Goal: Information Seeking & Learning: Learn about a topic

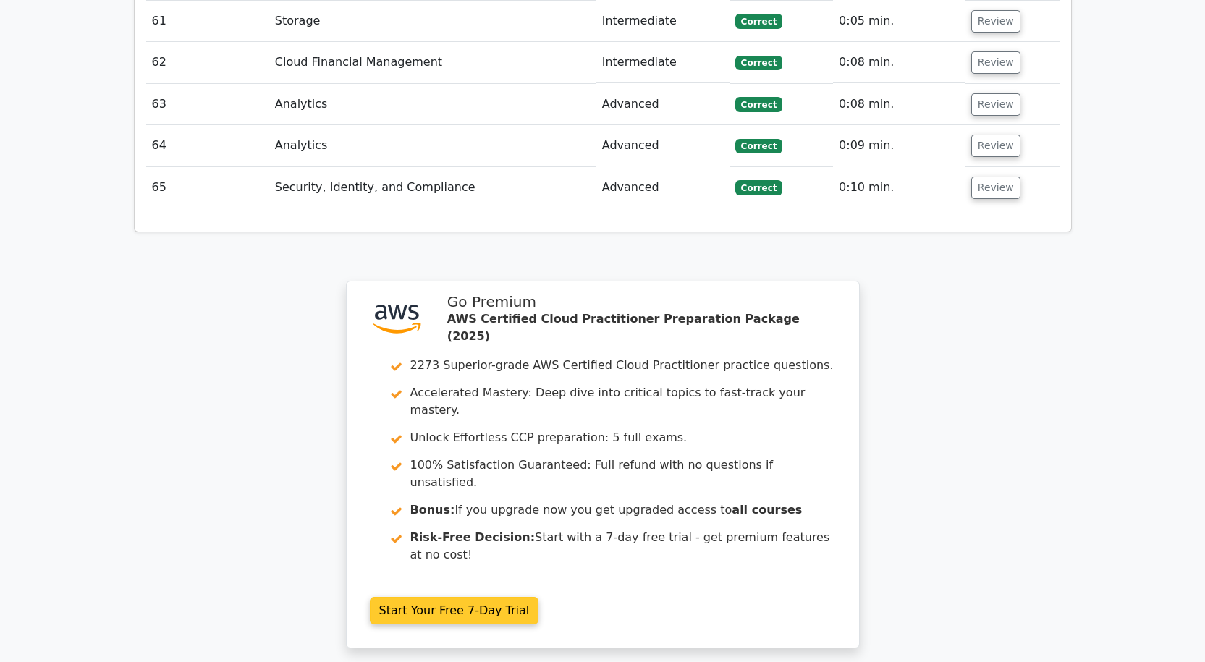
scroll to position [4817, 0]
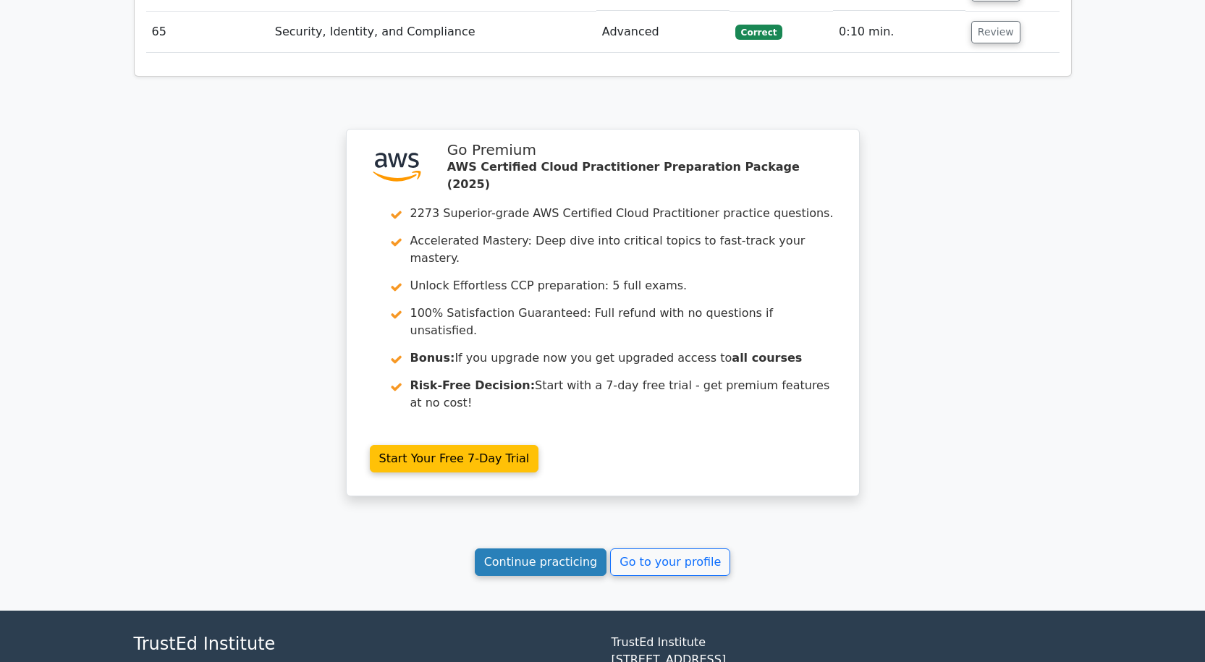
click at [566, 549] on link "Continue practicing" at bounding box center [541, 563] width 132 height 28
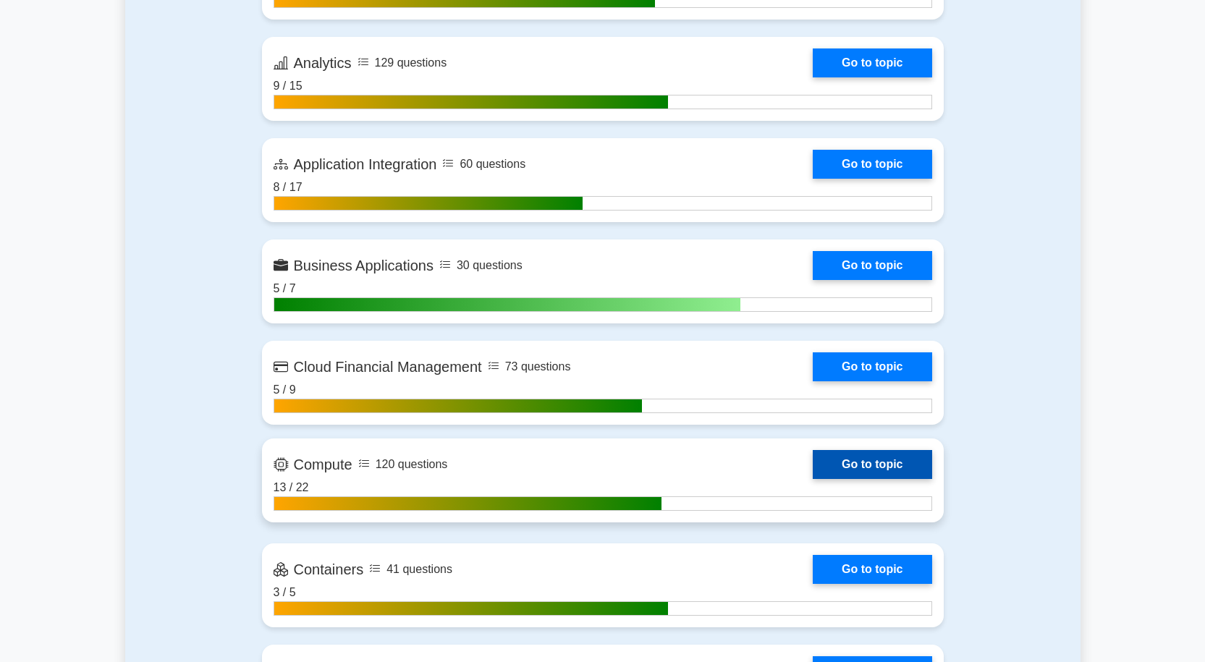
scroll to position [1086, 0]
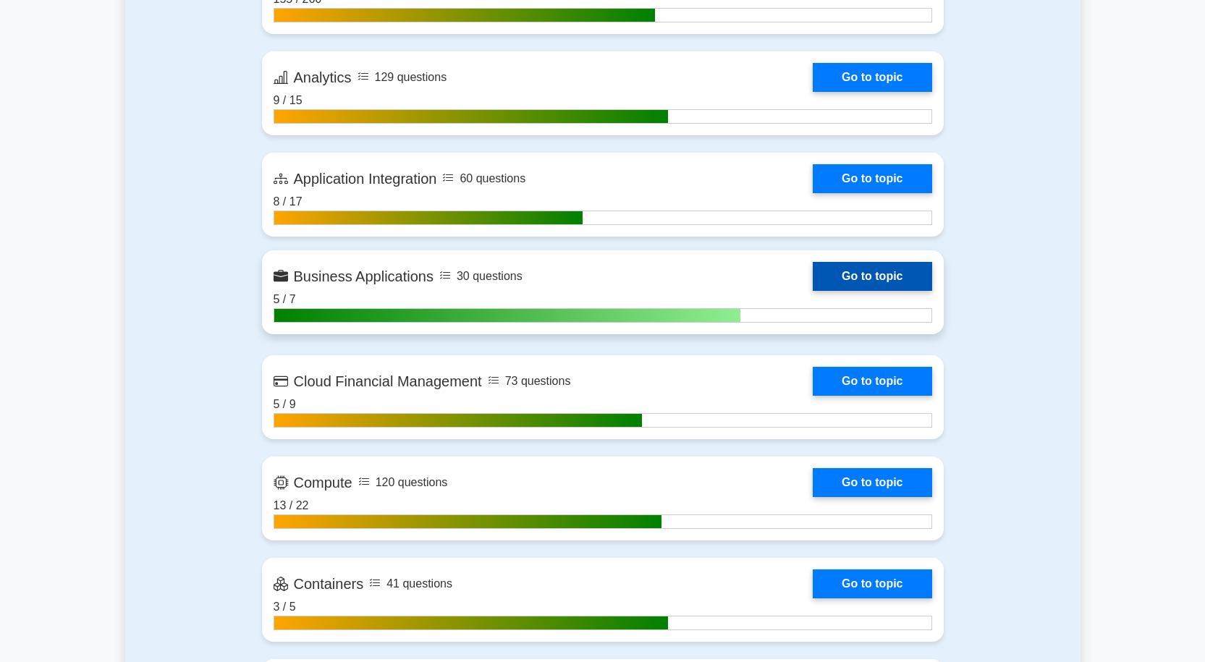
click at [857, 279] on link "Go to topic" at bounding box center [872, 276] width 119 height 29
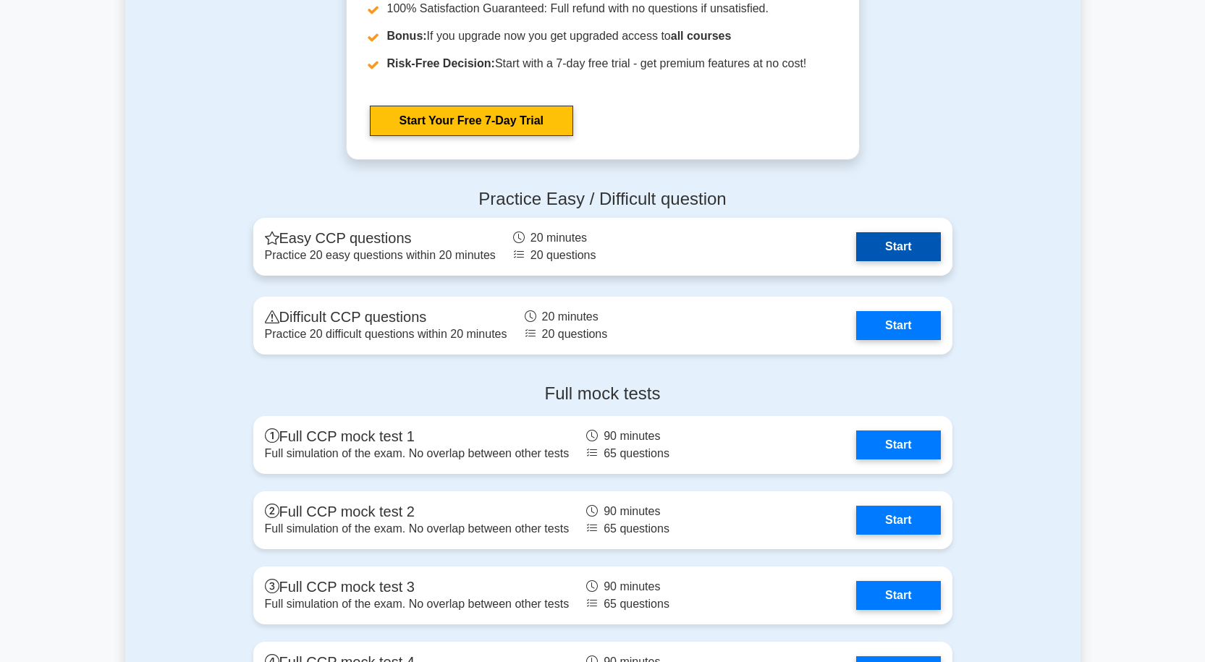
scroll to position [3185, 0]
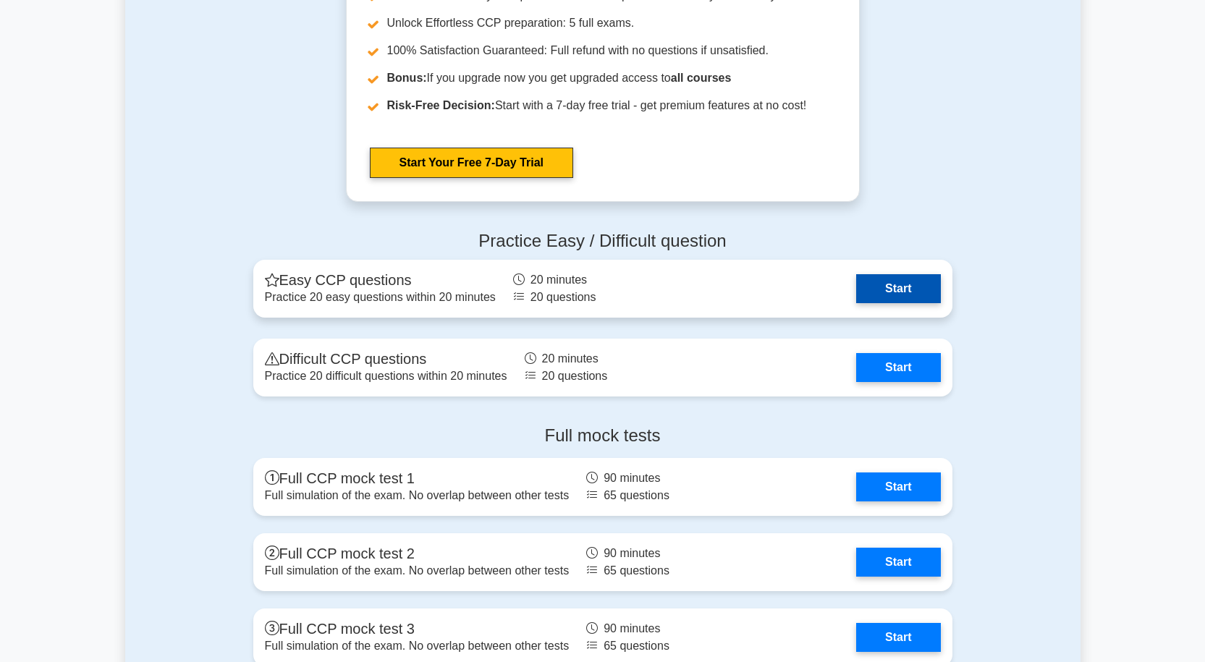
click at [915, 285] on link "Start" at bounding box center [898, 288] width 84 height 29
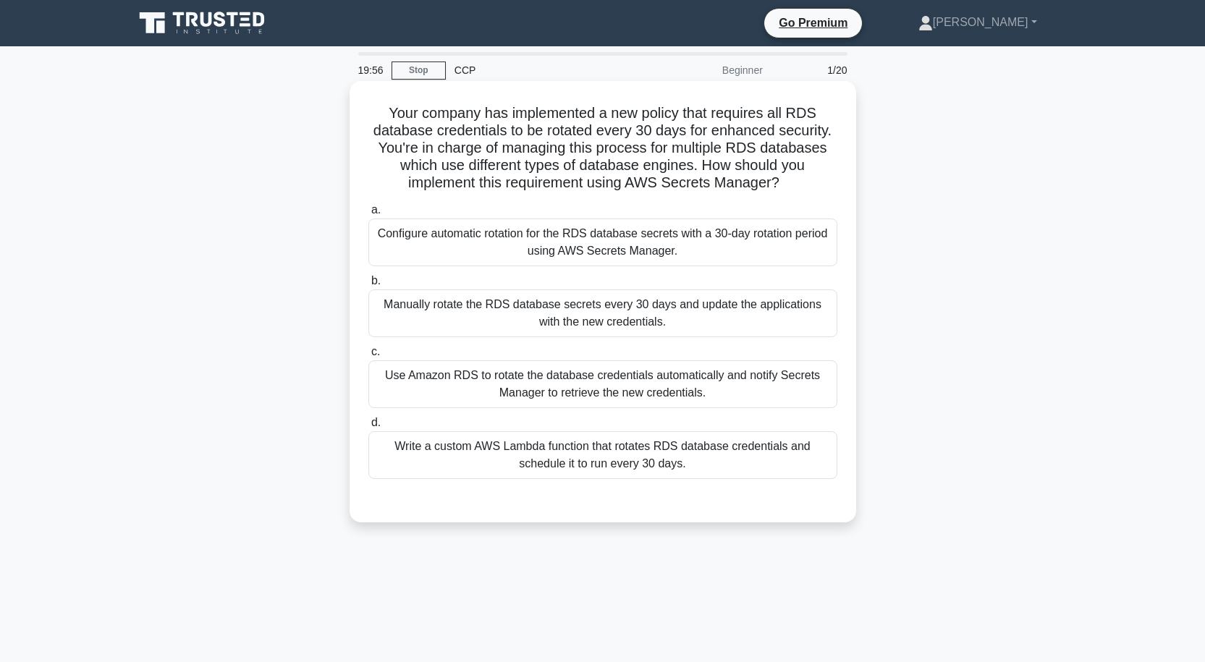
click at [581, 308] on div "Manually rotate the RDS database secrets every 30 days and update the applicati…" at bounding box center [602, 314] width 469 height 48
click at [368, 286] on input "b. Manually rotate the RDS database secrets every 30 days and update the applic…" at bounding box center [368, 280] width 0 height 9
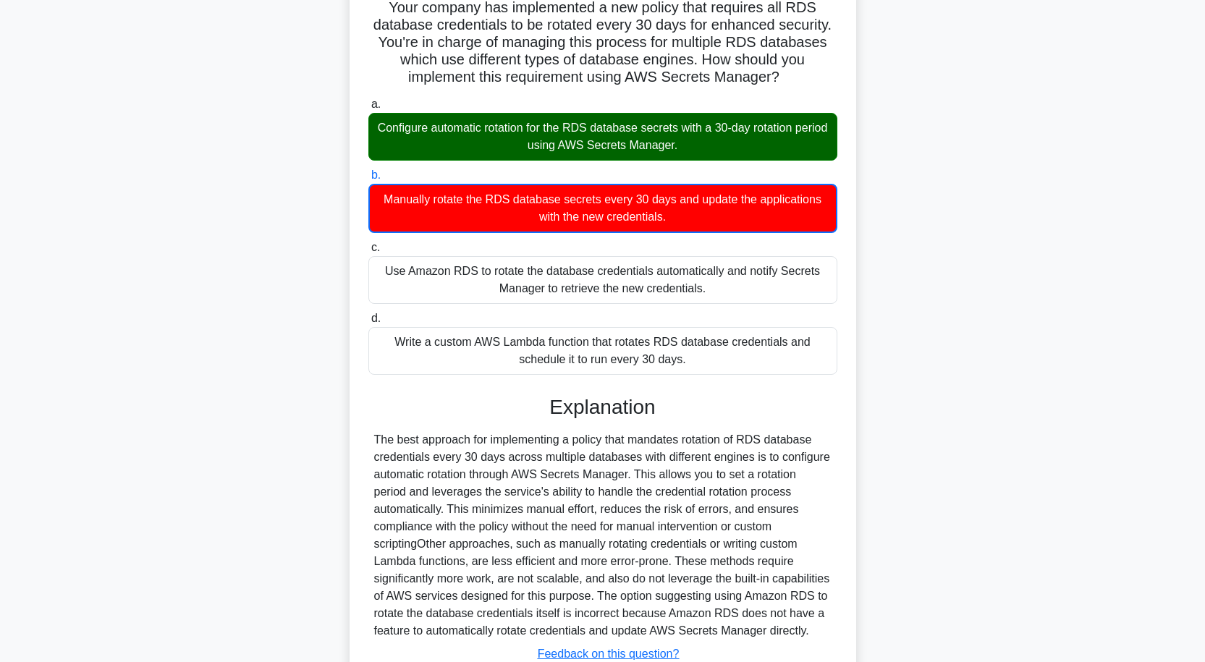
scroll to position [215, 0]
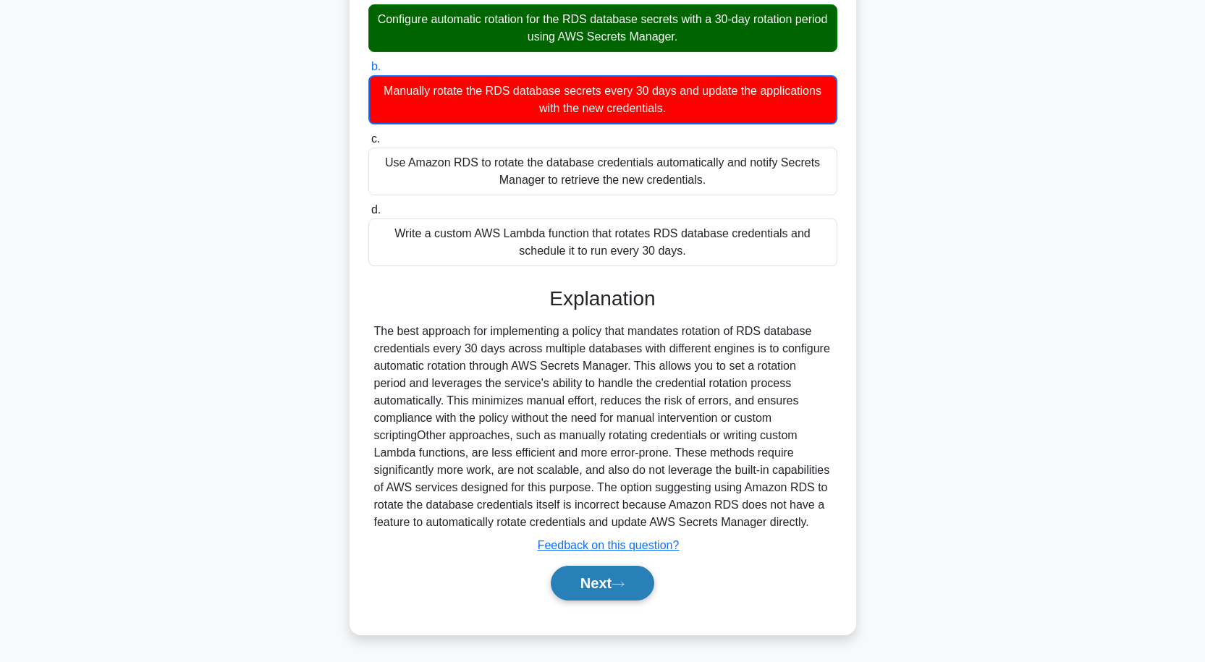
click at [571, 585] on button "Next" at bounding box center [602, 583] width 103 height 35
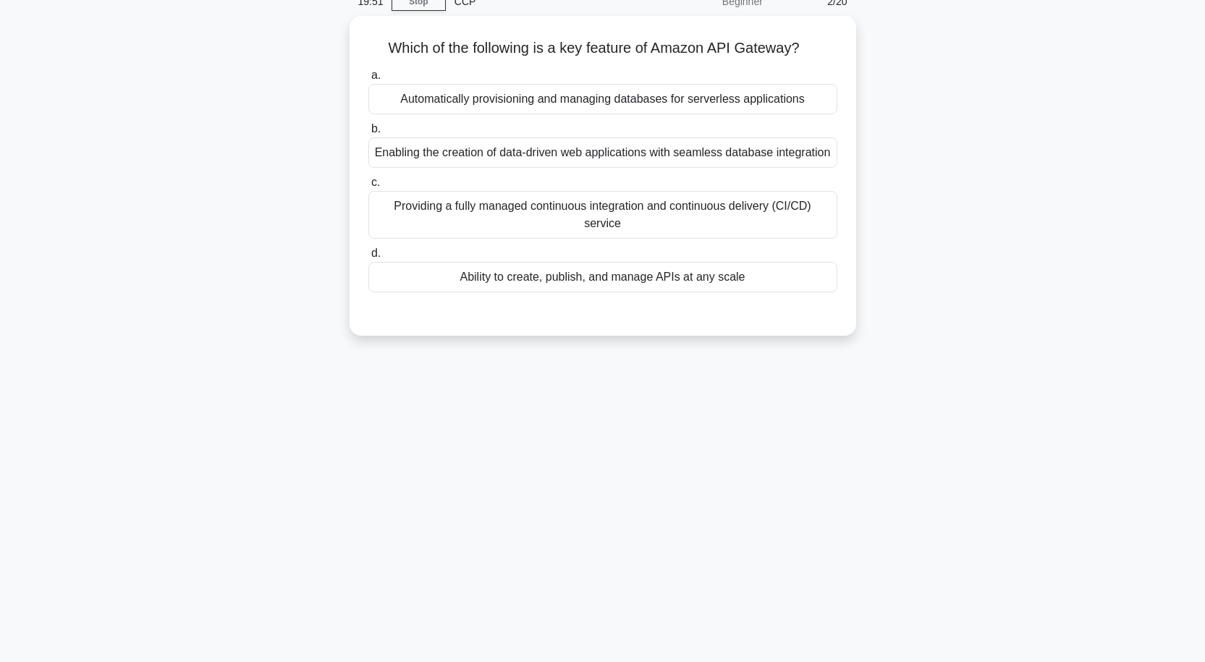
scroll to position [0, 0]
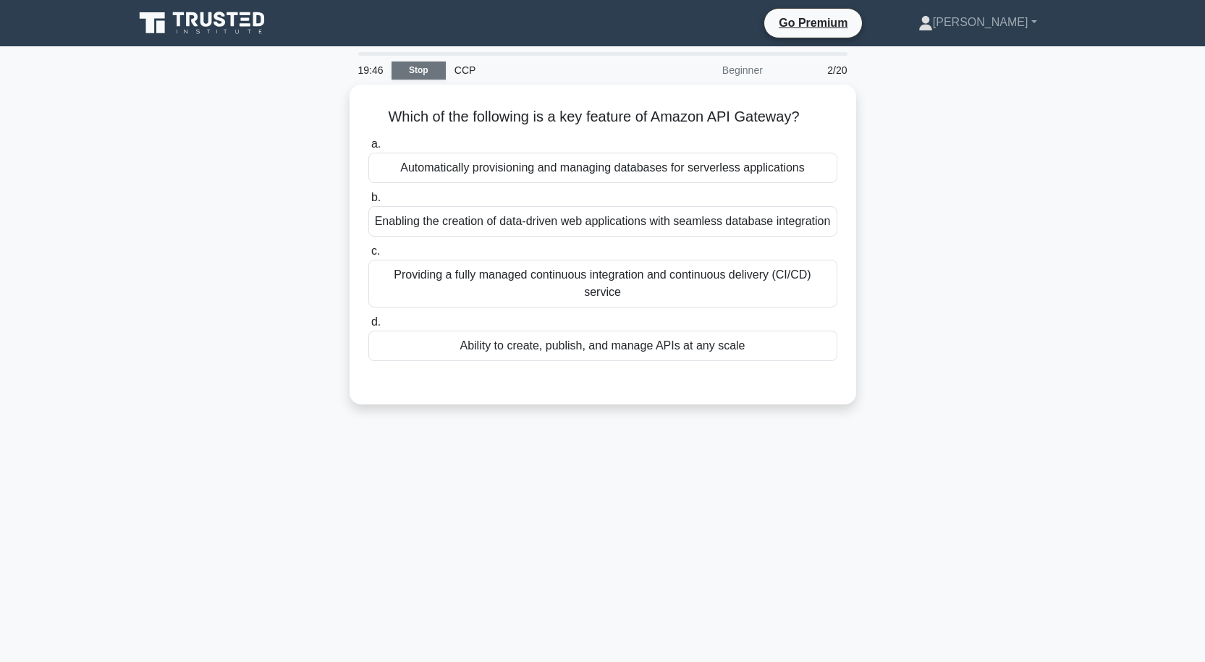
click at [430, 67] on link "Stop" at bounding box center [419, 71] width 54 height 18
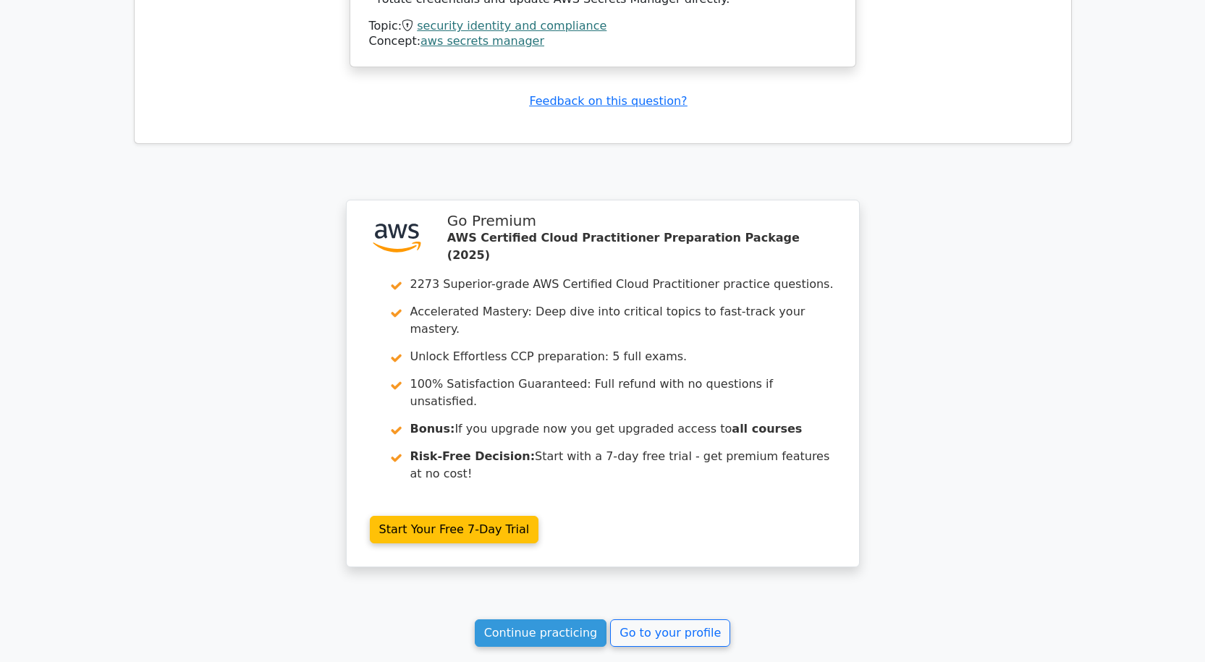
scroll to position [1864, 0]
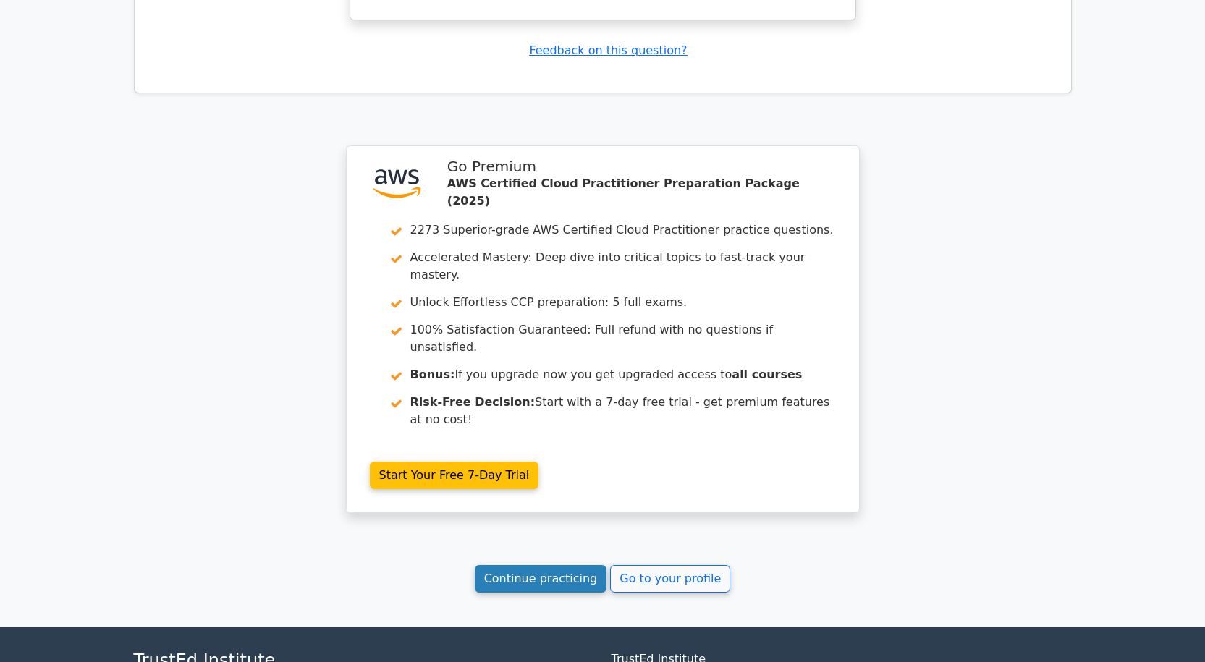
click at [585, 565] on link "Continue practicing" at bounding box center [541, 579] width 132 height 28
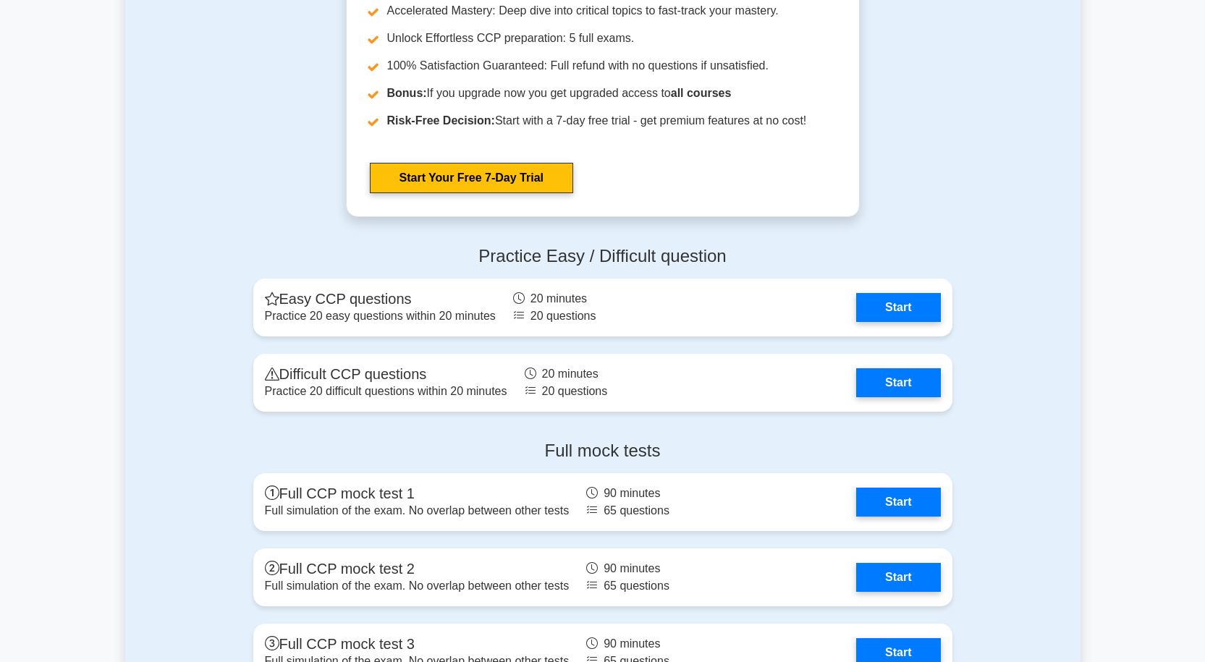
scroll to position [3185, 0]
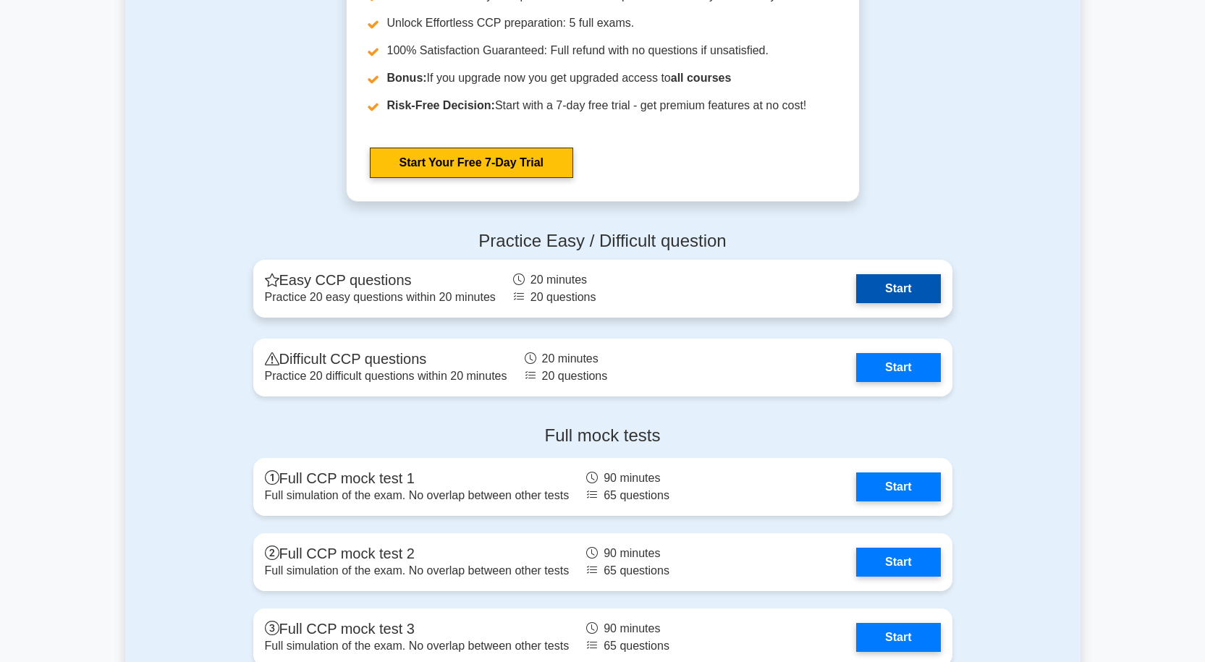
click at [927, 288] on link "Start" at bounding box center [898, 288] width 84 height 29
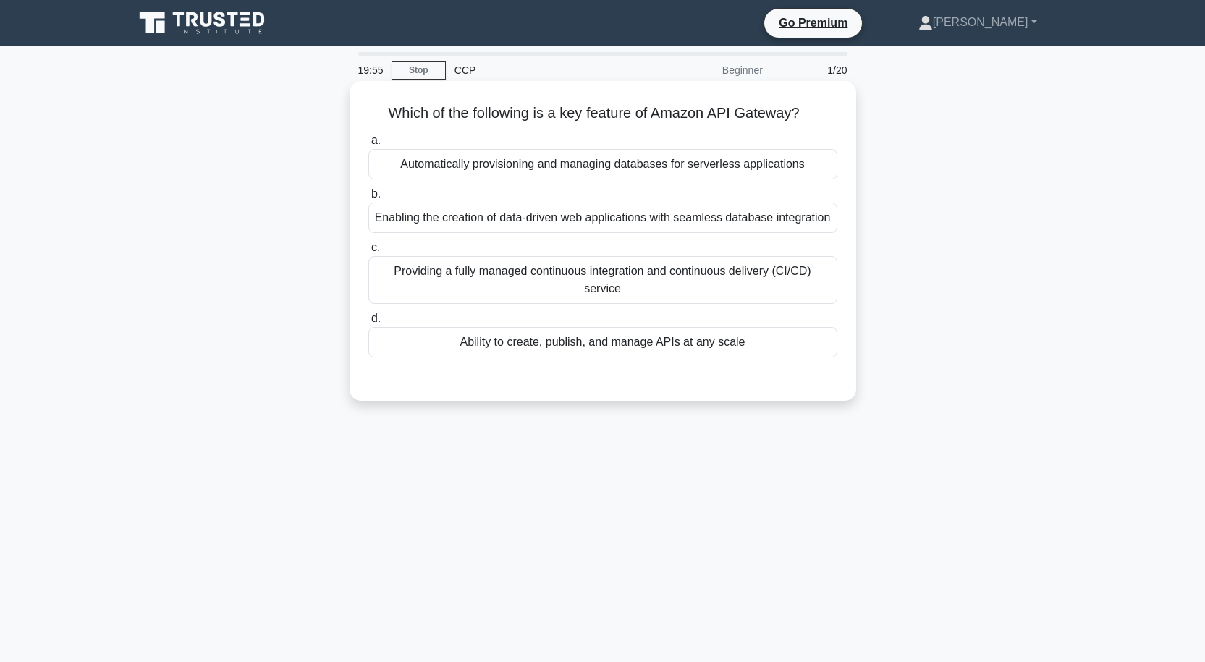
click at [663, 344] on div "Ability to create, publish, and manage APIs at any scale" at bounding box center [602, 342] width 469 height 30
click at [368, 324] on input "d. Ability to create, publish, and manage APIs at any scale" at bounding box center [368, 318] width 0 height 9
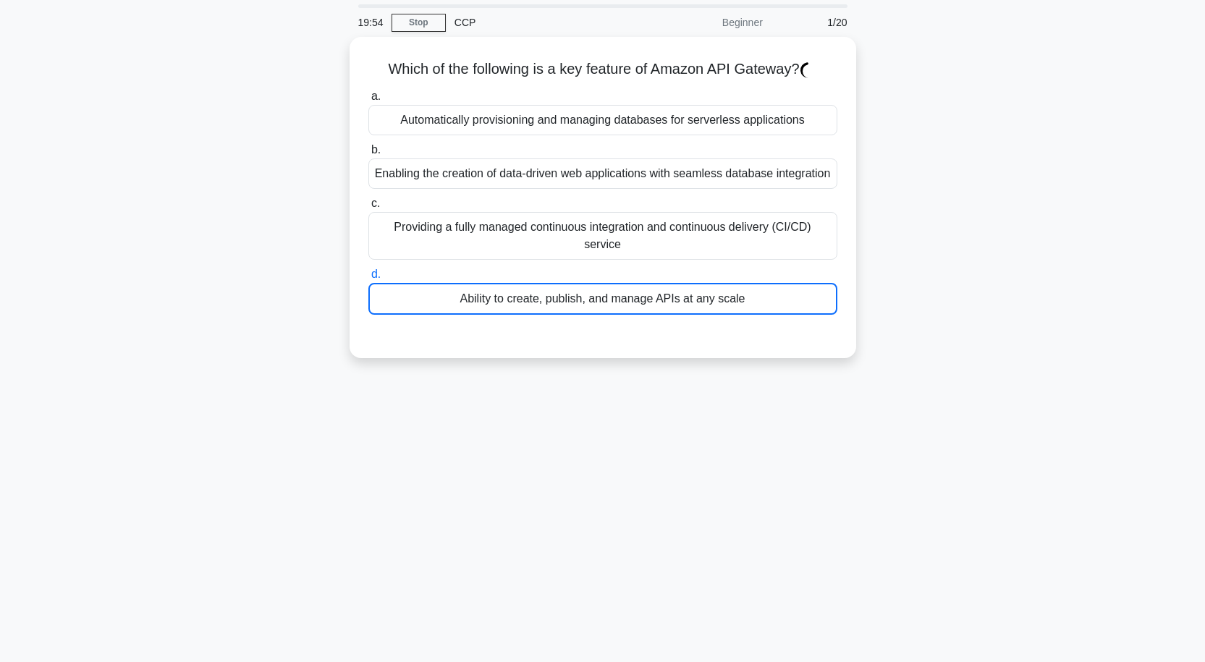
scroll to position [119, 0]
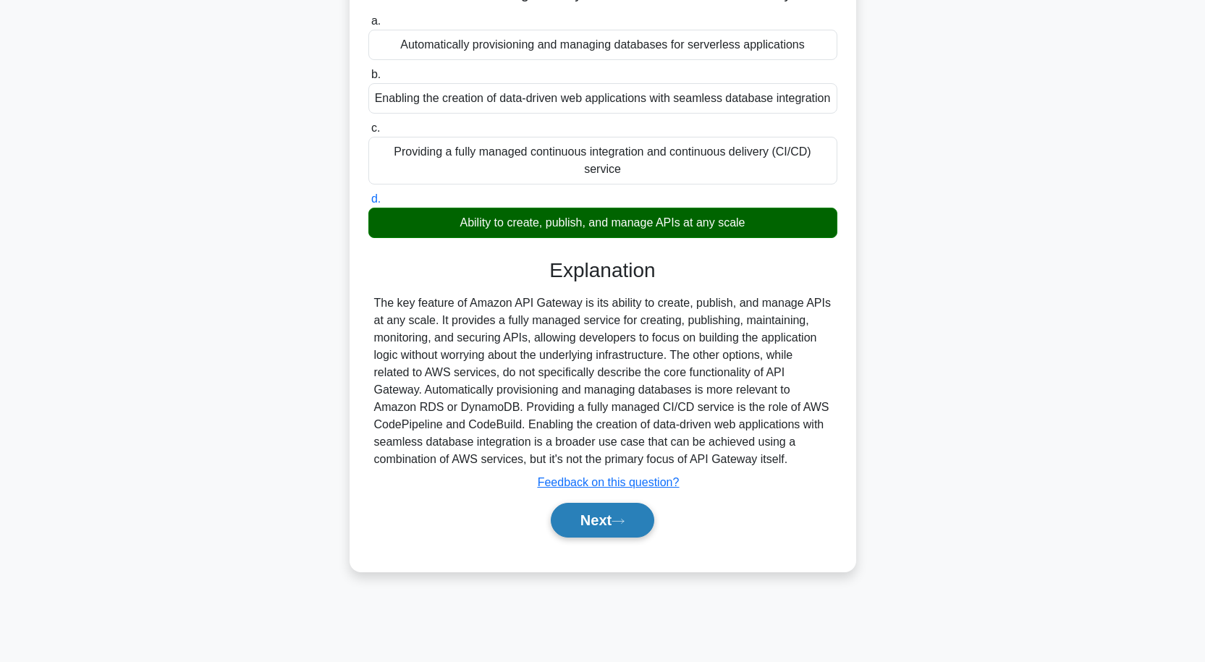
click at [601, 522] on button "Next" at bounding box center [602, 520] width 103 height 35
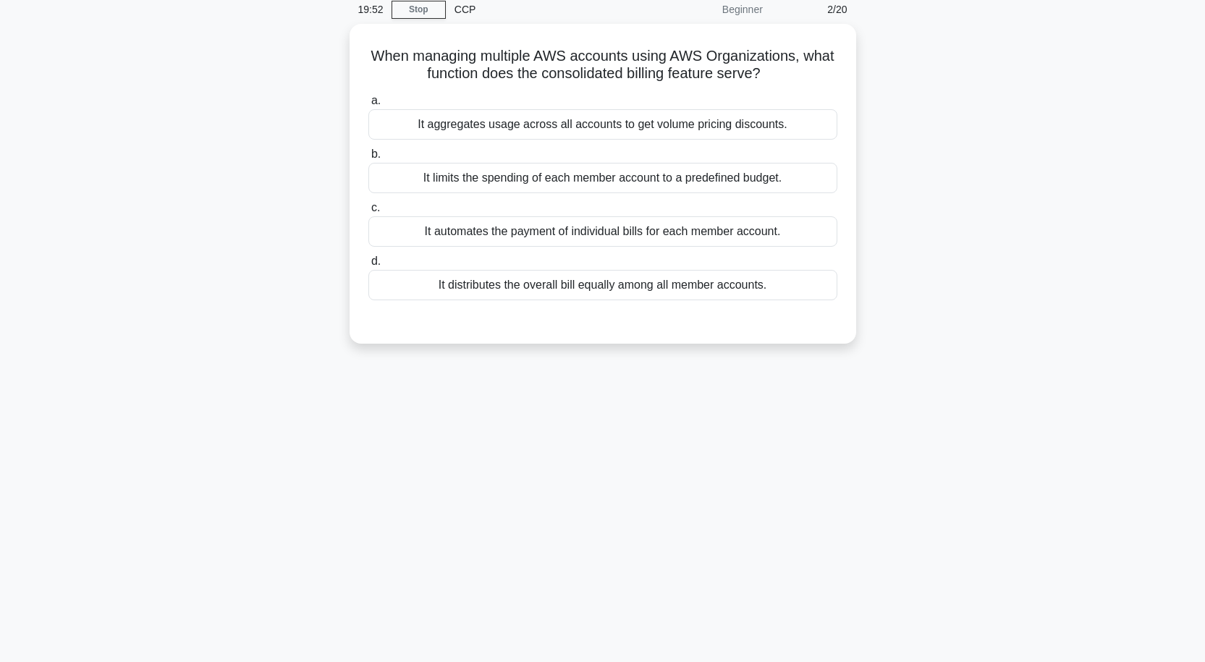
scroll to position [0, 0]
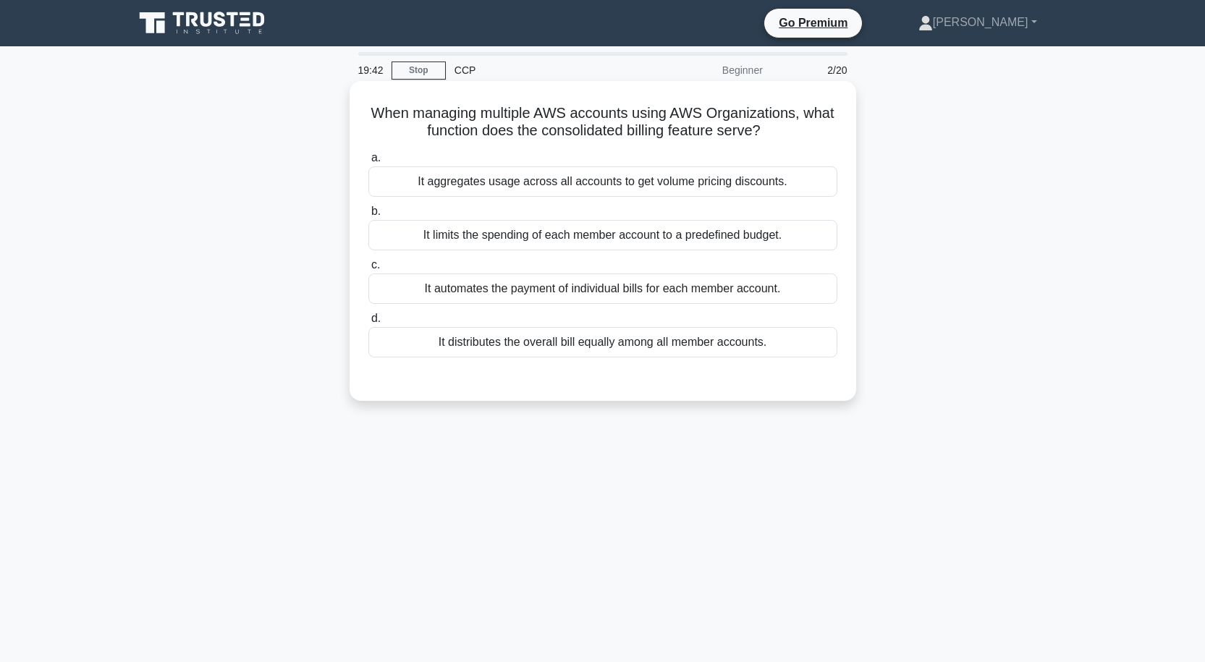
click at [595, 339] on div "It distributes the overall bill equally among all member accounts." at bounding box center [602, 342] width 469 height 30
click at [368, 324] on input "d. It distributes the overall bill equally among all member accounts." at bounding box center [368, 318] width 0 height 9
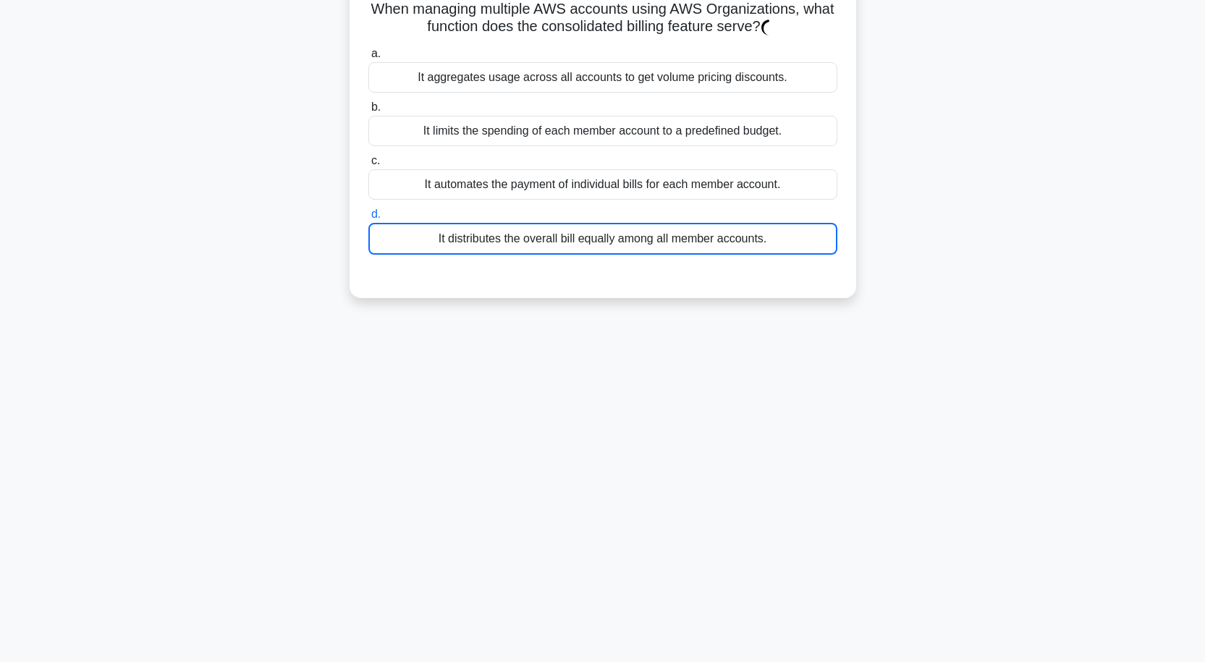
scroll to position [119, 0]
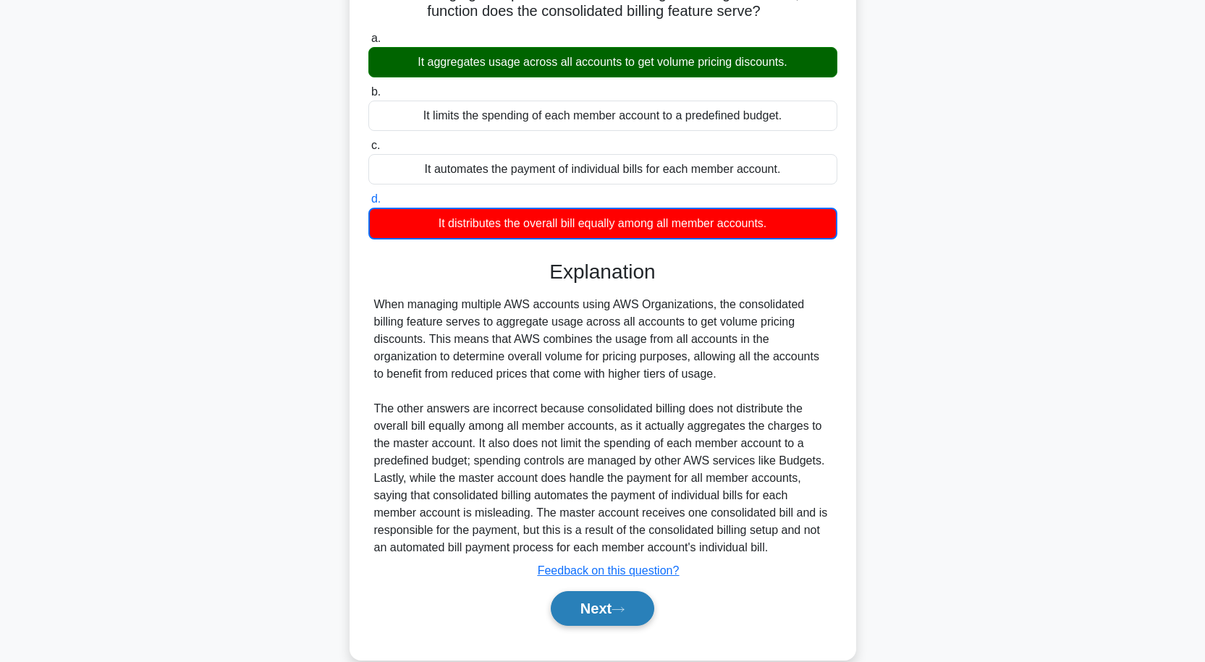
click at [629, 616] on button "Next" at bounding box center [602, 608] width 103 height 35
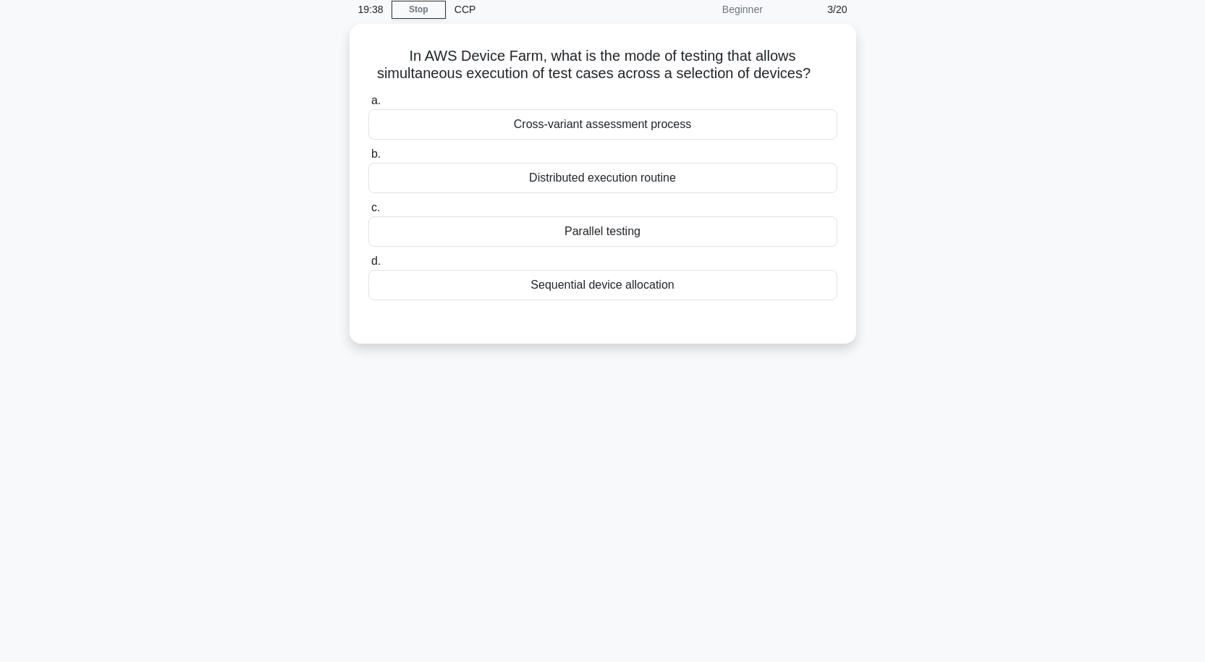
scroll to position [0, 0]
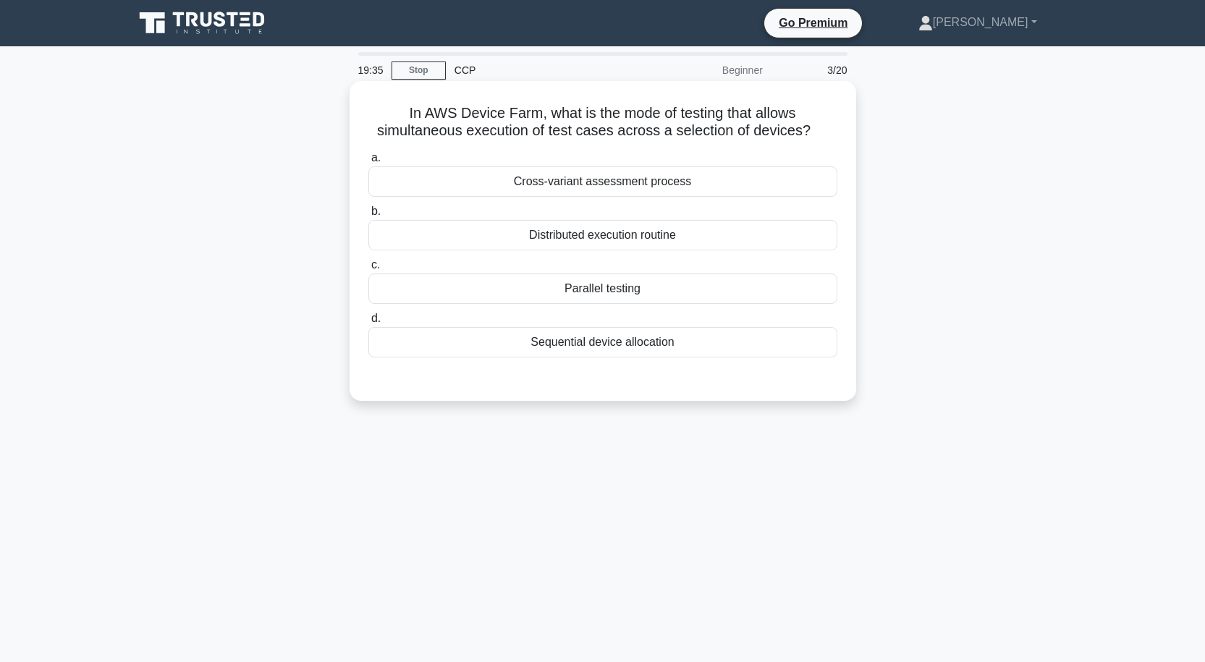
click at [613, 292] on div "Parallel testing" at bounding box center [602, 289] width 469 height 30
click at [368, 270] on input "c. Parallel testing" at bounding box center [368, 265] width 0 height 9
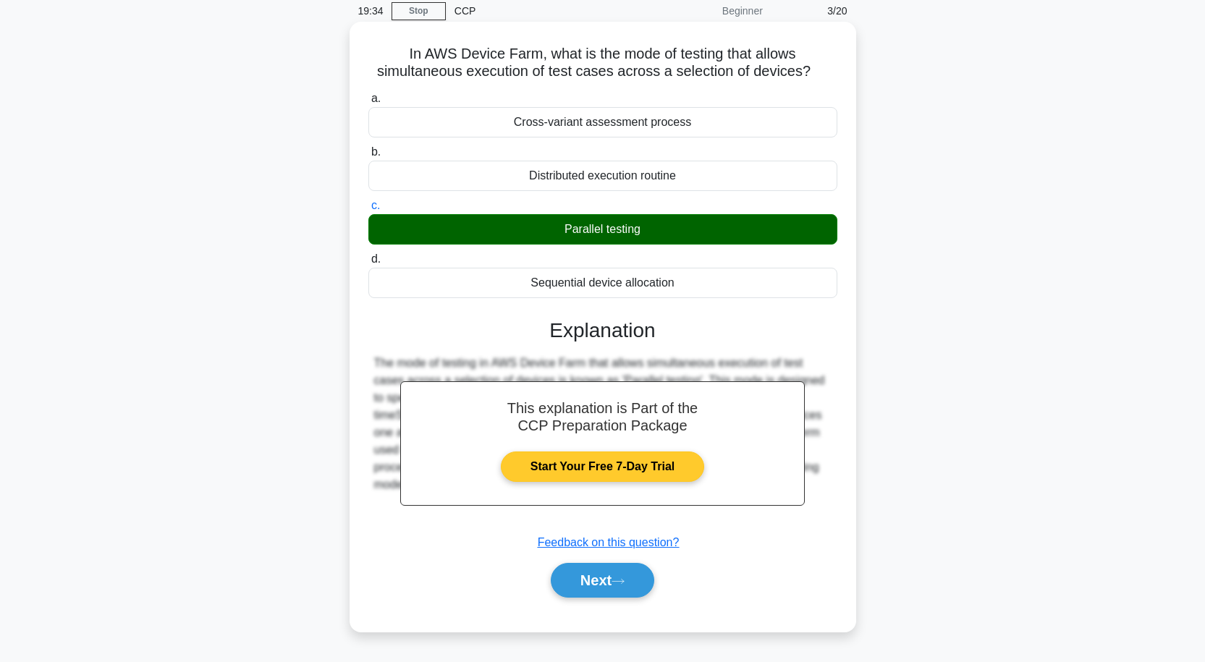
scroll to position [119, 0]
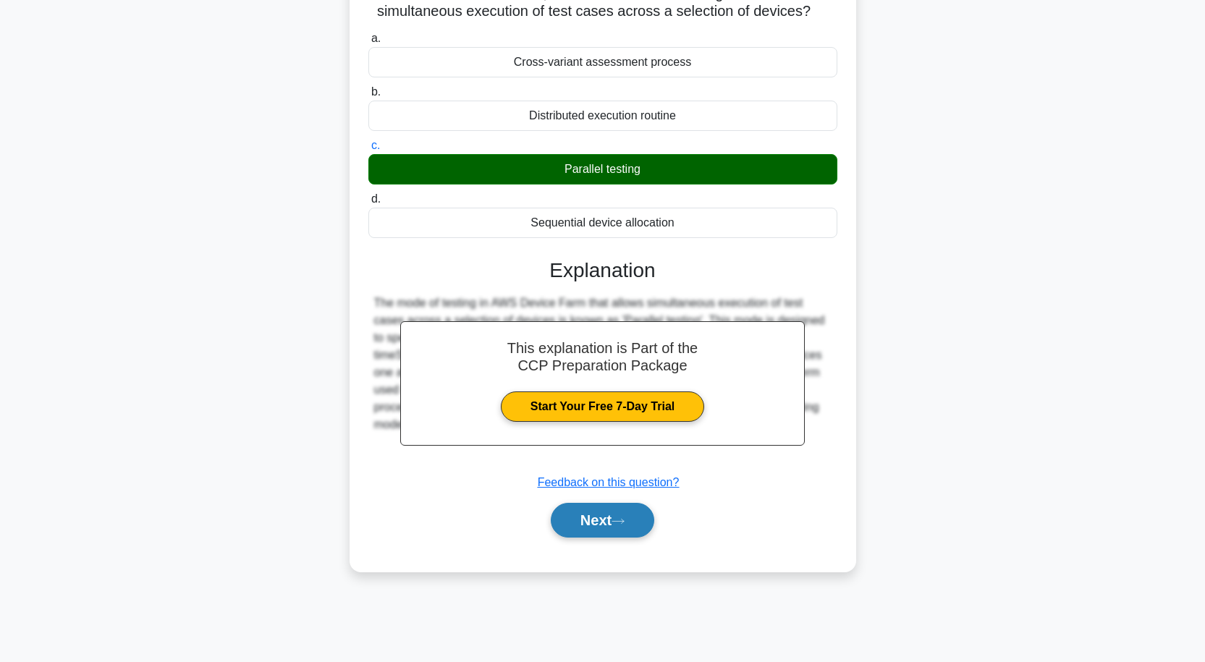
click at [613, 520] on button "Next" at bounding box center [602, 520] width 103 height 35
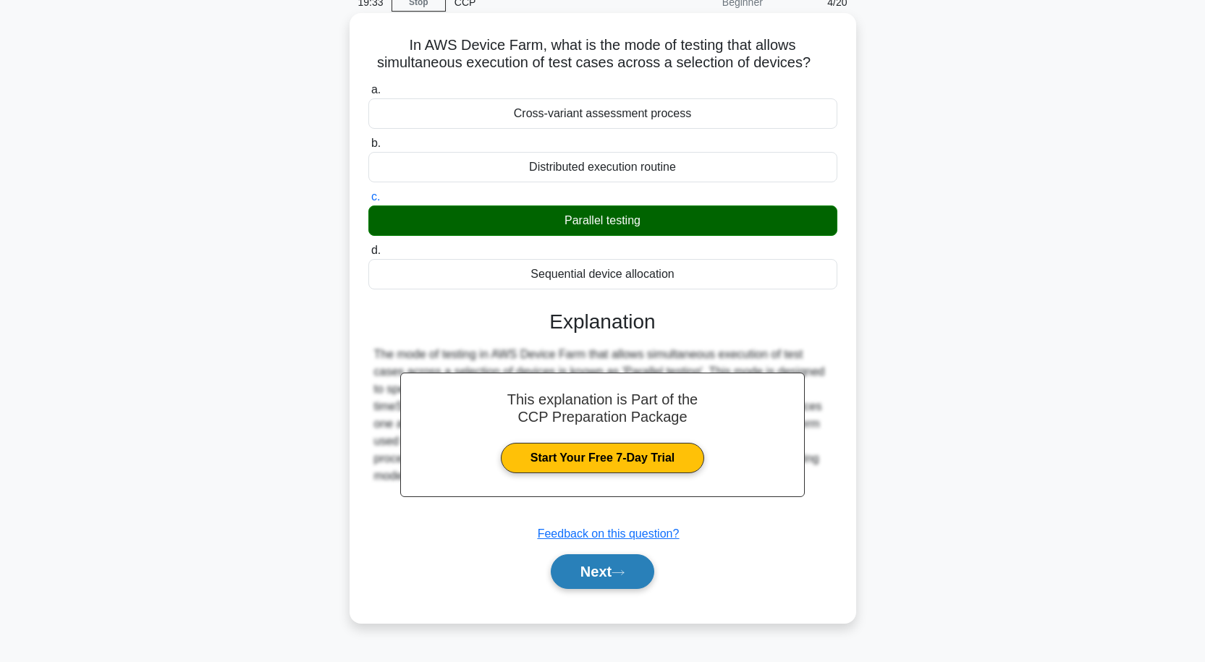
scroll to position [0, 0]
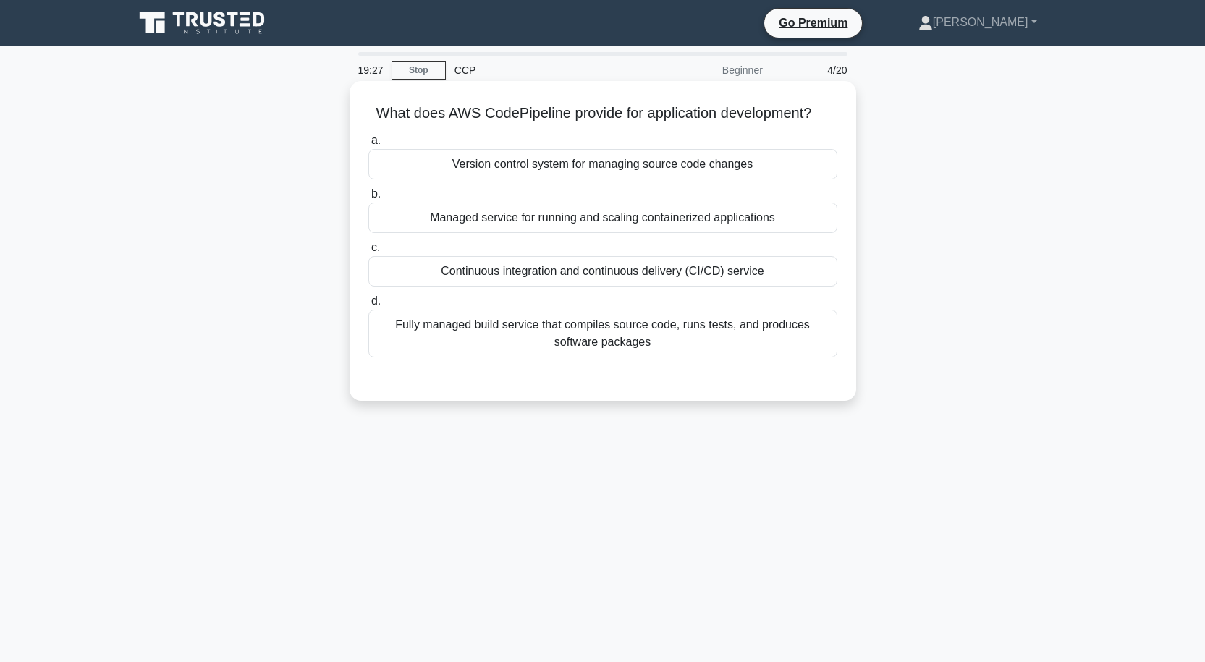
click at [501, 161] on div "Version control system for managing source code changes" at bounding box center [602, 164] width 469 height 30
click at [368, 145] on input "a. Version control system for managing source code changes" at bounding box center [368, 140] width 0 height 9
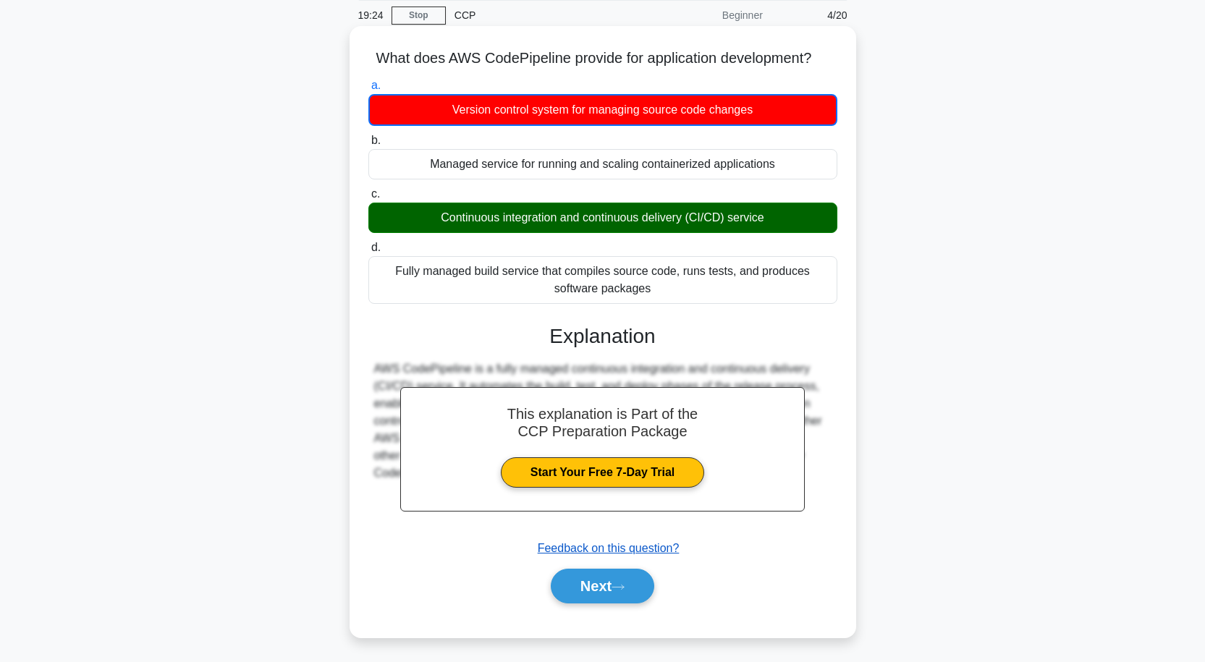
scroll to position [119, 0]
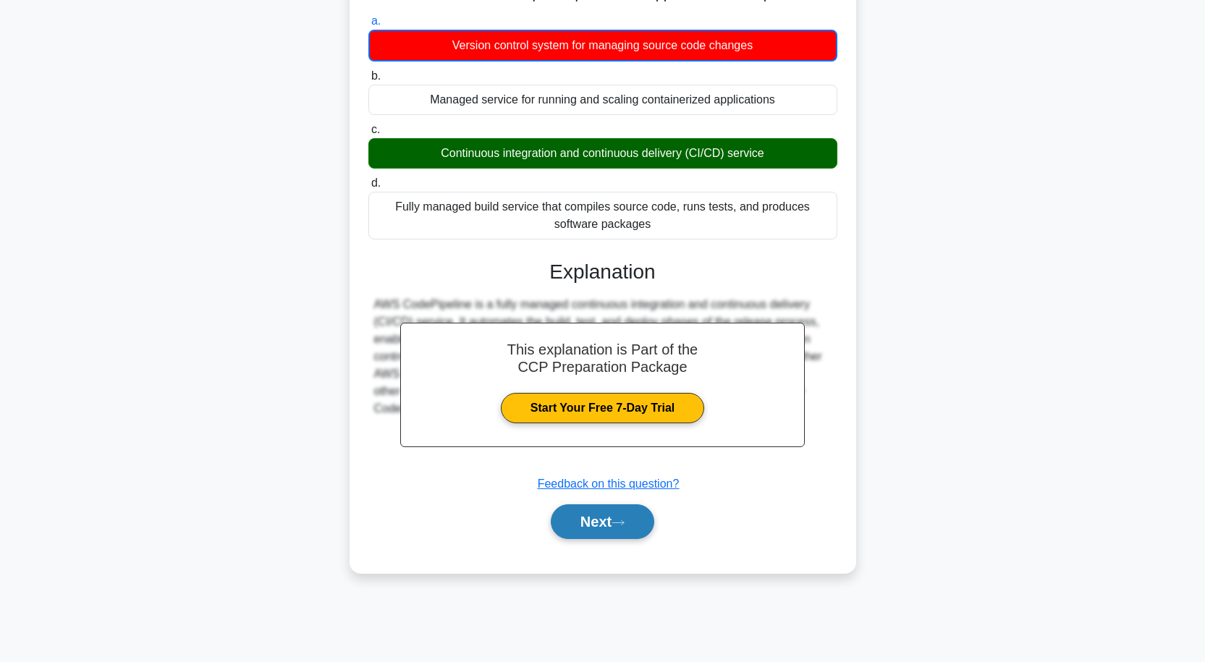
click at [604, 517] on button "Next" at bounding box center [602, 521] width 103 height 35
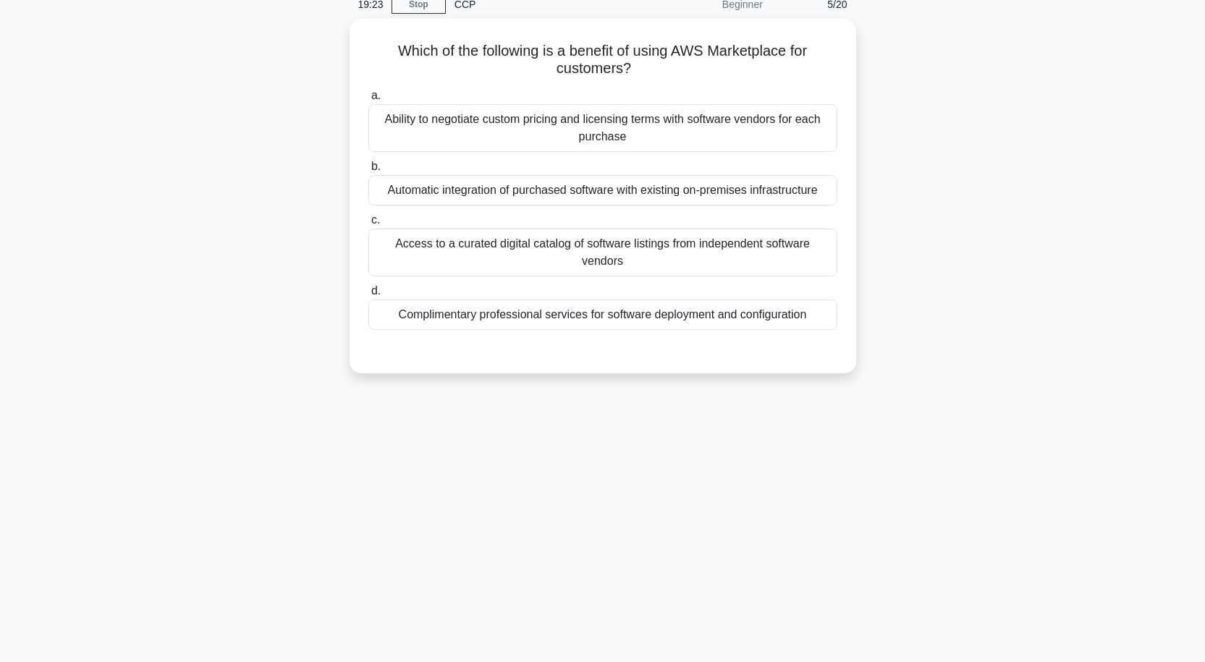
scroll to position [0, 0]
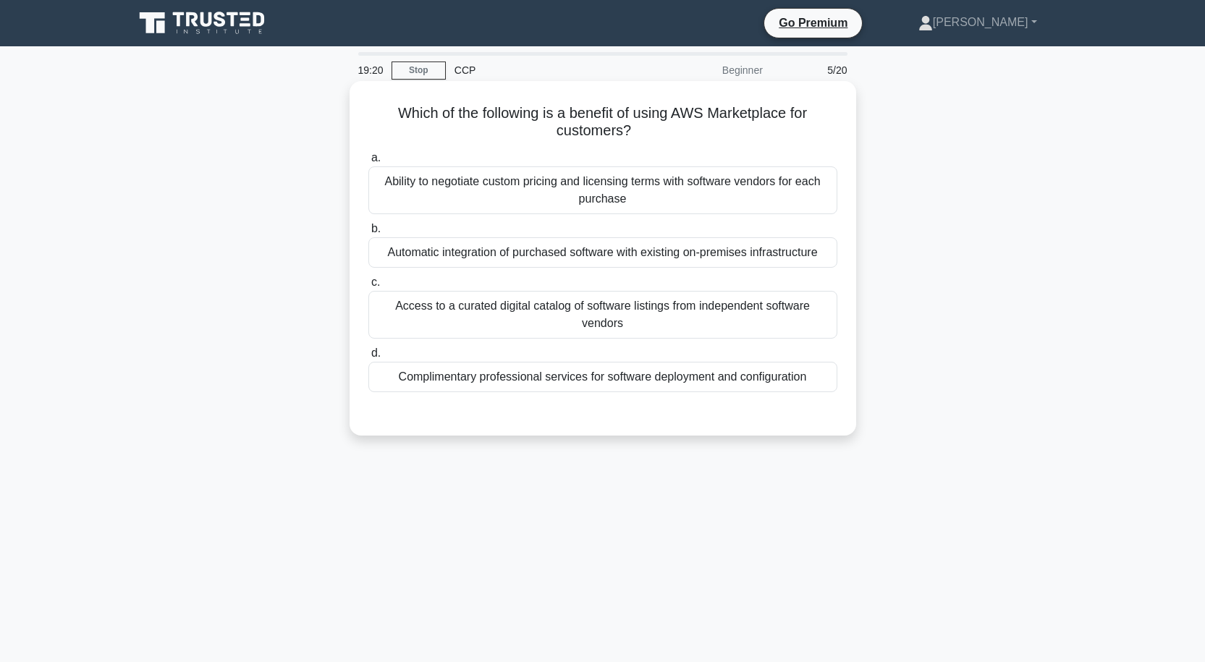
click at [568, 255] on div "Automatic integration of purchased software with existing on-premises infrastru…" at bounding box center [602, 252] width 469 height 30
click at [368, 234] on input "b. Automatic integration of purchased software with existing on-premises infras…" at bounding box center [368, 228] width 0 height 9
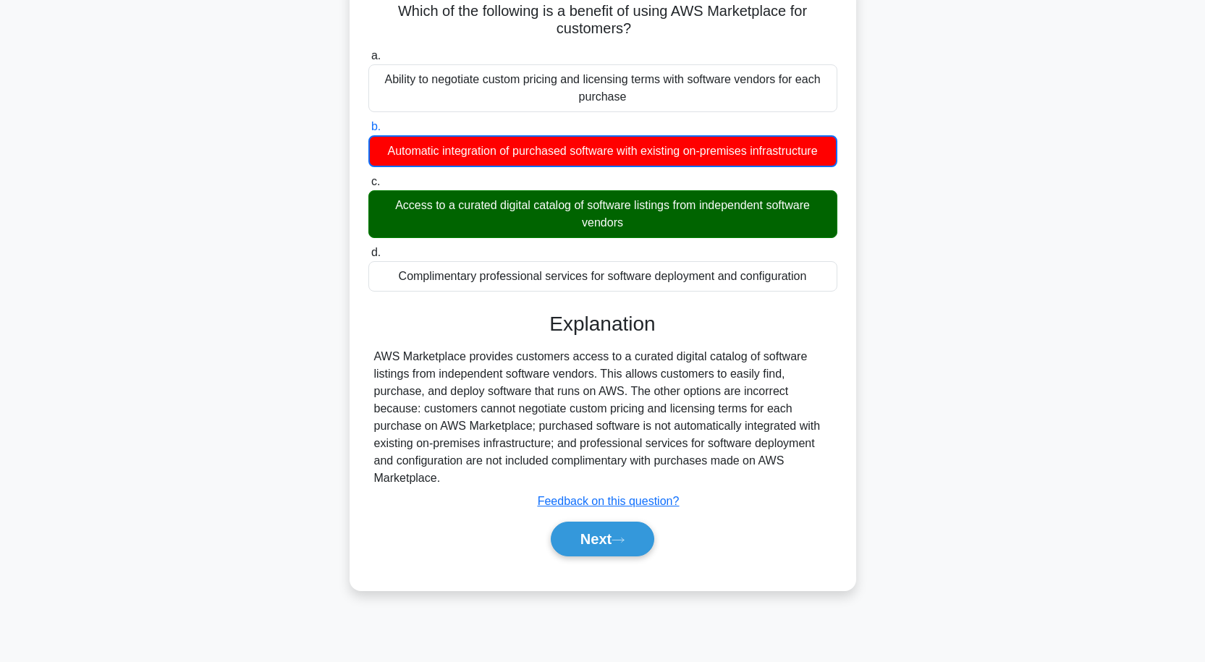
scroll to position [119, 0]
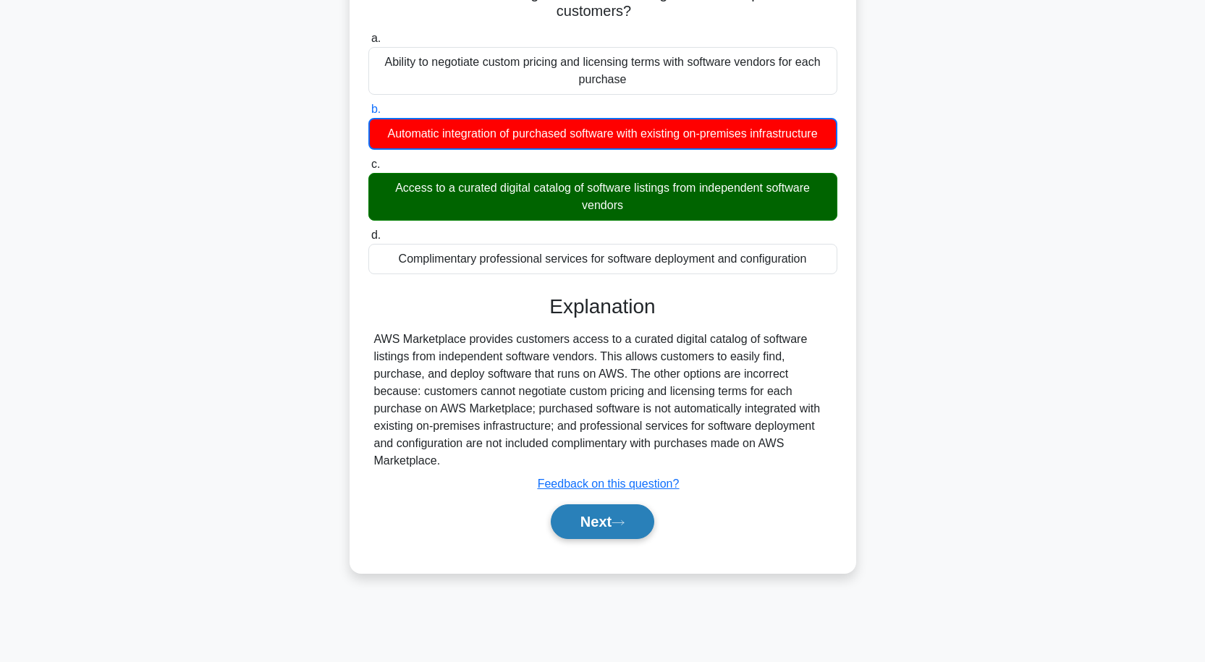
click at [600, 515] on button "Next" at bounding box center [602, 521] width 103 height 35
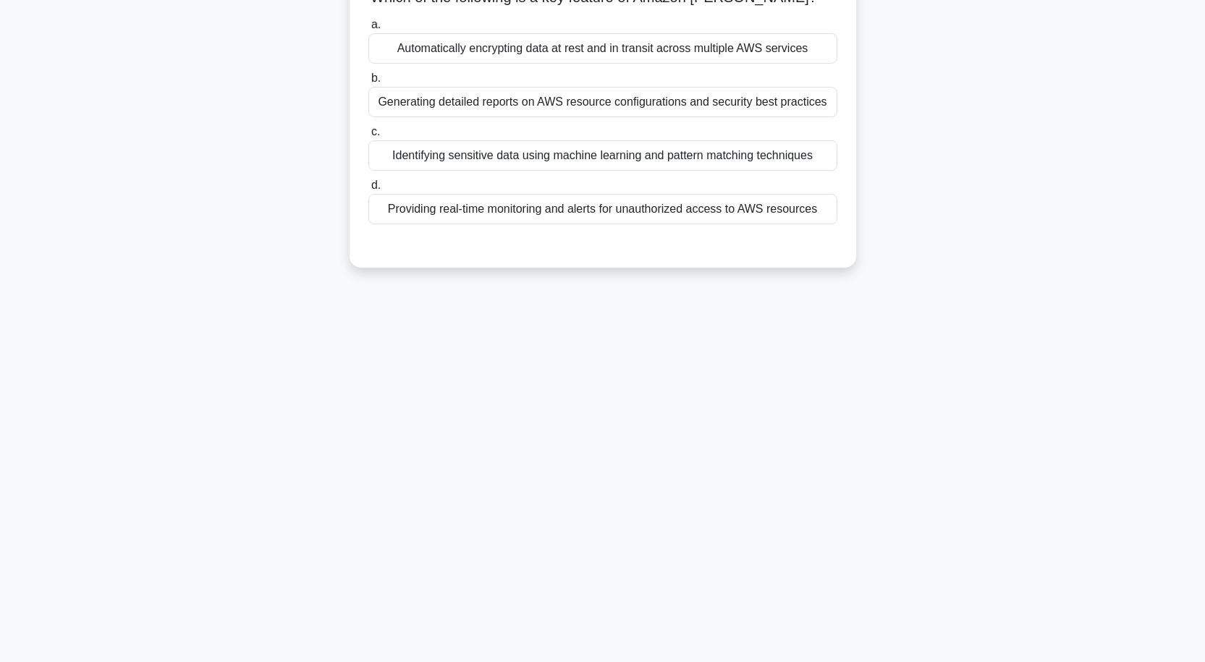
scroll to position [47, 0]
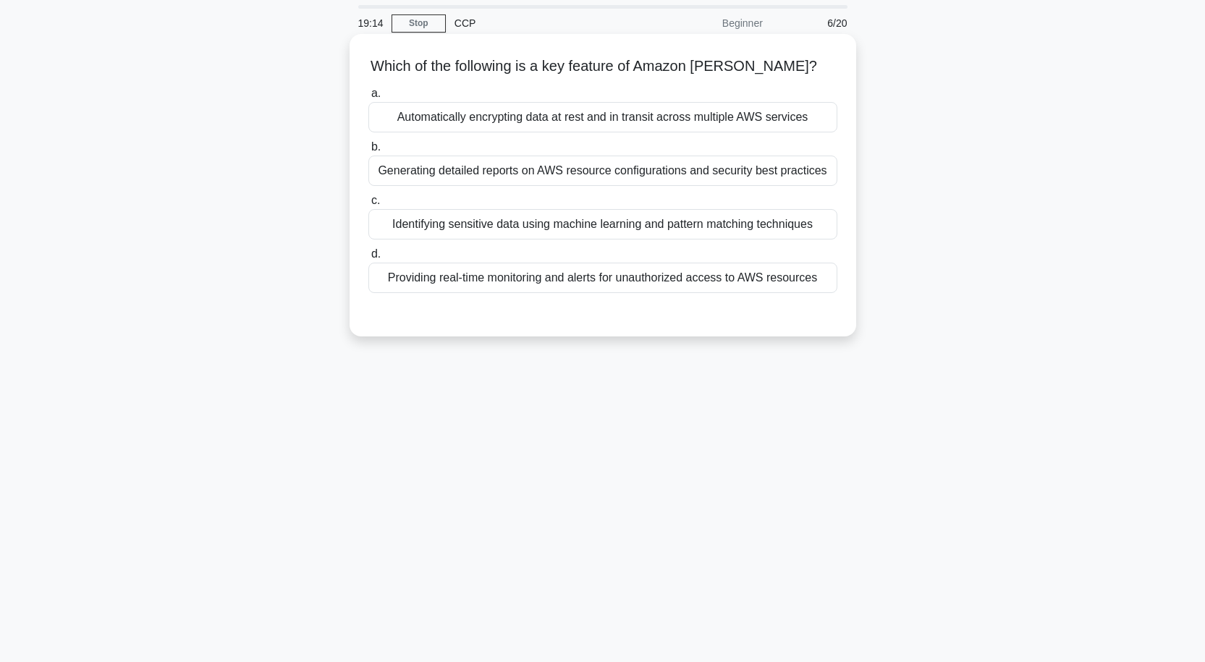
click at [713, 126] on div "Automatically encrypting data at rest and in transit across multiple AWS servic…" at bounding box center [602, 117] width 469 height 30
click at [368, 98] on input "a. Automatically encrypting data at rest and in transit across multiple AWS ser…" at bounding box center [368, 93] width 0 height 9
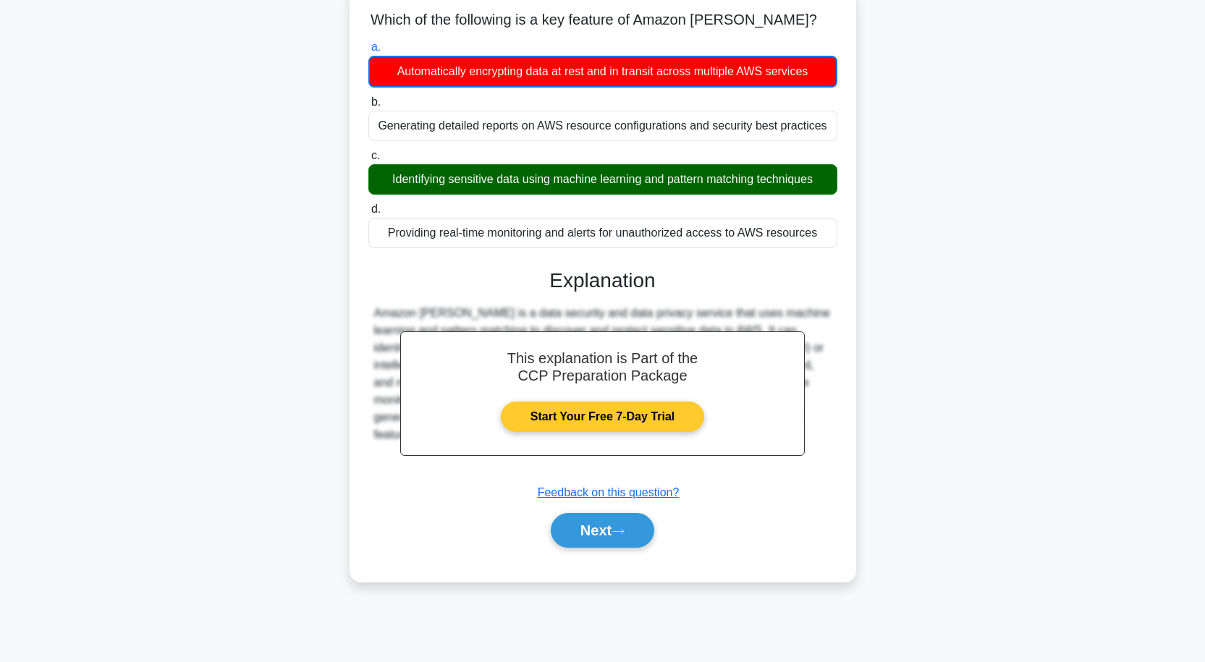
scroll to position [119, 0]
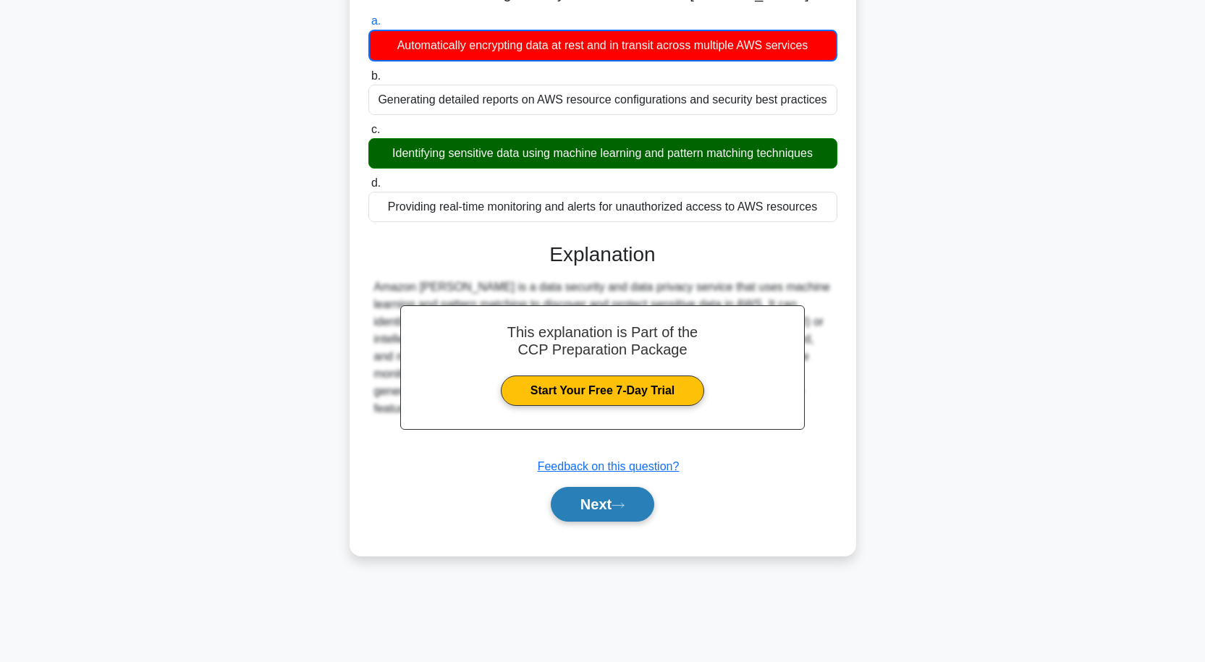
click at [605, 509] on button "Next" at bounding box center [602, 504] width 103 height 35
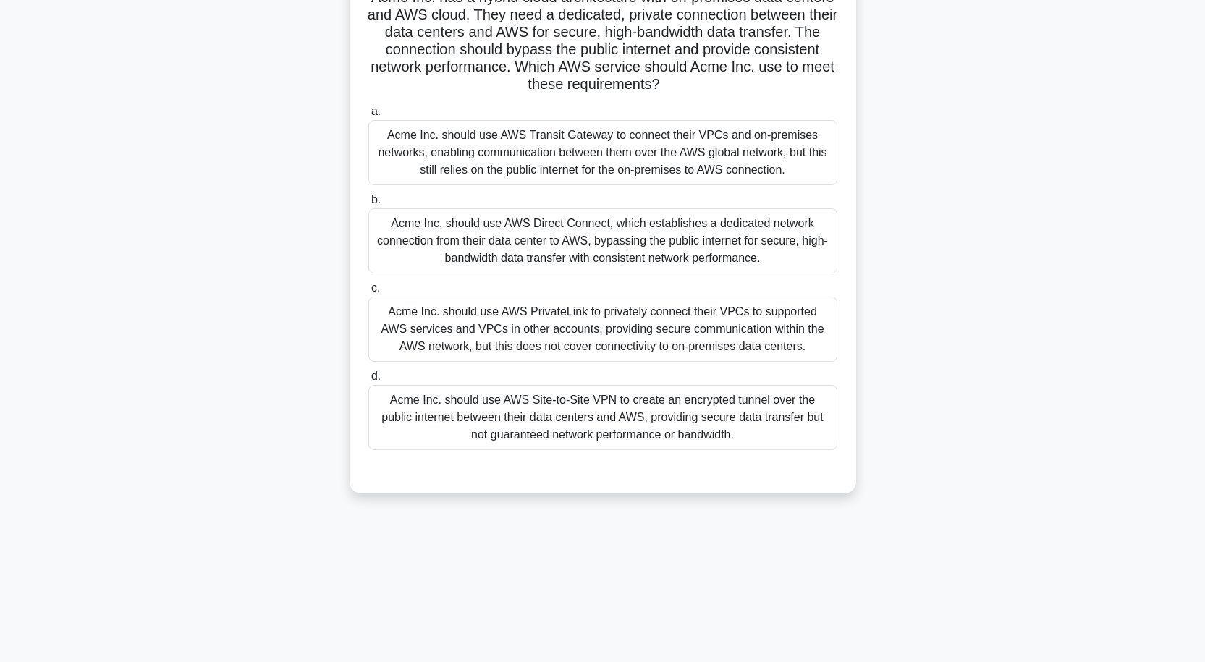
scroll to position [0, 0]
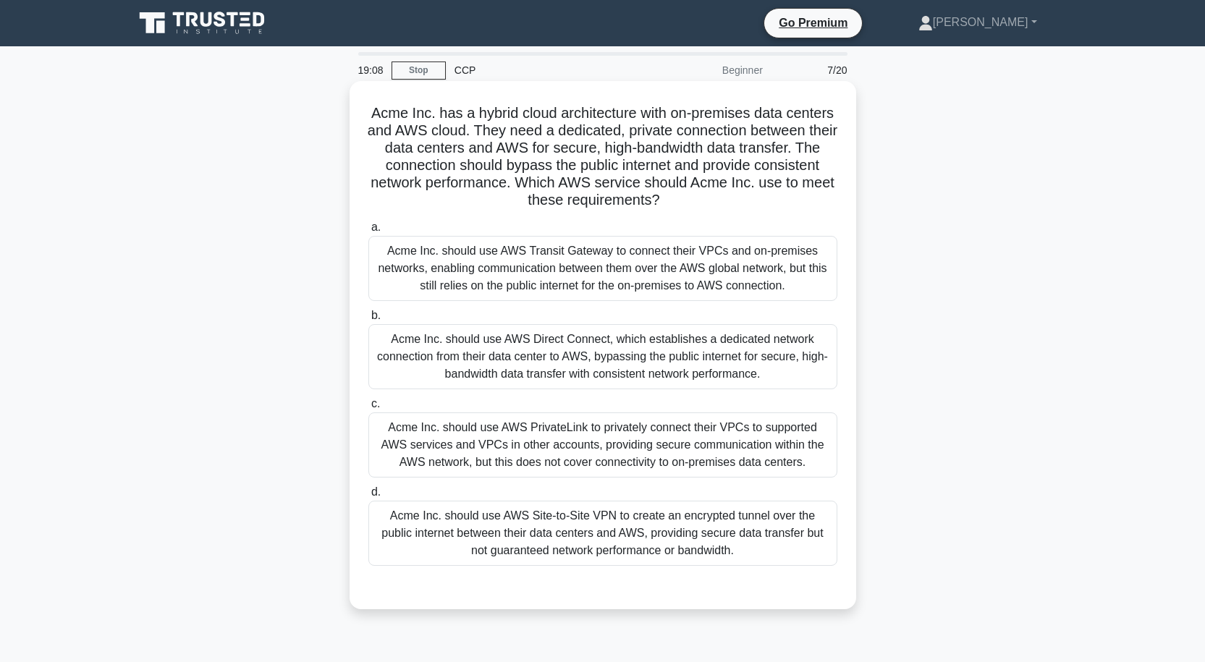
click at [567, 445] on div "Acme Inc. should use AWS PrivateLink to privately connect their VPCs to support…" at bounding box center [602, 445] width 469 height 65
click at [368, 409] on input "c. Acme Inc. should use AWS PrivateLink to privately connect their VPCs to supp…" at bounding box center [368, 404] width 0 height 9
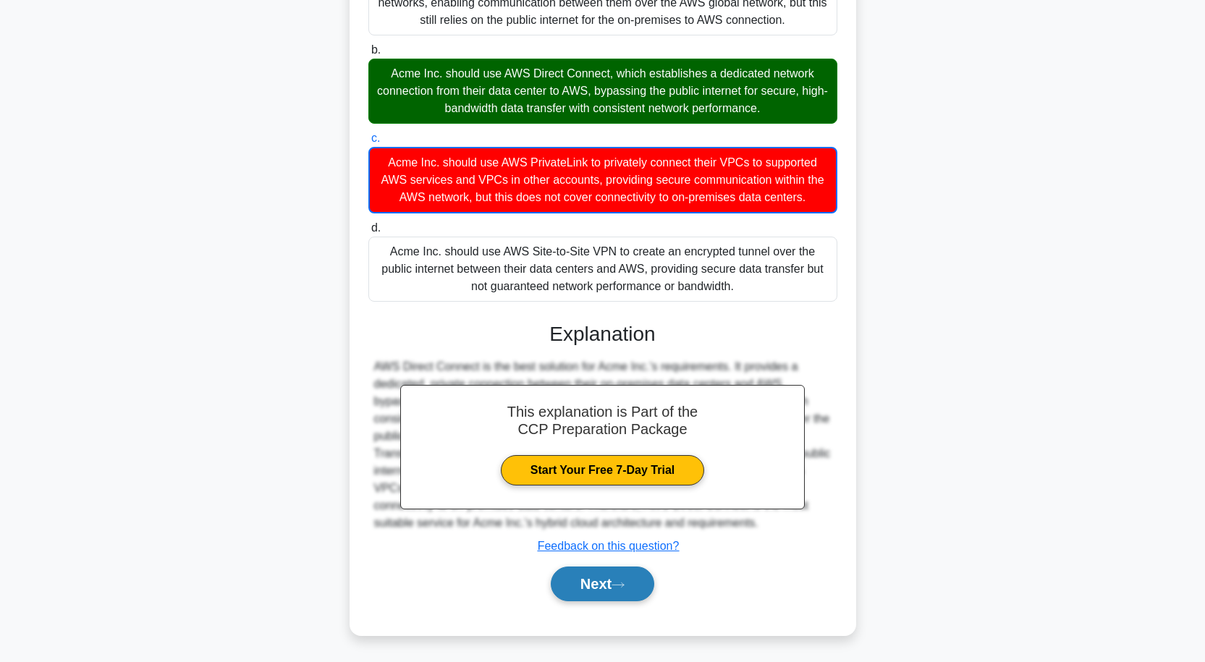
scroll to position [267, 0]
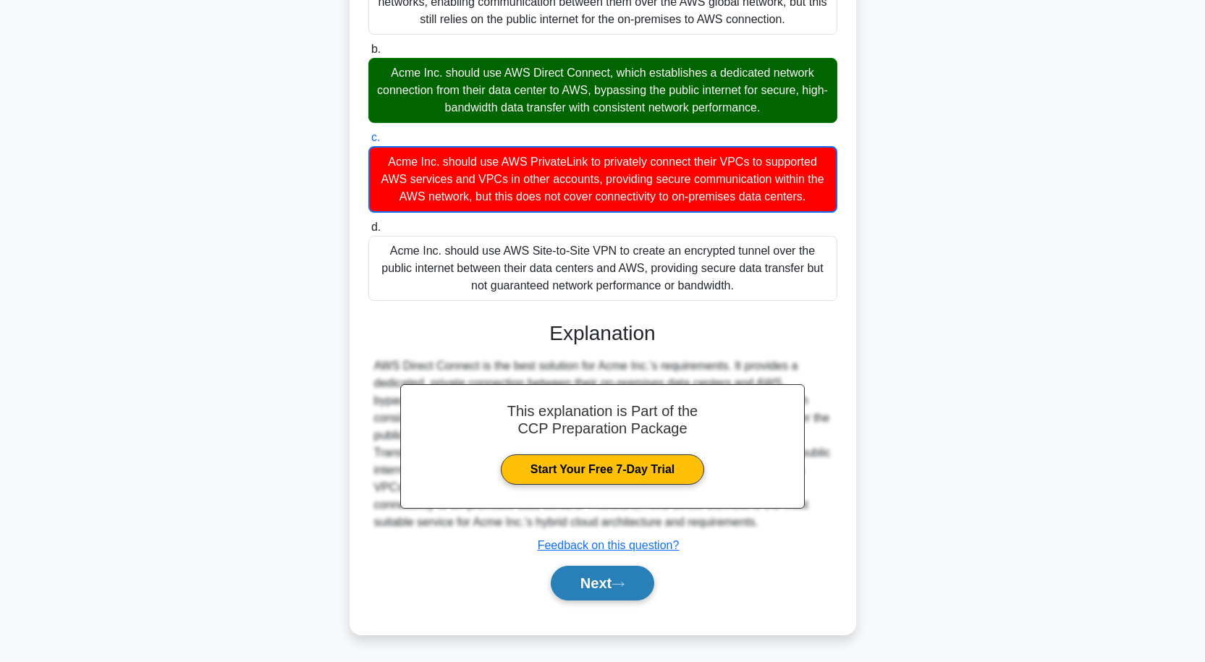
click at [605, 576] on button "Next" at bounding box center [602, 583] width 103 height 35
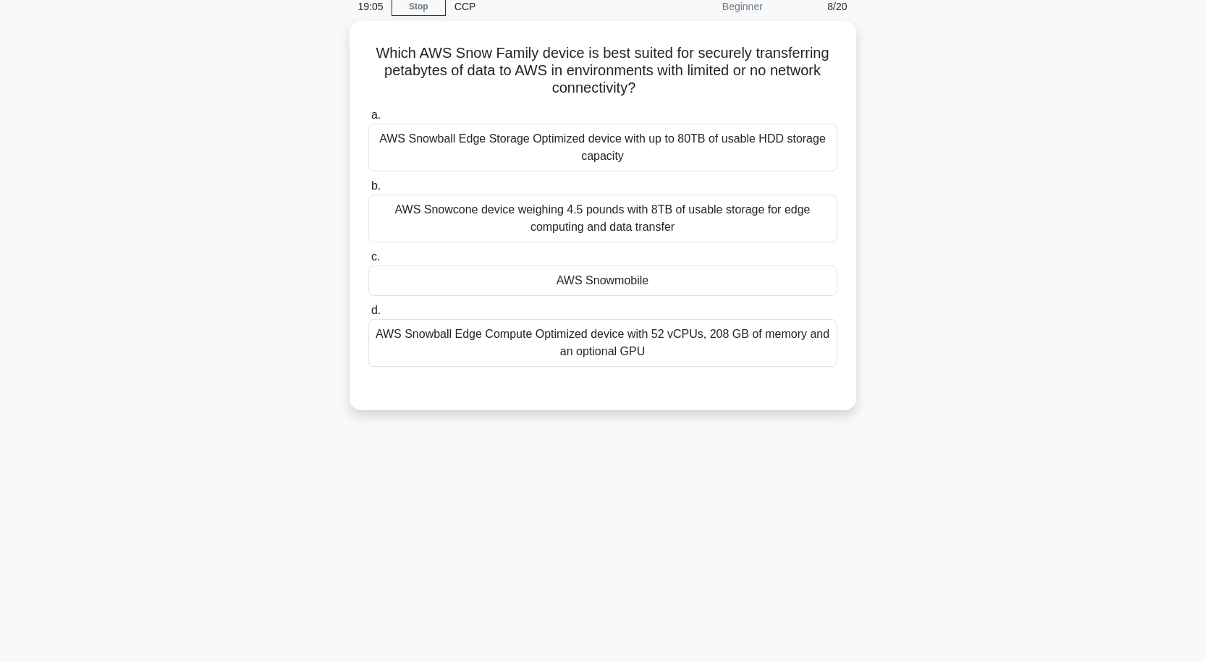
scroll to position [0, 0]
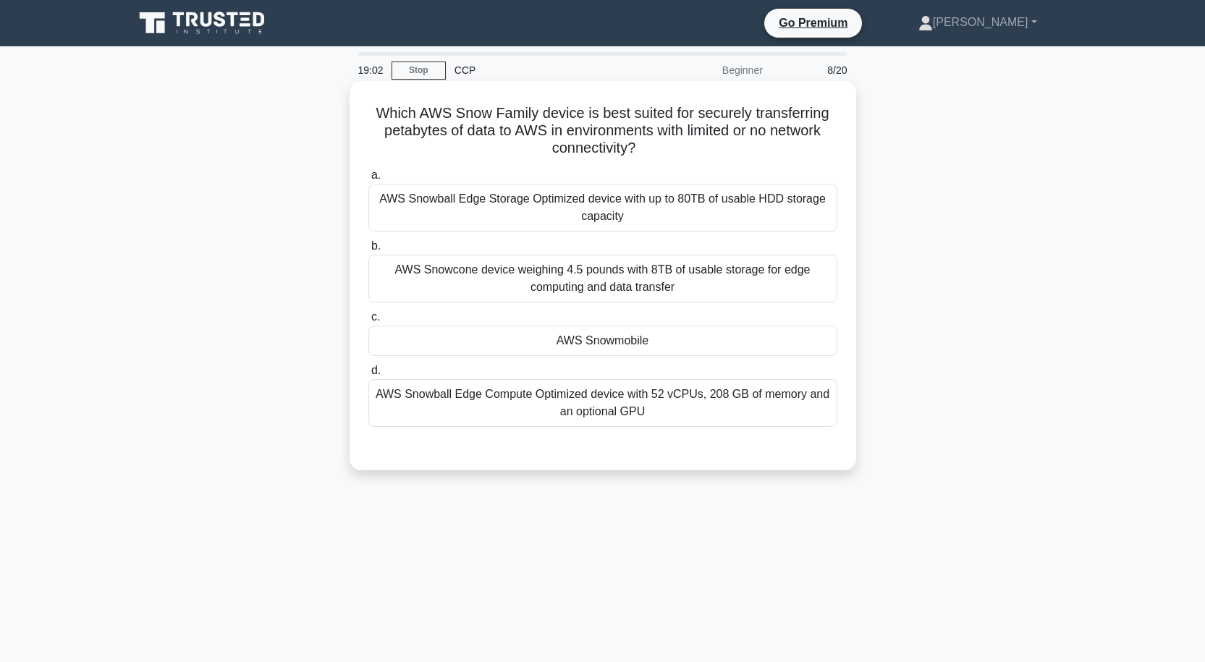
click at [625, 339] on div "AWS Snowmobile" at bounding box center [602, 341] width 469 height 30
click at [368, 322] on input "c. AWS Snowmobile" at bounding box center [368, 317] width 0 height 9
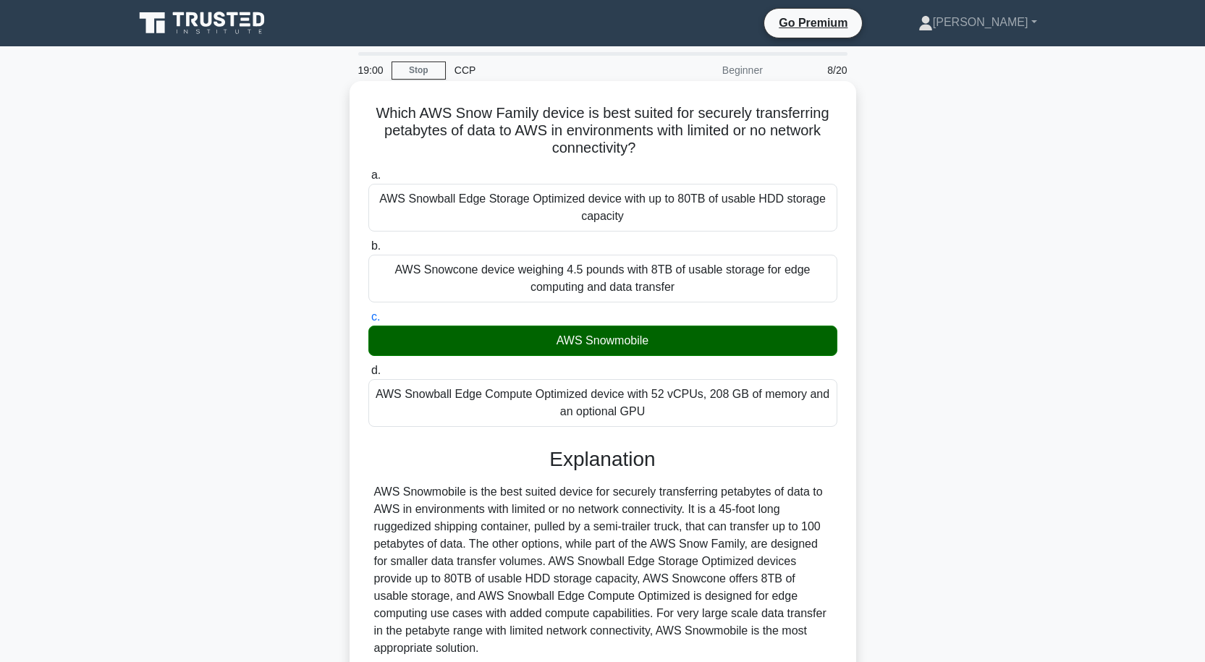
scroll to position [119, 0]
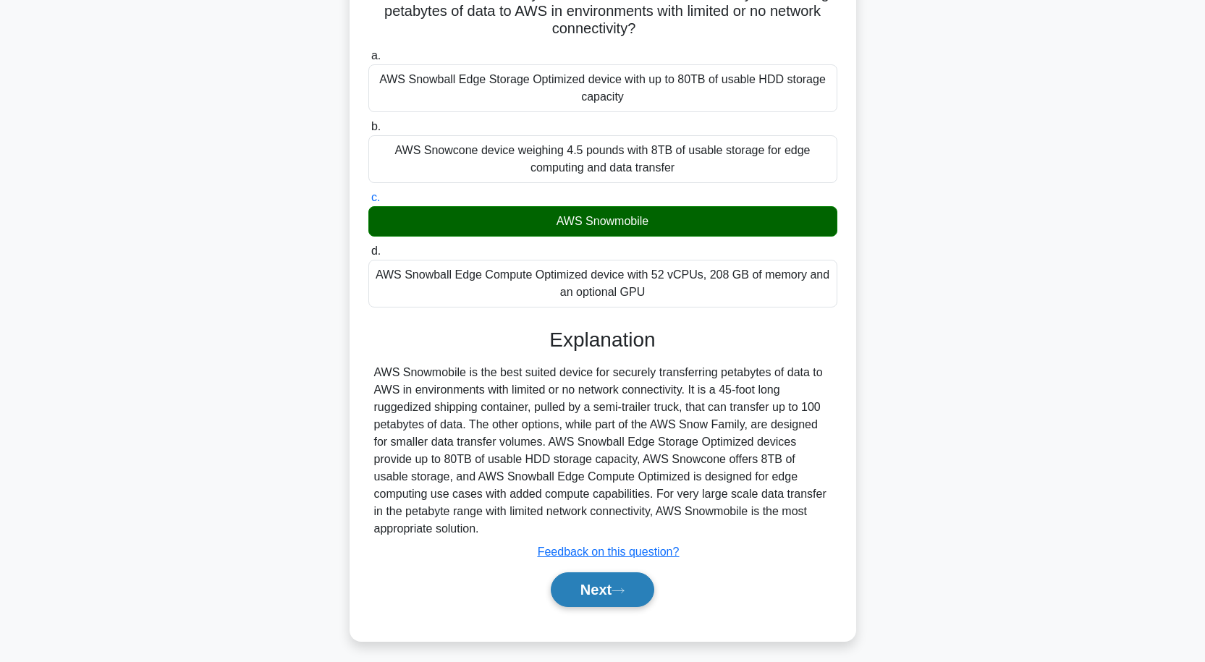
click at [621, 587] on icon at bounding box center [618, 591] width 13 height 8
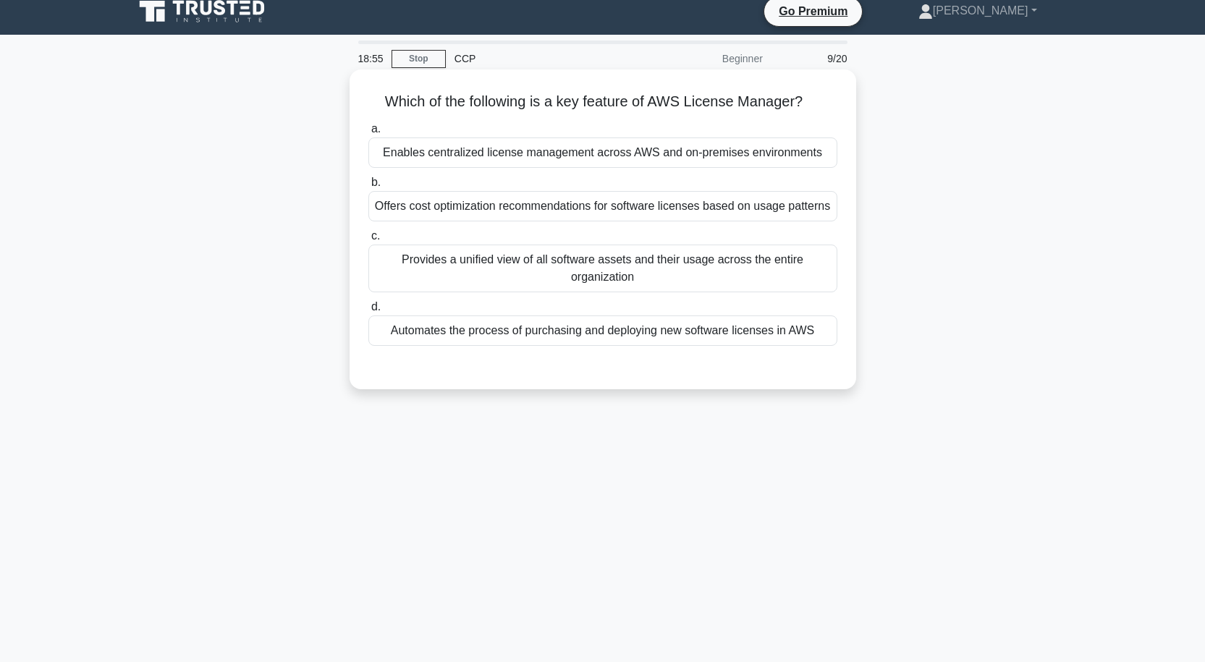
scroll to position [0, 0]
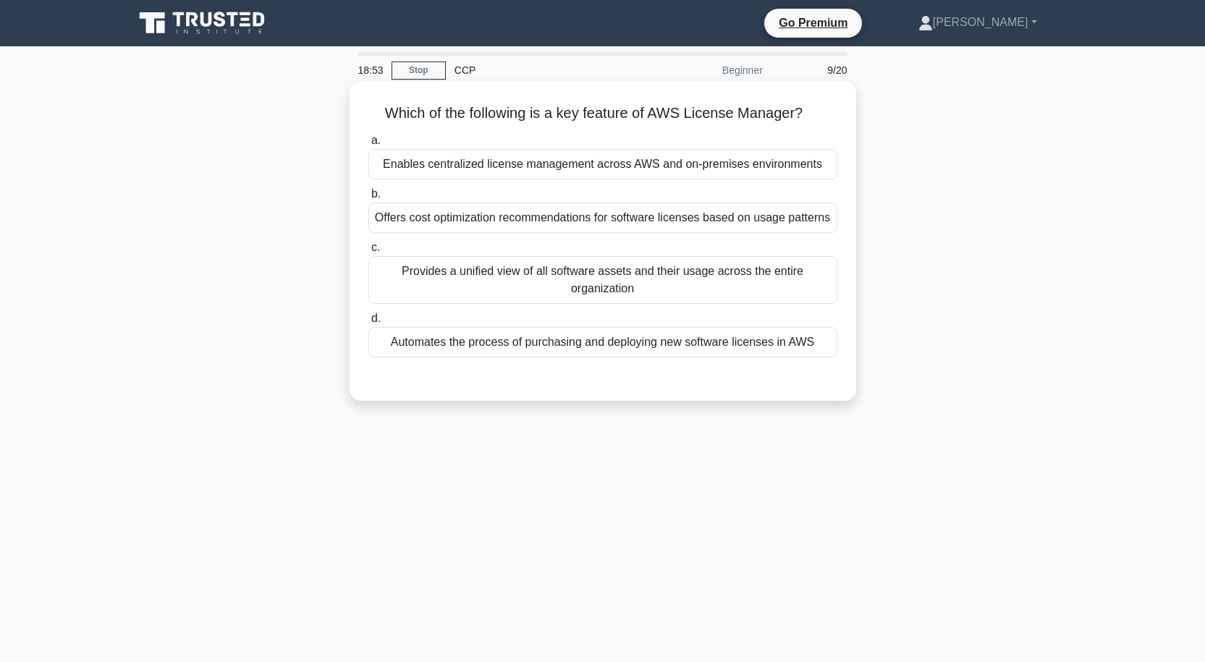
click at [609, 161] on div "Enables centralized license management across AWS and on-premises environments" at bounding box center [602, 164] width 469 height 30
click at [368, 145] on input "a. Enables centralized license management across AWS and on-premises environmen…" at bounding box center [368, 140] width 0 height 9
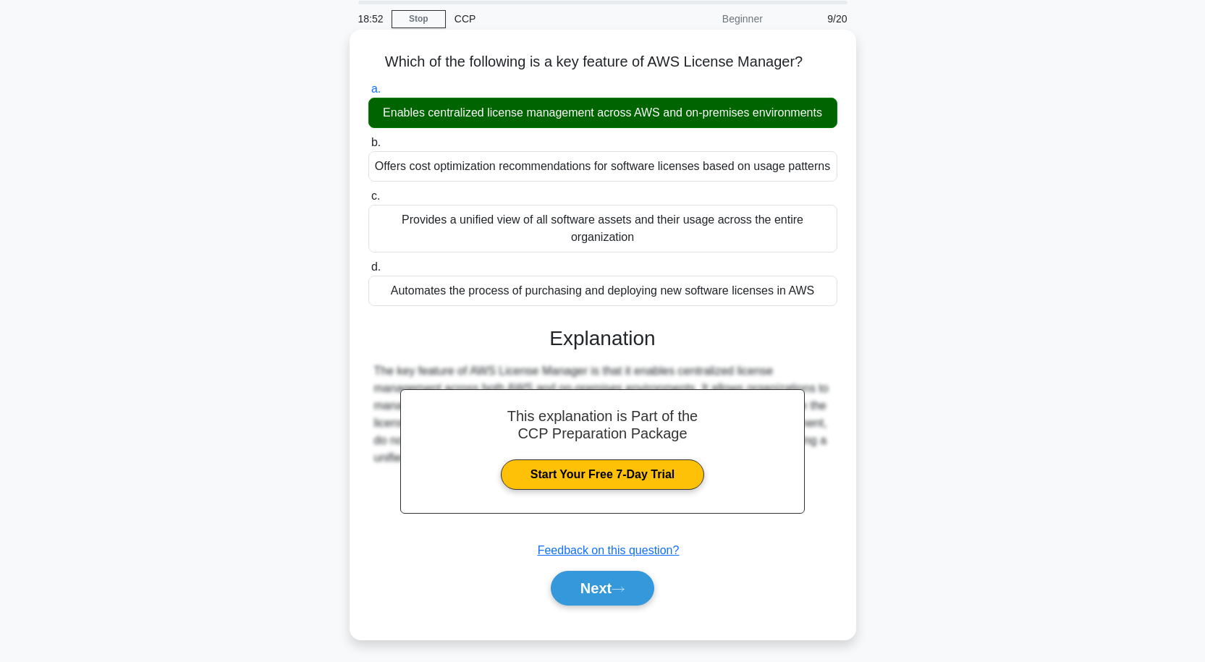
scroll to position [119, 0]
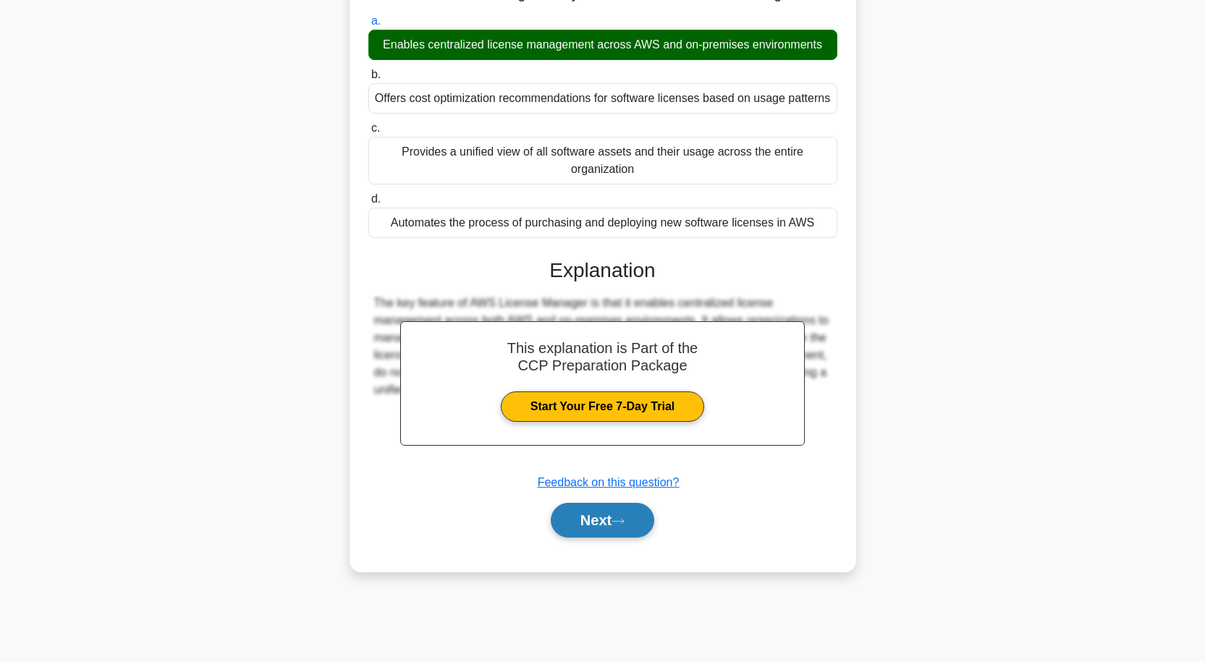
click at [593, 529] on button "Next" at bounding box center [602, 520] width 103 height 35
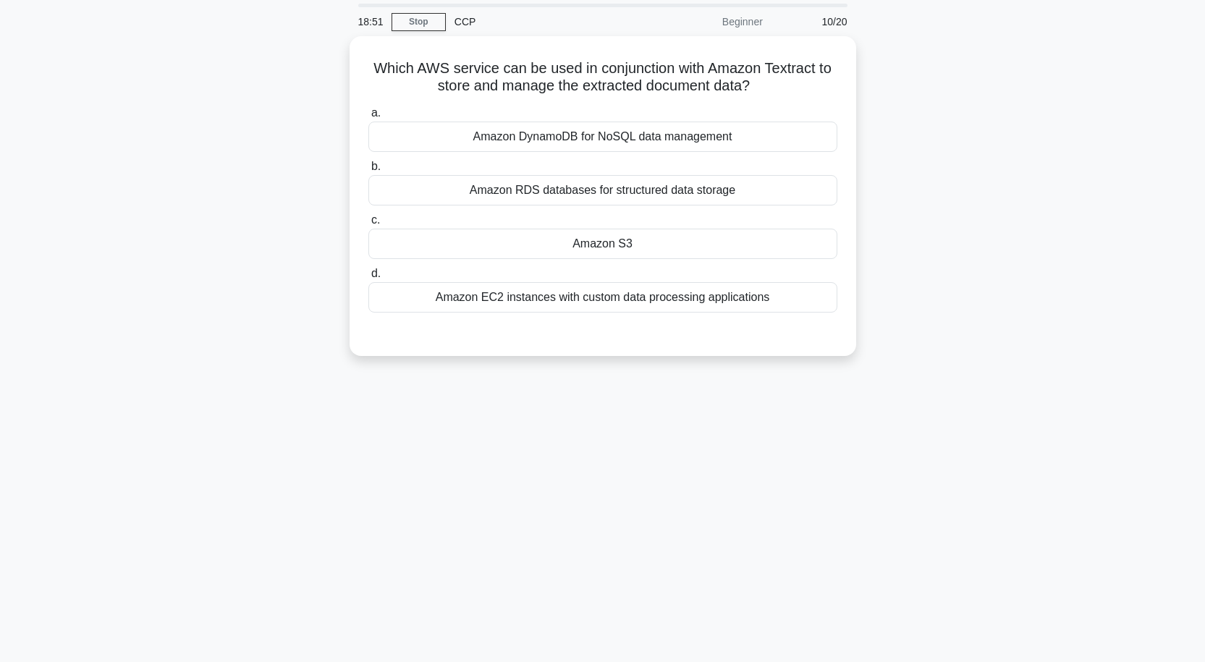
scroll to position [0, 0]
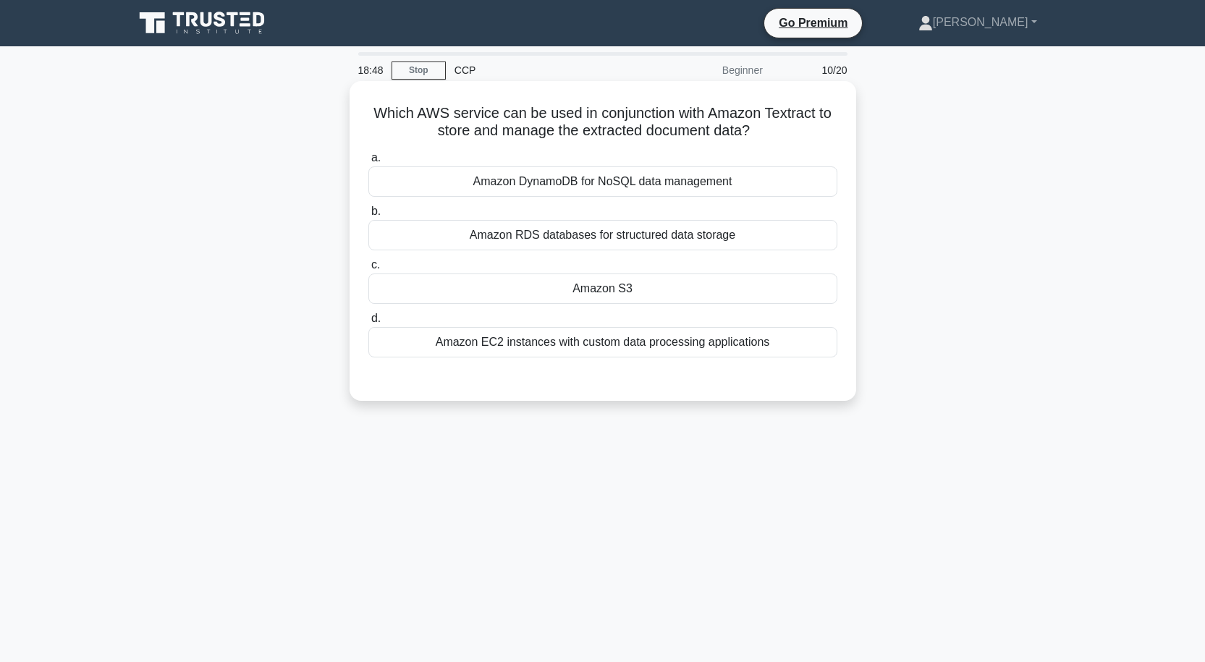
click at [662, 279] on div "Amazon S3" at bounding box center [602, 289] width 469 height 30
click at [368, 270] on input "c. Amazon S3" at bounding box center [368, 265] width 0 height 9
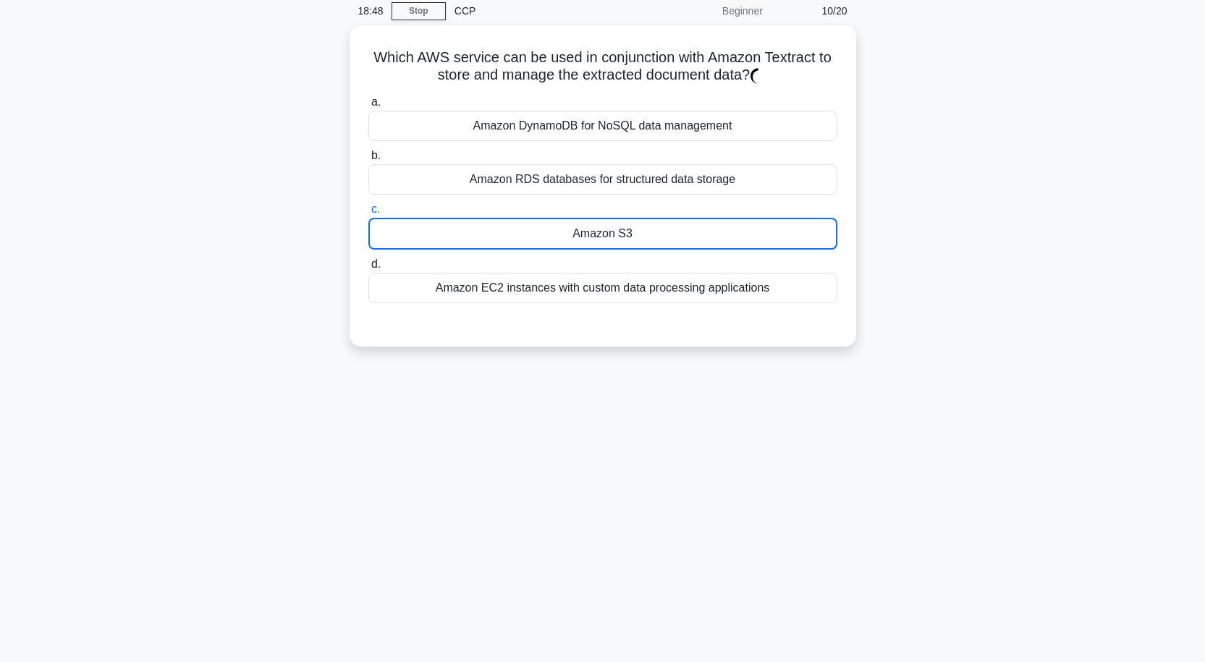
scroll to position [119, 0]
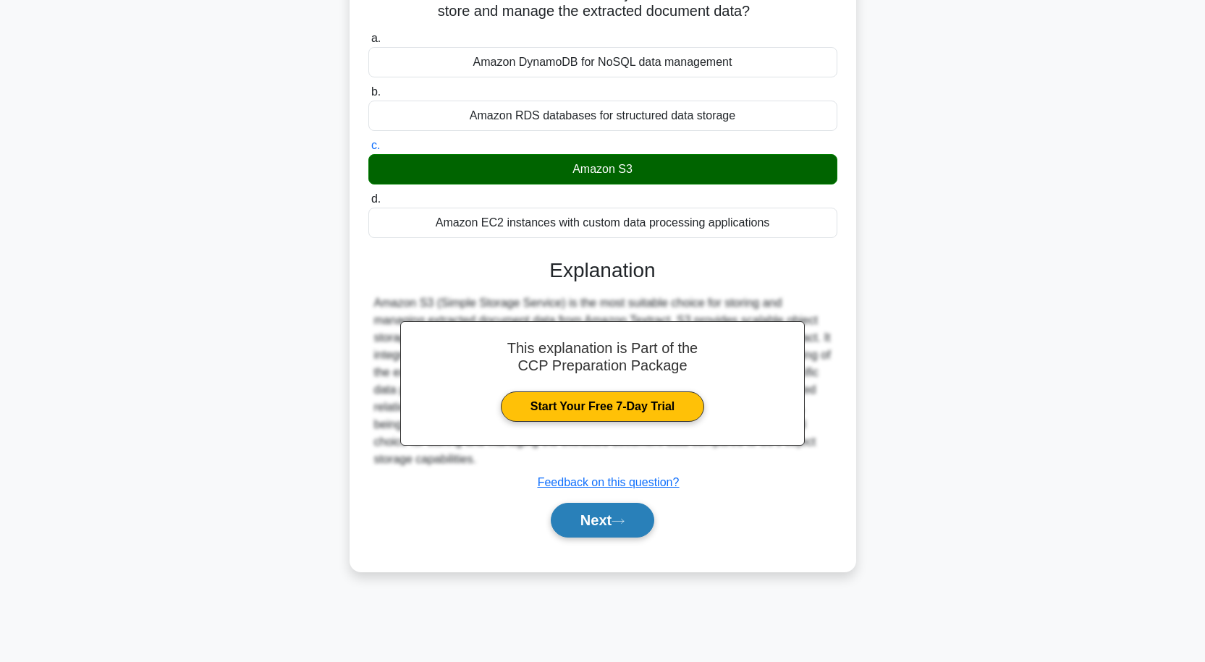
click at [622, 512] on button "Next" at bounding box center [602, 520] width 103 height 35
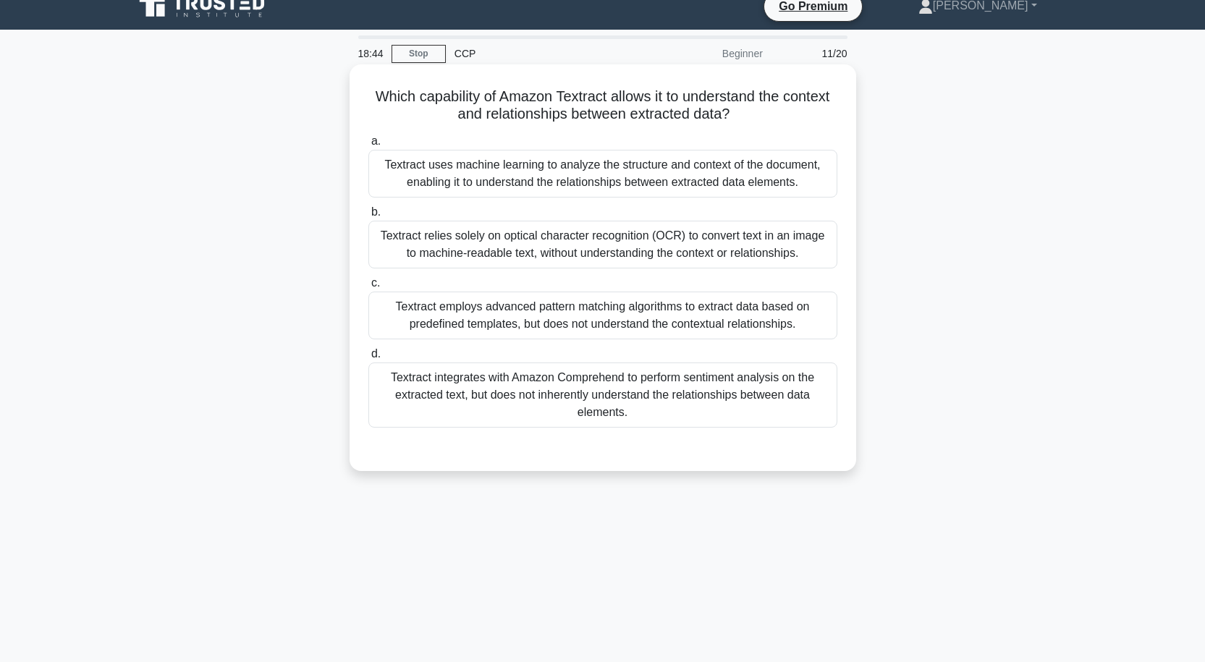
scroll to position [0, 0]
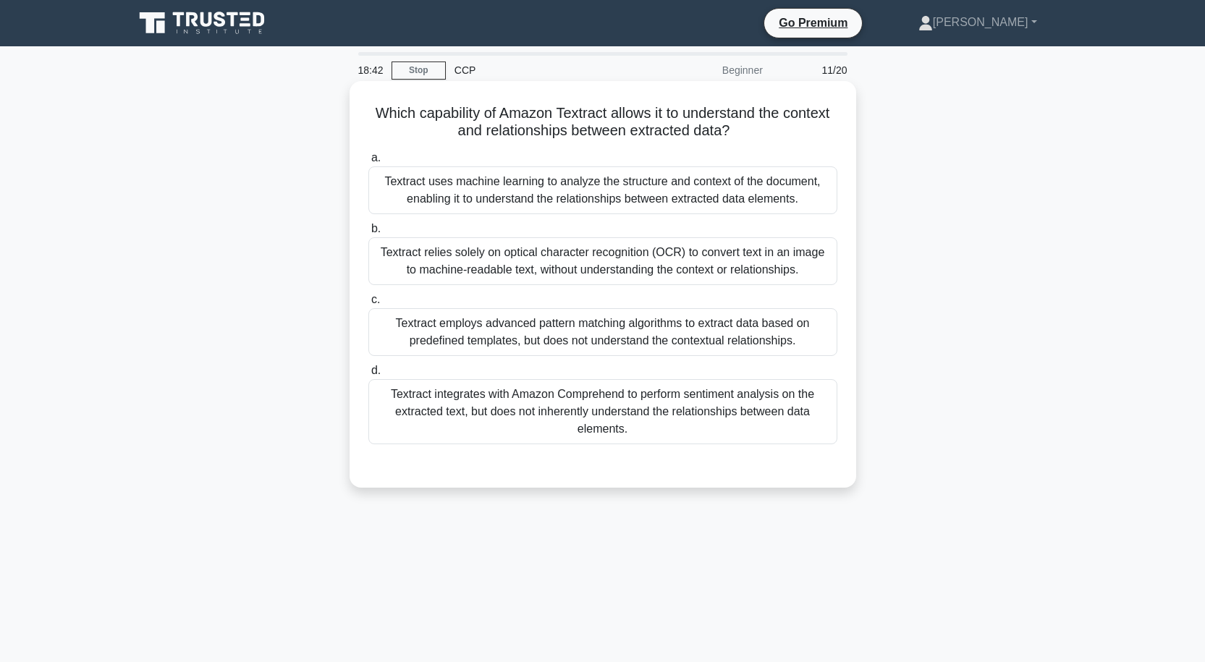
click at [548, 195] on div "Textract uses machine learning to analyze the structure and context of the docu…" at bounding box center [602, 190] width 469 height 48
click at [368, 163] on input "a. Textract uses machine learning to analyze the structure and context of the d…" at bounding box center [368, 157] width 0 height 9
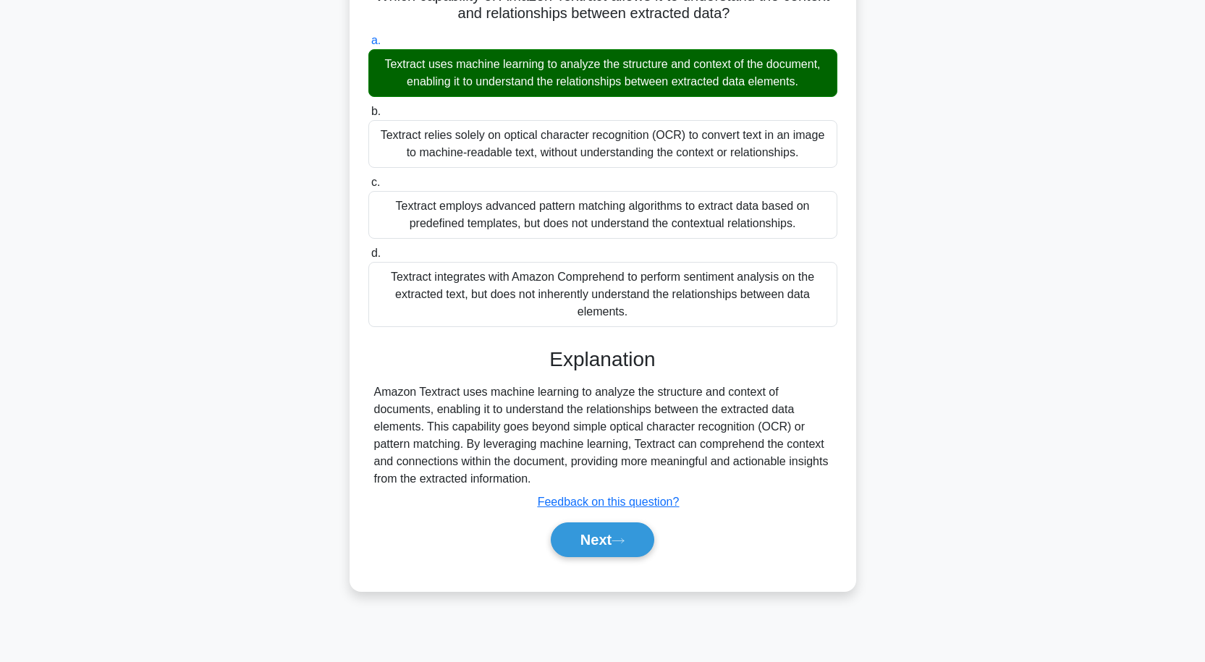
scroll to position [119, 0]
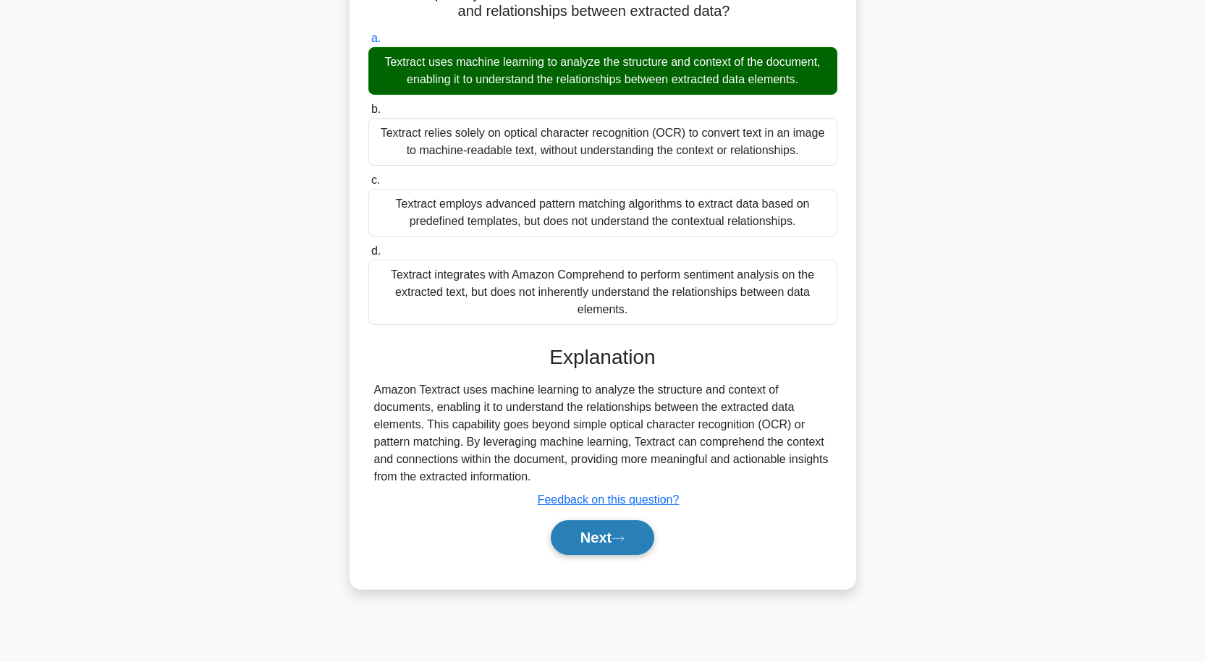
click at [635, 531] on button "Next" at bounding box center [602, 537] width 103 height 35
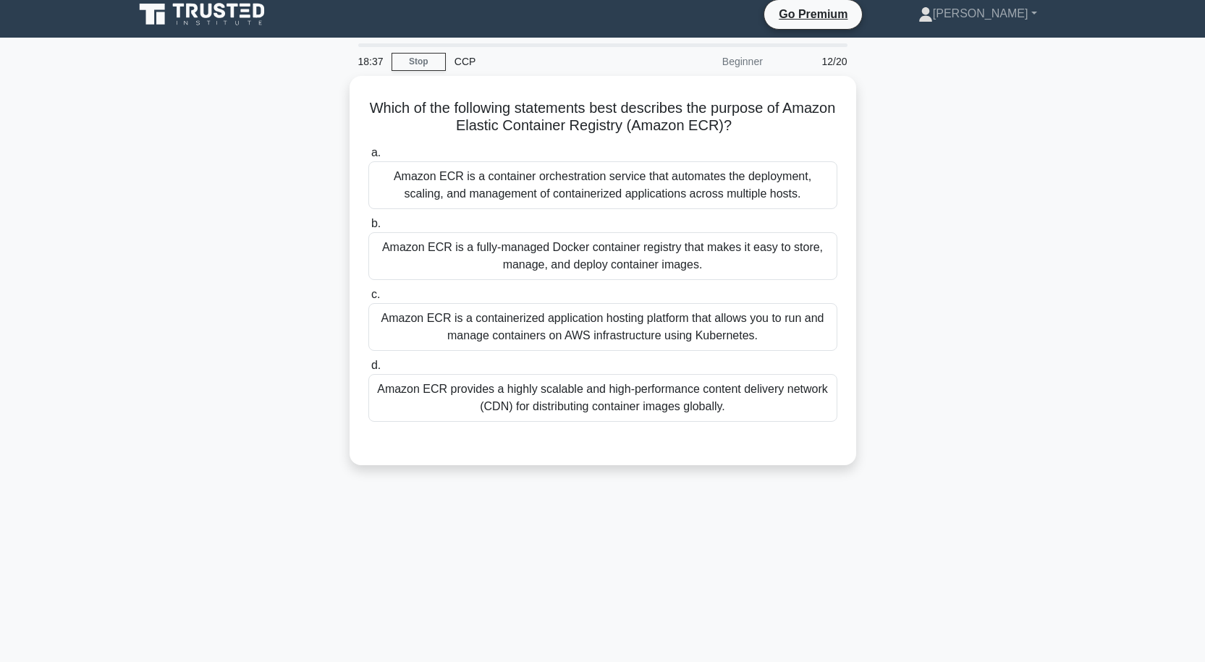
scroll to position [0, 0]
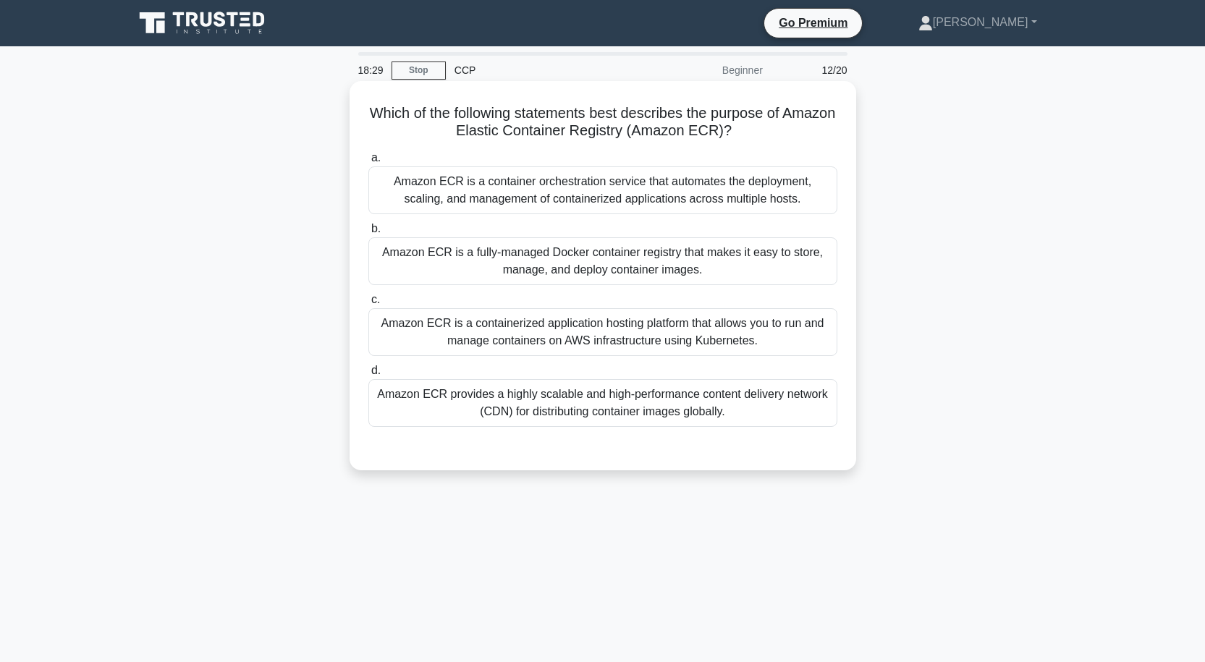
click at [618, 264] on div "Amazon ECR is a fully-managed Docker container registry that makes it easy to s…" at bounding box center [602, 261] width 469 height 48
click at [368, 234] on input "b. Amazon ECR is a fully-managed Docker container registry that makes it easy t…" at bounding box center [368, 228] width 0 height 9
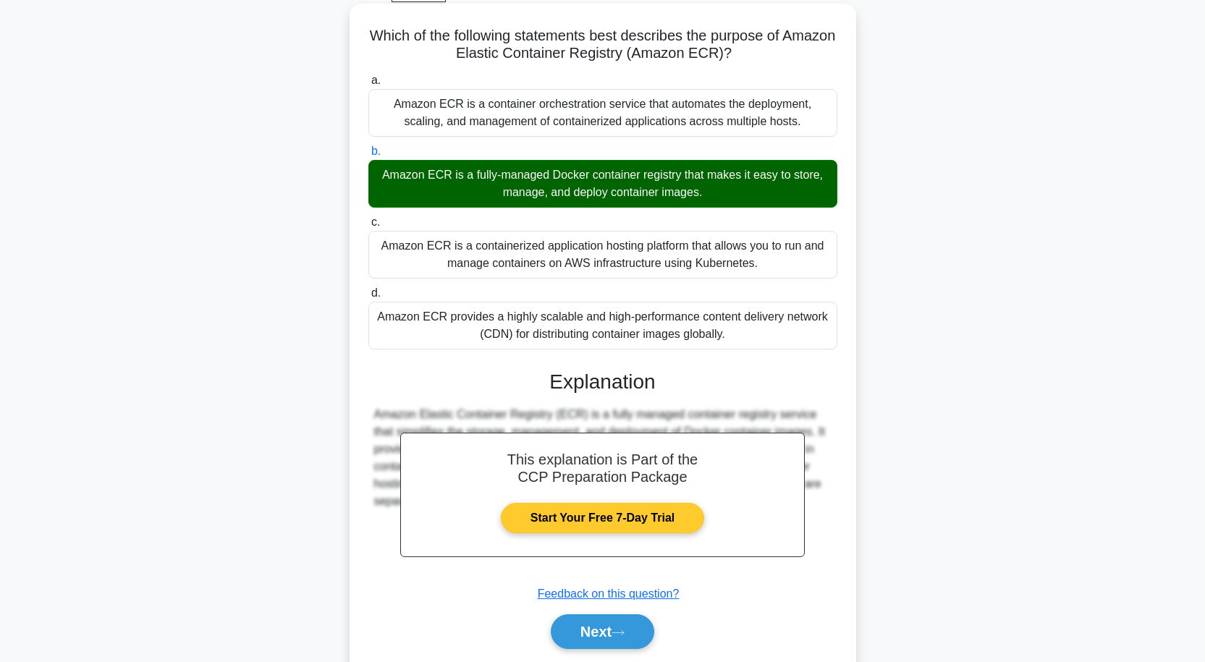
scroll to position [127, 0]
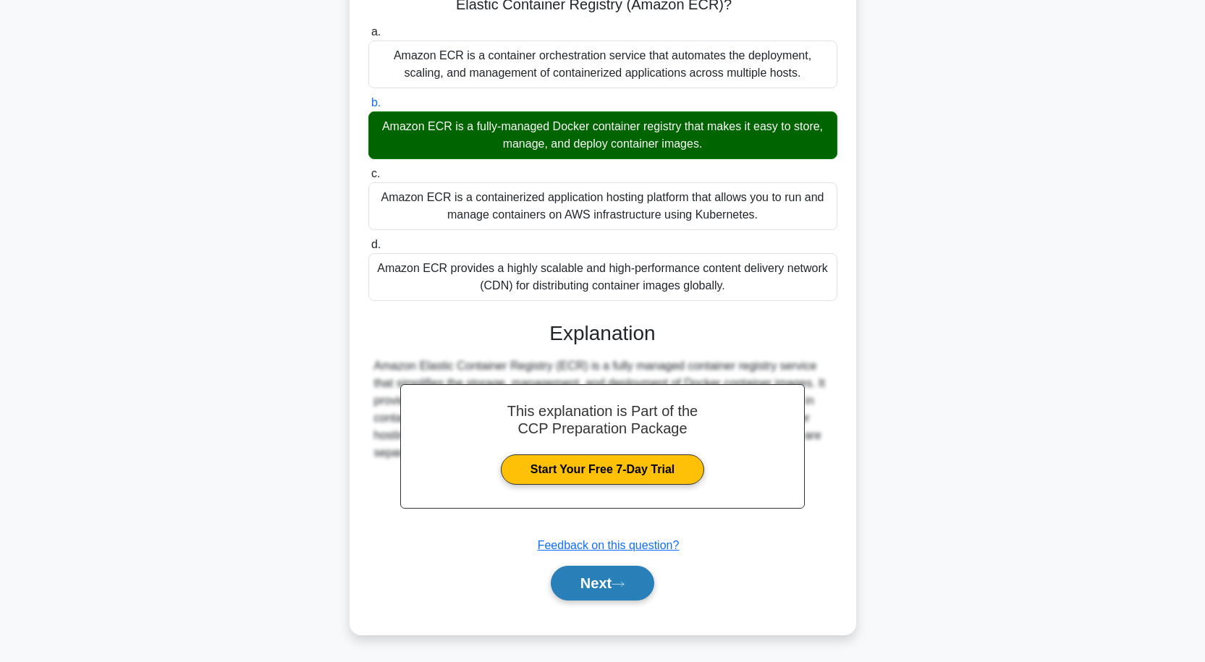
click at [613, 578] on button "Next" at bounding box center [602, 583] width 103 height 35
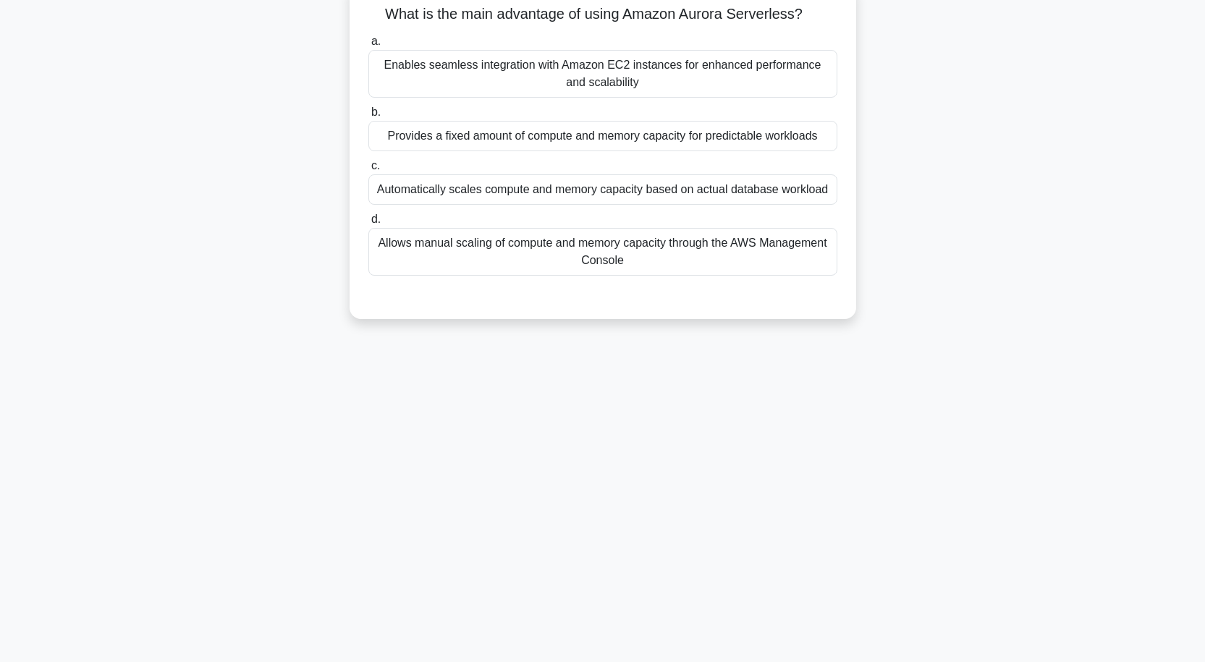
scroll to position [0, 0]
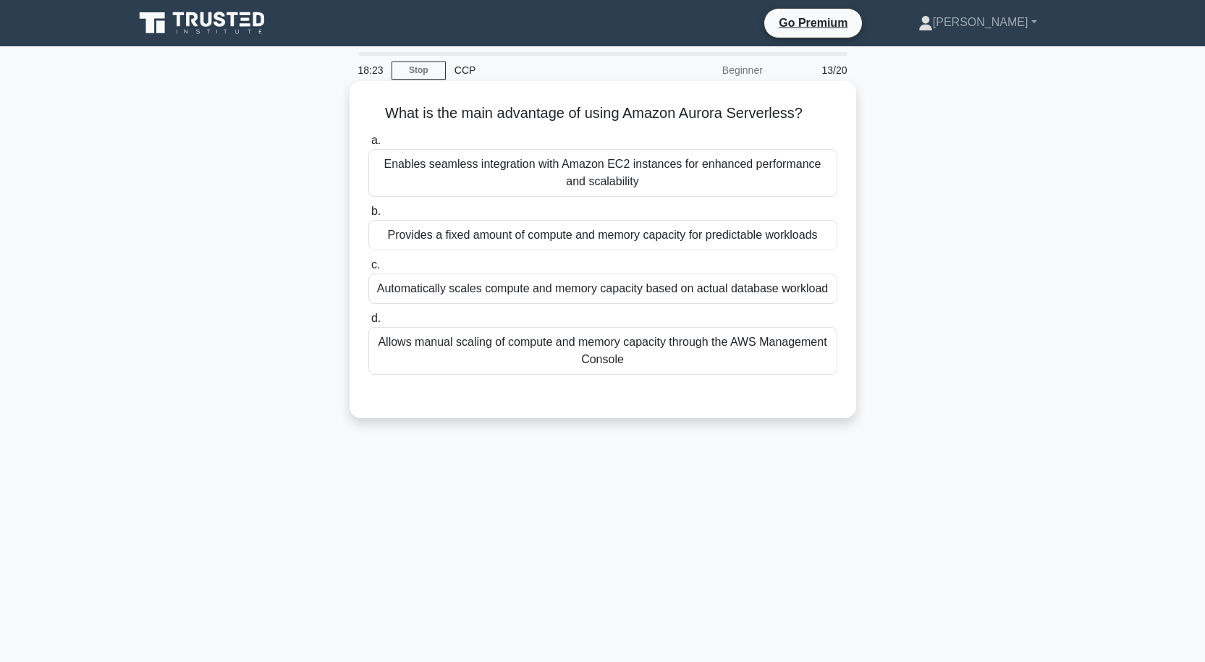
click at [617, 250] on div "Provides a fixed amount of compute and memory capacity for predictable workloads" at bounding box center [602, 235] width 469 height 30
click at [368, 216] on input "b. Provides a fixed amount of compute and memory capacity for predictable workl…" at bounding box center [368, 211] width 0 height 9
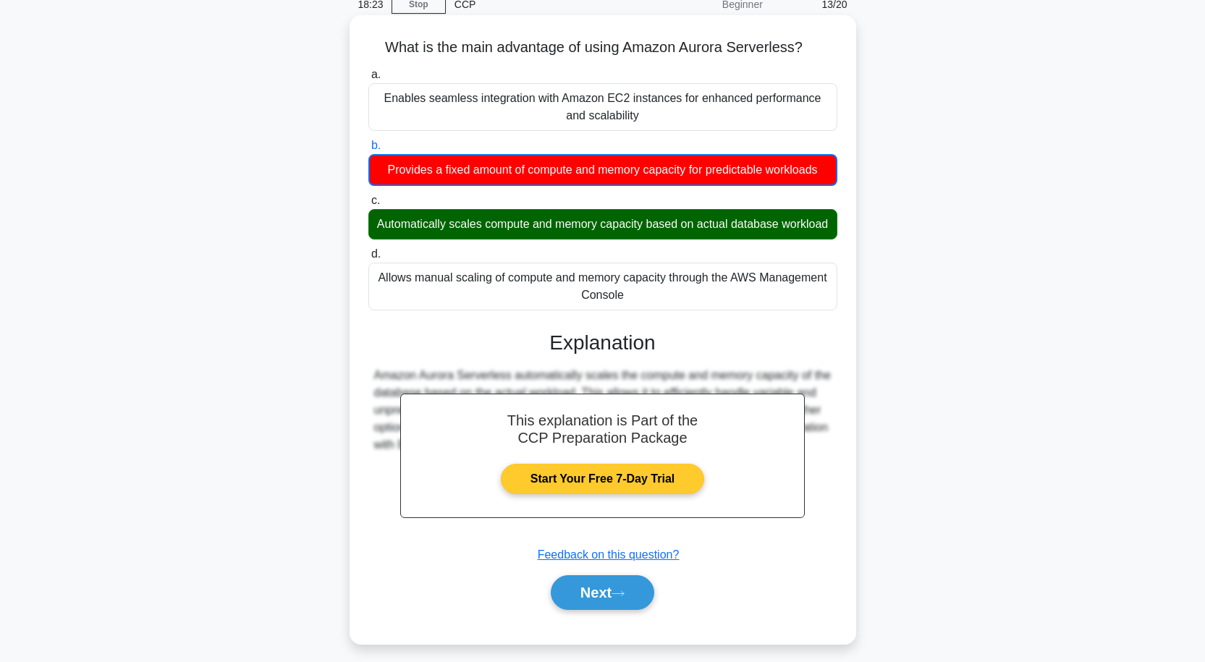
scroll to position [119, 0]
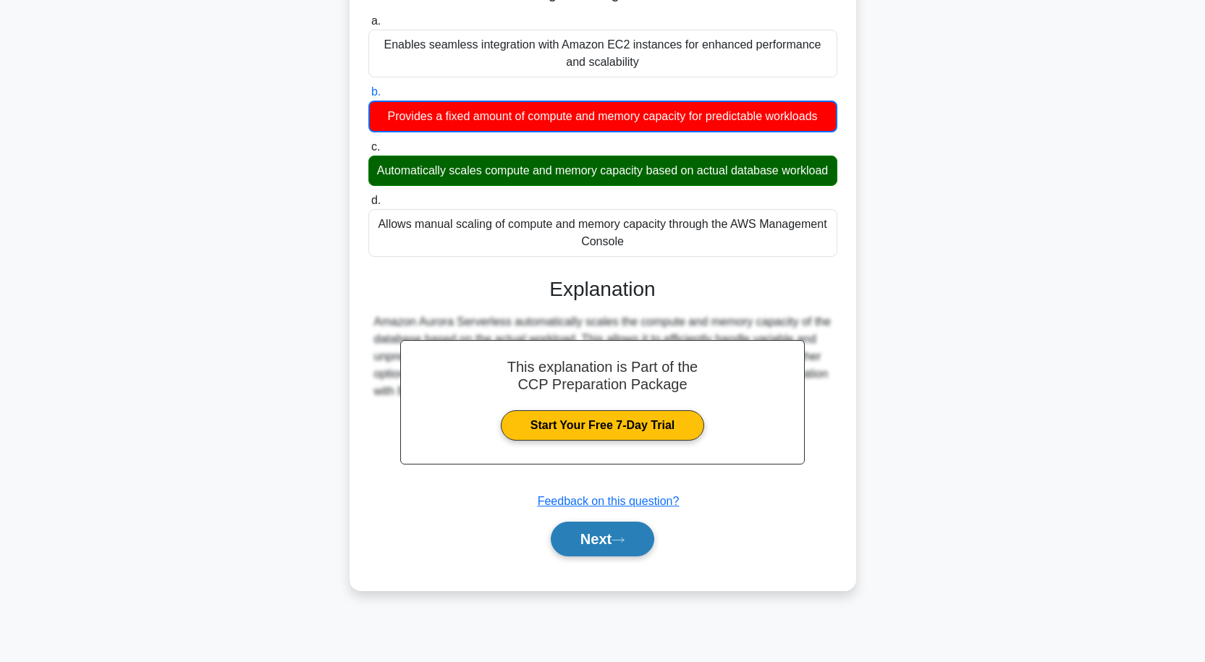
click at [625, 544] on icon at bounding box center [618, 540] width 13 height 8
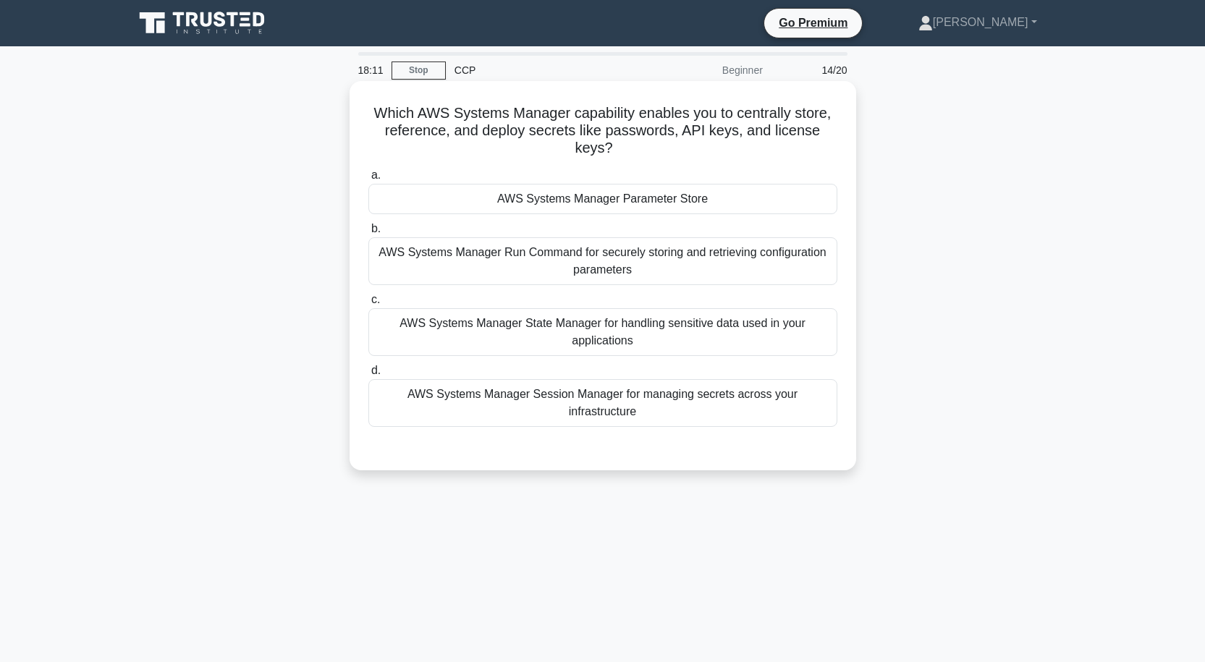
click at [719, 195] on div "AWS Systems Manager Parameter Store" at bounding box center [602, 199] width 469 height 30
click at [368, 180] on input "a. AWS Systems Manager Parameter Store" at bounding box center [368, 175] width 0 height 9
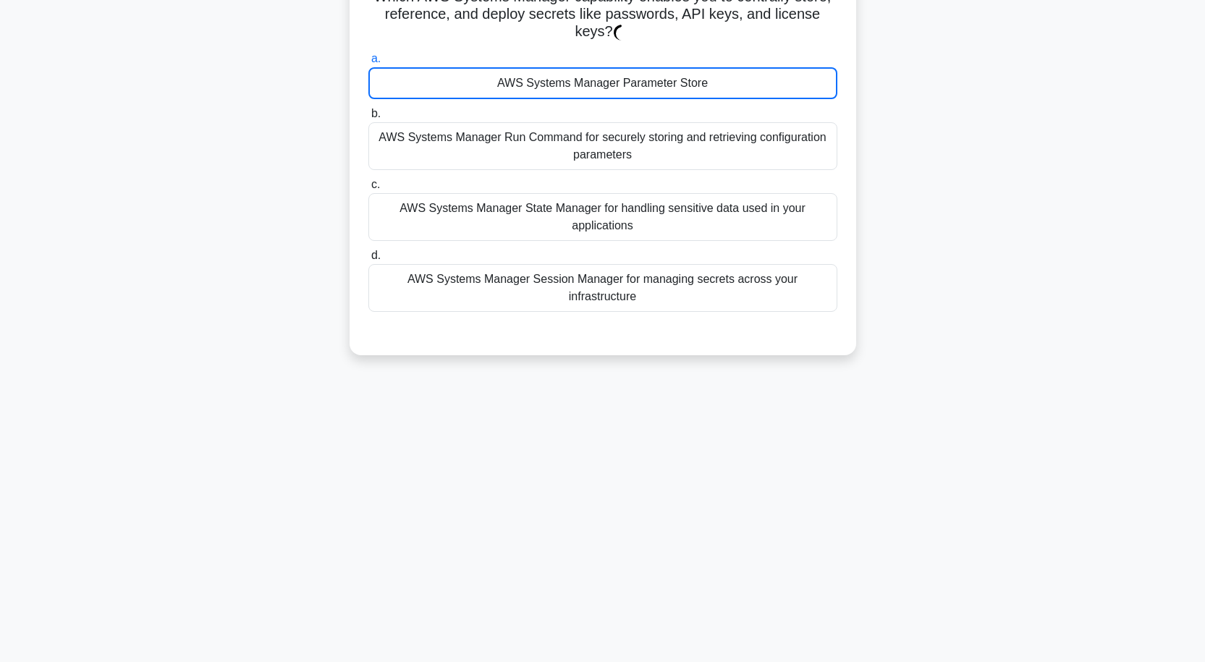
scroll to position [119, 0]
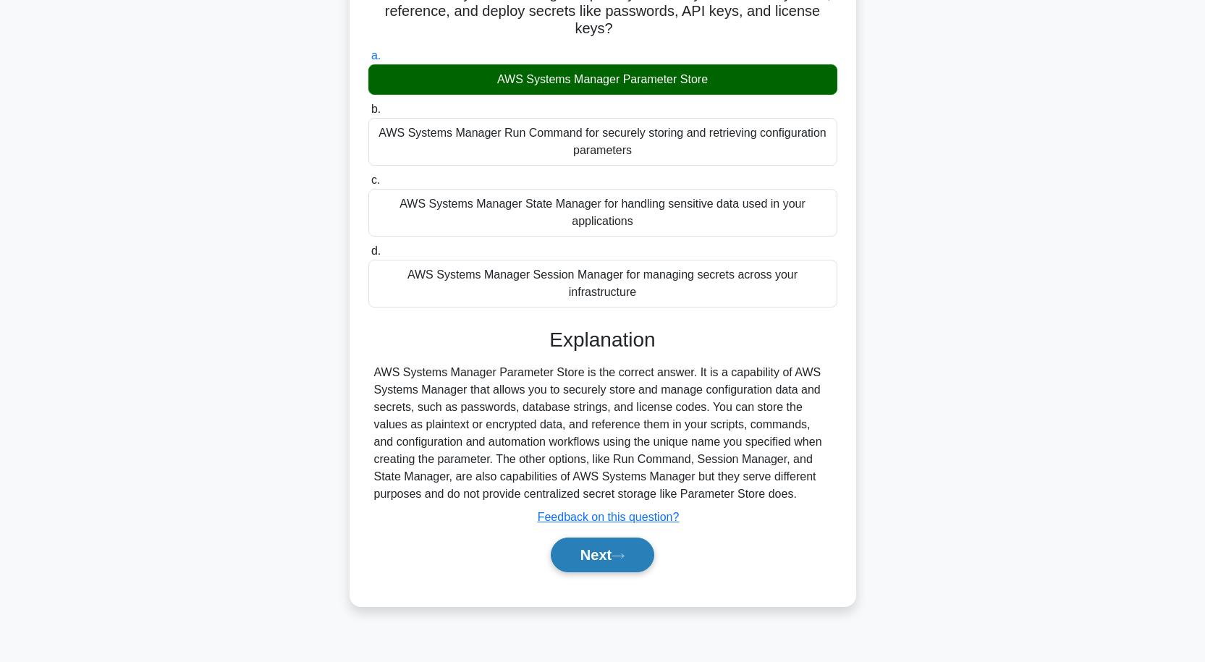
click at [631, 538] on button "Next" at bounding box center [602, 555] width 103 height 35
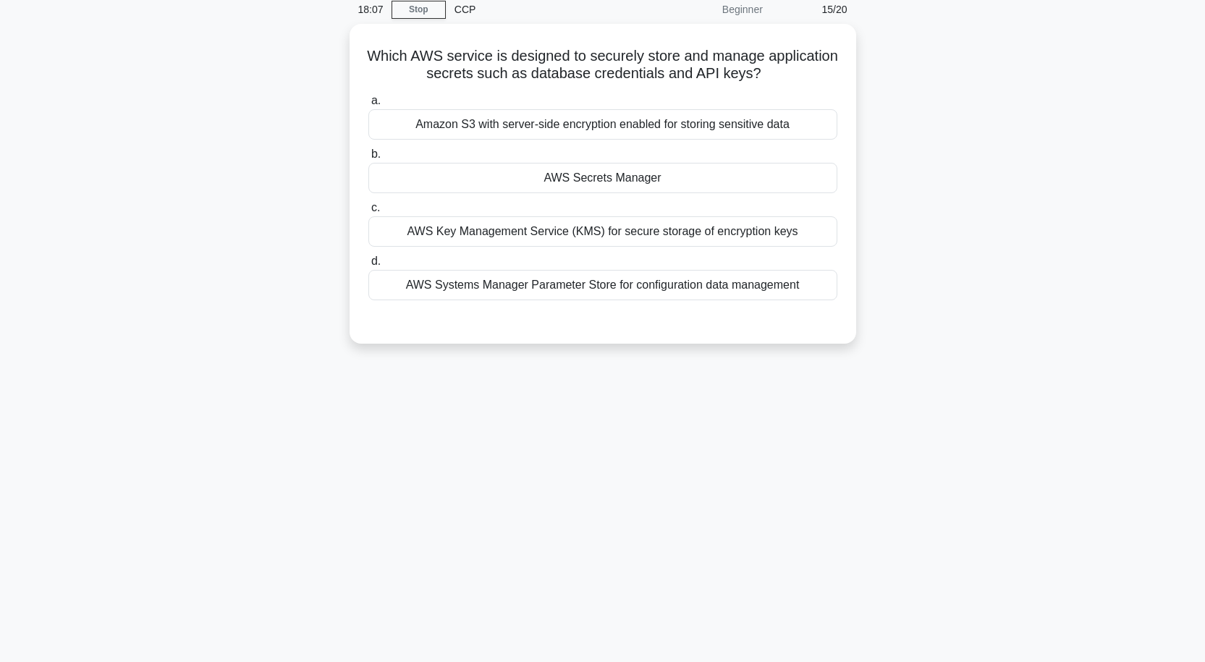
scroll to position [0, 0]
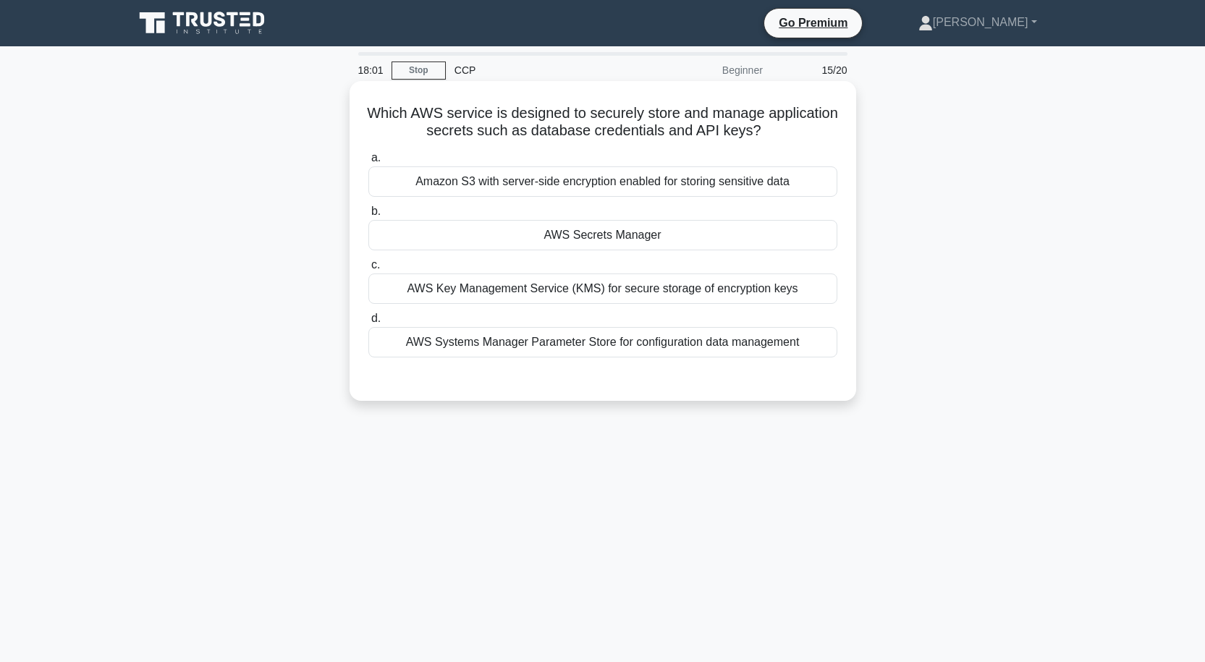
click at [661, 237] on div "AWS Secrets Manager" at bounding box center [602, 235] width 469 height 30
click at [368, 216] on input "b. AWS Secrets Manager" at bounding box center [368, 211] width 0 height 9
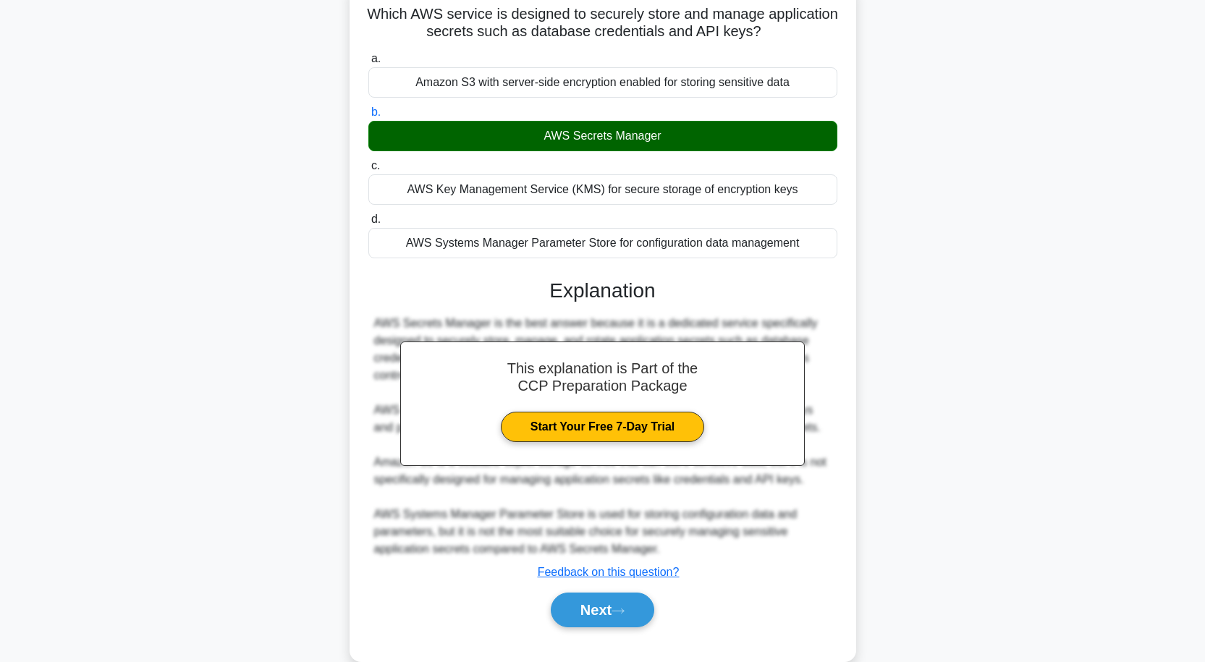
scroll to position [127, 0]
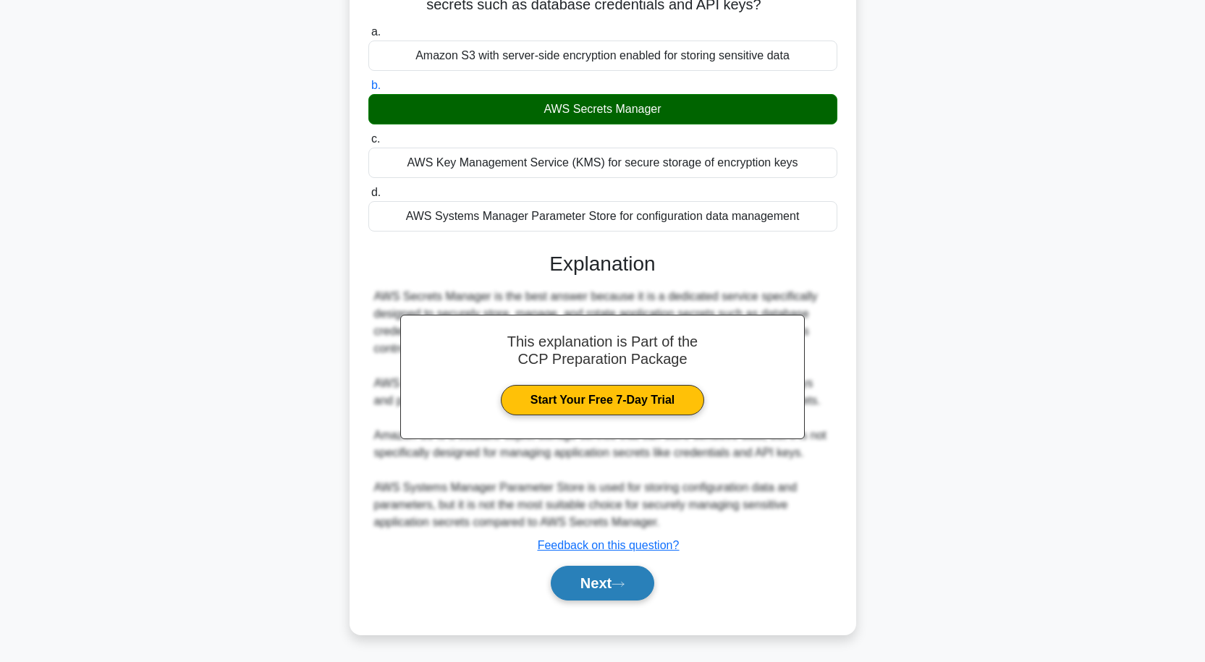
click at [639, 578] on button "Next" at bounding box center [602, 583] width 103 height 35
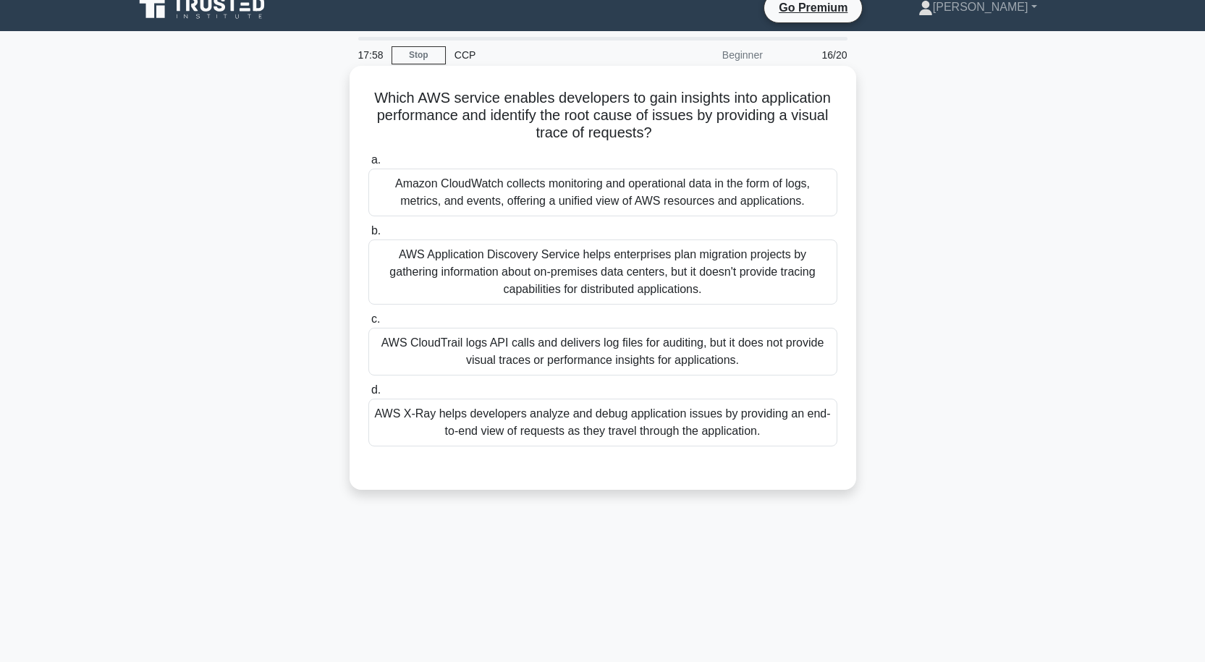
scroll to position [0, 0]
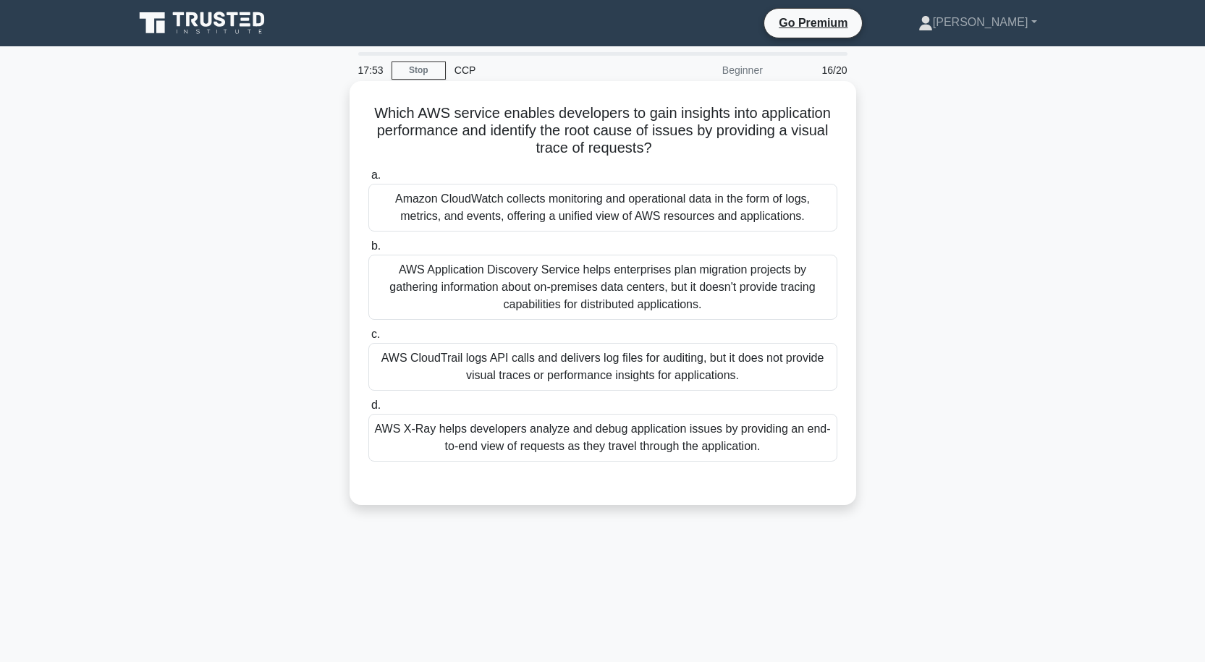
click at [687, 366] on div "AWS CloudTrail logs API calls and delivers log files for auditing, but it does …" at bounding box center [602, 367] width 469 height 48
click at [368, 339] on input "c. AWS CloudTrail logs API calls and delivers log files for auditing, but it do…" at bounding box center [368, 334] width 0 height 9
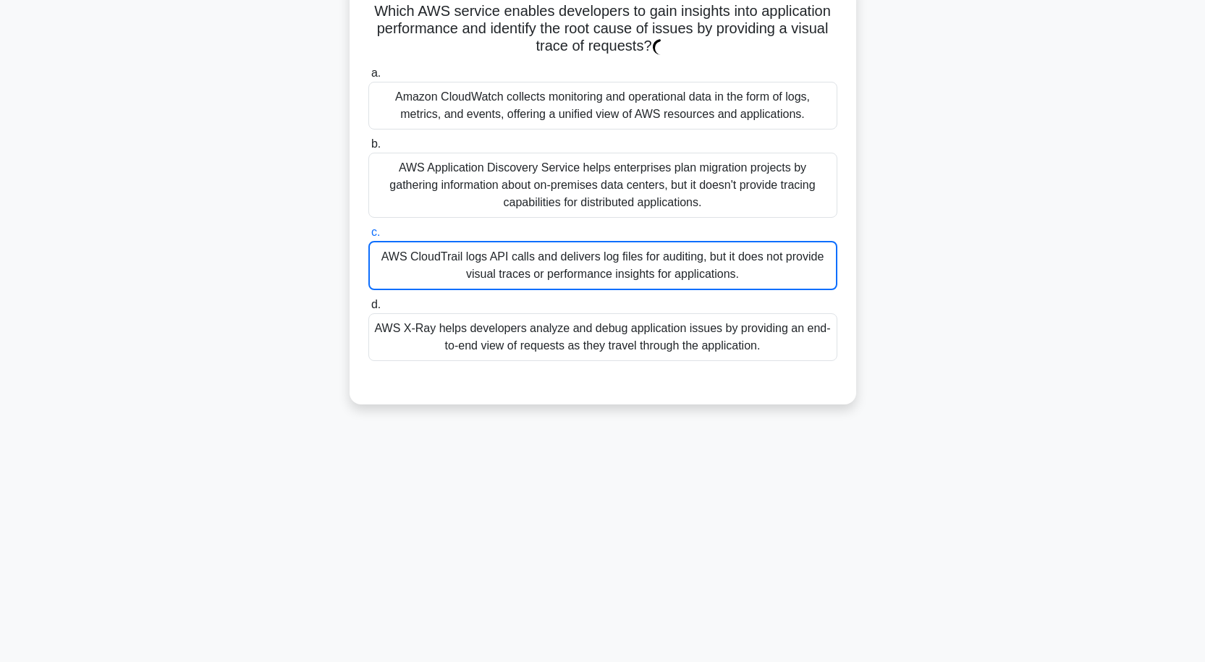
scroll to position [119, 0]
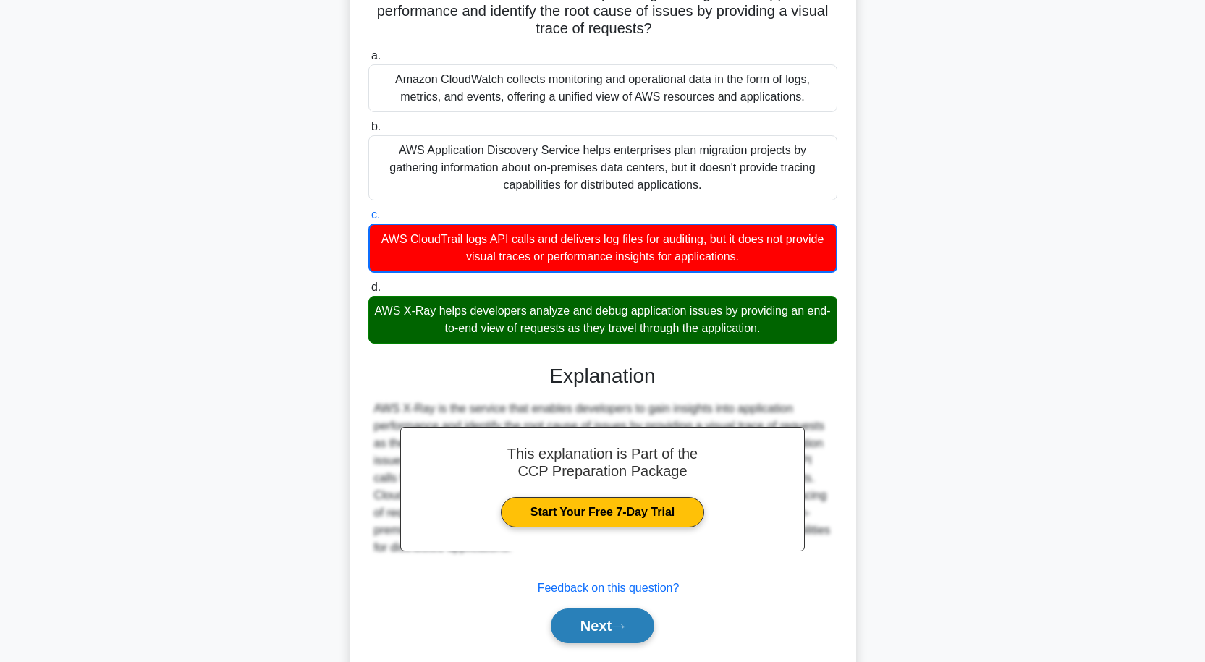
click at [619, 625] on icon at bounding box center [618, 627] width 13 height 8
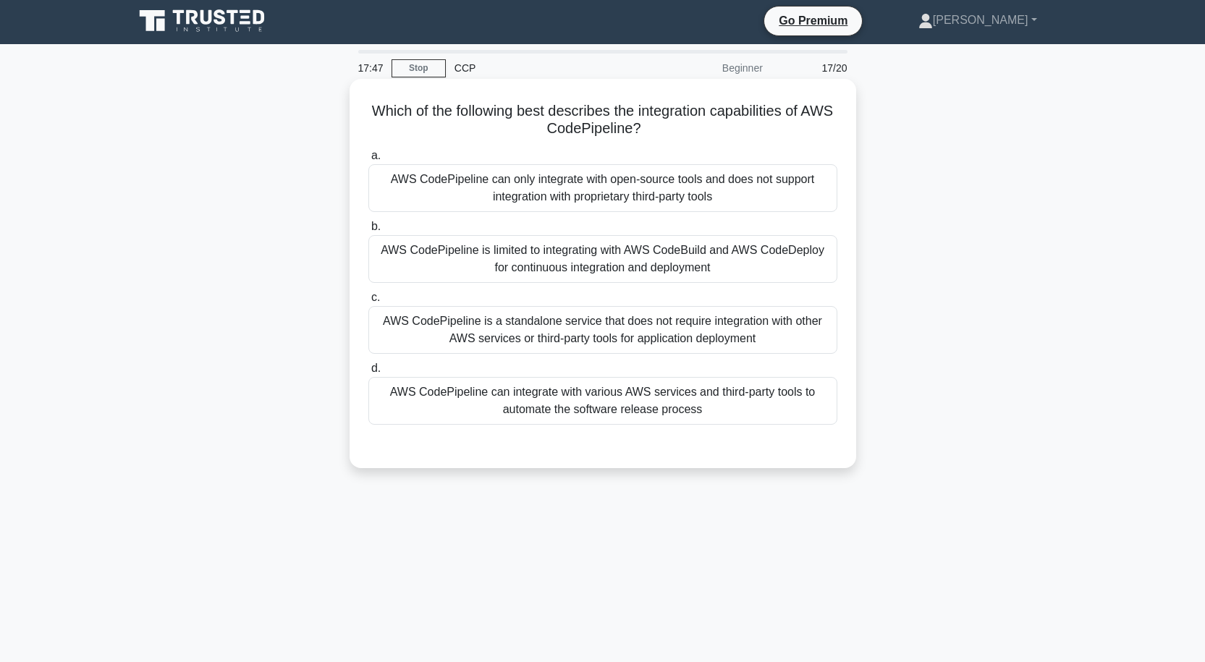
scroll to position [0, 0]
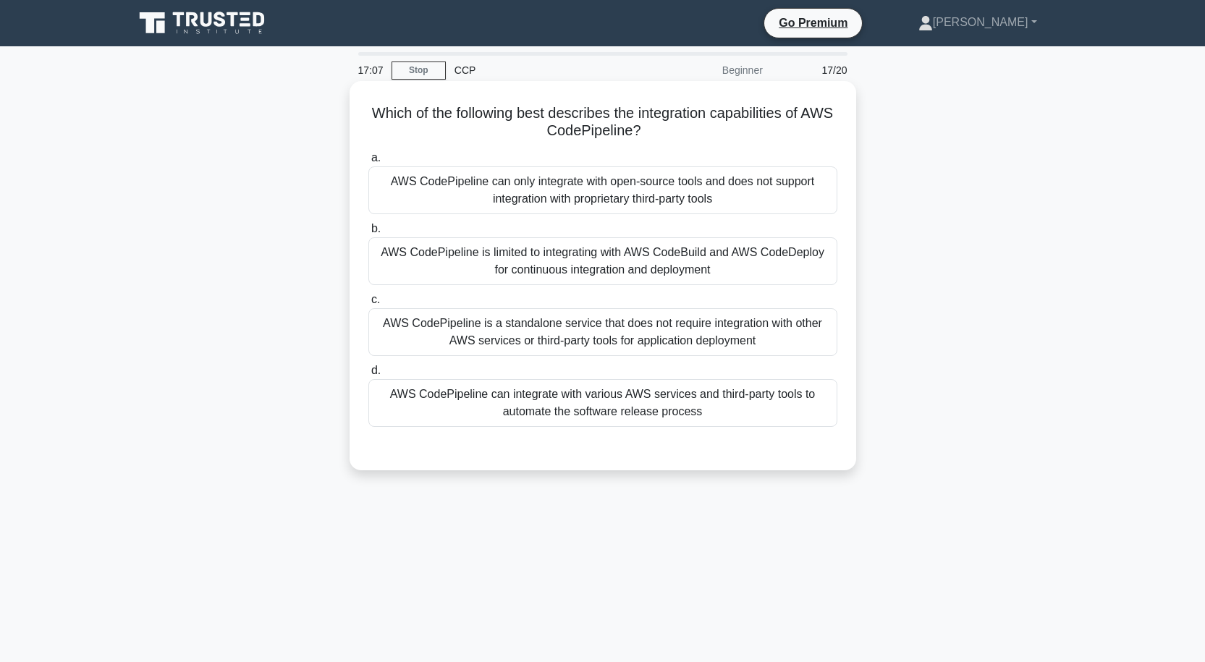
click at [575, 265] on div "AWS CodePipeline is limited to integrating with AWS CodeBuild and AWS CodeDeplo…" at bounding box center [602, 261] width 469 height 48
click at [368, 234] on input "b. AWS CodePipeline is limited to integrating with AWS CodeBuild and AWS CodeDe…" at bounding box center [368, 228] width 0 height 9
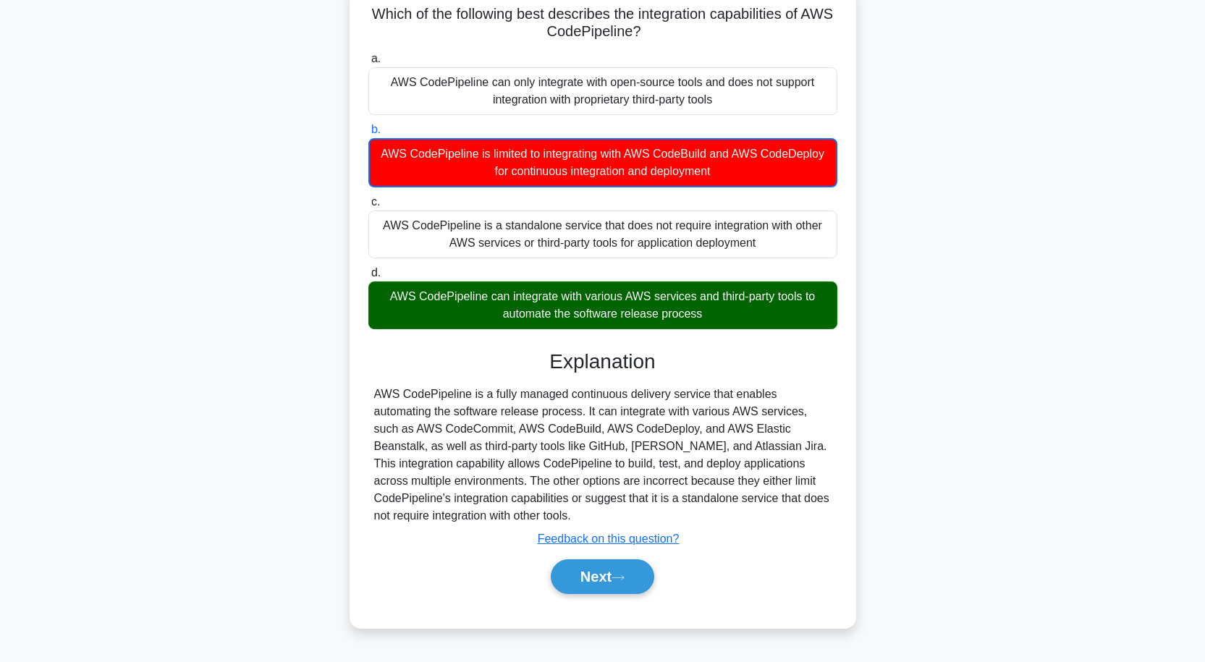
scroll to position [119, 0]
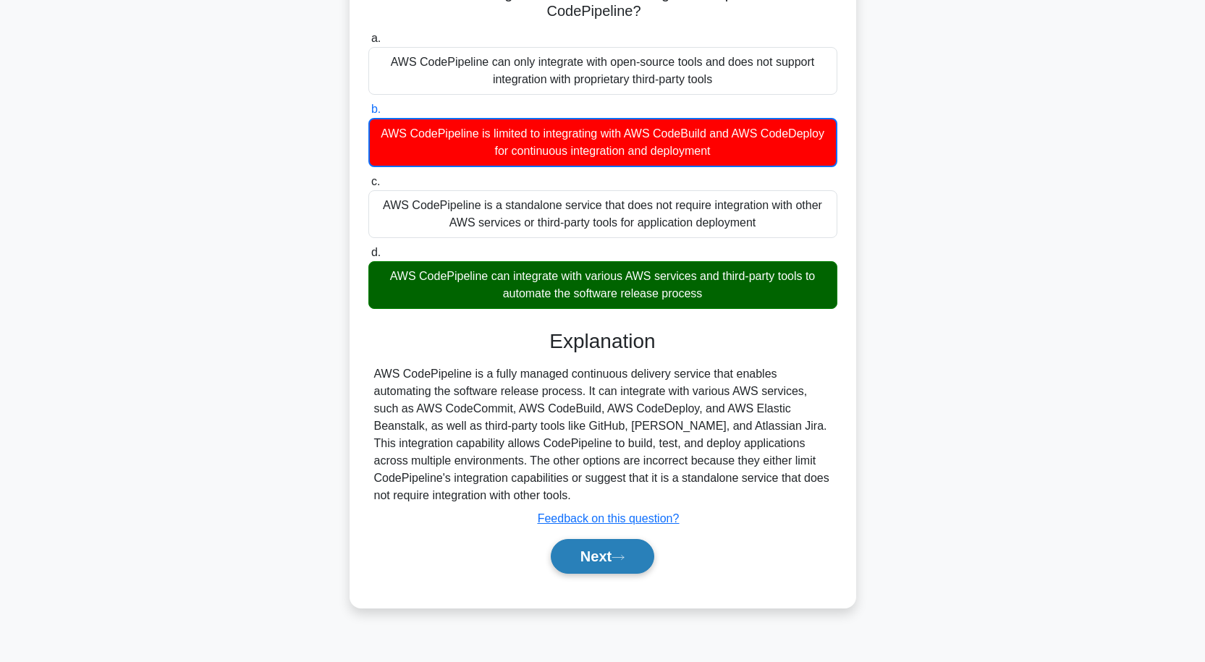
click at [620, 559] on icon at bounding box center [618, 557] width 12 height 4
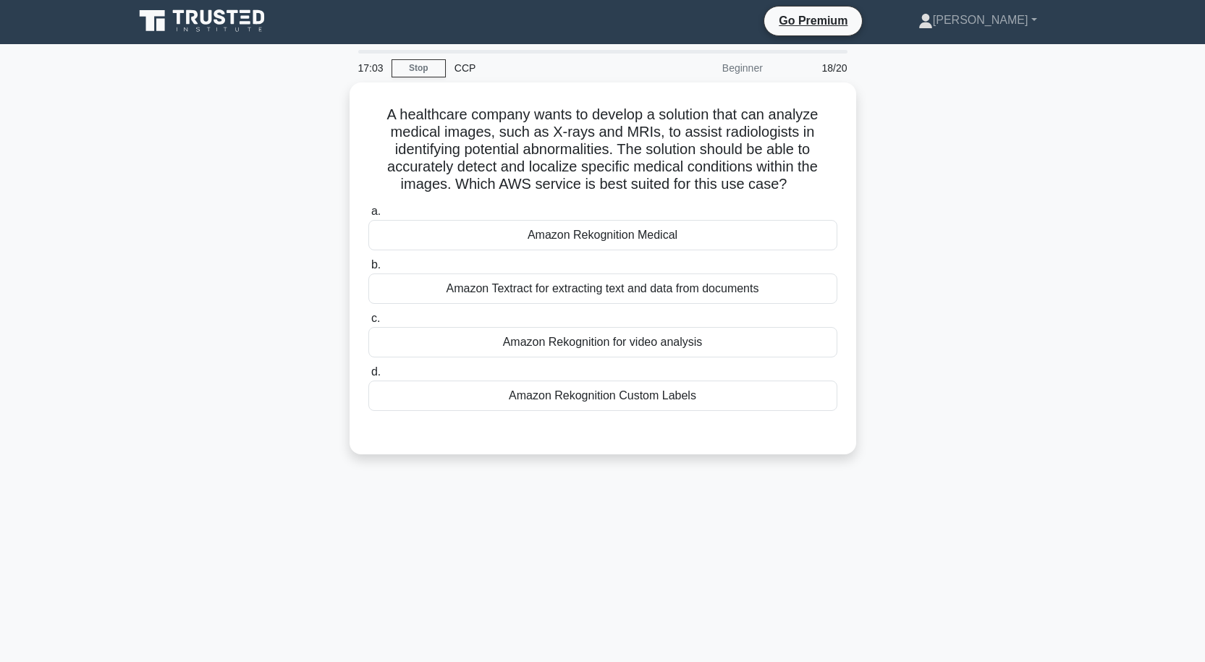
scroll to position [0, 0]
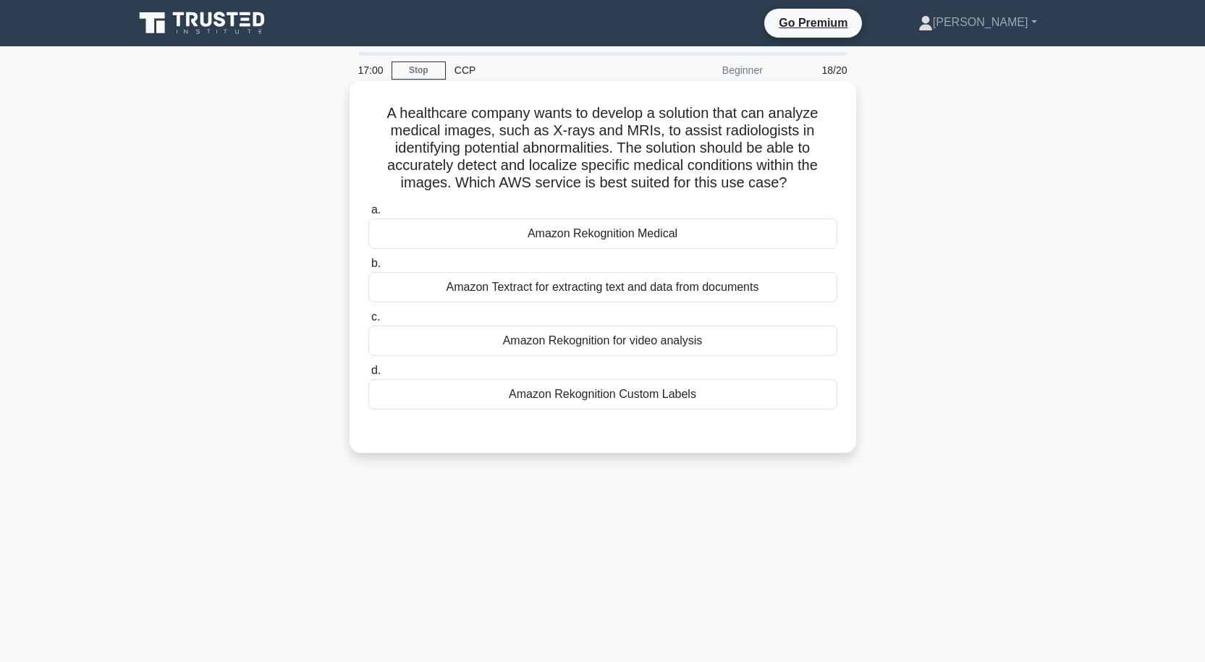
click at [634, 239] on div "Amazon Rekognition Medical" at bounding box center [602, 234] width 469 height 30
click at [368, 215] on input "a. Amazon Rekognition Medical" at bounding box center [368, 210] width 0 height 9
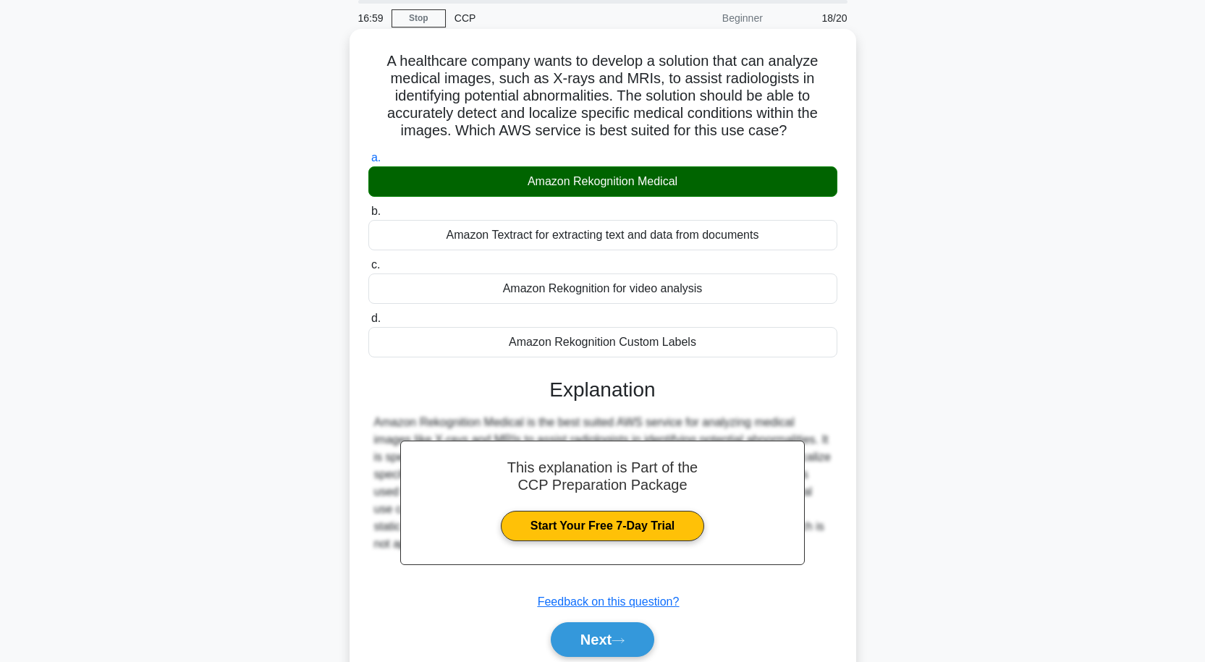
scroll to position [119, 0]
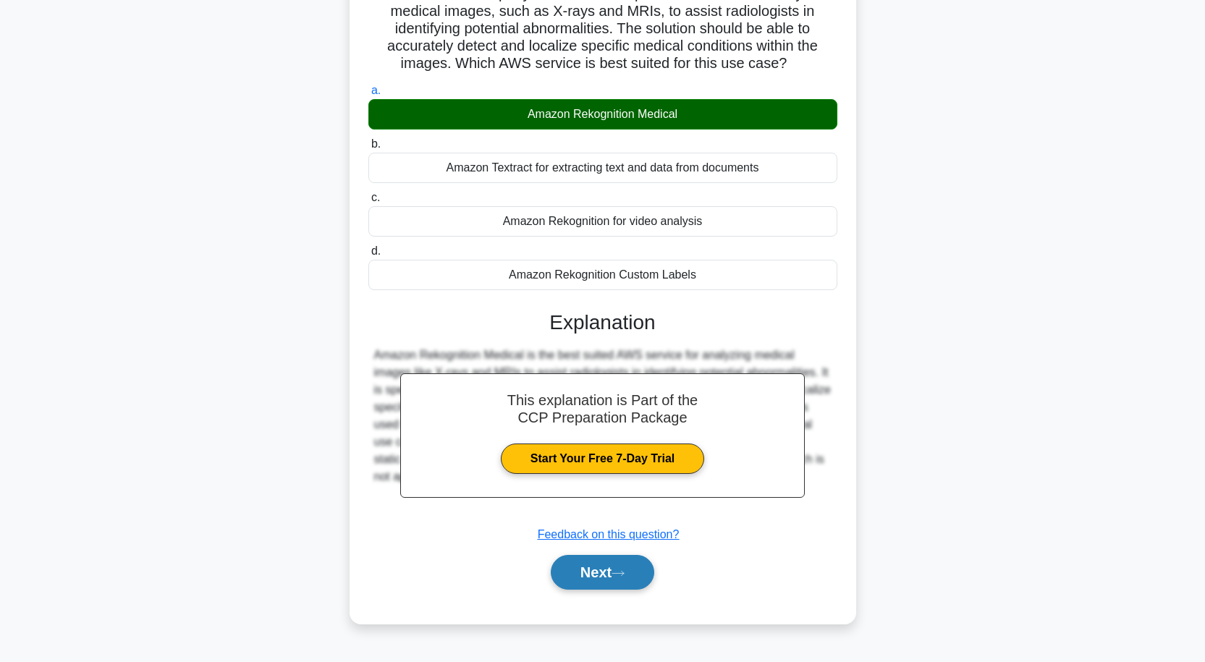
click at [625, 578] on icon at bounding box center [618, 574] width 13 height 8
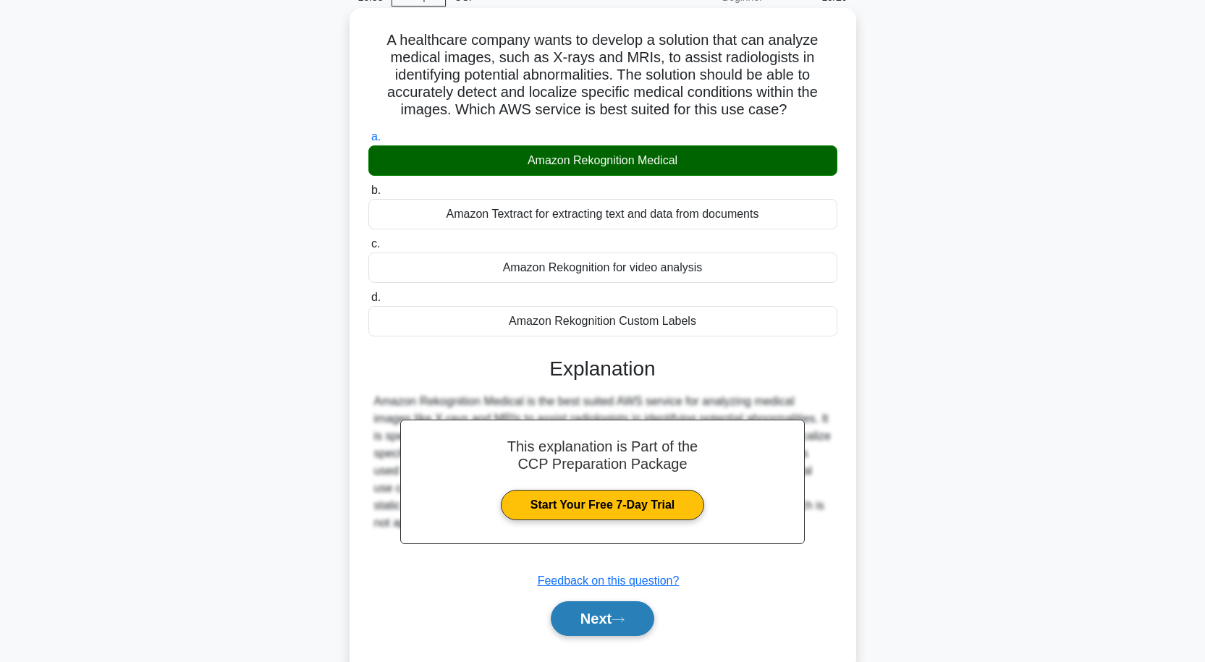
scroll to position [0, 0]
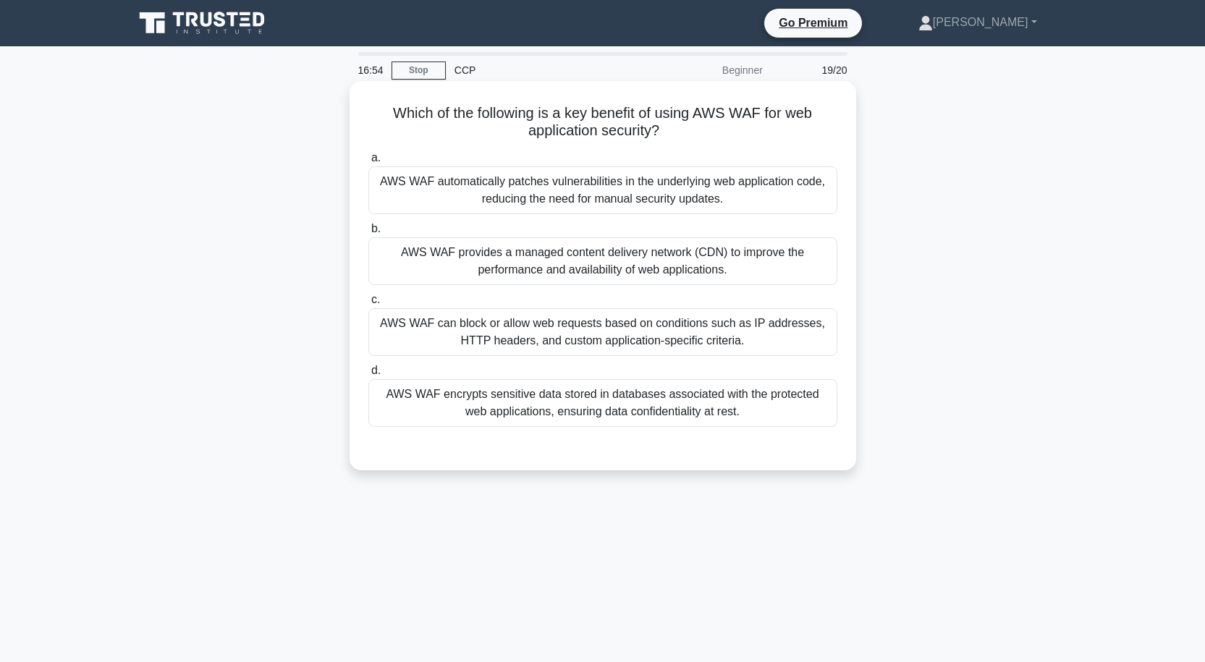
click at [662, 177] on div "AWS WAF automatically patches vulnerabilities in the underlying web application…" at bounding box center [602, 190] width 469 height 48
click at [368, 163] on input "a. AWS WAF automatically patches vulnerabilities in the underlying web applicat…" at bounding box center [368, 157] width 0 height 9
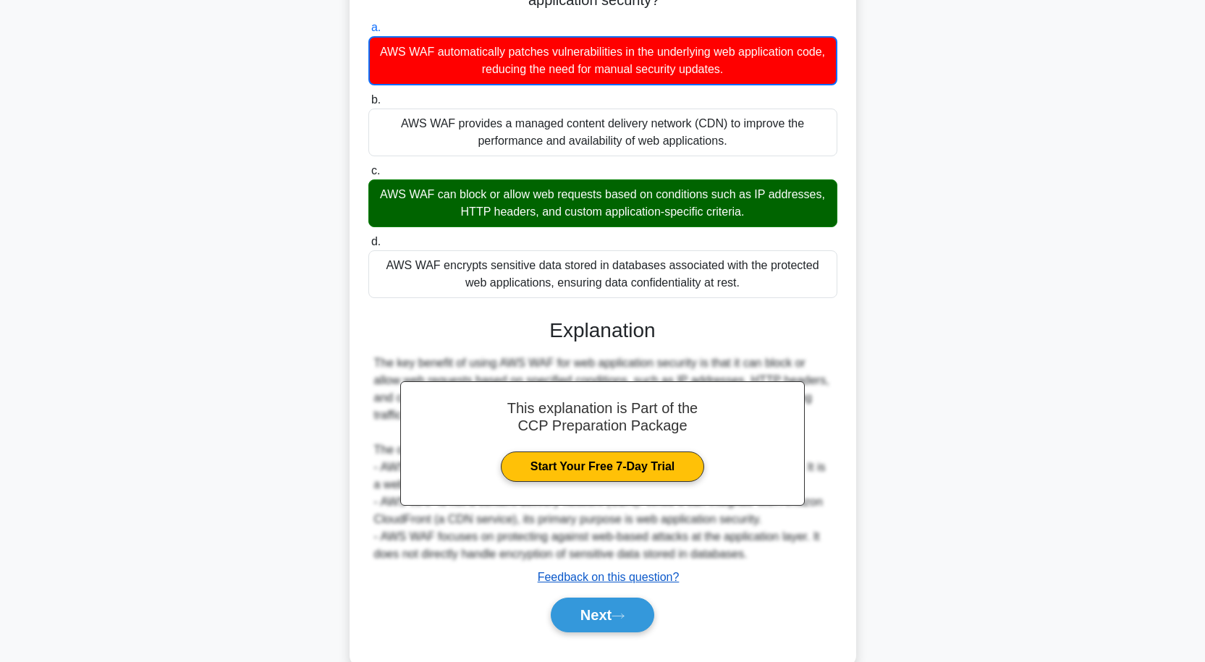
scroll to position [163, 0]
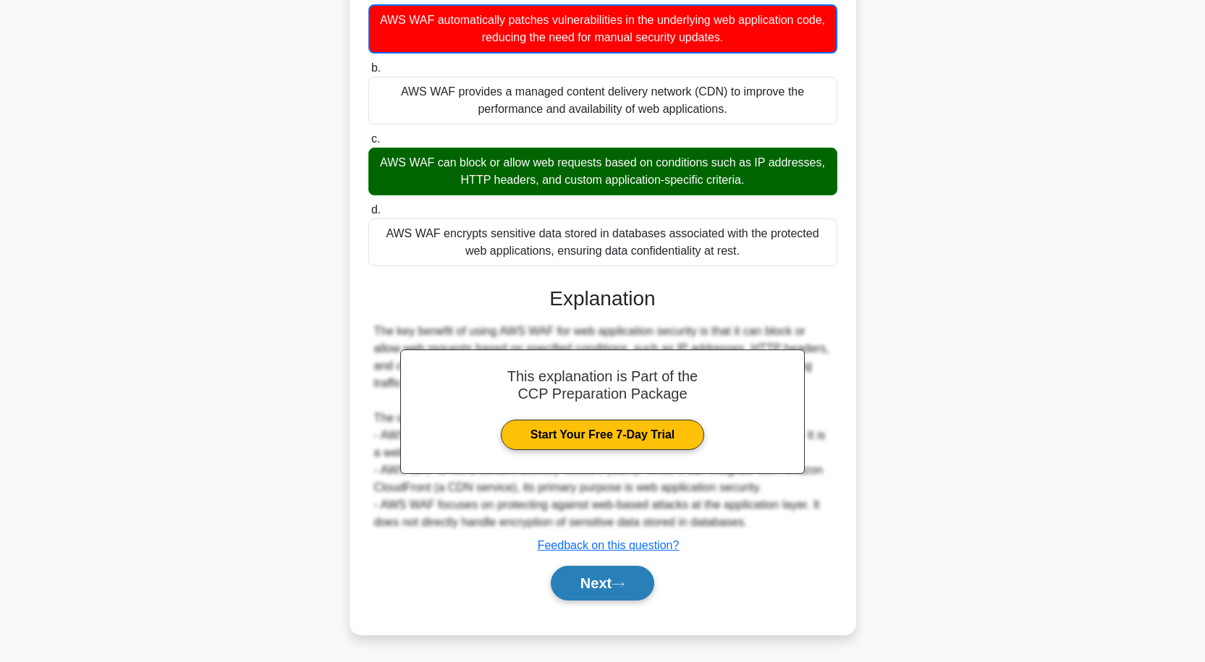
click at [593, 580] on button "Next" at bounding box center [602, 583] width 103 height 35
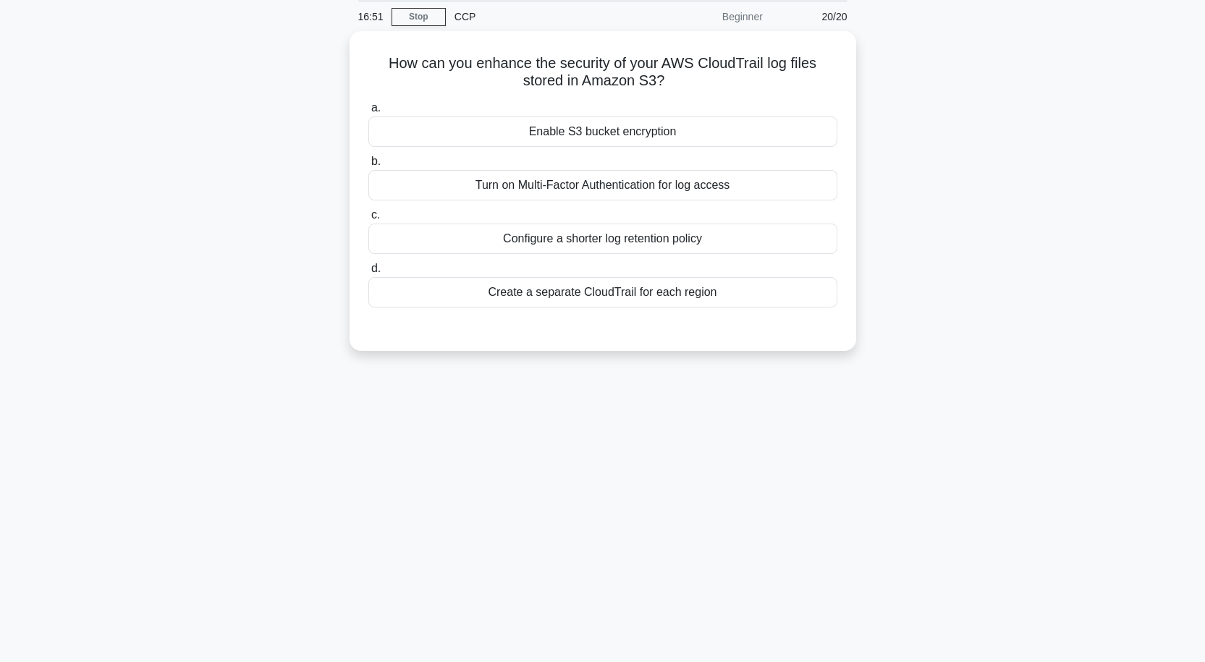
scroll to position [0, 0]
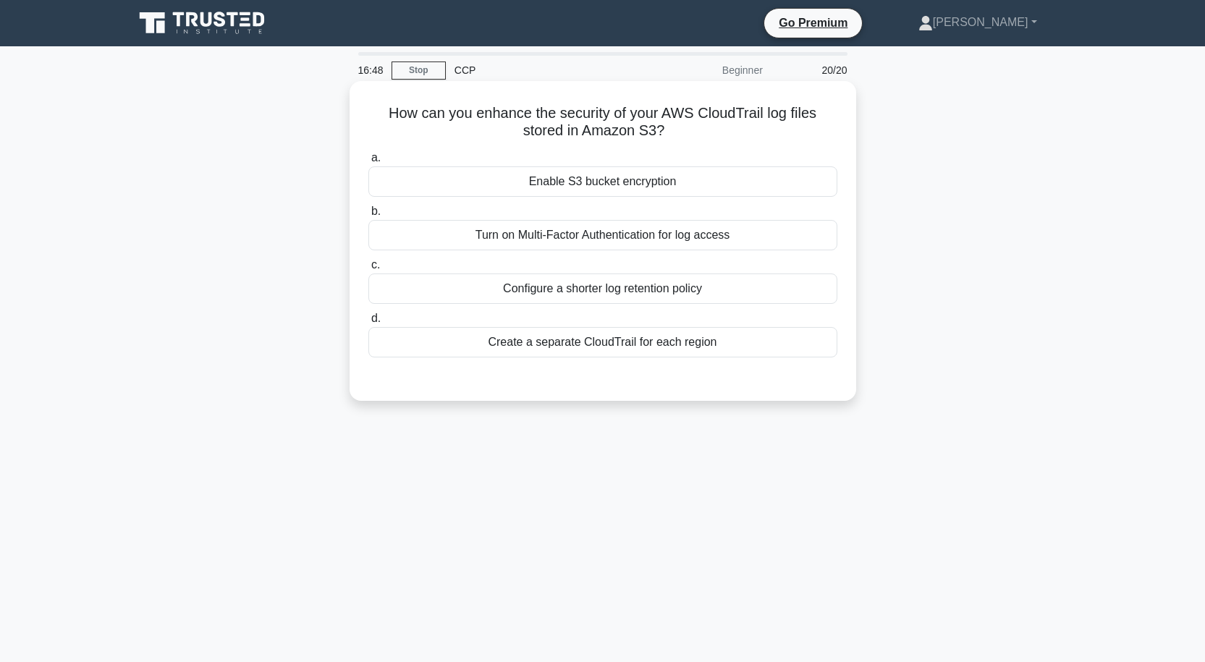
click at [662, 182] on div "Enable S3 bucket encryption" at bounding box center [602, 181] width 469 height 30
click at [368, 163] on input "a. Enable S3 bucket encryption" at bounding box center [368, 157] width 0 height 9
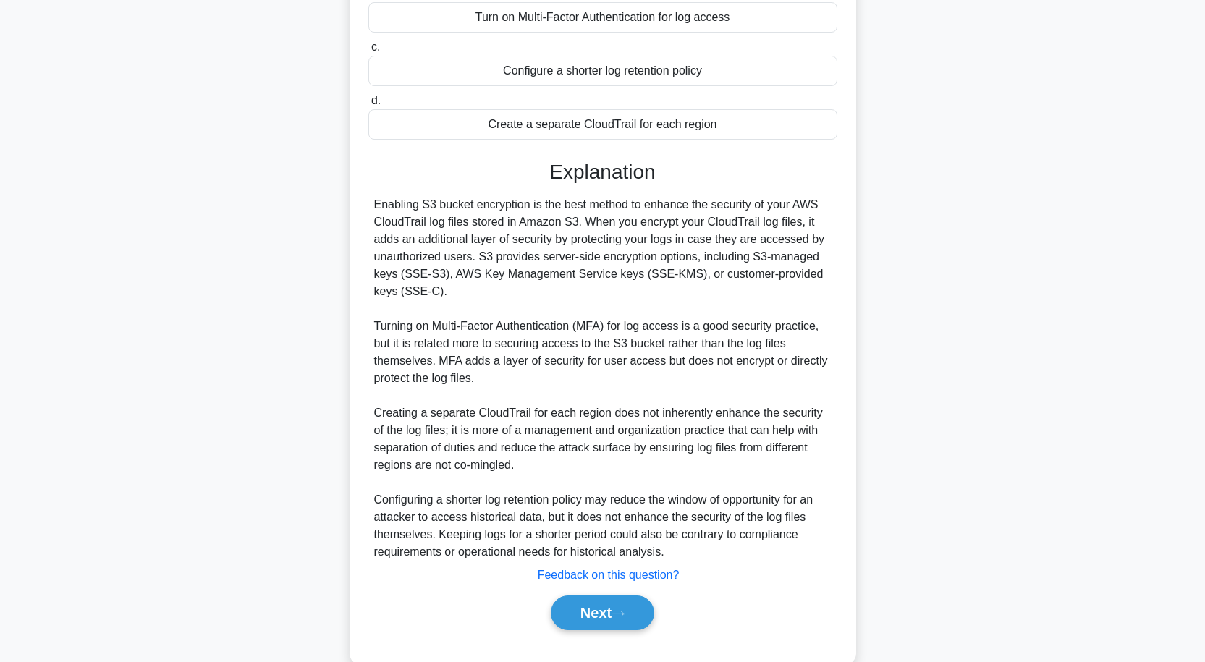
scroll to position [248, 0]
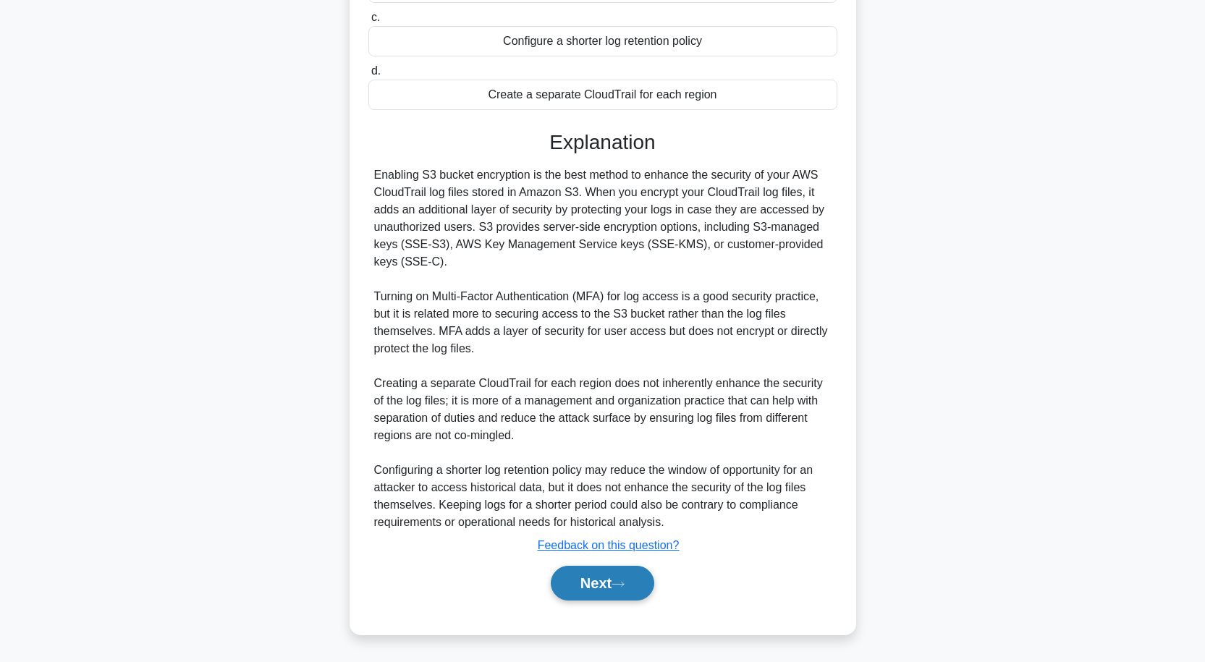
click at [603, 573] on button "Next" at bounding box center [602, 583] width 103 height 35
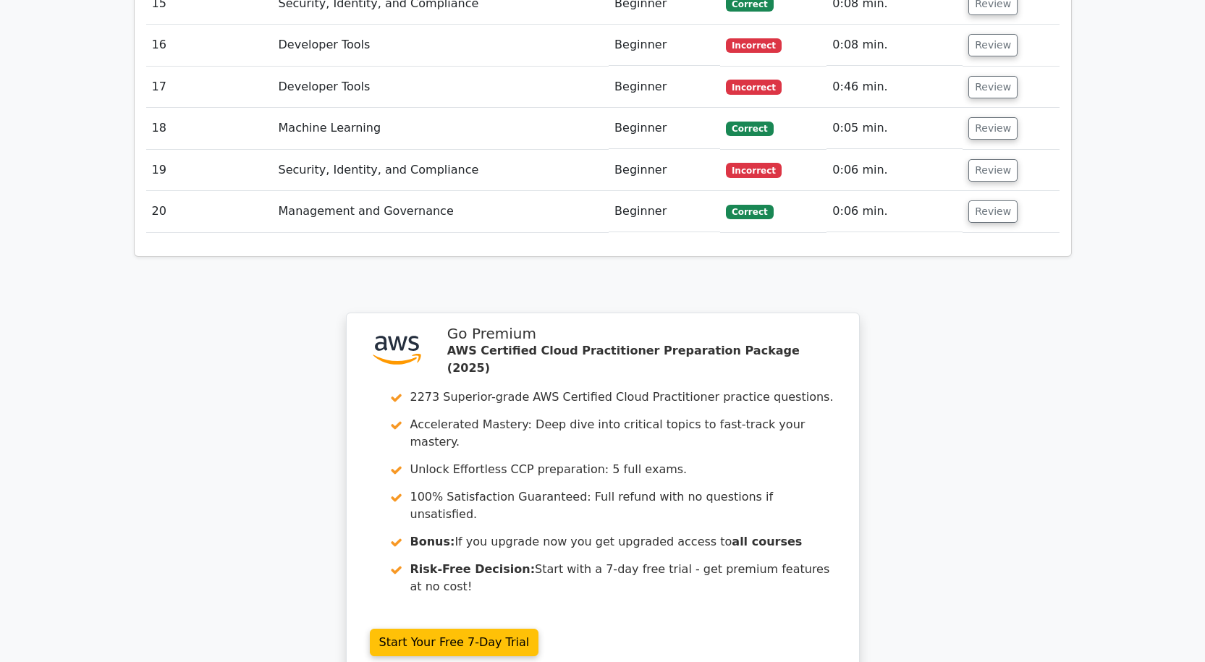
scroll to position [2738, 0]
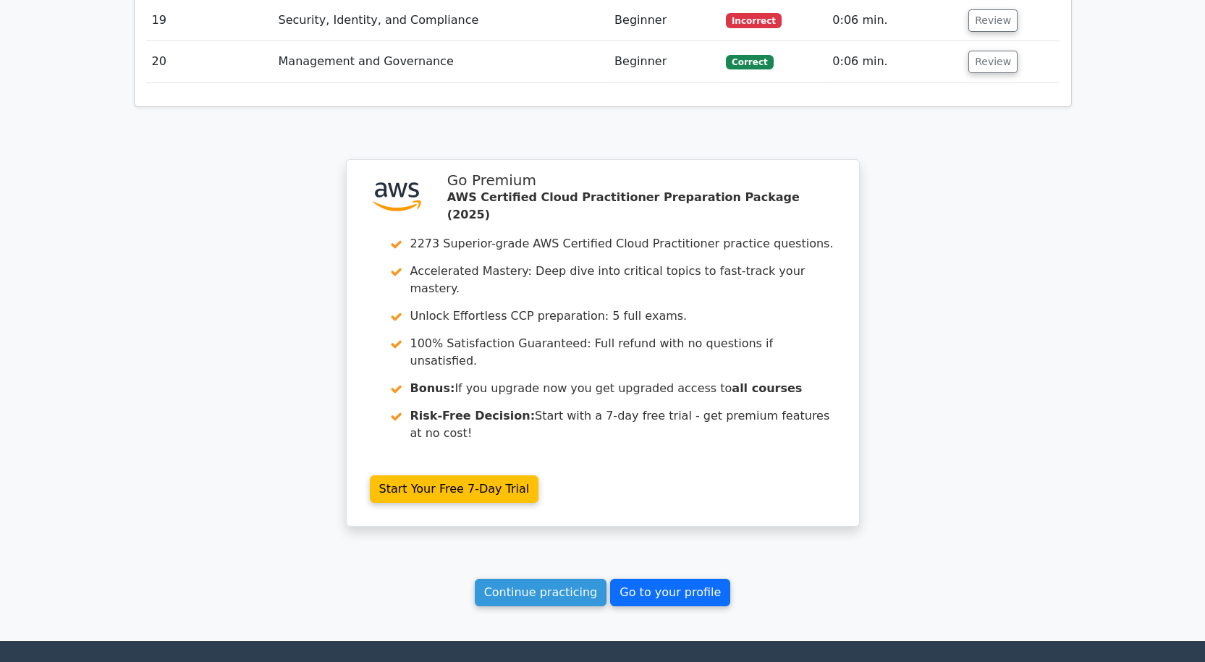
click at [660, 579] on link "Go to your profile" at bounding box center [670, 593] width 120 height 28
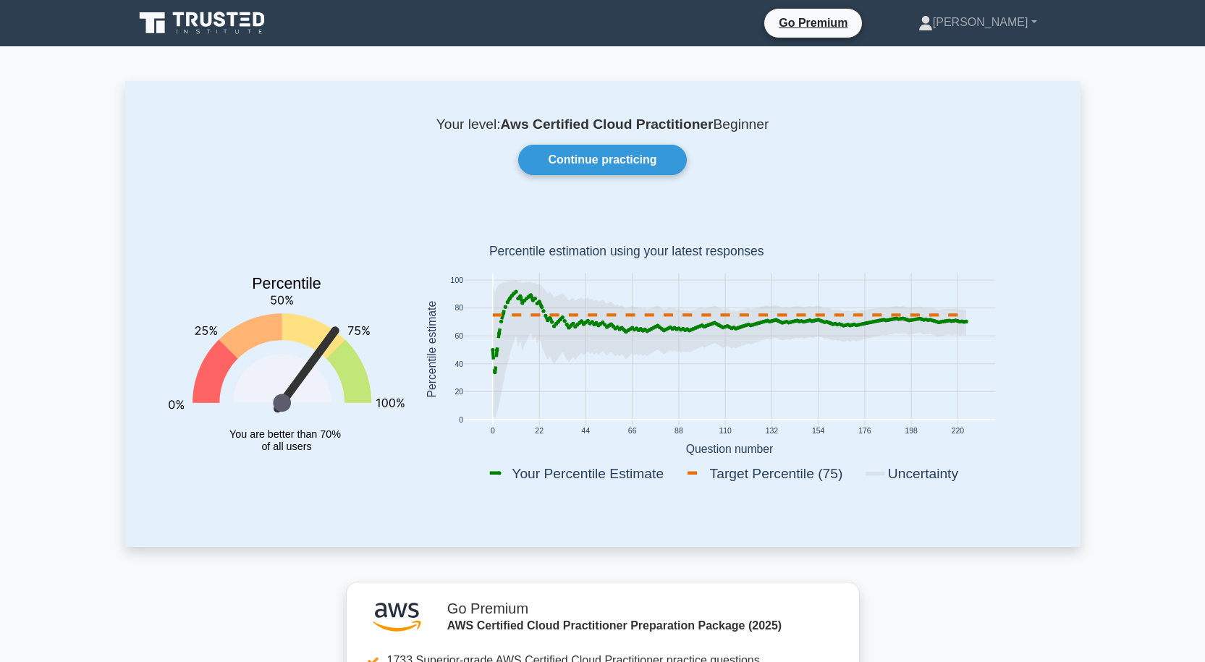
click at [609, 143] on div "Your level: Aws Certified Cloud Practitioner Beginner Continue practicing Perce…" at bounding box center [602, 313] width 955 height 465
click at [606, 152] on link "Continue practicing" at bounding box center [602, 160] width 168 height 30
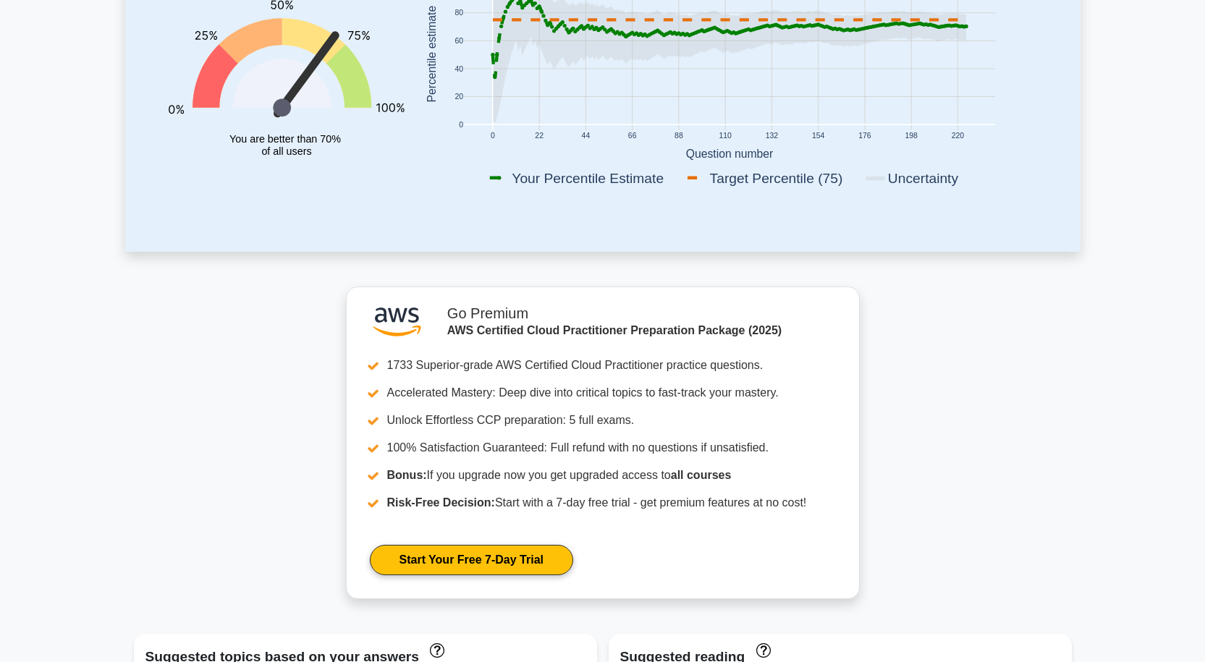
scroll to position [217, 0]
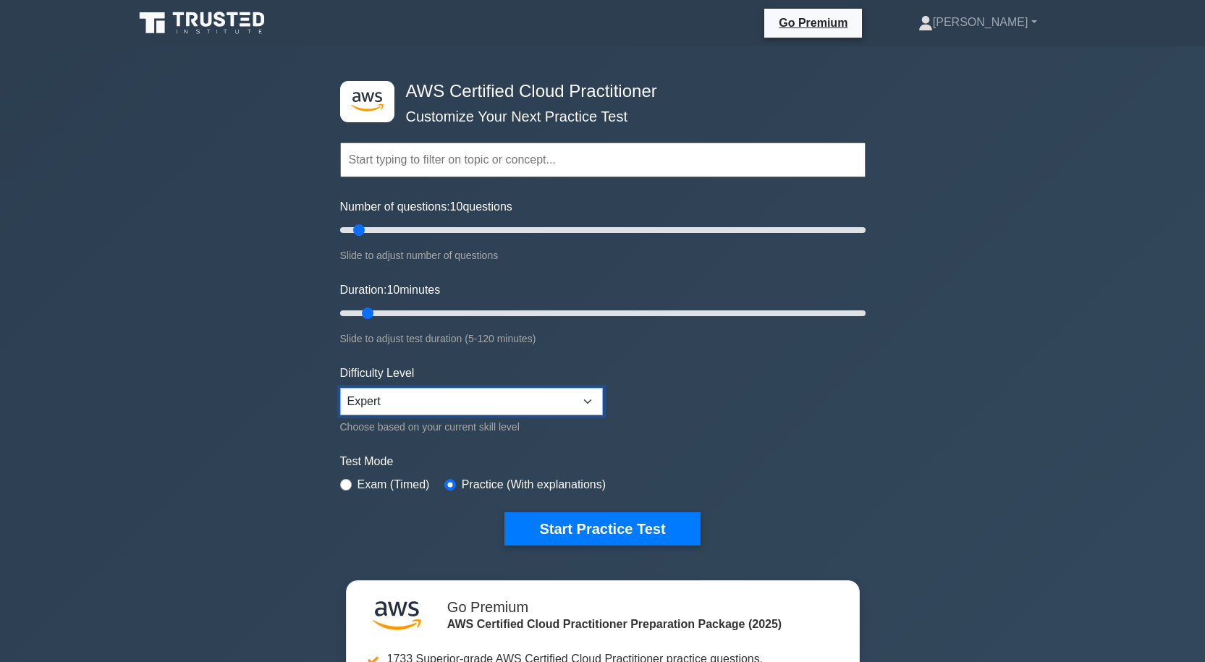
click at [592, 397] on select "Beginner Intermediate Expert" at bounding box center [471, 402] width 263 height 28
select select "intermediate"
click at [340, 388] on select "Beginner Intermediate Expert" at bounding box center [471, 402] width 263 height 28
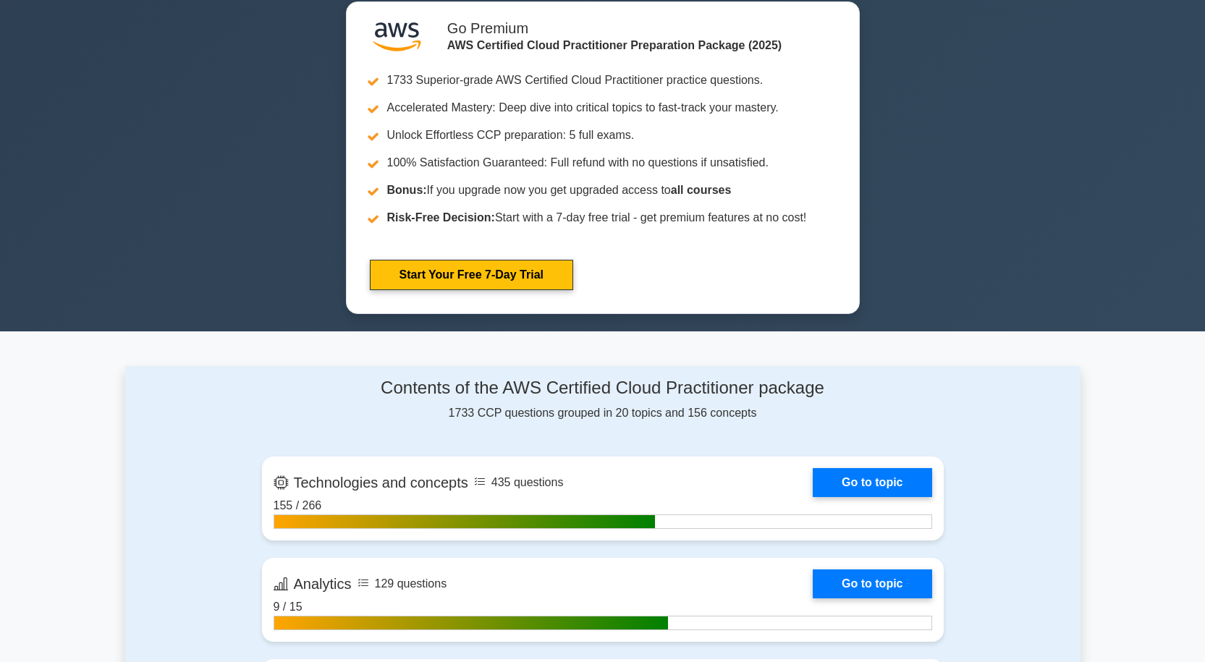
scroll to position [217, 0]
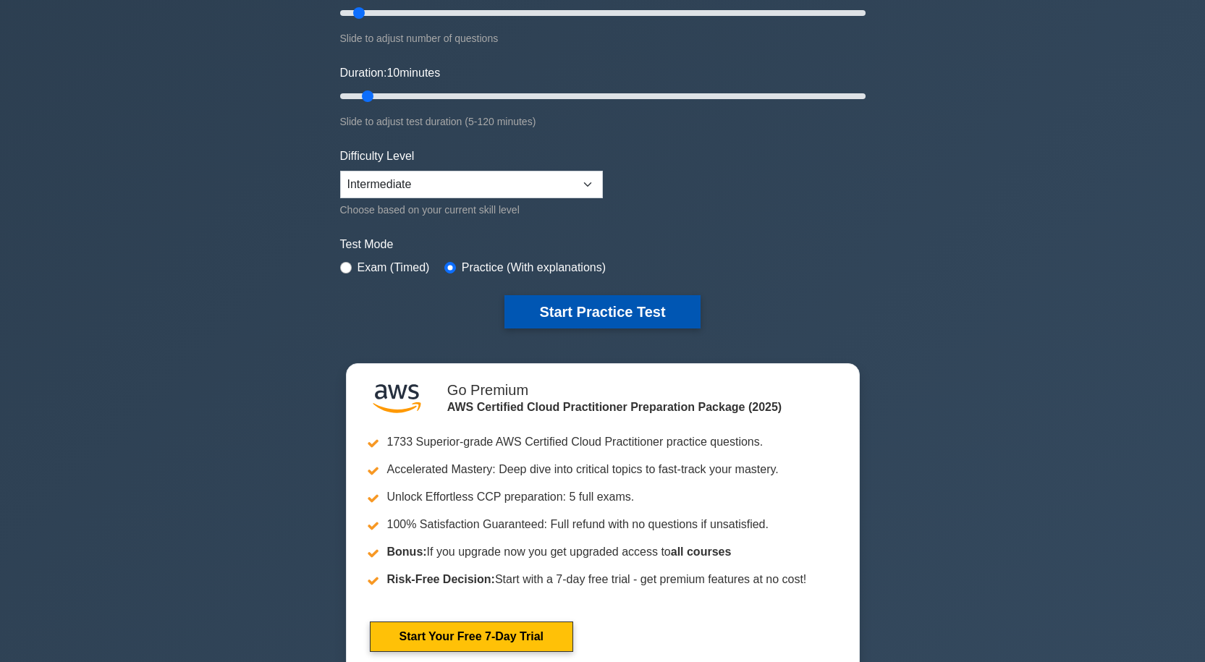
click at [533, 310] on button "Start Practice Test" at bounding box center [601, 311] width 195 height 33
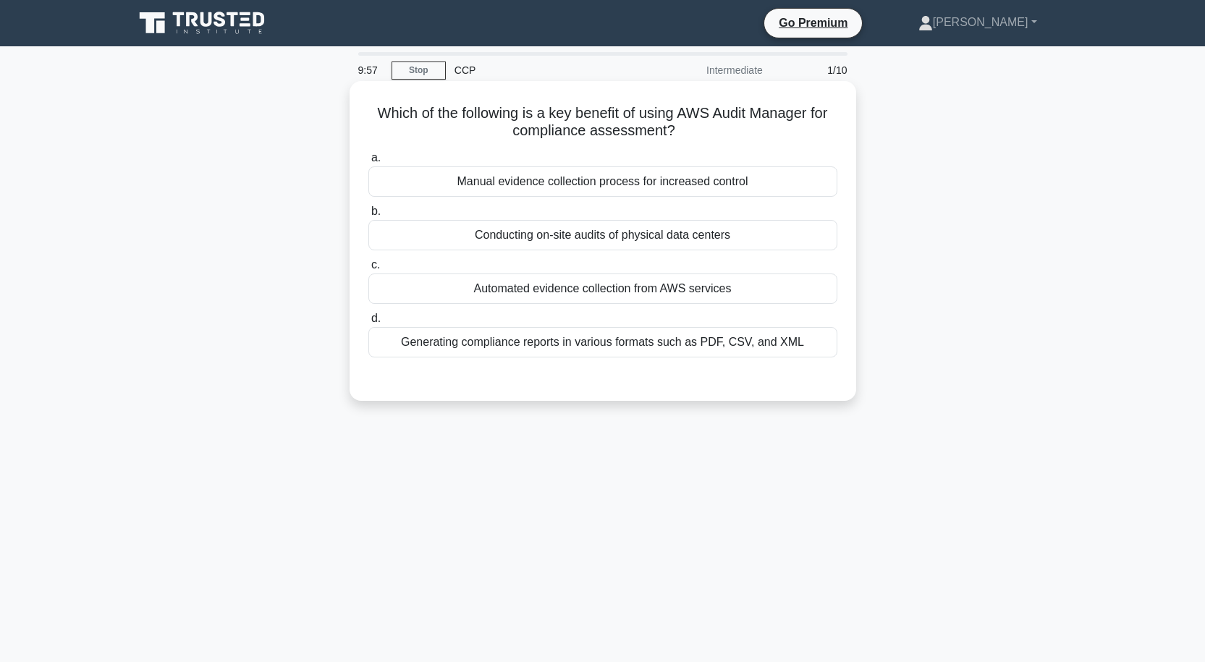
click at [570, 241] on div "Conducting on-site audits of physical data centers" at bounding box center [602, 235] width 469 height 30
click at [368, 216] on input "b. Conducting on-site audits of physical data centers" at bounding box center [368, 211] width 0 height 9
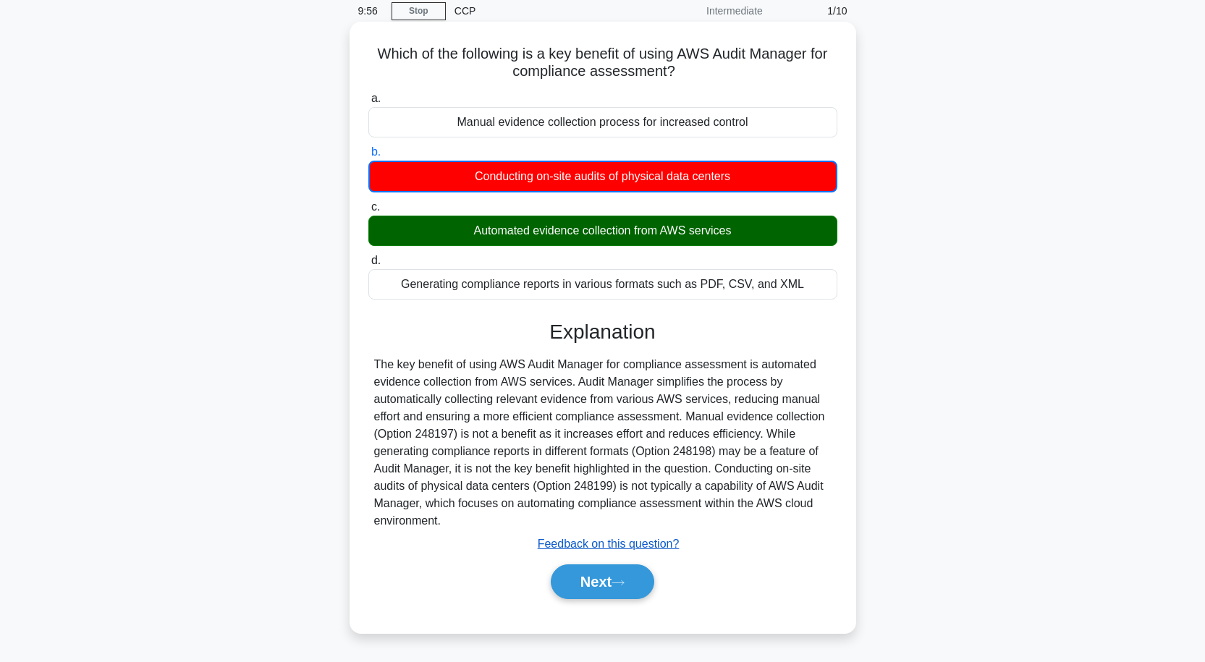
scroll to position [119, 0]
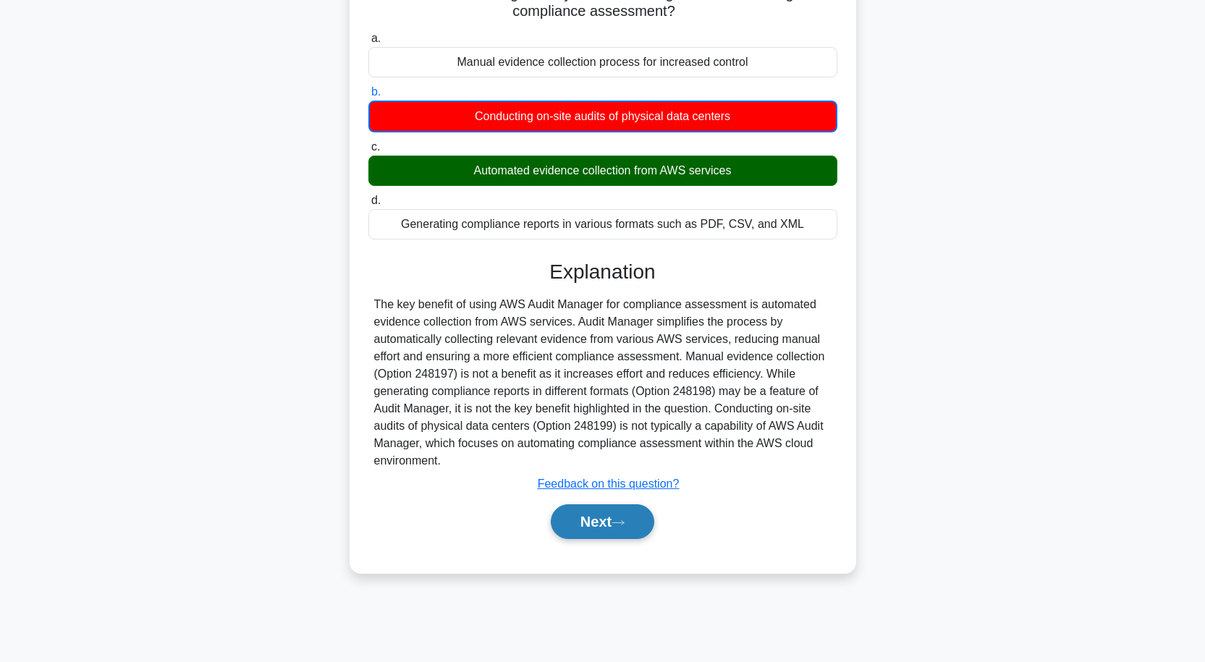
click at [633, 513] on button "Next" at bounding box center [602, 521] width 103 height 35
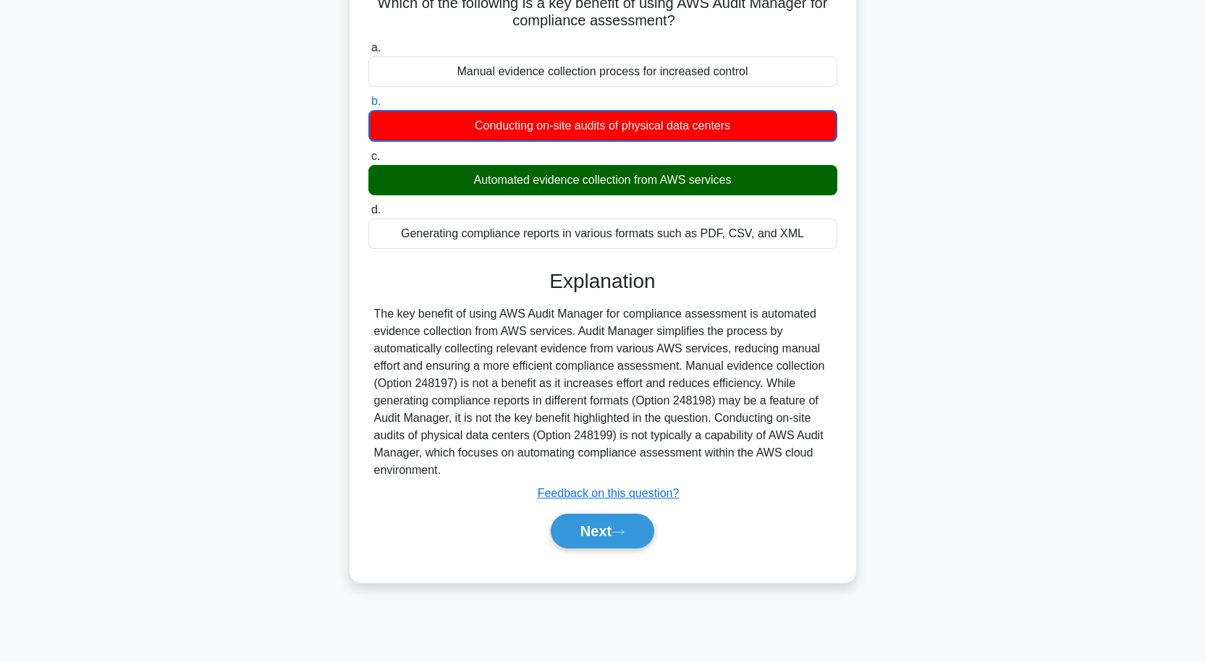
scroll to position [0, 0]
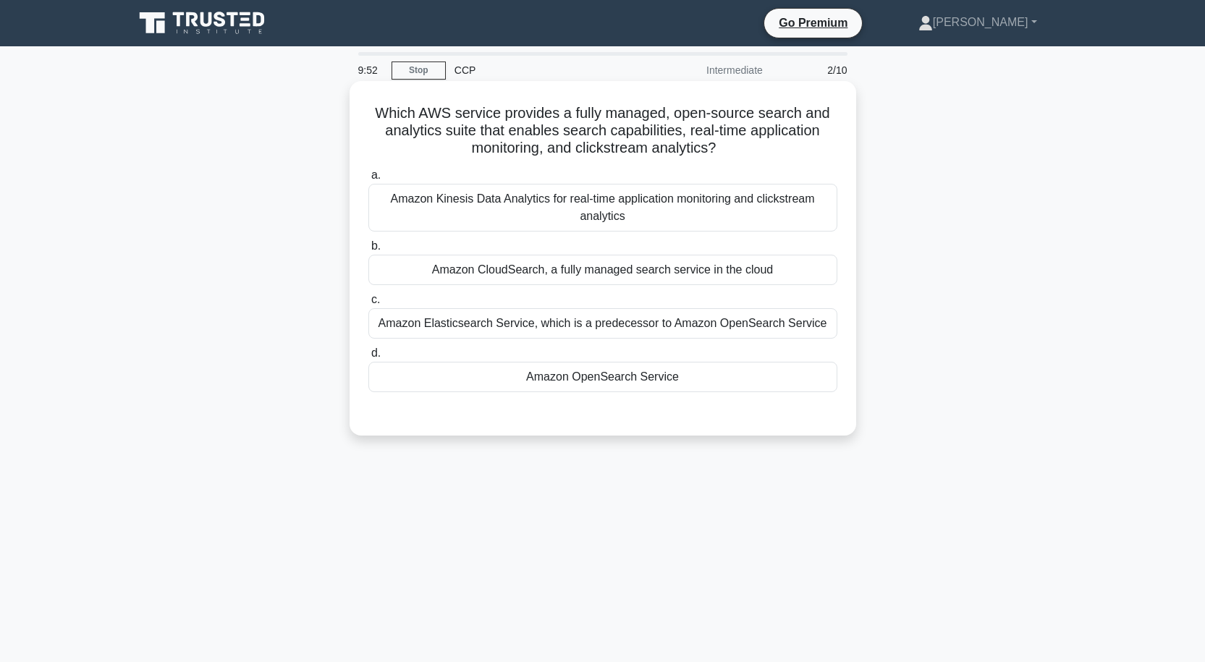
click at [633, 384] on div "Amazon OpenSearch Service" at bounding box center [602, 377] width 469 height 30
click at [368, 358] on input "d. Amazon OpenSearch Service" at bounding box center [368, 353] width 0 height 9
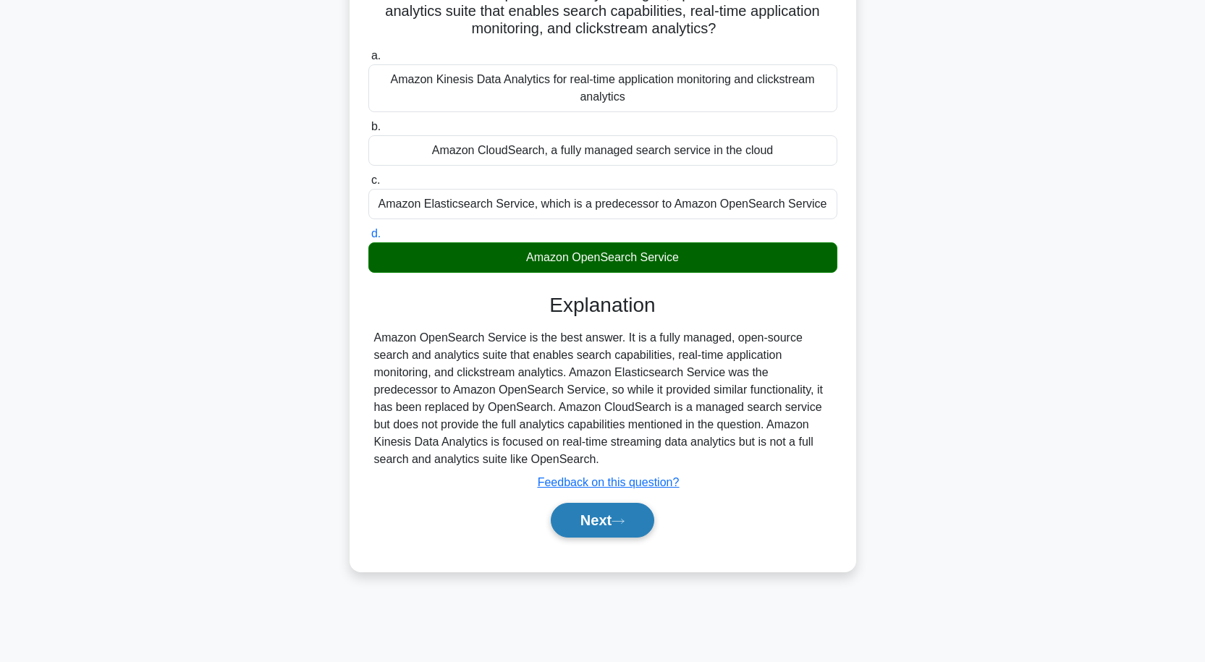
click at [611, 518] on button "Next" at bounding box center [602, 520] width 103 height 35
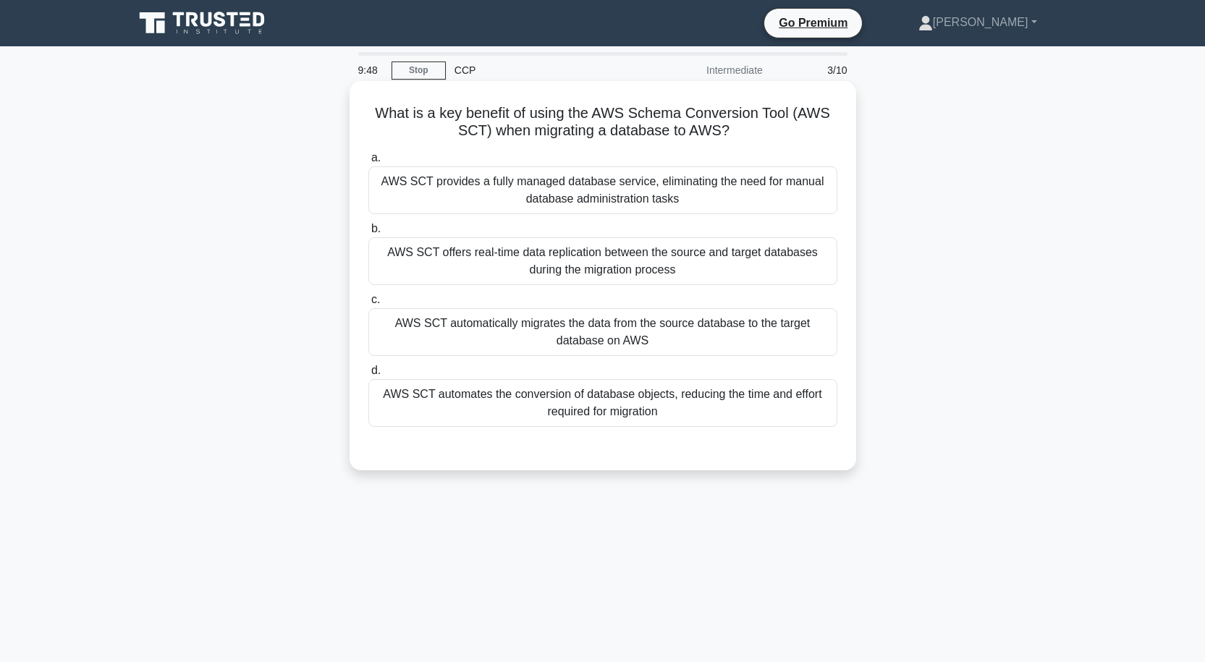
click at [607, 258] on div "AWS SCT offers real-time data replication between the source and target databas…" at bounding box center [602, 261] width 469 height 48
click at [368, 234] on input "b. AWS SCT offers real-time data replication between the source and target data…" at bounding box center [368, 228] width 0 height 9
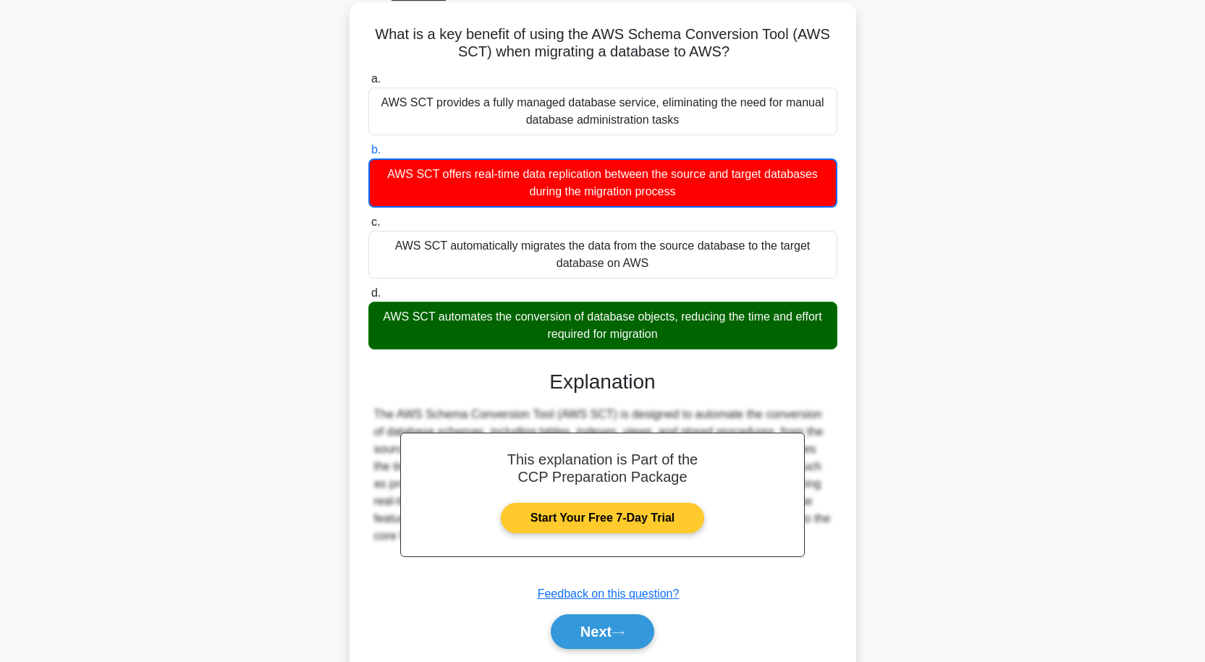
scroll to position [128, 0]
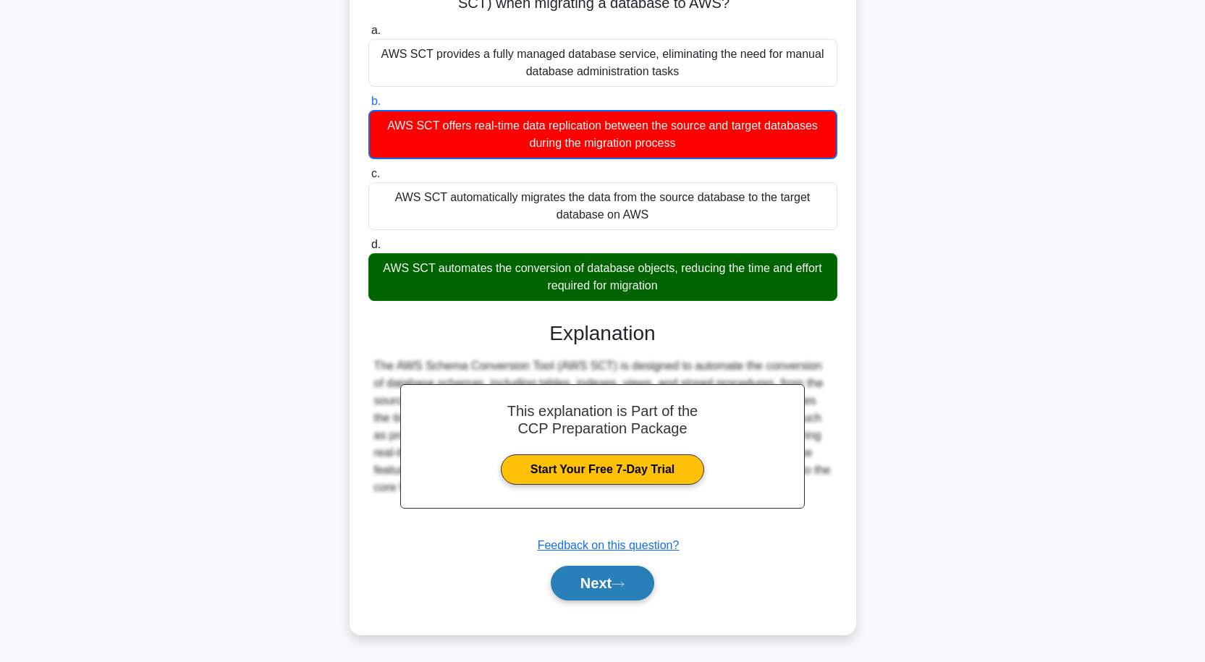
click at [617, 571] on button "Next" at bounding box center [602, 583] width 103 height 35
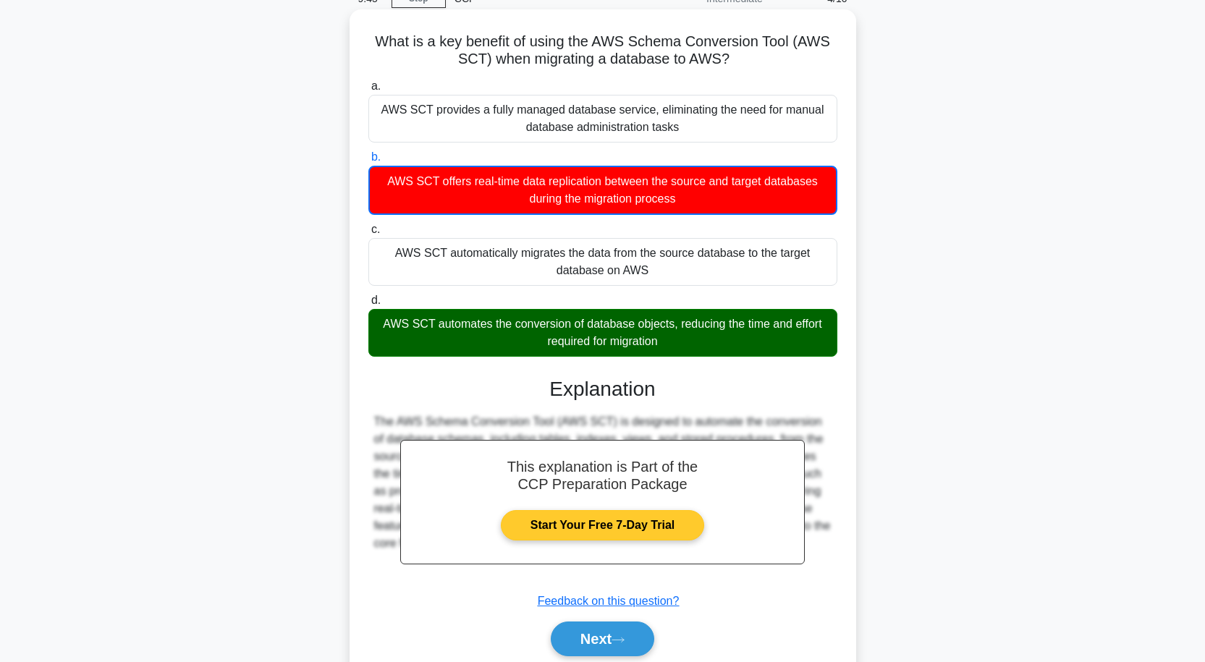
scroll to position [0, 0]
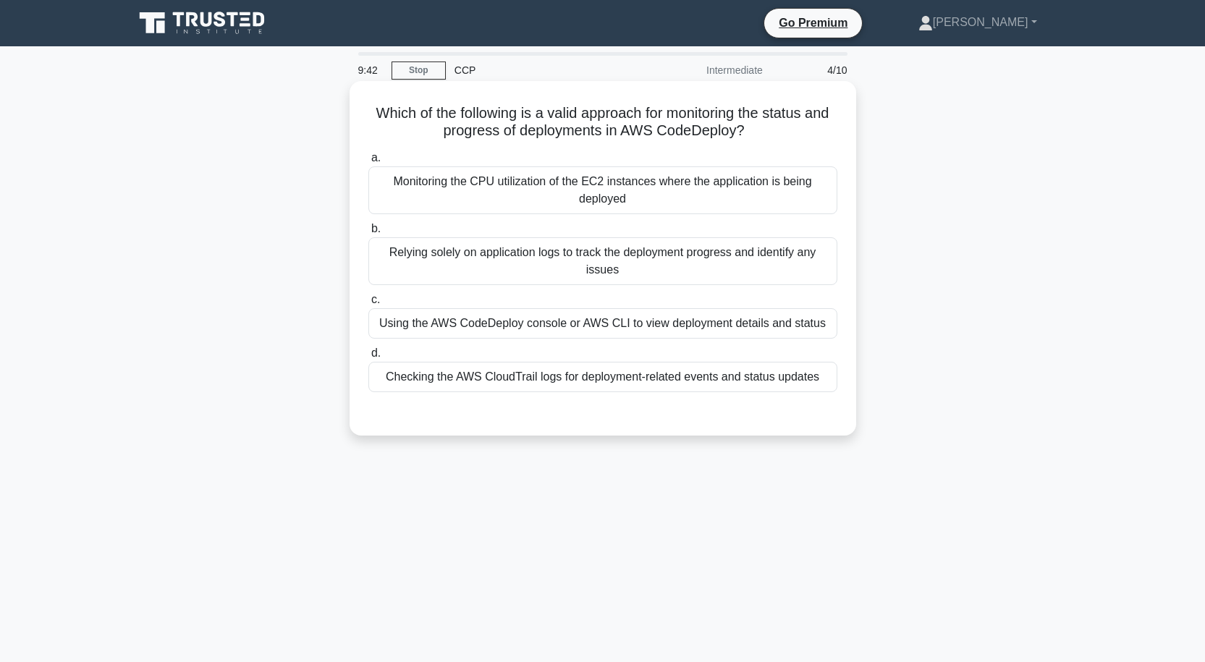
click at [620, 322] on div "Using the AWS CodeDeploy console or AWS CLI to view deployment details and stat…" at bounding box center [602, 323] width 469 height 30
click at [368, 305] on input "c. Using the AWS CodeDeploy console or AWS CLI to view deployment details and s…" at bounding box center [368, 299] width 0 height 9
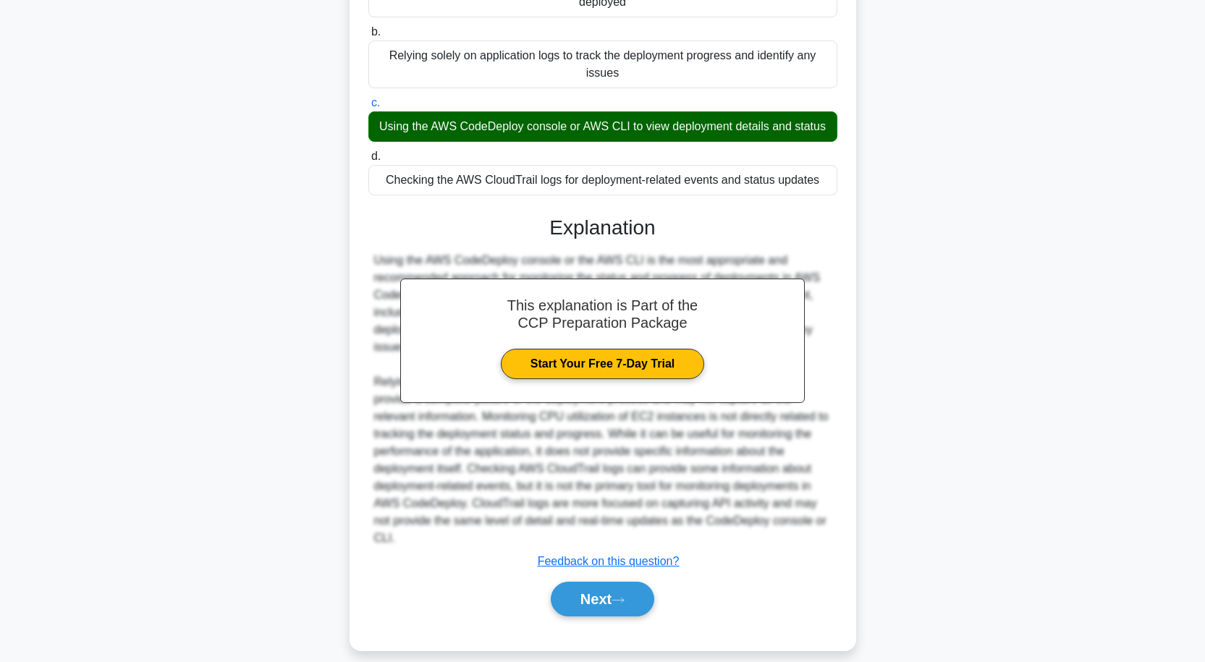
scroll to position [214, 0]
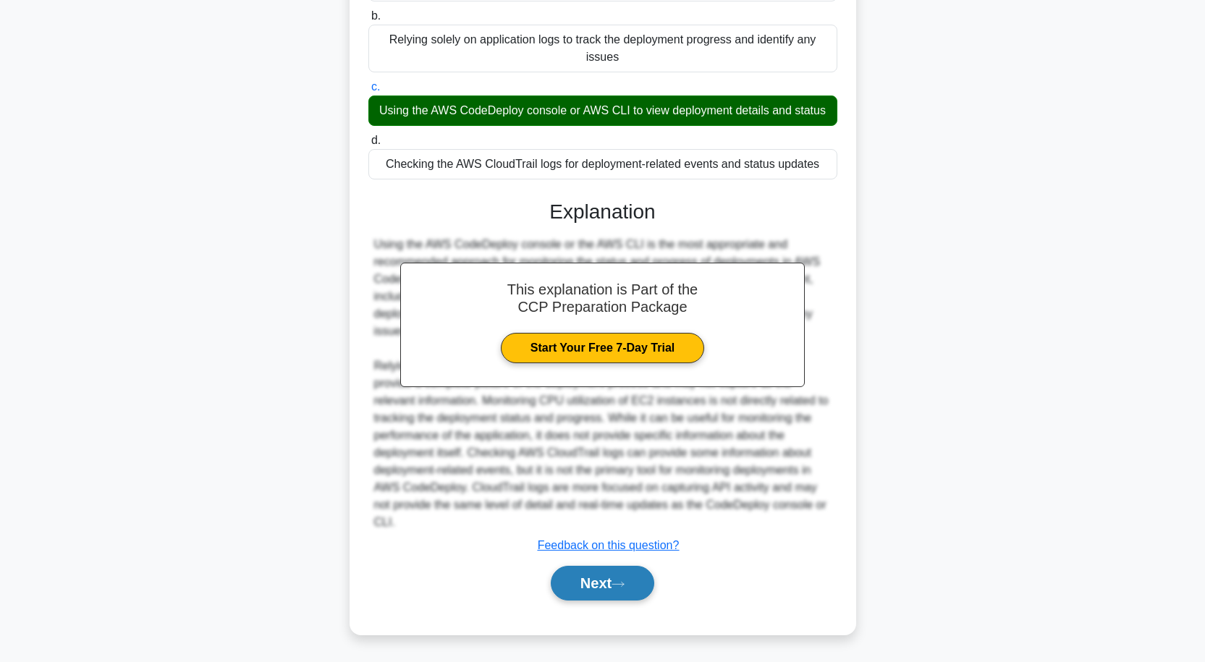
click at [630, 573] on button "Next" at bounding box center [602, 583] width 103 height 35
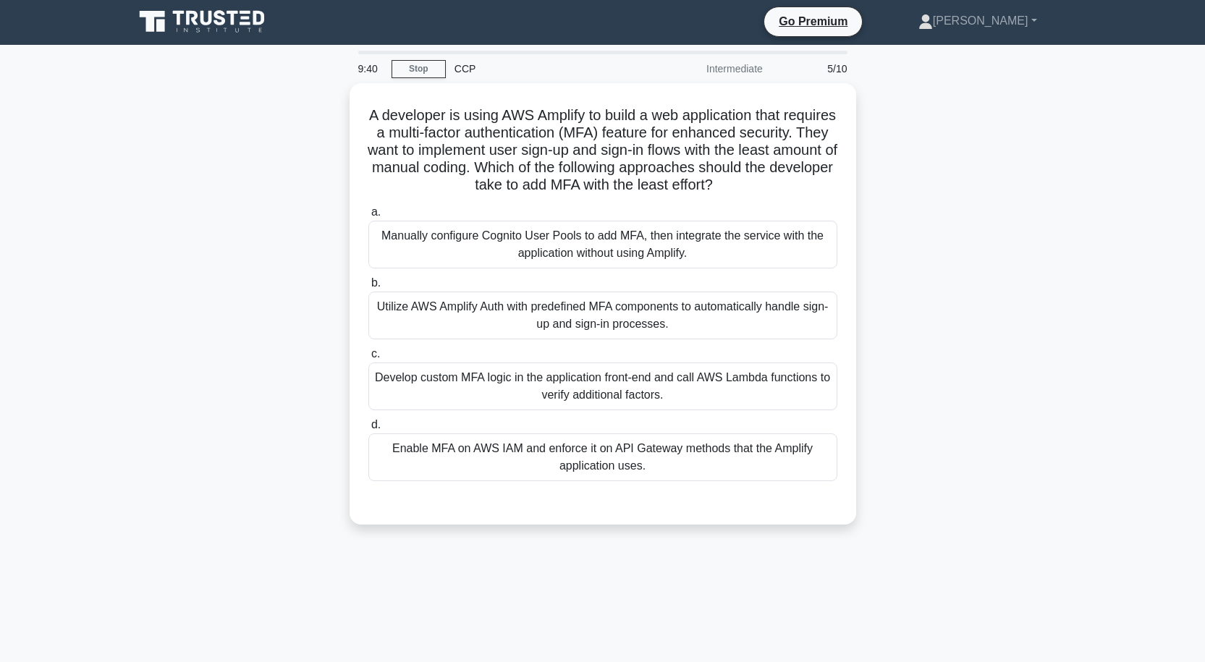
scroll to position [0, 0]
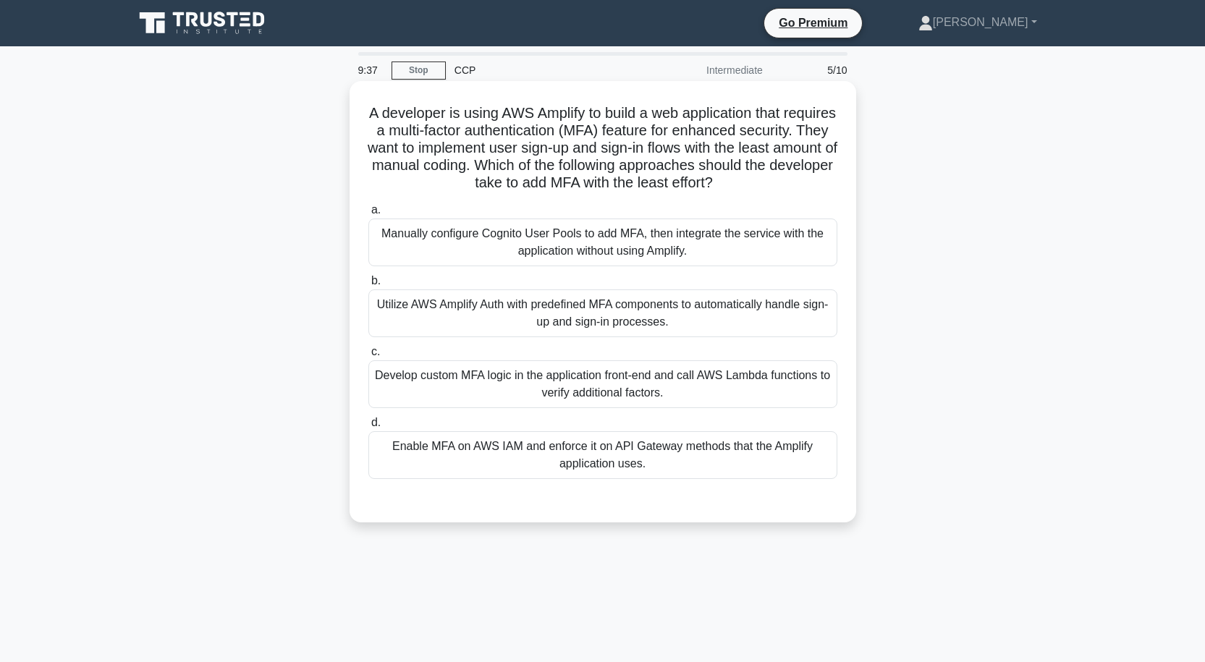
click at [601, 245] on div "Manually configure Cognito User Pools to add MFA, then integrate the service wi…" at bounding box center [602, 243] width 469 height 48
click at [368, 215] on input "a. Manually configure Cognito User Pools to add MFA, then integrate the service…" at bounding box center [368, 210] width 0 height 9
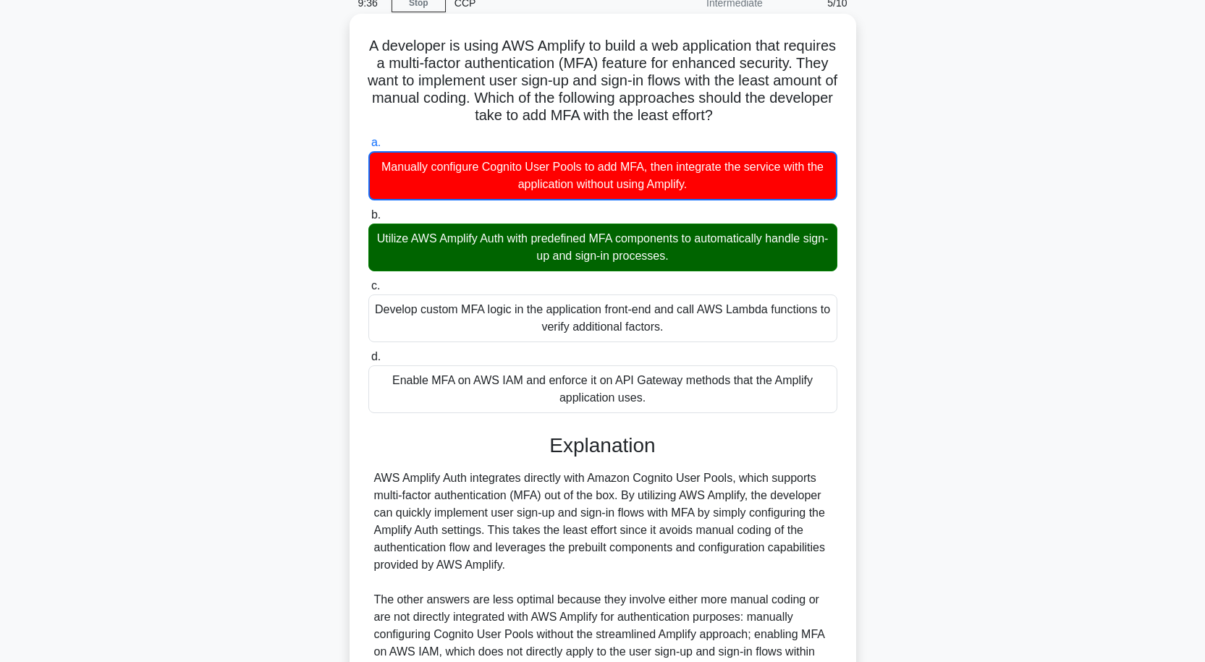
scroll to position [250, 0]
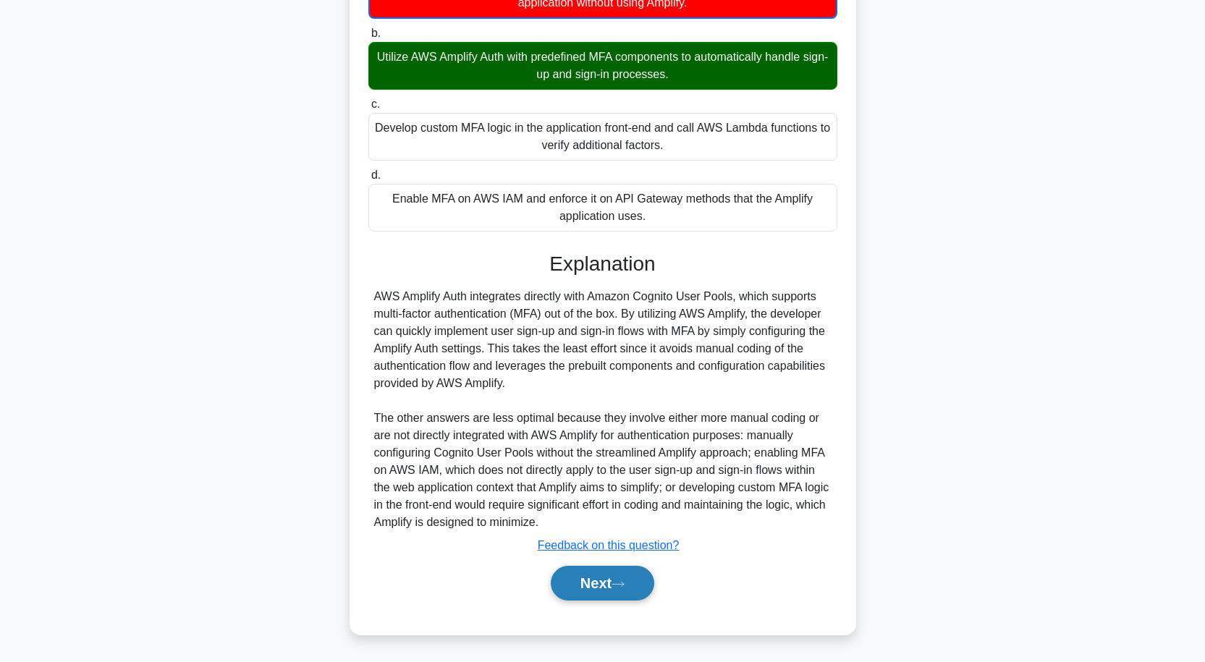
click at [604, 591] on button "Next" at bounding box center [602, 583] width 103 height 35
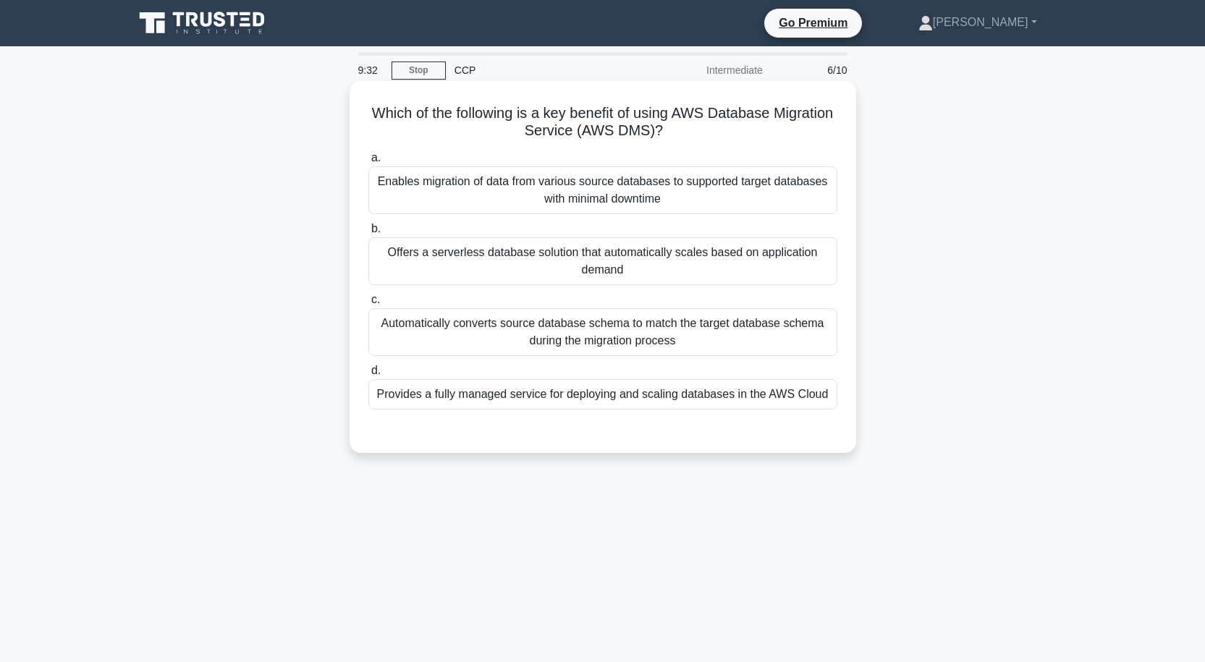
click at [612, 394] on div "Provides a fully managed service for deploying and scaling databases in the AWS…" at bounding box center [602, 394] width 469 height 30
click at [368, 376] on input "d. Provides a fully managed service for deploying and scaling databases in the …" at bounding box center [368, 370] width 0 height 9
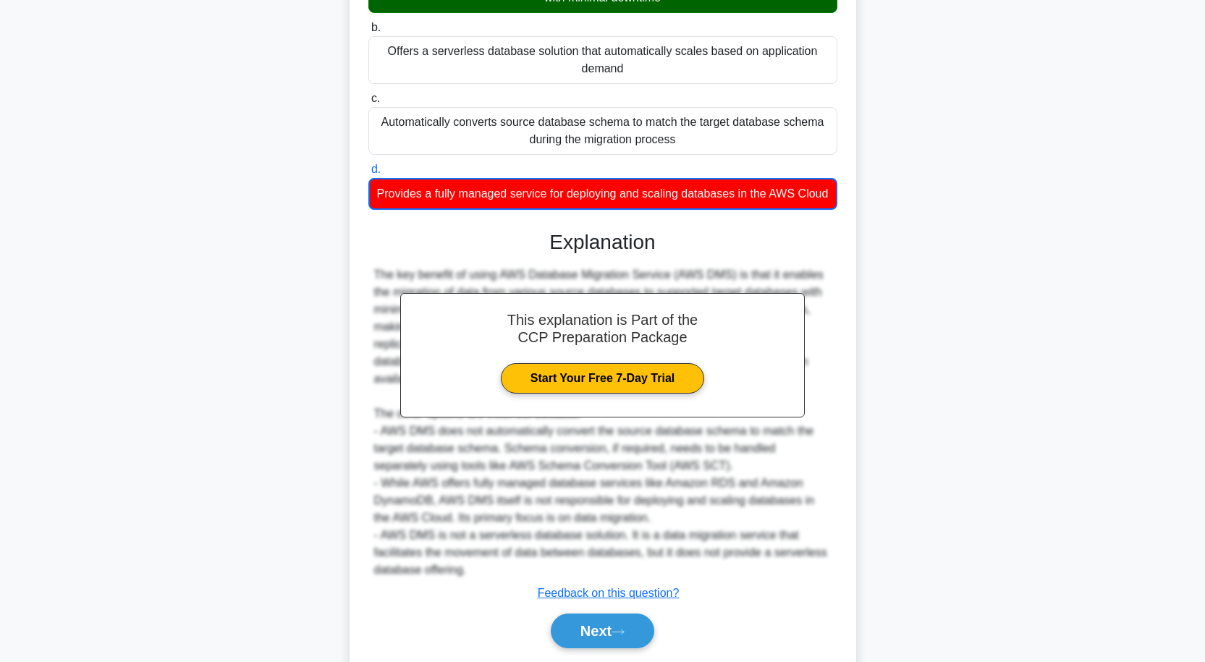
scroll to position [267, 0]
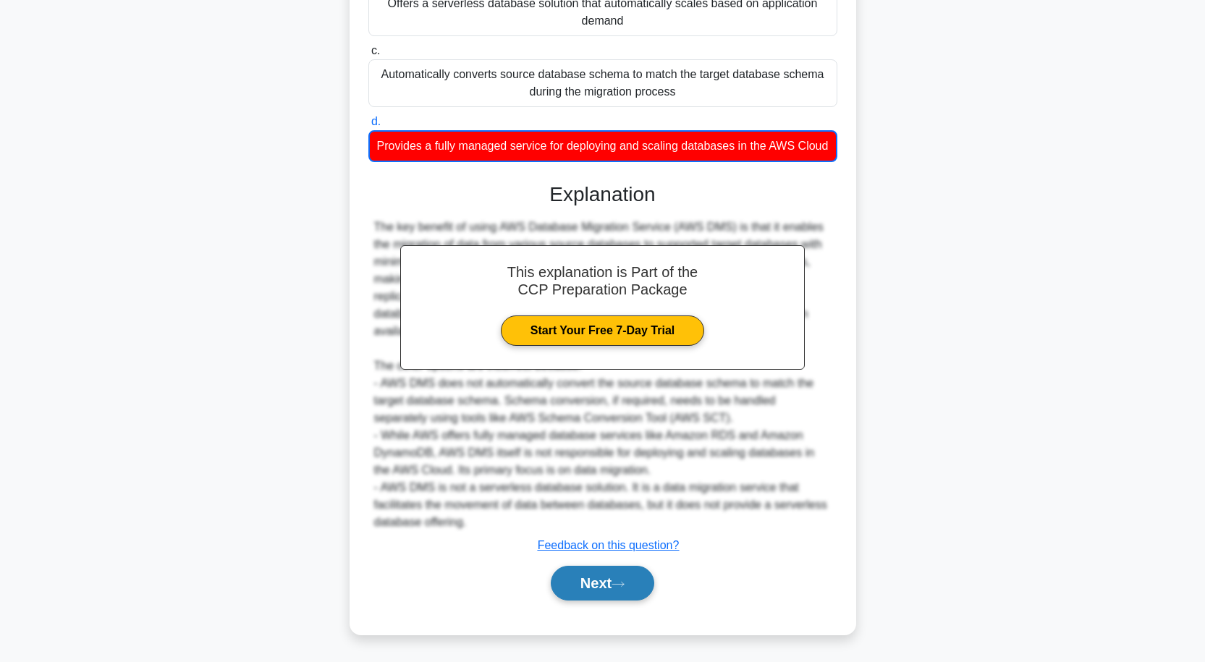
click at [617, 595] on button "Next" at bounding box center [602, 583] width 103 height 35
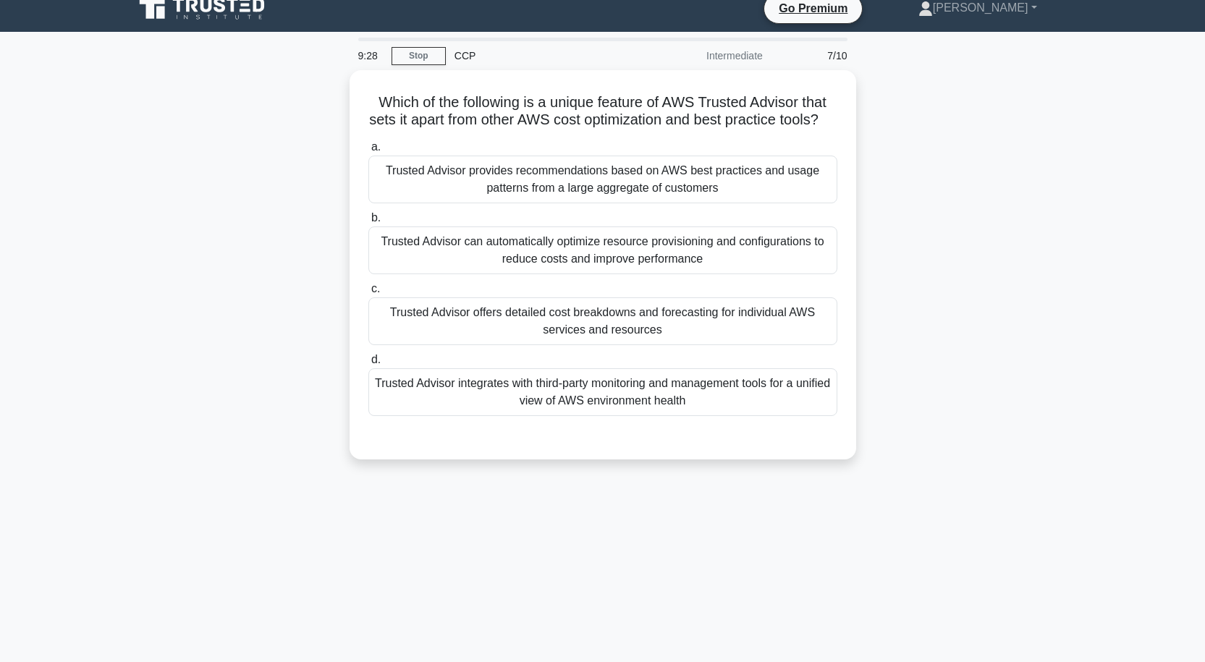
scroll to position [0, 0]
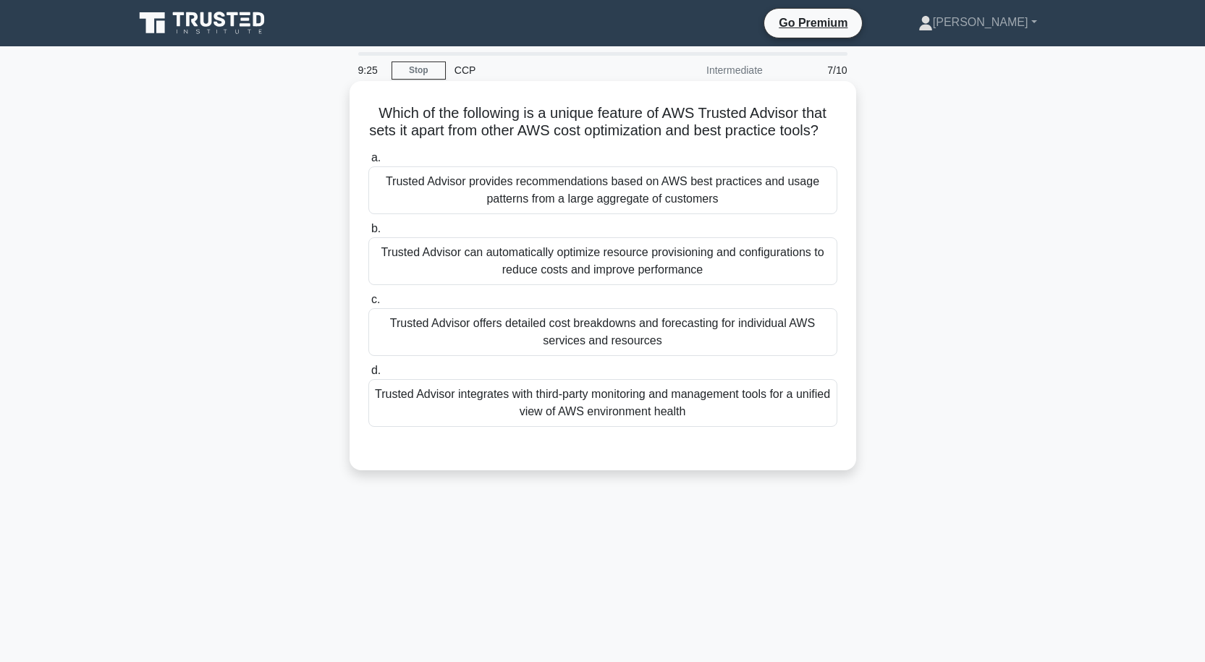
drag, startPoint x: 635, startPoint y: 215, endPoint x: 633, endPoint y: 268, distance: 52.9
click at [633, 214] on div "Trusted Advisor provides recommendations based on AWS best practices and usage …" at bounding box center [602, 190] width 469 height 48
click at [368, 163] on input "a. Trusted Advisor provides recommendations based on AWS best practices and usa…" at bounding box center [368, 157] width 0 height 9
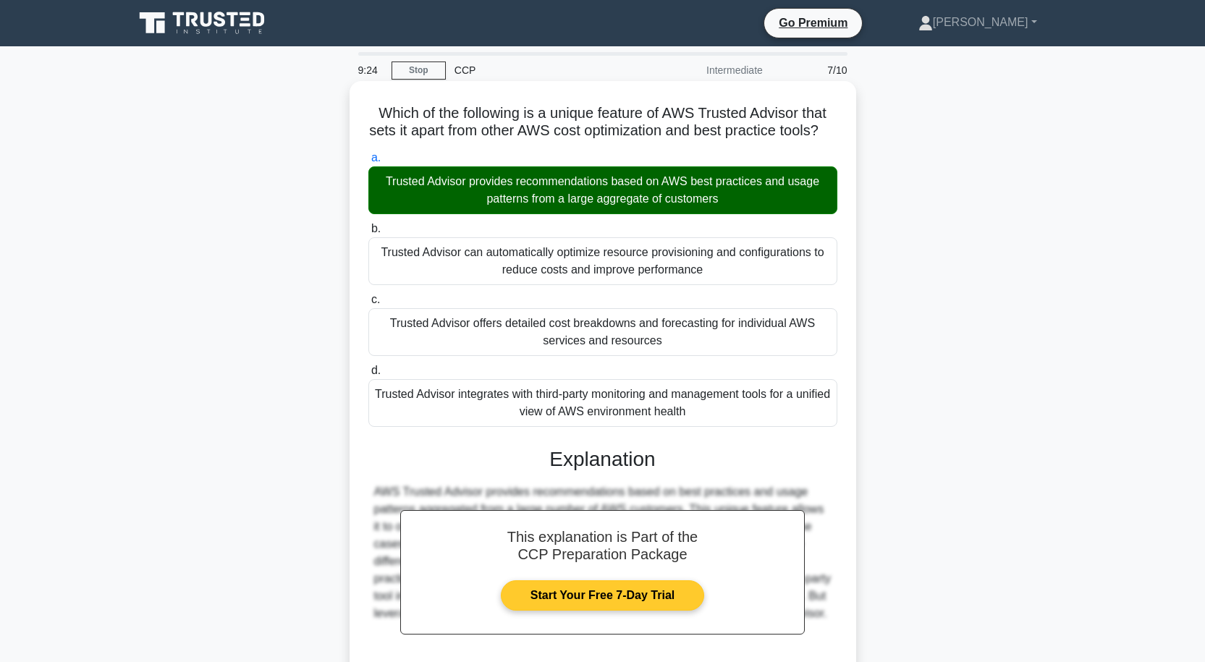
scroll to position [144, 0]
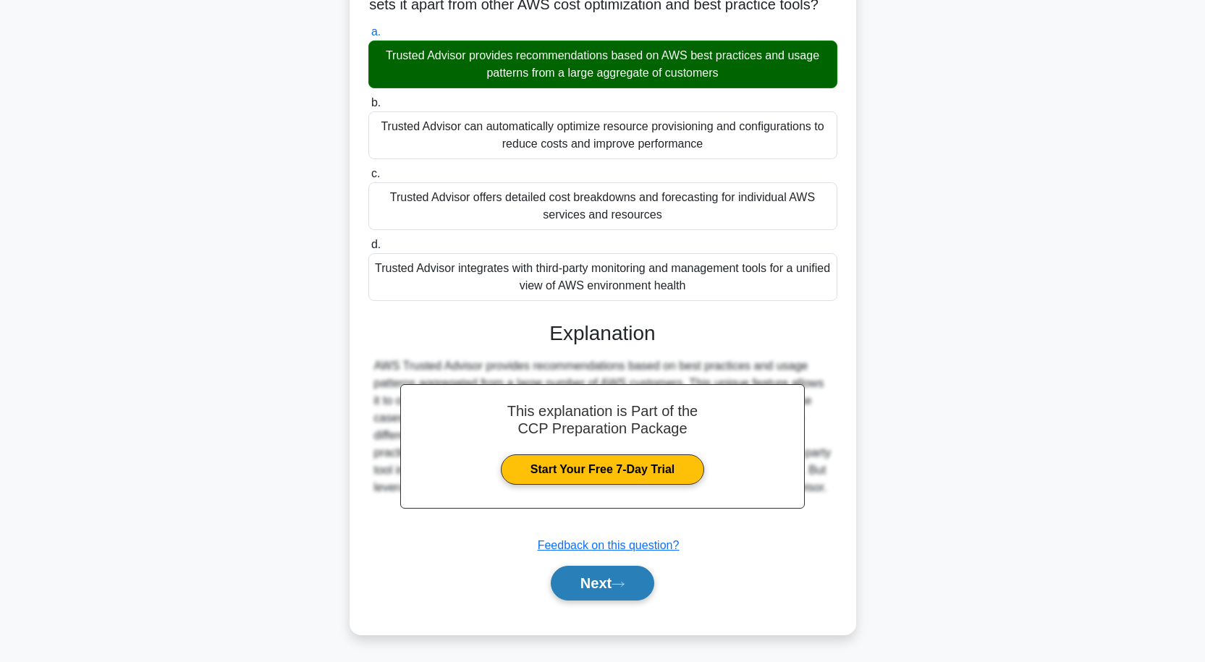
click at [633, 587] on button "Next" at bounding box center [602, 583] width 103 height 35
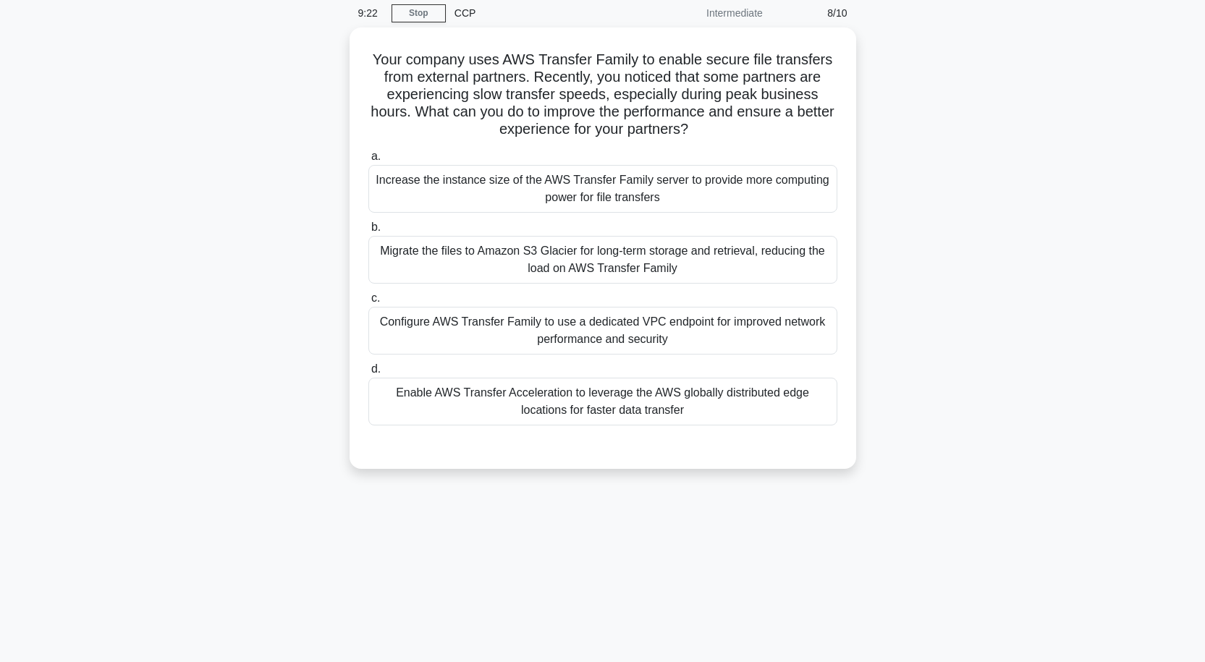
scroll to position [0, 0]
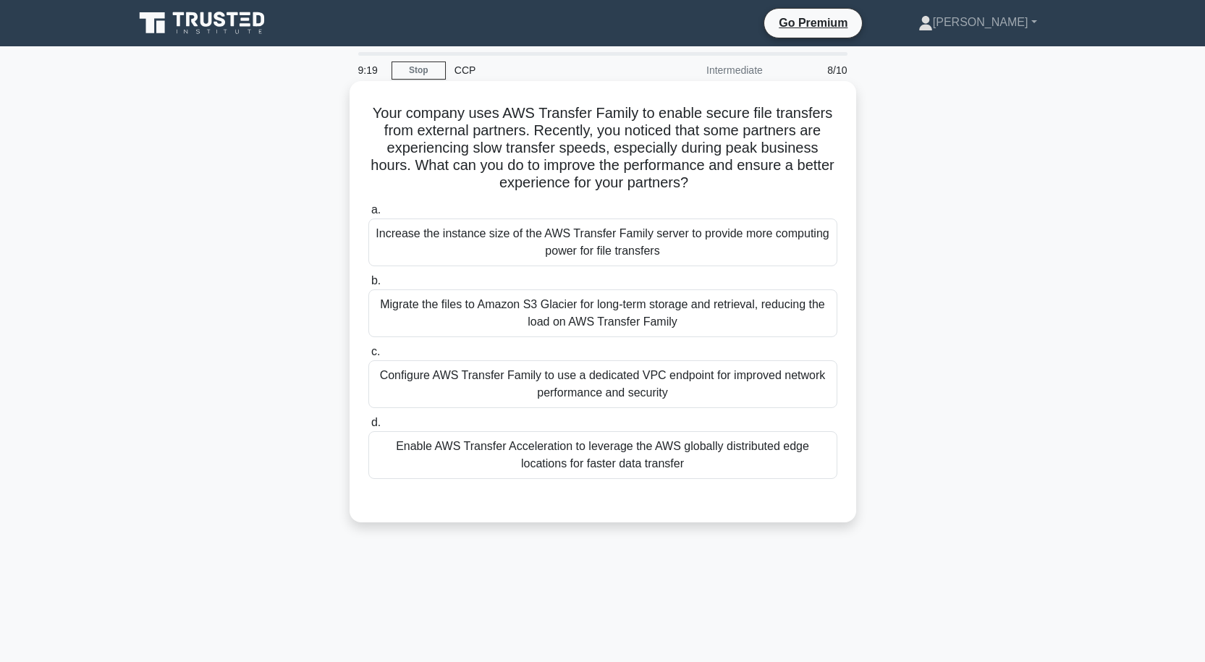
click at [609, 243] on div "Increase the instance size of the AWS Transfer Family server to provide more co…" at bounding box center [602, 243] width 469 height 48
click at [368, 215] on input "a. Increase the instance size of the AWS Transfer Family server to provide more…" at bounding box center [368, 210] width 0 height 9
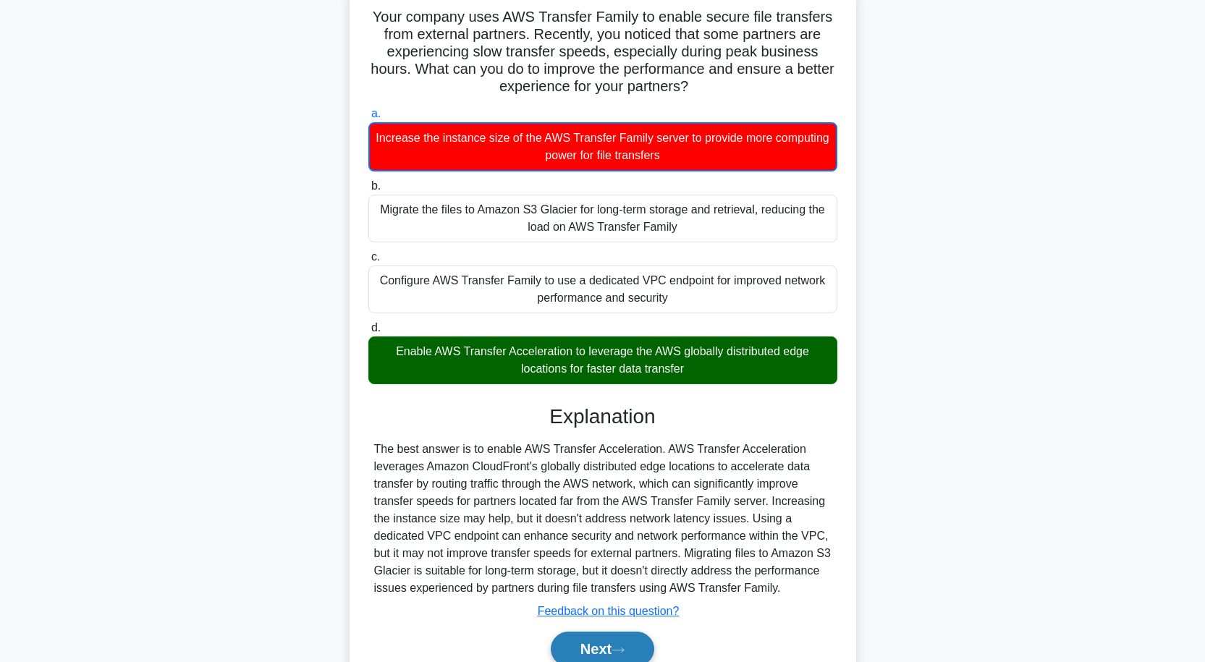
scroll to position [180, 0]
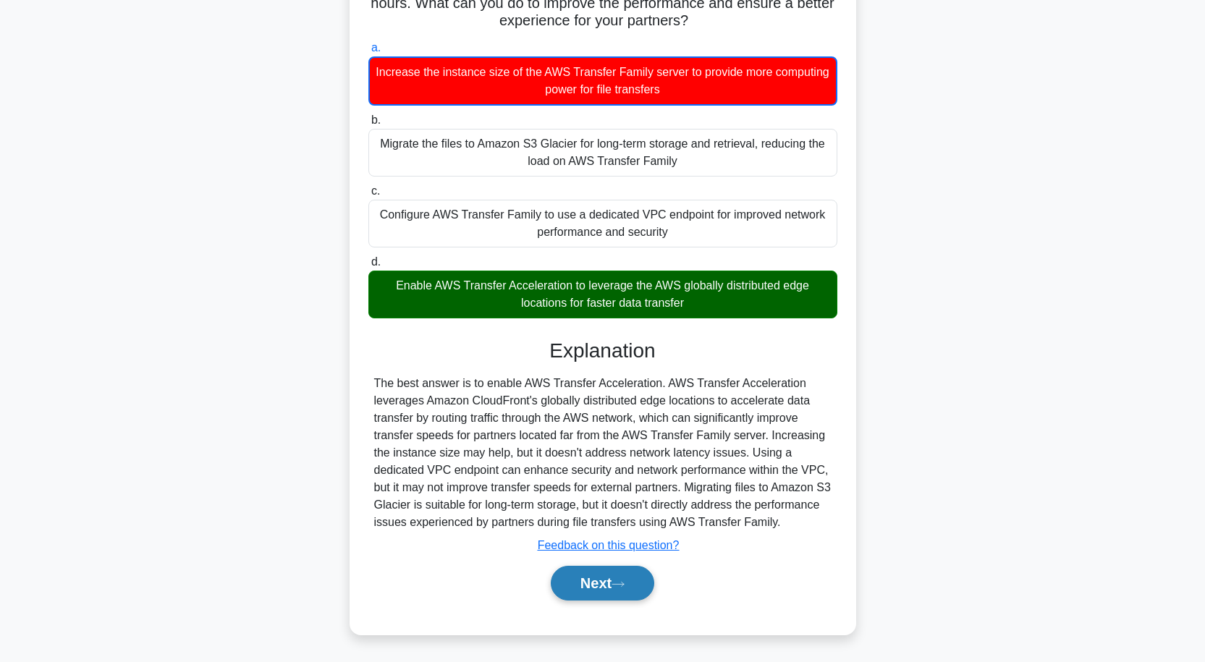
click at [597, 577] on button "Next" at bounding box center [602, 583] width 103 height 35
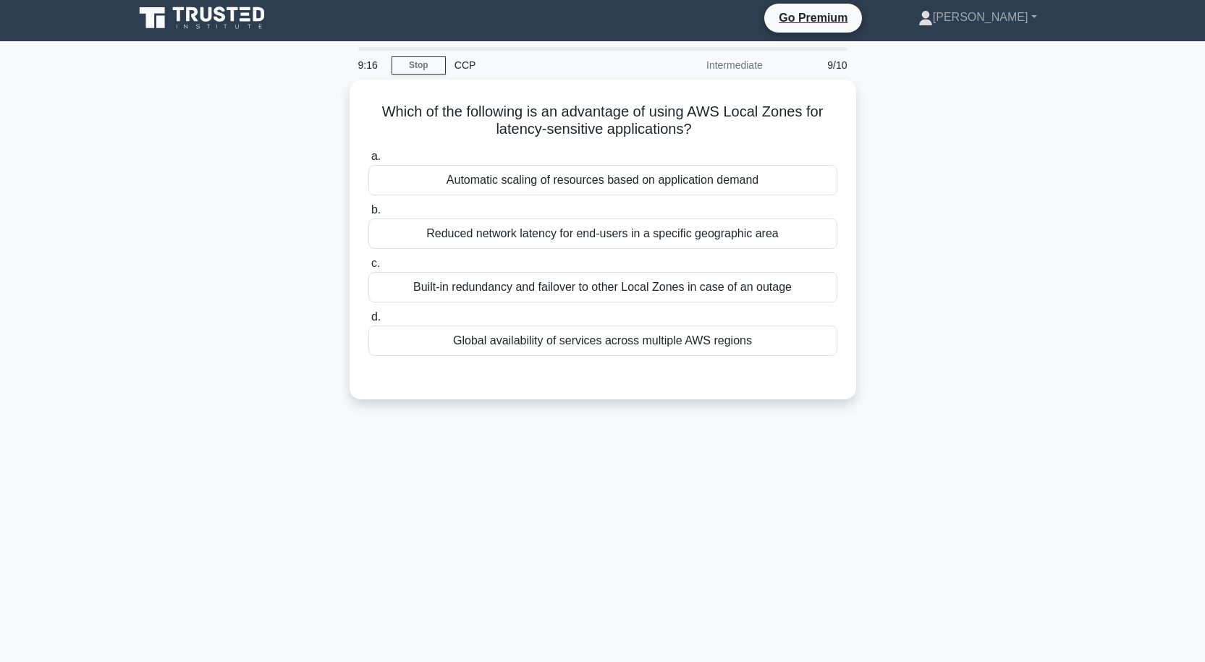
scroll to position [0, 0]
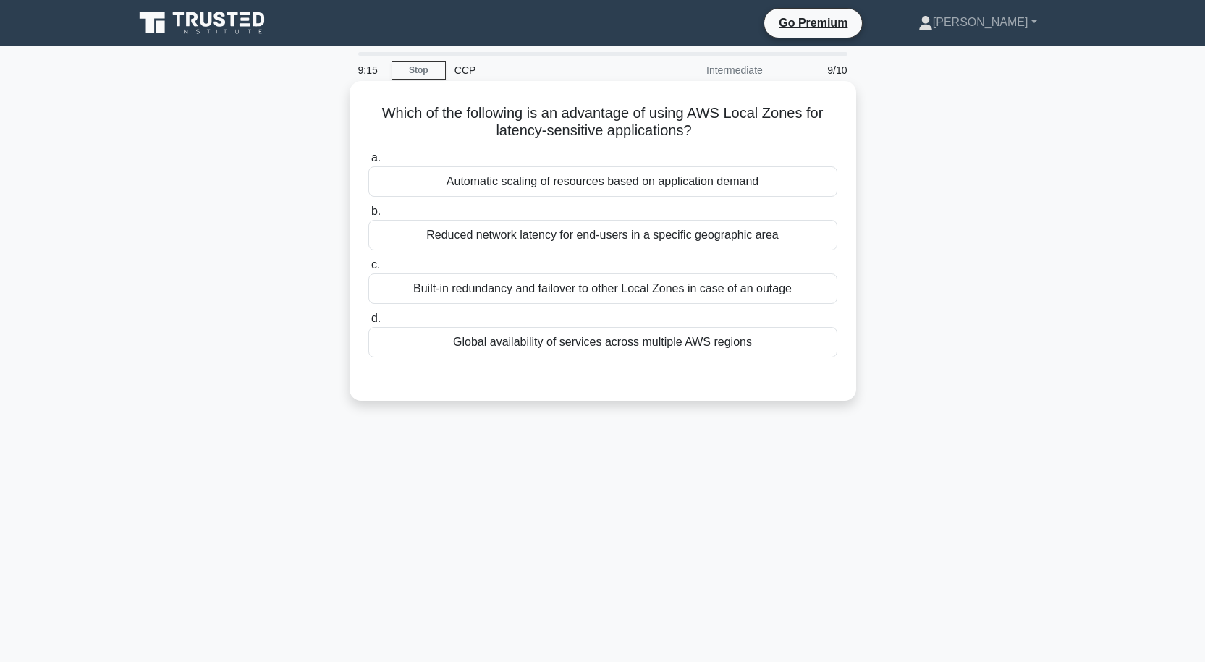
click at [593, 186] on div "Automatic scaling of resources based on application demand" at bounding box center [602, 181] width 469 height 30
click at [368, 163] on input "a. Automatic scaling of resources based on application demand" at bounding box center [368, 157] width 0 height 9
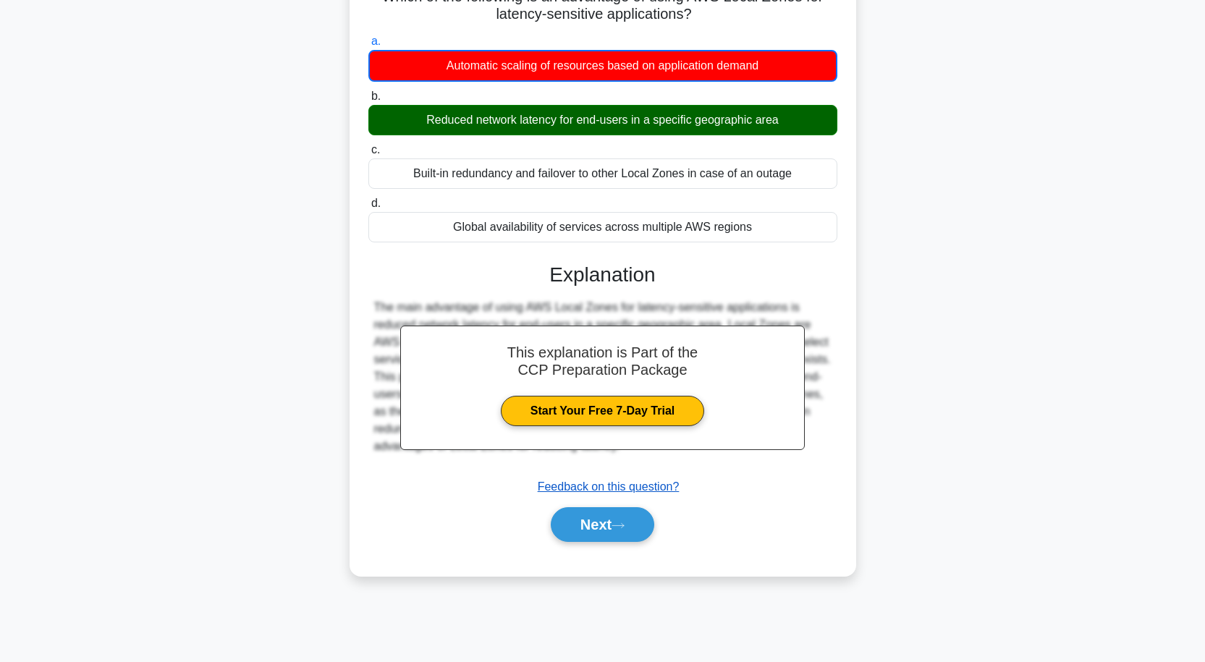
scroll to position [119, 0]
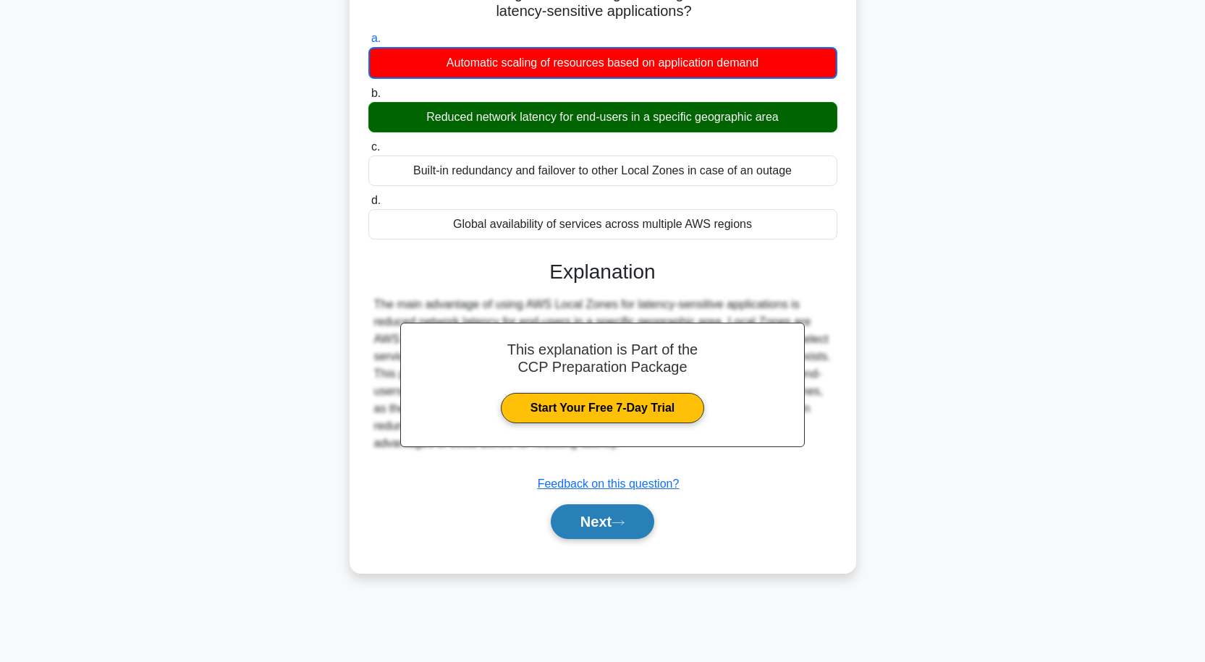
click at [589, 524] on button "Next" at bounding box center [602, 521] width 103 height 35
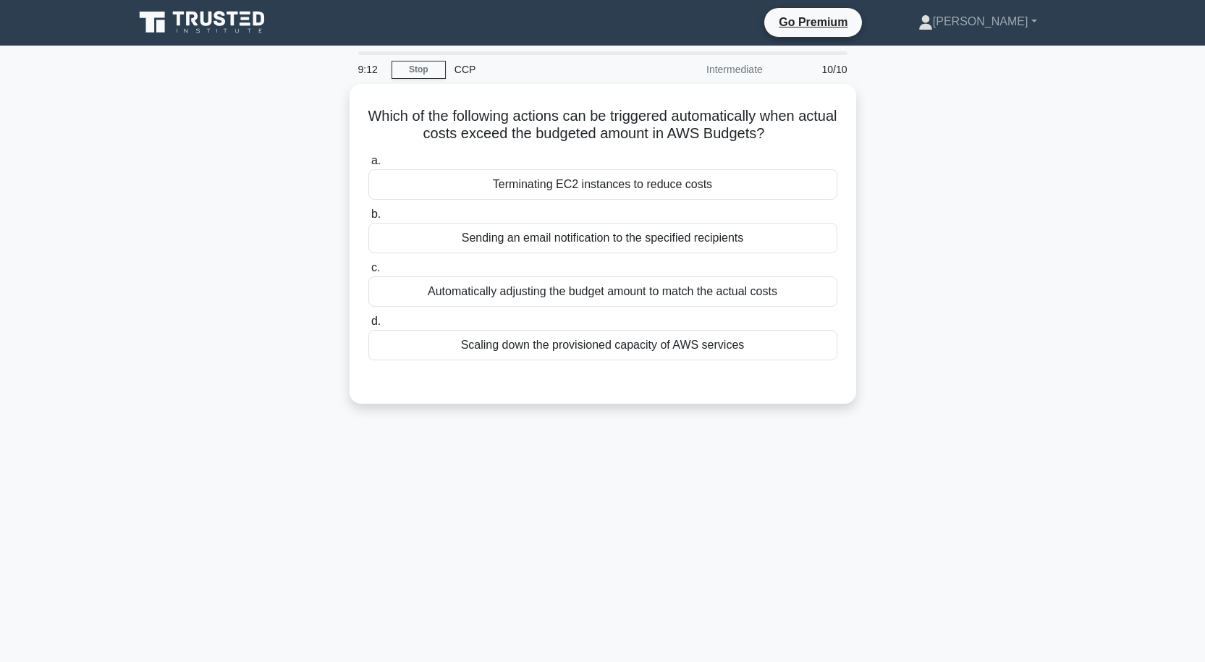
scroll to position [0, 0]
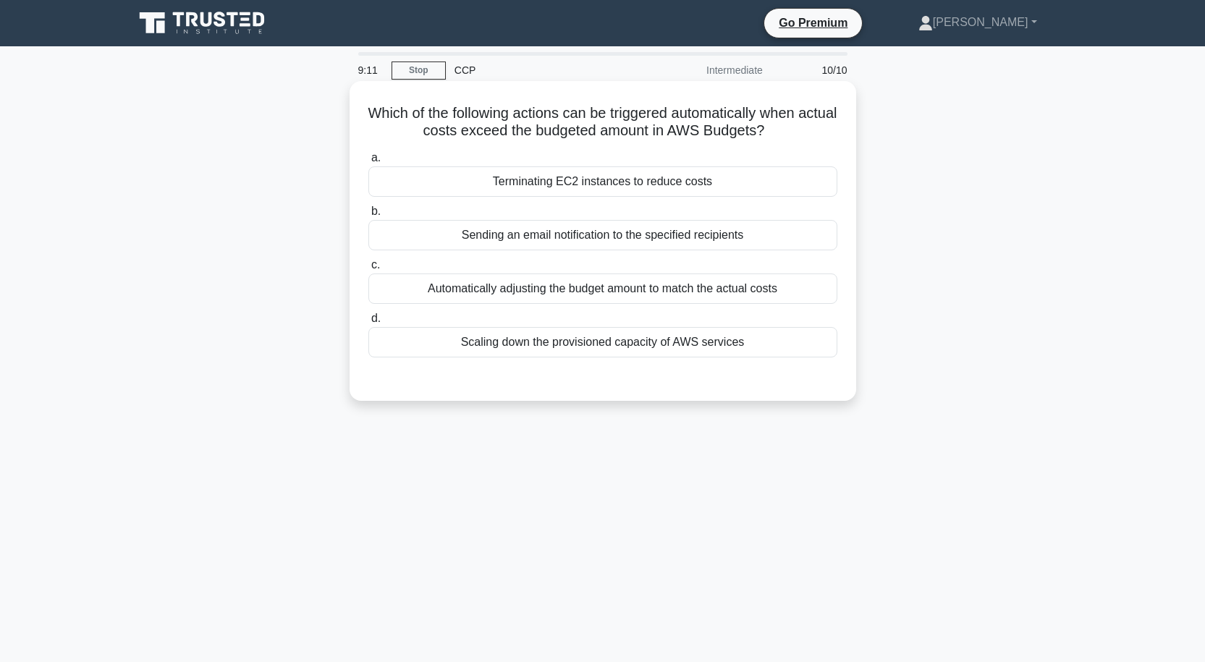
click at [620, 182] on div "Terminating EC2 instances to reduce costs" at bounding box center [602, 181] width 469 height 30
click at [368, 163] on input "a. Terminating EC2 instances to reduce costs" at bounding box center [368, 157] width 0 height 9
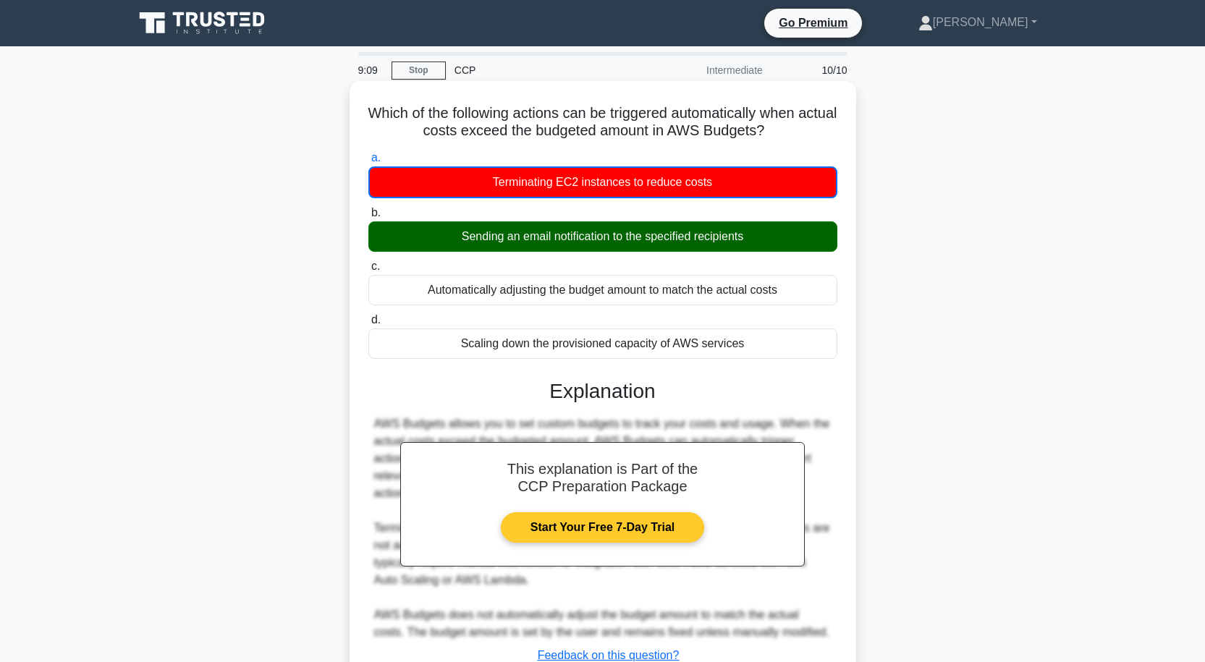
scroll to position [119, 0]
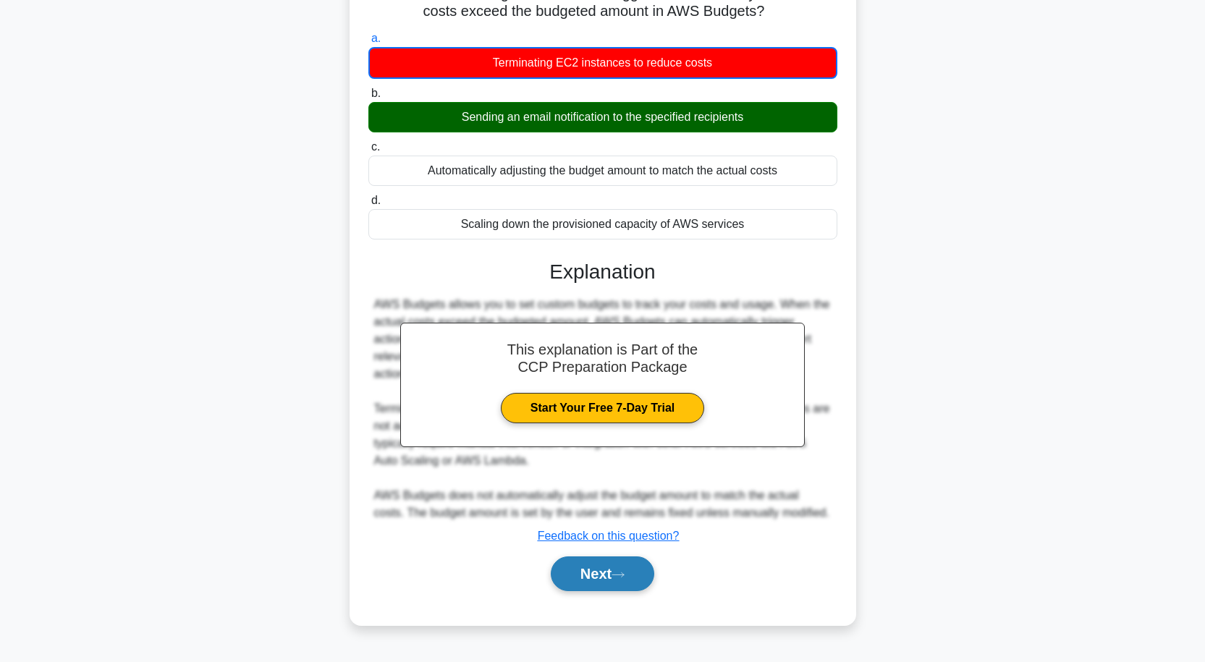
click at [622, 565] on button "Next" at bounding box center [602, 574] width 103 height 35
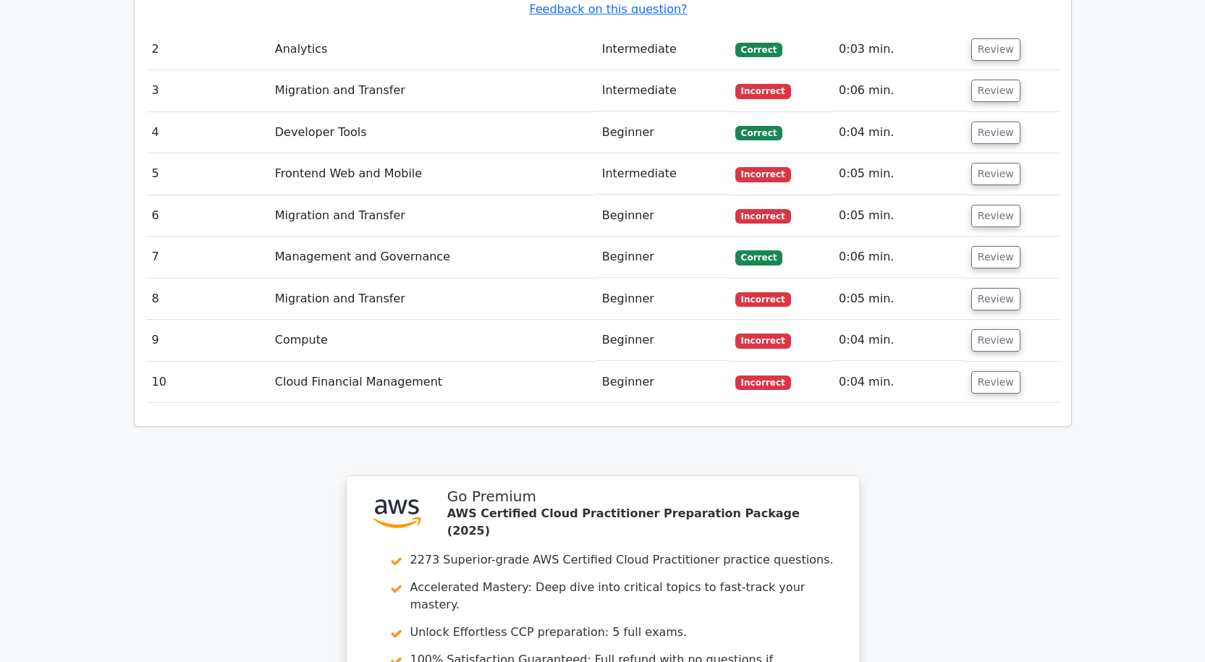
scroll to position [2171, 0]
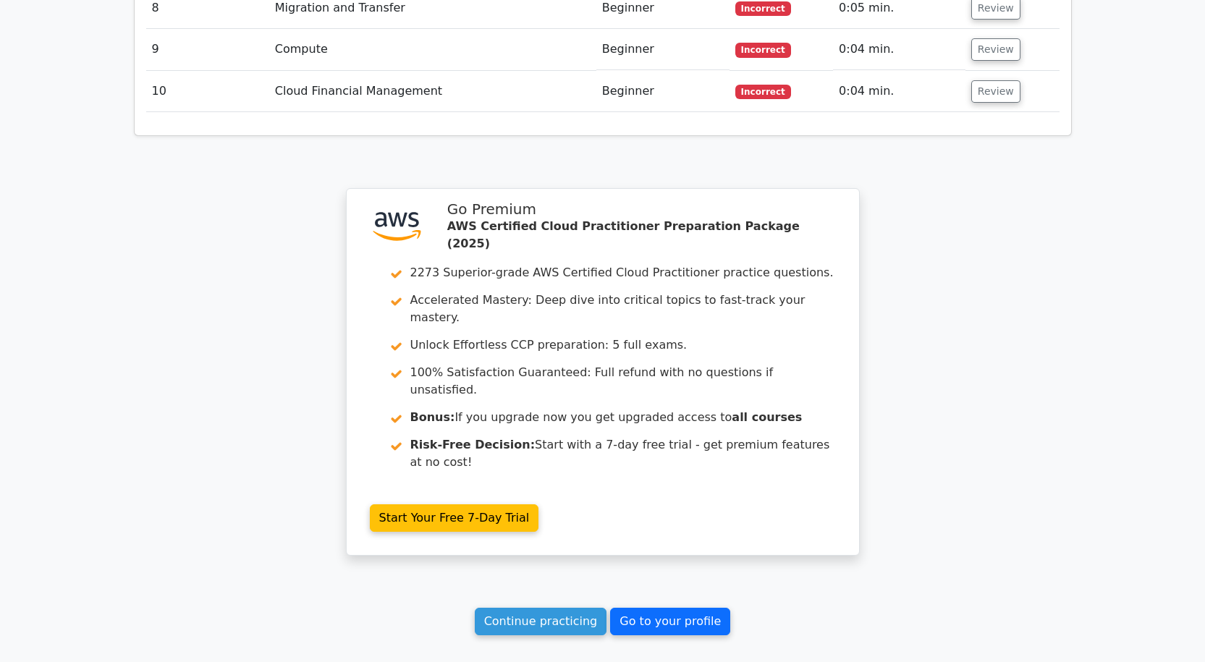
click at [659, 608] on link "Go to your profile" at bounding box center [670, 622] width 120 height 28
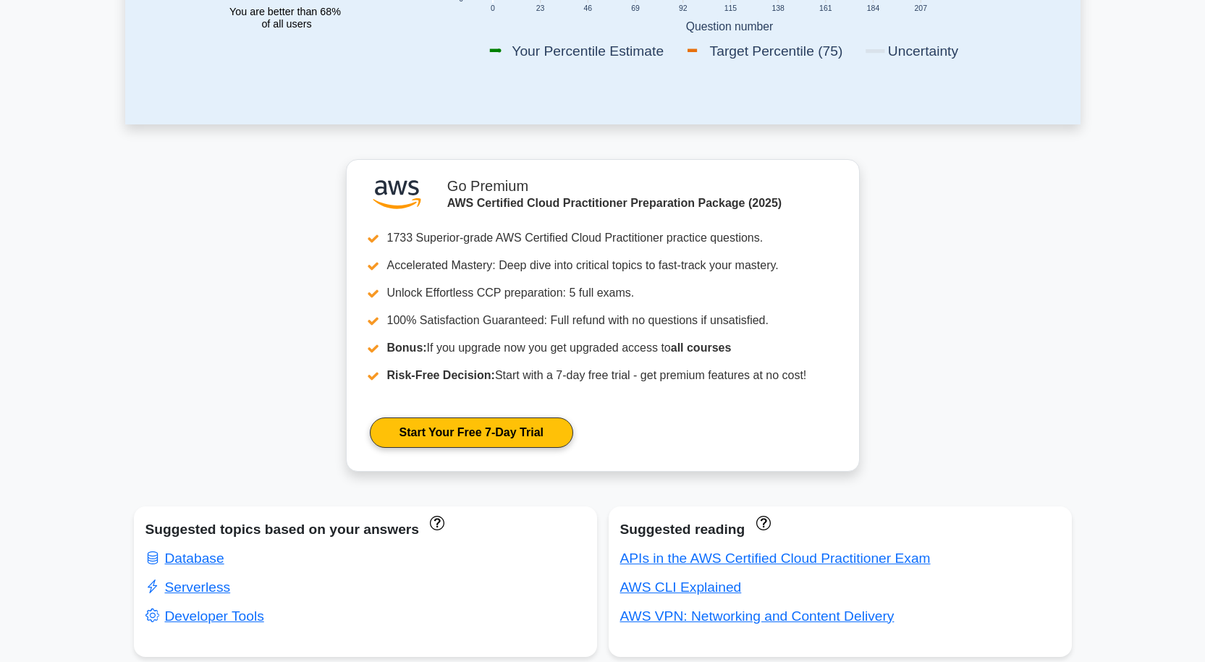
scroll to position [579, 0]
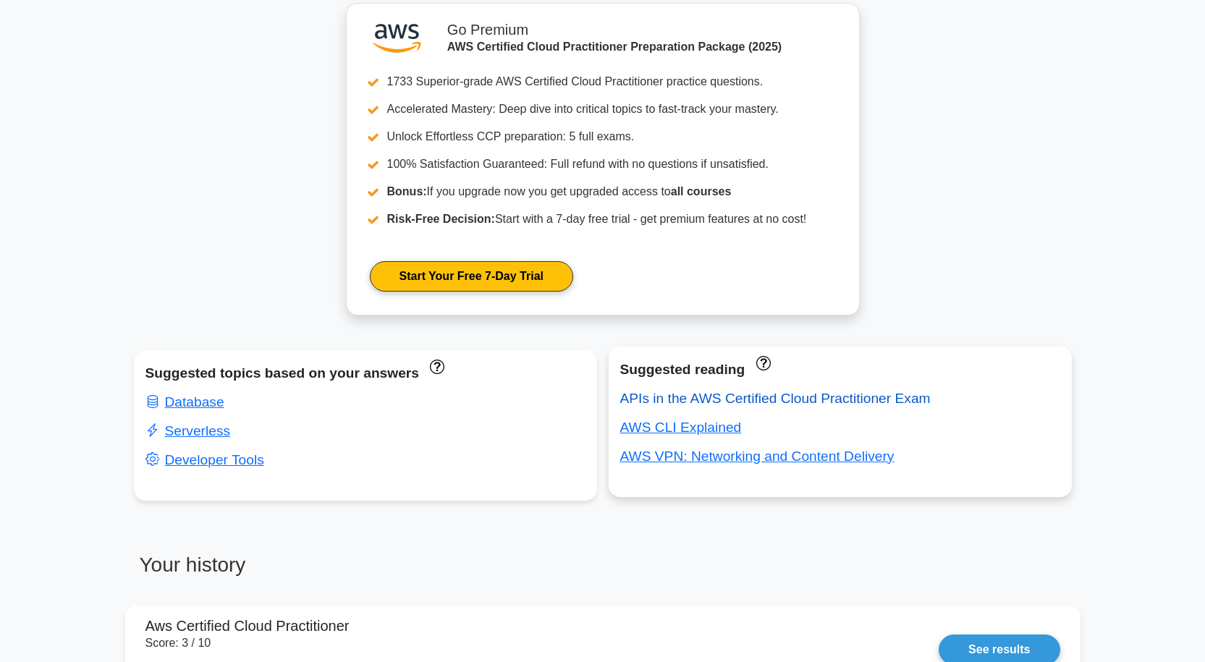
click at [713, 402] on link "APIs in the AWS Certified Cloud Practitioner Exam" at bounding box center [775, 398] width 310 height 15
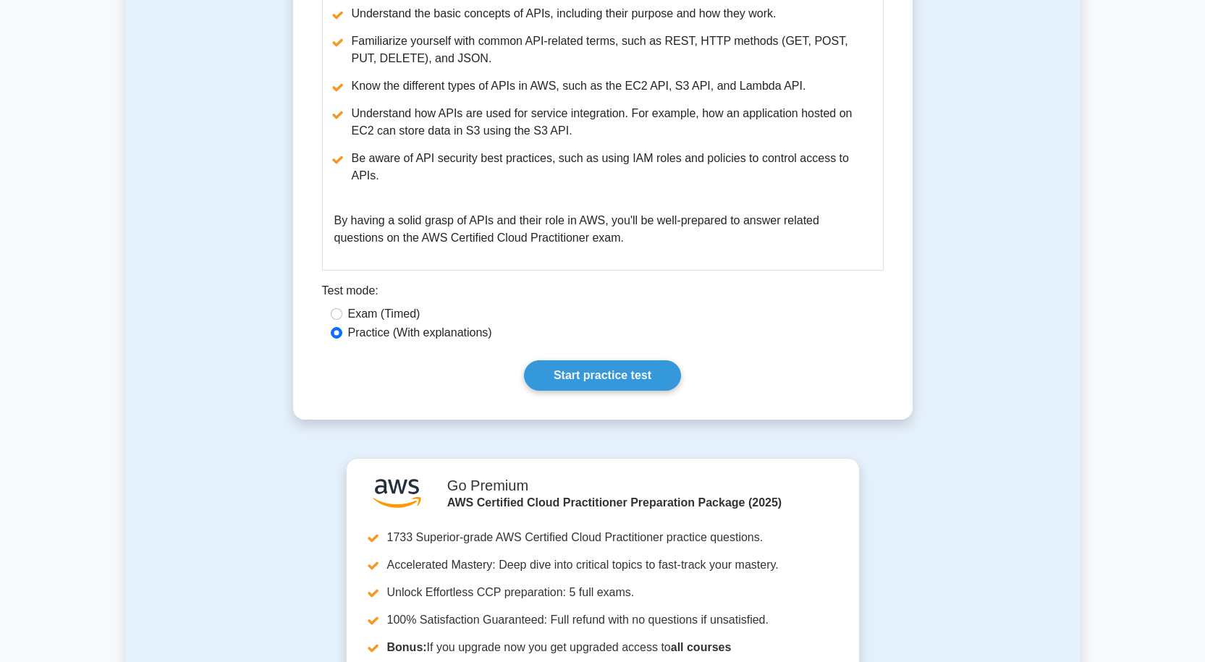
scroll to position [1115, 0]
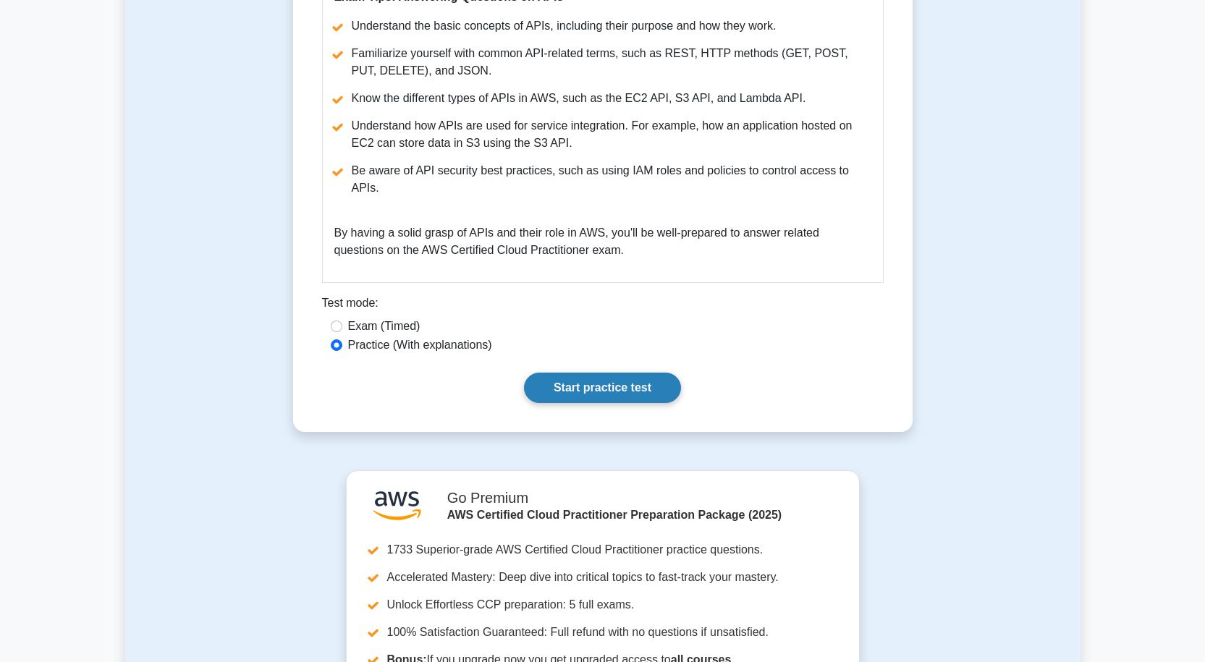
click at [563, 373] on link "Start practice test" at bounding box center [602, 388] width 157 height 30
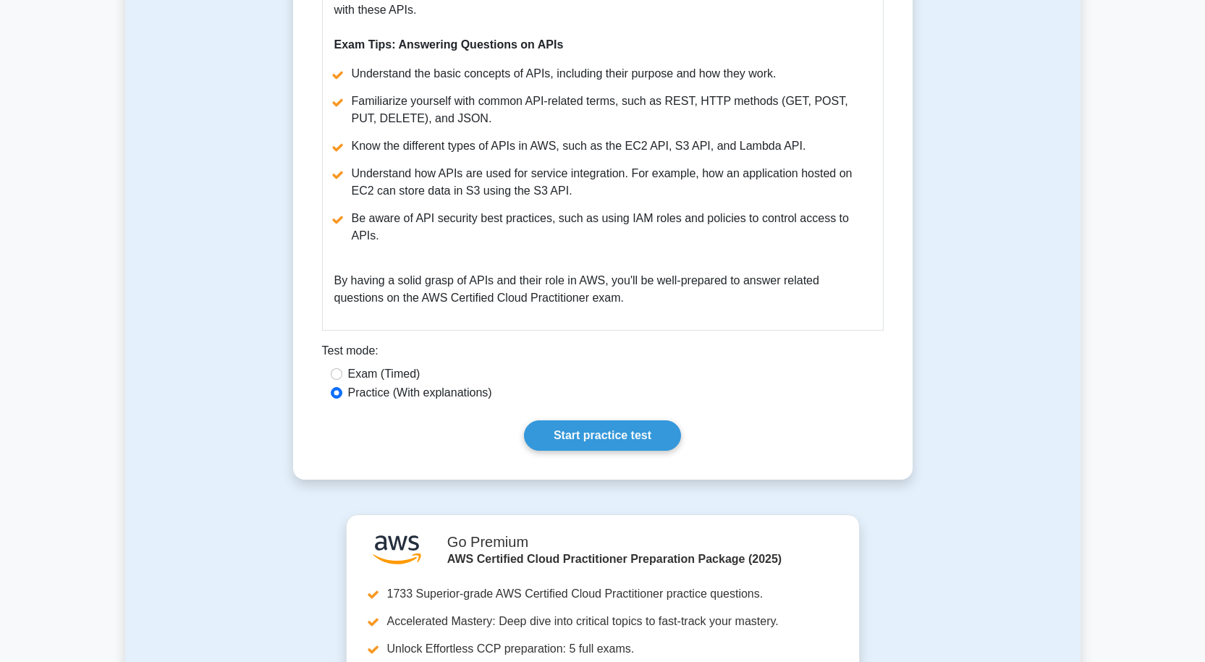
scroll to position [1070, 0]
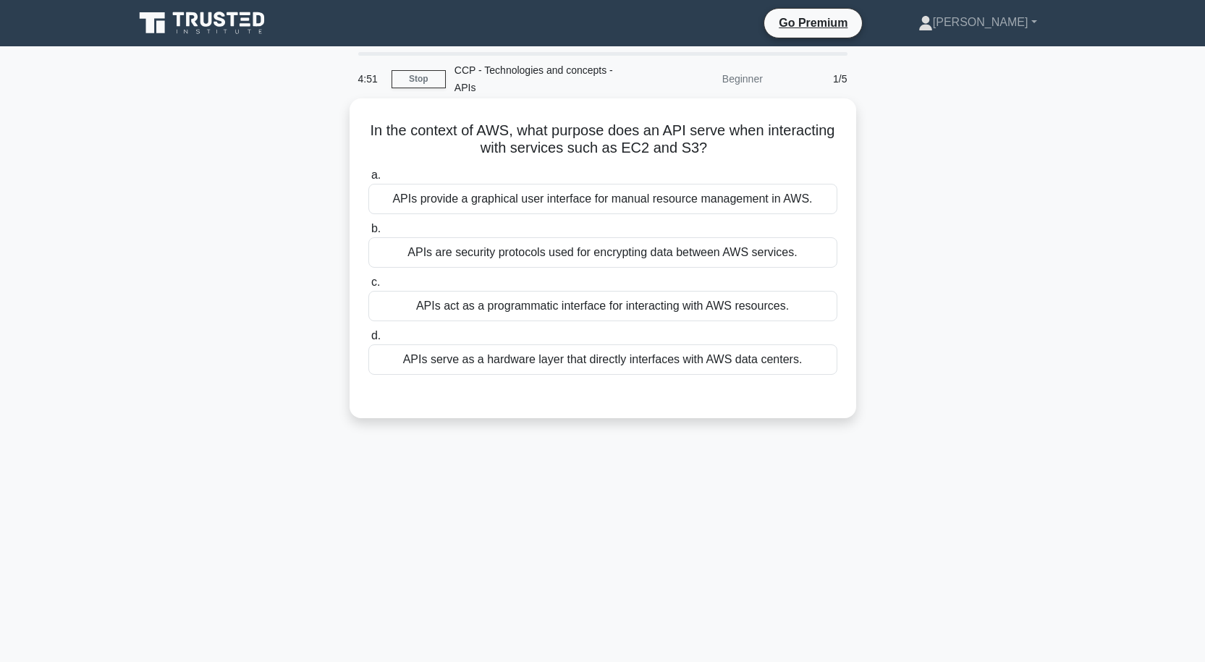
click at [644, 291] on div "APIs act as a programmatic interface for interacting with AWS resources." at bounding box center [602, 306] width 469 height 30
click at [368, 287] on input "c. APIs act as a programmatic interface for interacting with AWS resources." at bounding box center [368, 282] width 0 height 9
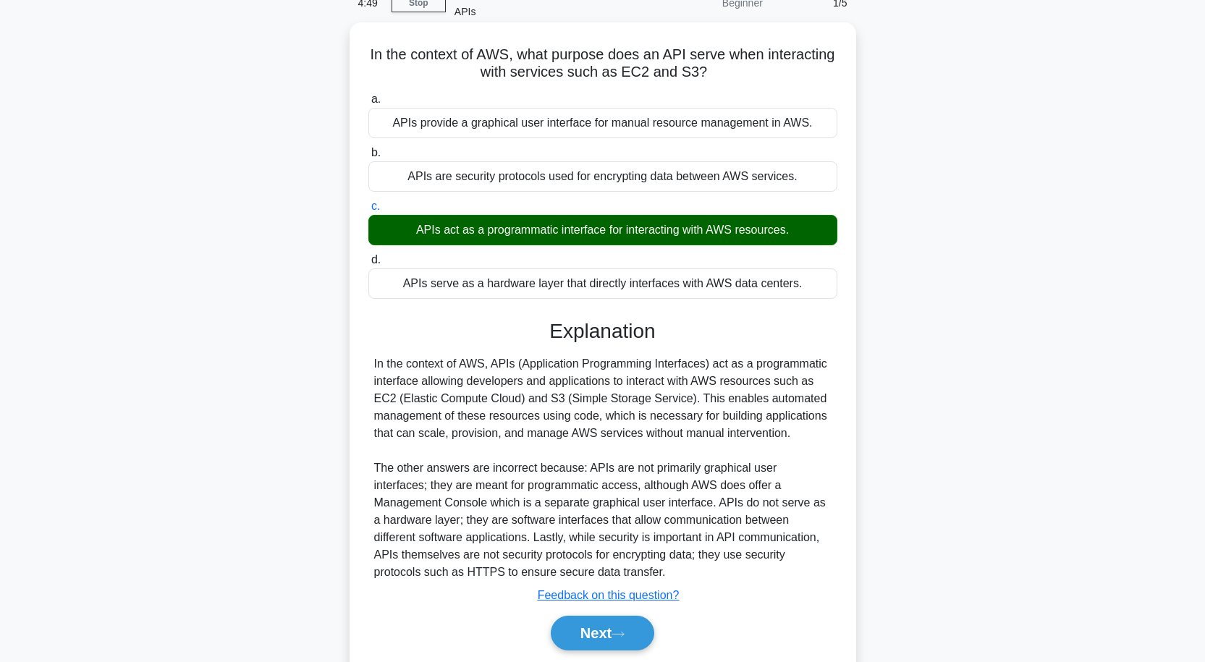
scroll to position [119, 0]
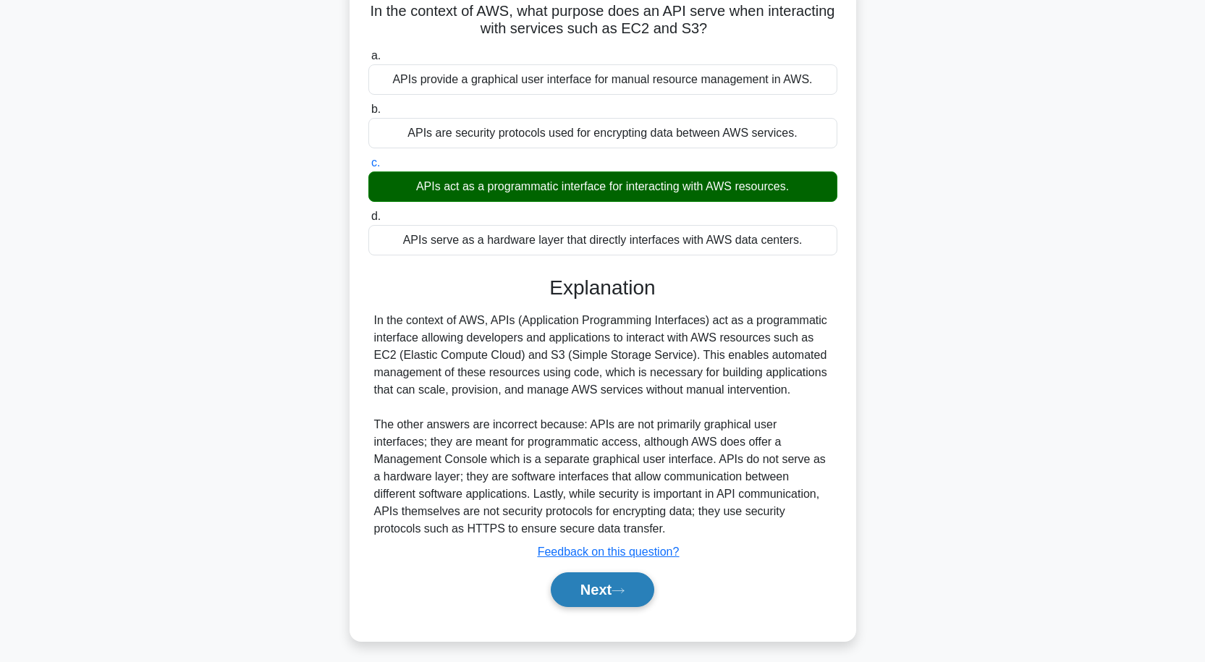
click at [620, 573] on button "Next" at bounding box center [602, 590] width 103 height 35
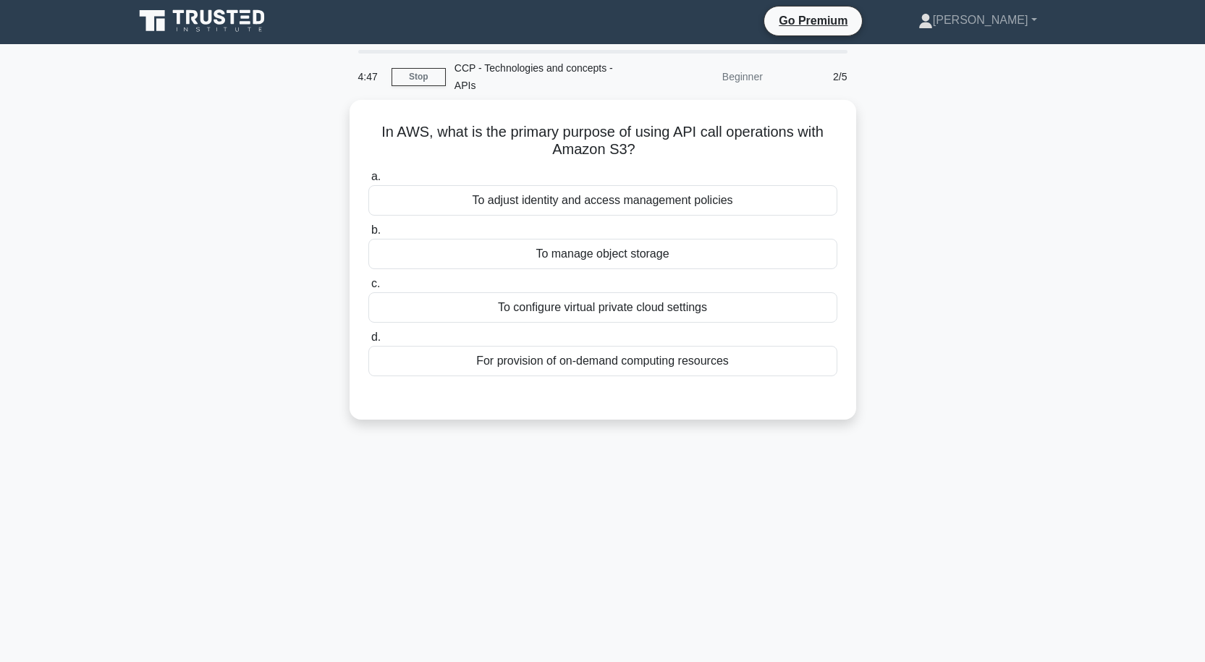
scroll to position [0, 0]
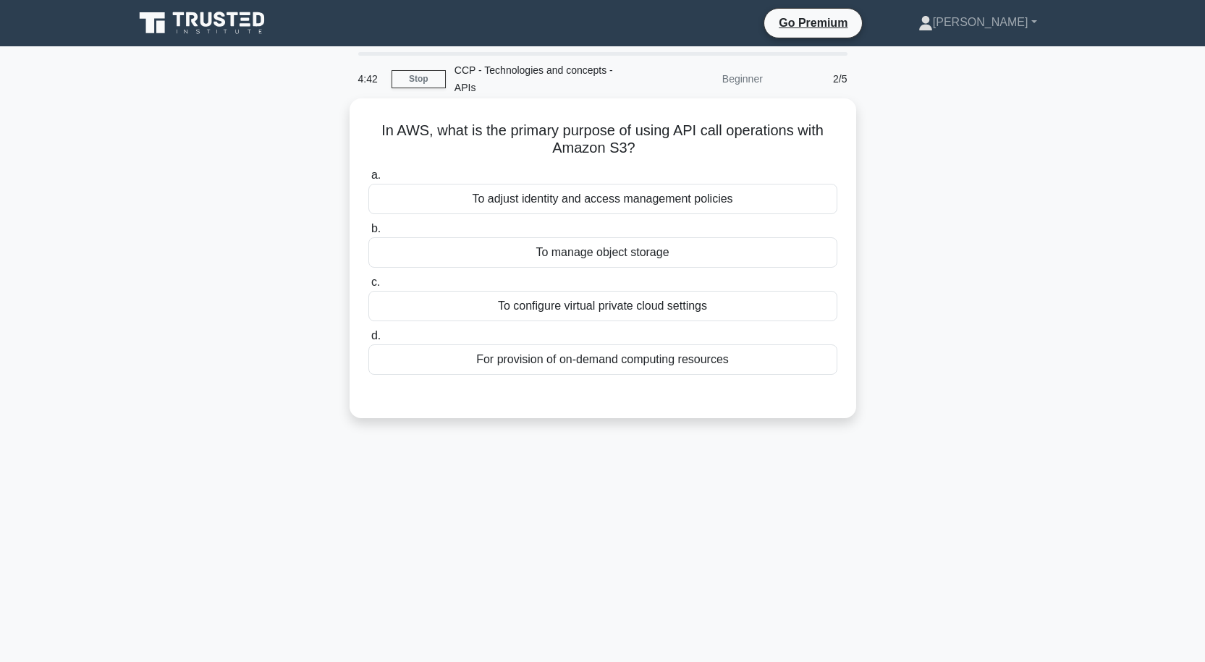
click at [648, 237] on div "To manage object storage" at bounding box center [602, 252] width 469 height 30
click at [368, 234] on input "b. To manage object storage" at bounding box center [368, 228] width 0 height 9
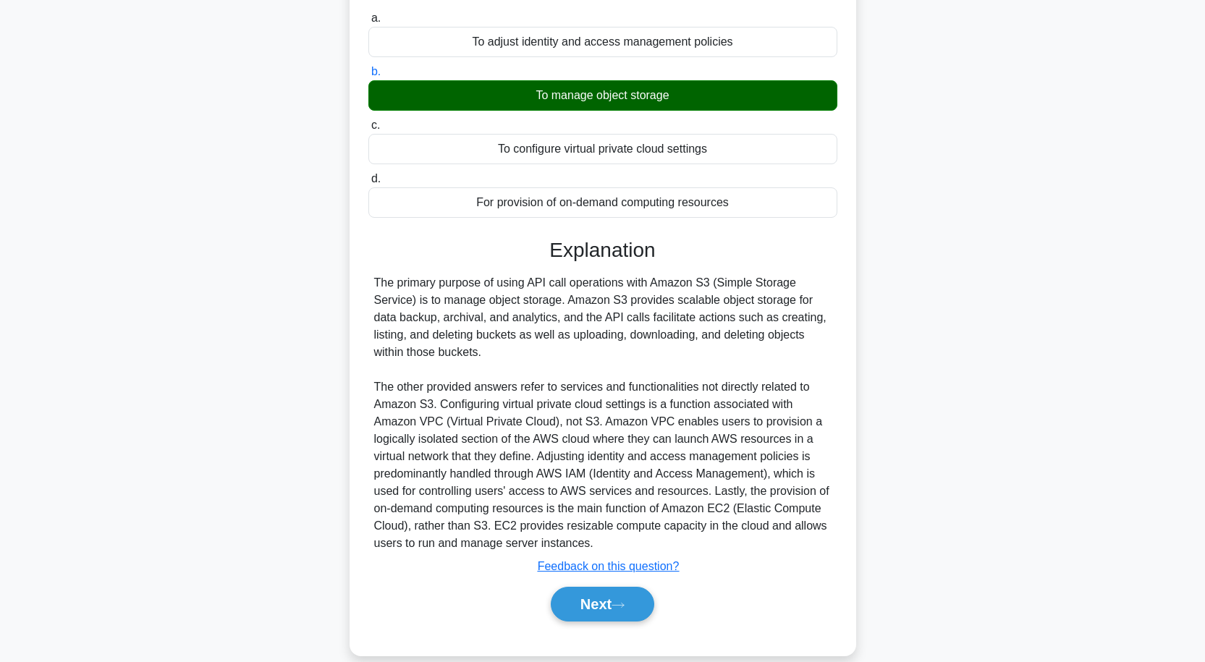
scroll to position [161, 0]
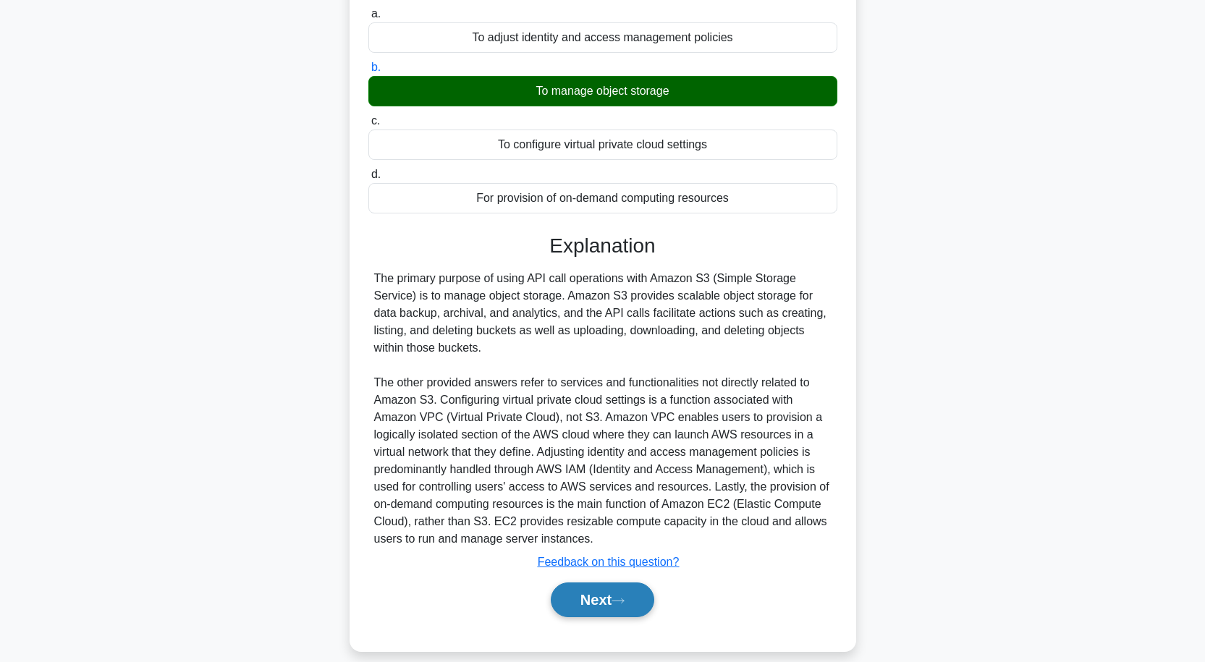
click at [574, 583] on button "Next" at bounding box center [602, 600] width 103 height 35
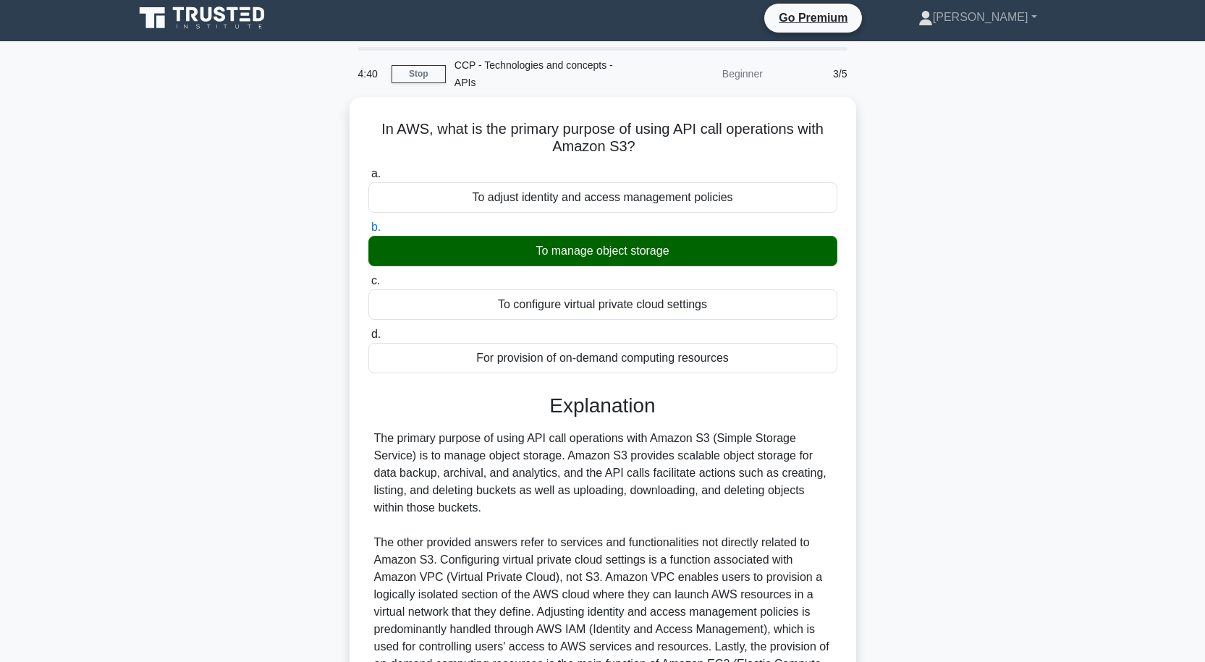
scroll to position [0, 0]
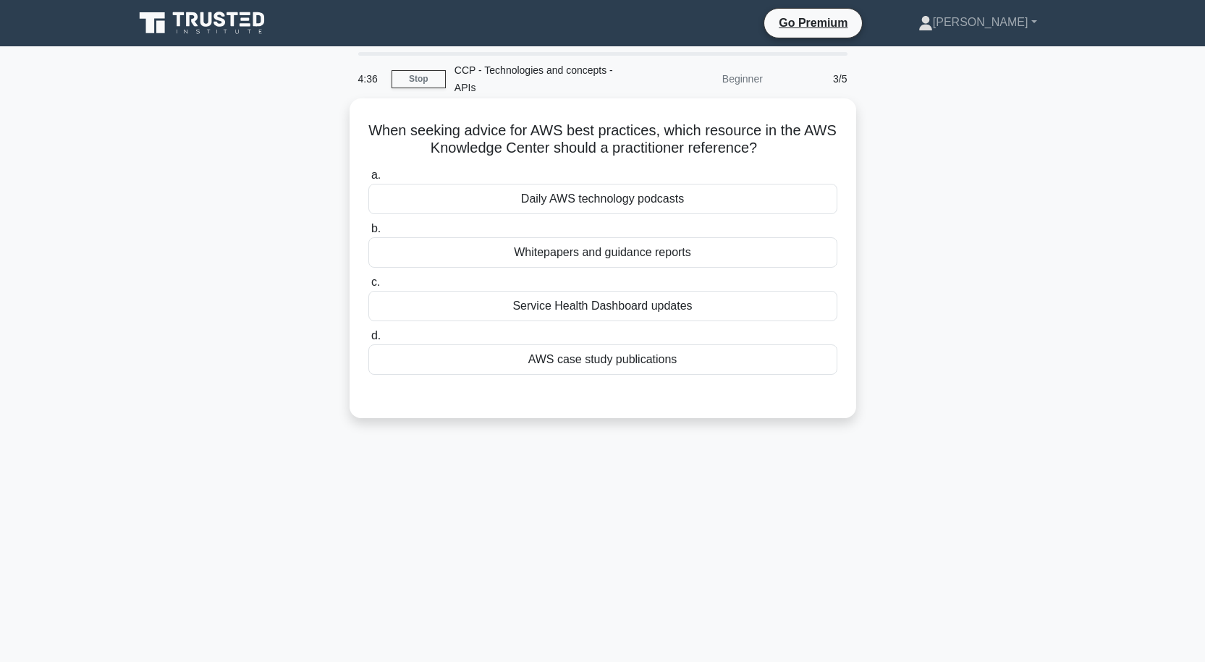
click at [550, 186] on div "Daily AWS technology podcasts" at bounding box center [602, 199] width 469 height 30
click at [368, 180] on input "a. Daily AWS technology podcasts" at bounding box center [368, 175] width 0 height 9
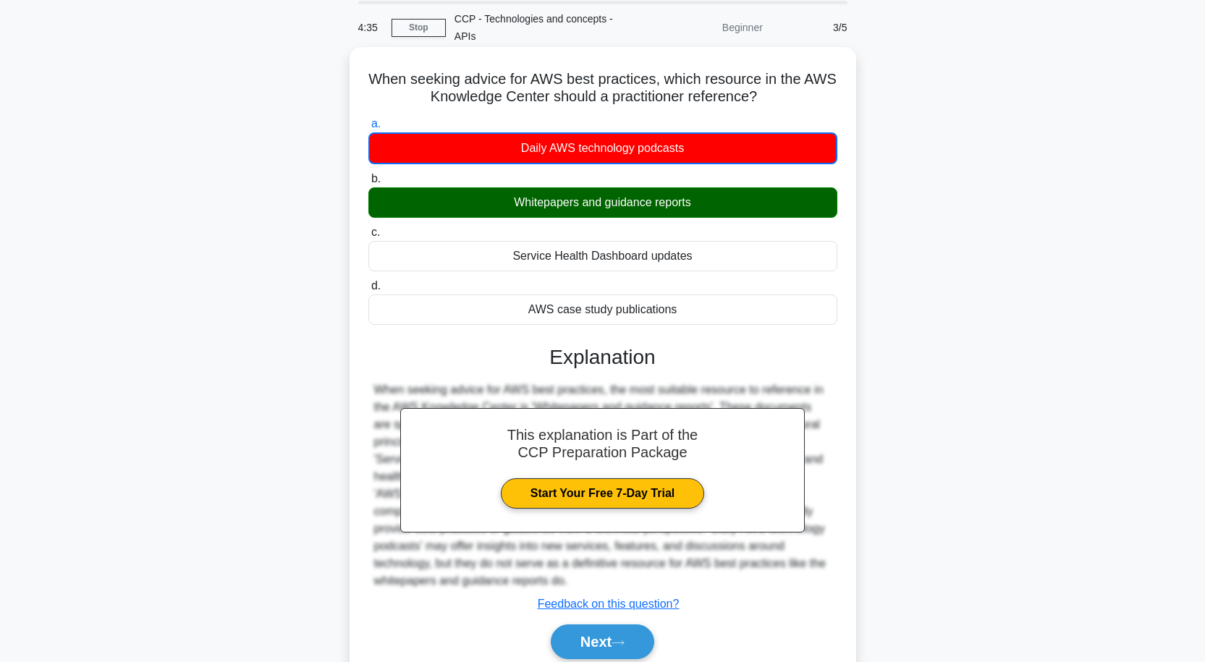
scroll to position [119, 0]
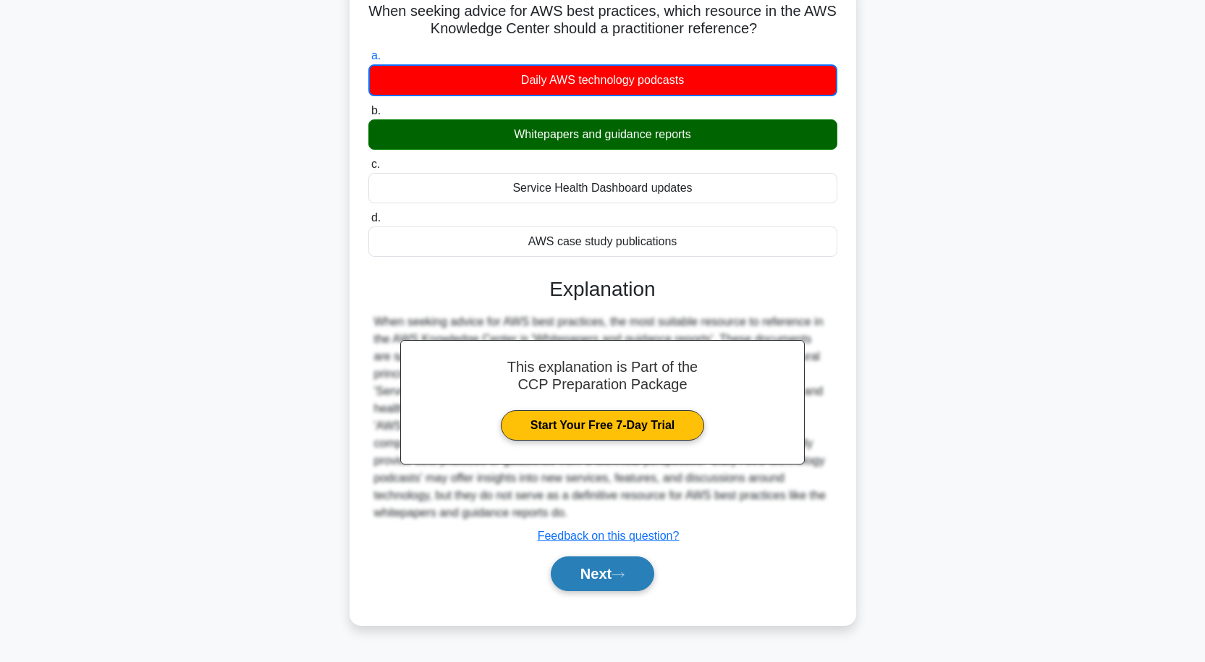
click at [595, 557] on button "Next" at bounding box center [602, 574] width 103 height 35
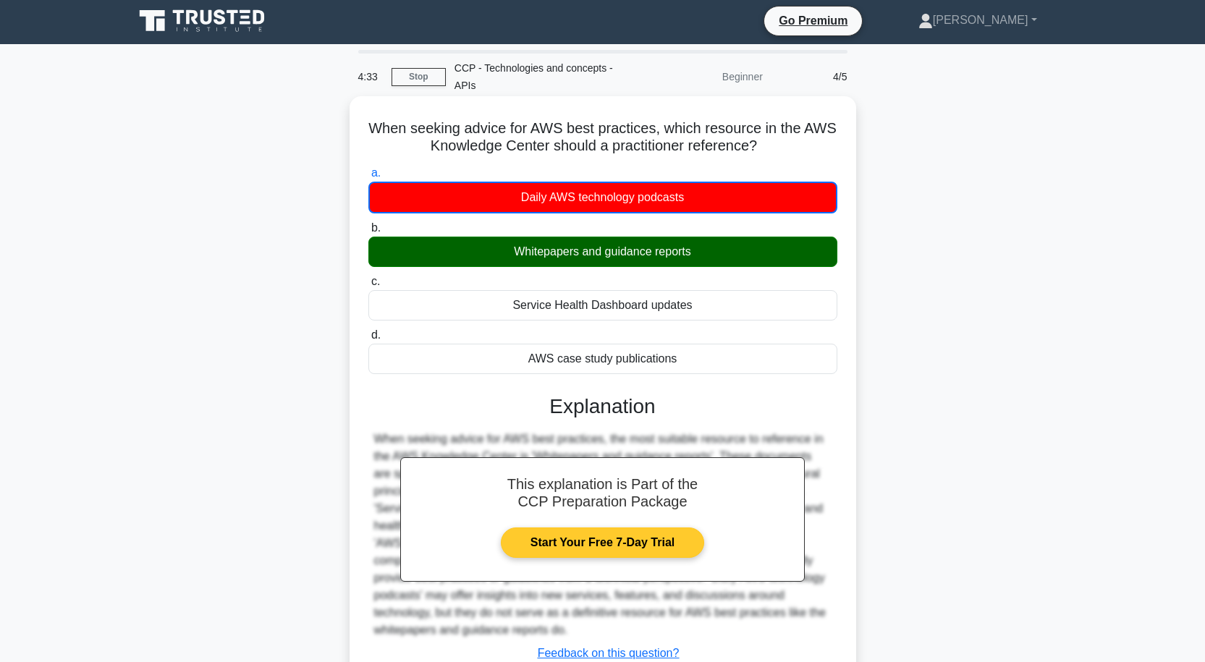
scroll to position [0, 0]
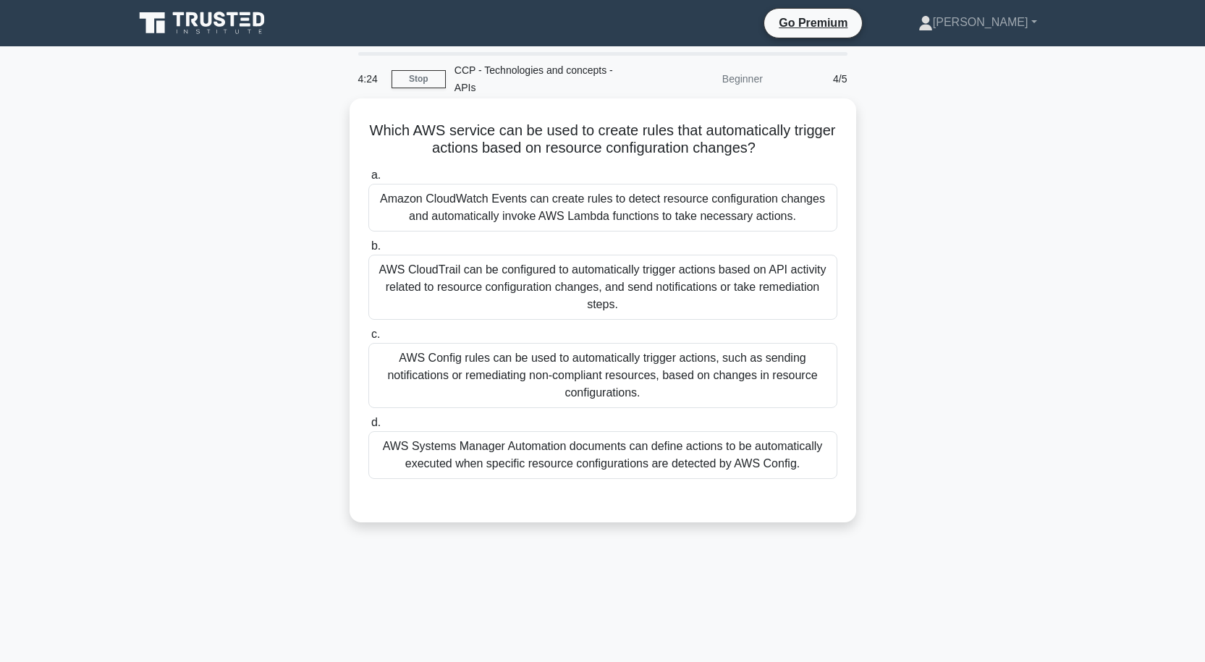
click at [650, 197] on div "Amazon CloudWatch Events can create rules to detect resource configuration chan…" at bounding box center [602, 208] width 469 height 48
click at [368, 180] on input "a. Amazon CloudWatch Events can create rules to detect resource configuration c…" at bounding box center [368, 175] width 0 height 9
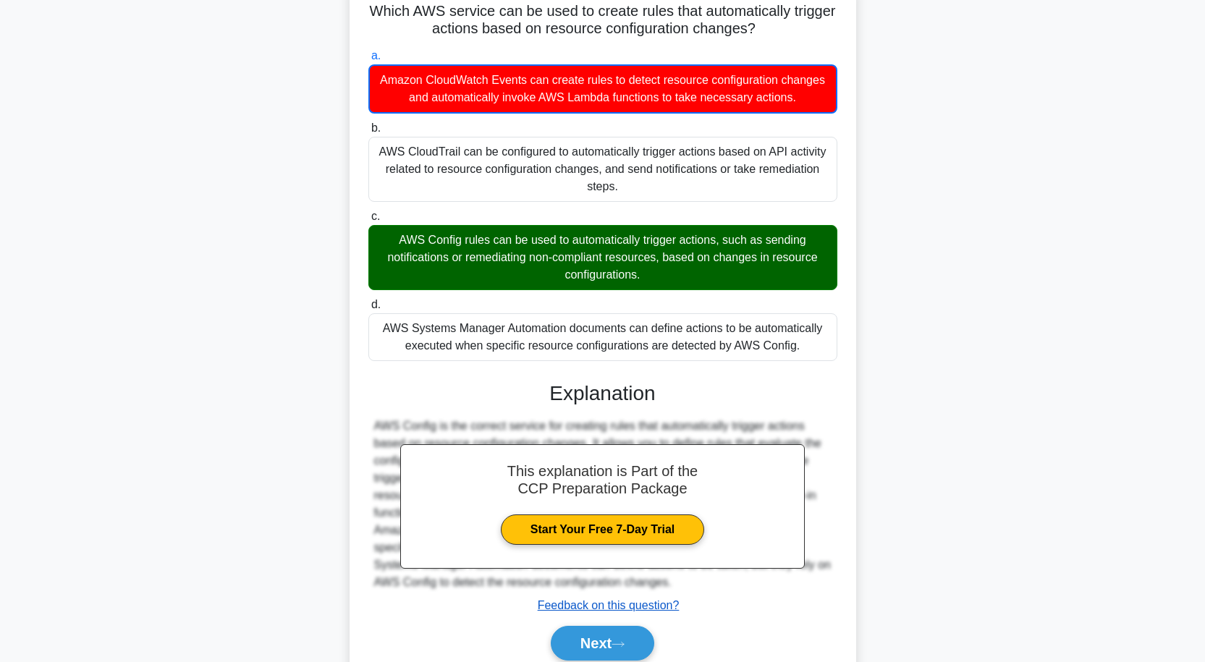
scroll to position [163, 0]
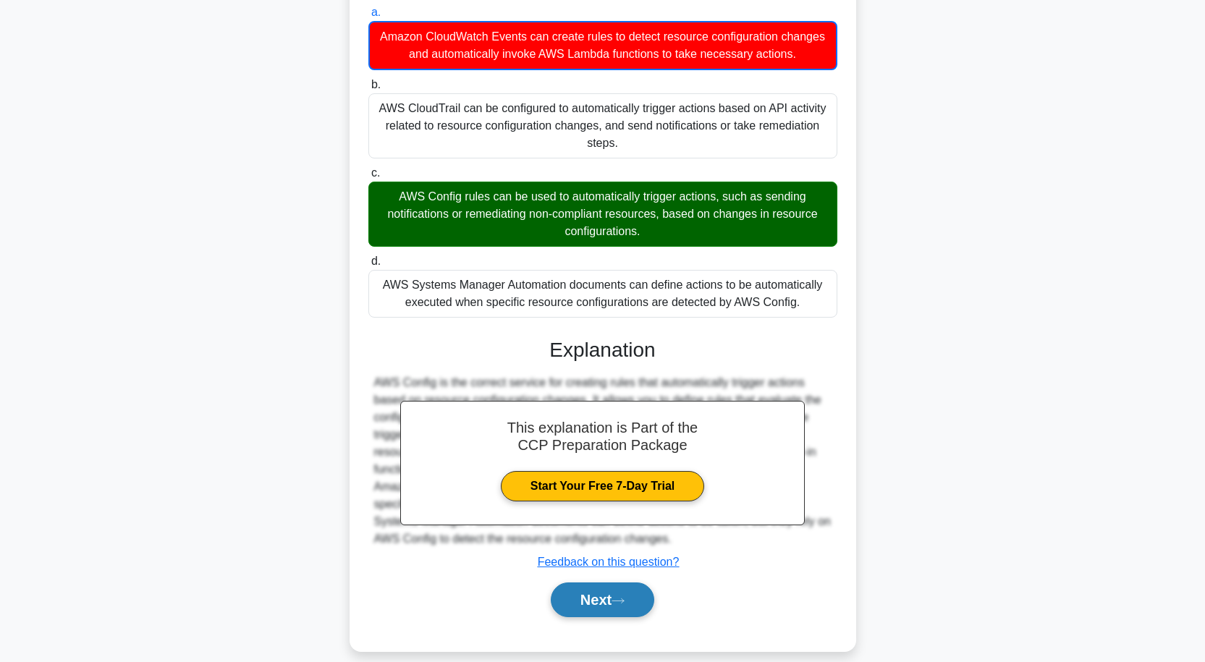
click at [620, 583] on button "Next" at bounding box center [602, 600] width 103 height 35
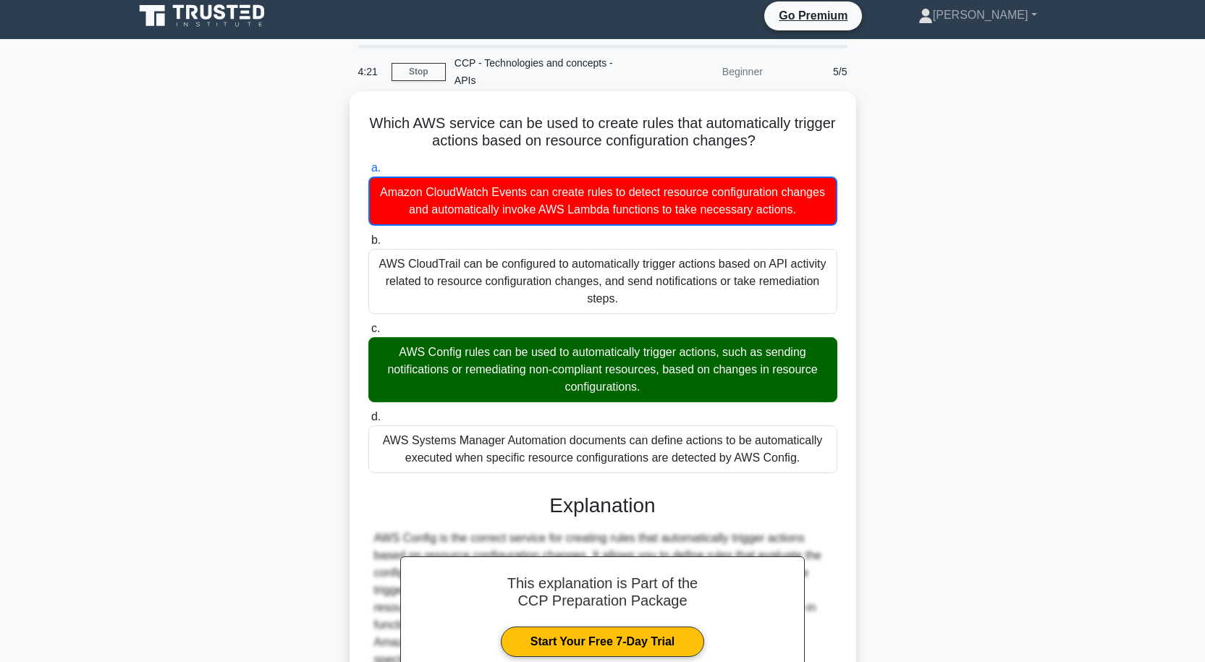
scroll to position [0, 0]
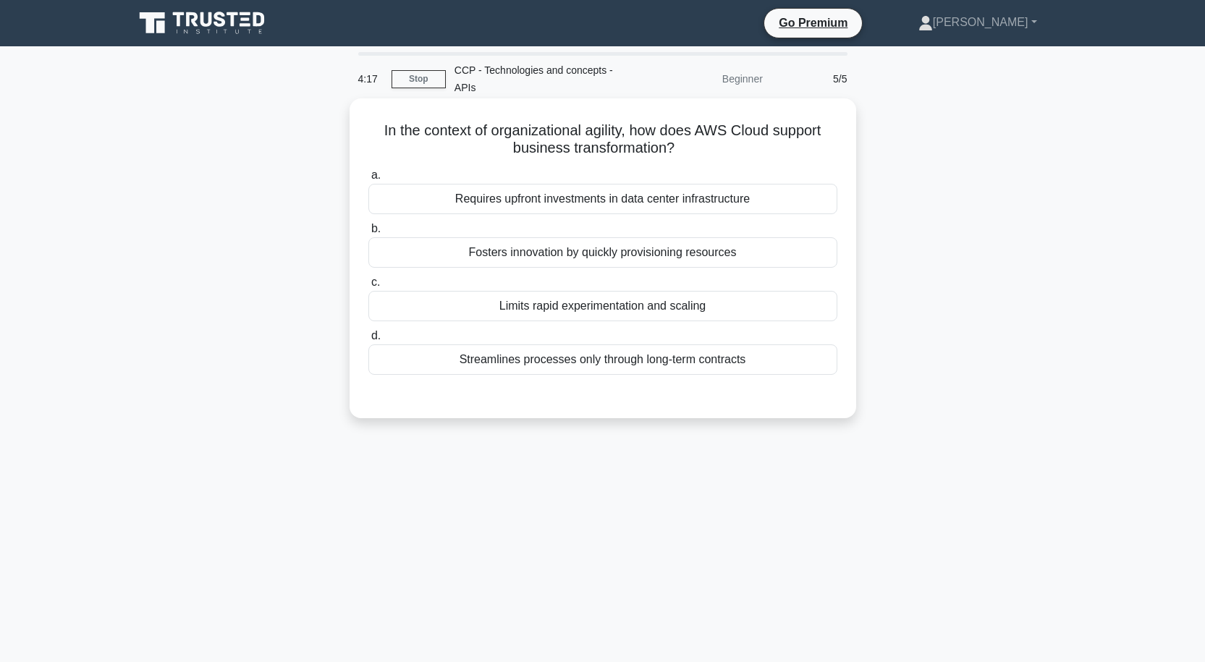
click at [572, 291] on div "Limits rapid experimentation and scaling" at bounding box center [602, 306] width 469 height 30
click at [368, 285] on input "c. Limits rapid experimentation and scaling" at bounding box center [368, 282] width 0 height 9
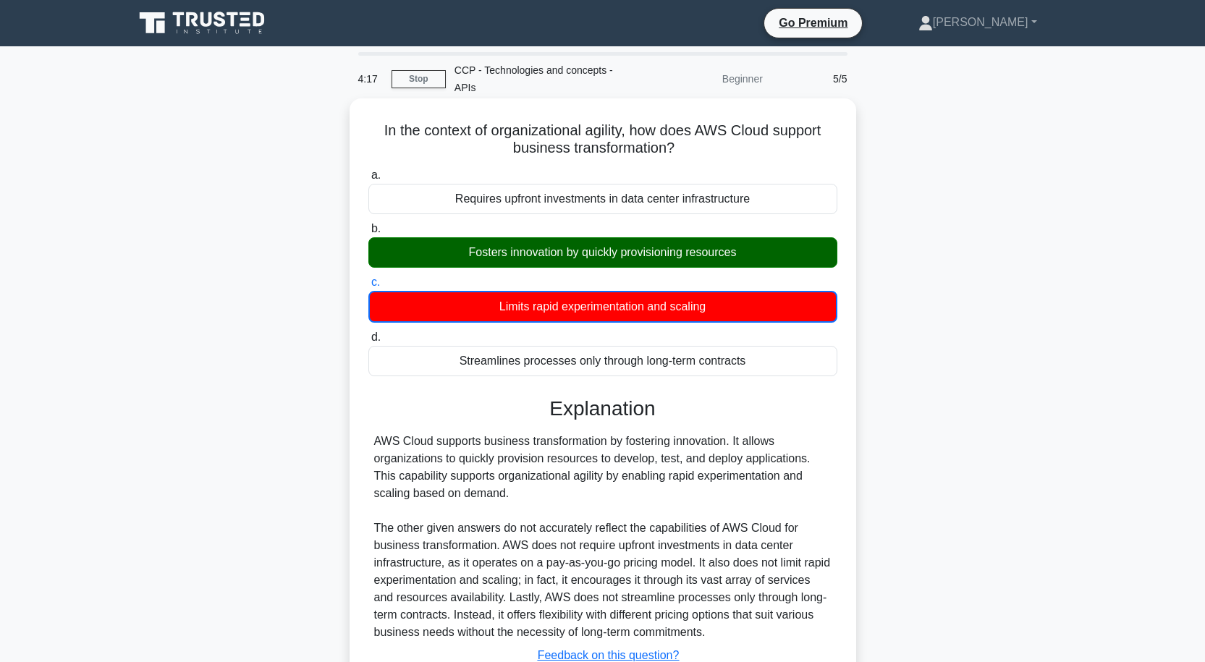
scroll to position [119, 0]
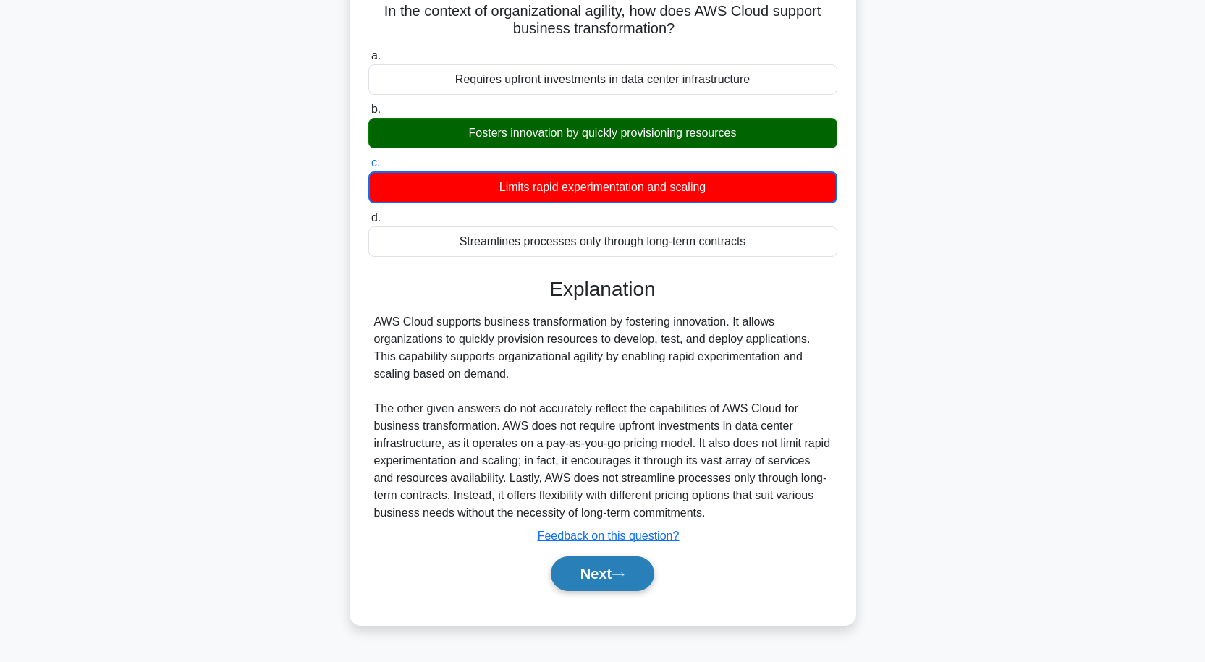
click at [625, 571] on icon at bounding box center [618, 575] width 13 height 8
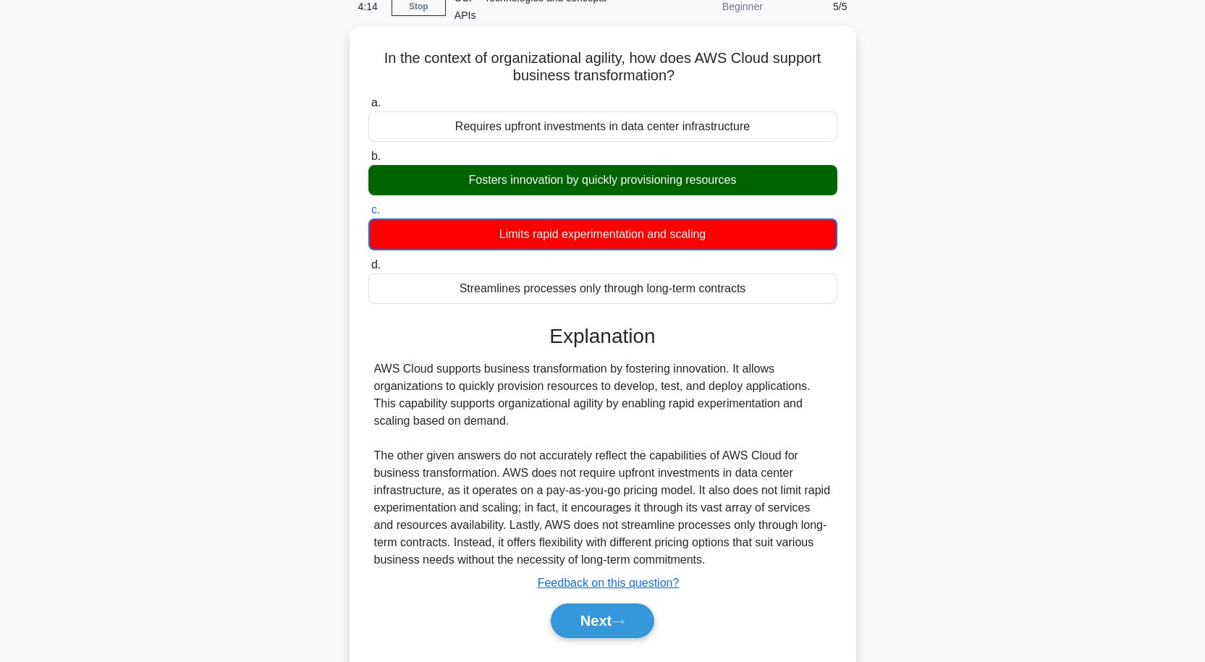
scroll to position [47, 0]
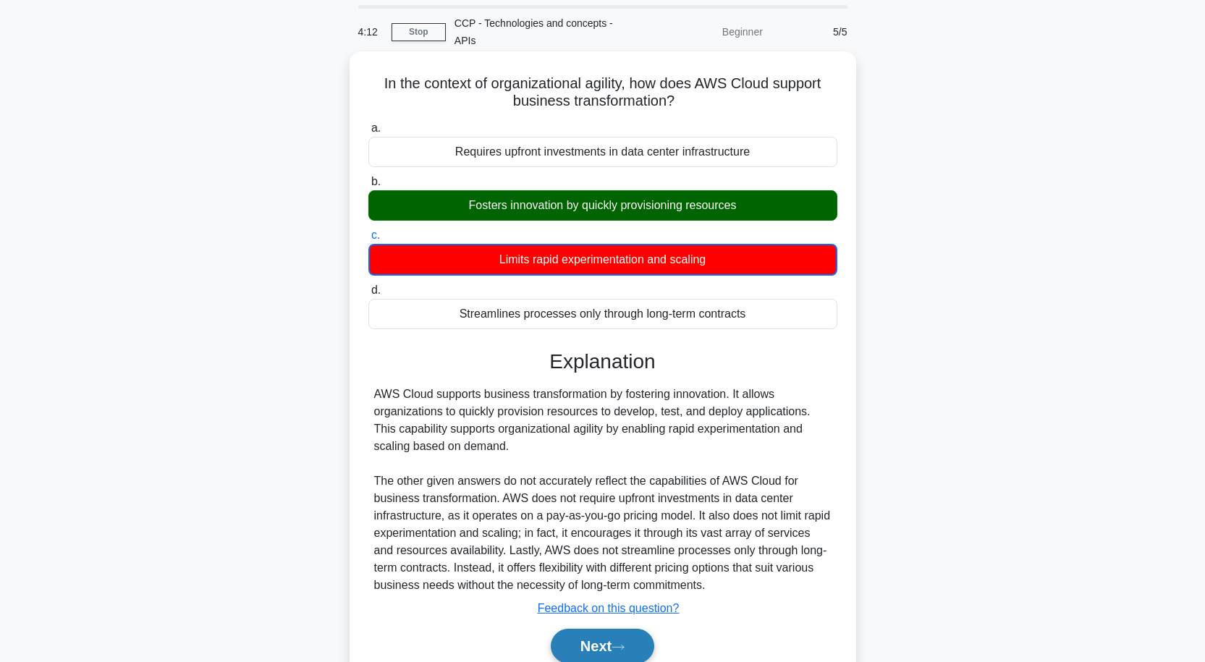
click at [603, 630] on button "Next" at bounding box center [602, 646] width 103 height 35
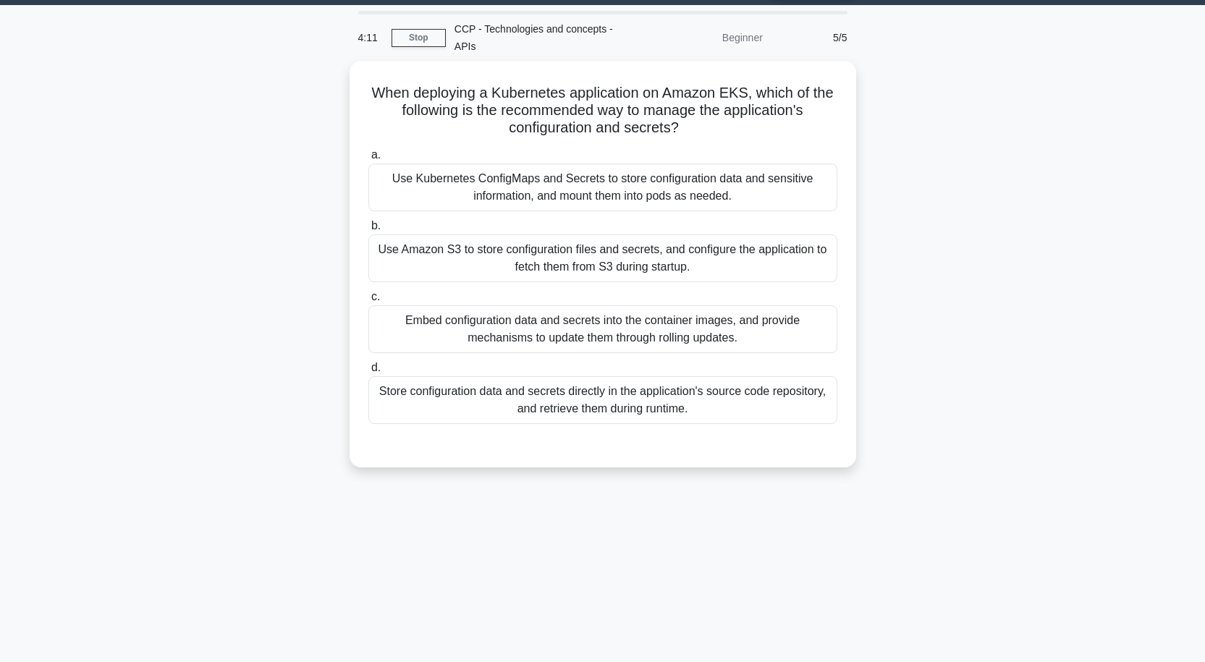
scroll to position [0, 0]
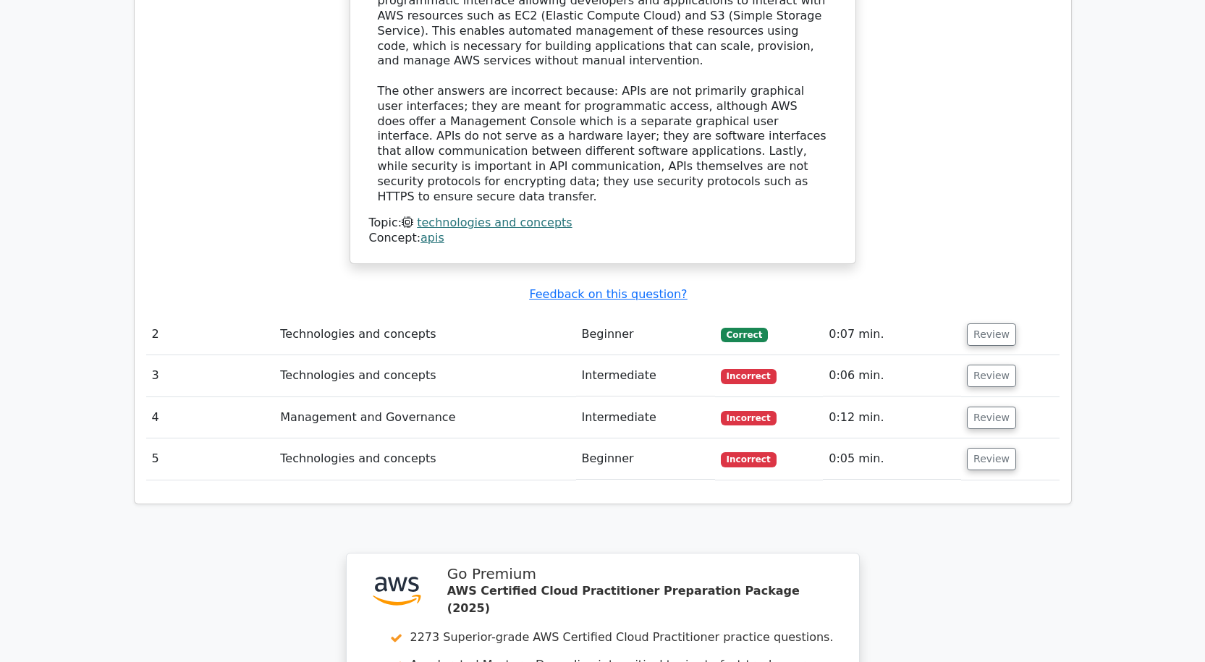
scroll to position [1917, 0]
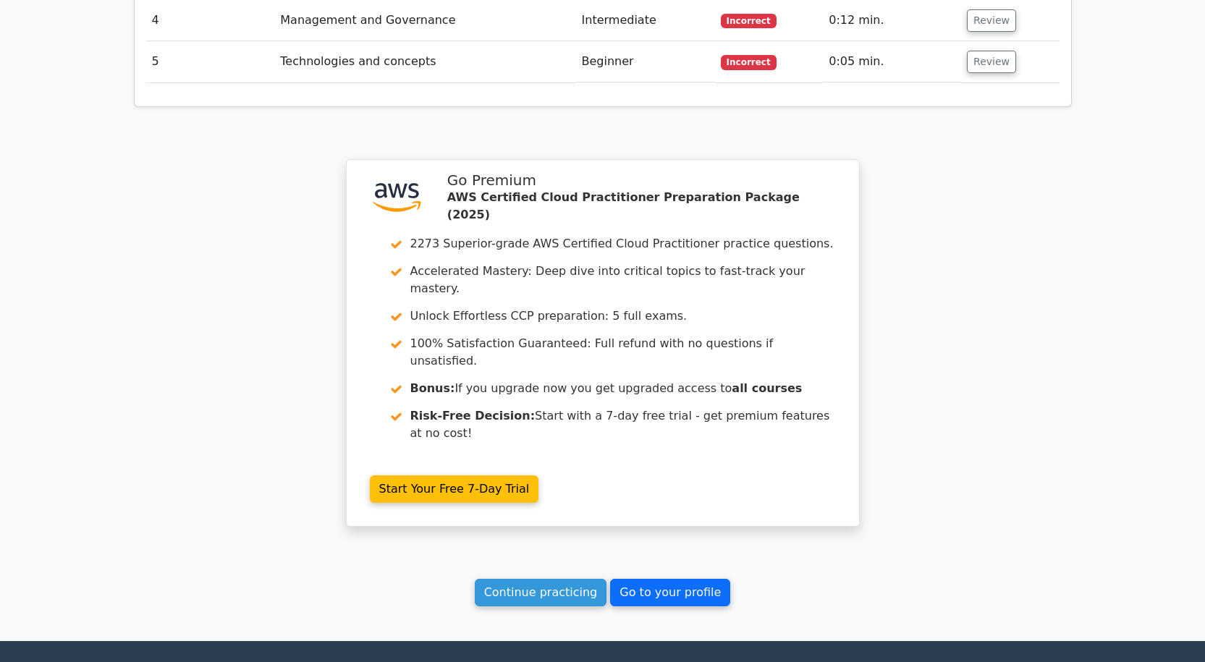
click at [658, 579] on link "Go to your profile" at bounding box center [670, 593] width 120 height 28
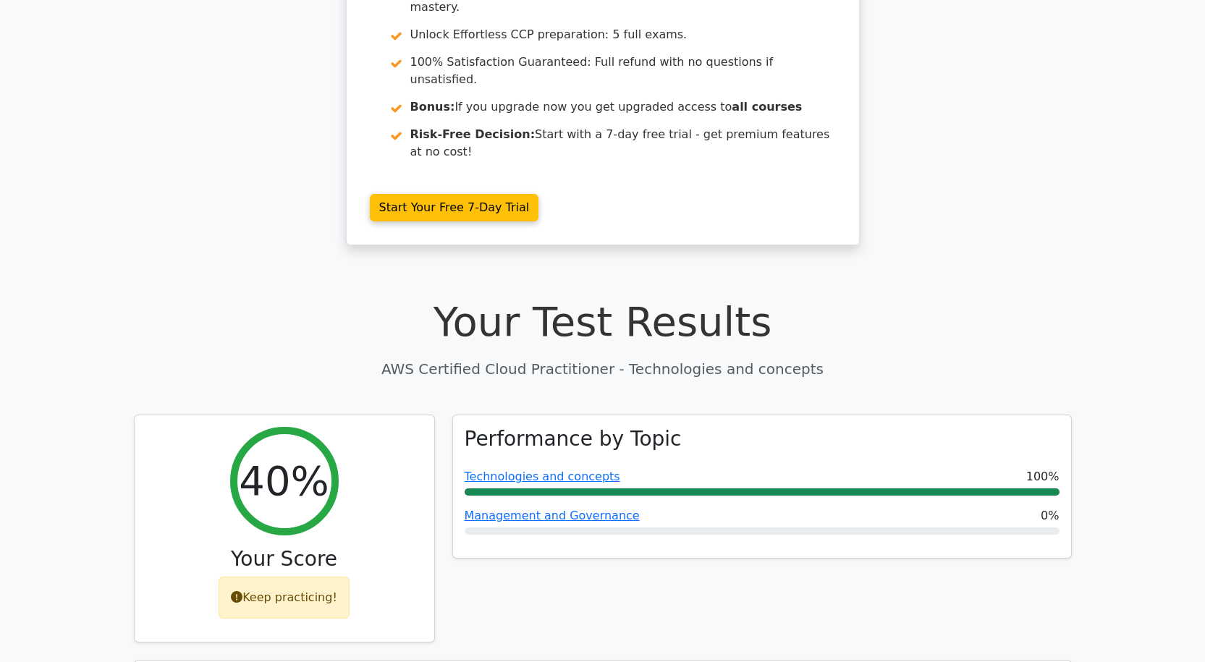
scroll to position [0, 0]
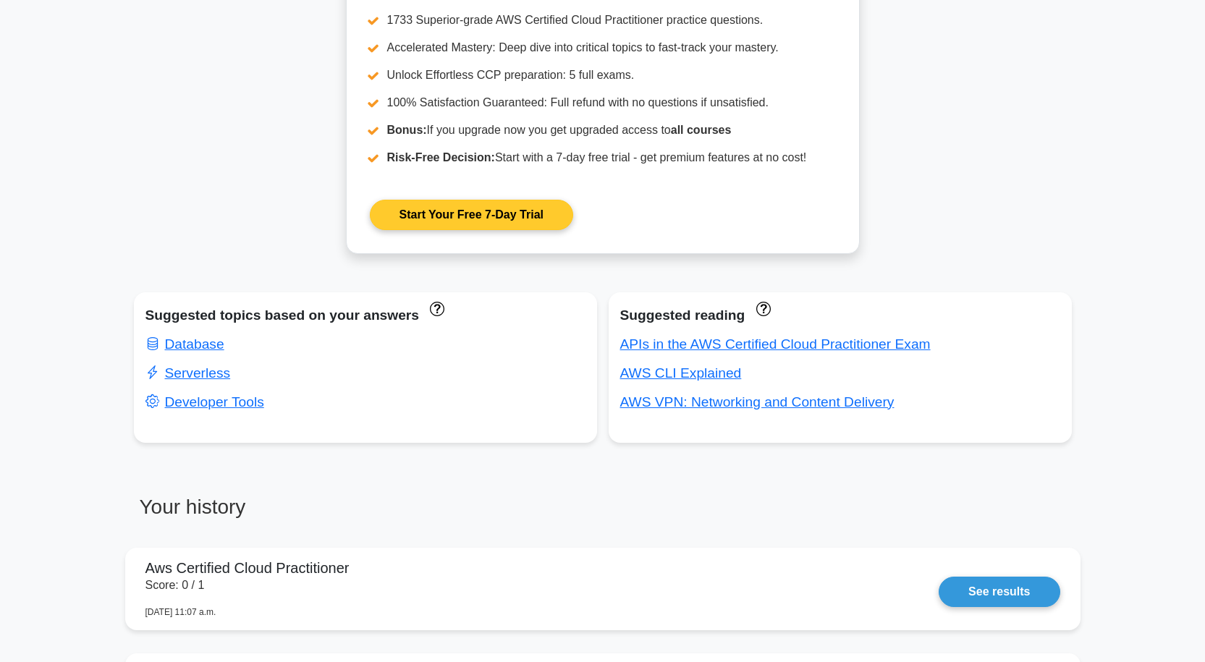
scroll to position [434, 0]
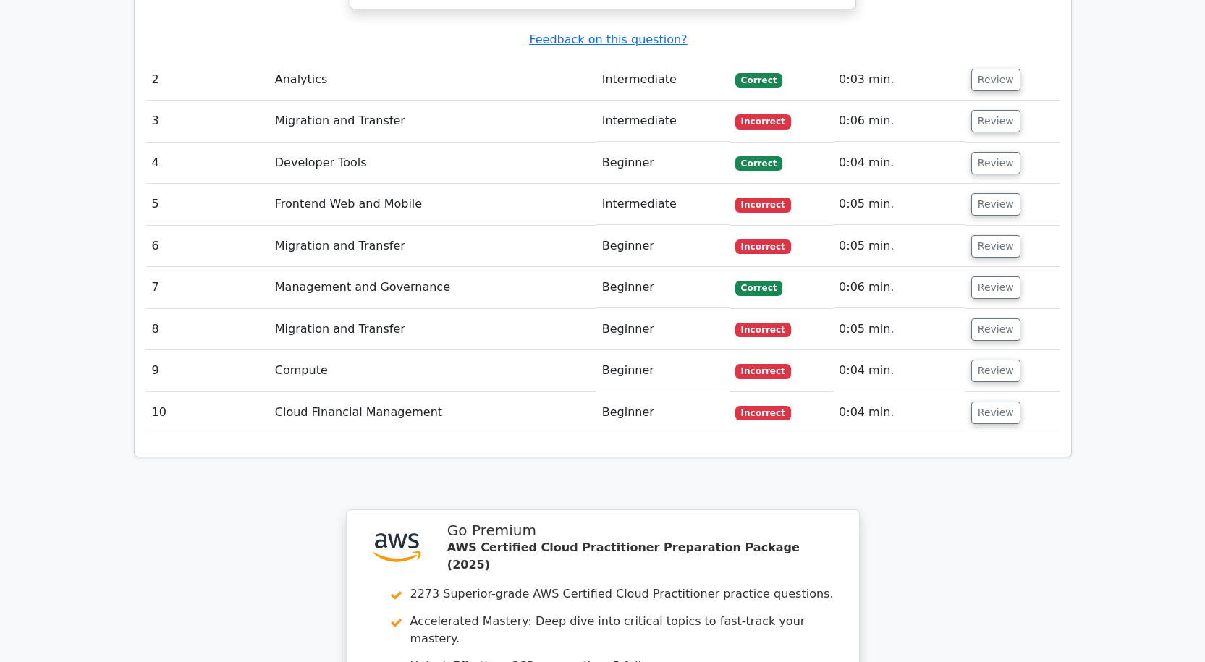
scroll to position [1737, 0]
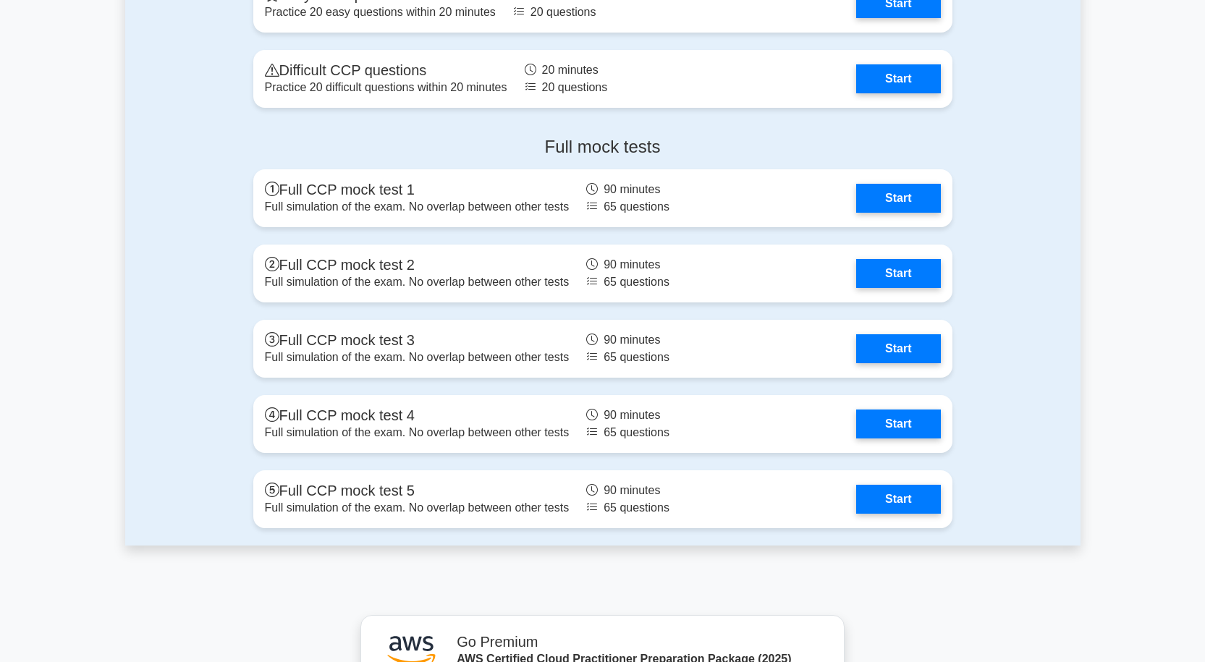
scroll to position [3474, 0]
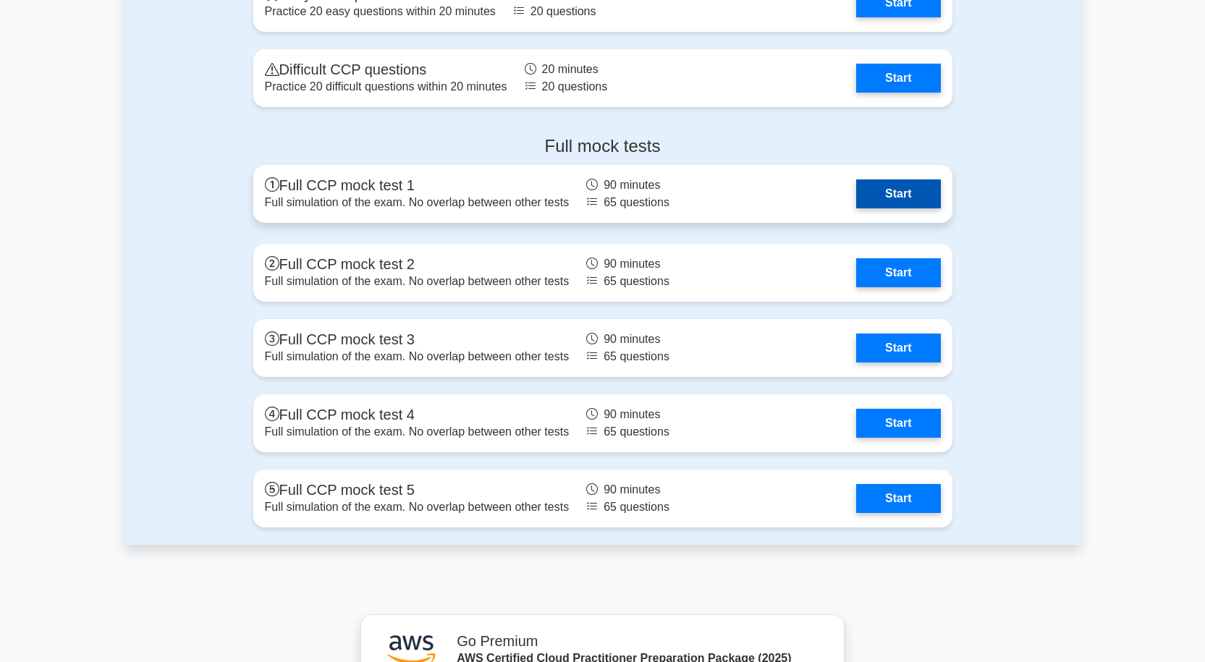
click at [869, 187] on link "Start" at bounding box center [898, 193] width 84 height 29
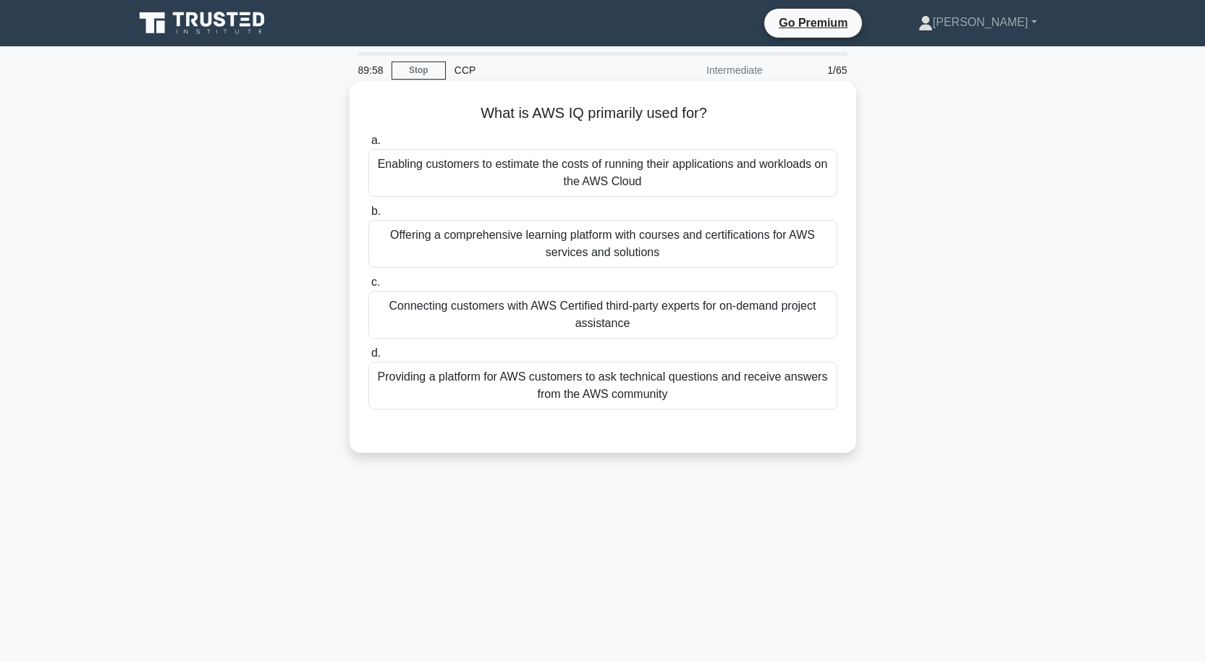
click at [607, 181] on div "Enabling customers to estimate the costs of running their applications and work…" at bounding box center [602, 173] width 469 height 48
click at [368, 145] on input "a. Enabling customers to estimate the costs of running their applications and w…" at bounding box center [368, 140] width 0 height 9
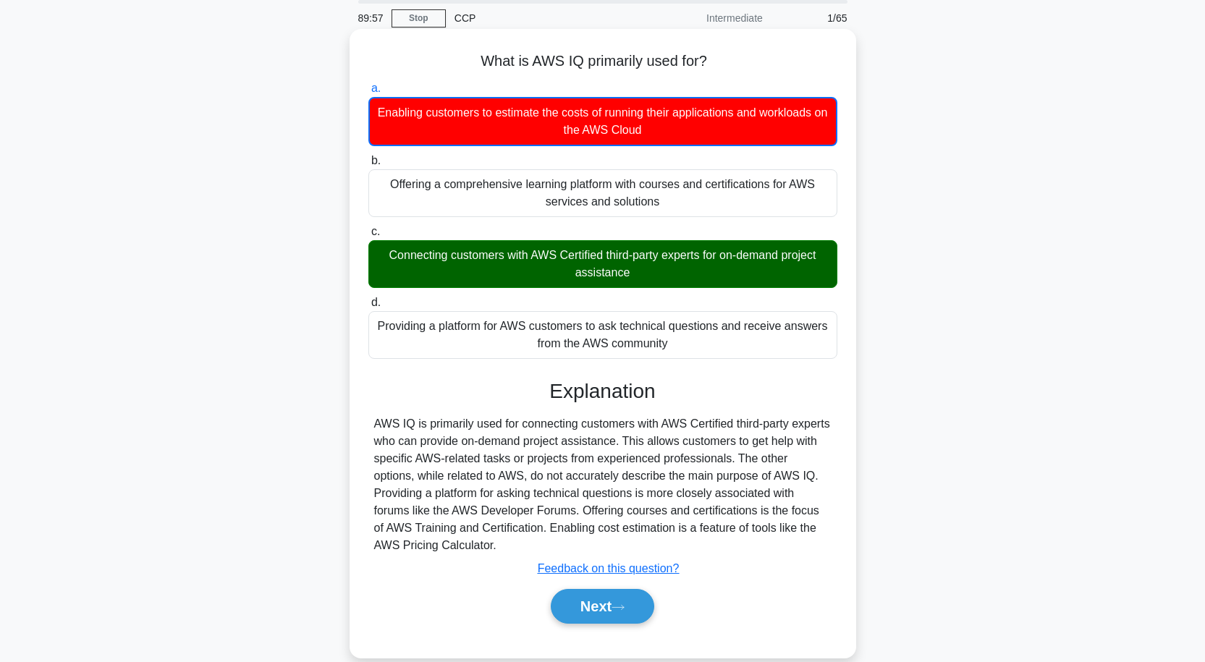
scroll to position [119, 0]
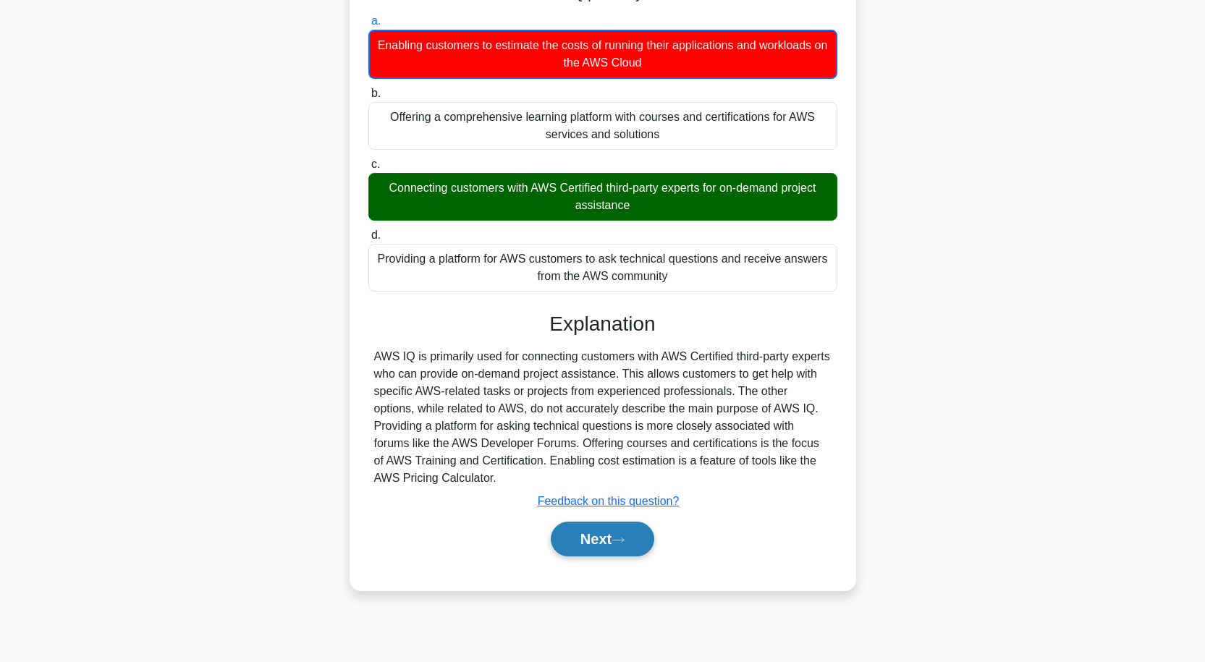
click at [622, 534] on button "Next" at bounding box center [602, 539] width 103 height 35
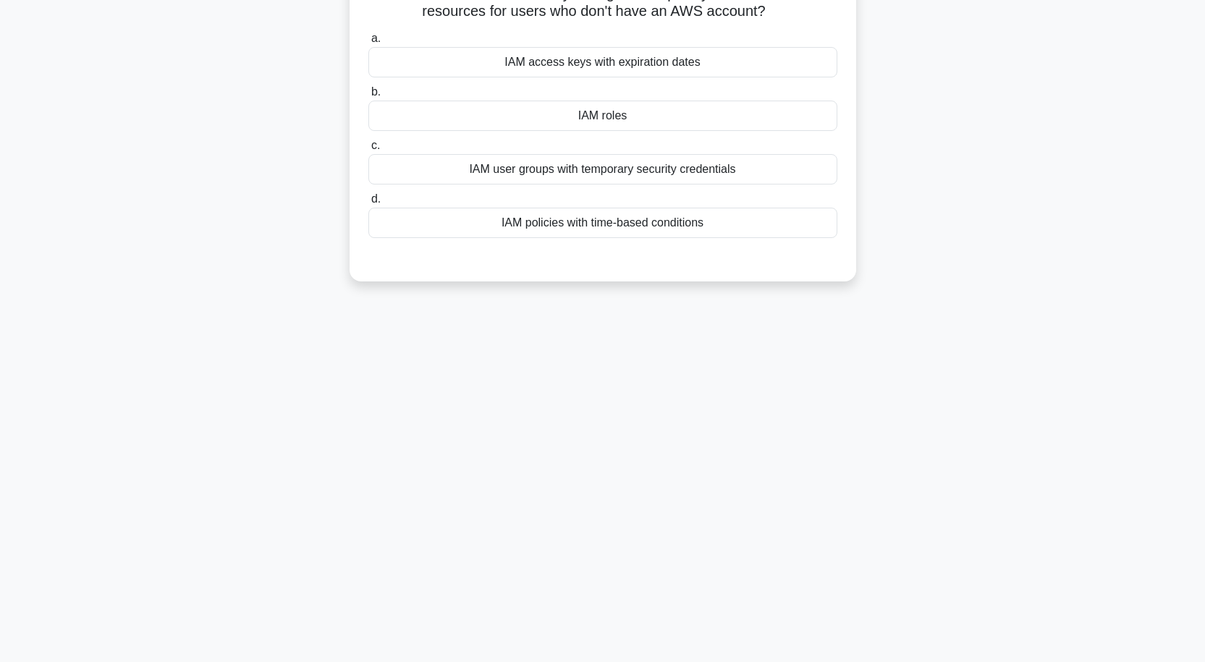
click at [617, 117] on div "IAM roles" at bounding box center [602, 116] width 469 height 30
click at [368, 97] on input "b. IAM roles" at bounding box center [368, 92] width 0 height 9
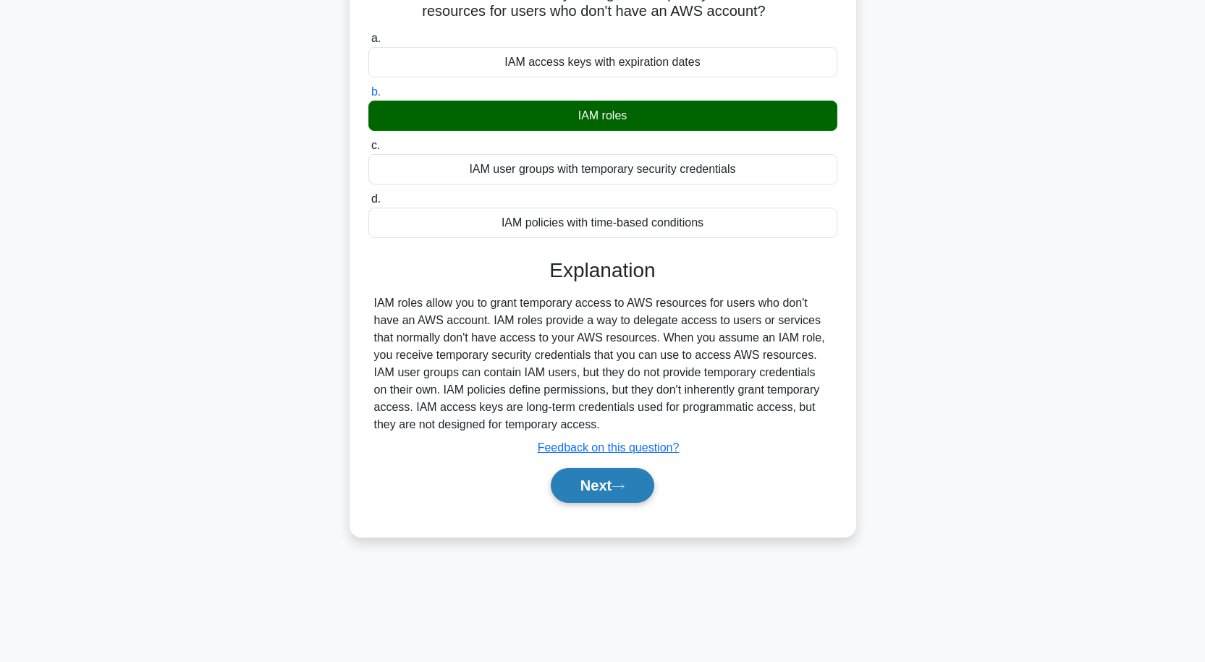
click at [599, 486] on button "Next" at bounding box center [602, 485] width 103 height 35
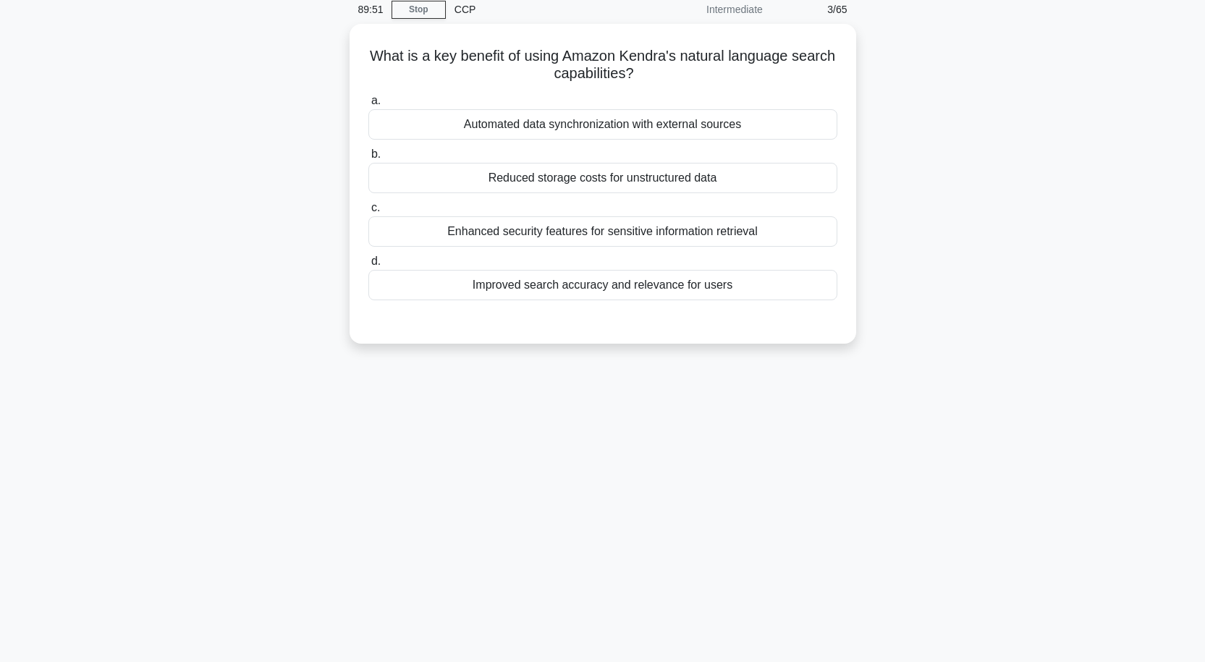
scroll to position [0, 0]
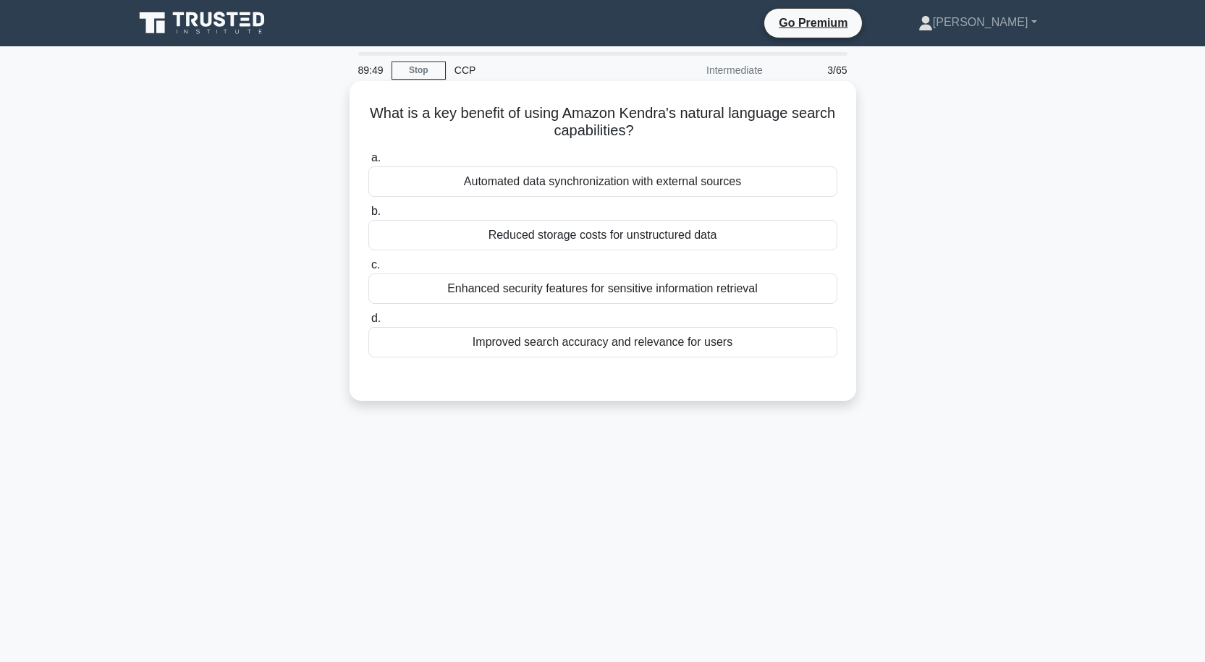
click at [586, 230] on div "Reduced storage costs for unstructured data" at bounding box center [602, 235] width 469 height 30
click at [368, 216] on input "b. Reduced storage costs for unstructured data" at bounding box center [368, 211] width 0 height 9
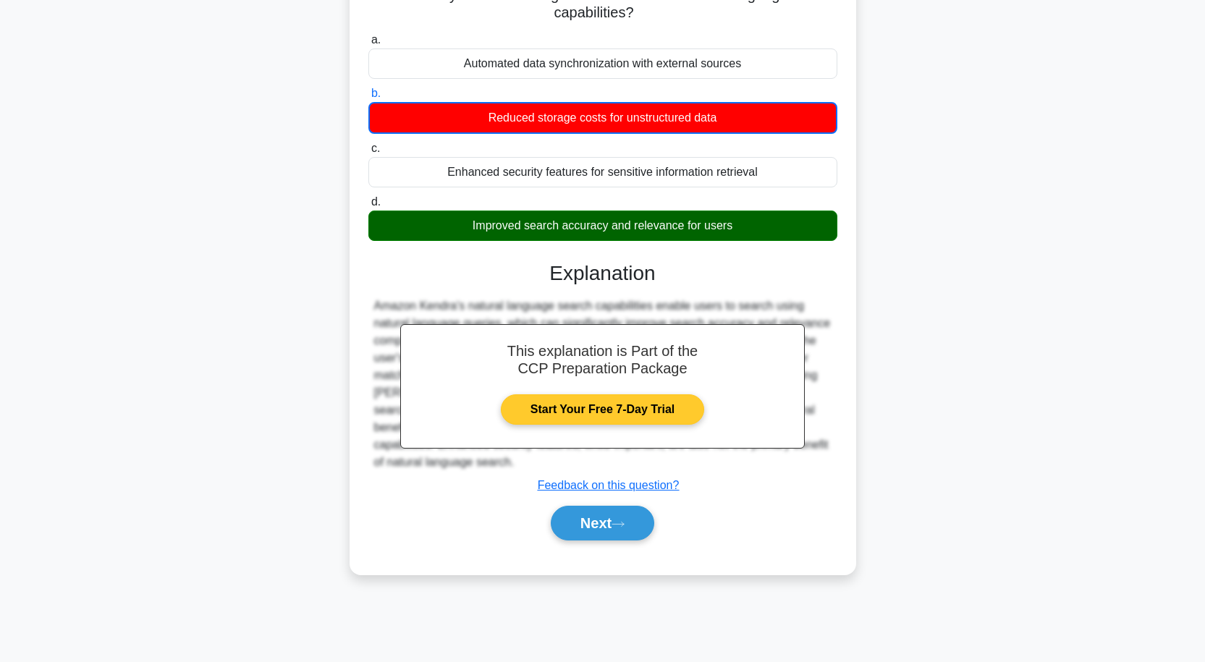
scroll to position [119, 0]
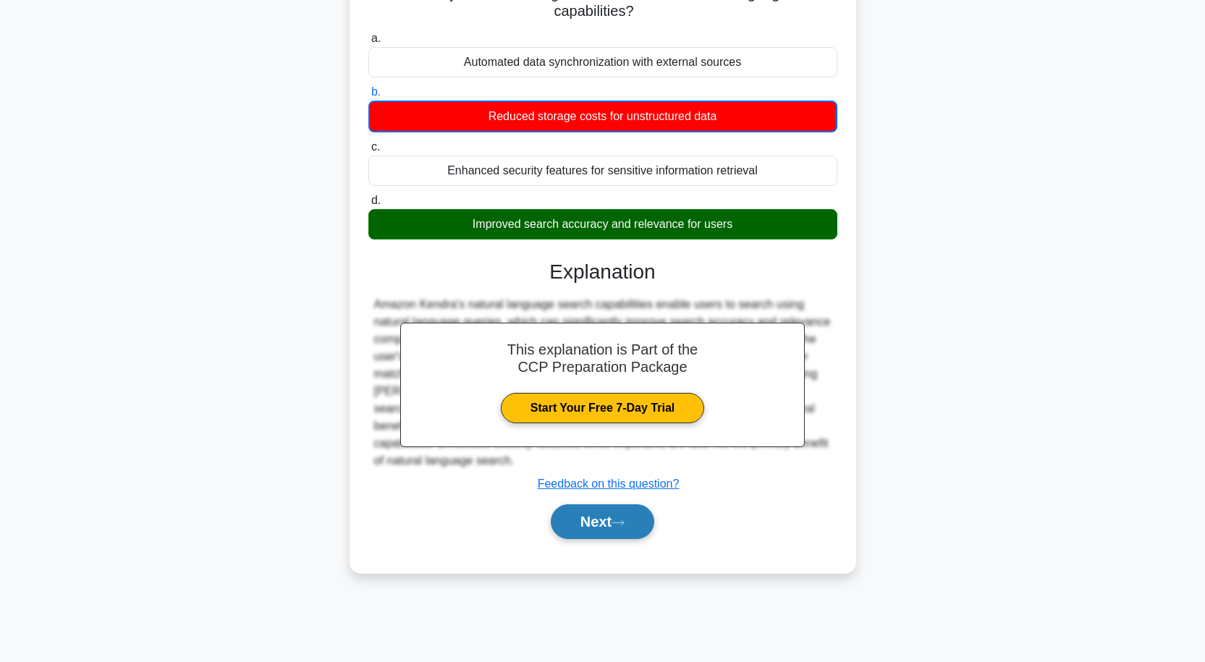
click at [611, 514] on button "Next" at bounding box center [602, 521] width 103 height 35
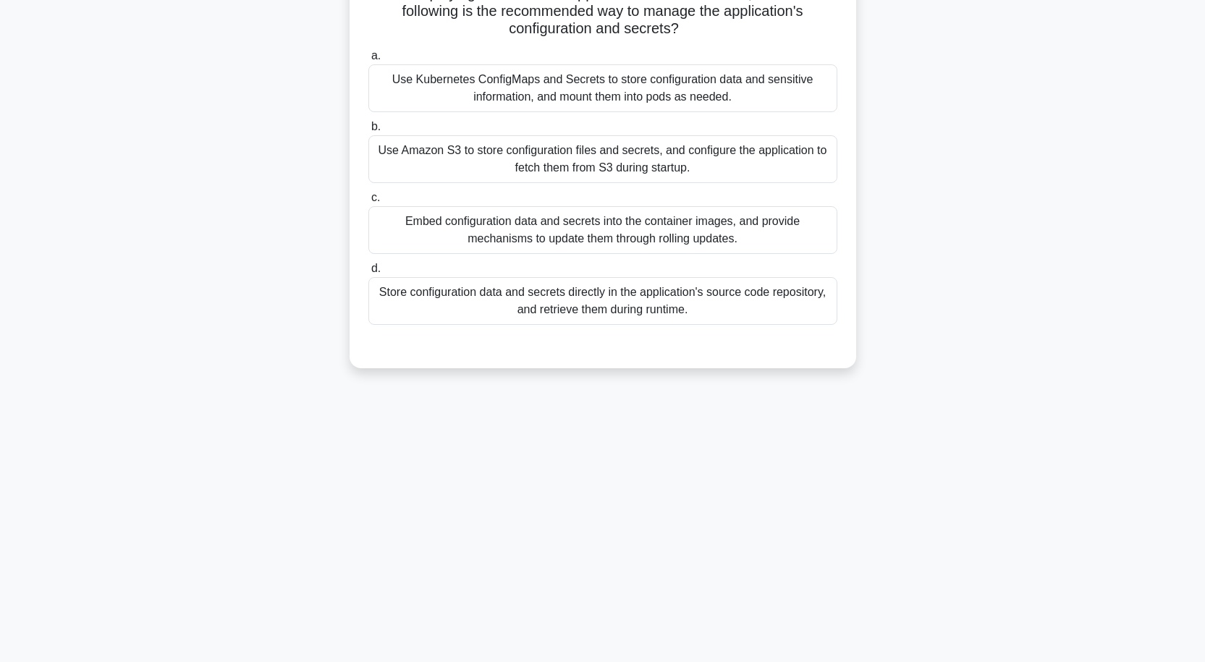
click at [564, 100] on div "Use Kubernetes ConfigMaps and Secrets to store configuration data and sensitive…" at bounding box center [602, 88] width 469 height 48
click at [368, 61] on input "a. Use Kubernetes ConfigMaps and Secrets to store configuration data and sensit…" at bounding box center [368, 55] width 0 height 9
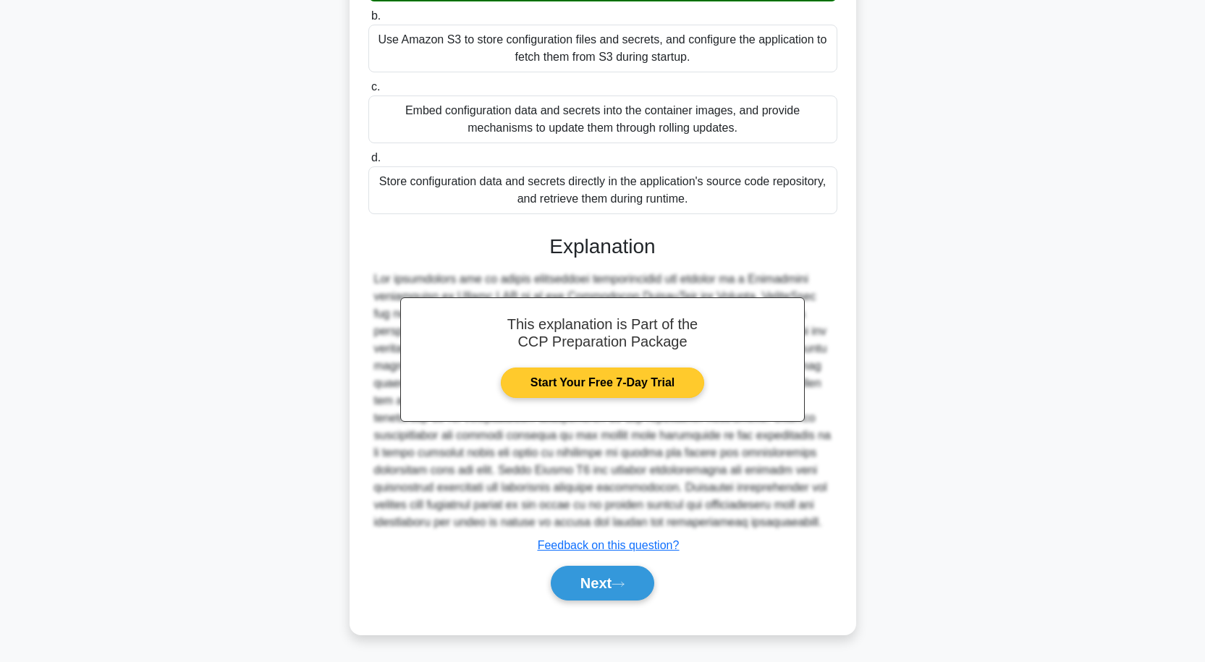
scroll to position [248, 0]
drag, startPoint x: 613, startPoint y: 578, endPoint x: 610, endPoint y: 560, distance: 17.6
click at [612, 578] on button "Next" at bounding box center [602, 583] width 103 height 35
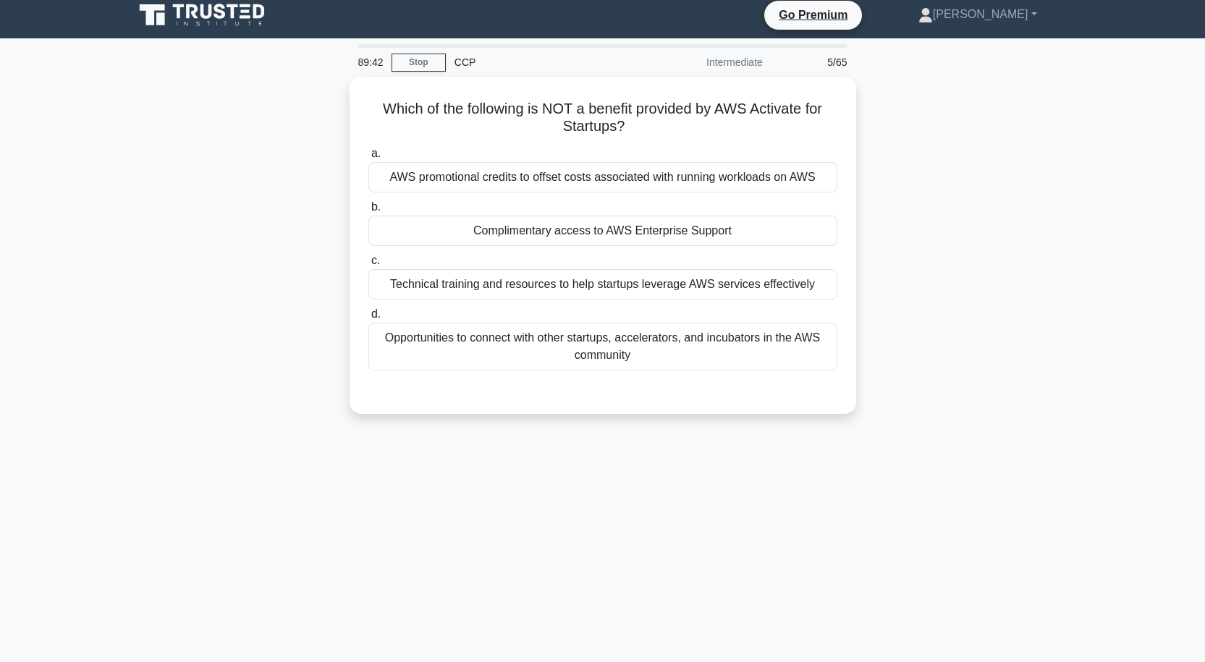
scroll to position [0, 0]
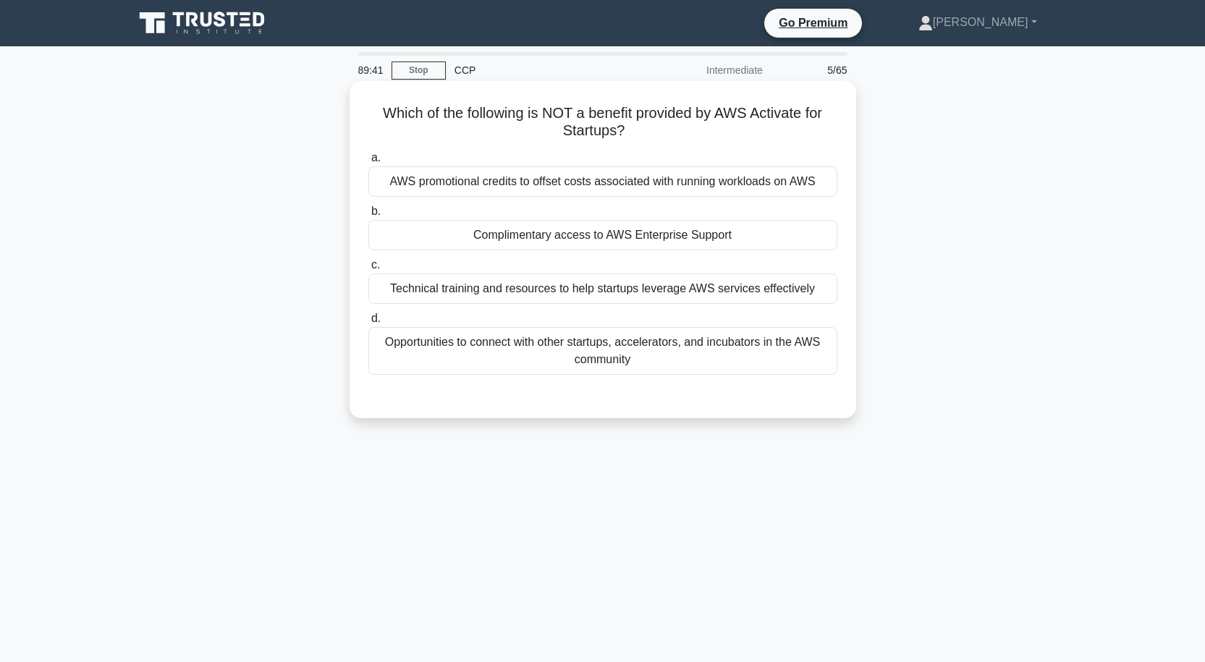
click at [587, 235] on div "Complimentary access to AWS Enterprise Support" at bounding box center [602, 235] width 469 height 30
click at [368, 216] on input "b. Complimentary access to AWS Enterprise Support" at bounding box center [368, 211] width 0 height 9
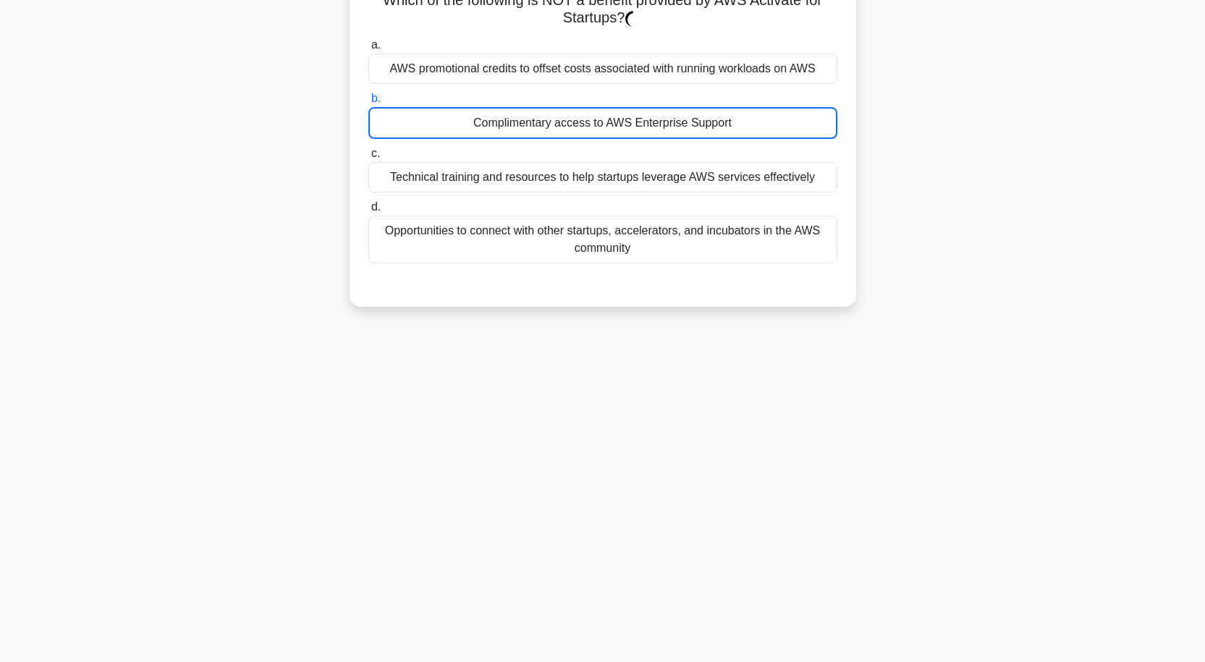
scroll to position [119, 0]
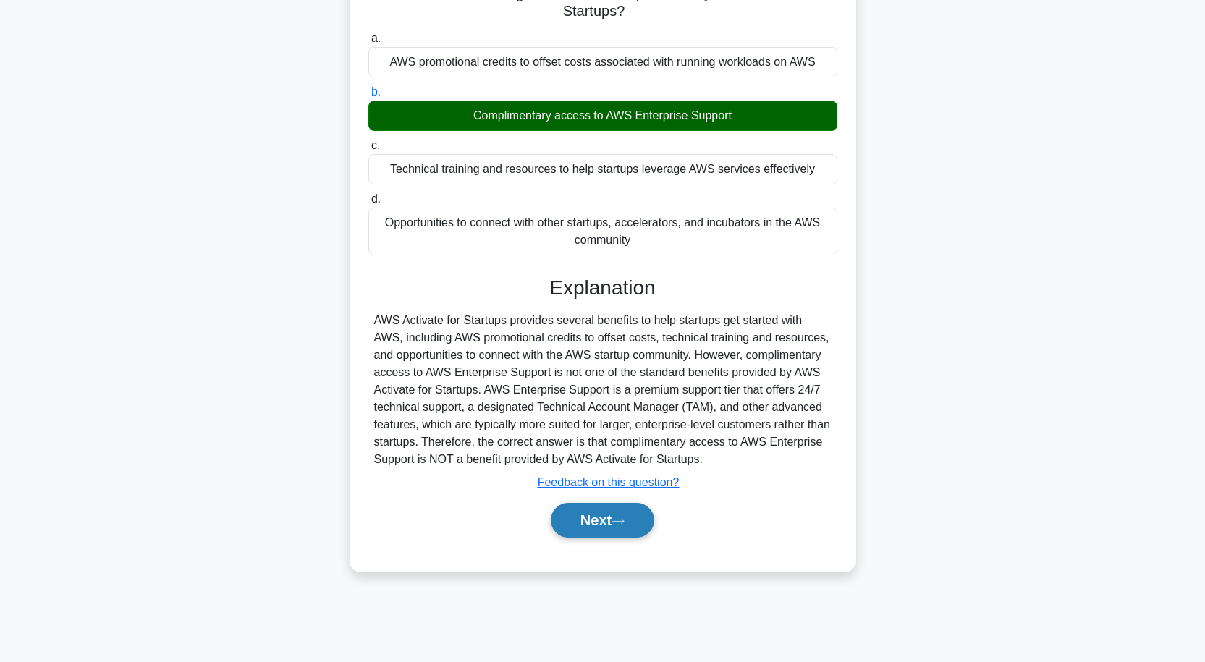
click at [595, 524] on button "Next" at bounding box center [602, 520] width 103 height 35
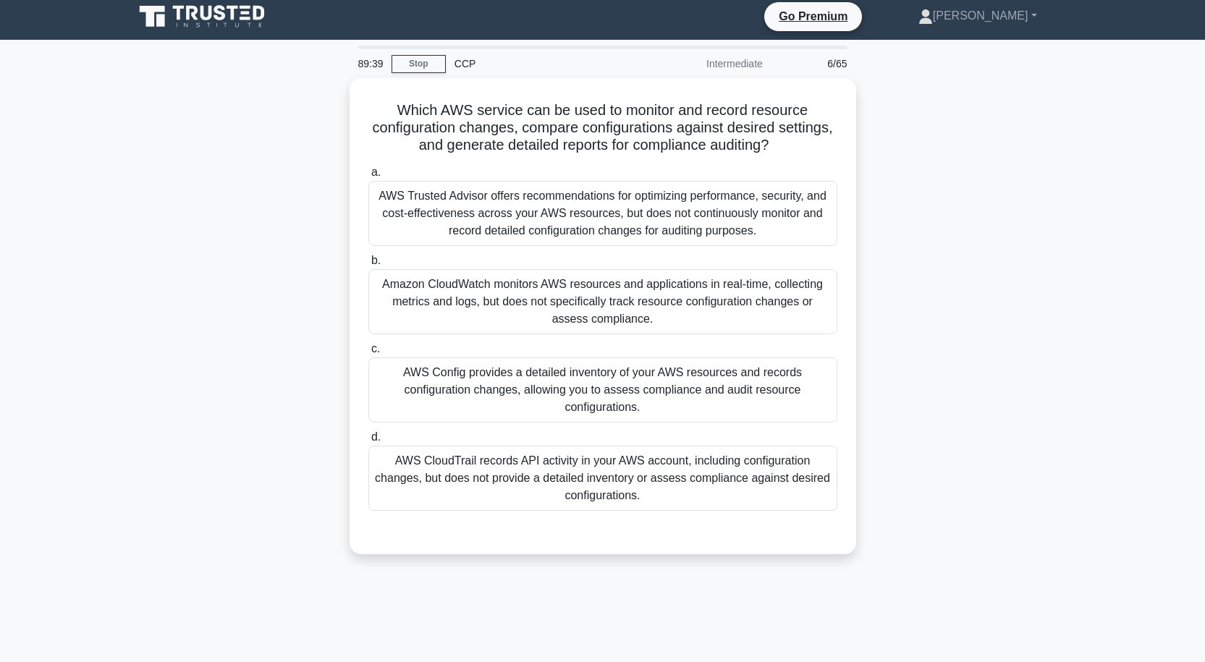
scroll to position [0, 0]
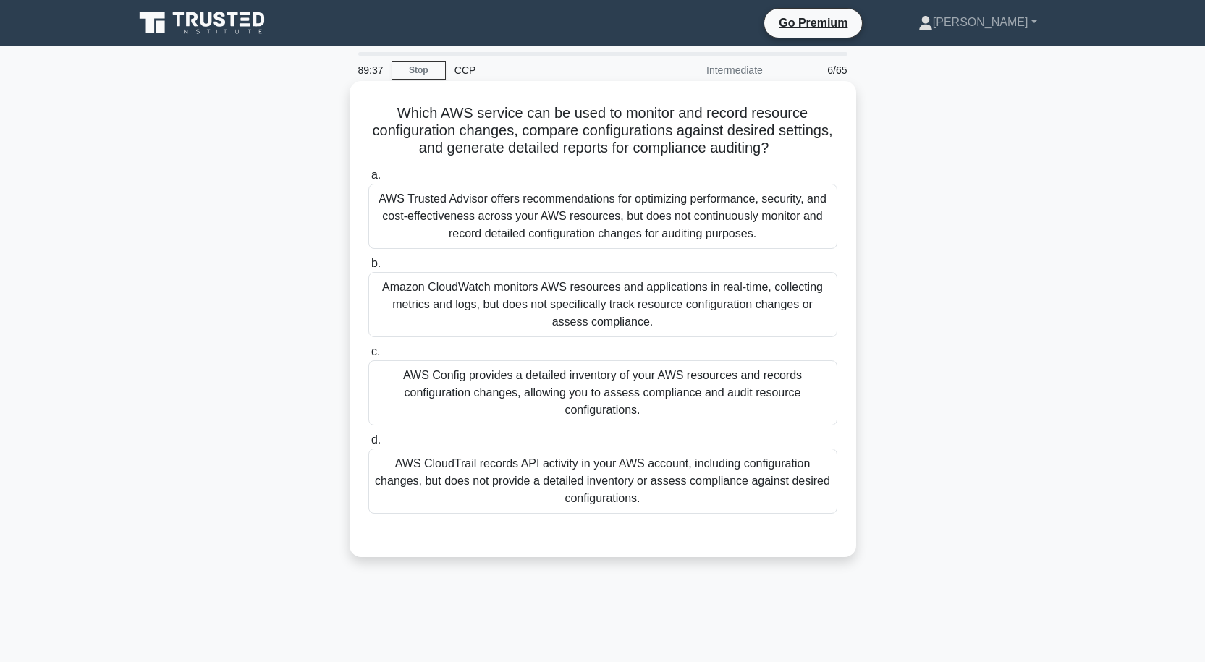
click at [556, 237] on div "AWS Trusted Advisor offers recommendations for optimizing performance, security…" at bounding box center [602, 216] width 469 height 65
click at [368, 180] on input "a. AWS Trusted Advisor offers recommendations for optimizing performance, secur…" at bounding box center [368, 175] width 0 height 9
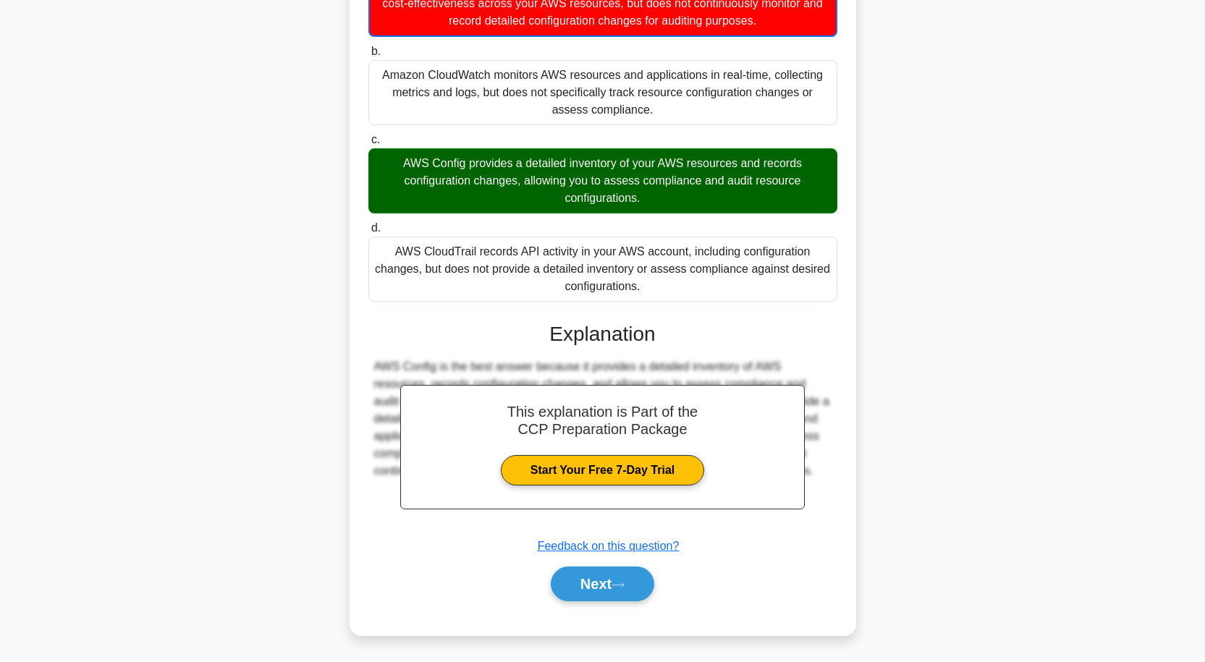
scroll to position [215, 0]
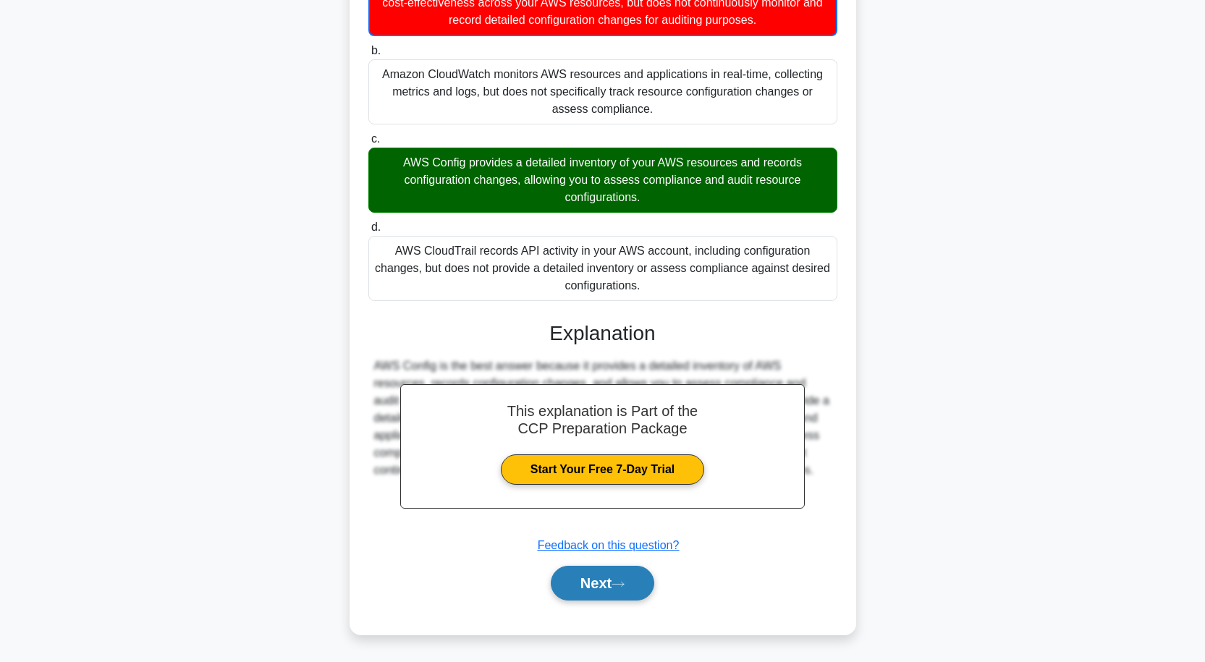
click at [611, 584] on button "Next" at bounding box center [602, 583] width 103 height 35
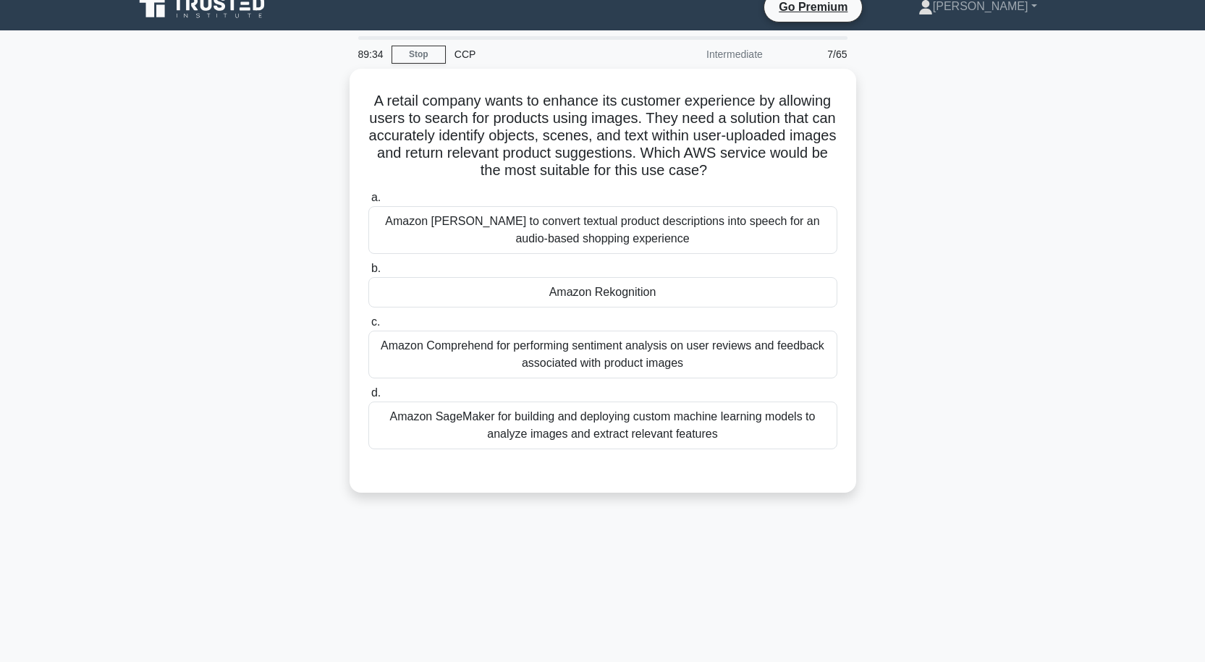
scroll to position [0, 0]
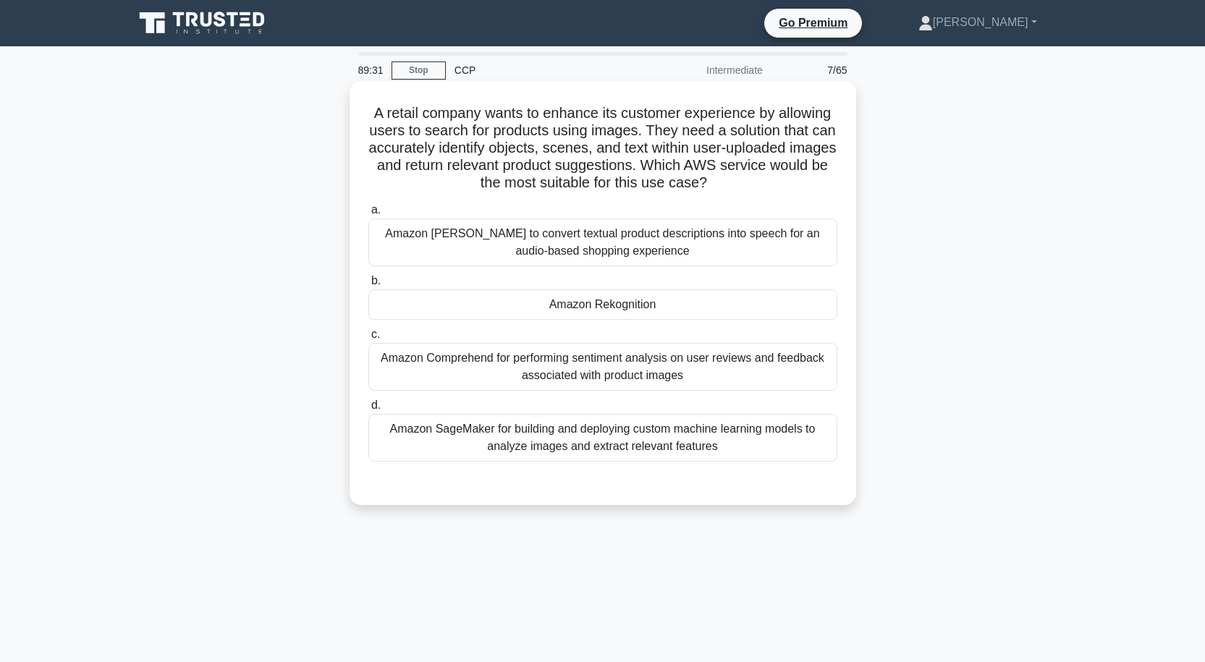
click at [605, 303] on div "Amazon Rekognition" at bounding box center [602, 305] width 469 height 30
click at [368, 286] on input "b. Amazon Rekognition" at bounding box center [368, 280] width 0 height 9
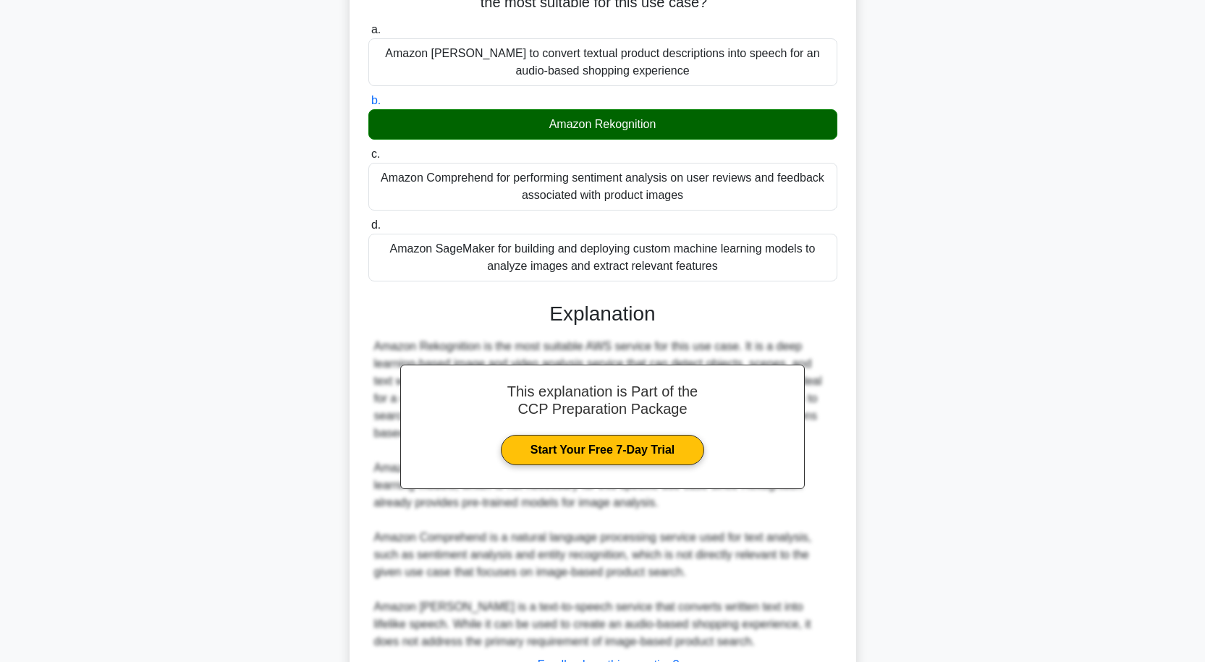
scroll to position [300, 0]
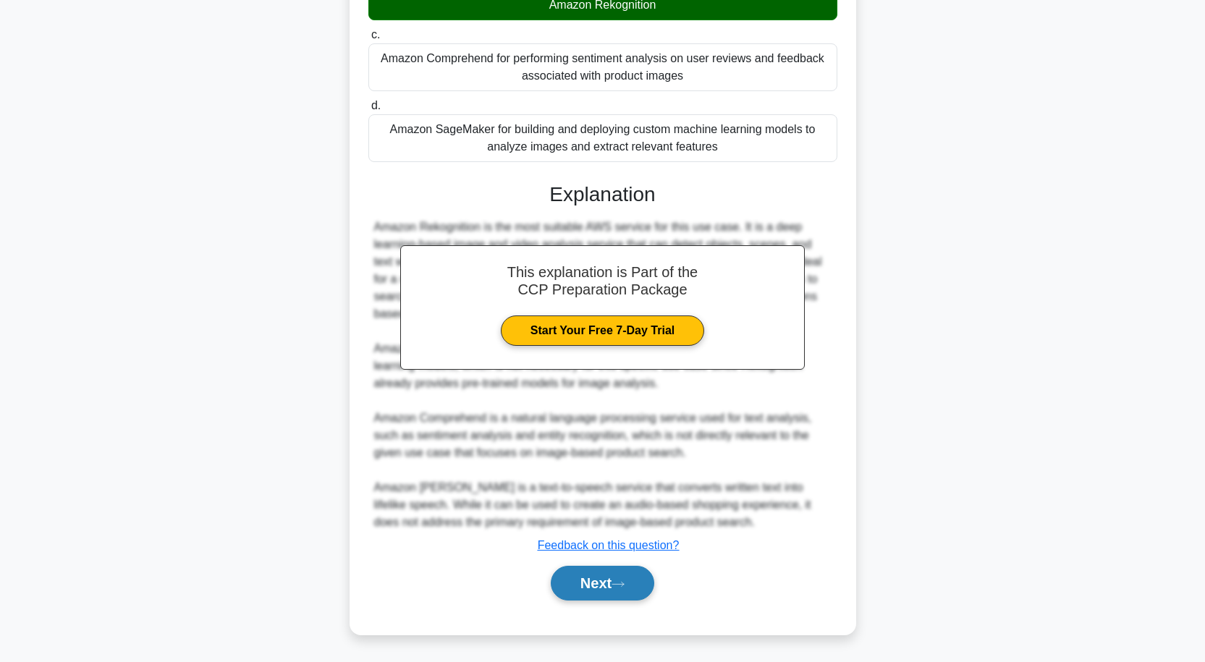
drag, startPoint x: 600, startPoint y: 596, endPoint x: 595, endPoint y: 584, distance: 12.6
click at [598, 593] on button "Next" at bounding box center [602, 583] width 103 height 35
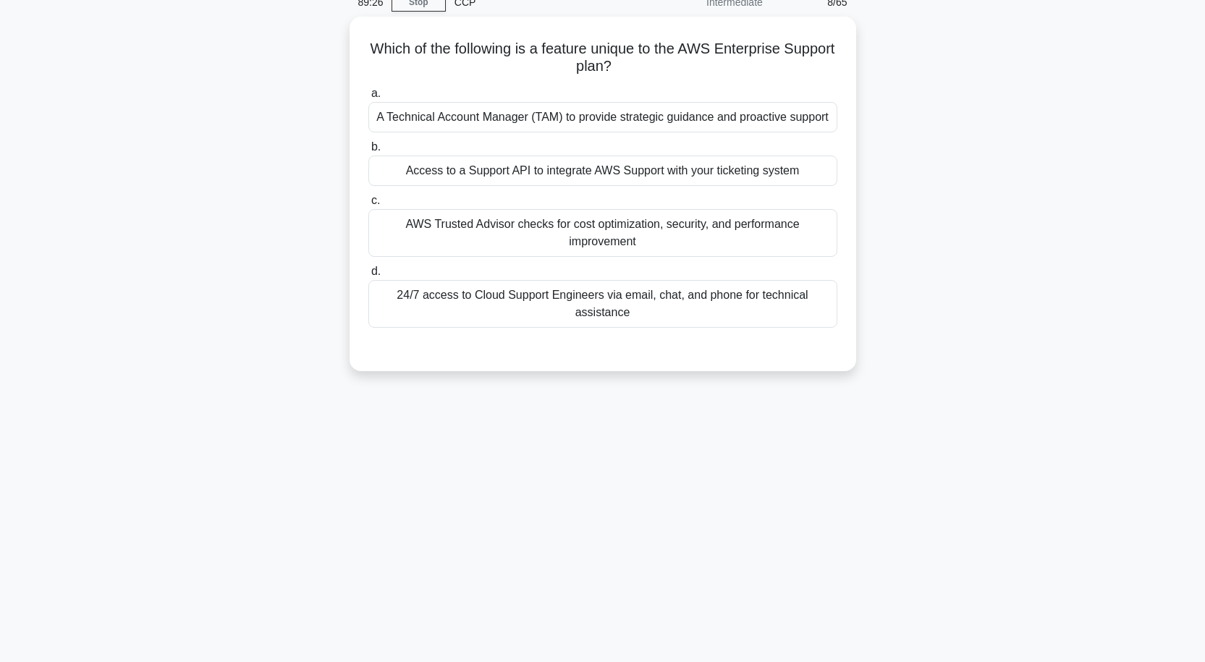
scroll to position [0, 0]
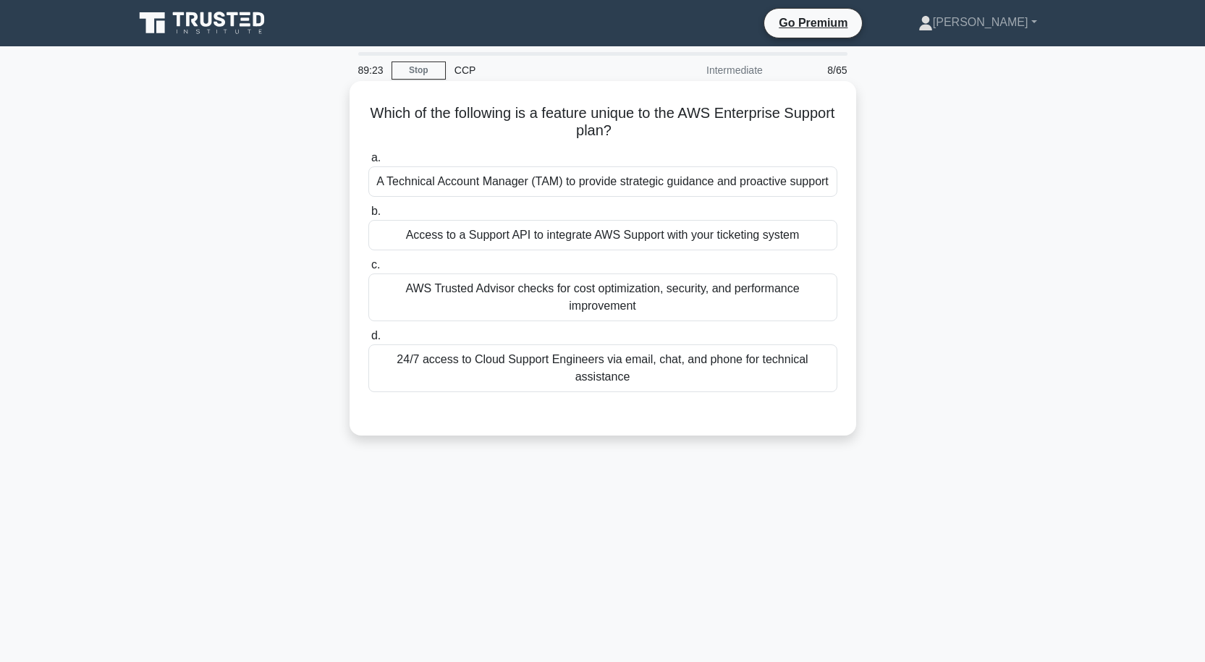
click at [630, 237] on div "Access to a Support API to integrate AWS Support with your ticketing system" at bounding box center [602, 235] width 469 height 30
click at [368, 216] on input "b. Access to a Support API to integrate AWS Support with your ticketing system" at bounding box center [368, 211] width 0 height 9
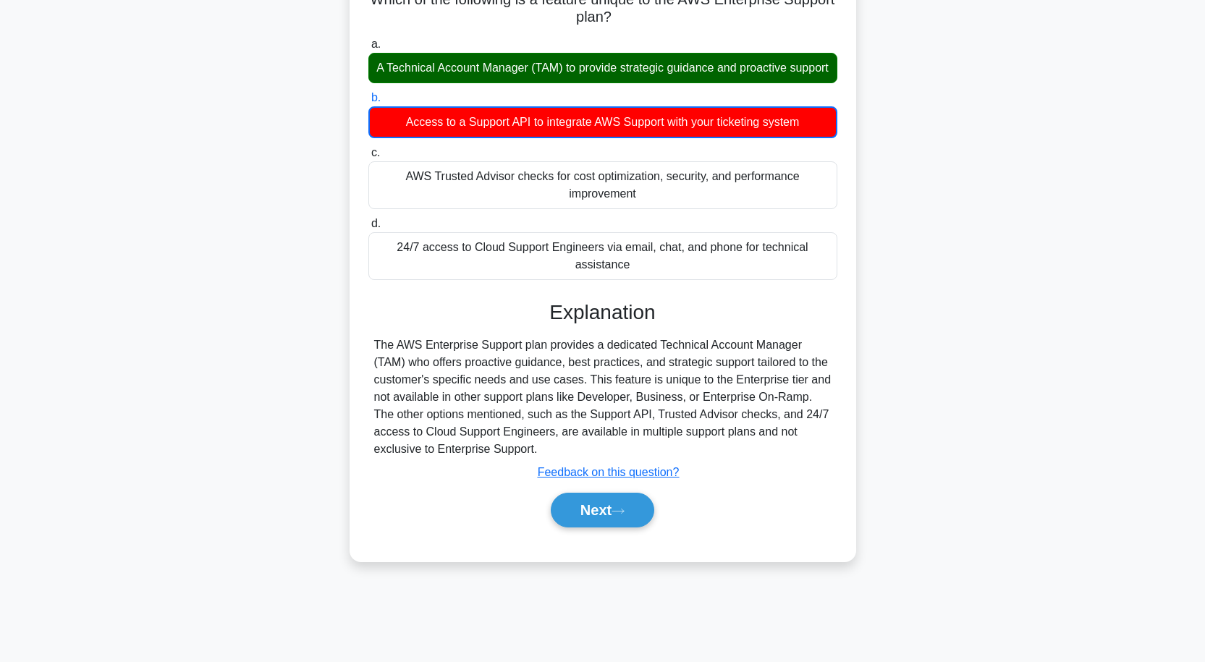
scroll to position [119, 0]
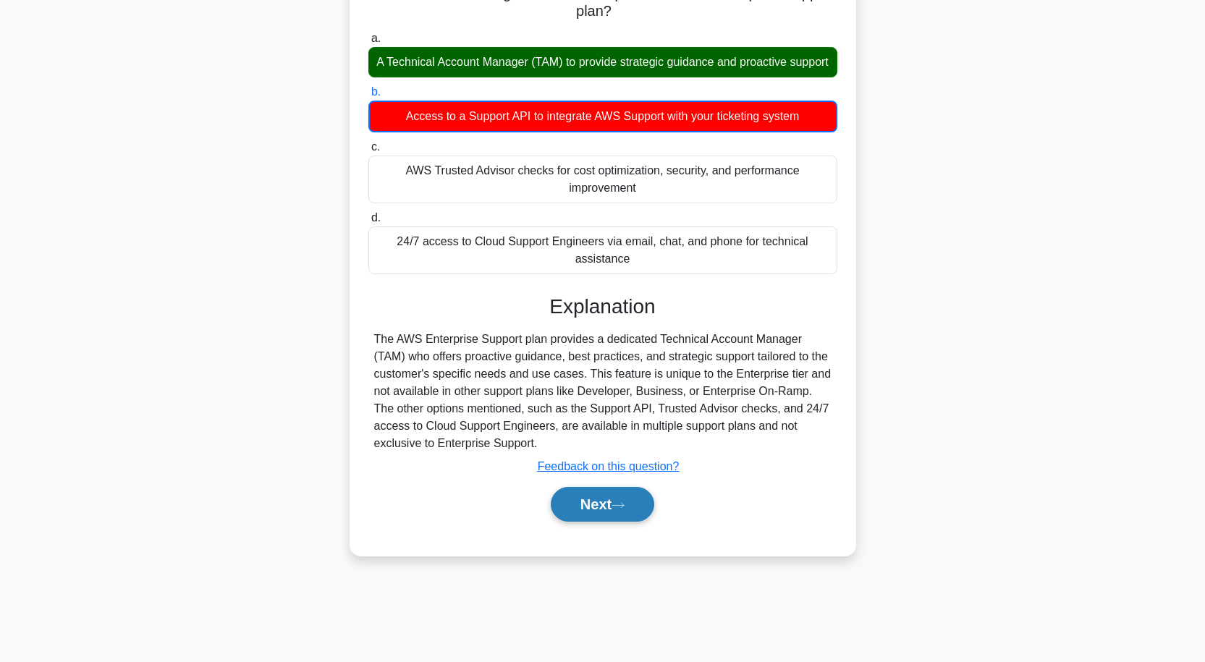
click at [627, 508] on button "Next" at bounding box center [602, 504] width 103 height 35
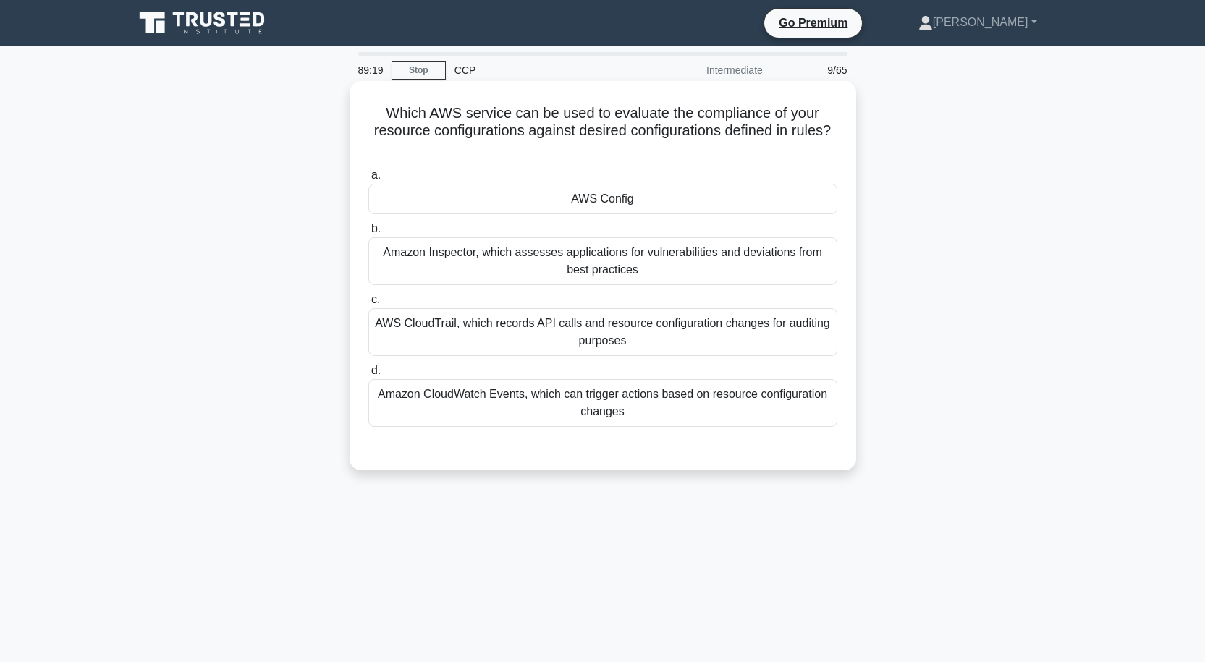
click at [614, 201] on div "AWS Config" at bounding box center [602, 199] width 469 height 30
click at [368, 180] on input "a. AWS Config" at bounding box center [368, 175] width 0 height 9
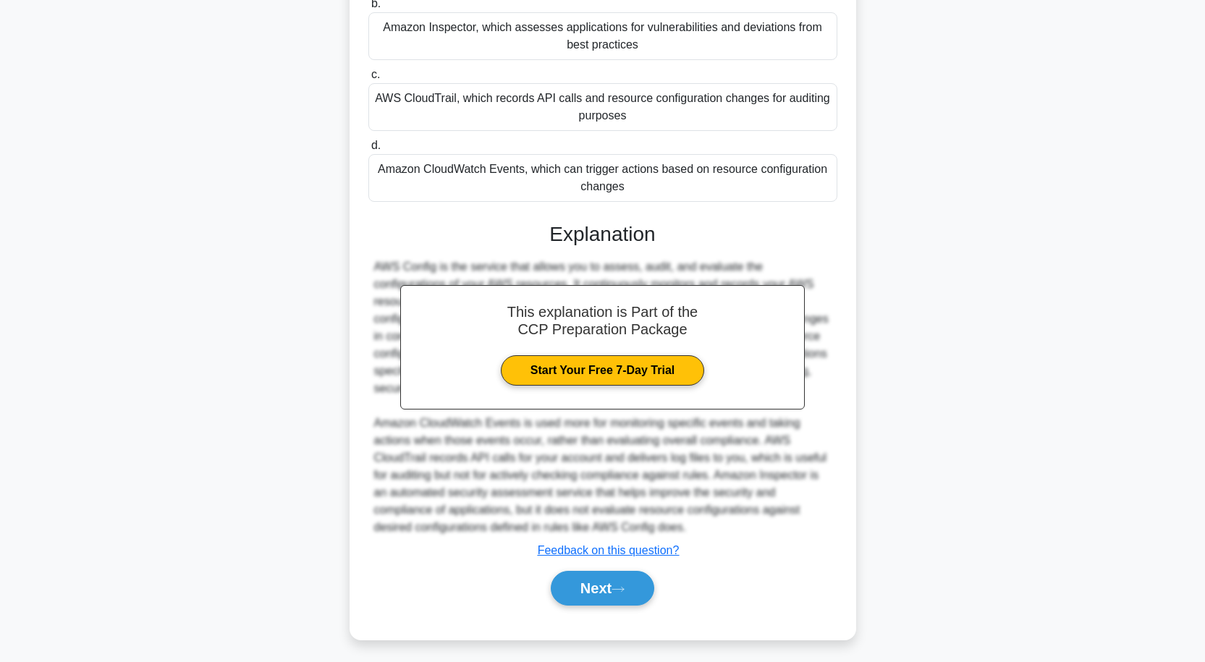
scroll to position [231, 0]
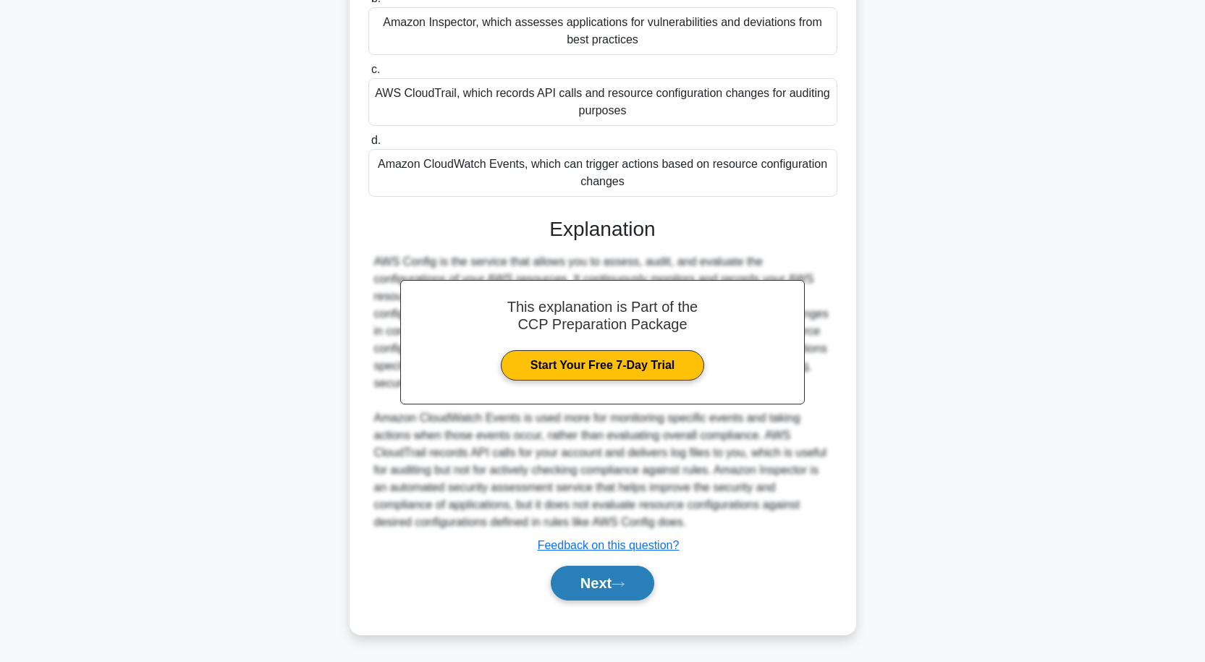
click at [606, 593] on button "Next" at bounding box center [602, 583] width 103 height 35
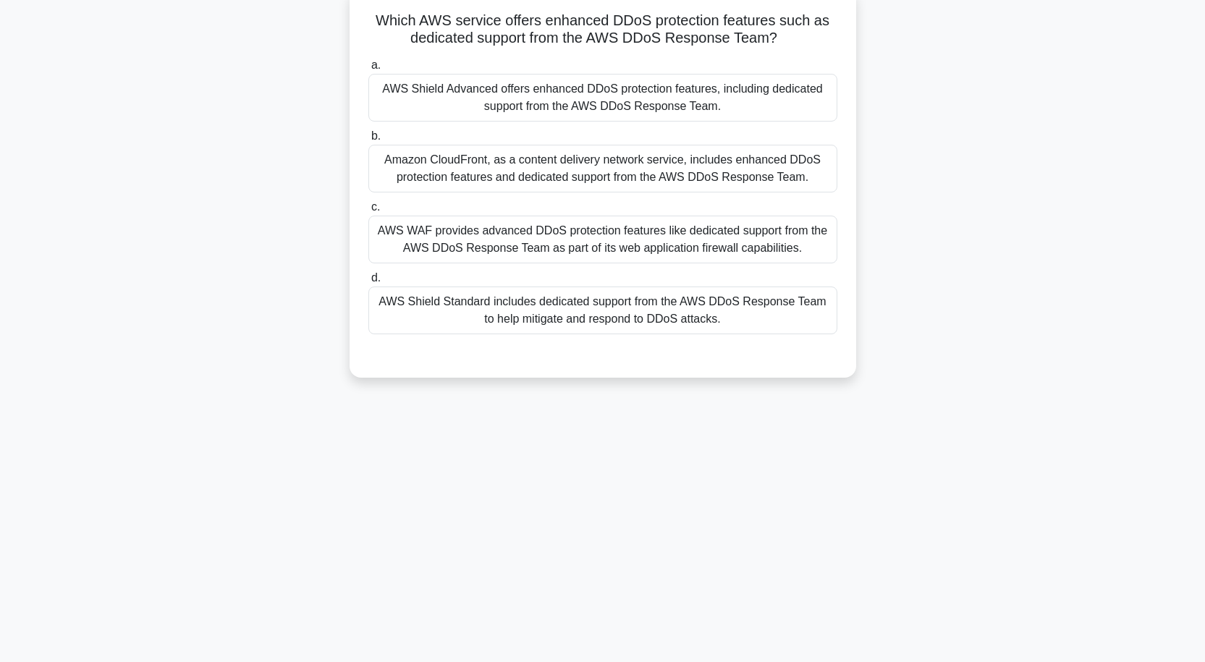
scroll to position [0, 0]
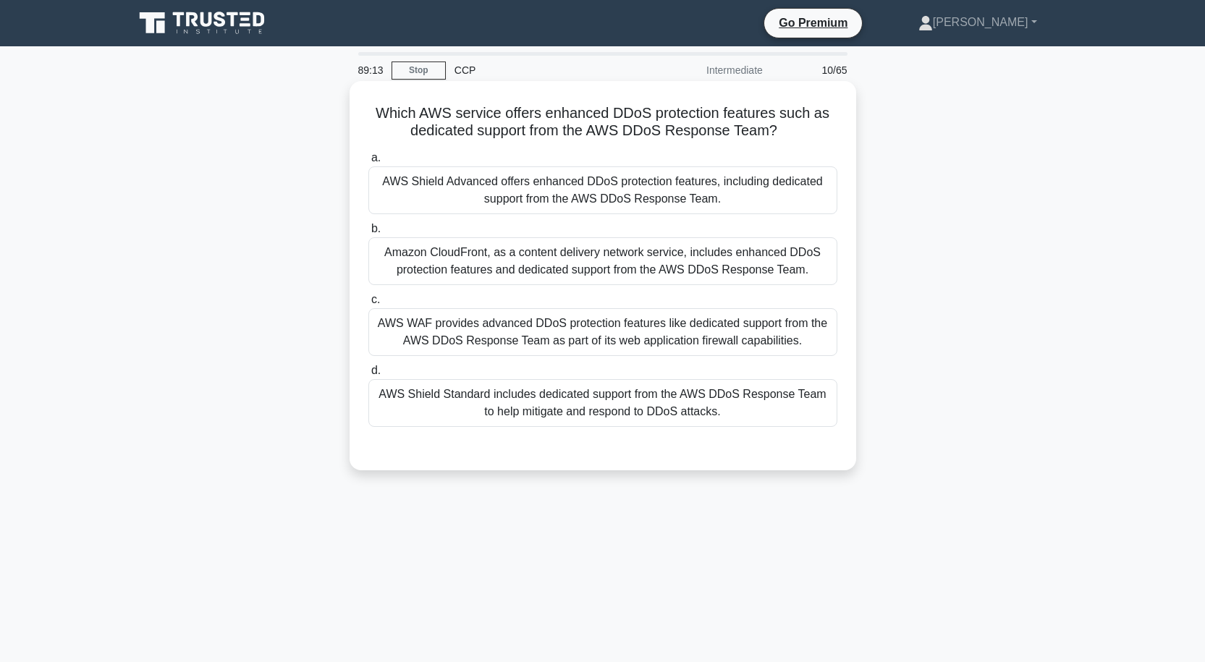
click at [594, 191] on div "AWS Shield Advanced offers enhanced DDoS protection features, including dedicat…" at bounding box center [602, 190] width 469 height 48
click at [368, 163] on input "a. AWS Shield Advanced offers enhanced DDoS protection features, including dedi…" at bounding box center [368, 157] width 0 height 9
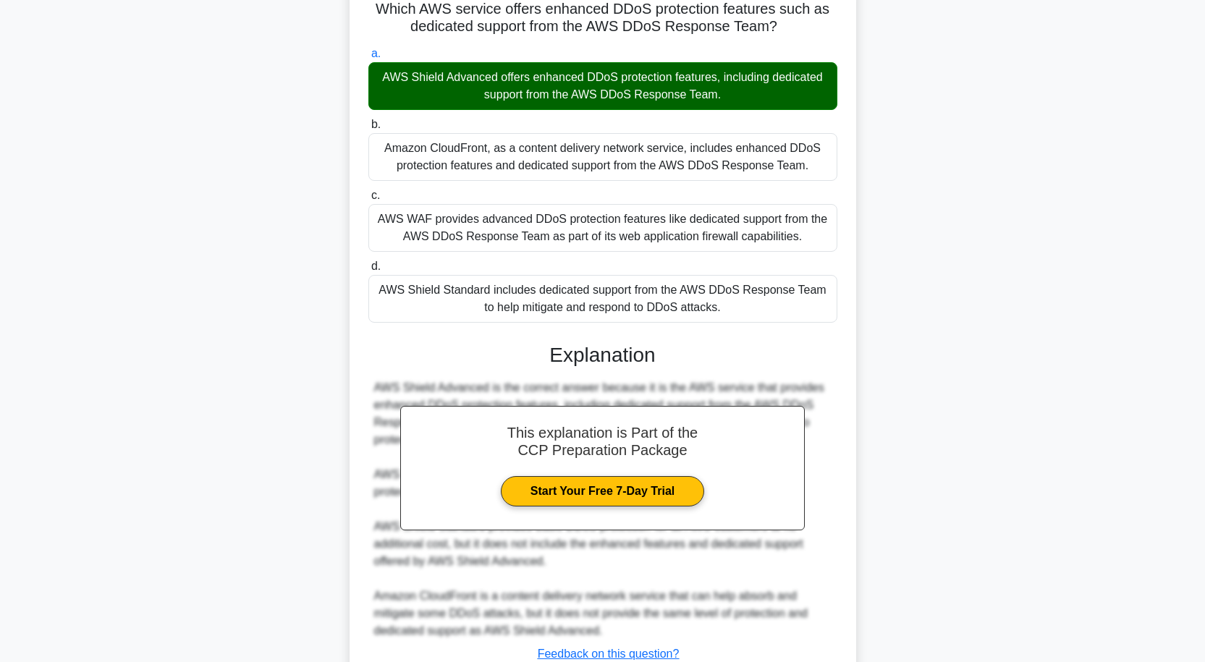
scroll to position [214, 0]
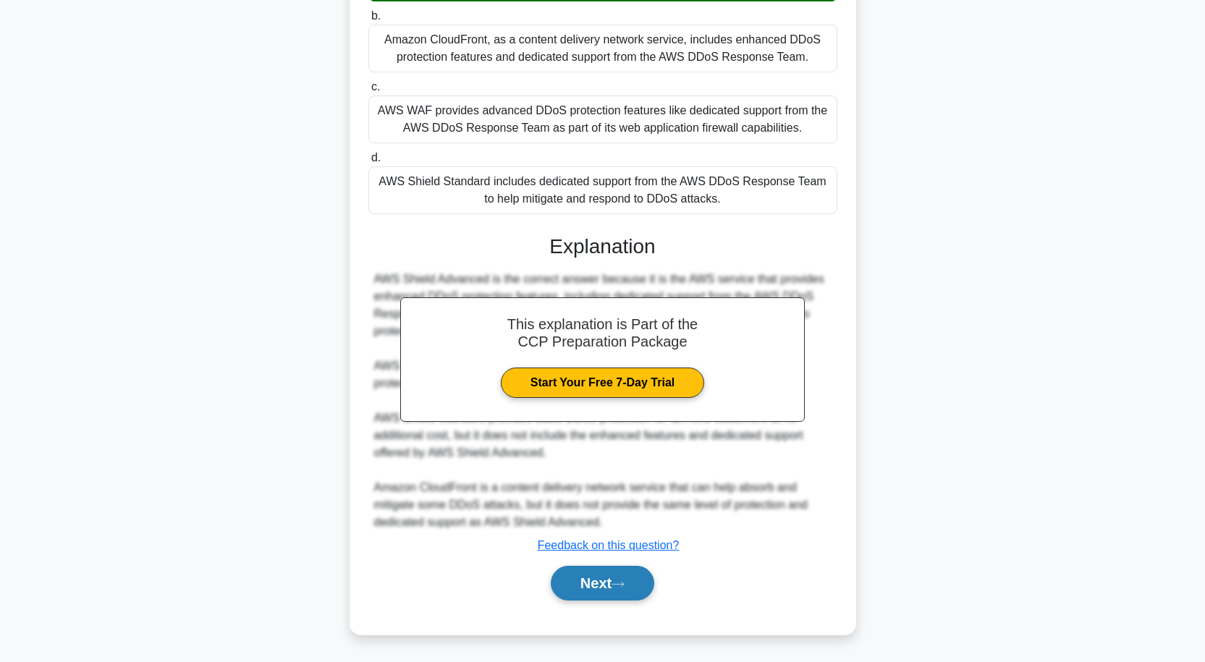
click at [607, 580] on button "Next" at bounding box center [602, 583] width 103 height 35
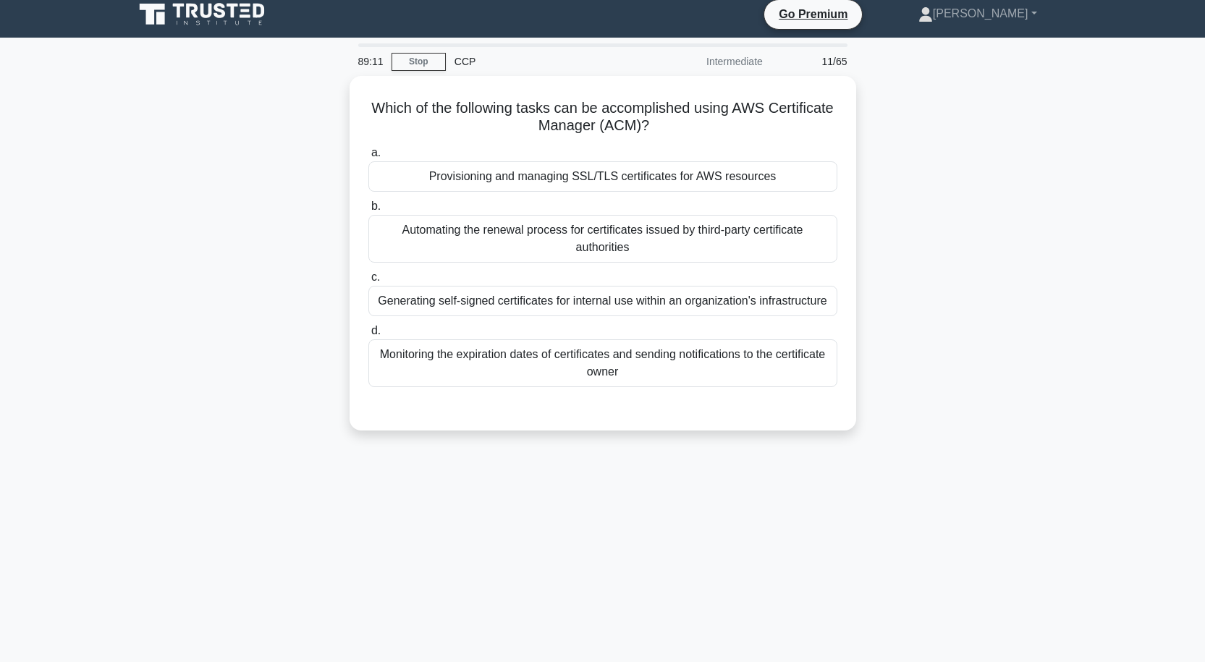
scroll to position [0, 0]
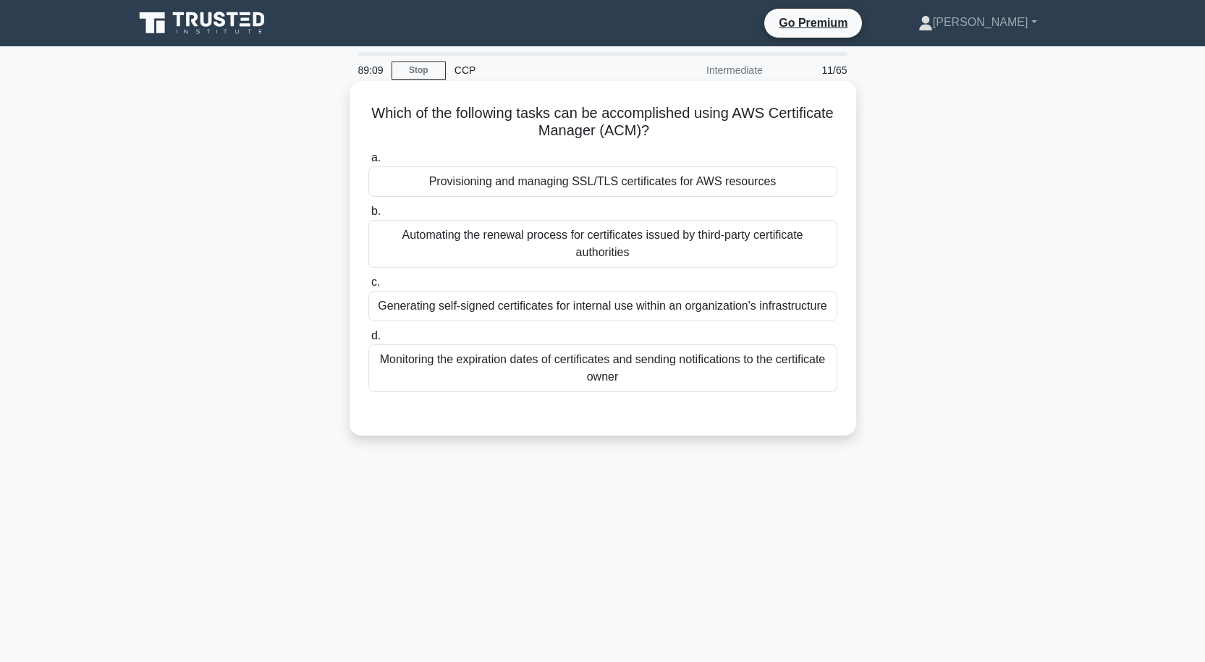
click at [593, 177] on div "Provisioning and managing SSL/TLS certificates for AWS resources" at bounding box center [602, 181] width 469 height 30
click at [368, 163] on input "a. Provisioning and managing SSL/TLS certificates for AWS resources" at bounding box center [368, 157] width 0 height 9
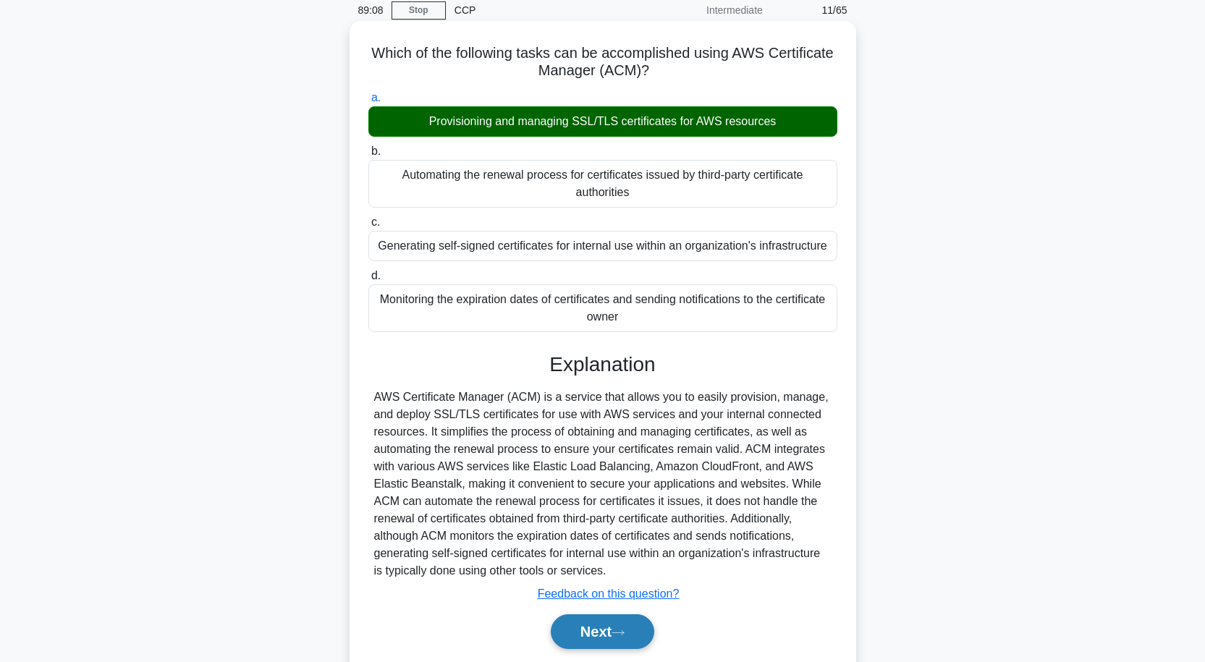
scroll to position [119, 0]
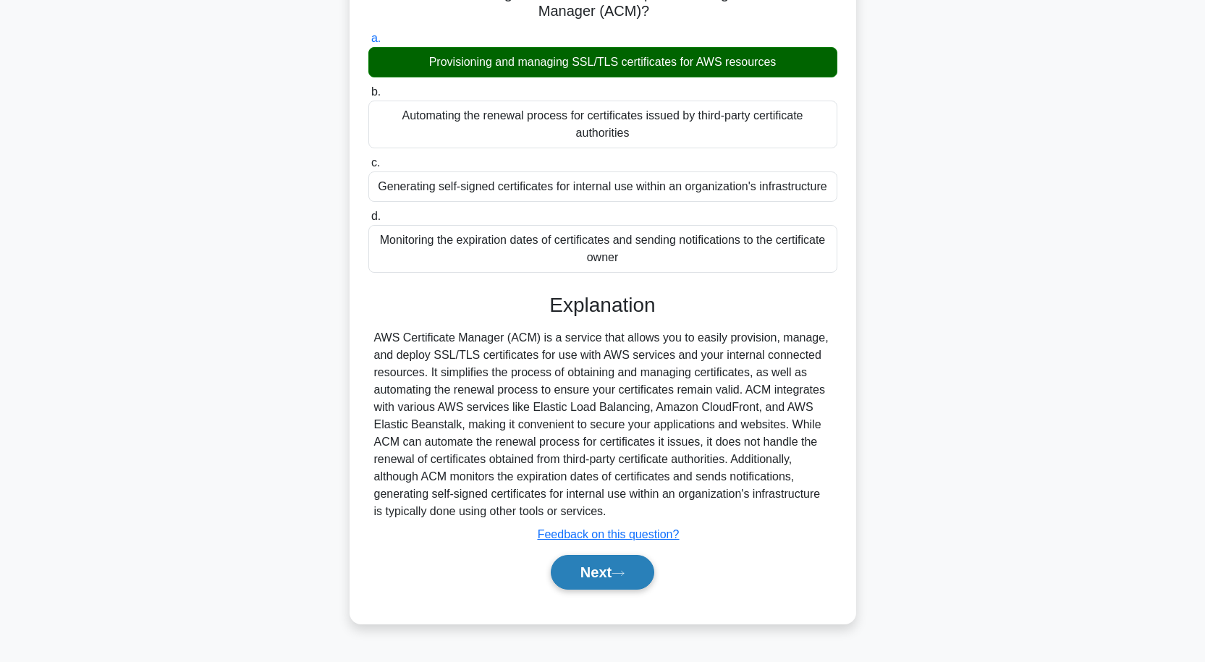
click at [644, 583] on button "Next" at bounding box center [602, 572] width 103 height 35
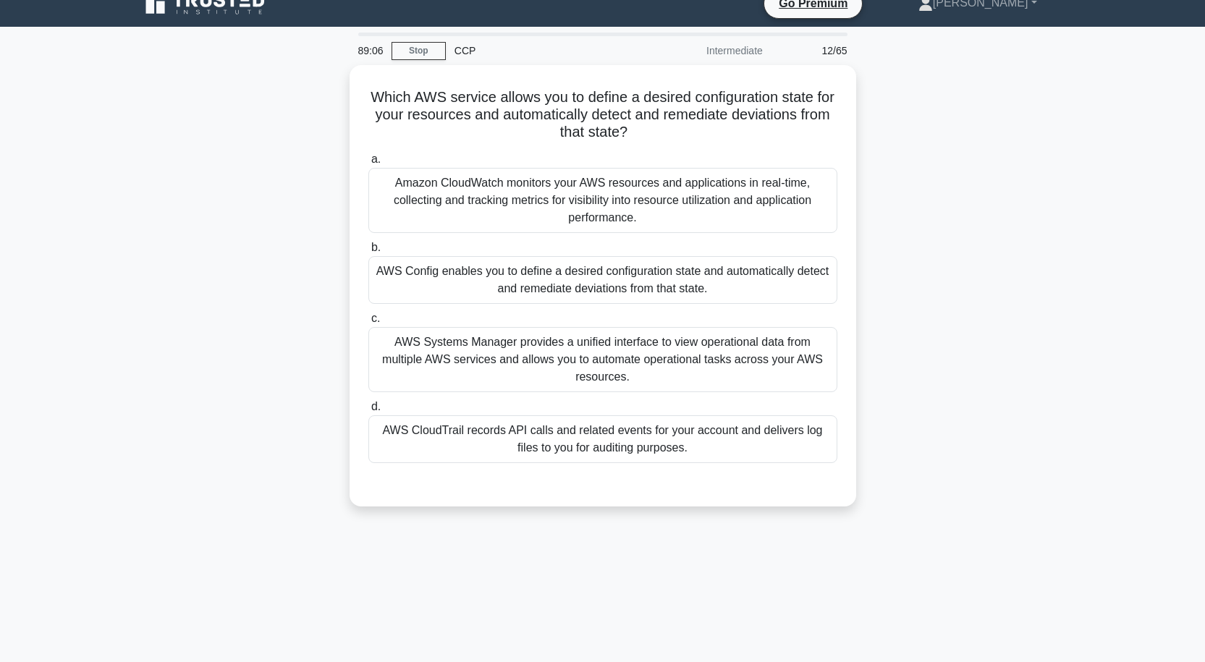
scroll to position [0, 0]
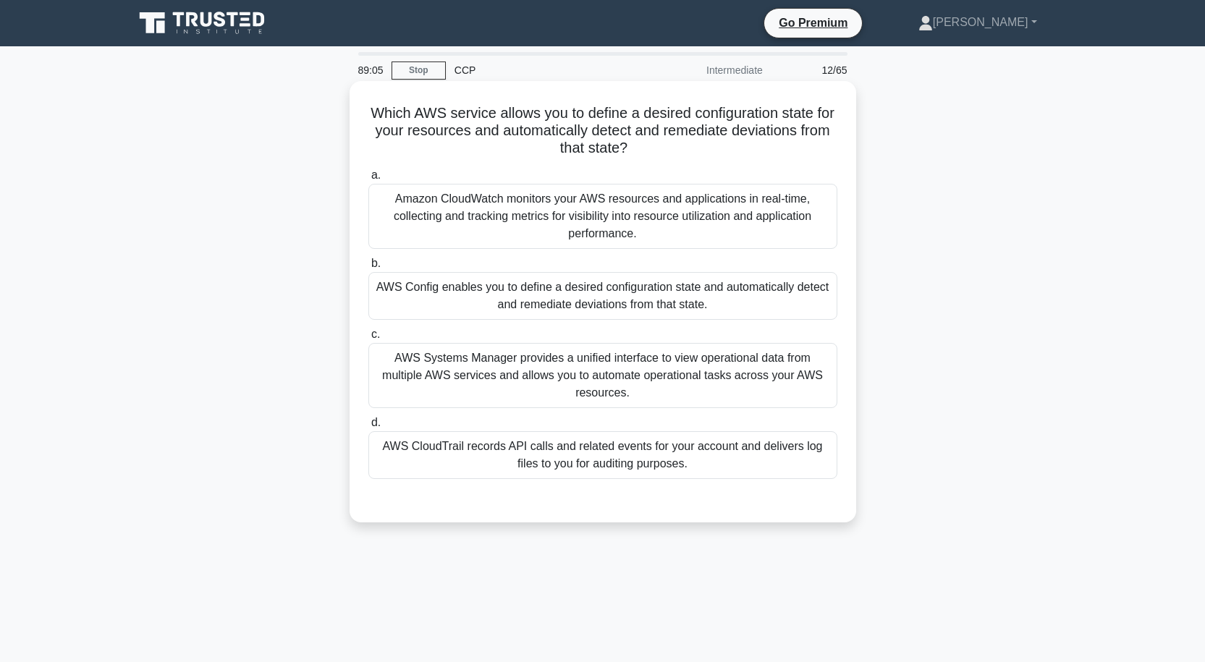
click at [624, 301] on div "AWS Config enables you to define a desired configuration state and automaticall…" at bounding box center [602, 296] width 469 height 48
click at [368, 269] on input "b. AWS Config enables you to define a desired configuration state and automatic…" at bounding box center [368, 263] width 0 height 9
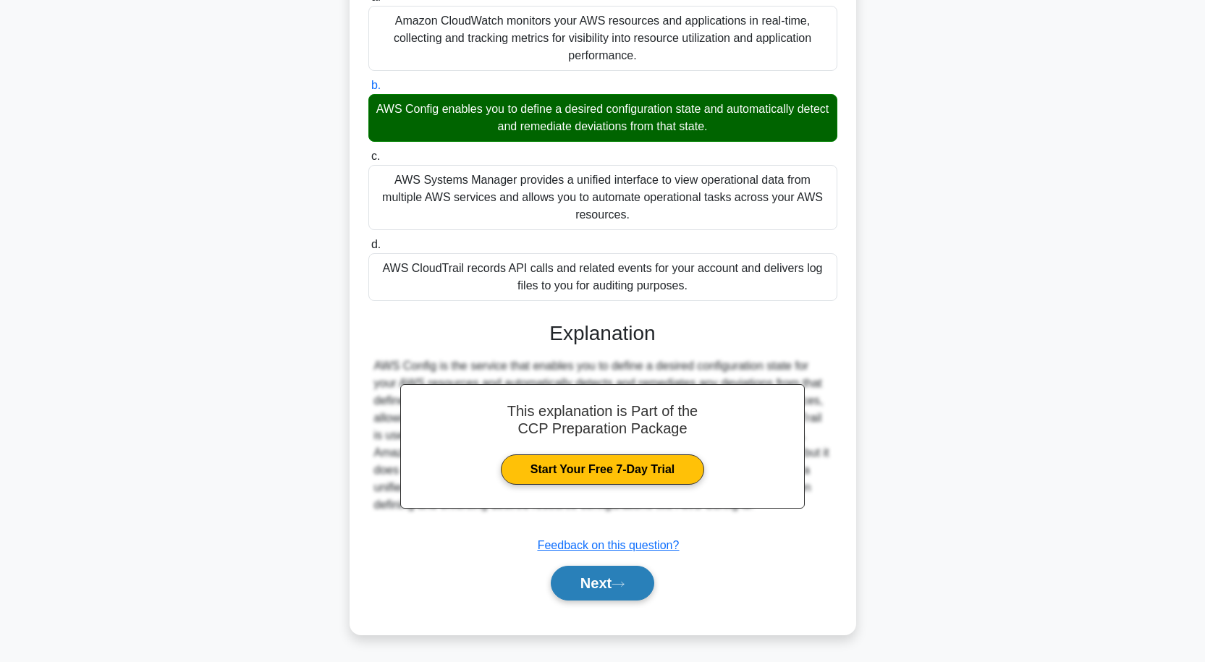
click at [646, 588] on button "Next" at bounding box center [602, 583] width 103 height 35
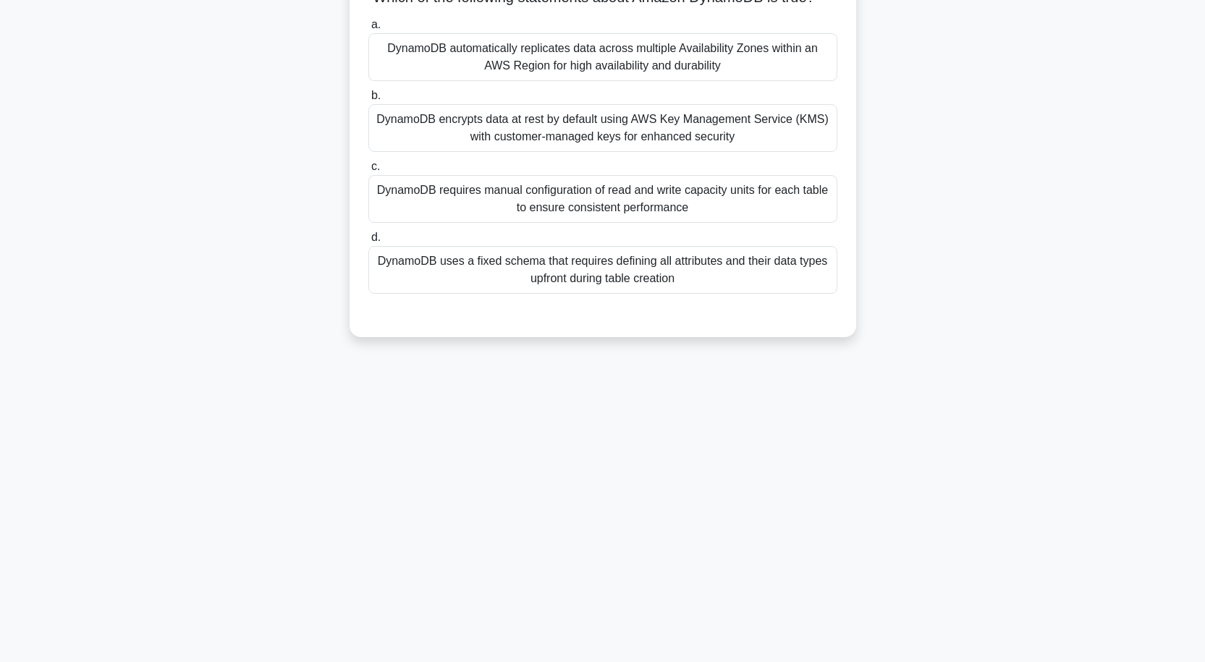
scroll to position [67, 0]
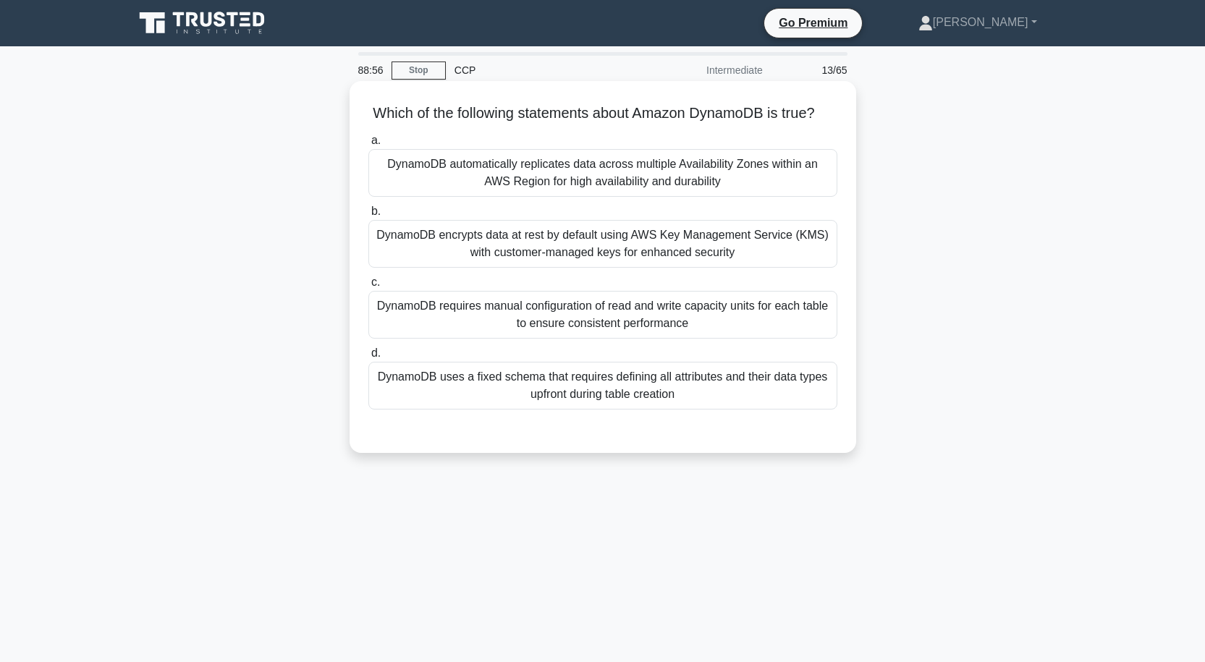
click at [579, 197] on div "DynamoDB automatically replicates data across multiple Availability Zones withi…" at bounding box center [602, 173] width 469 height 48
click at [368, 145] on input "a. DynamoDB automatically replicates data across multiple Availability Zones wi…" at bounding box center [368, 140] width 0 height 9
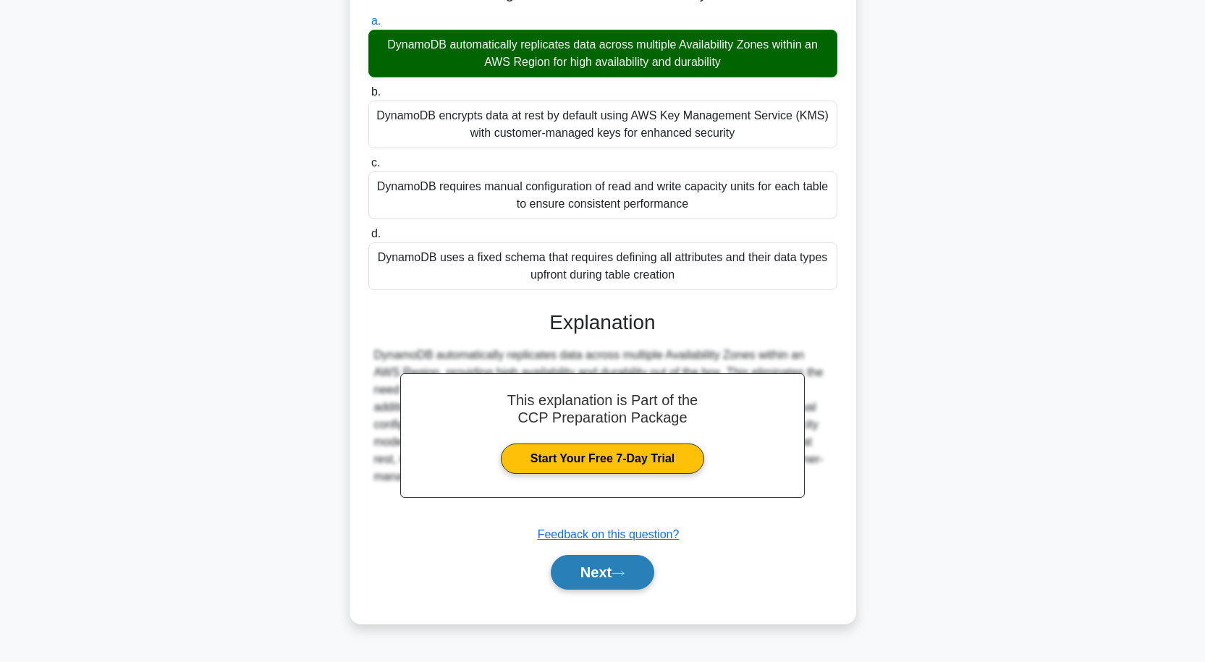
click at [615, 582] on button "Next" at bounding box center [602, 572] width 103 height 35
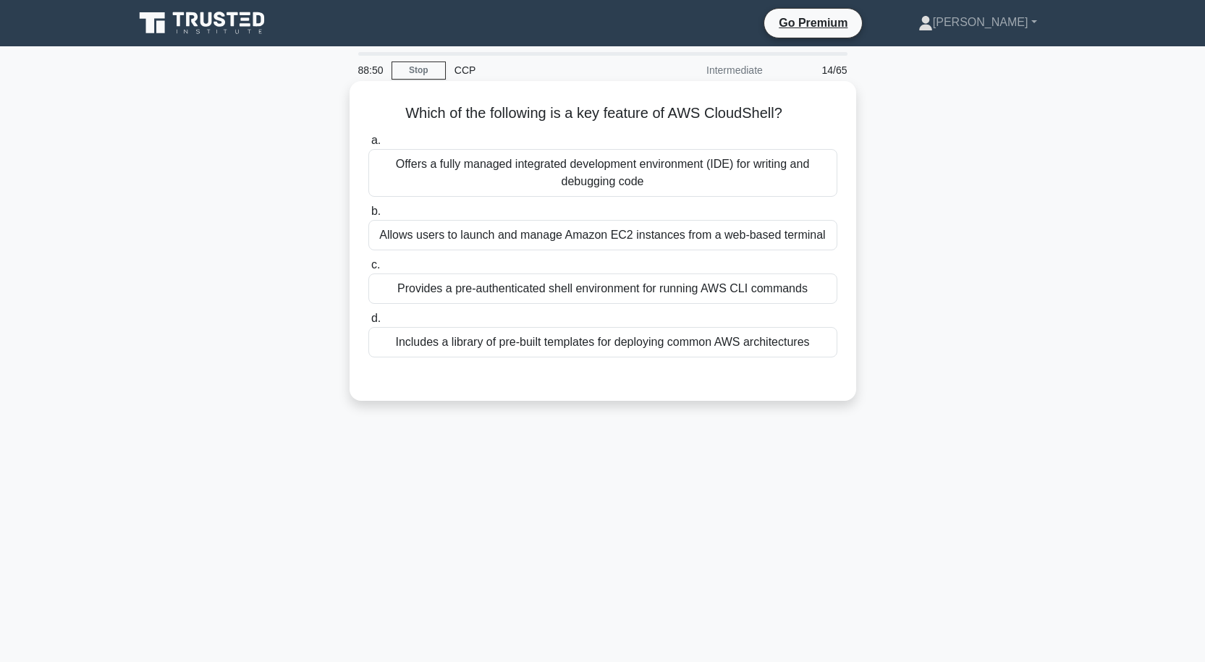
click at [666, 244] on div "Allows users to launch and manage Amazon EC2 instances from a web-based terminal" at bounding box center [602, 235] width 469 height 30
click at [368, 216] on input "b. Allows users to launch and manage Amazon EC2 instances from a web-based term…" at bounding box center [368, 211] width 0 height 9
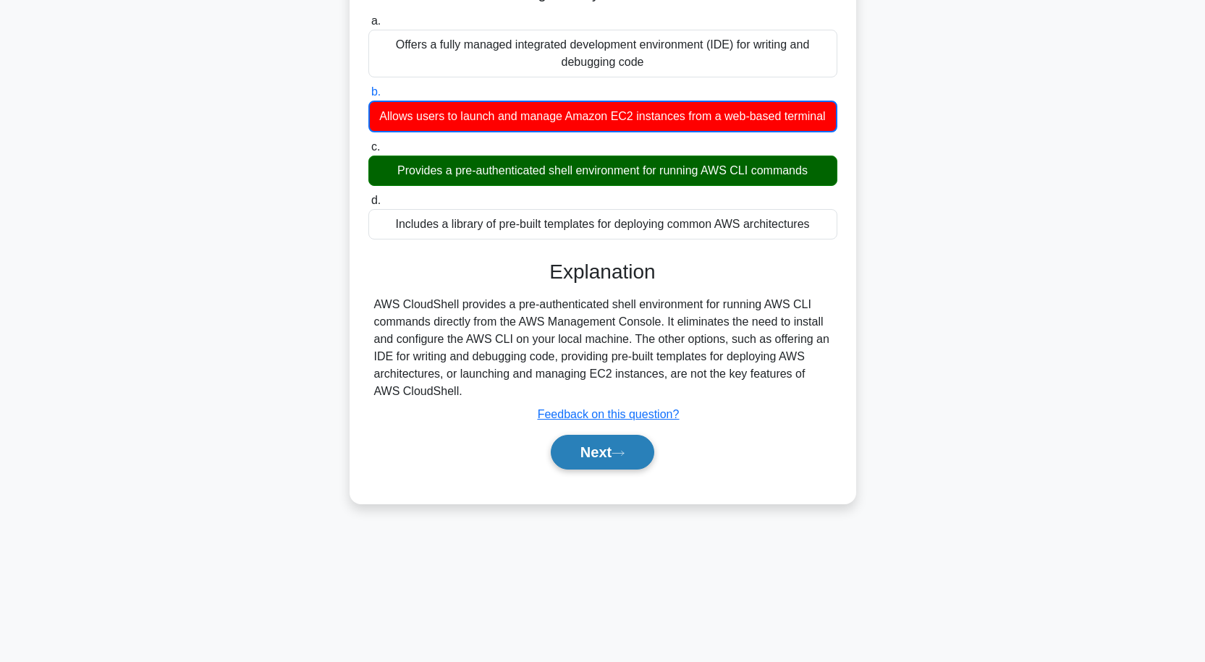
click at [646, 461] on button "Next" at bounding box center [602, 452] width 103 height 35
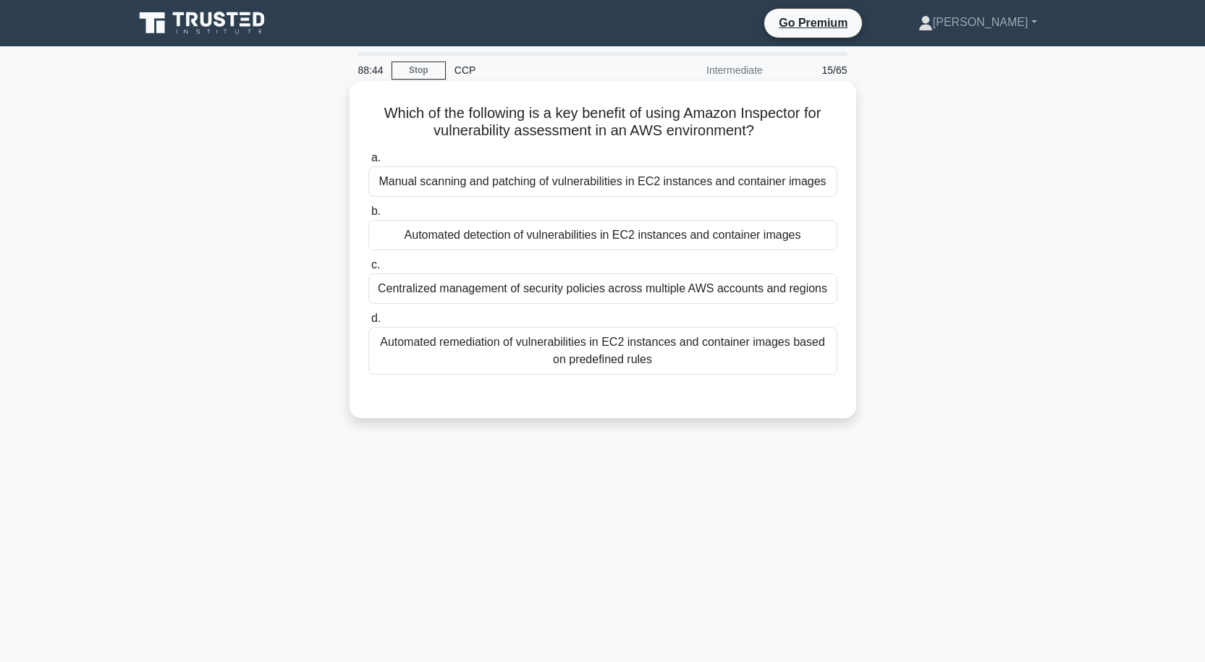
click at [614, 236] on div "Automated detection of vulnerabilities in EC2 instances and container images" at bounding box center [602, 235] width 469 height 30
click at [368, 216] on input "b. Automated detection of vulnerabilities in EC2 instances and container images" at bounding box center [368, 211] width 0 height 9
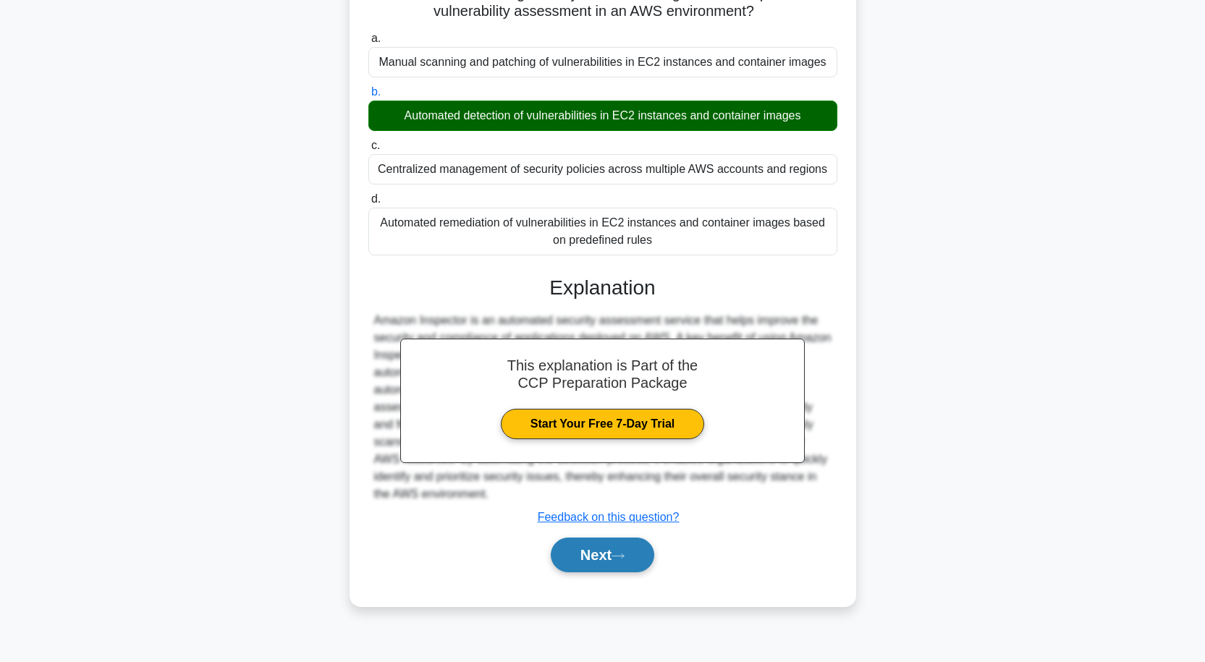
click at [618, 557] on icon at bounding box center [618, 556] width 13 height 8
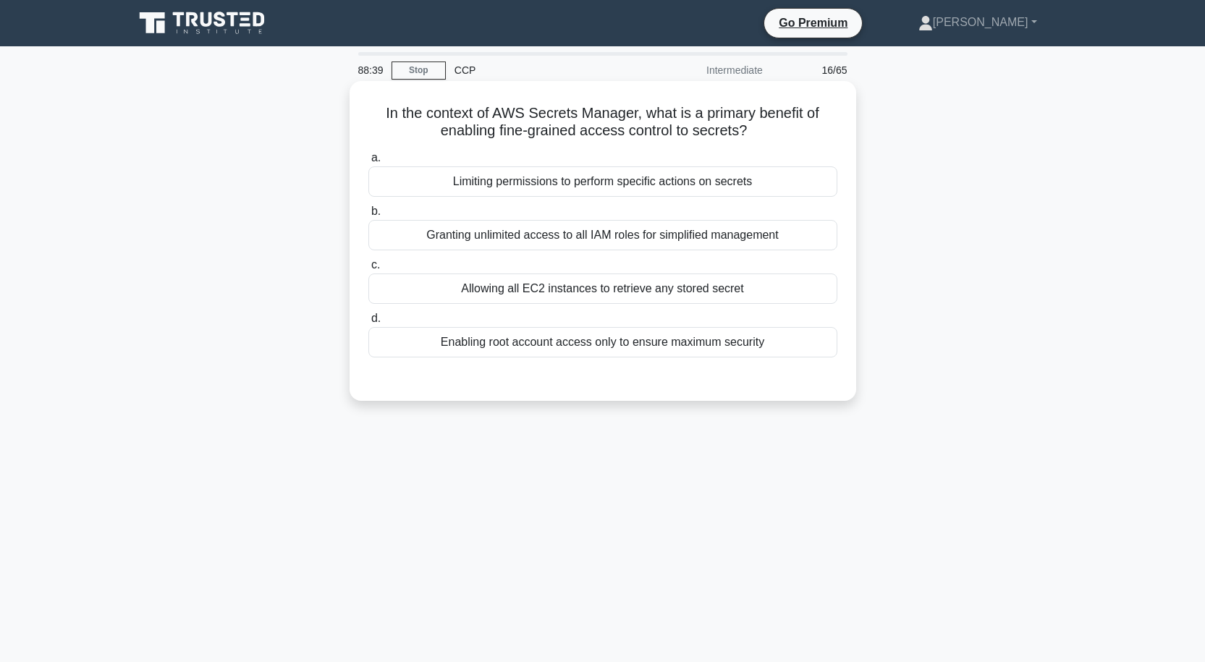
click at [554, 189] on div "Limiting permissions to perform specific actions on secrets" at bounding box center [602, 181] width 469 height 30
click at [368, 163] on input "a. Limiting permissions to perform specific actions on secrets" at bounding box center [368, 157] width 0 height 9
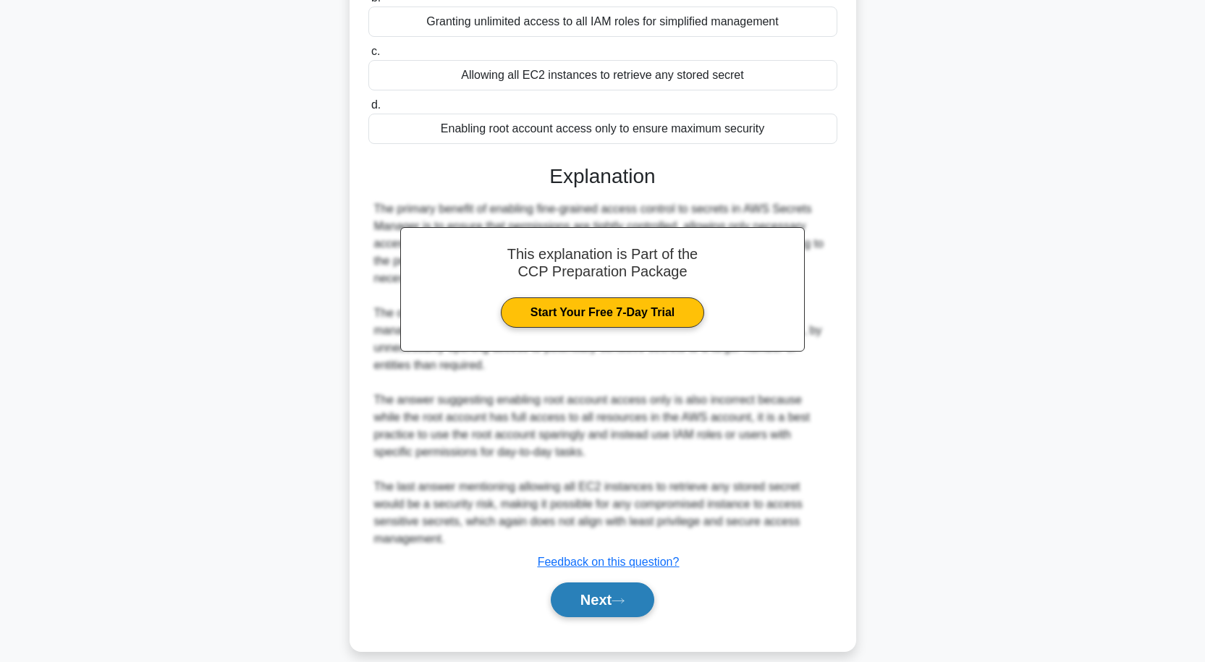
click at [613, 583] on button "Next" at bounding box center [602, 600] width 103 height 35
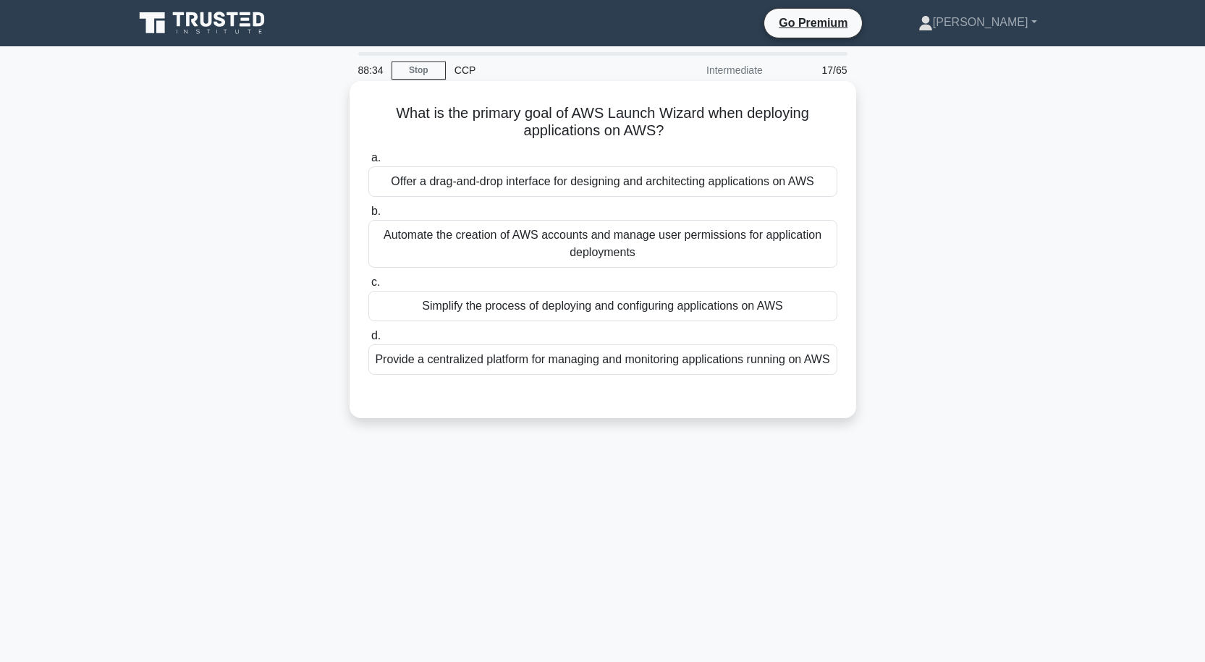
click at [661, 316] on div "Simplify the process of deploying and configuring applications on AWS" at bounding box center [602, 306] width 469 height 30
click at [368, 287] on input "c. Simplify the process of deploying and configuring applications on AWS" at bounding box center [368, 282] width 0 height 9
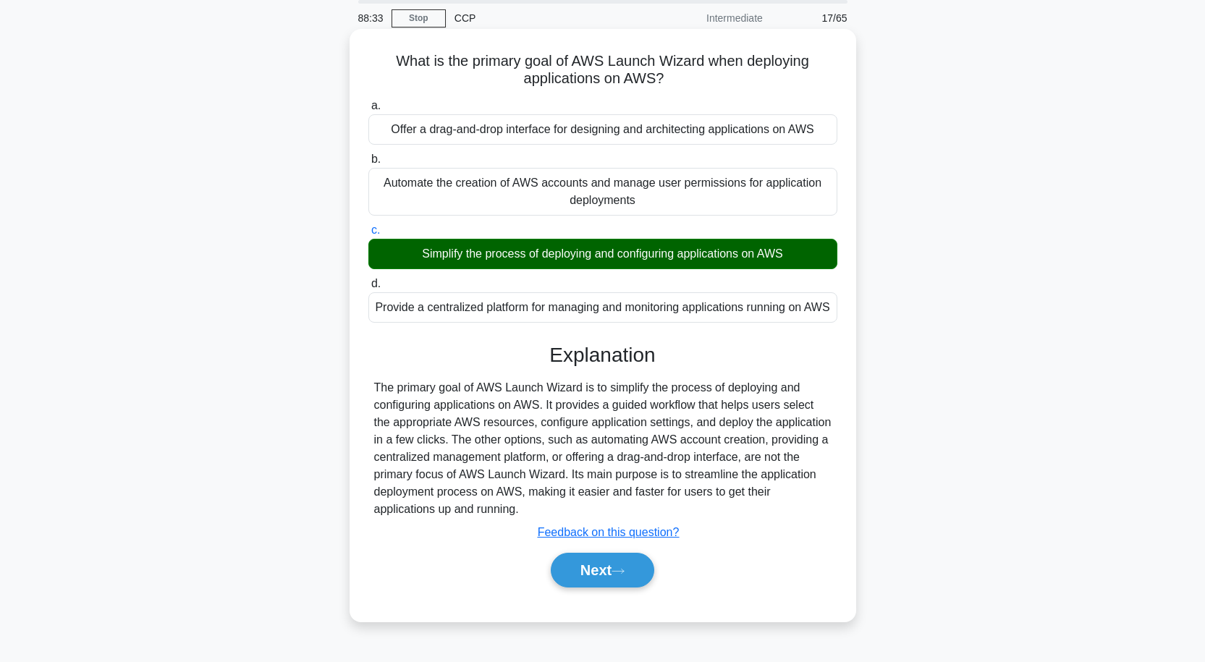
scroll to position [119, 0]
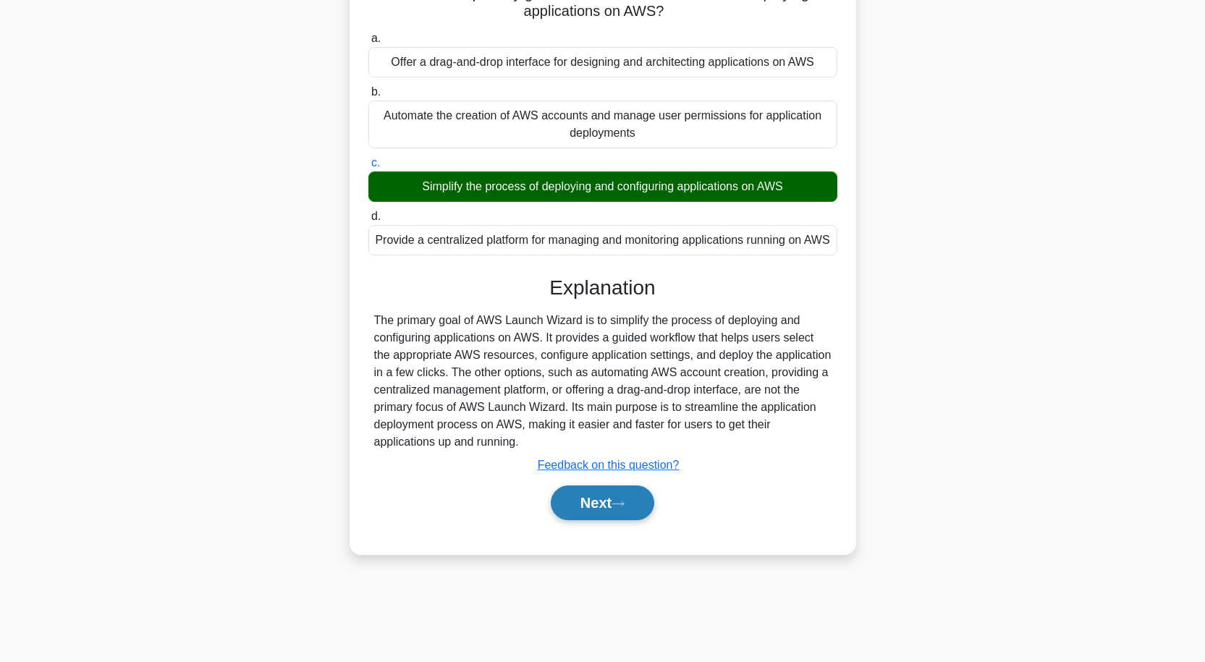
click at [613, 520] on button "Next" at bounding box center [602, 503] width 103 height 35
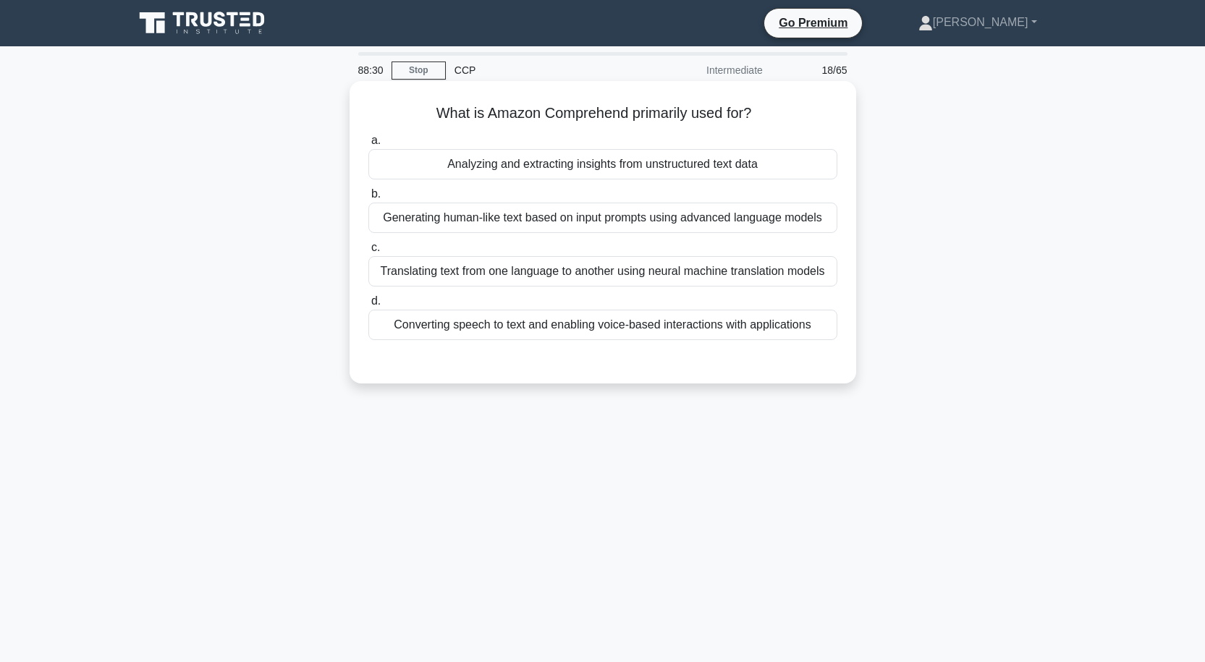
click at [669, 154] on div "Analyzing and extracting insights from unstructured text data" at bounding box center [602, 164] width 469 height 30
click at [368, 145] on input "a. Analyzing and extracting insights from unstructured text data" at bounding box center [368, 140] width 0 height 9
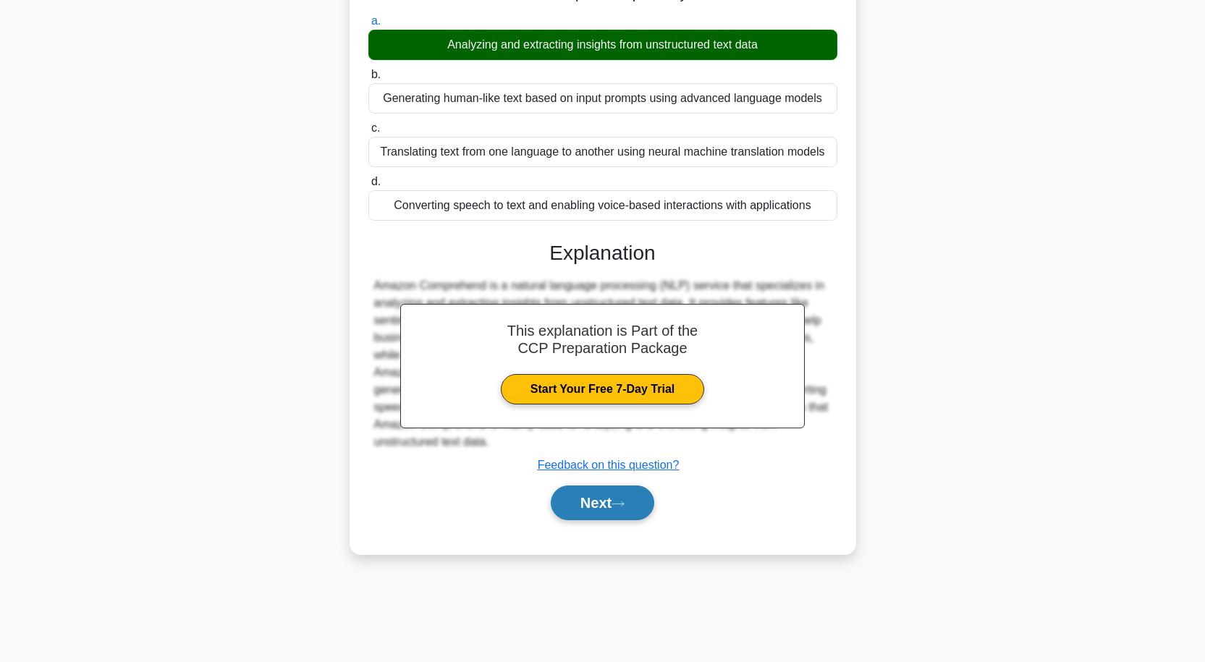
click at [640, 504] on button "Next" at bounding box center [602, 503] width 103 height 35
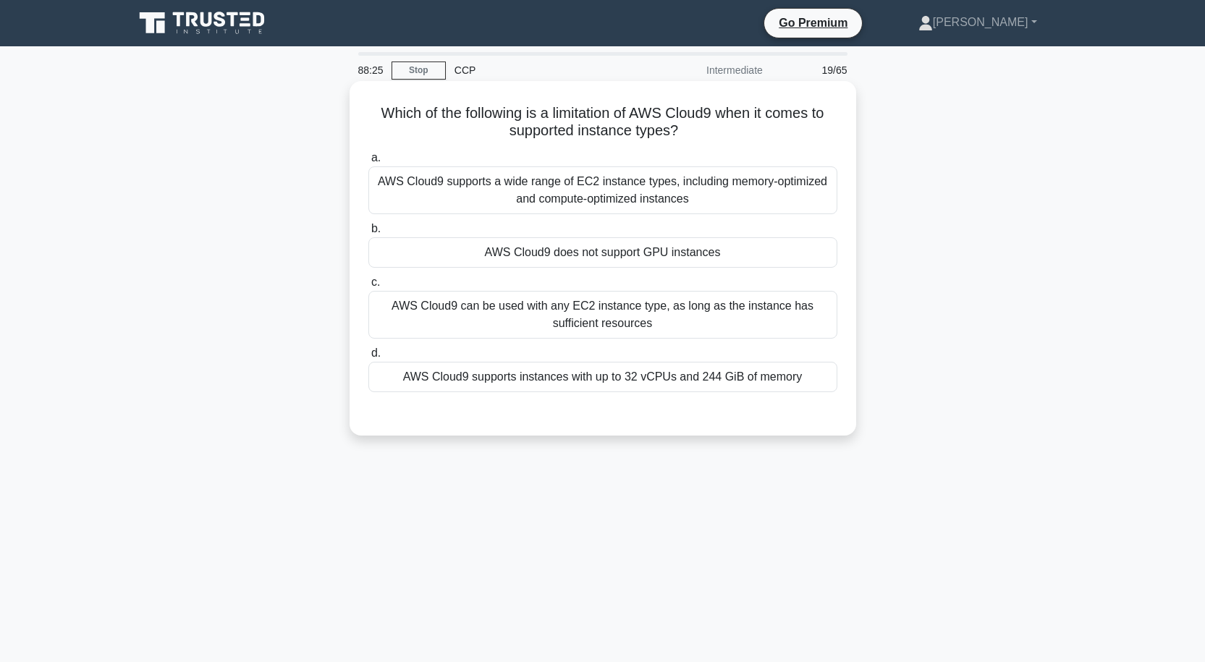
click at [609, 250] on div "AWS Cloud9 does not support GPU instances" at bounding box center [602, 252] width 469 height 30
click at [368, 234] on input "b. AWS Cloud9 does not support GPU instances" at bounding box center [368, 228] width 0 height 9
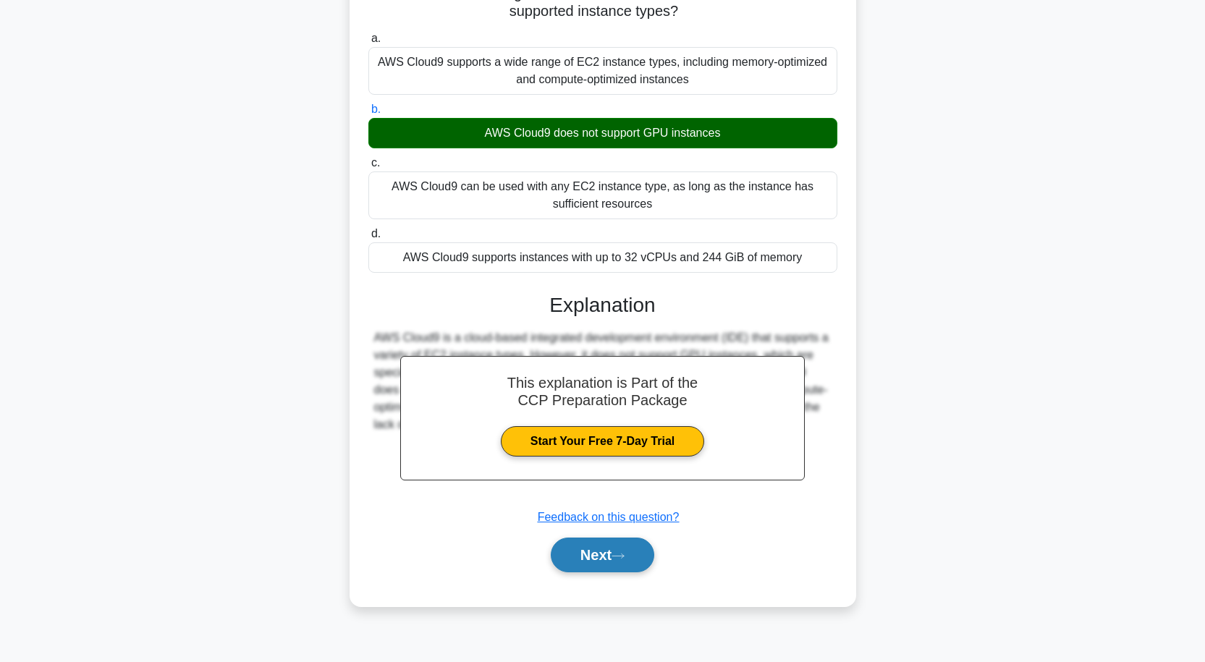
click at [590, 550] on button "Next" at bounding box center [602, 555] width 103 height 35
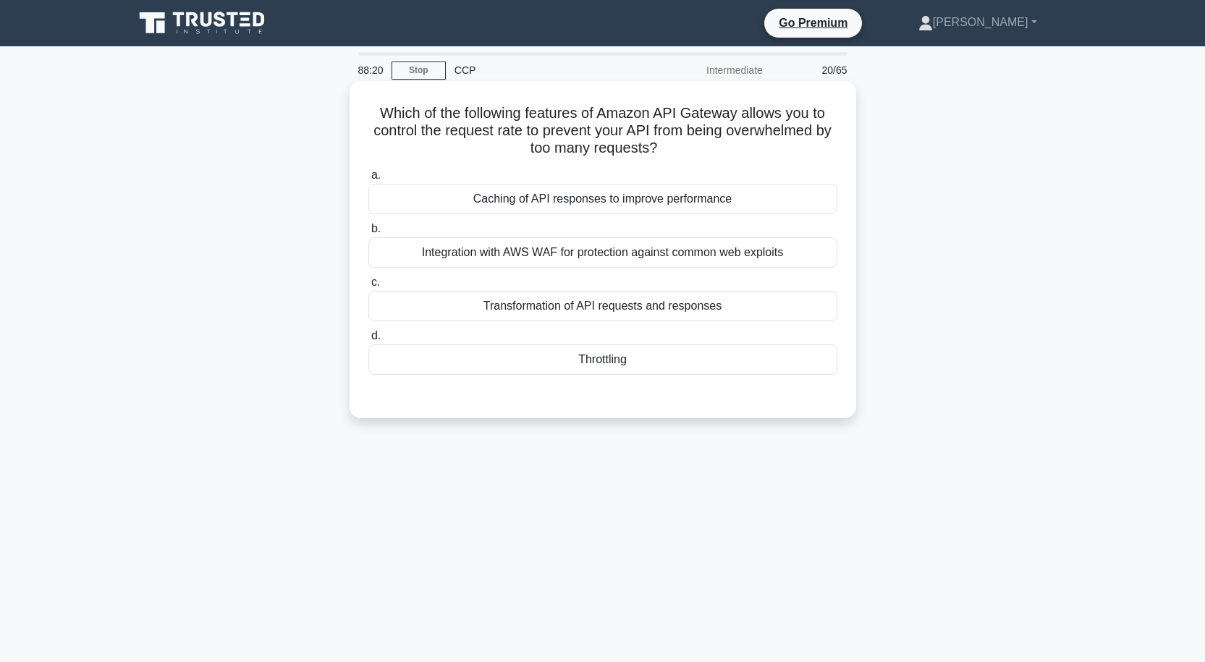
click at [682, 359] on div "Throttling" at bounding box center [602, 360] width 469 height 30
click at [368, 341] on input "d. Throttling" at bounding box center [368, 335] width 0 height 9
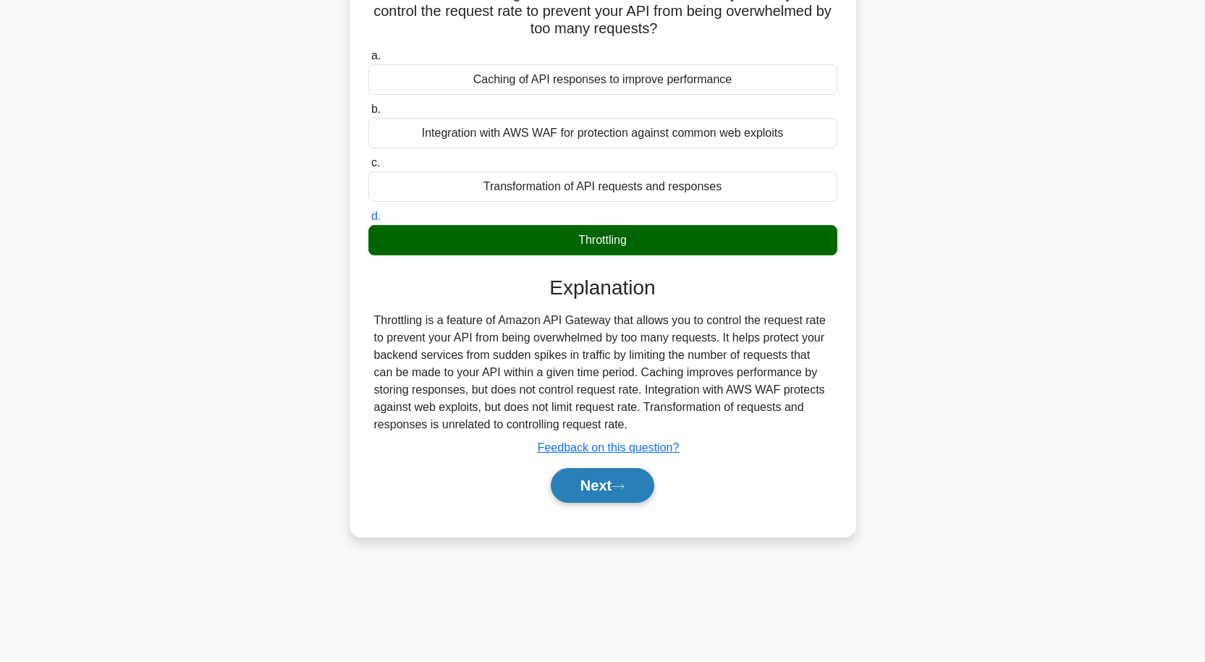
click at [604, 482] on button "Next" at bounding box center [602, 485] width 103 height 35
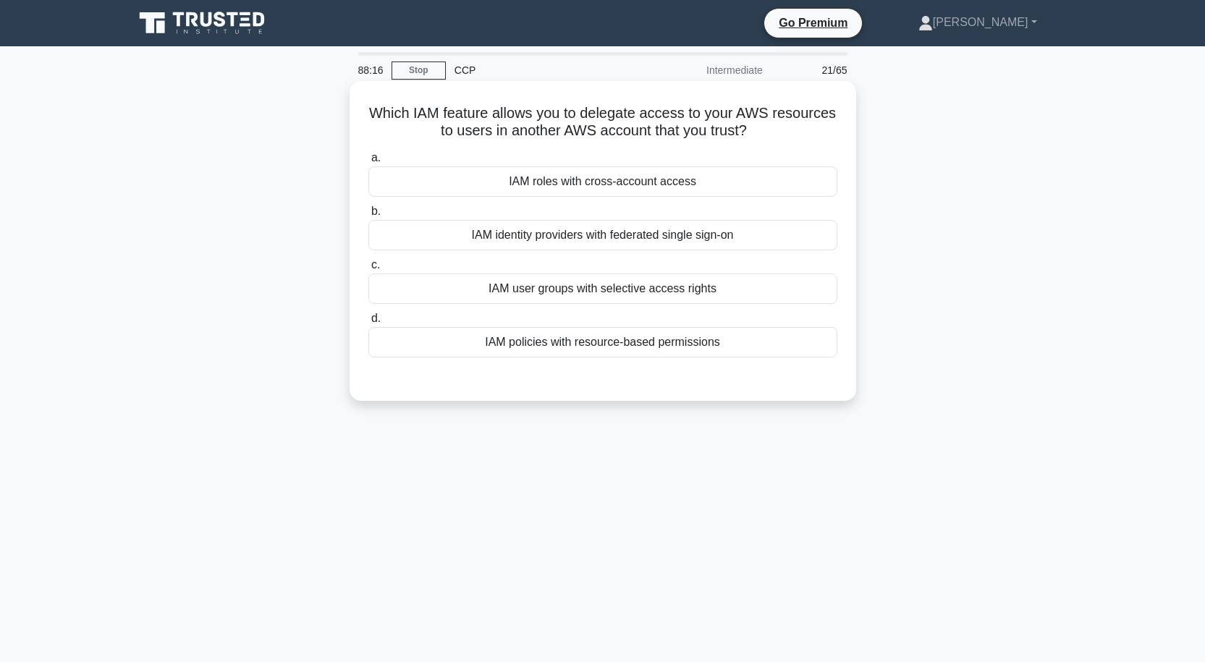
click at [635, 182] on div "IAM roles with cross-account access" at bounding box center [602, 181] width 469 height 30
click at [368, 163] on input "a. IAM roles with cross-account access" at bounding box center [368, 157] width 0 height 9
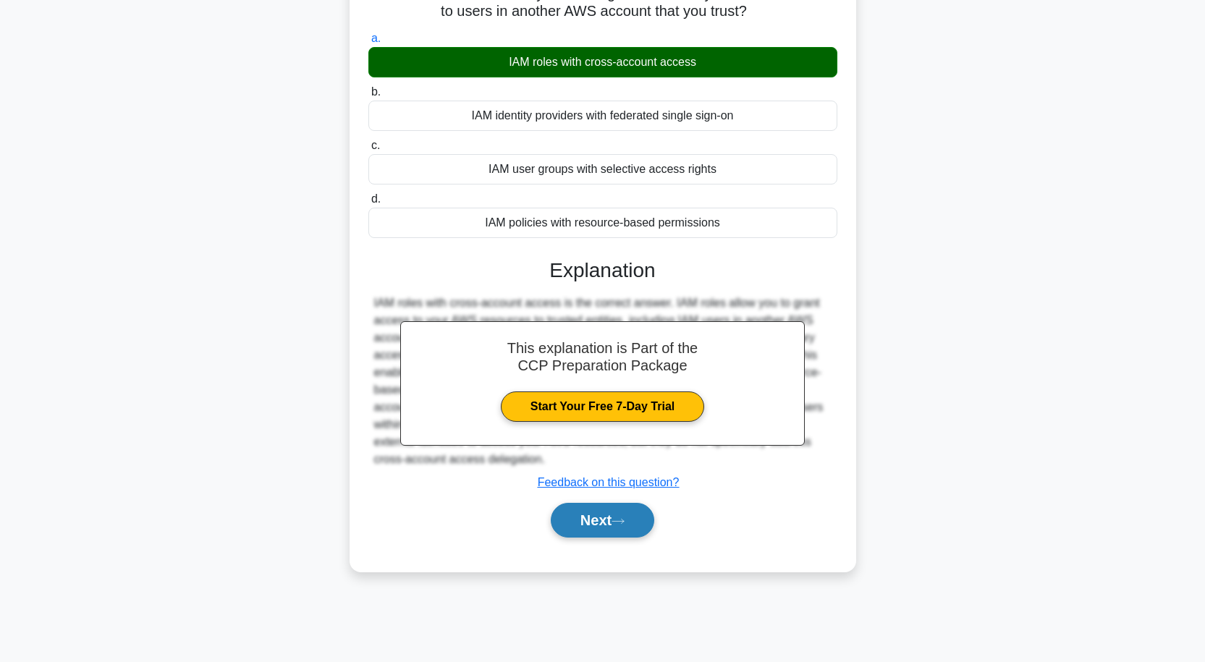
click at [602, 517] on button "Next" at bounding box center [602, 520] width 103 height 35
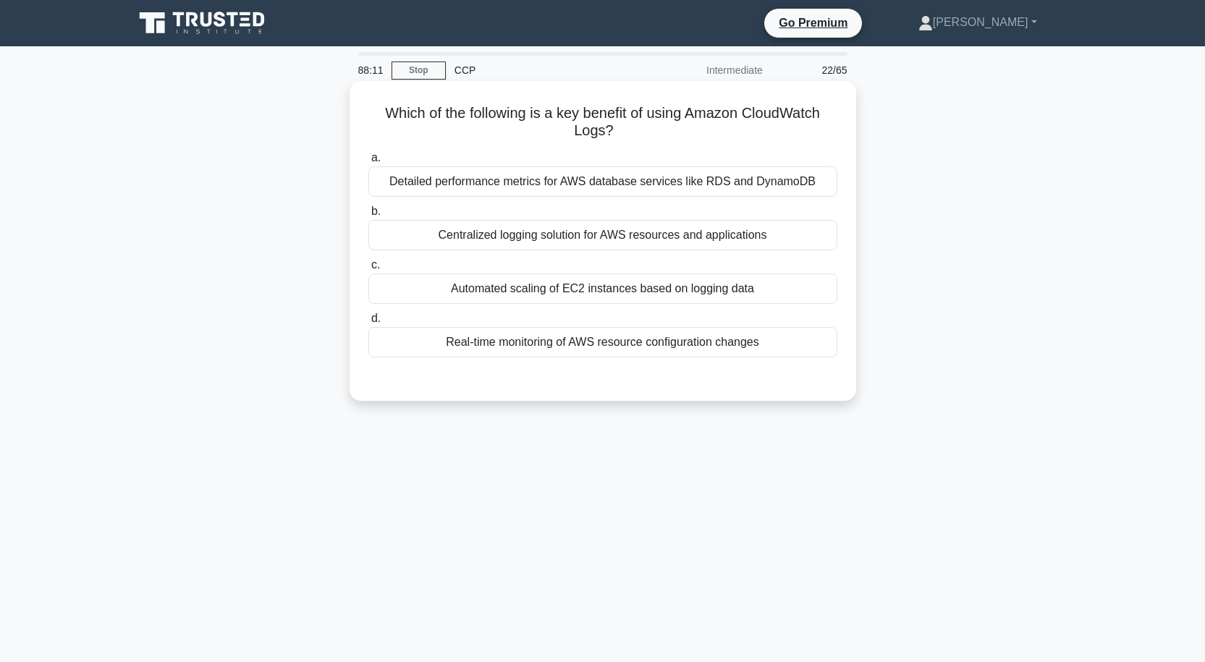
click at [633, 235] on div "Centralized logging solution for AWS resources and applications" at bounding box center [602, 235] width 469 height 30
click at [368, 216] on input "b. Centralized logging solution for AWS resources and applications" at bounding box center [368, 211] width 0 height 9
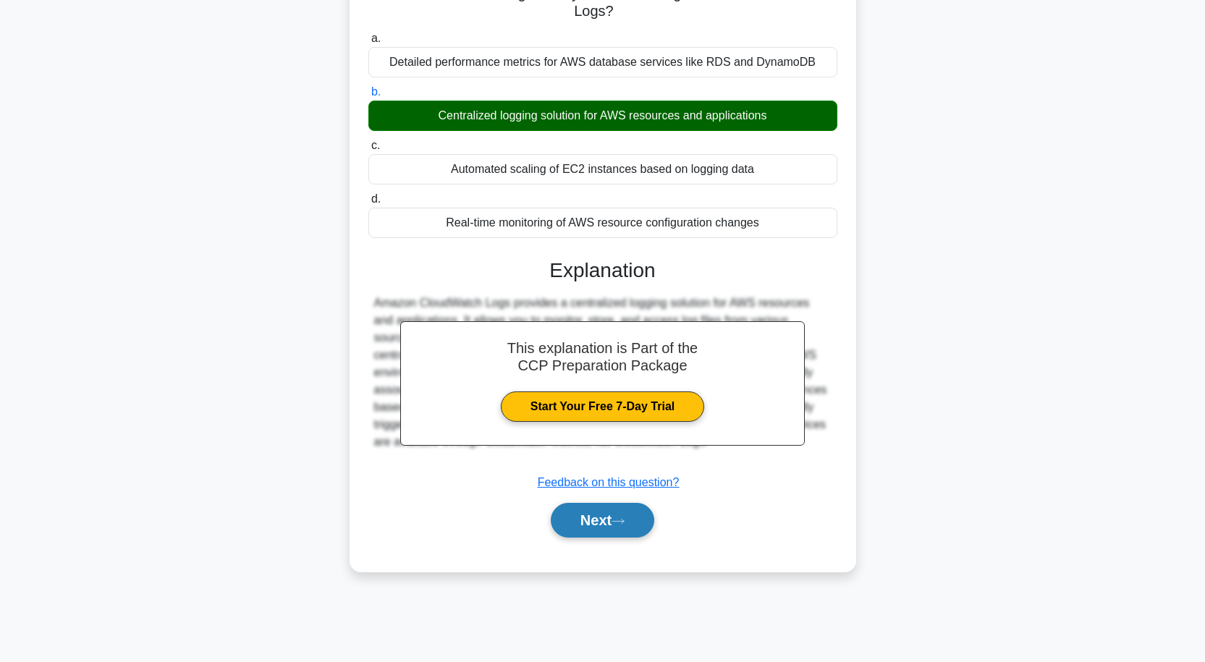
click at [599, 524] on button "Next" at bounding box center [602, 520] width 103 height 35
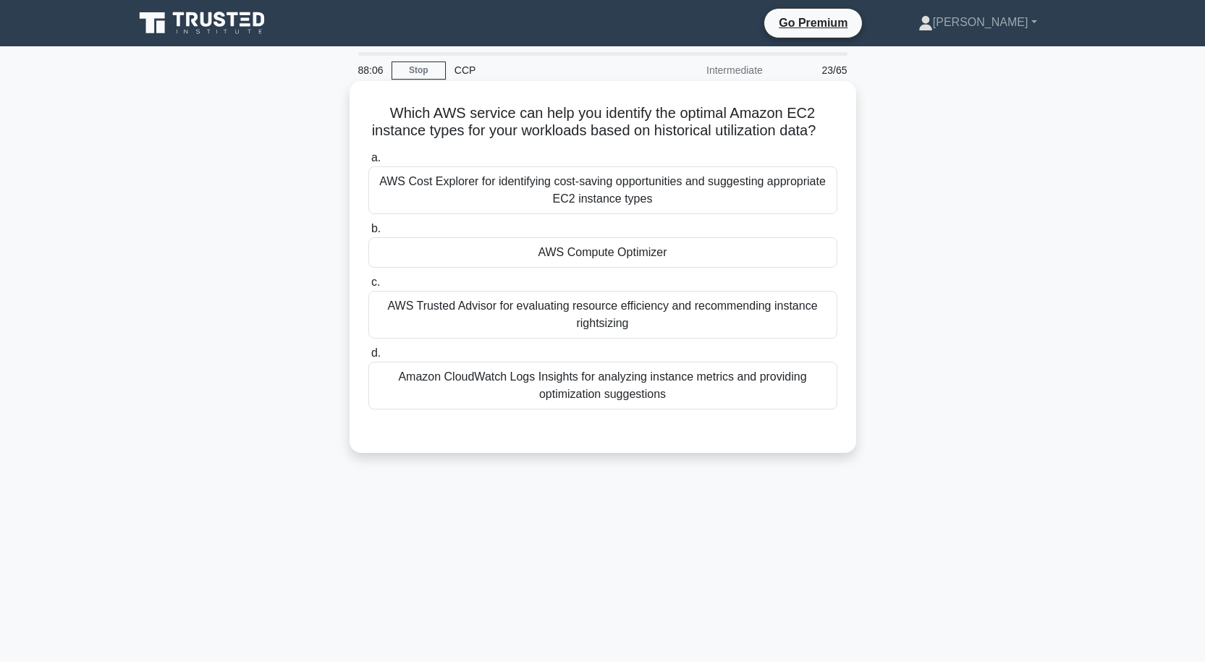
click at [641, 268] on div "AWS Compute Optimizer" at bounding box center [602, 252] width 469 height 30
click at [368, 234] on input "b. AWS Compute Optimizer" at bounding box center [368, 228] width 0 height 9
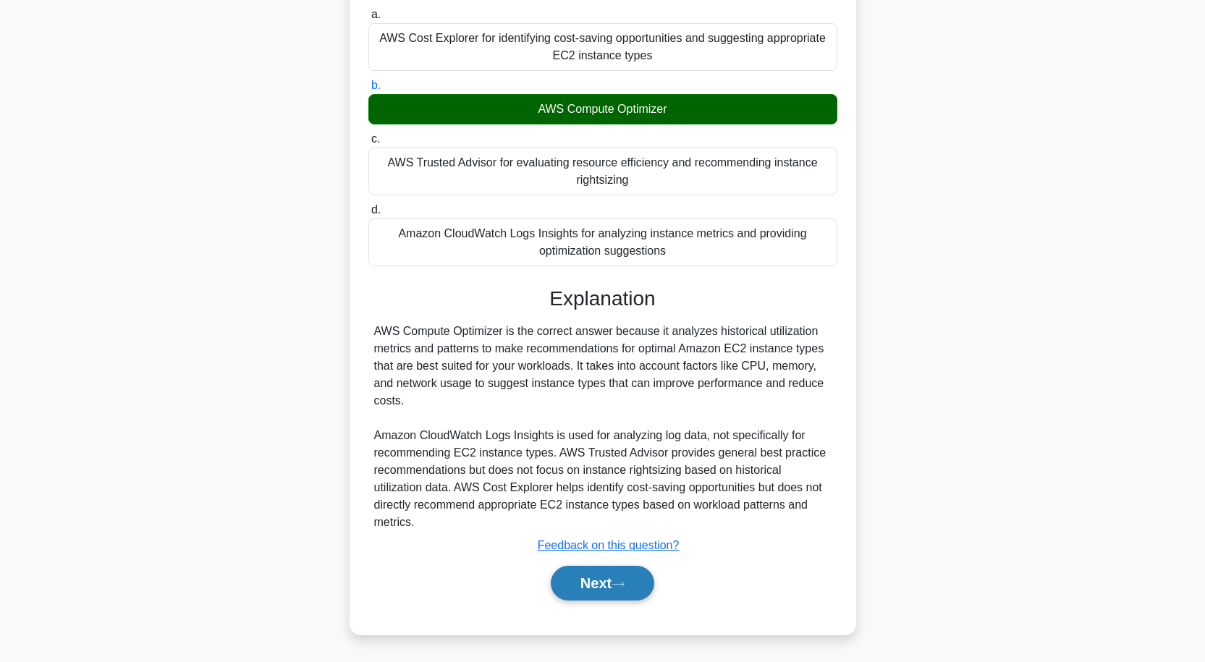
click at [596, 577] on button "Next" at bounding box center [602, 583] width 103 height 35
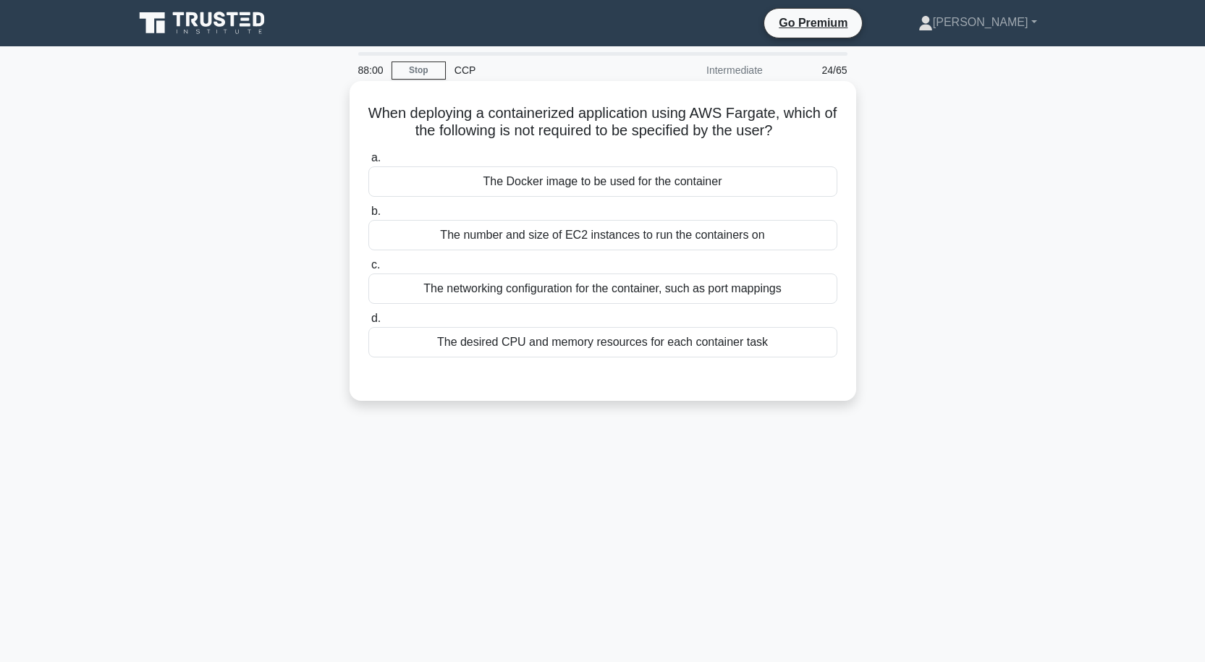
click at [590, 182] on div "The Docker image to be used for the container" at bounding box center [602, 181] width 469 height 30
click at [368, 163] on input "a. The Docker image to be used for the container" at bounding box center [368, 157] width 0 height 9
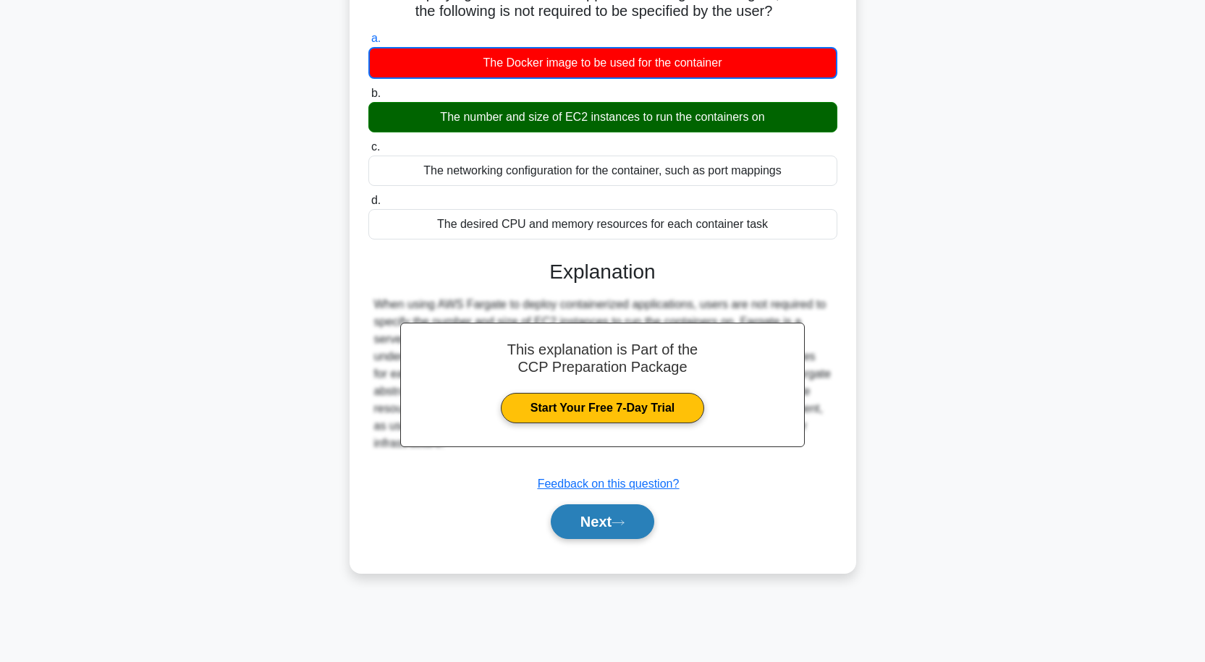
click at [611, 508] on button "Next" at bounding box center [602, 521] width 103 height 35
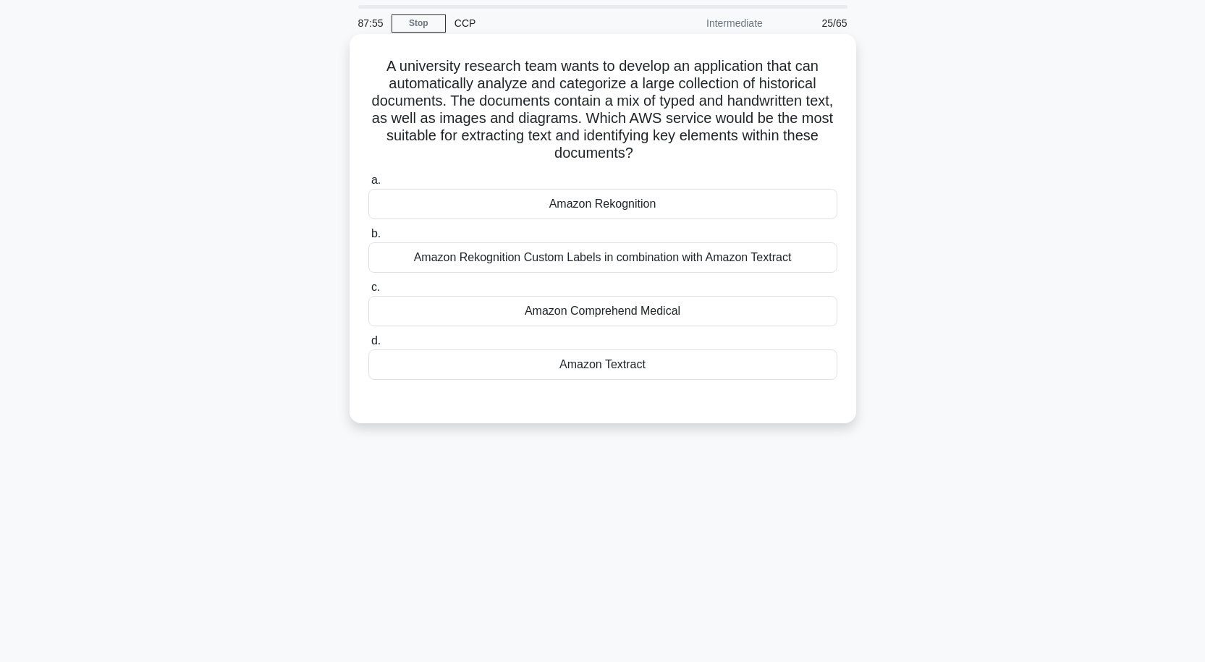
click at [631, 206] on div "Amazon Rekognition" at bounding box center [602, 204] width 469 height 30
click at [368, 185] on input "a. Amazon Rekognition" at bounding box center [368, 180] width 0 height 9
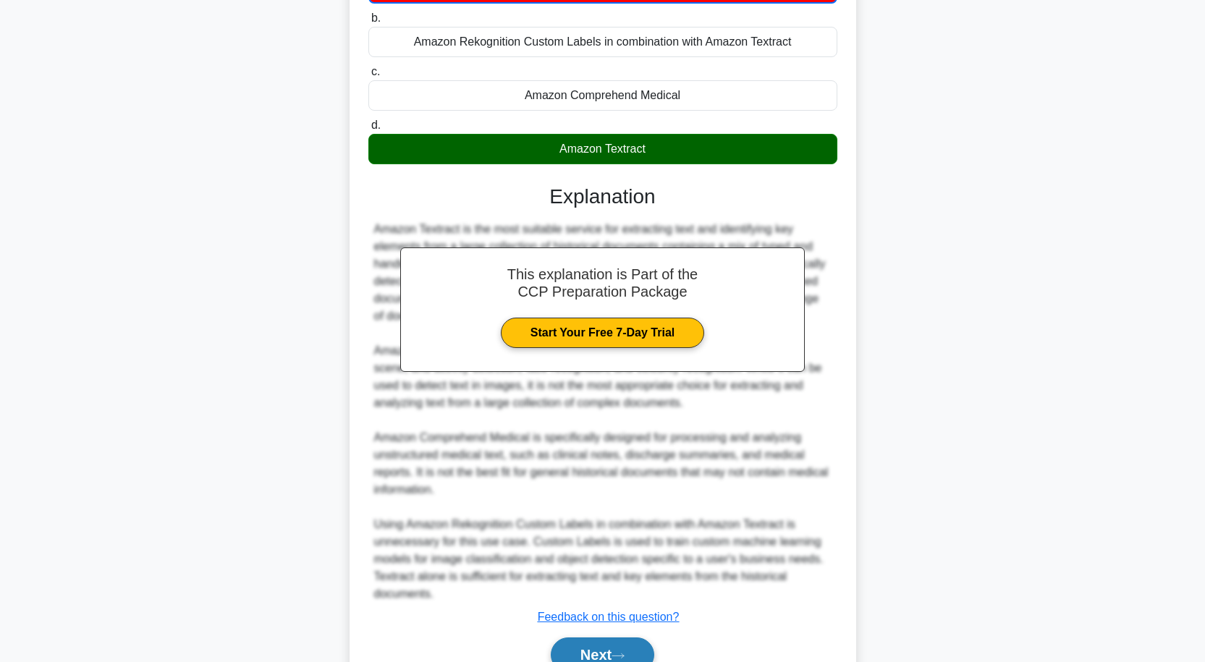
click at [610, 649] on button "Next" at bounding box center [602, 655] width 103 height 35
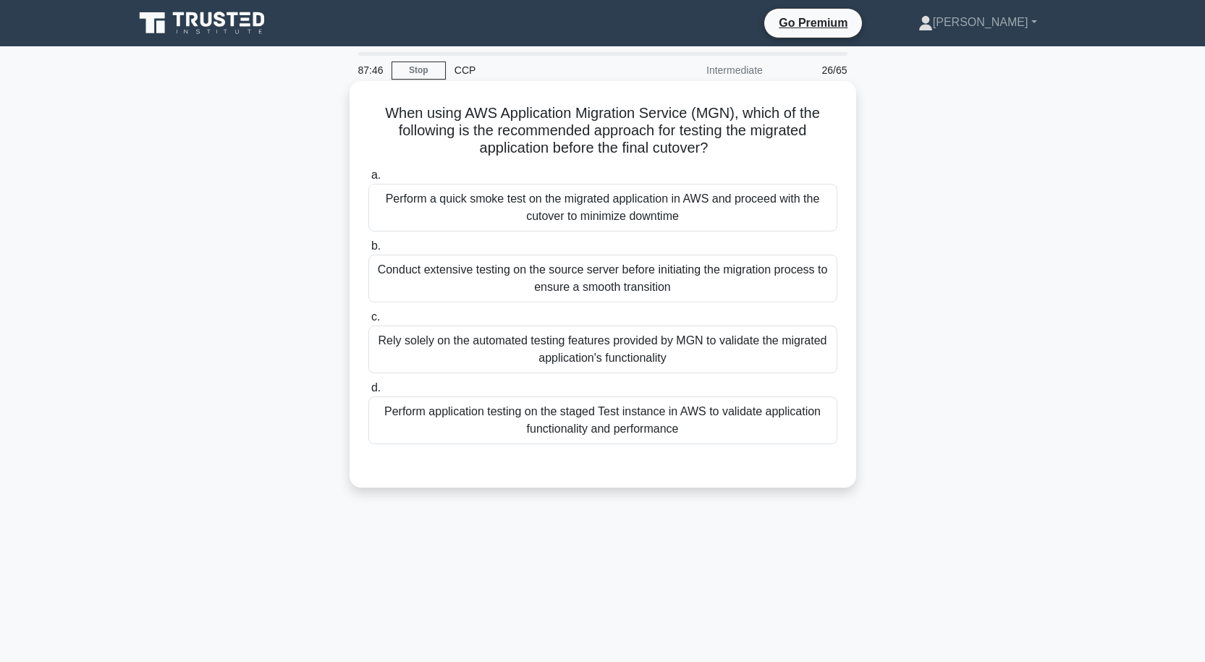
click at [570, 208] on div "Perform a quick smoke test on the migrated application in AWS and proceed with …" at bounding box center [602, 208] width 469 height 48
click at [368, 180] on input "a. Perform a quick smoke test on the migrated application in AWS and proceed wi…" at bounding box center [368, 175] width 0 height 9
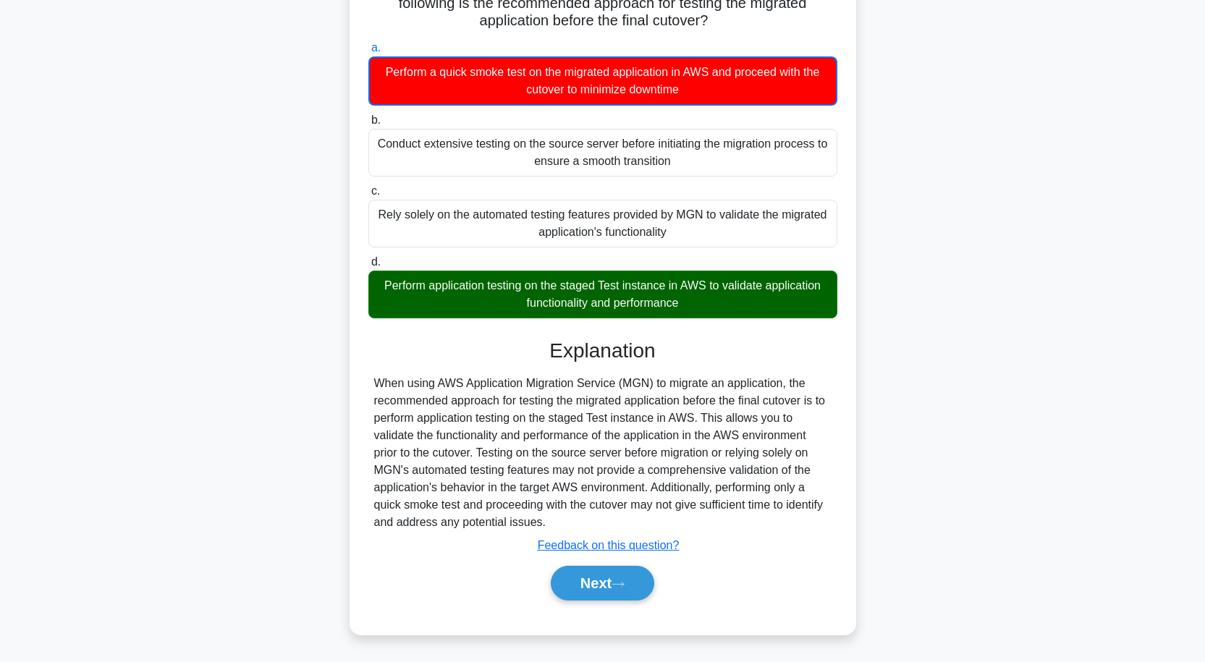
drag, startPoint x: 597, startPoint y: 578, endPoint x: 600, endPoint y: 558, distance: 19.8
click at [599, 578] on button "Next" at bounding box center [602, 583] width 103 height 35
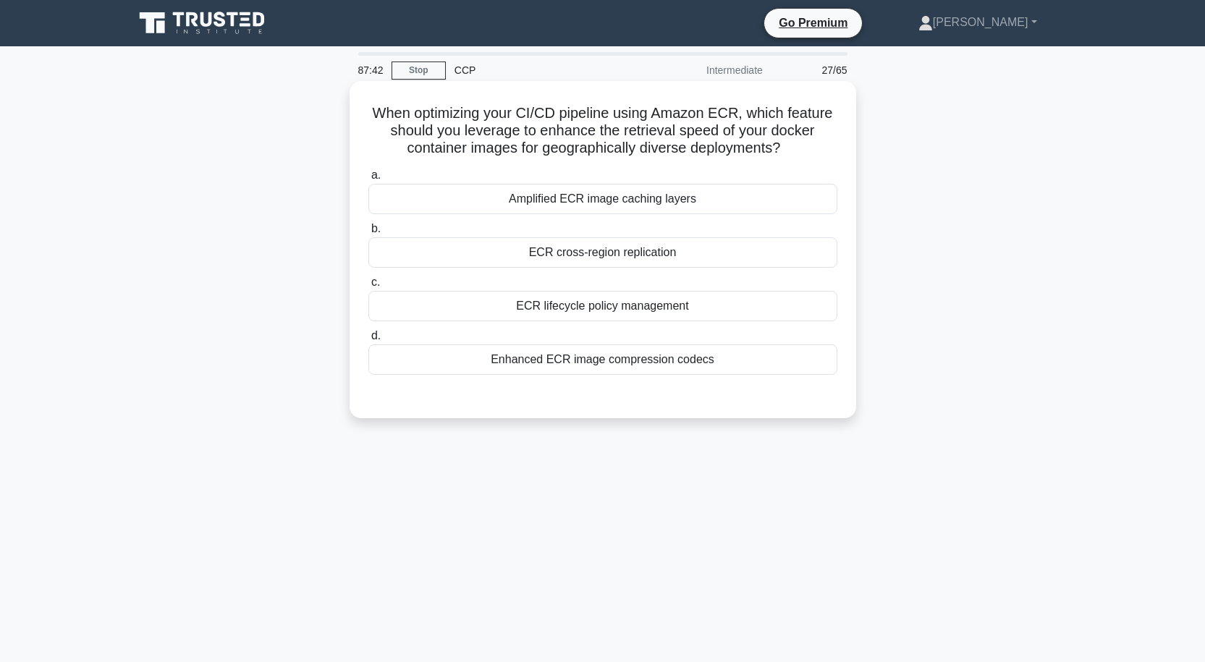
click at [592, 258] on div "ECR cross-region replication" at bounding box center [602, 252] width 469 height 30
click at [368, 234] on input "b. ECR cross-region replication" at bounding box center [368, 228] width 0 height 9
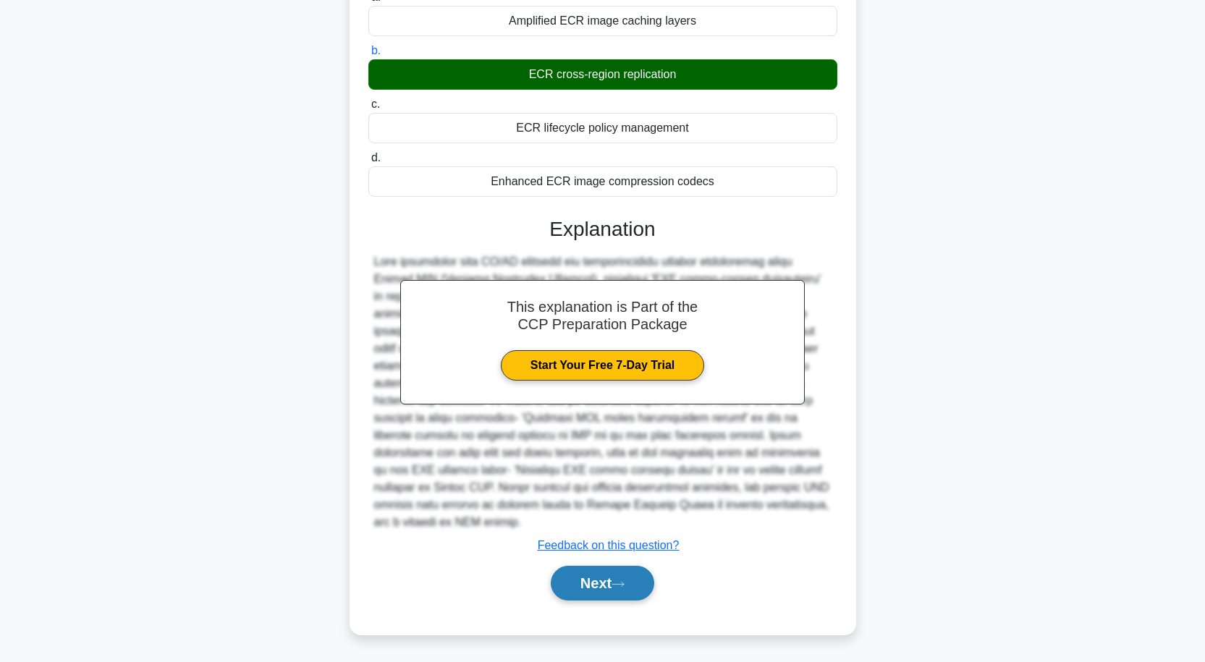
click at [625, 583] on icon at bounding box center [618, 584] width 13 height 8
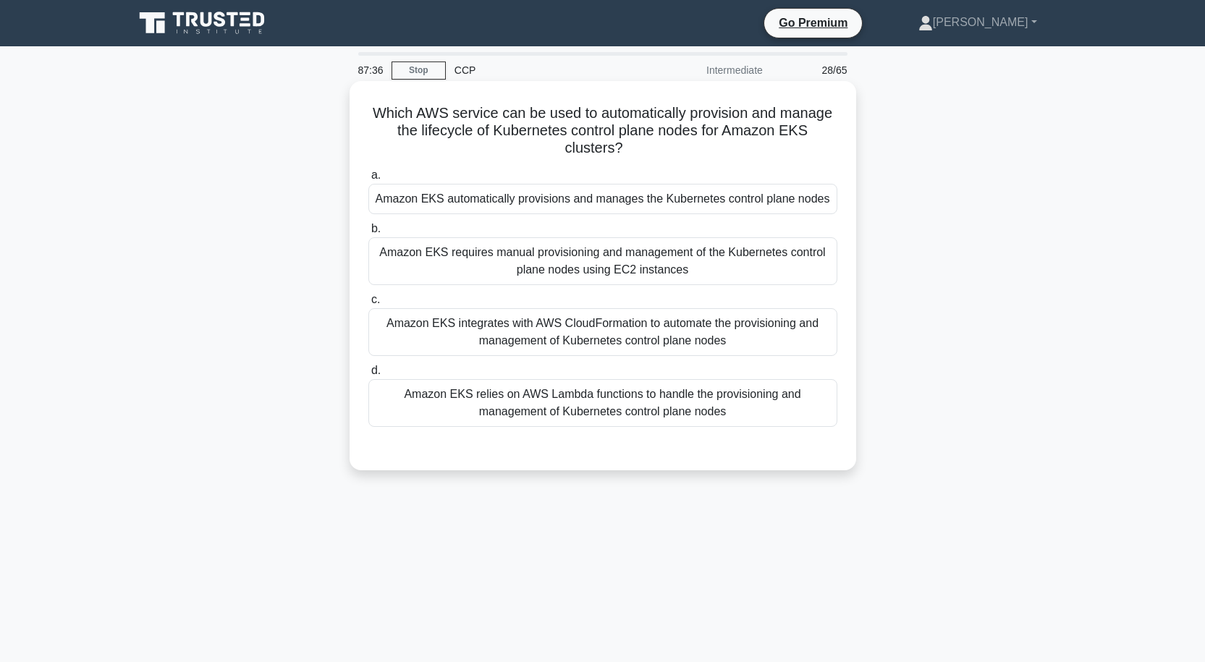
click at [664, 201] on div "Amazon EKS automatically provisions and manages the Kubernetes control plane no…" at bounding box center [602, 199] width 469 height 30
click at [368, 180] on input "a. Amazon EKS automatically provisions and manages the Kubernetes control plane…" at bounding box center [368, 175] width 0 height 9
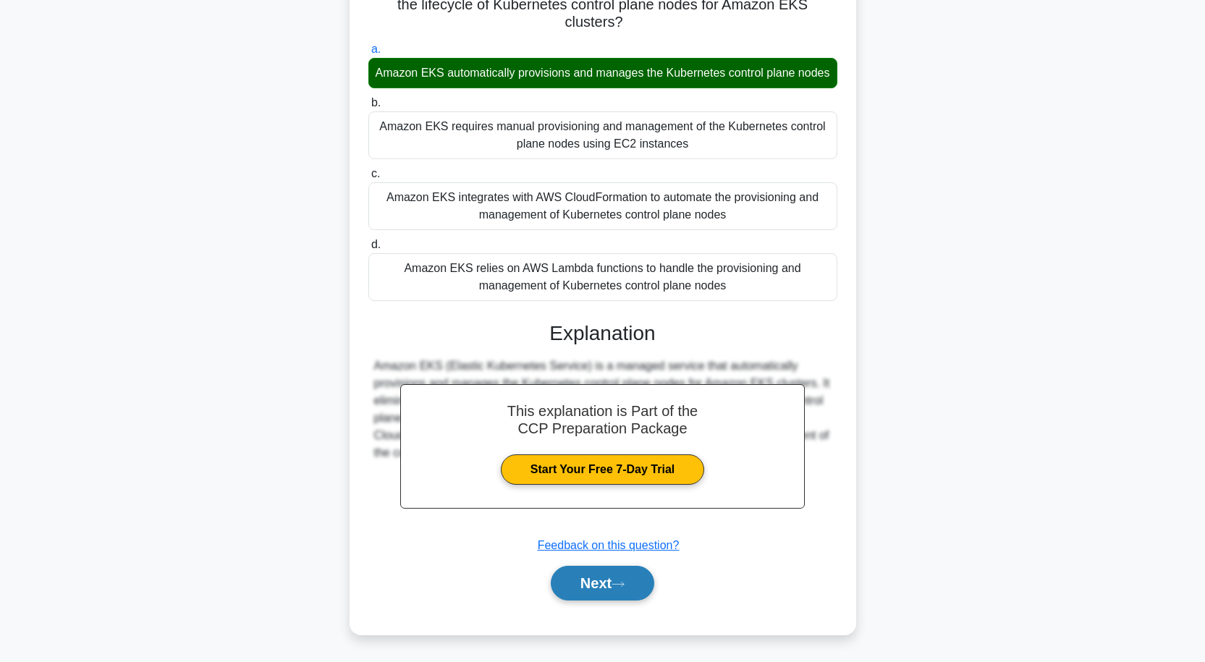
click at [617, 580] on button "Next" at bounding box center [602, 583] width 103 height 35
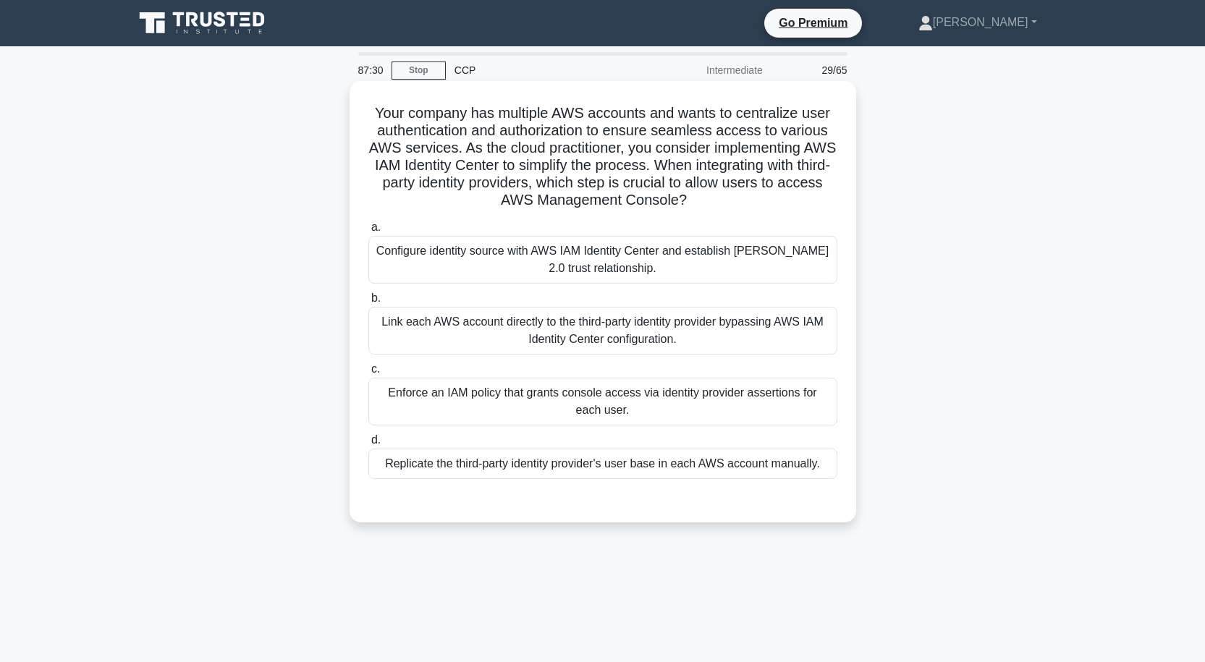
click at [632, 460] on div "Replicate the third-party identity provider's user base in each AWS account man…" at bounding box center [602, 464] width 469 height 30
click at [368, 445] on input "d. Replicate the third-party identity provider's user base in each AWS account …" at bounding box center [368, 440] width 0 height 9
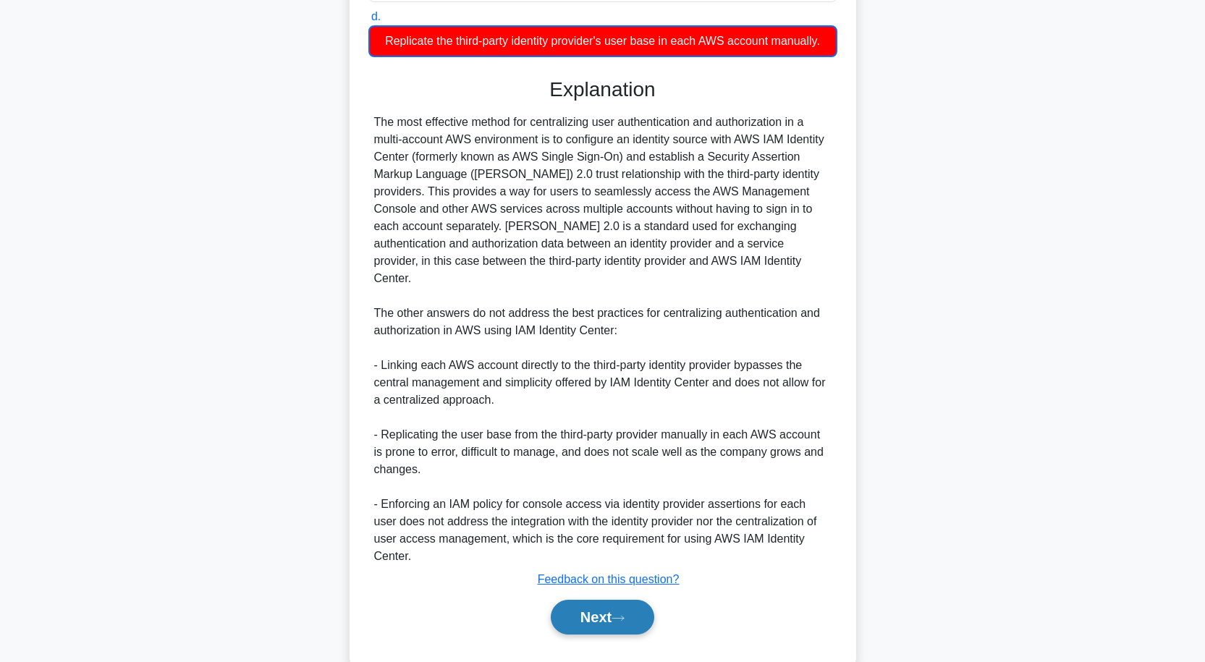
click at [627, 600] on button "Next" at bounding box center [602, 617] width 103 height 35
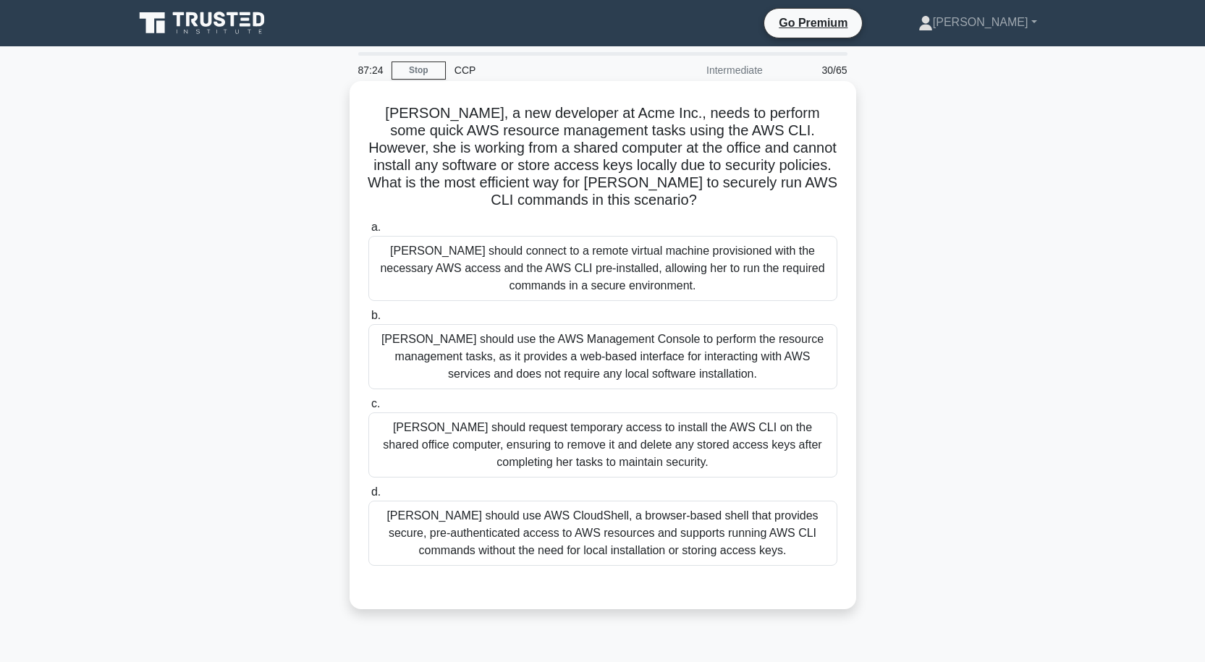
click at [589, 357] on div "[PERSON_NAME] should use the AWS Management Console to perform the resource man…" at bounding box center [602, 356] width 469 height 65
click at [368, 321] on input "b. Sarah should use the AWS Management Console to perform the resource manageme…" at bounding box center [368, 315] width 0 height 9
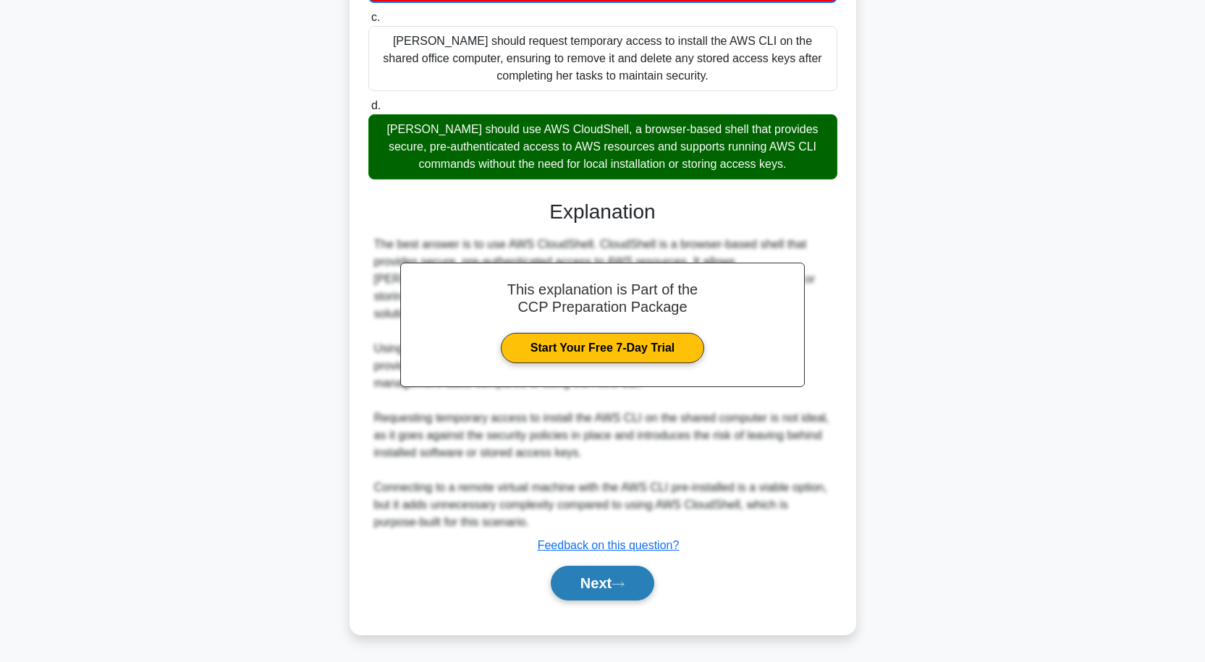
click at [608, 574] on button "Next" at bounding box center [602, 583] width 103 height 35
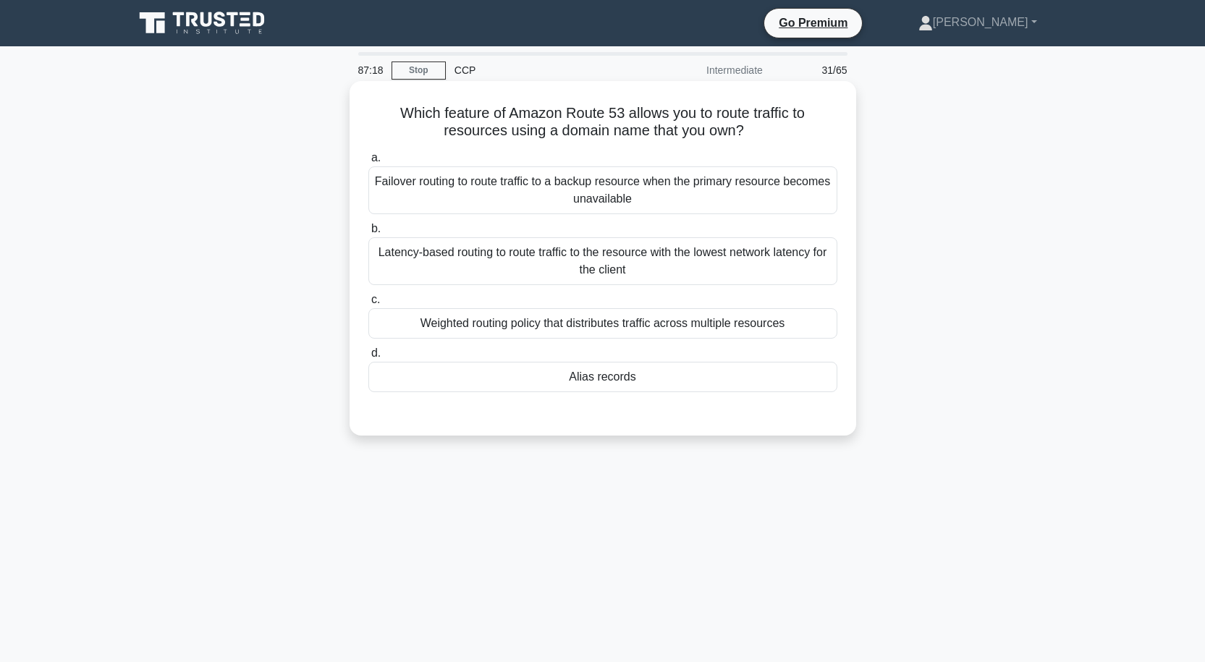
click at [626, 370] on div "Alias records" at bounding box center [602, 377] width 469 height 30
click at [368, 358] on input "d. Alias records" at bounding box center [368, 353] width 0 height 9
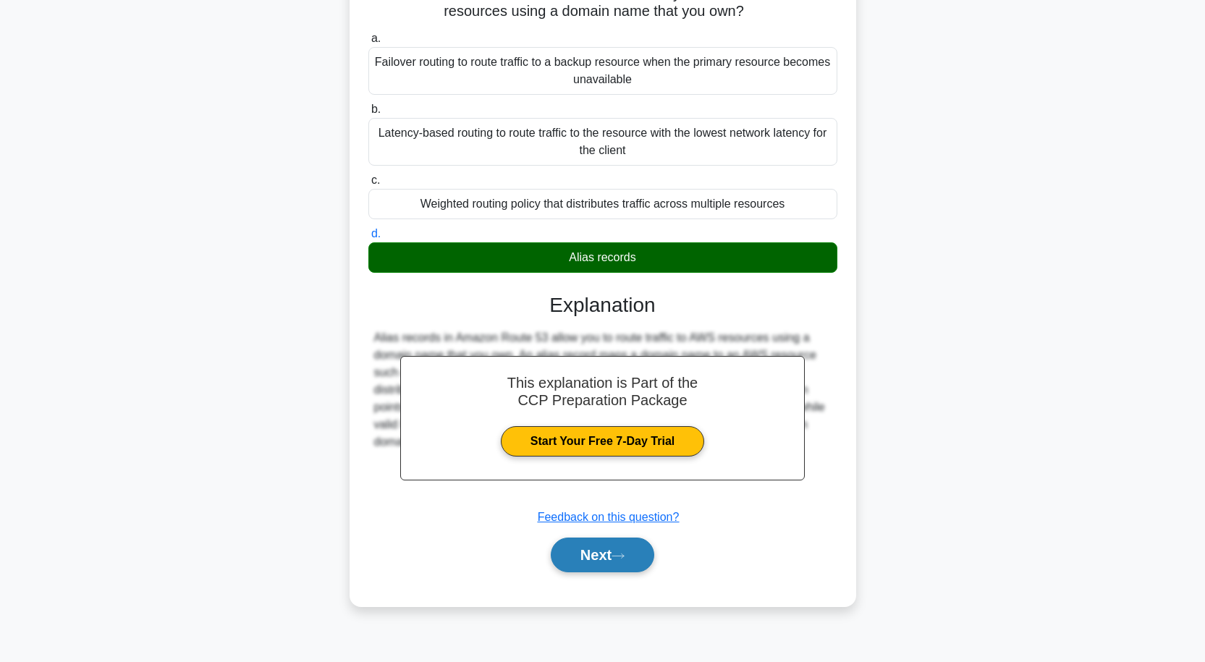
click at [614, 556] on button "Next" at bounding box center [602, 555] width 103 height 35
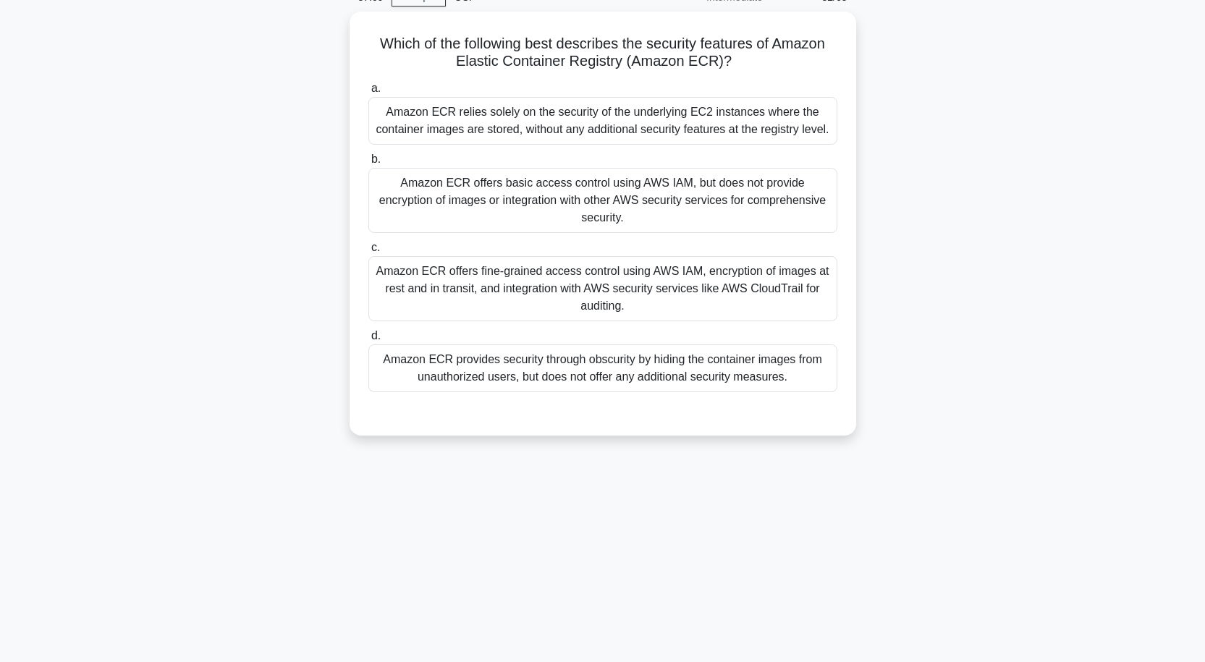
scroll to position [47, 0]
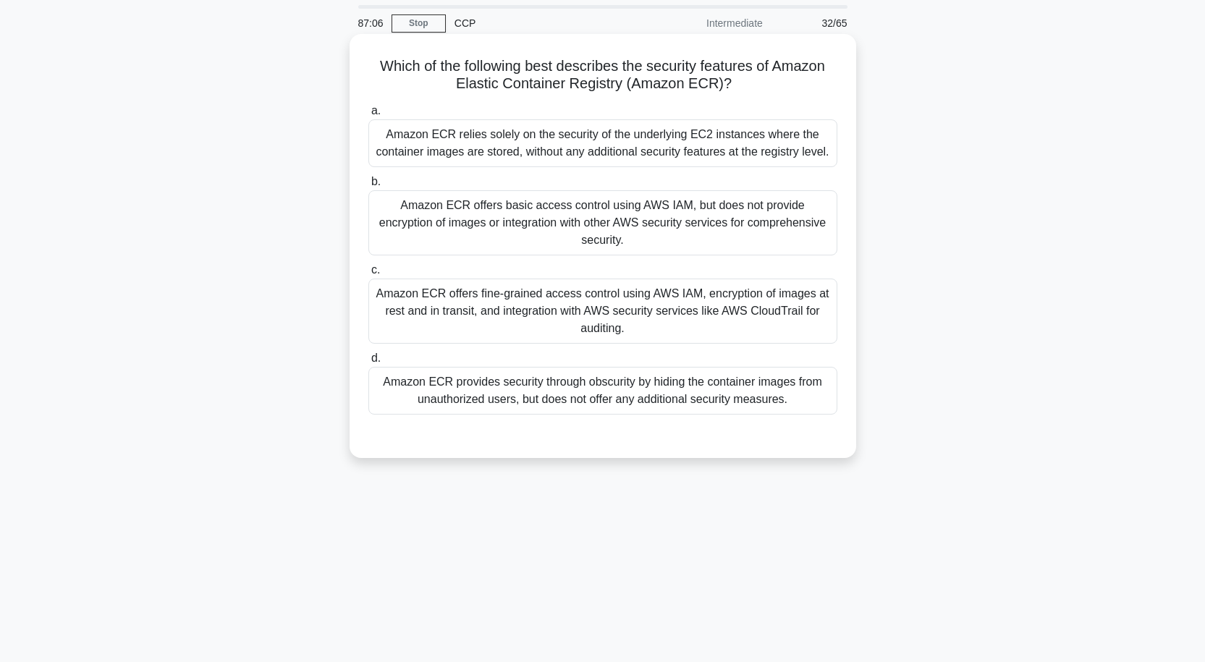
click at [590, 144] on div "Amazon ECR relies solely on the security of the underlying EC2 instances where …" at bounding box center [602, 143] width 469 height 48
click at [368, 116] on input "a. Amazon ECR relies solely on the security of the underlying EC2 instances whe…" at bounding box center [368, 110] width 0 height 9
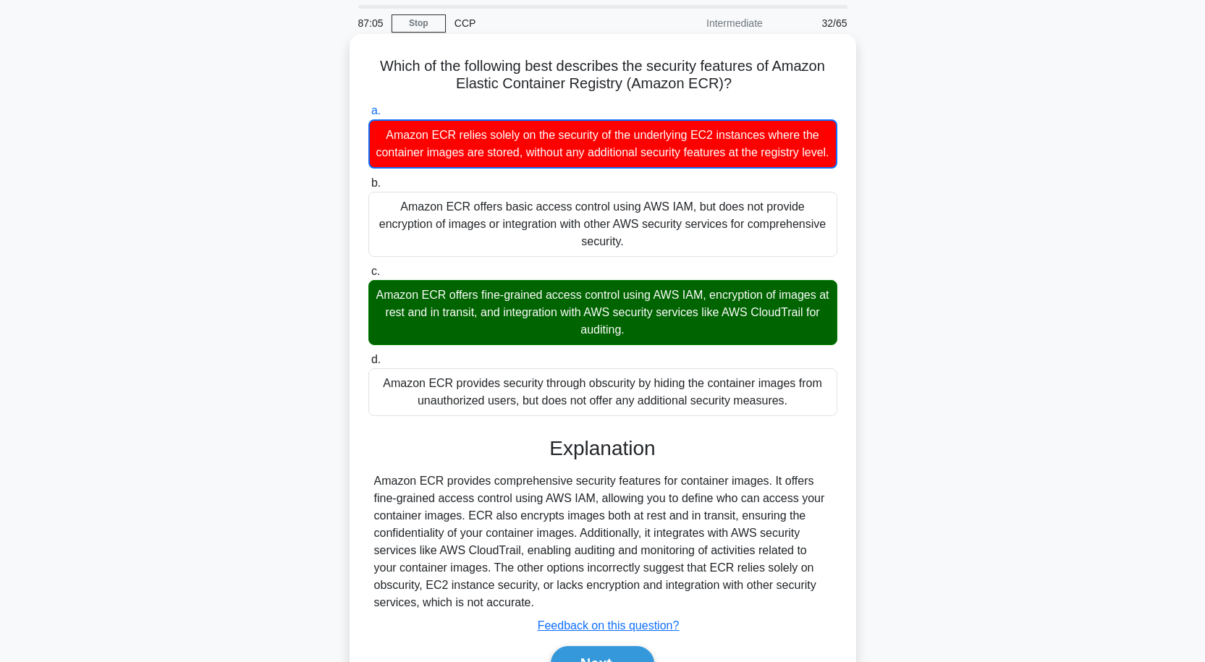
scroll to position [128, 0]
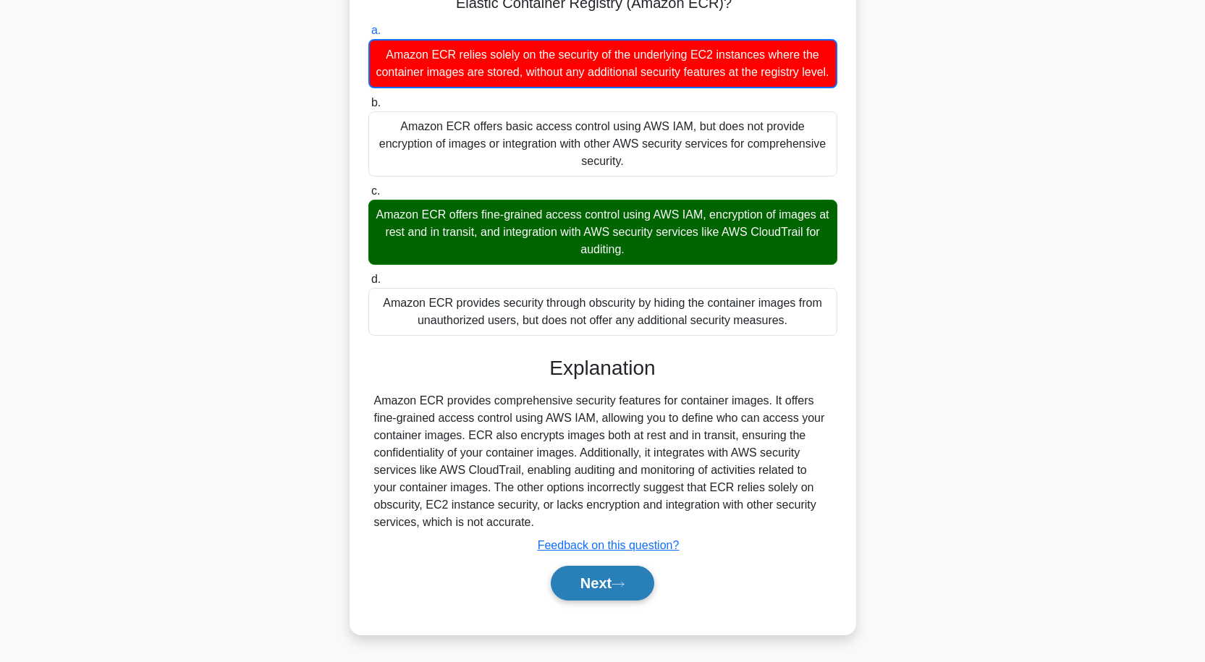
click at [616, 567] on button "Next" at bounding box center [602, 583] width 103 height 35
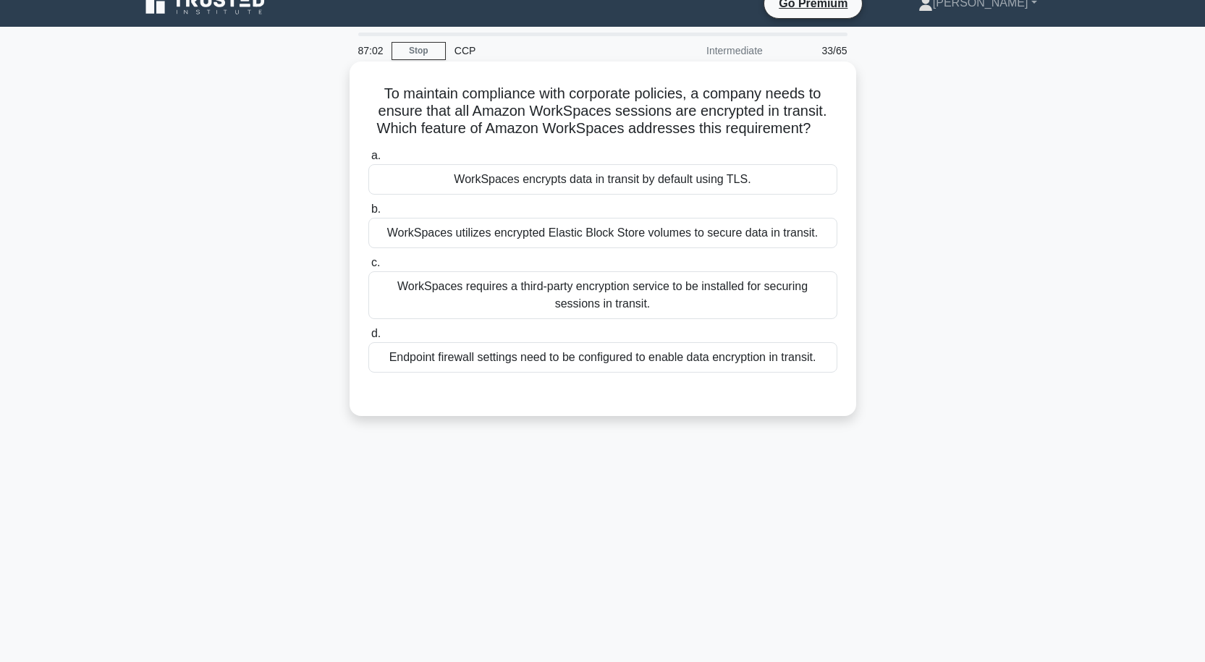
scroll to position [0, 0]
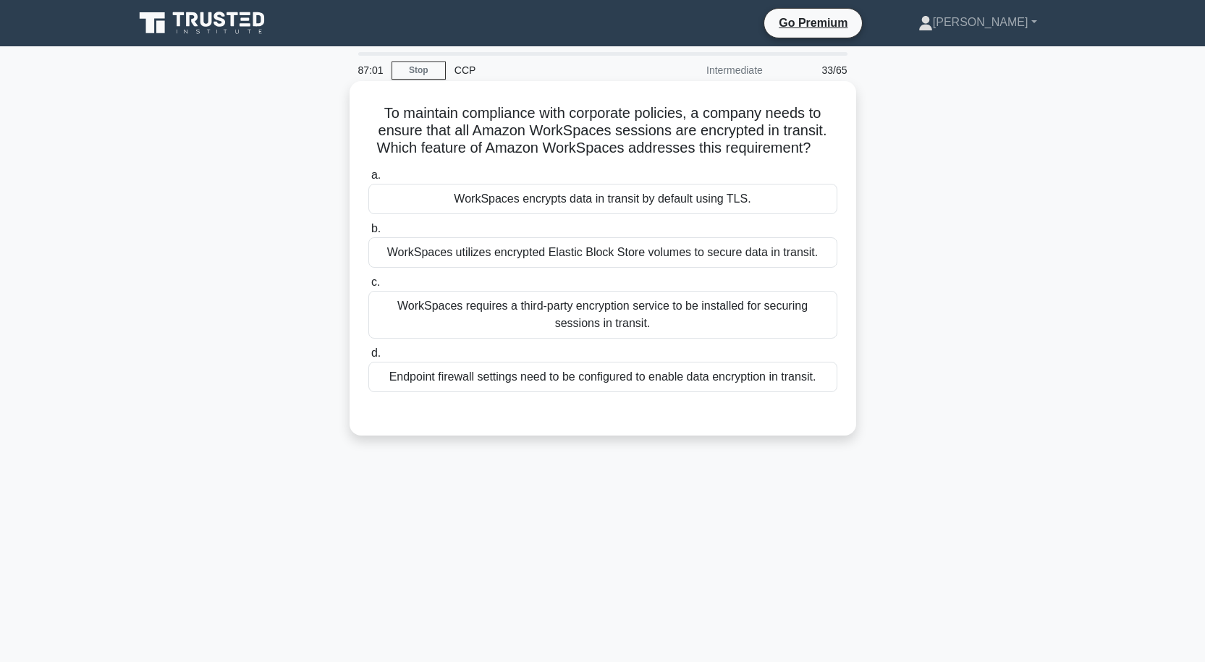
click at [616, 195] on div "WorkSpaces encrypts data in transit by default using TLS." at bounding box center [602, 199] width 469 height 30
click at [368, 180] on input "a. WorkSpaces encrypts data in transit by default using TLS." at bounding box center [368, 175] width 0 height 9
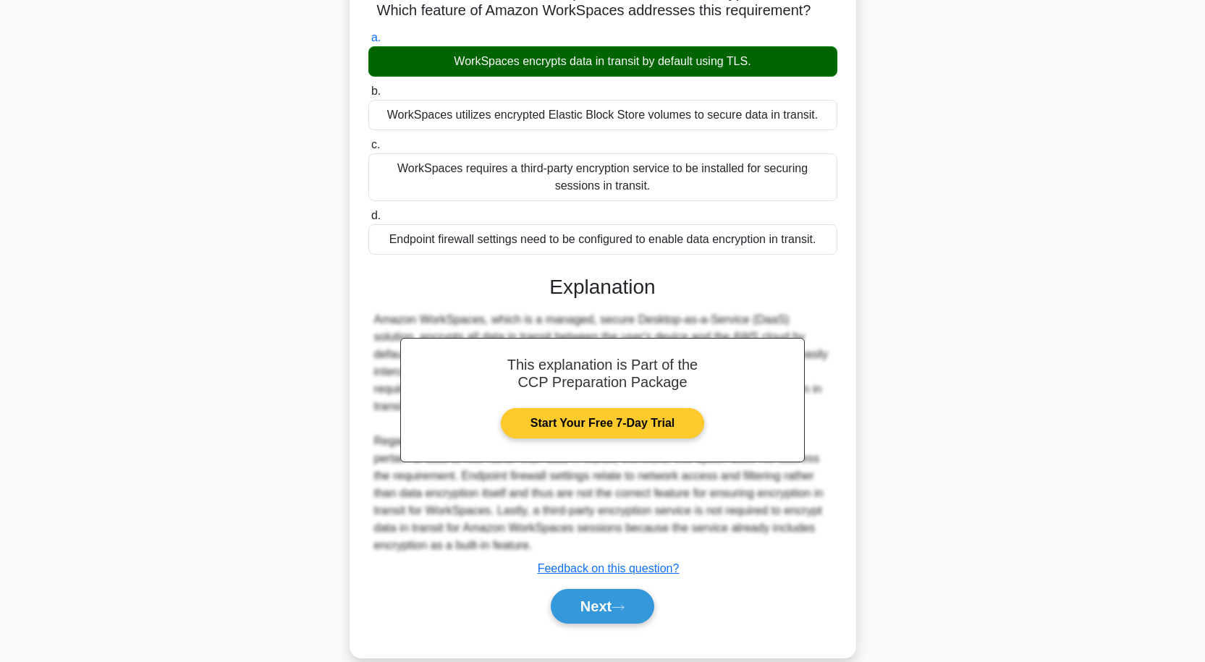
scroll to position [161, 0]
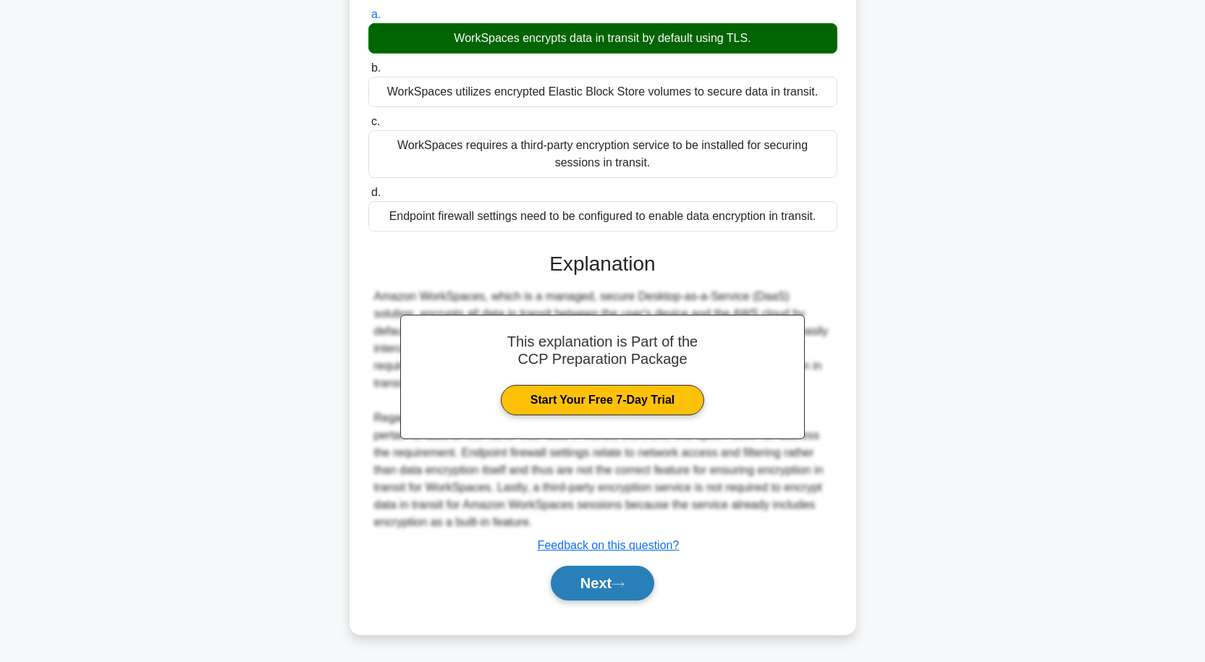
click at [622, 572] on button "Next" at bounding box center [602, 583] width 103 height 35
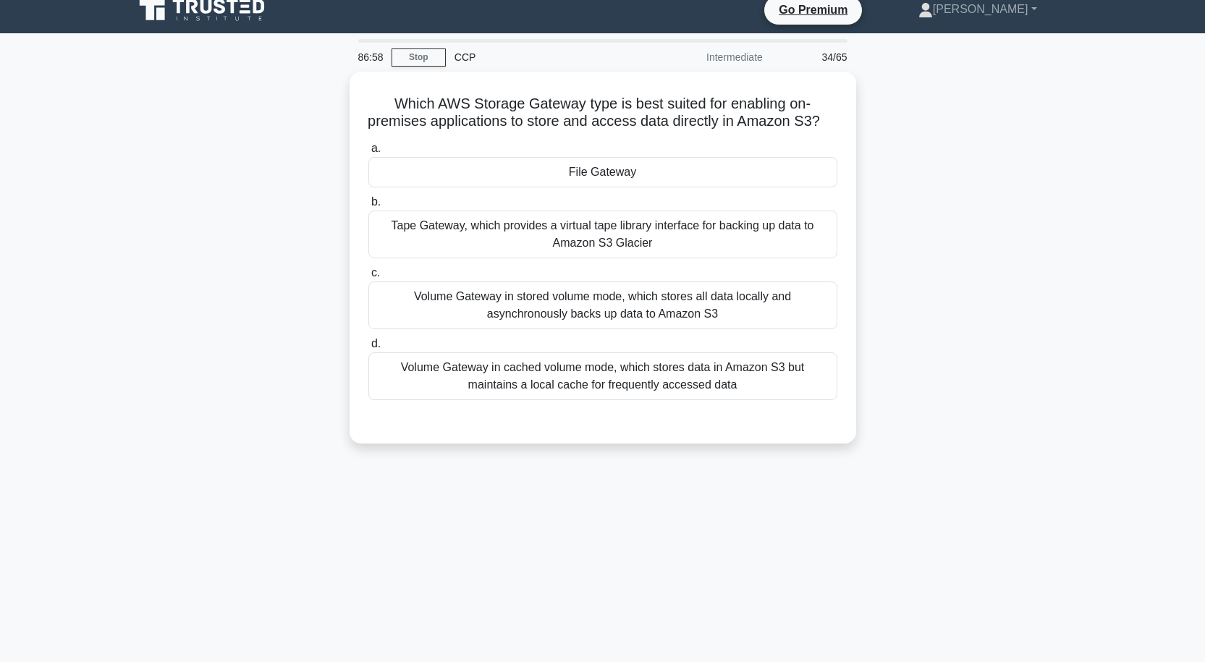
scroll to position [0, 0]
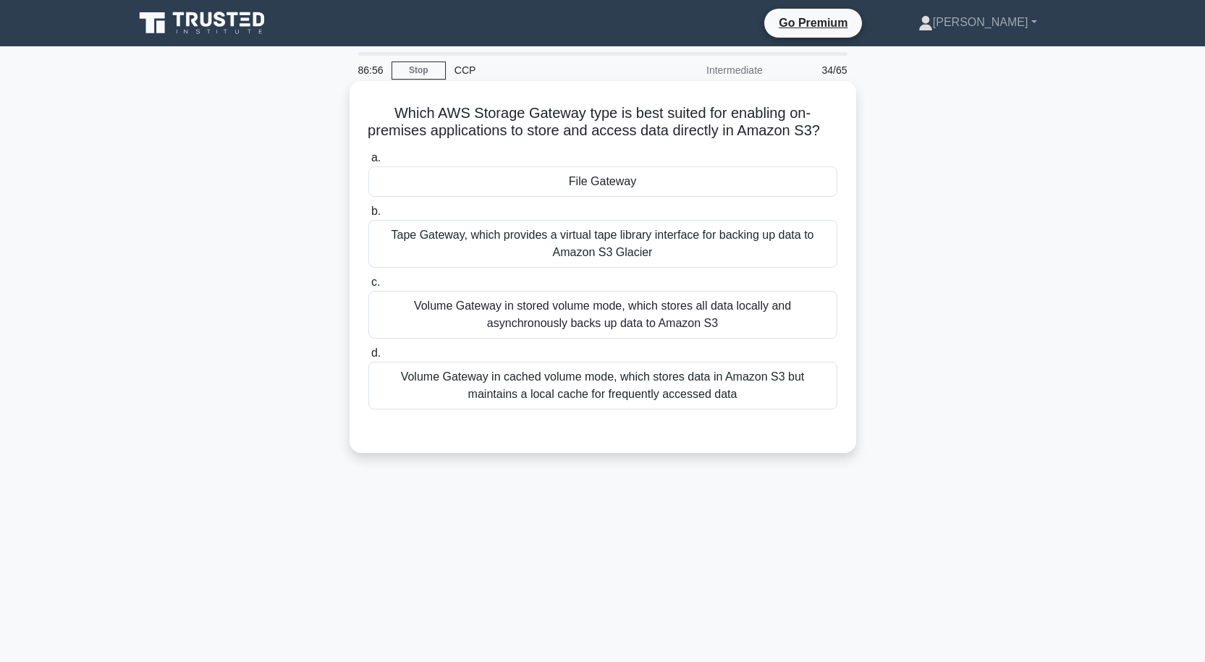
click at [616, 197] on div "File Gateway" at bounding box center [602, 181] width 469 height 30
click at [368, 163] on input "a. File Gateway" at bounding box center [368, 157] width 0 height 9
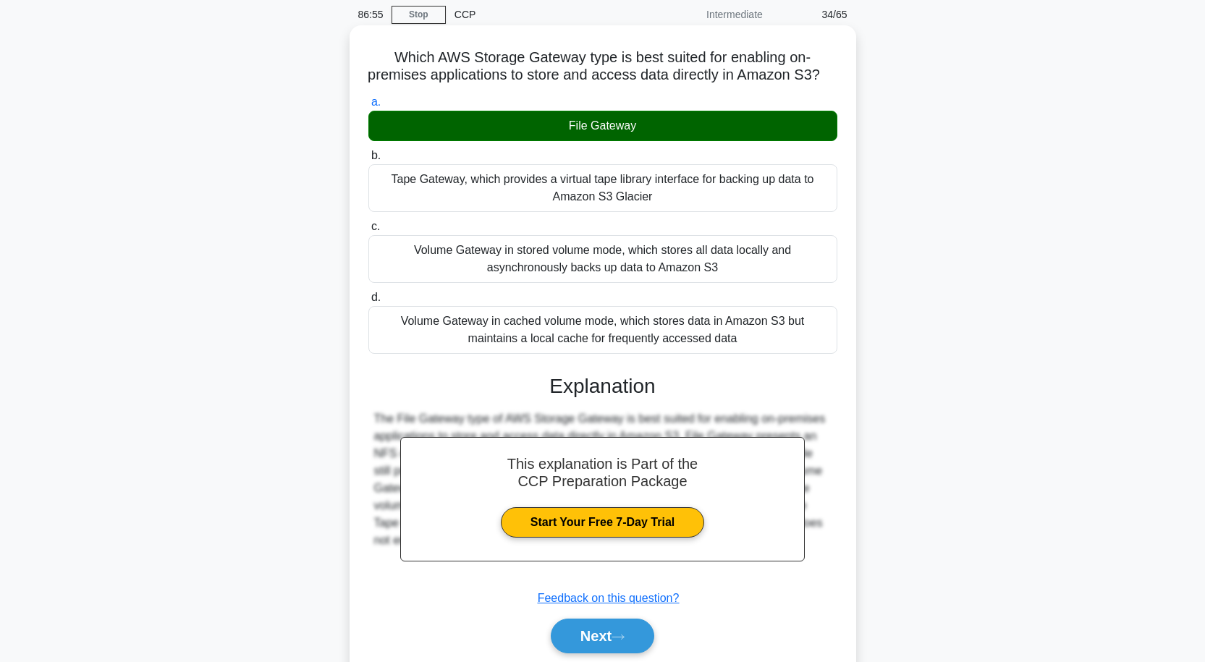
scroll to position [127, 0]
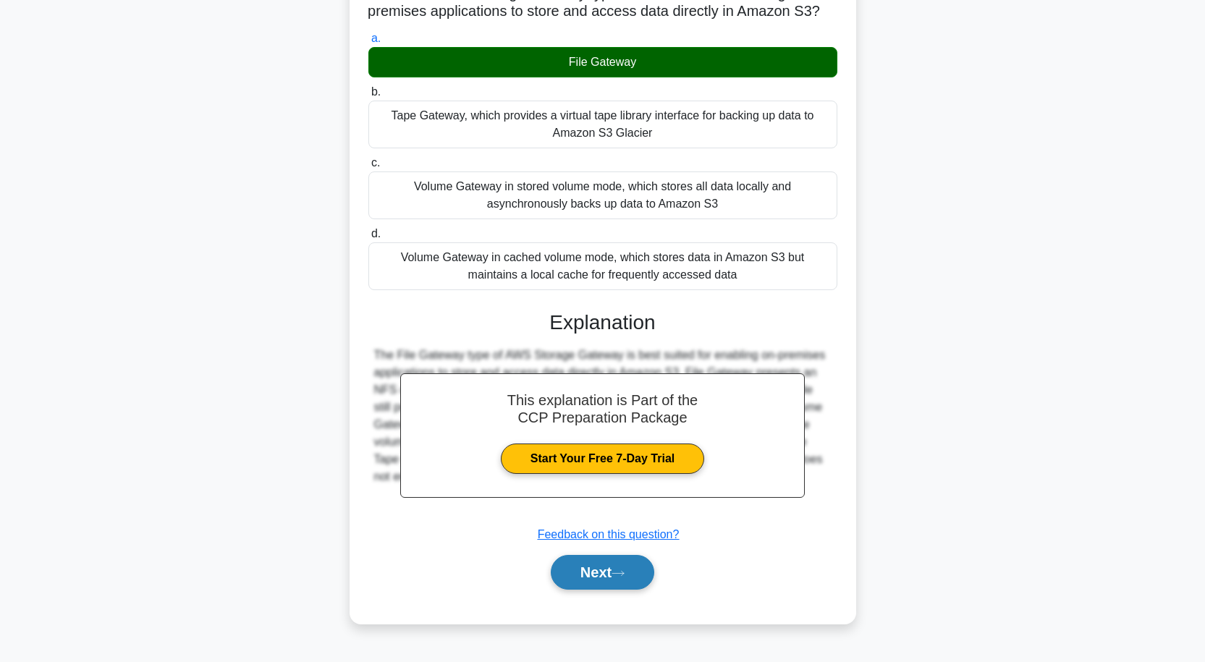
click at [629, 578] on button "Next" at bounding box center [602, 572] width 103 height 35
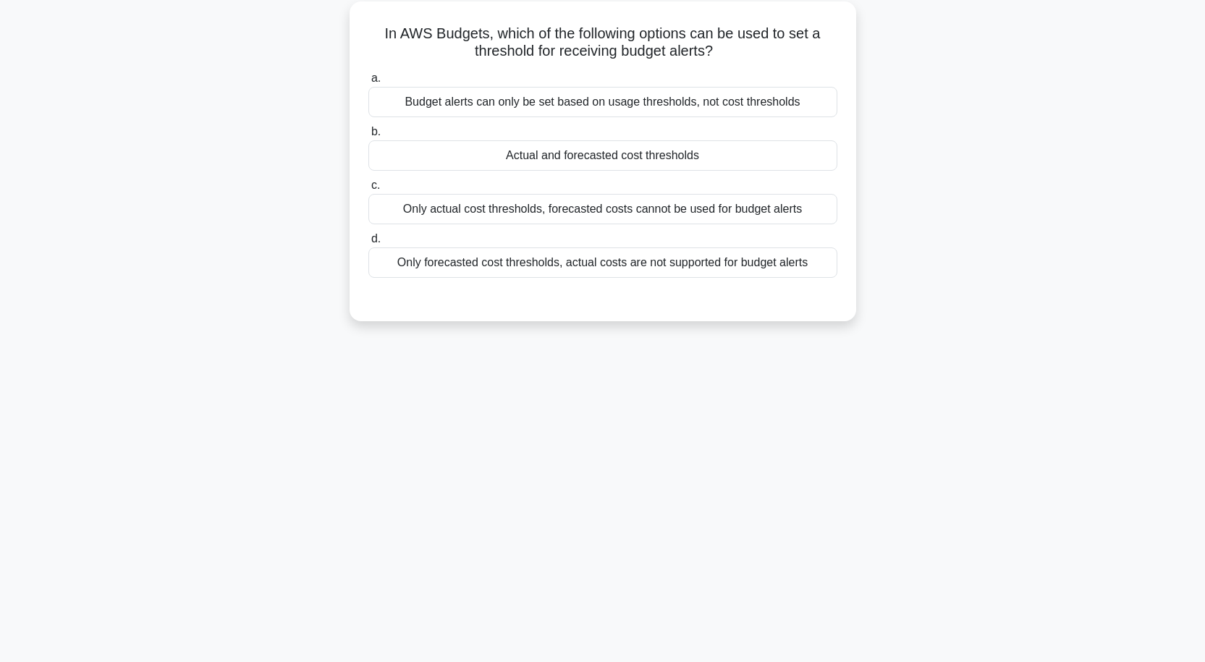
scroll to position [0, 0]
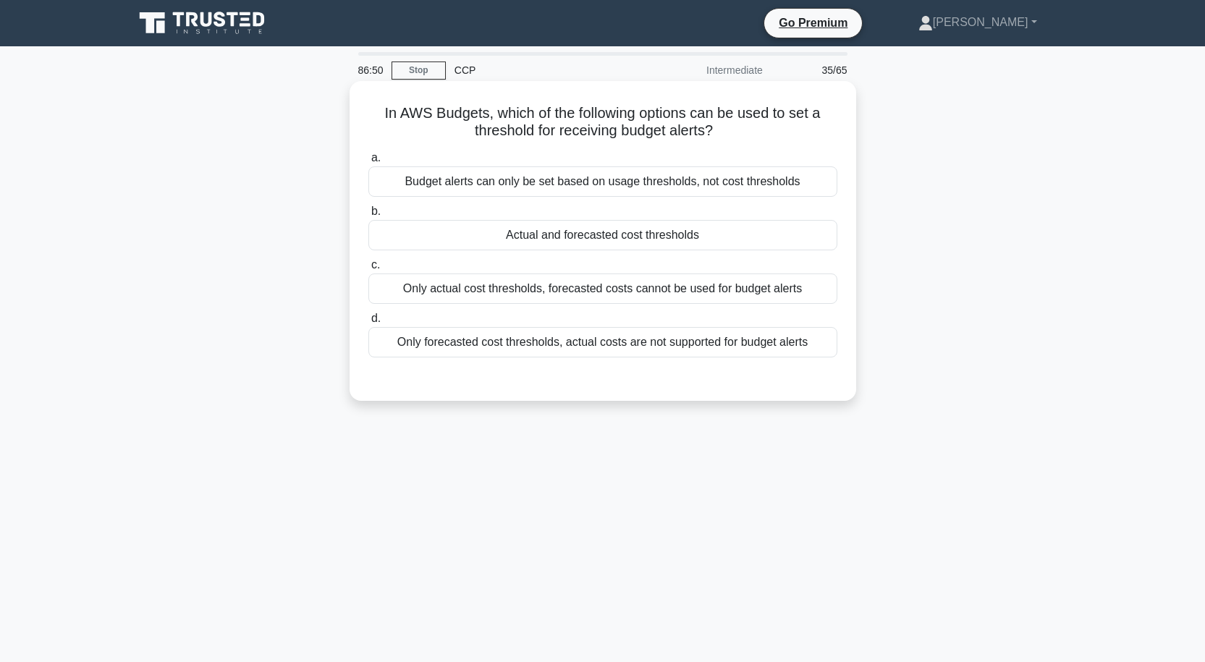
click at [625, 240] on div "Actual and forecasted cost thresholds" at bounding box center [602, 235] width 469 height 30
click at [368, 216] on input "b. Actual and forecasted cost thresholds" at bounding box center [368, 211] width 0 height 9
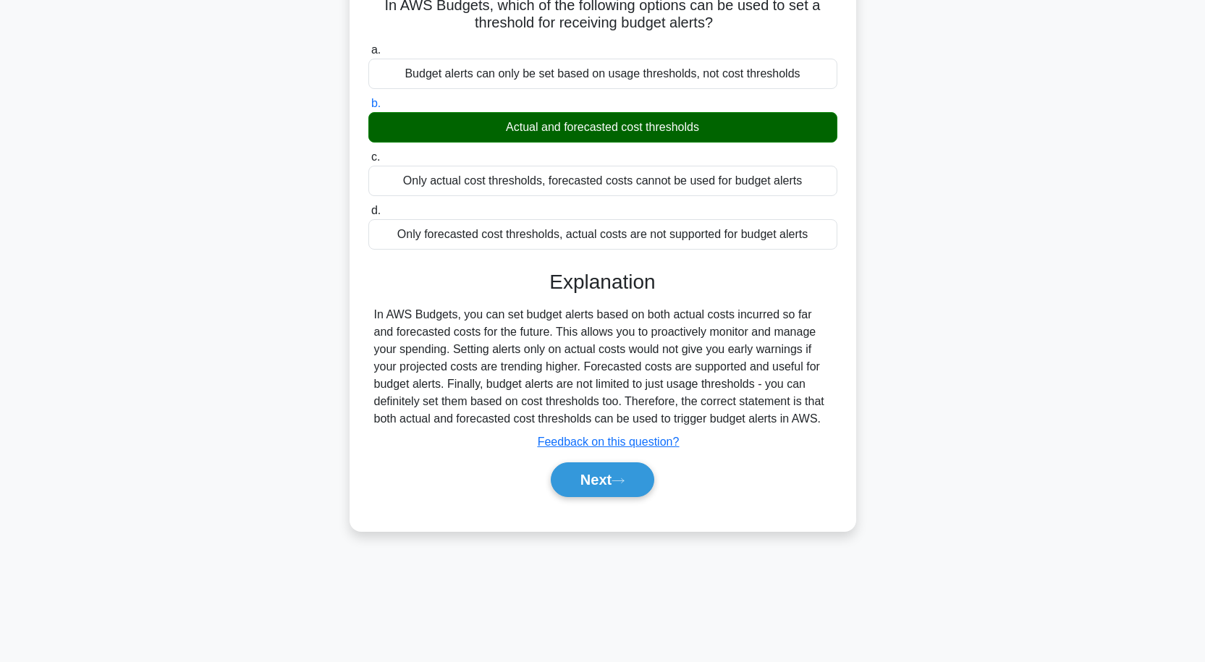
scroll to position [119, 0]
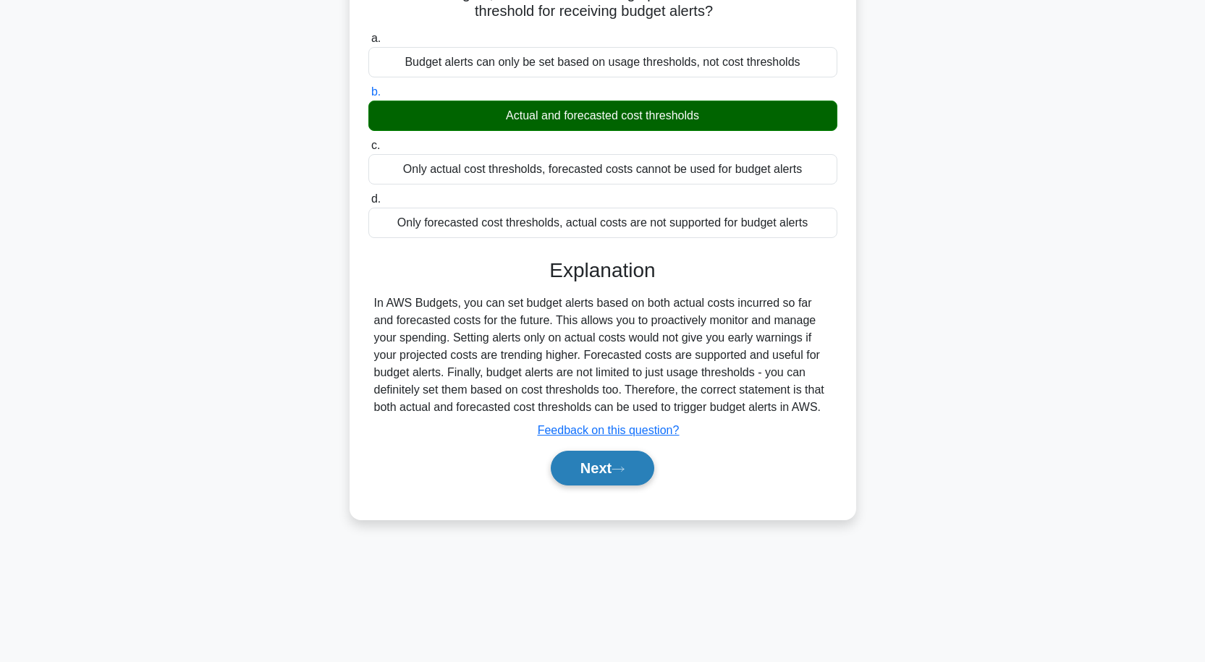
click at [610, 463] on button "Next" at bounding box center [602, 468] width 103 height 35
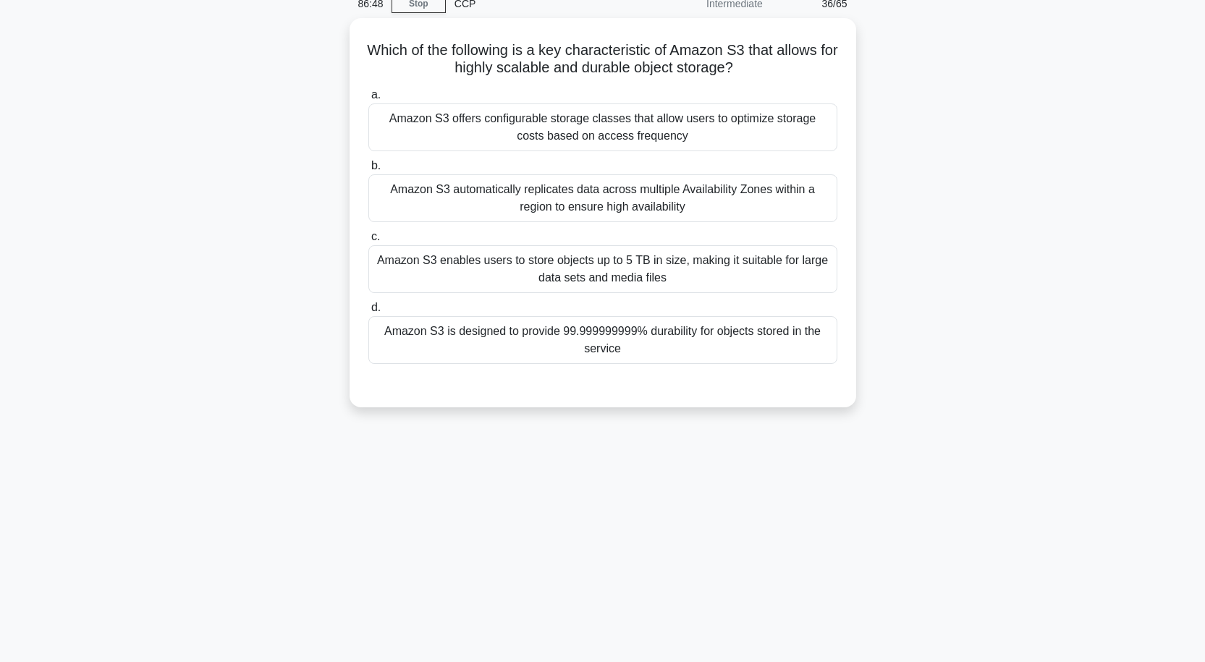
scroll to position [0, 0]
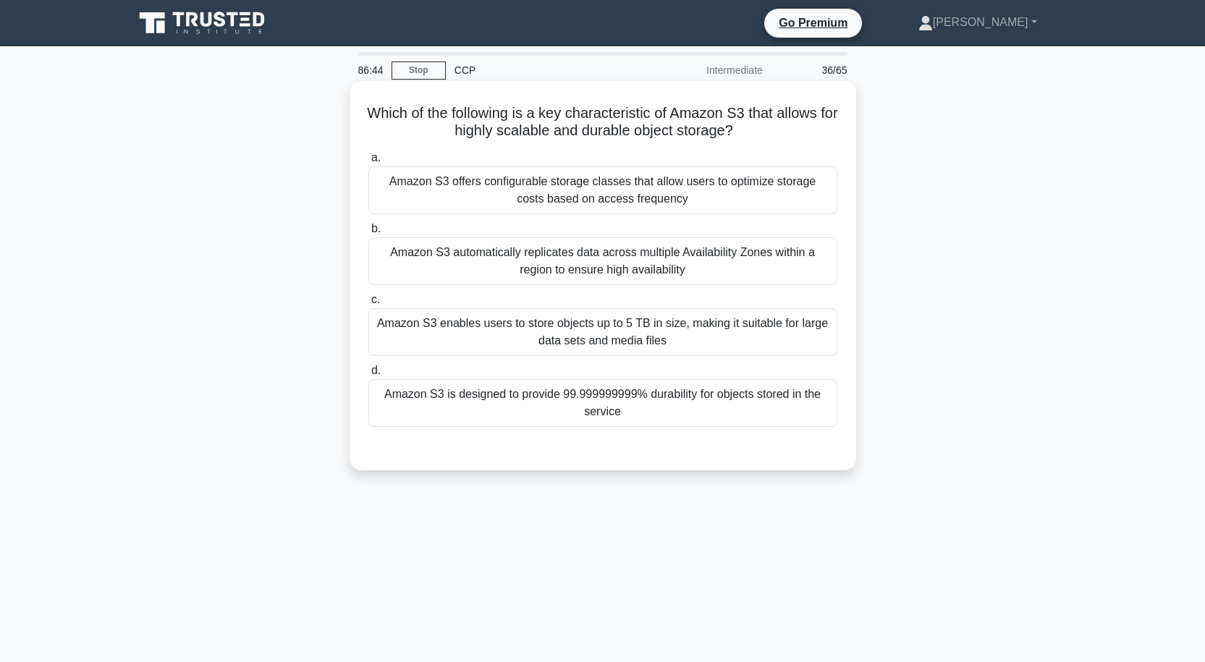
click at [591, 388] on div "Amazon S3 is designed to provide 99.999999999% durability for objects stored in…" at bounding box center [602, 403] width 469 height 48
click at [368, 376] on input "d. Amazon S3 is designed to provide 99.999999999% durability for objects stored…" at bounding box center [368, 370] width 0 height 9
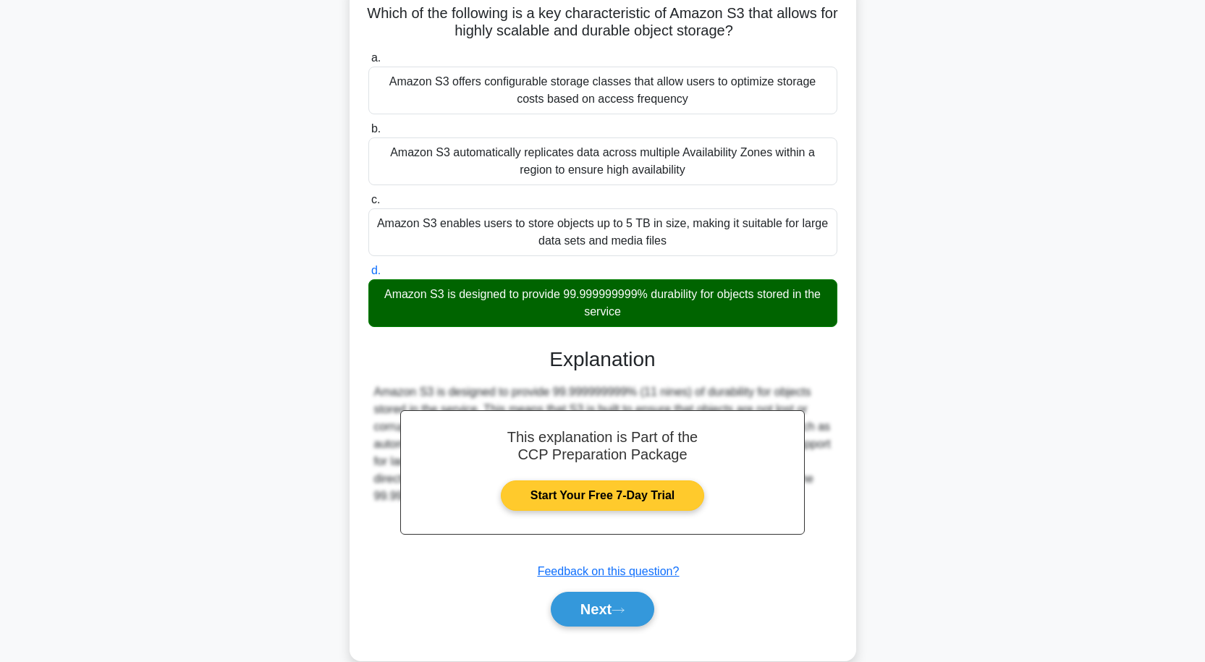
scroll to position [127, 0]
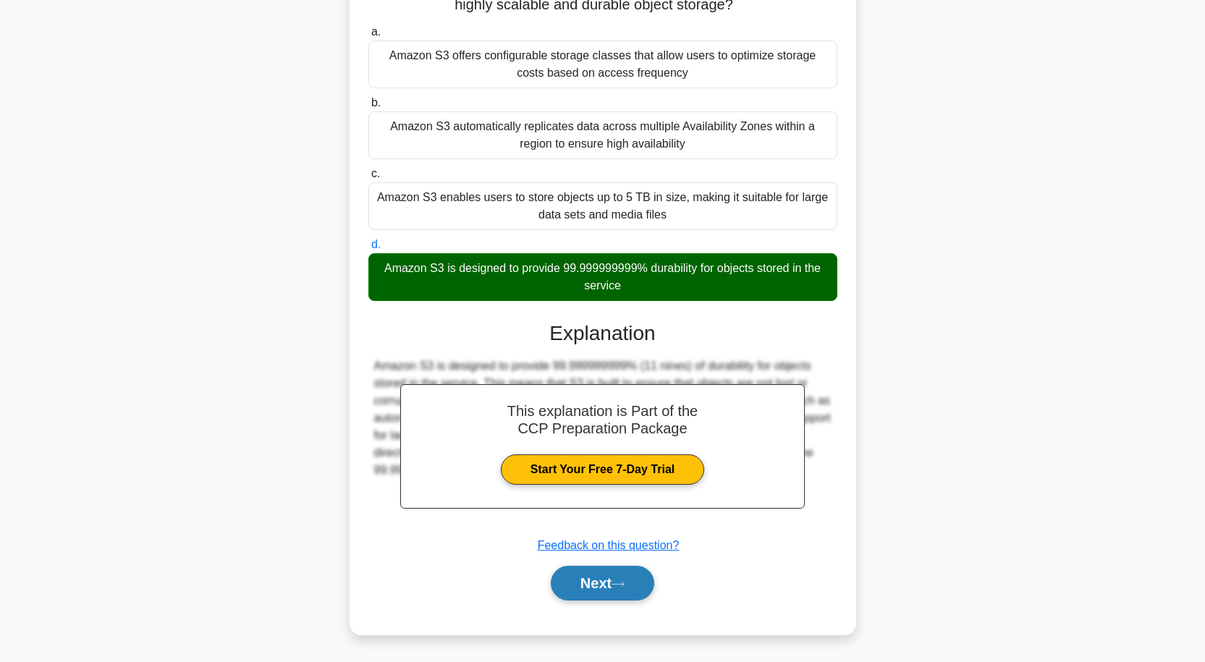
click at [617, 580] on button "Next" at bounding box center [602, 583] width 103 height 35
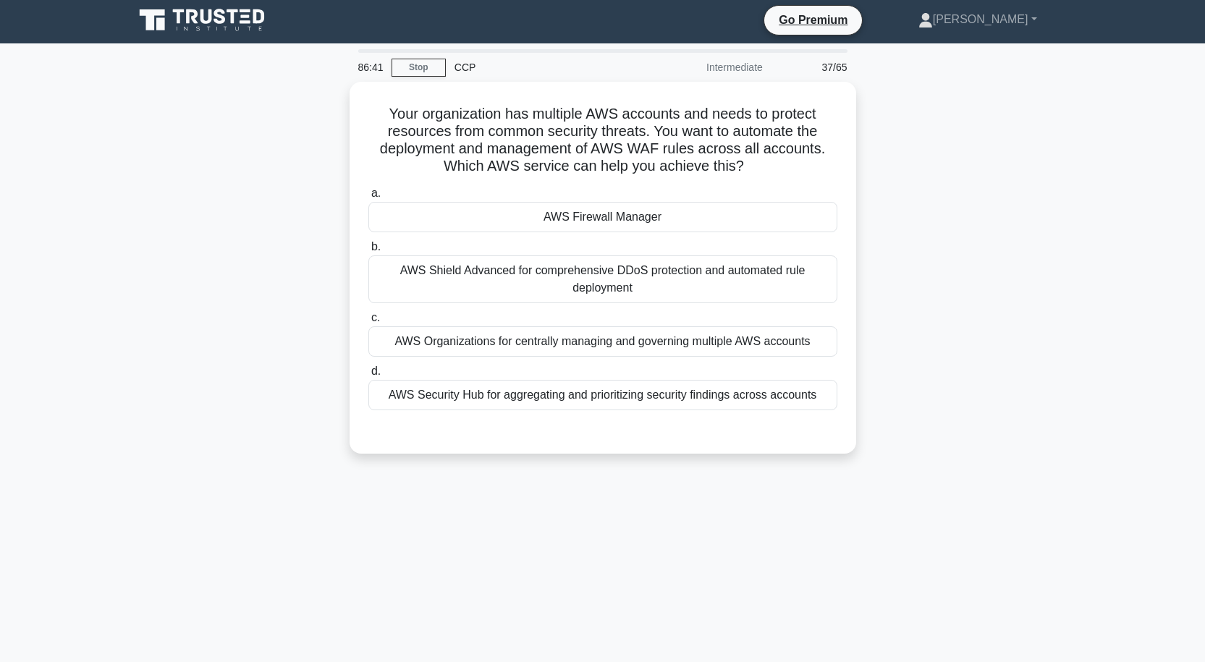
scroll to position [0, 0]
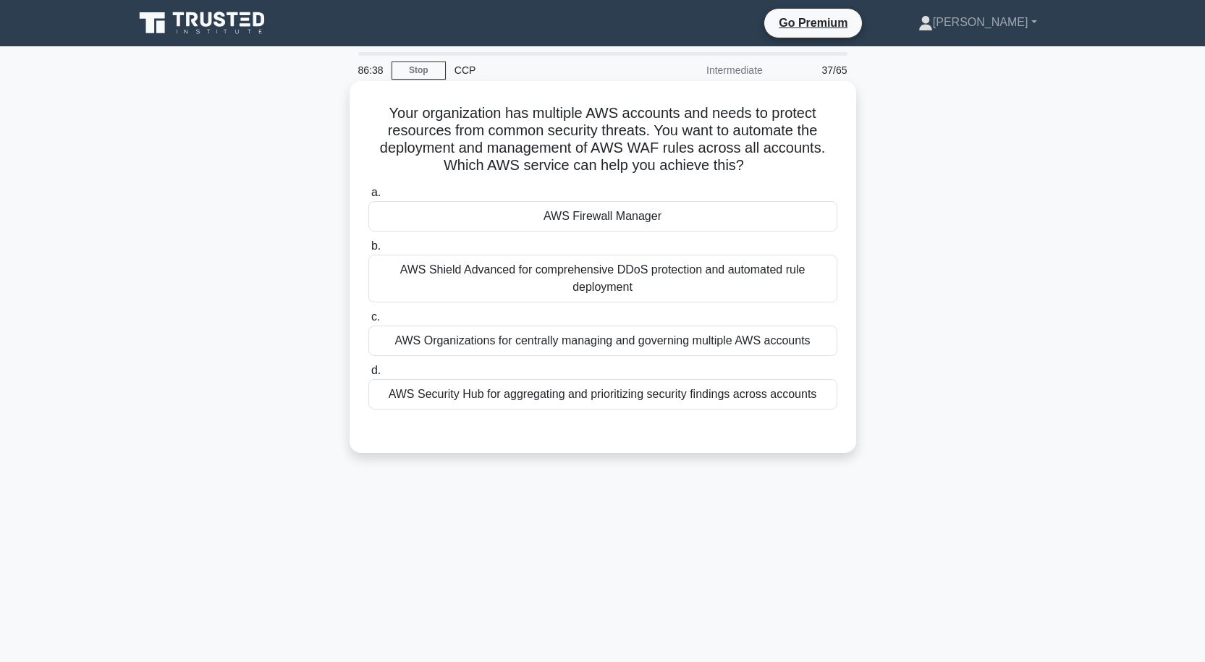
click at [608, 216] on div "AWS Firewall Manager" at bounding box center [602, 216] width 469 height 30
click at [368, 198] on input "a. AWS Firewall Manager" at bounding box center [368, 192] width 0 height 9
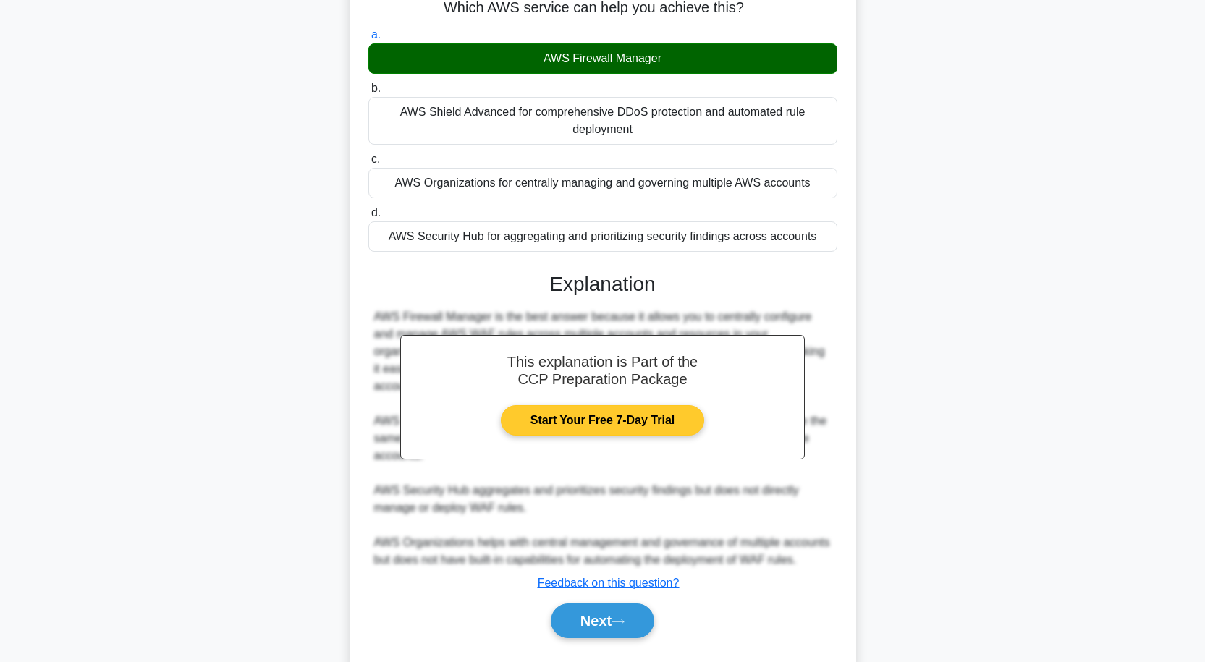
scroll to position [179, 0]
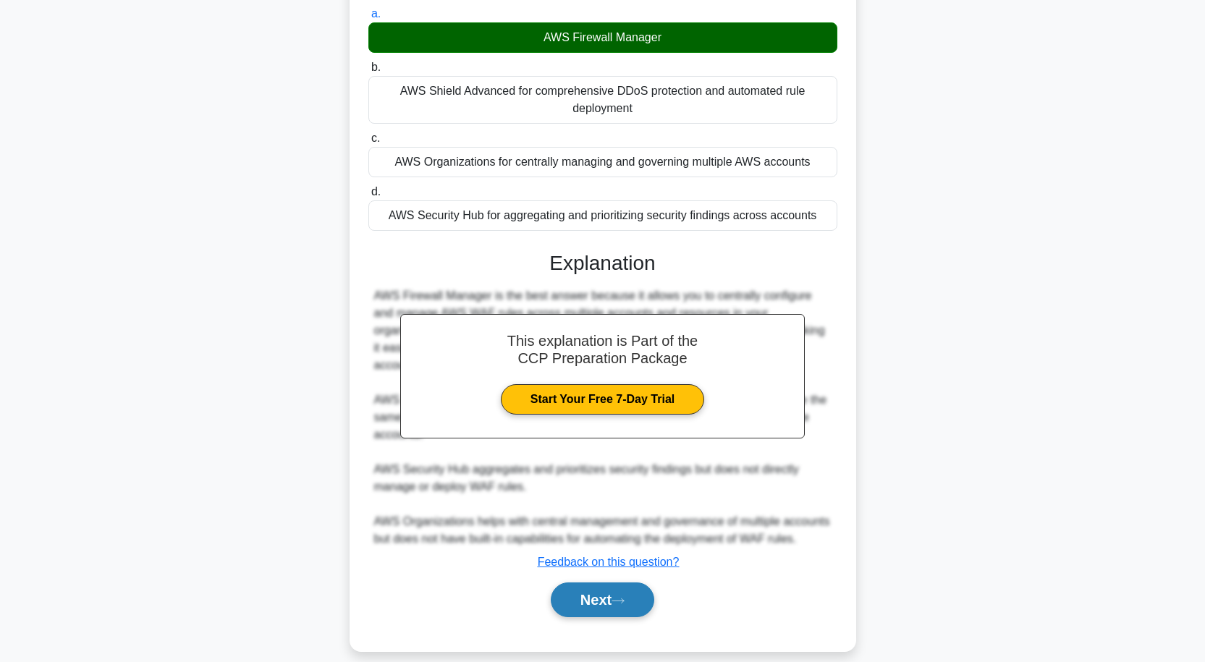
drag, startPoint x: 617, startPoint y: 589, endPoint x: 617, endPoint y: 567, distance: 21.7
click at [617, 583] on button "Next" at bounding box center [602, 600] width 103 height 35
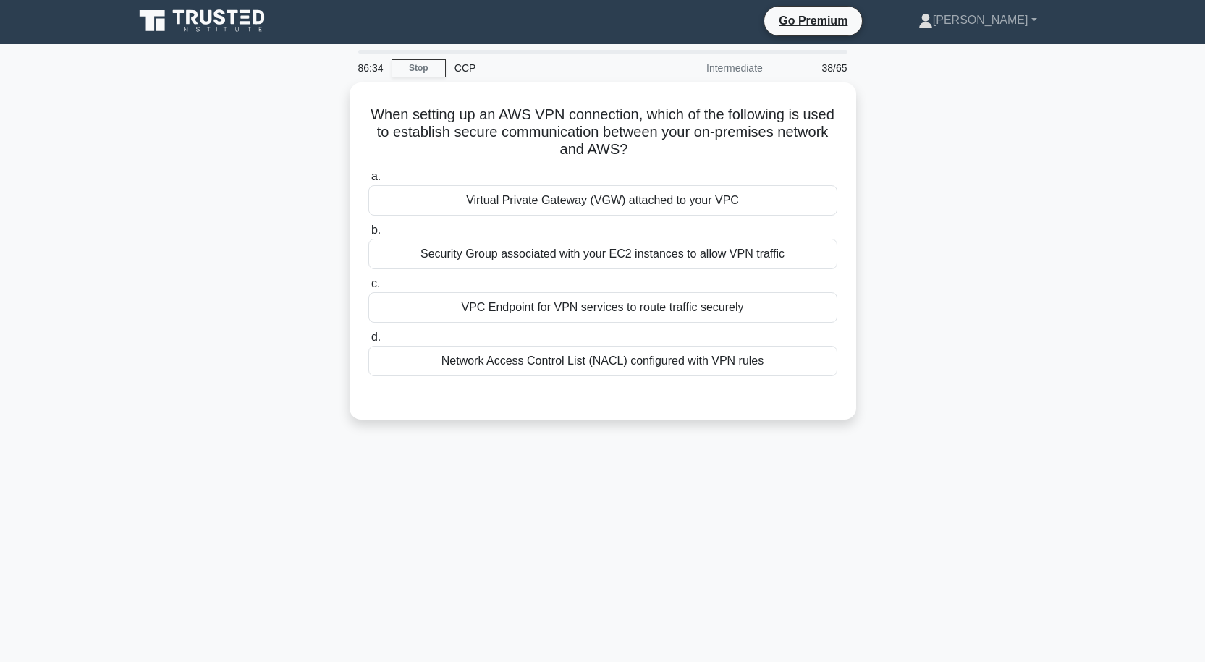
scroll to position [0, 0]
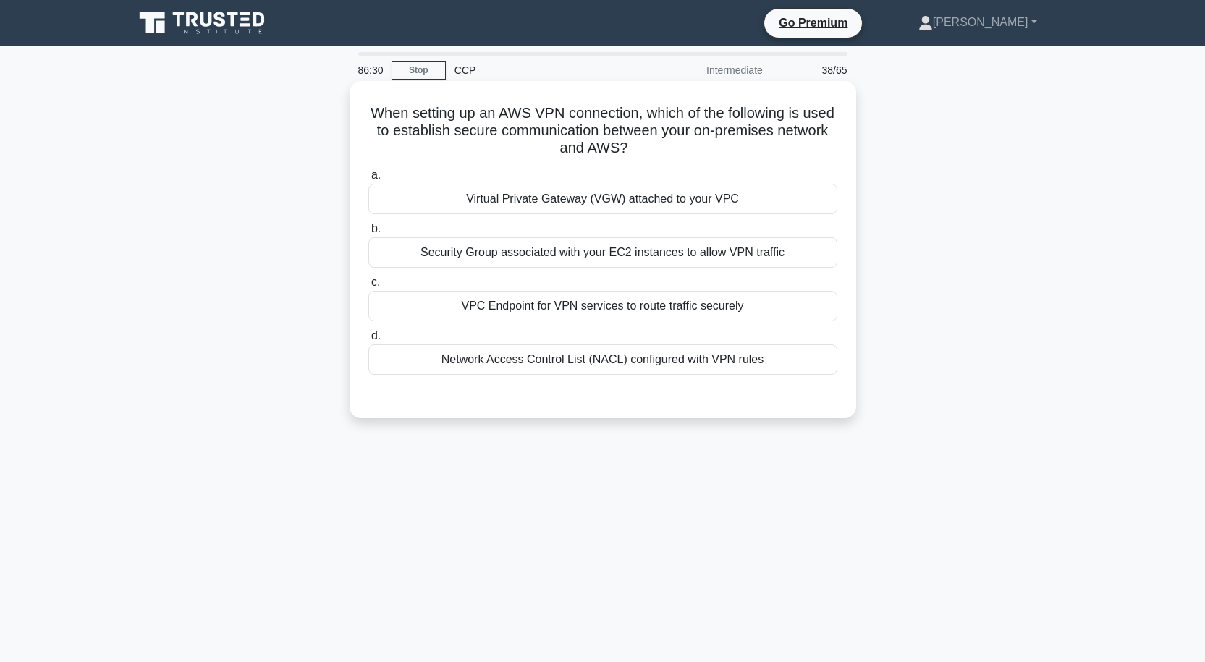
click at [593, 203] on div "Virtual Private Gateway (VGW) attached to your VPC" at bounding box center [602, 199] width 469 height 30
click at [368, 180] on input "a. Virtual Private Gateway (VGW) attached to your VPC" at bounding box center [368, 175] width 0 height 9
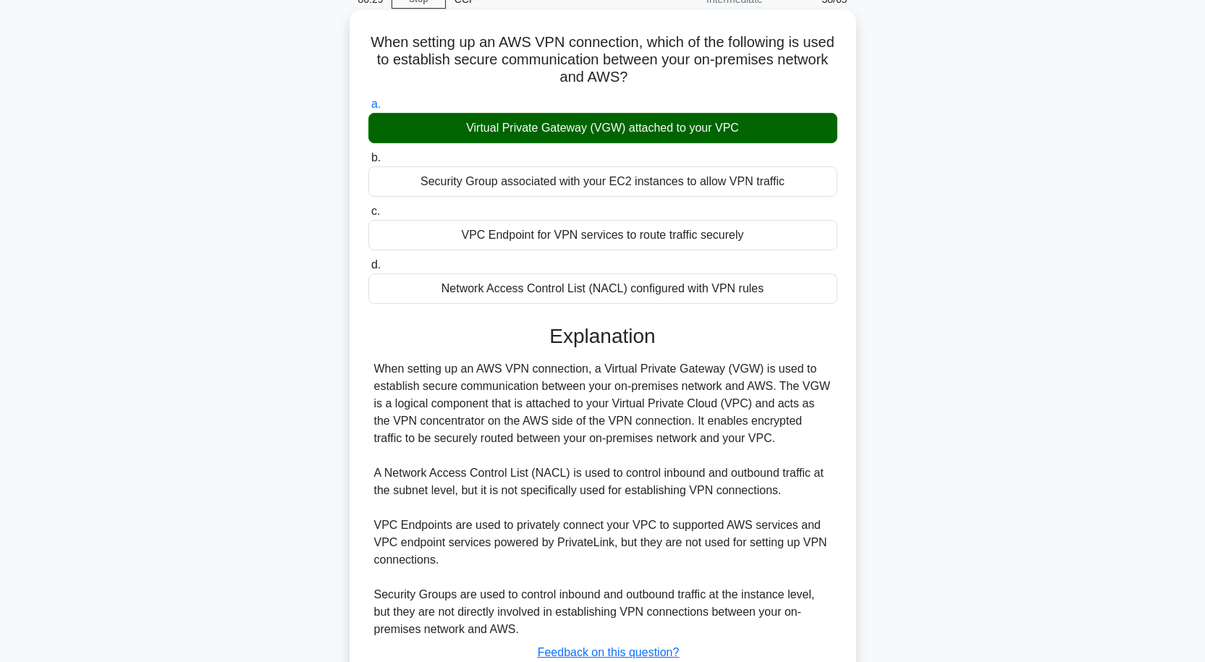
scroll to position [179, 0]
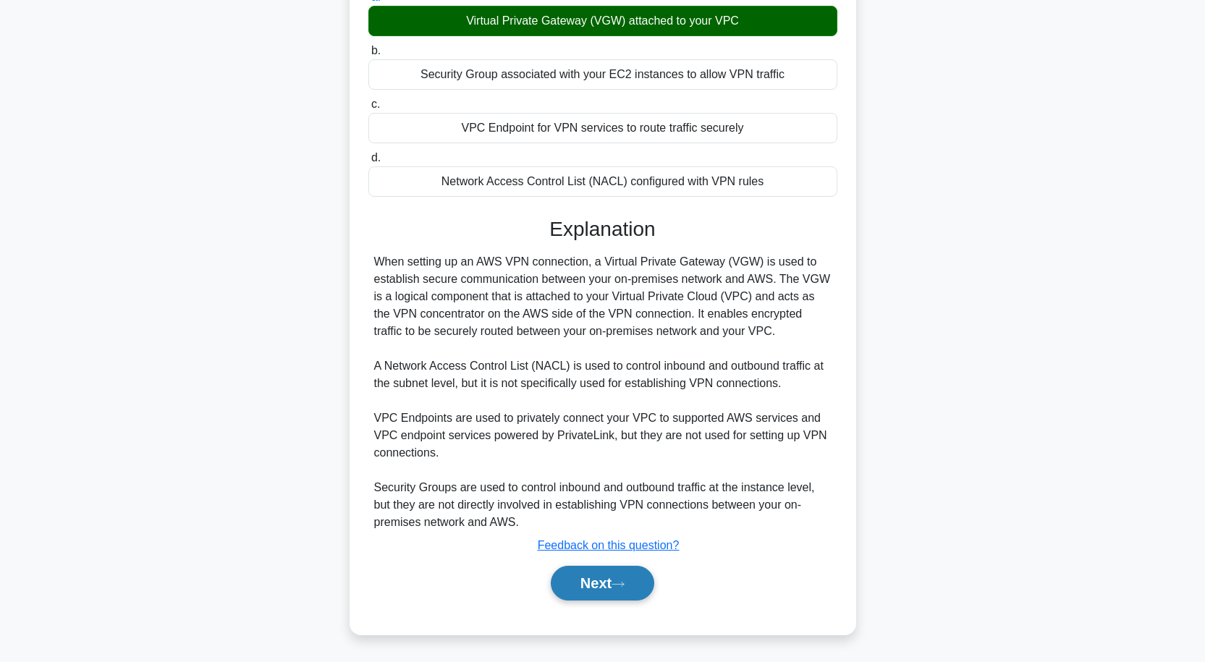
click at [607, 575] on button "Next" at bounding box center [602, 583] width 103 height 35
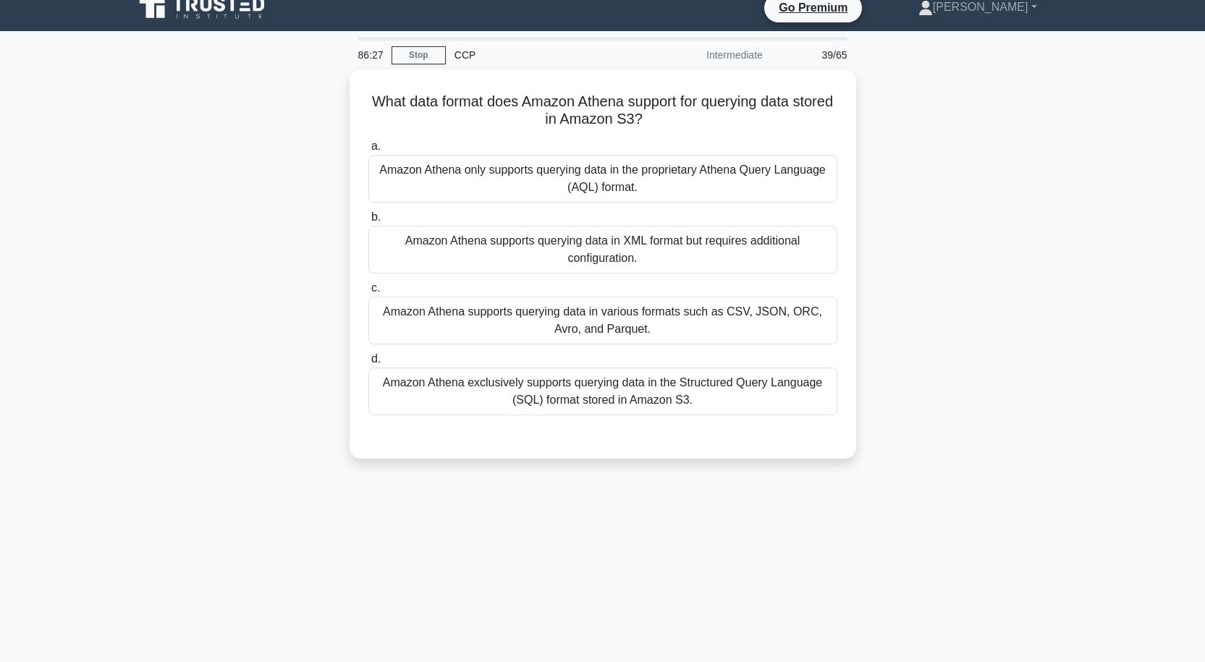
scroll to position [0, 0]
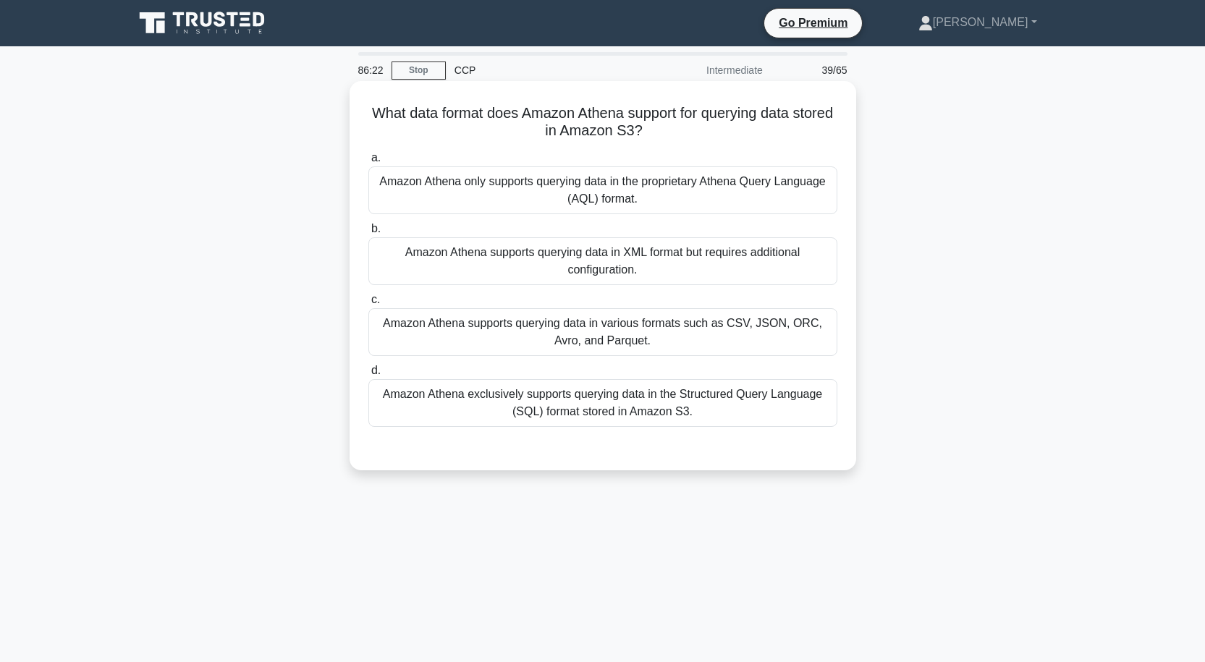
click at [604, 342] on div "Amazon Athena supports querying data in various formats such as CSV, JSON, ORC,…" at bounding box center [602, 332] width 469 height 48
click at [368, 305] on input "c. Amazon Athena supports querying data in various formats such as CSV, JSON, O…" at bounding box center [368, 299] width 0 height 9
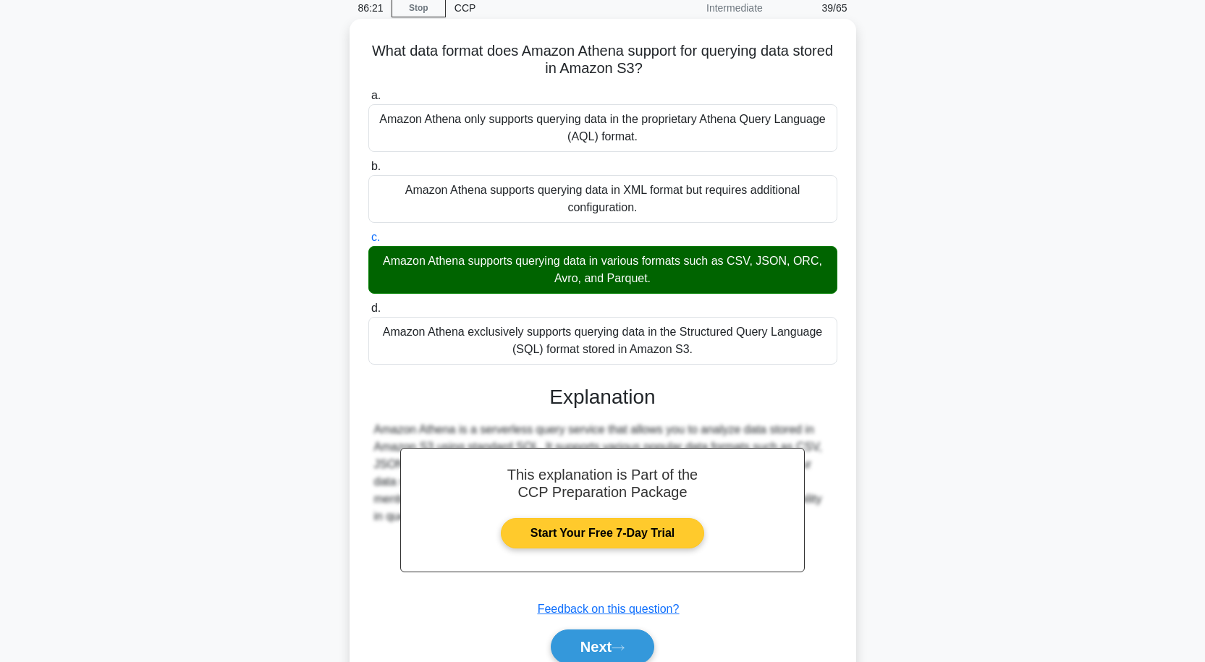
scroll to position [127, 0]
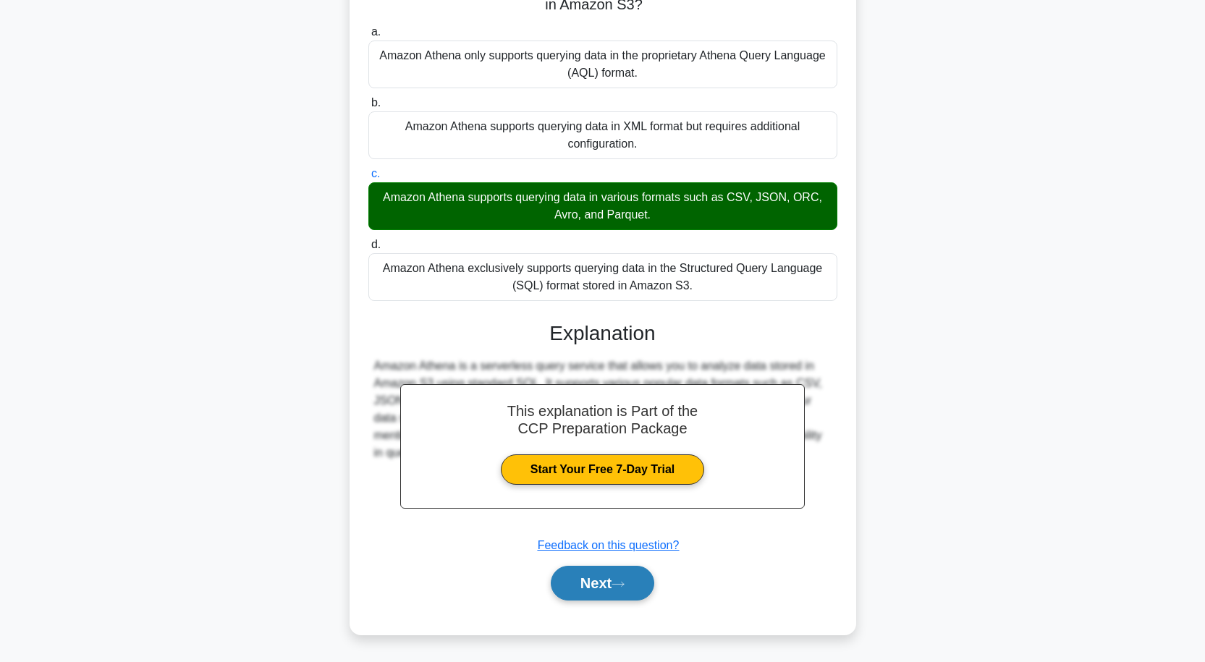
click at [617, 589] on button "Next" at bounding box center [602, 583] width 103 height 35
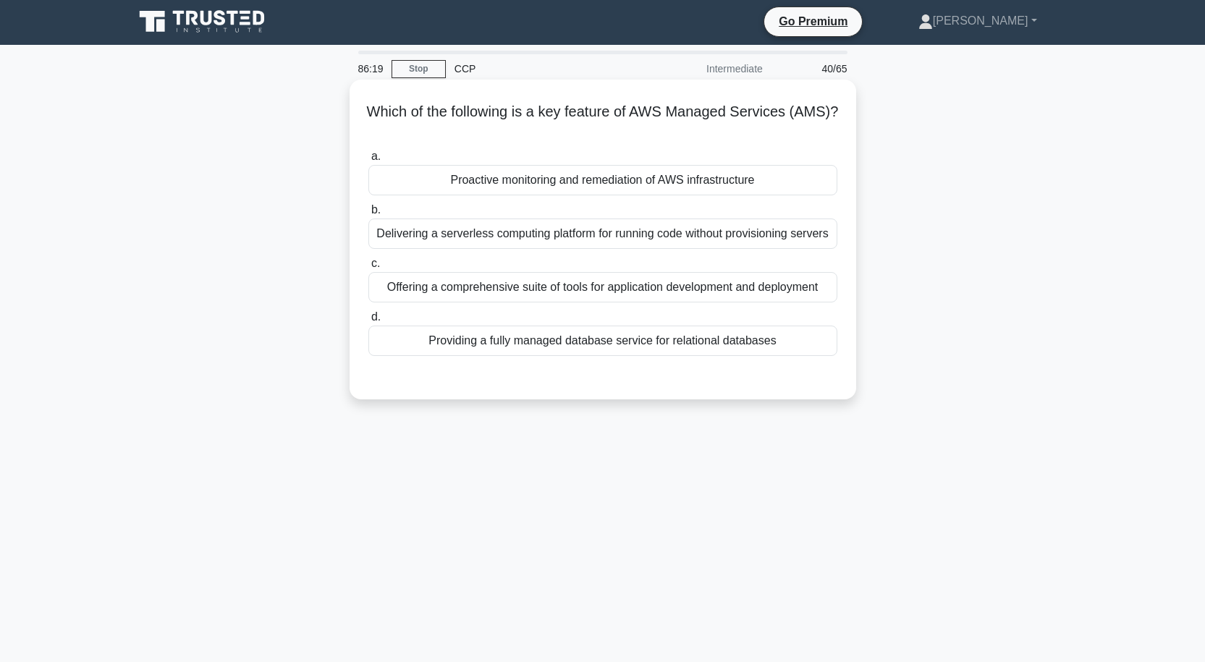
scroll to position [0, 0]
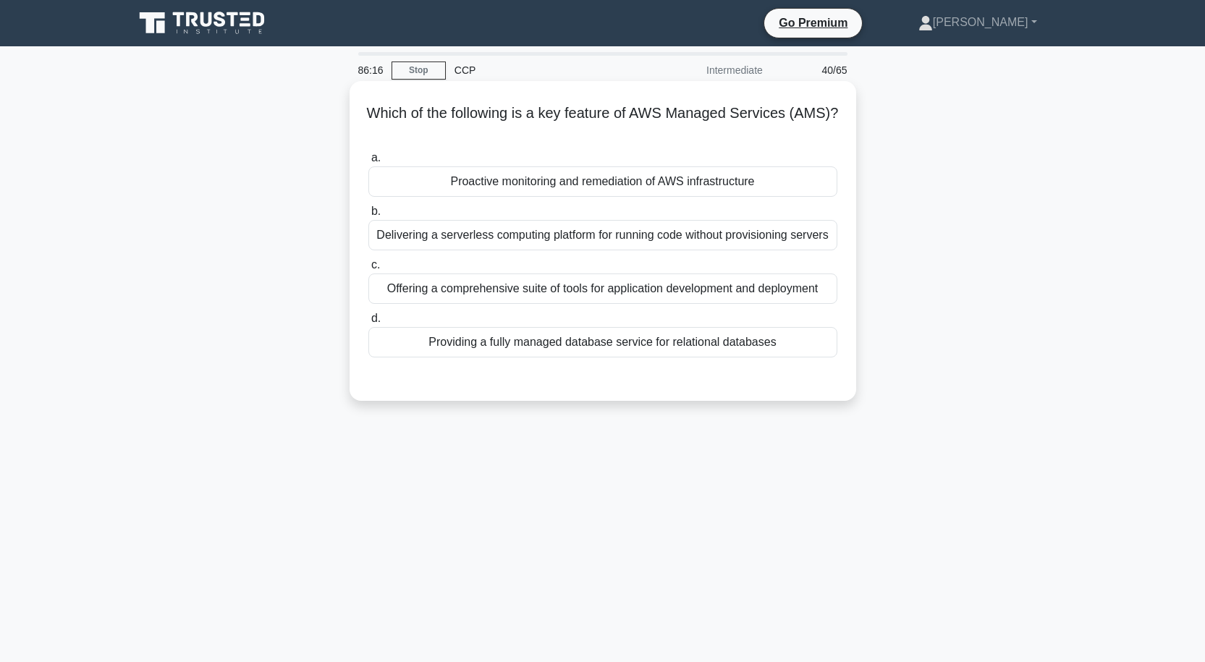
click at [574, 179] on div "Proactive monitoring and remediation of AWS infrastructure" at bounding box center [602, 181] width 469 height 30
click at [368, 163] on input "a. Proactive monitoring and remediation of AWS infrastructure" at bounding box center [368, 157] width 0 height 9
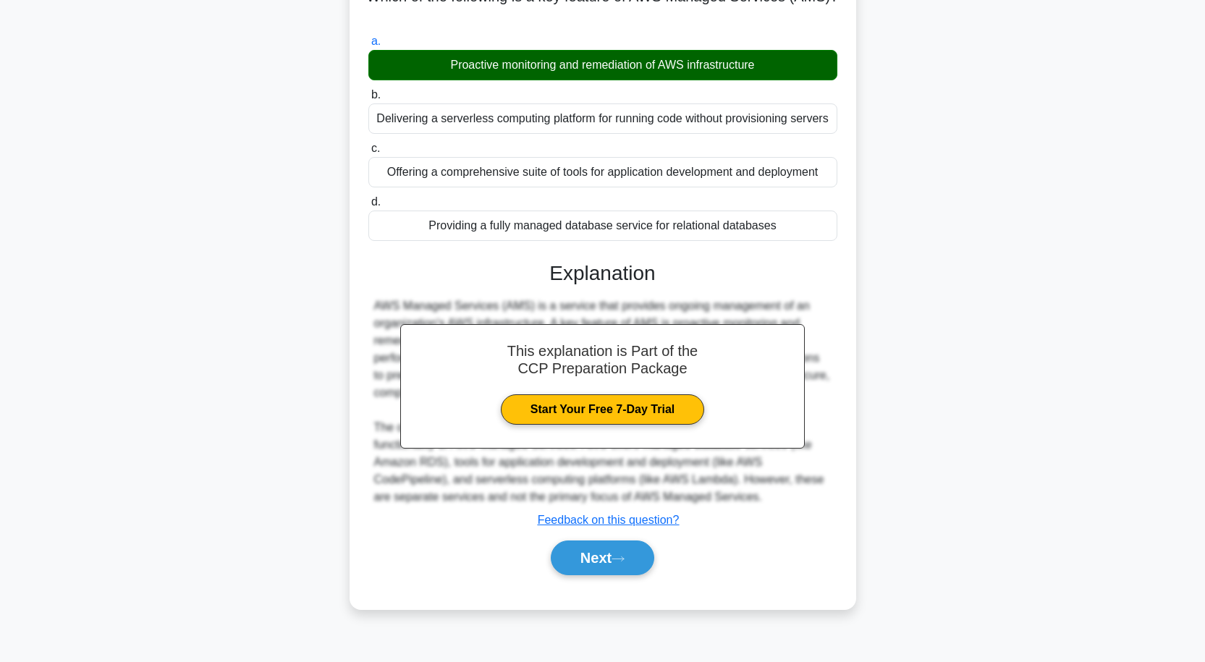
scroll to position [119, 0]
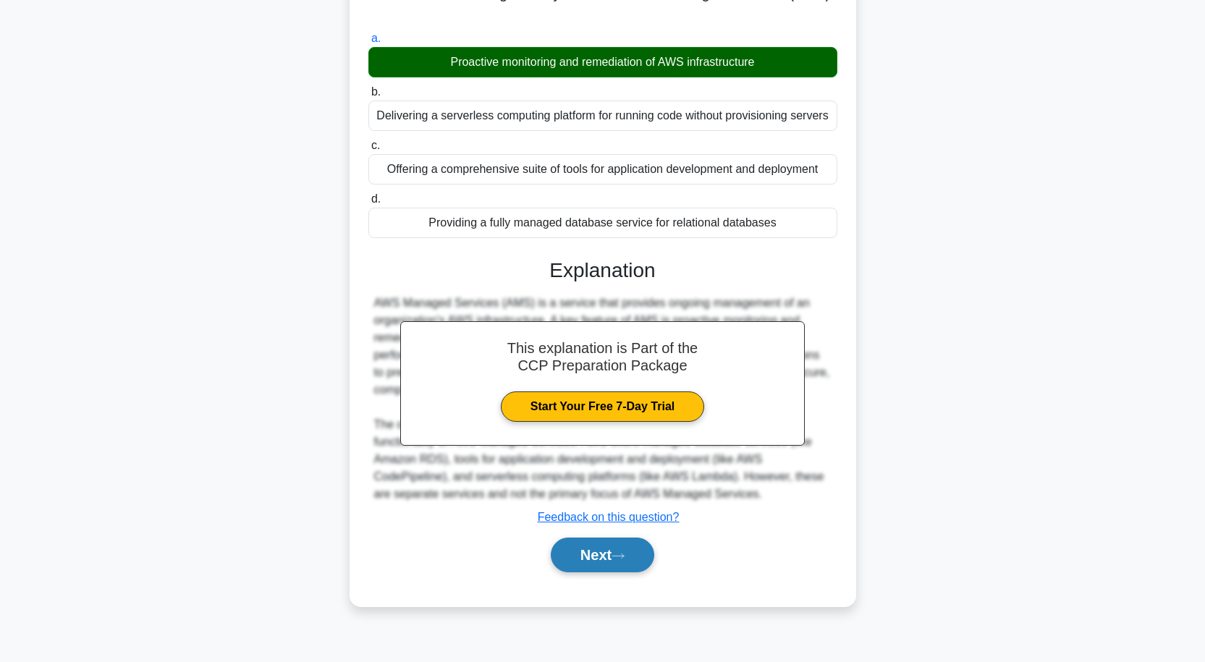
click at [609, 556] on button "Next" at bounding box center [602, 555] width 103 height 35
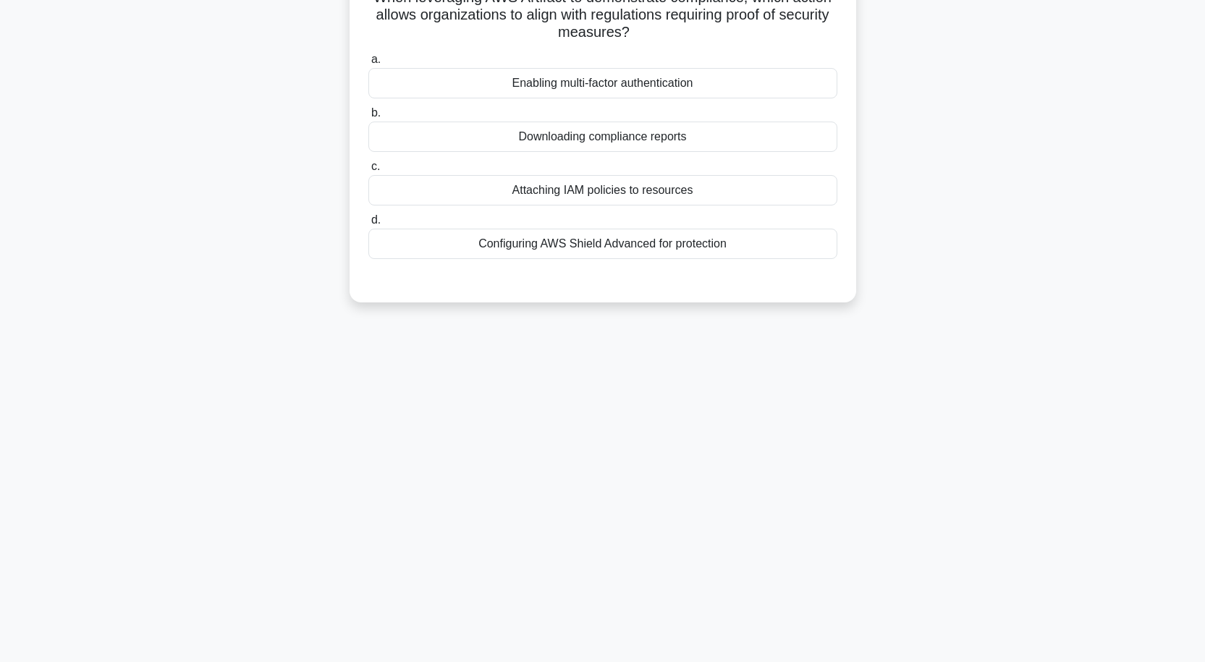
scroll to position [0, 0]
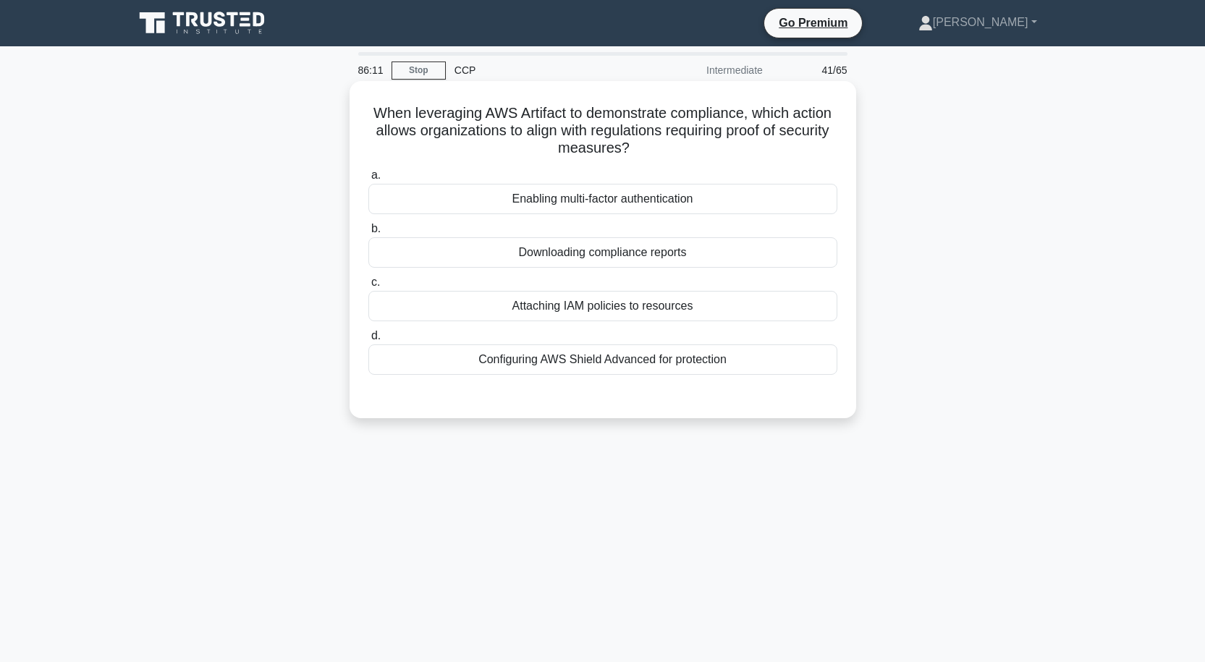
click at [610, 255] on div "Downloading compliance reports" at bounding box center [602, 252] width 469 height 30
click at [368, 234] on input "b. Downloading compliance reports" at bounding box center [368, 228] width 0 height 9
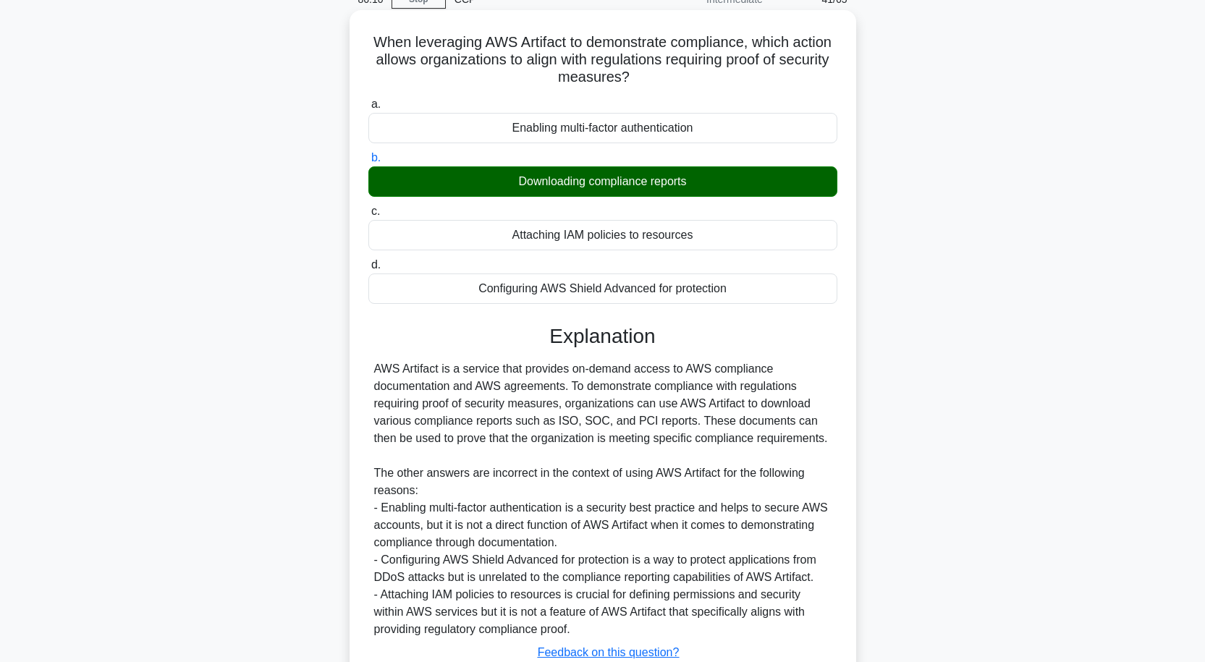
scroll to position [179, 0]
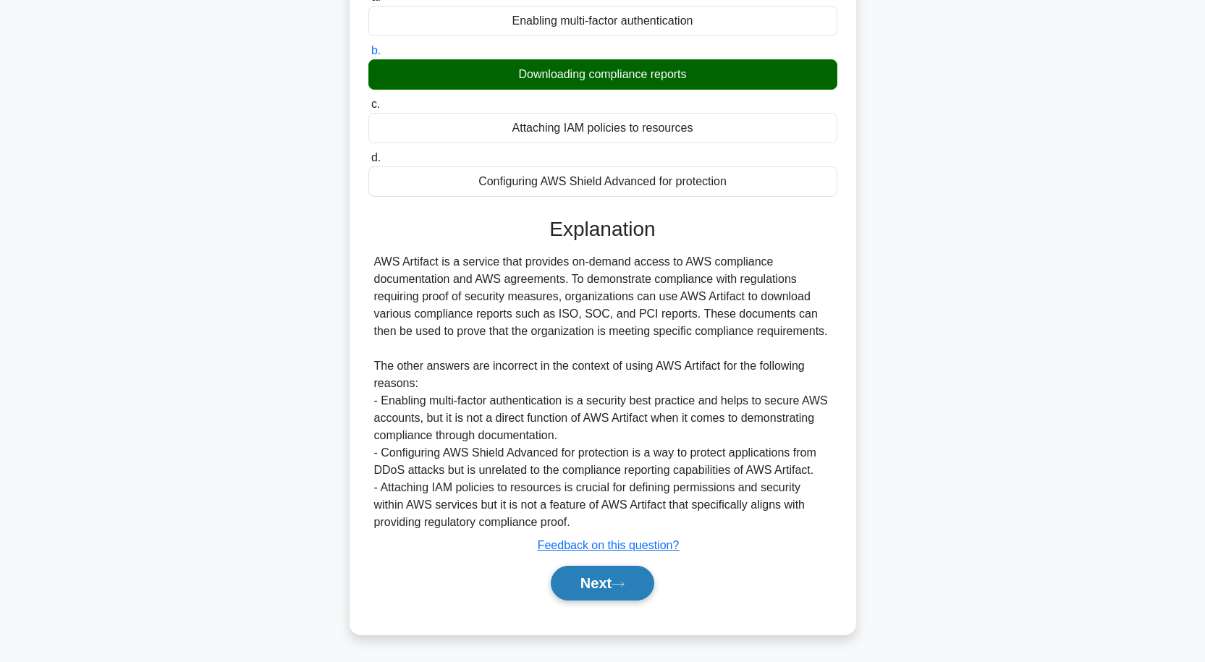
click at [601, 579] on button "Next" at bounding box center [602, 583] width 103 height 35
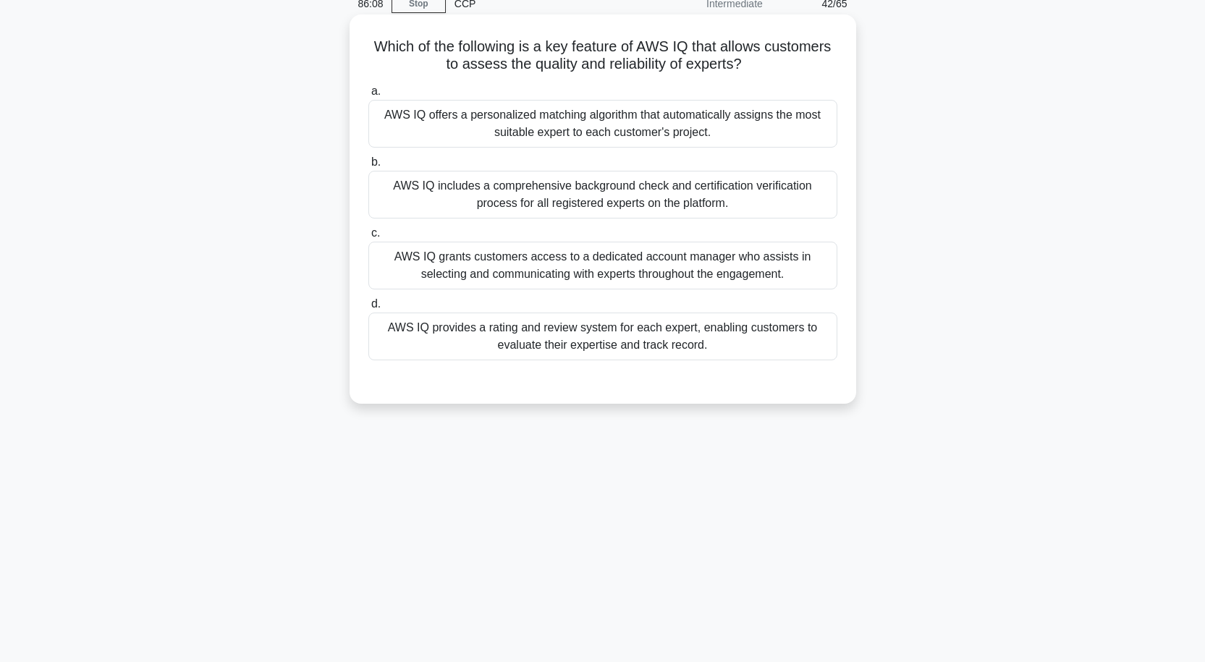
scroll to position [0, 0]
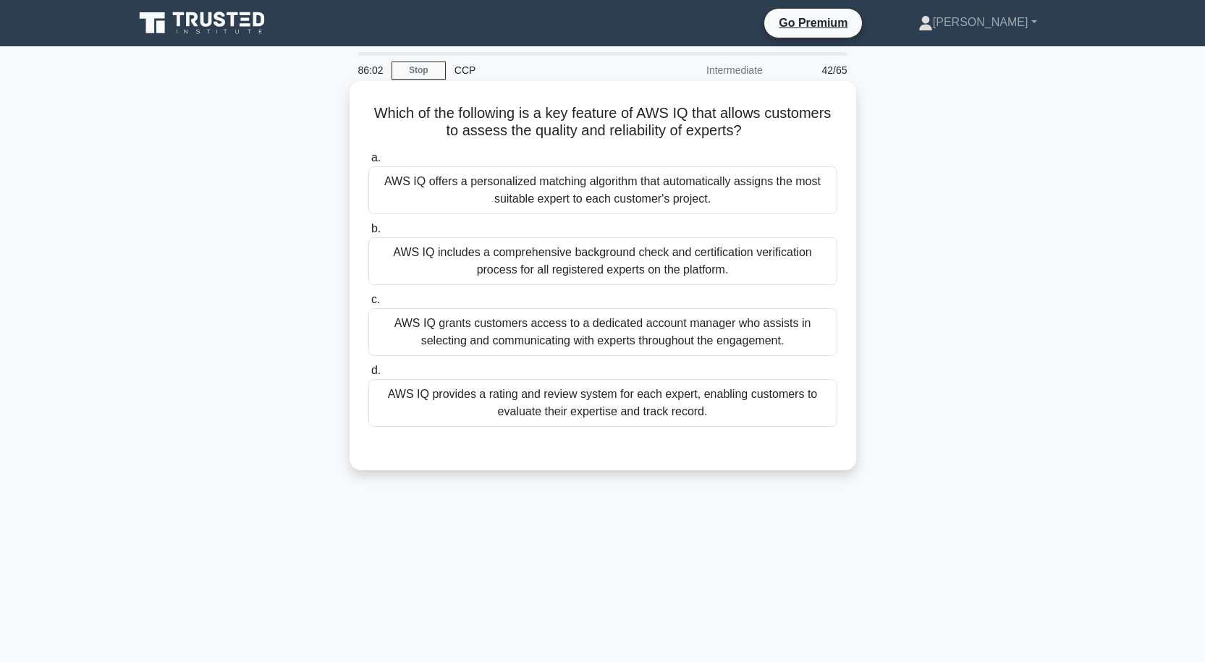
click at [575, 197] on div "AWS IQ offers a personalized matching algorithm that automatically assigns the …" at bounding box center [602, 190] width 469 height 48
click at [368, 163] on input "a. AWS IQ offers a personalized matching algorithm that automatically assigns t…" at bounding box center [368, 157] width 0 height 9
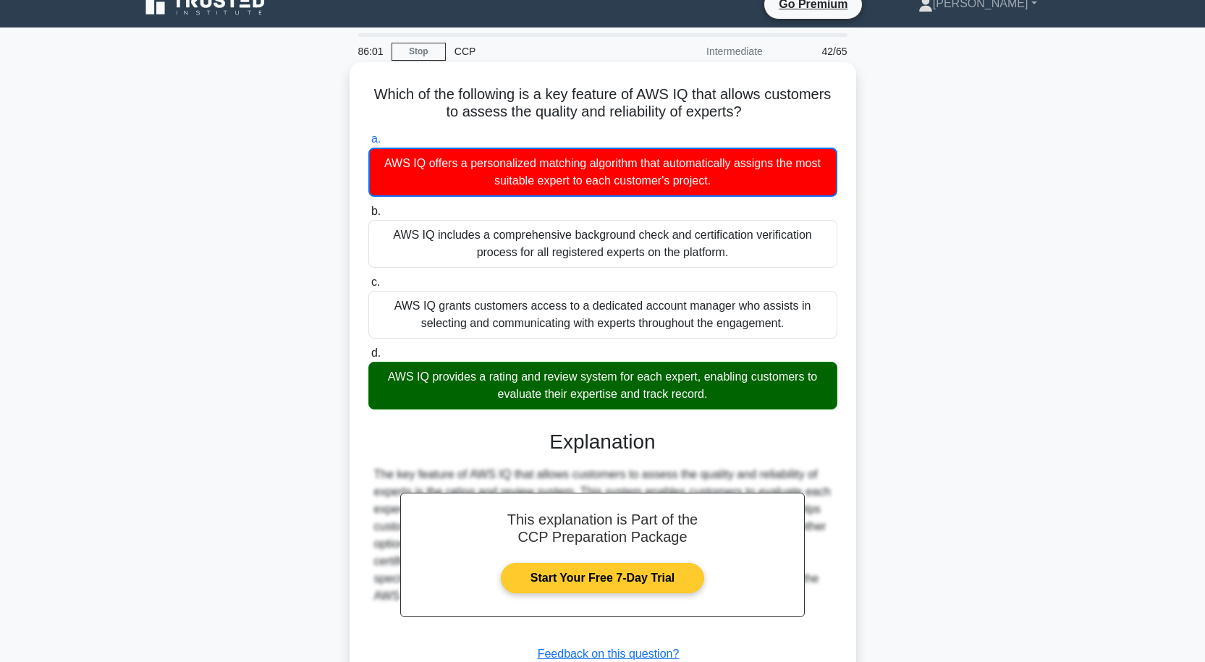
scroll to position [128, 0]
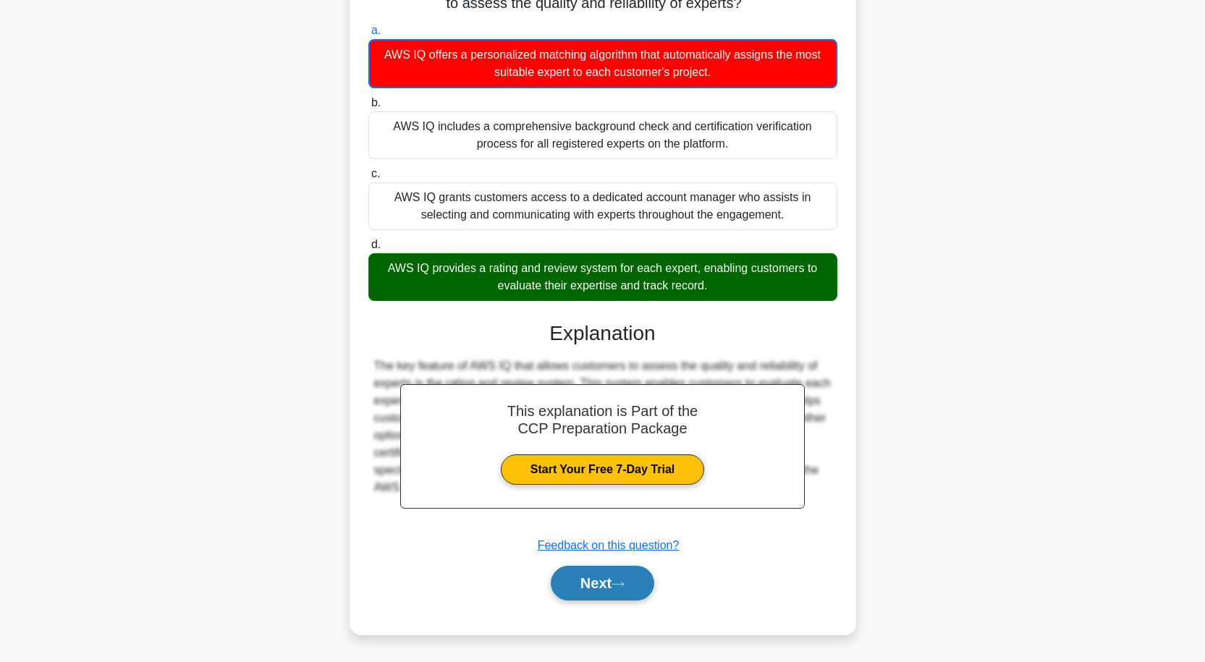
drag, startPoint x: 617, startPoint y: 585, endPoint x: 617, endPoint y: 571, distance: 13.8
click at [618, 585] on icon at bounding box center [618, 584] width 13 height 8
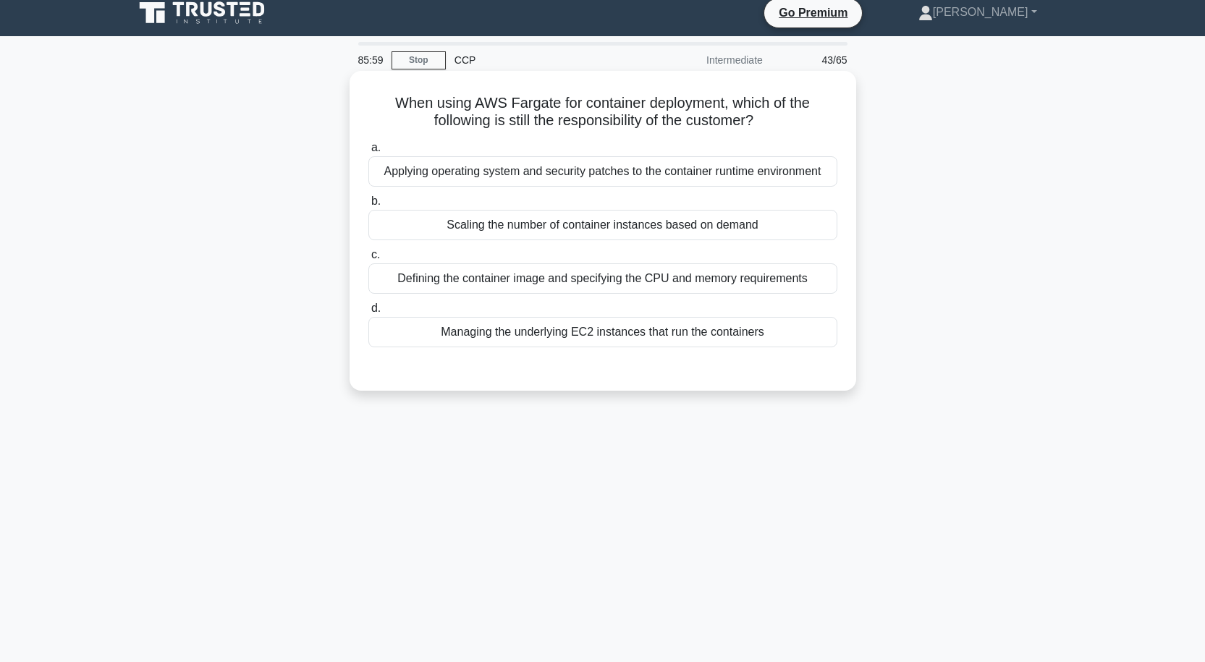
scroll to position [0, 0]
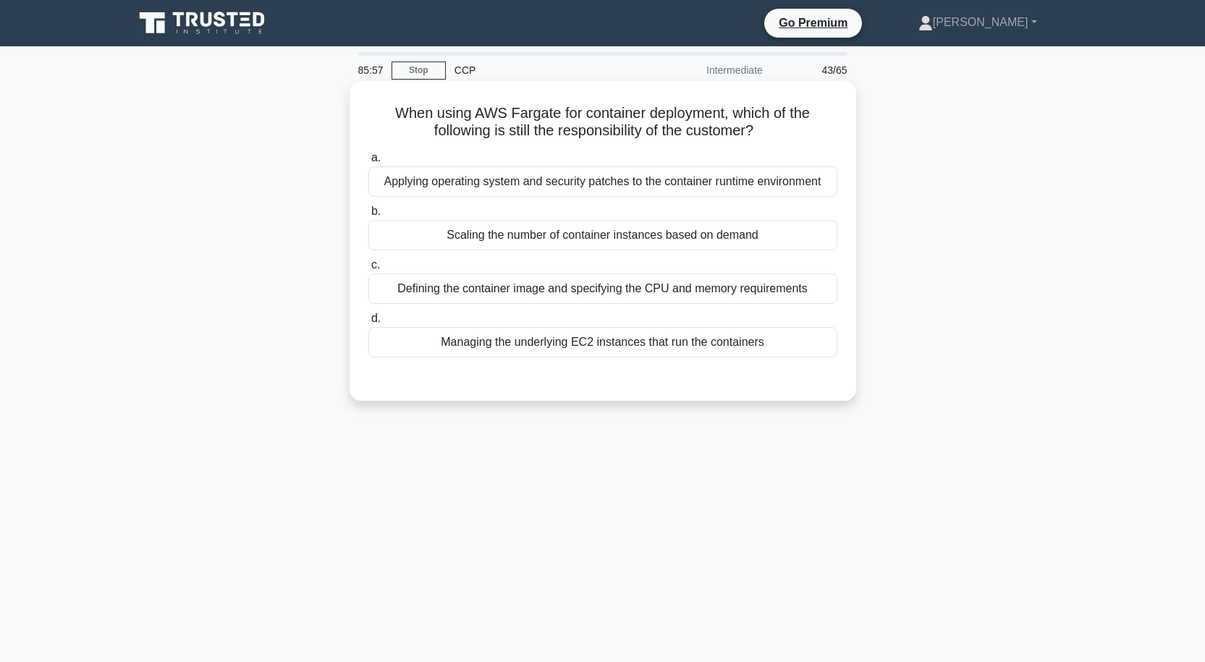
click at [634, 235] on div "Scaling the number of container instances based on demand" at bounding box center [602, 235] width 469 height 30
click at [368, 216] on input "b. Scaling the number of container instances based on demand" at bounding box center [368, 211] width 0 height 9
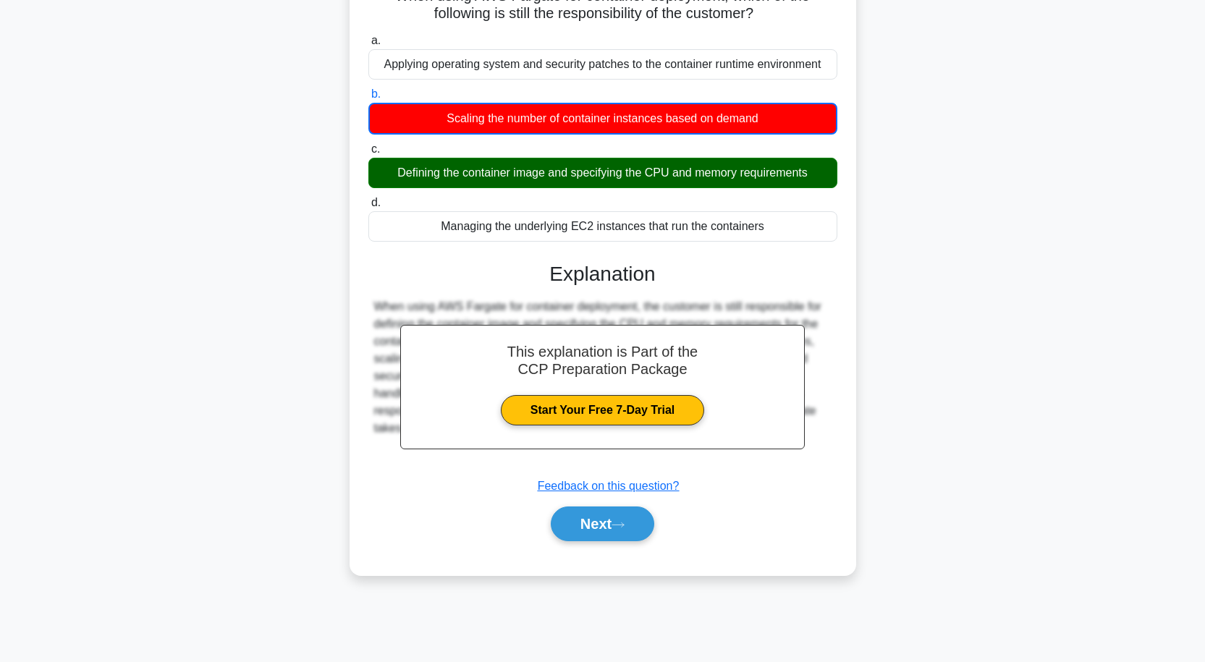
scroll to position [119, 0]
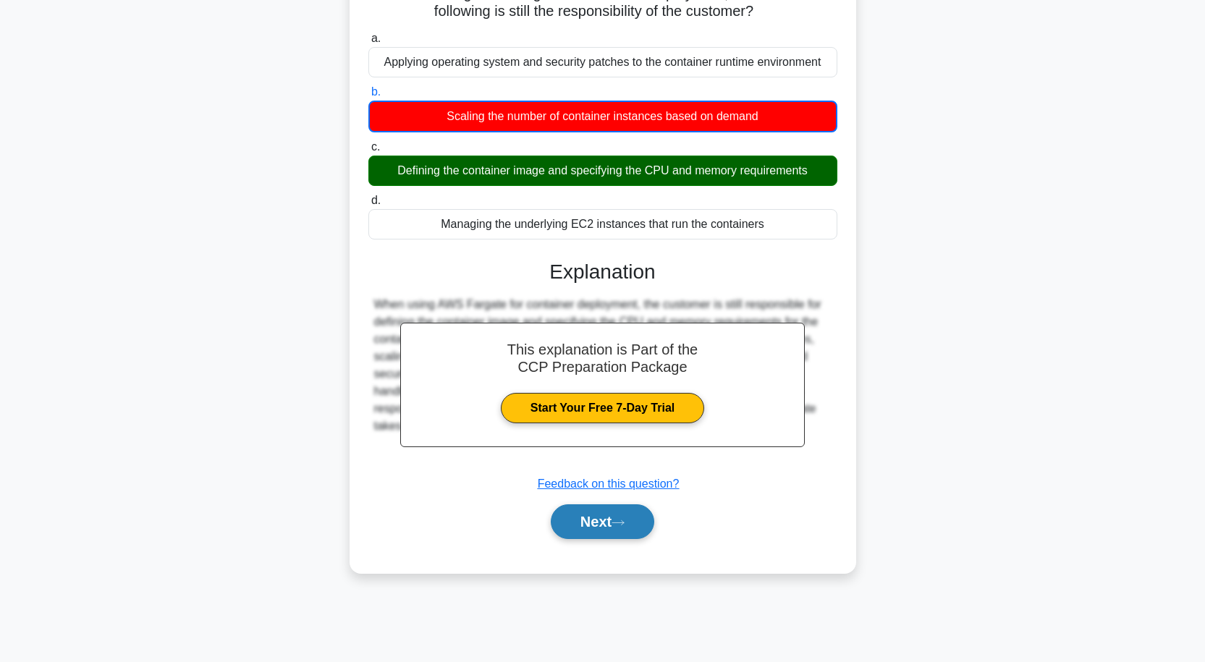
click at [616, 531] on button "Next" at bounding box center [602, 521] width 103 height 35
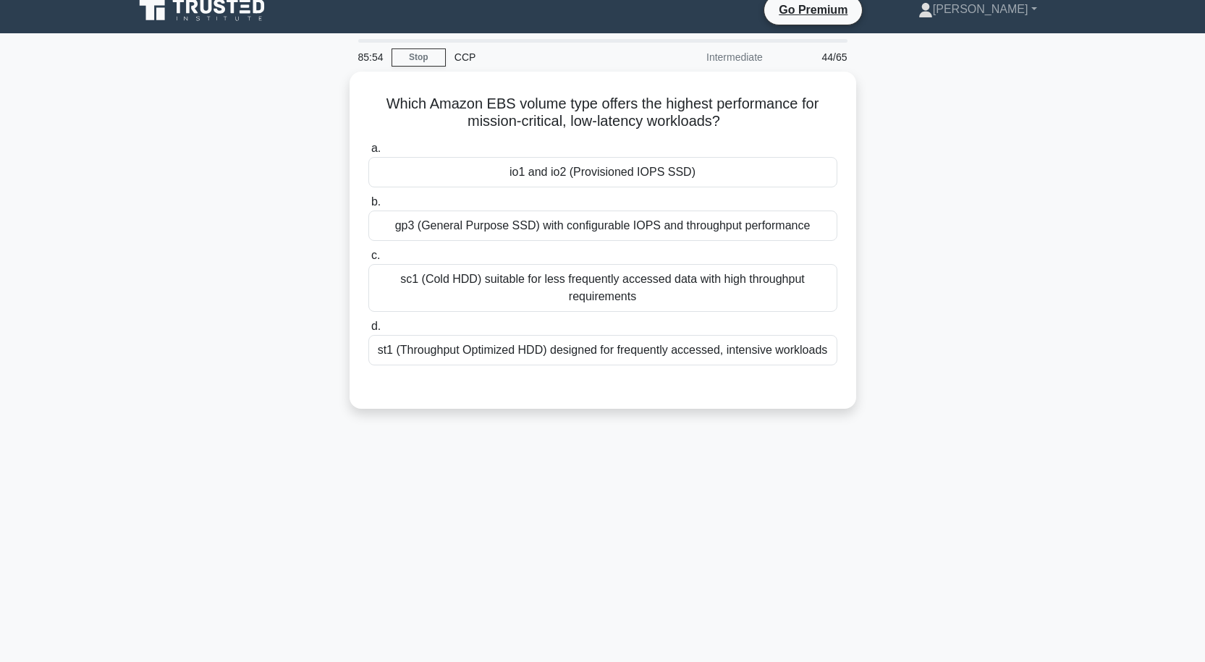
scroll to position [0, 0]
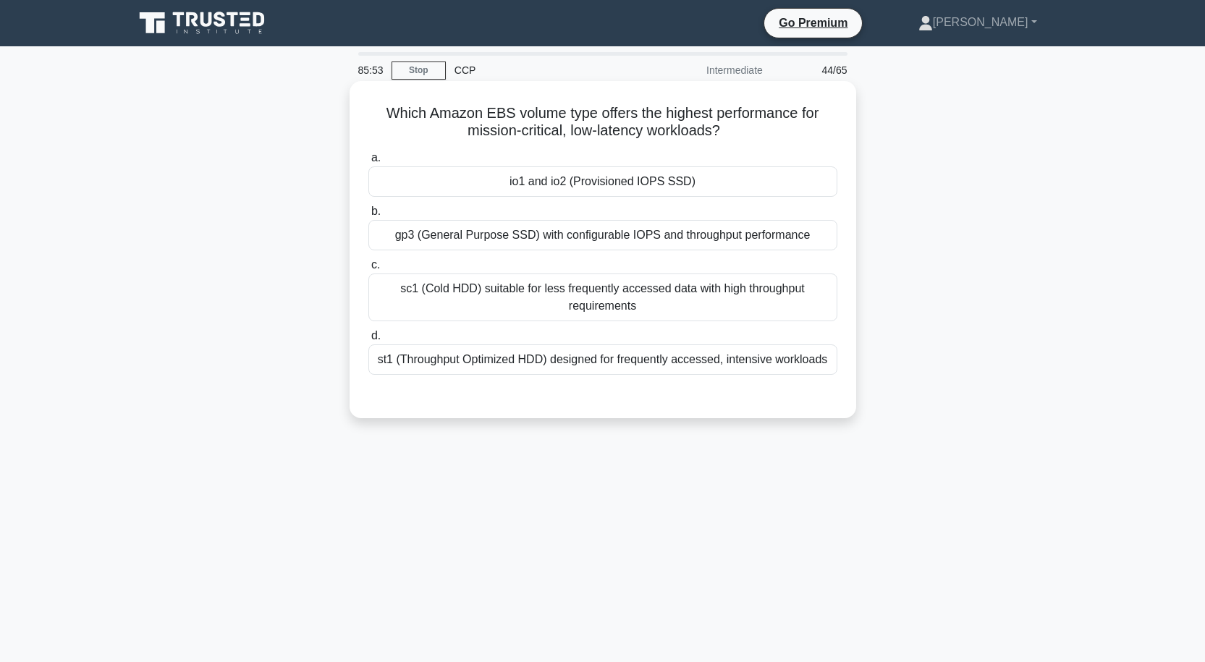
click at [584, 190] on div "io1 and io2 (Provisioned IOPS SSD)" at bounding box center [602, 181] width 469 height 30
click at [368, 163] on input "a. io1 and io2 (Provisioned IOPS SSD)" at bounding box center [368, 157] width 0 height 9
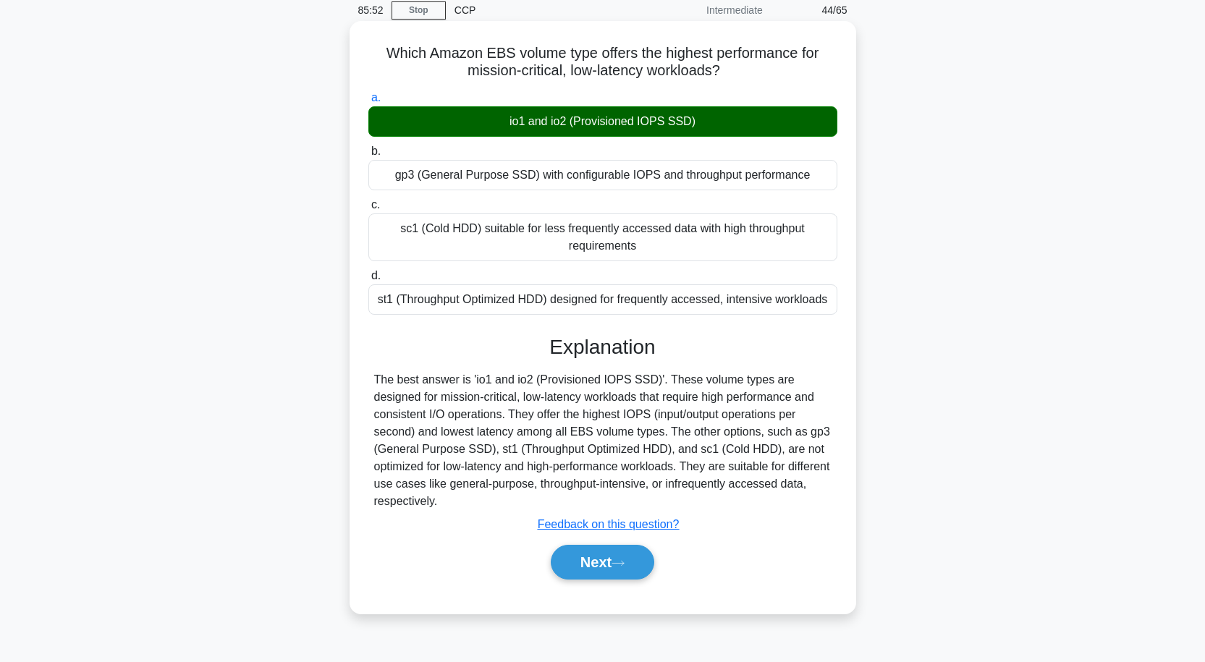
scroll to position [119, 0]
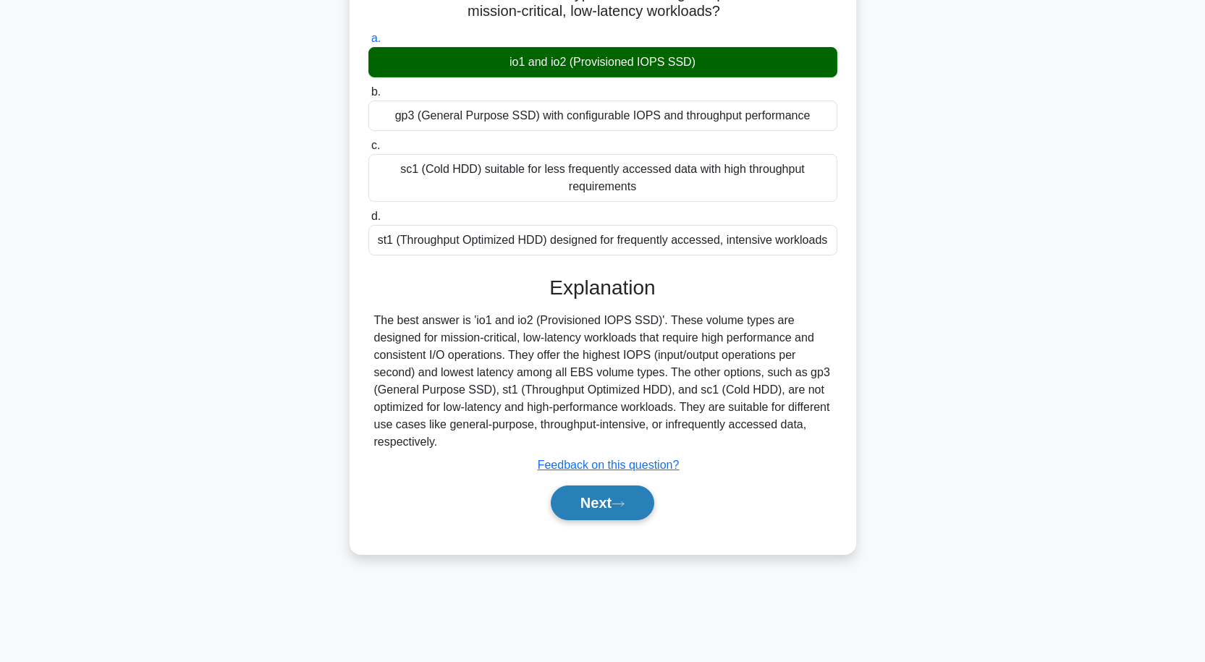
click at [587, 491] on button "Next" at bounding box center [602, 503] width 103 height 35
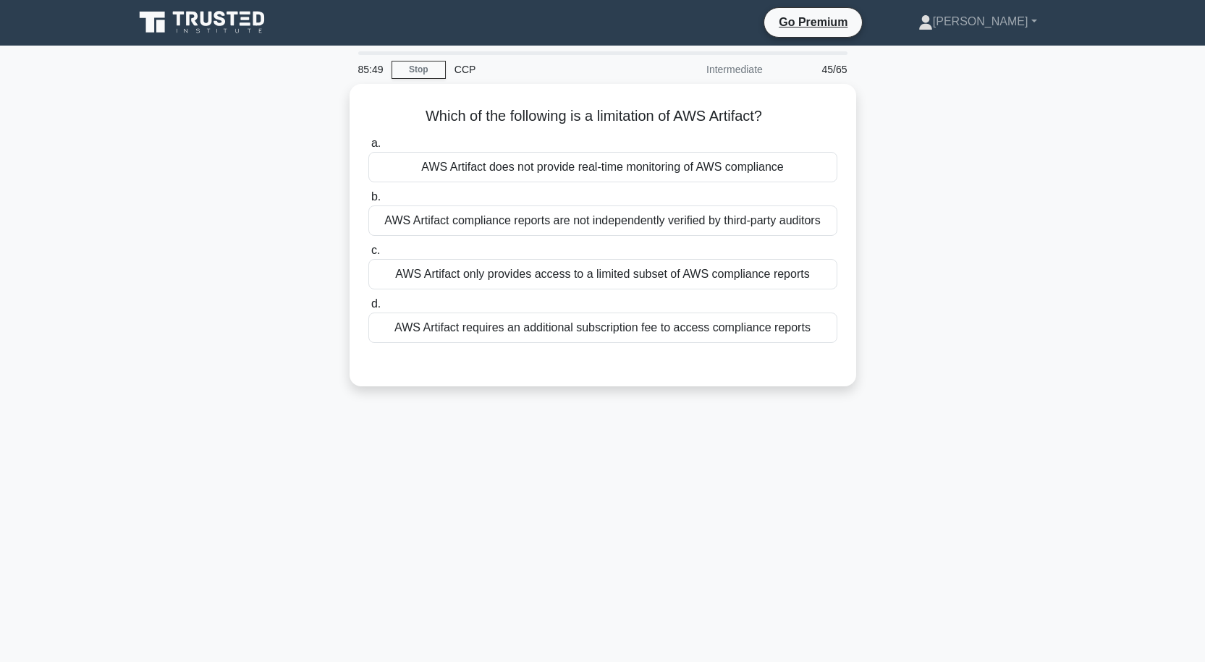
scroll to position [0, 0]
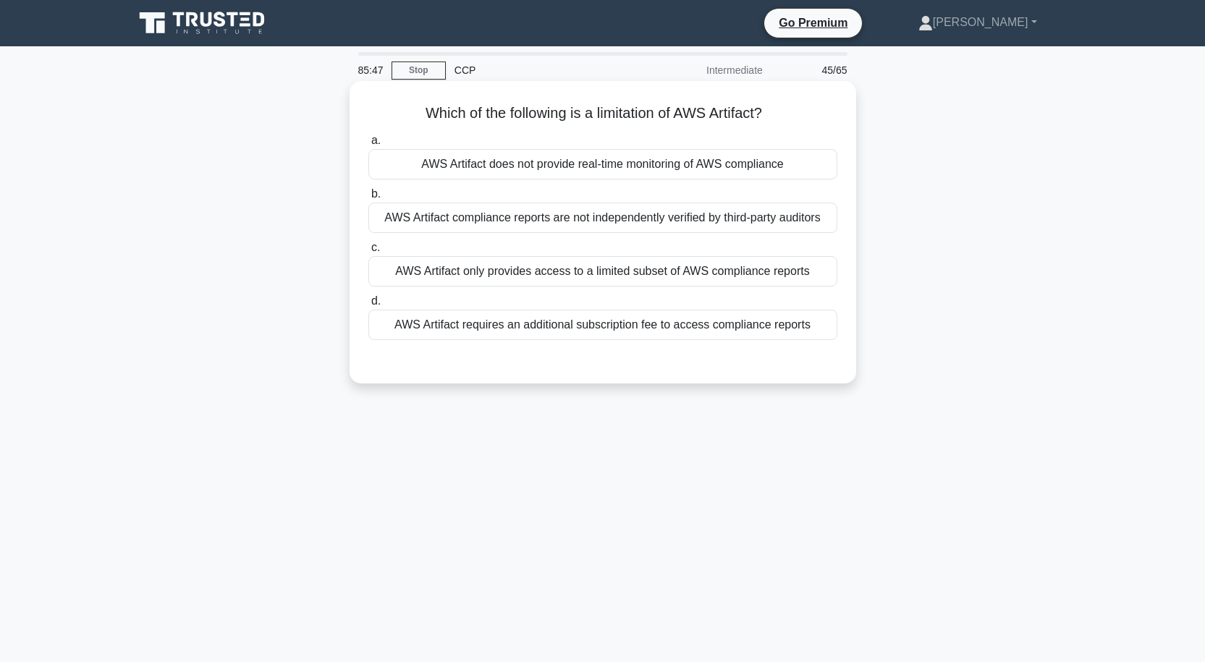
click at [706, 164] on div "AWS Artifact does not provide real-time monitoring of AWS compliance" at bounding box center [602, 164] width 469 height 30
click at [368, 145] on input "a. AWS Artifact does not provide real-time monitoring of AWS compliance" at bounding box center [368, 140] width 0 height 9
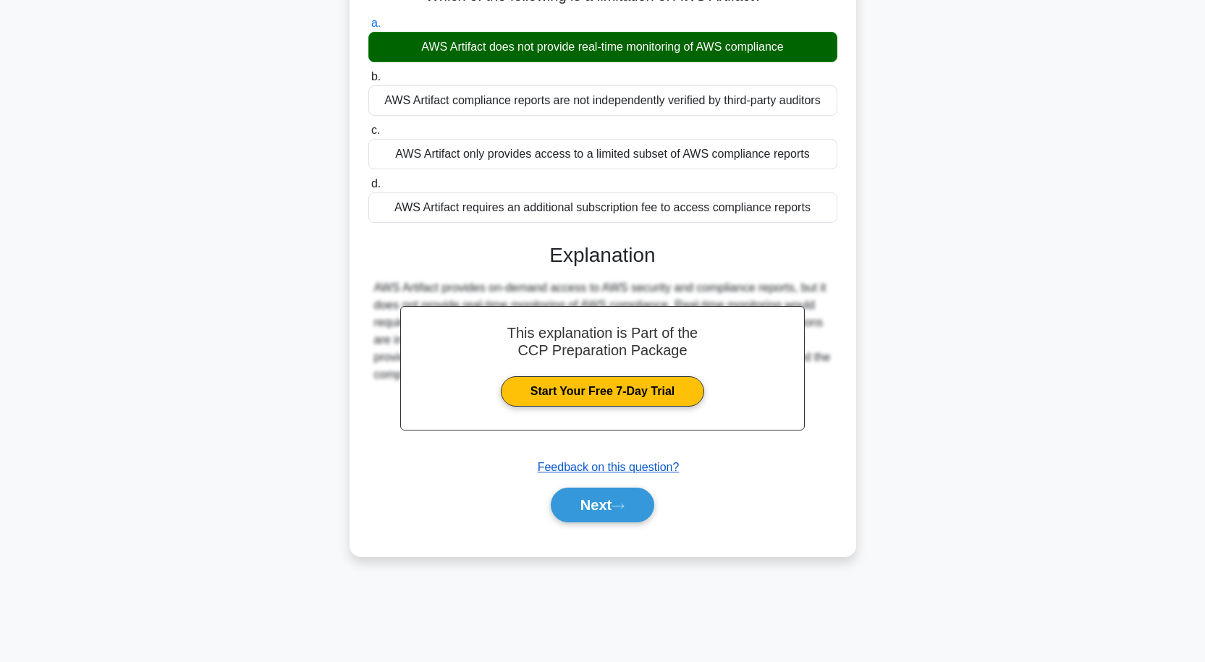
scroll to position [119, 0]
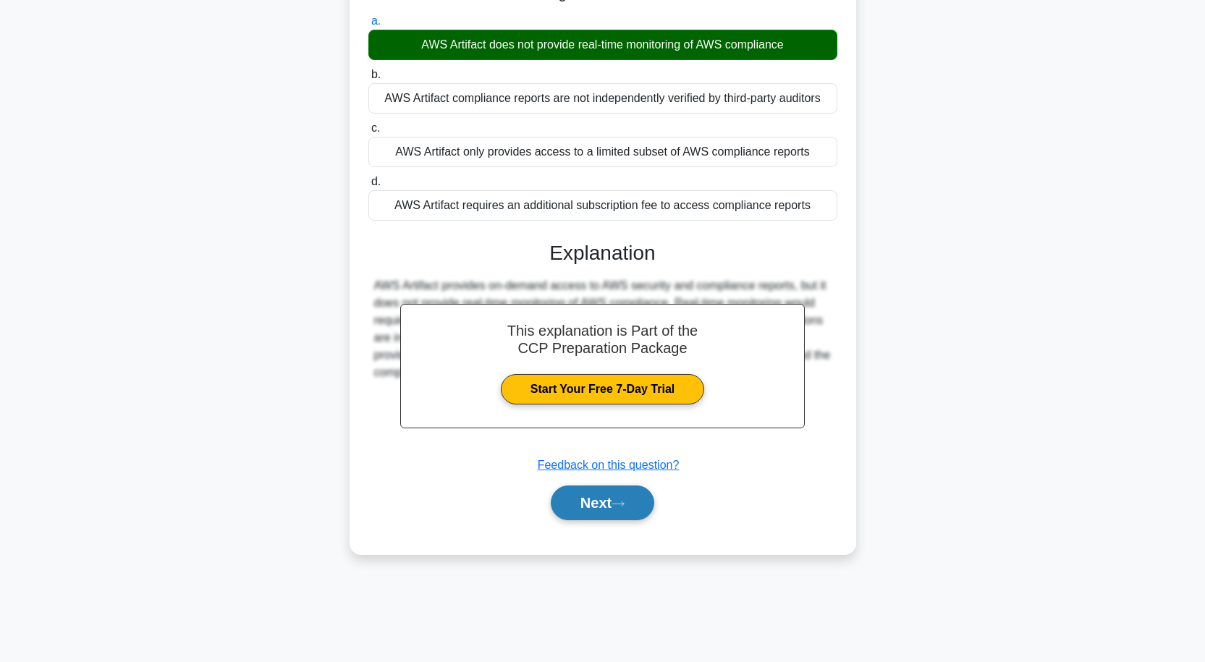
click at [627, 500] on button "Next" at bounding box center [602, 503] width 103 height 35
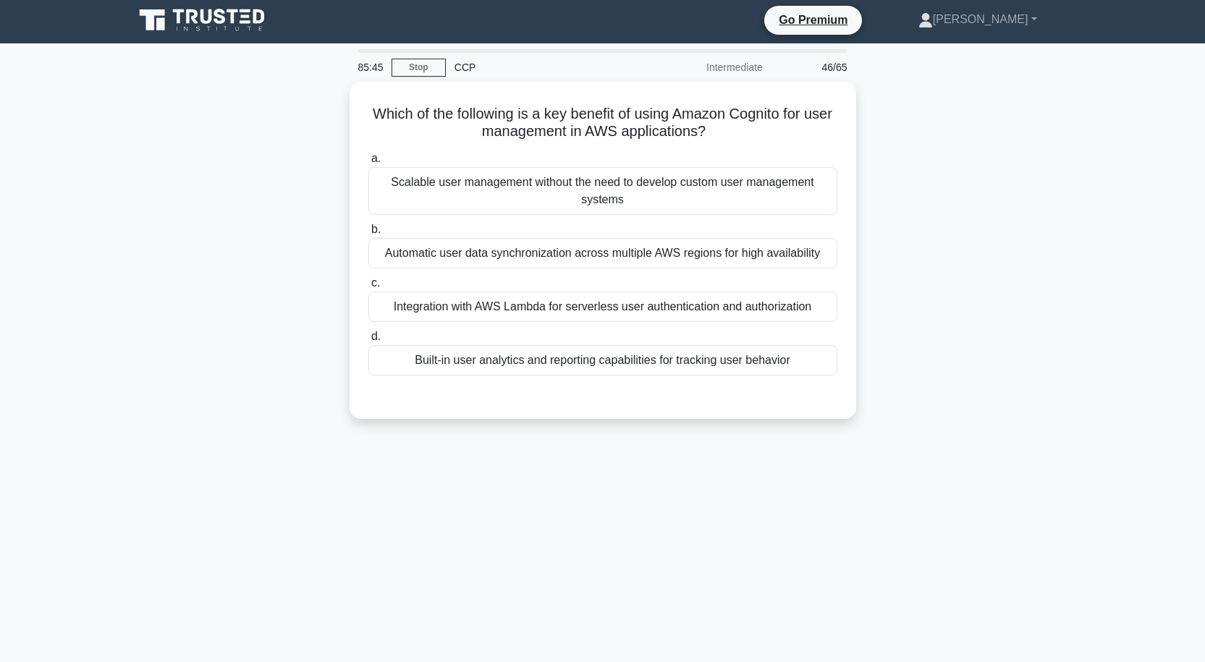
scroll to position [0, 0]
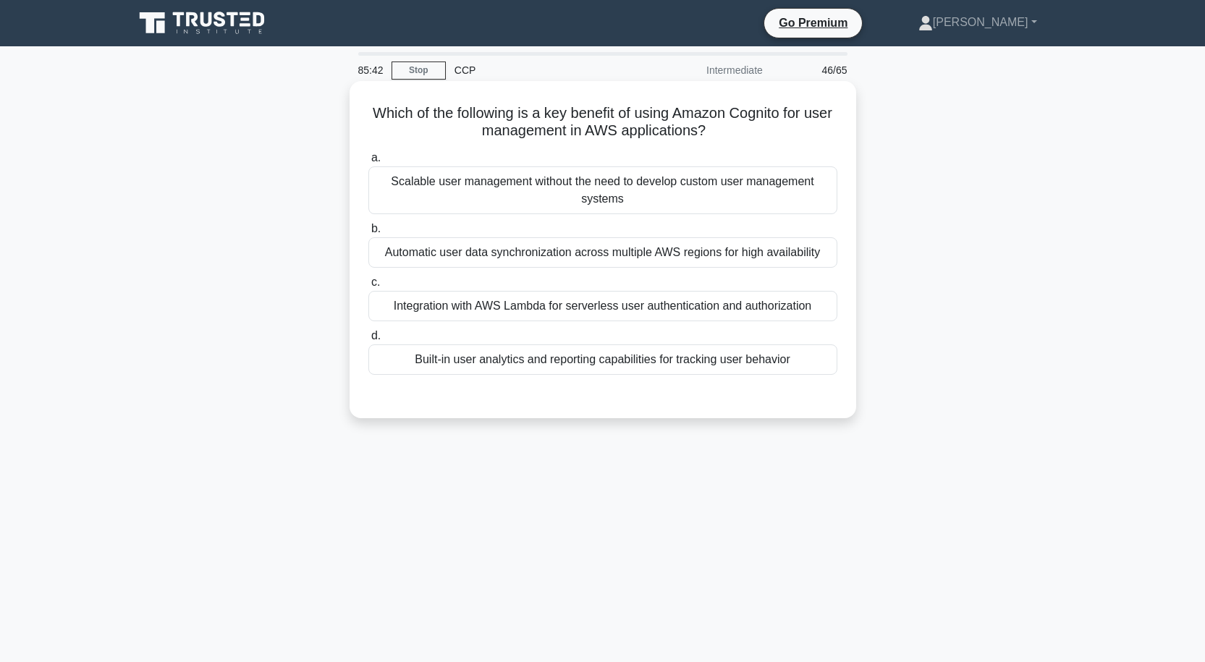
click at [610, 363] on div "Built-in user analytics and reporting capabilities for tracking user behavior" at bounding box center [602, 360] width 469 height 30
click at [368, 341] on input "d. Built-in user analytics and reporting capabilities for tracking user behavior" at bounding box center [368, 335] width 0 height 9
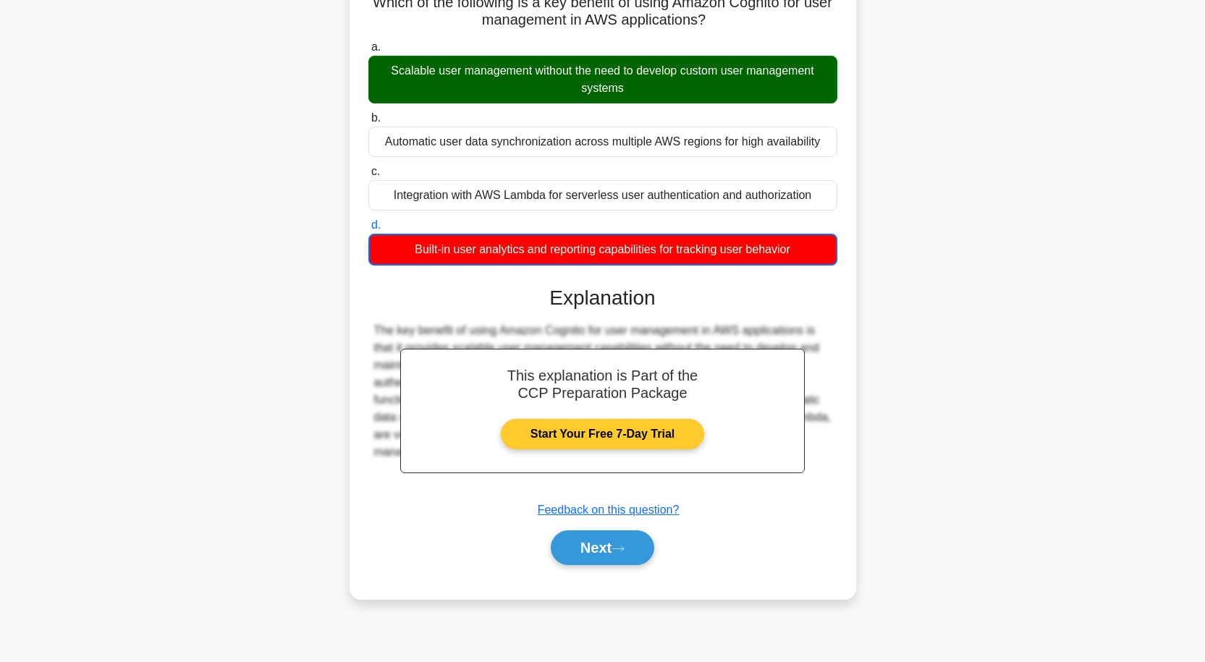
scroll to position [119, 0]
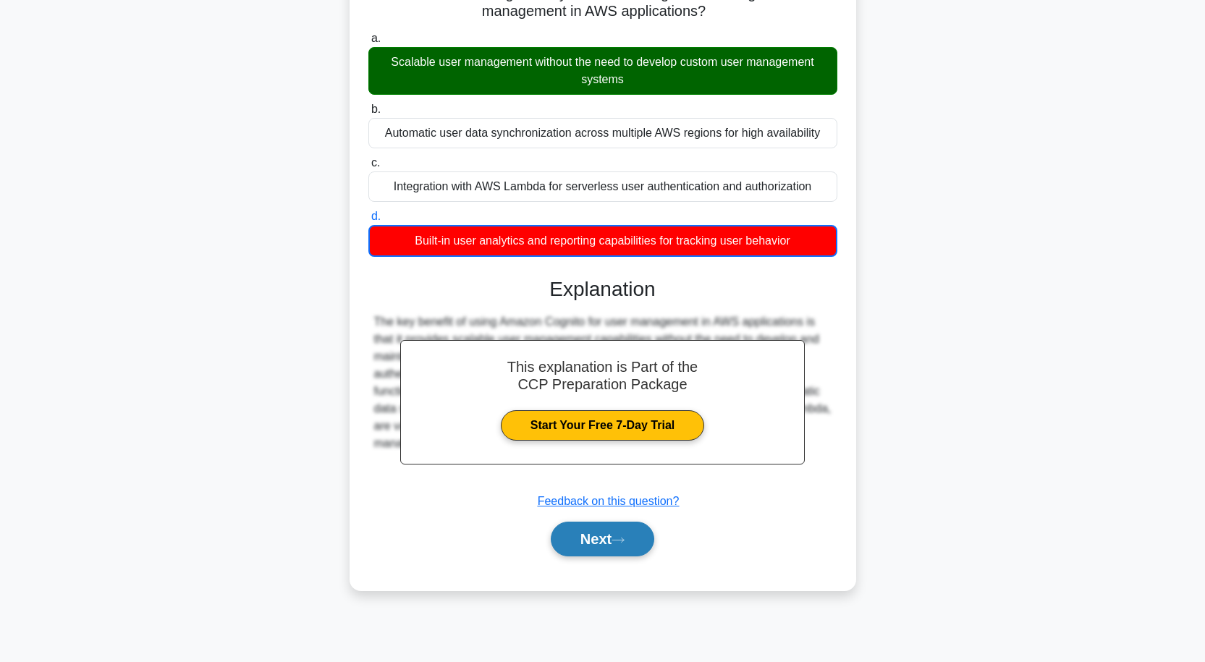
click at [620, 541] on icon at bounding box center [618, 540] width 13 height 8
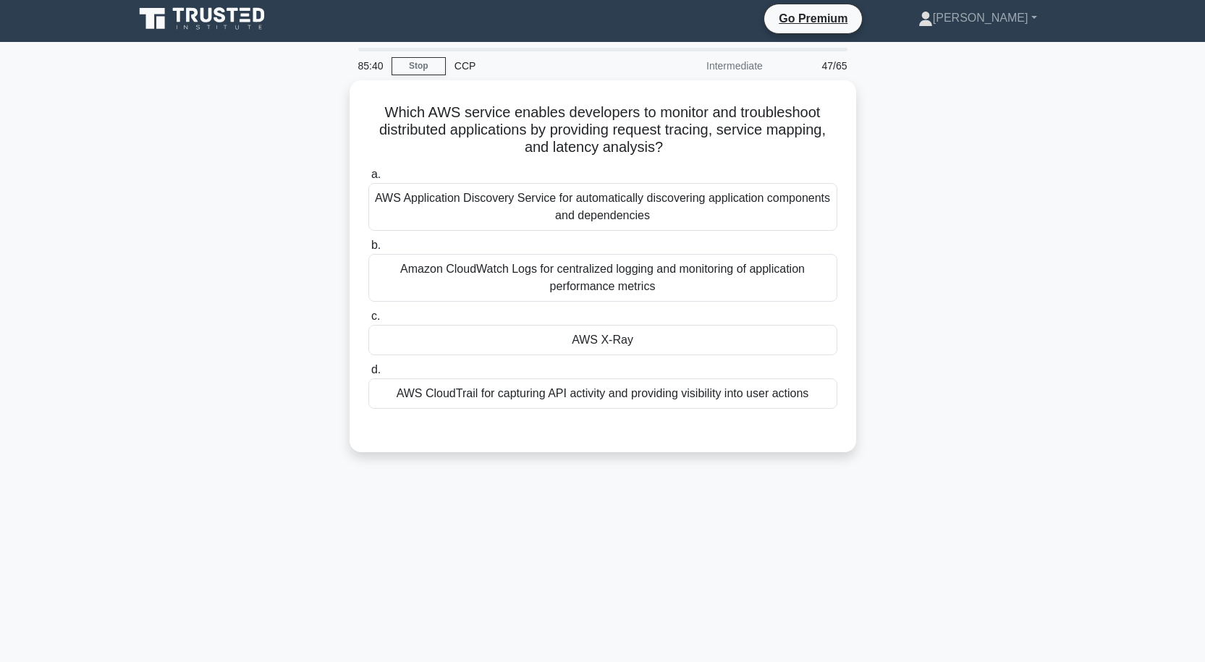
scroll to position [0, 0]
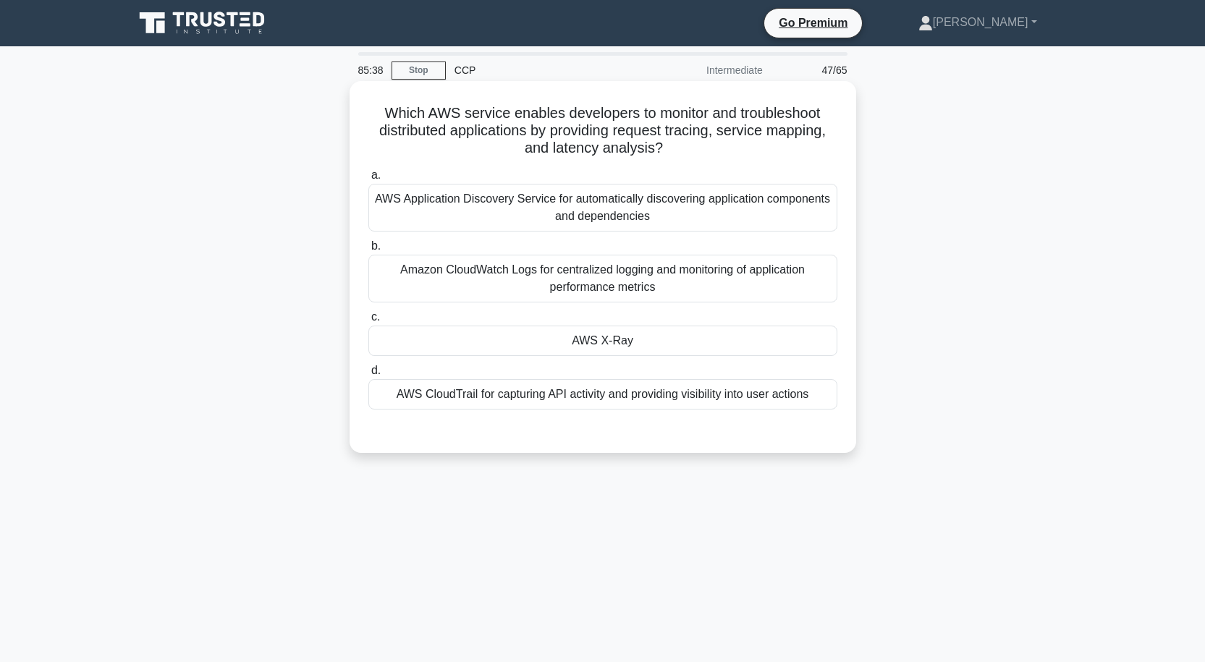
click at [601, 338] on div "AWS X-Ray" at bounding box center [602, 341] width 469 height 30
click at [368, 322] on input "c. AWS X-Ray" at bounding box center [368, 317] width 0 height 9
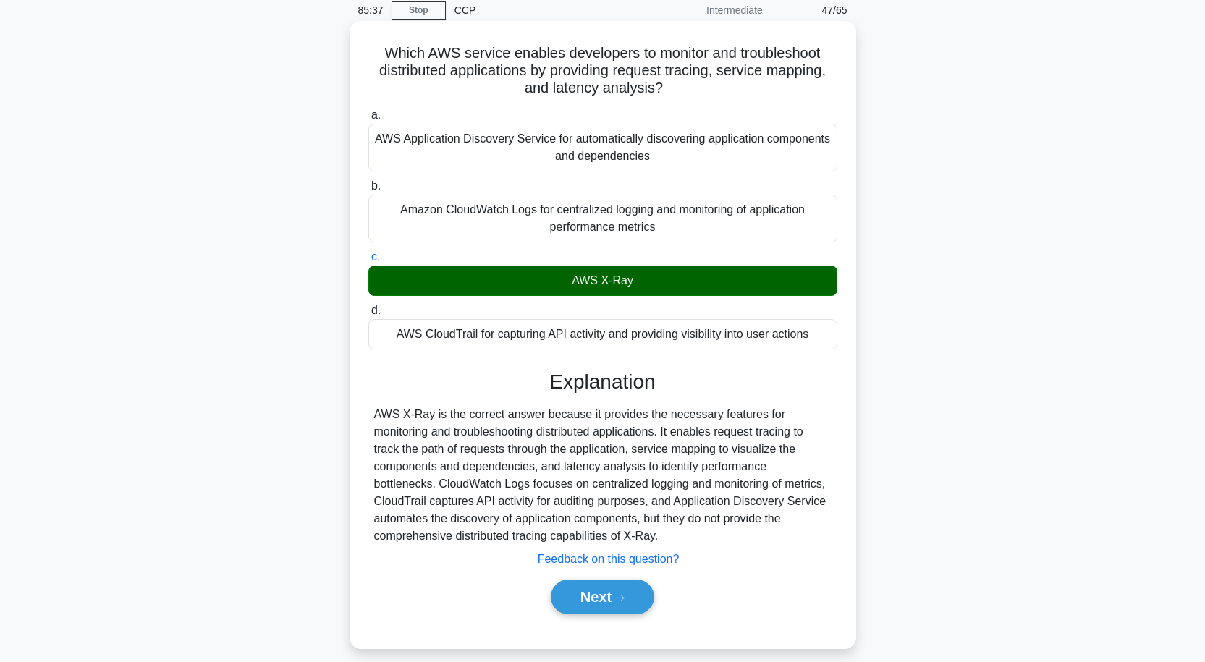
scroll to position [119, 0]
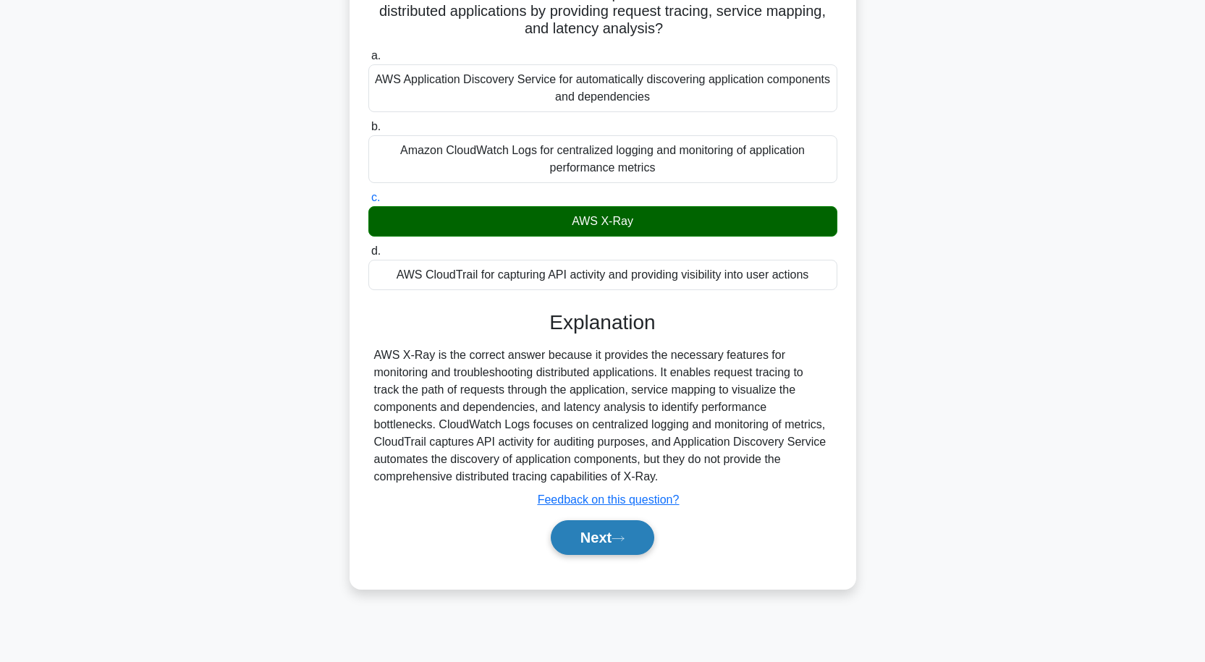
click at [605, 533] on button "Next" at bounding box center [602, 537] width 103 height 35
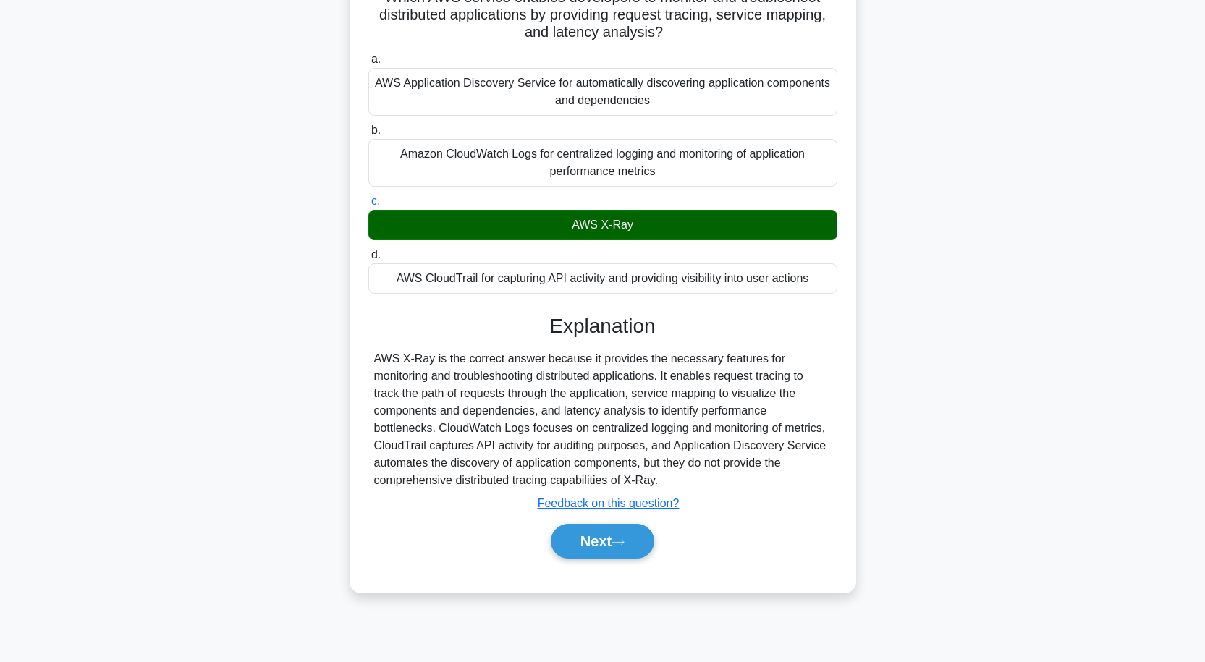
scroll to position [49, 0]
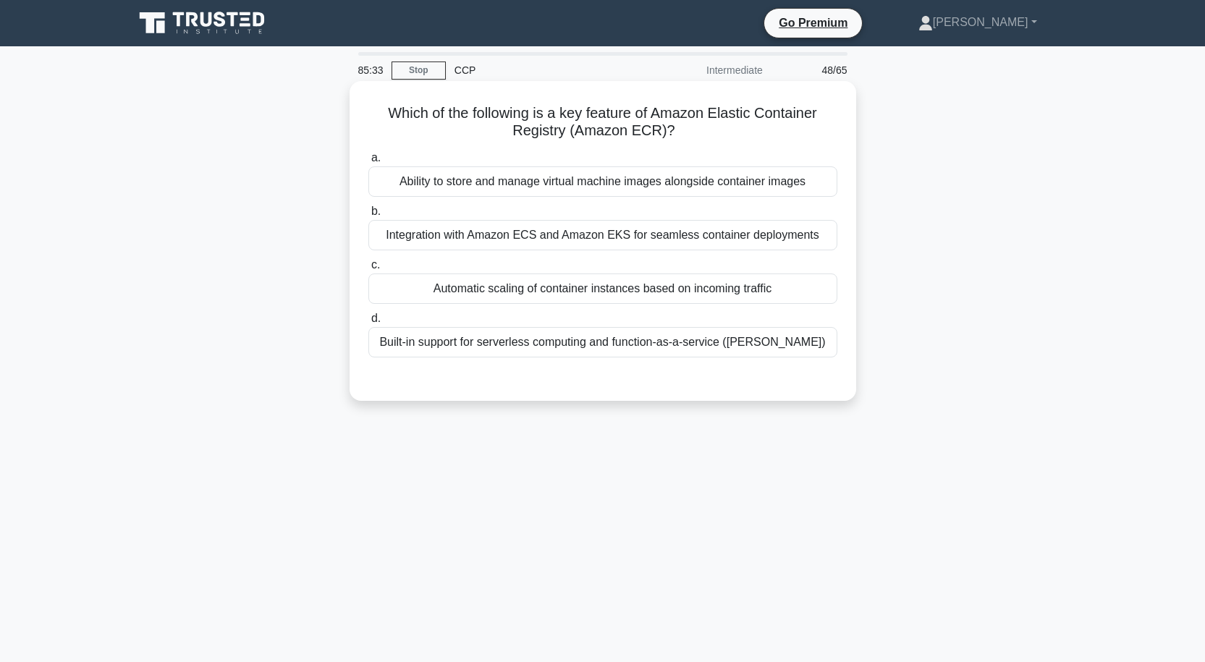
click at [643, 285] on div "Automatic scaling of container instances based on incoming traffic" at bounding box center [602, 289] width 469 height 30
click at [368, 270] on input "c. Automatic scaling of container instances based on incoming traffic" at bounding box center [368, 265] width 0 height 9
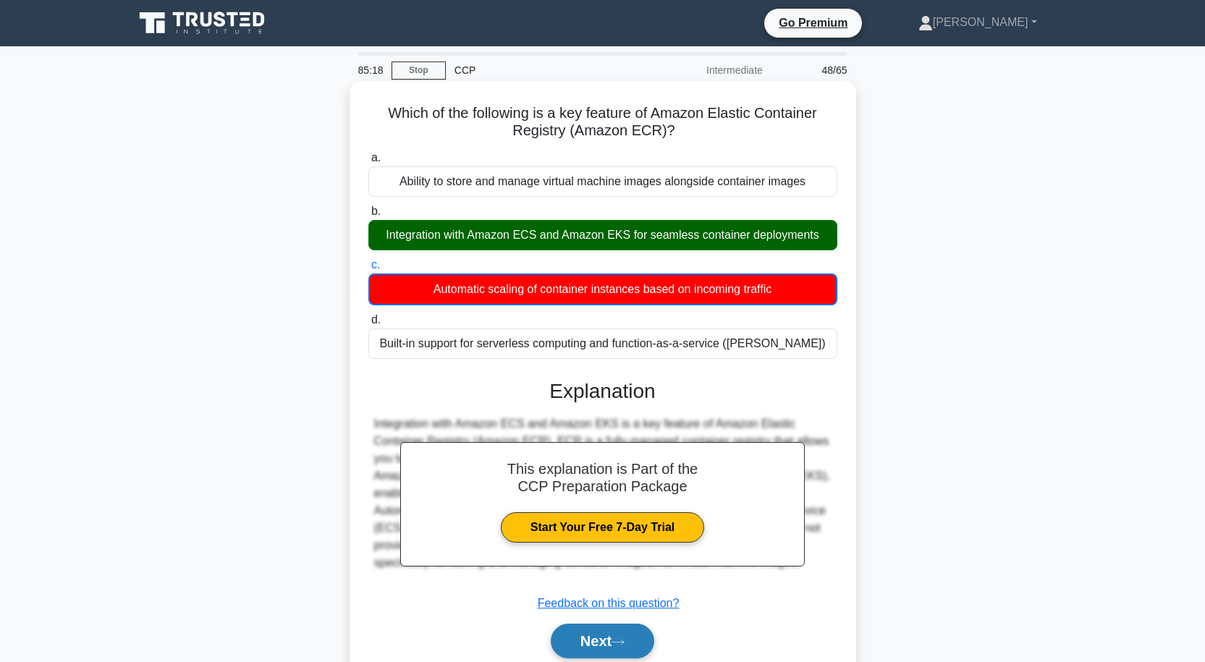
click at [616, 635] on button "Next" at bounding box center [602, 641] width 103 height 35
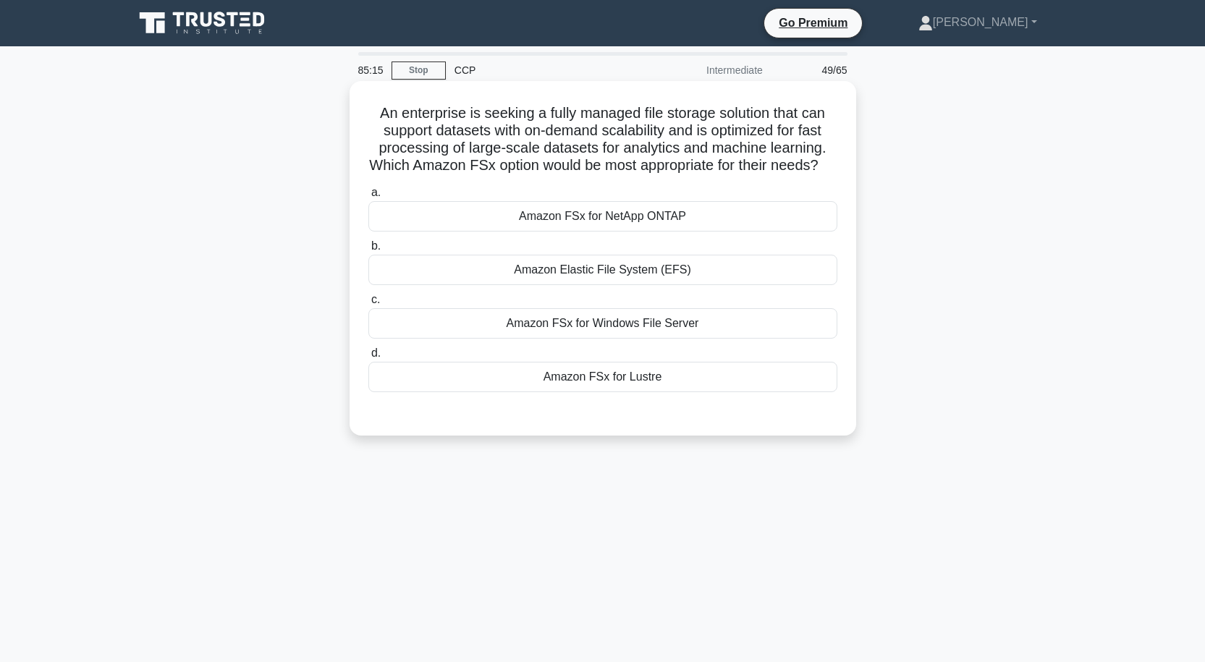
click at [597, 280] on div "Amazon Elastic File System (EFS)" at bounding box center [602, 270] width 469 height 30
click at [368, 251] on input "b. Amazon Elastic File System (EFS)" at bounding box center [368, 246] width 0 height 9
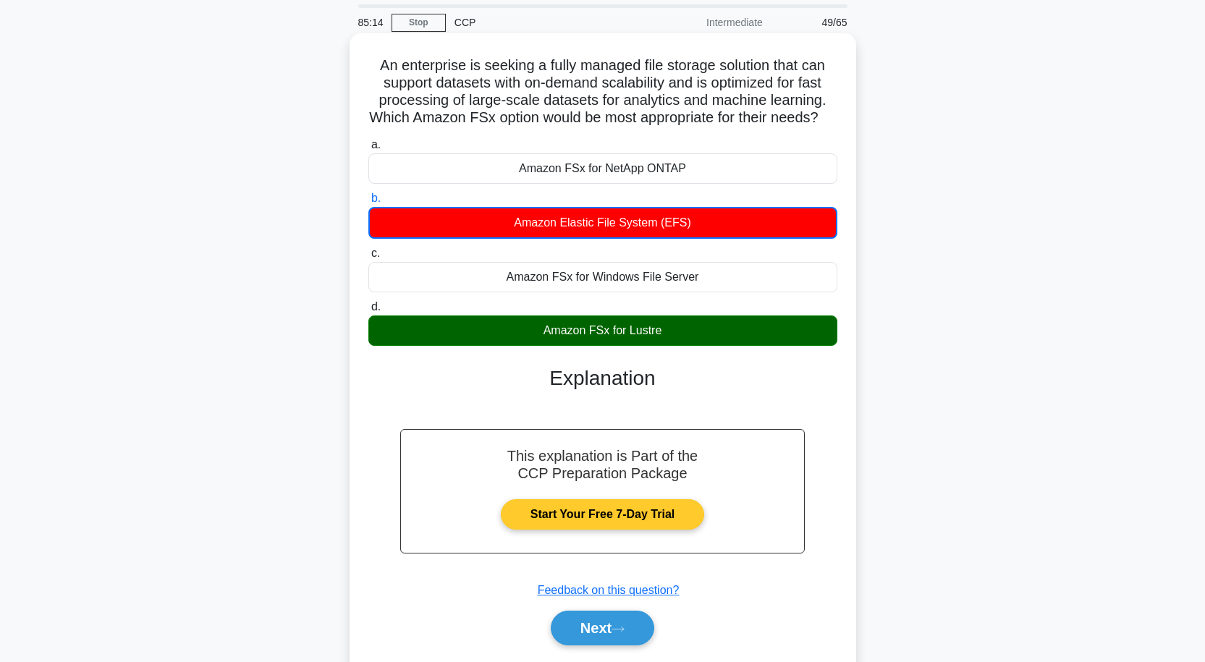
scroll to position [119, 0]
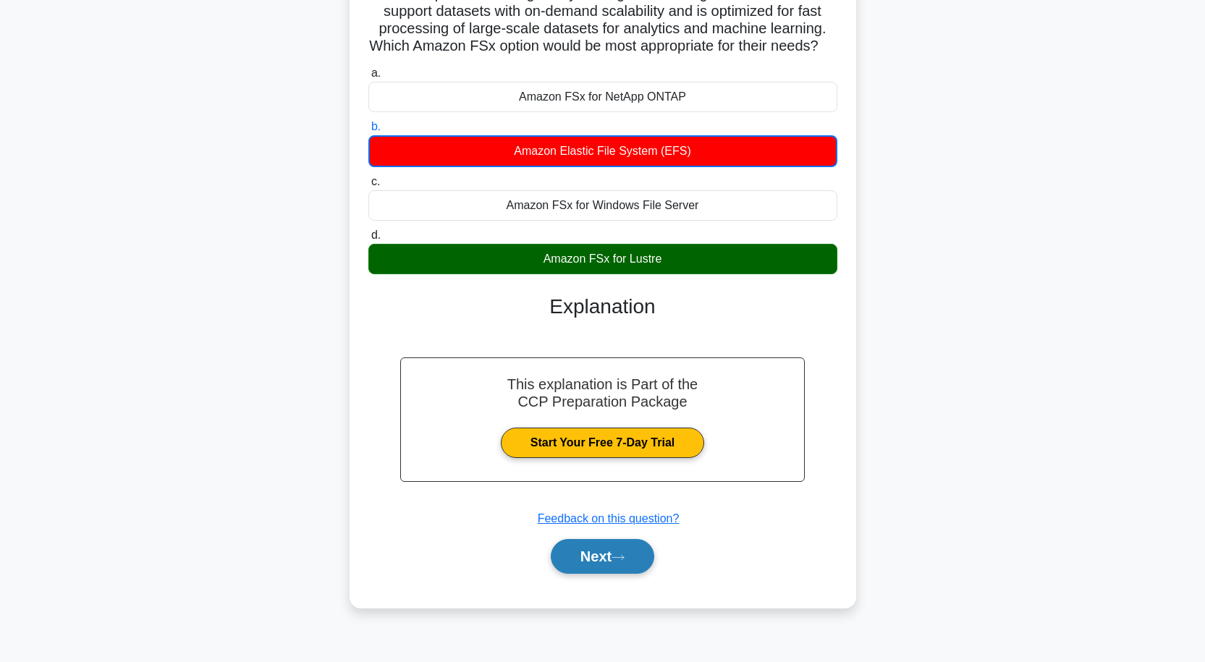
click at [634, 574] on button "Next" at bounding box center [602, 556] width 103 height 35
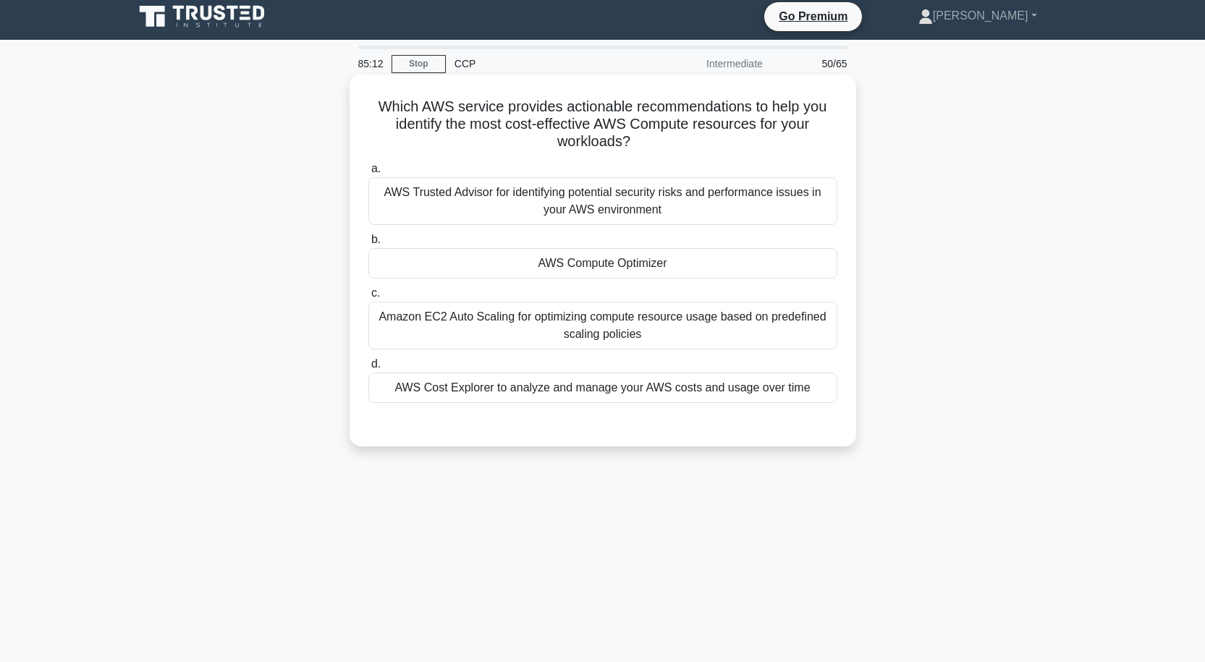
scroll to position [0, 0]
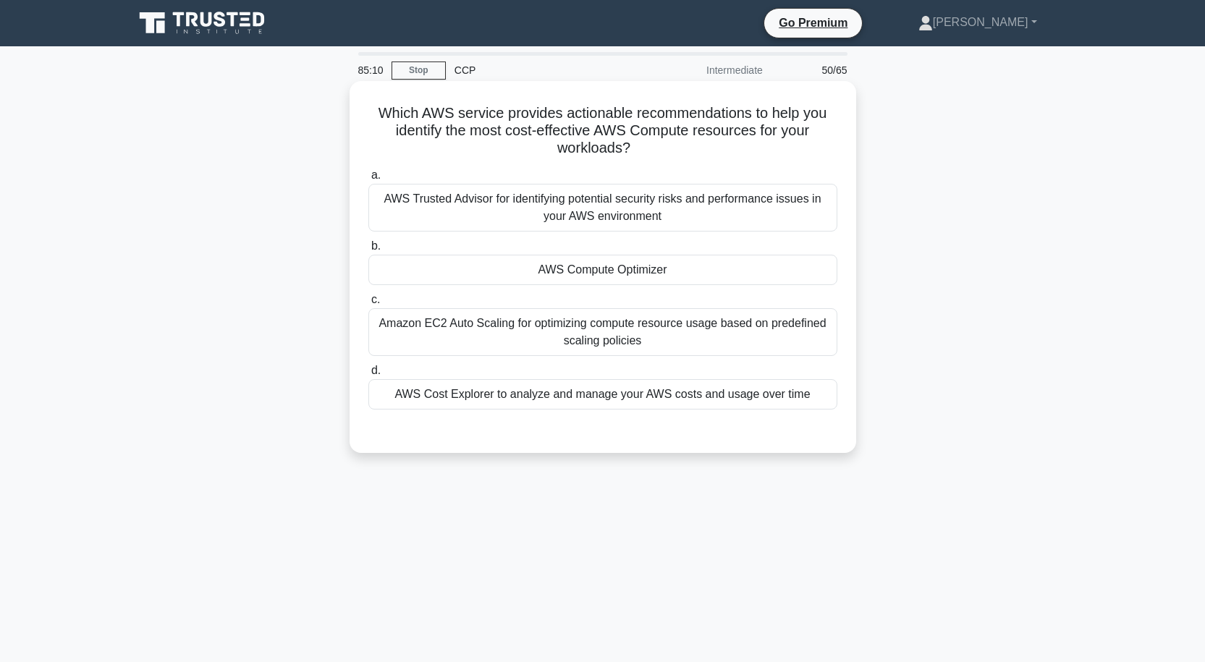
click at [616, 265] on div "AWS Compute Optimizer" at bounding box center [602, 270] width 469 height 30
click at [368, 251] on input "b. AWS Compute Optimizer" at bounding box center [368, 246] width 0 height 9
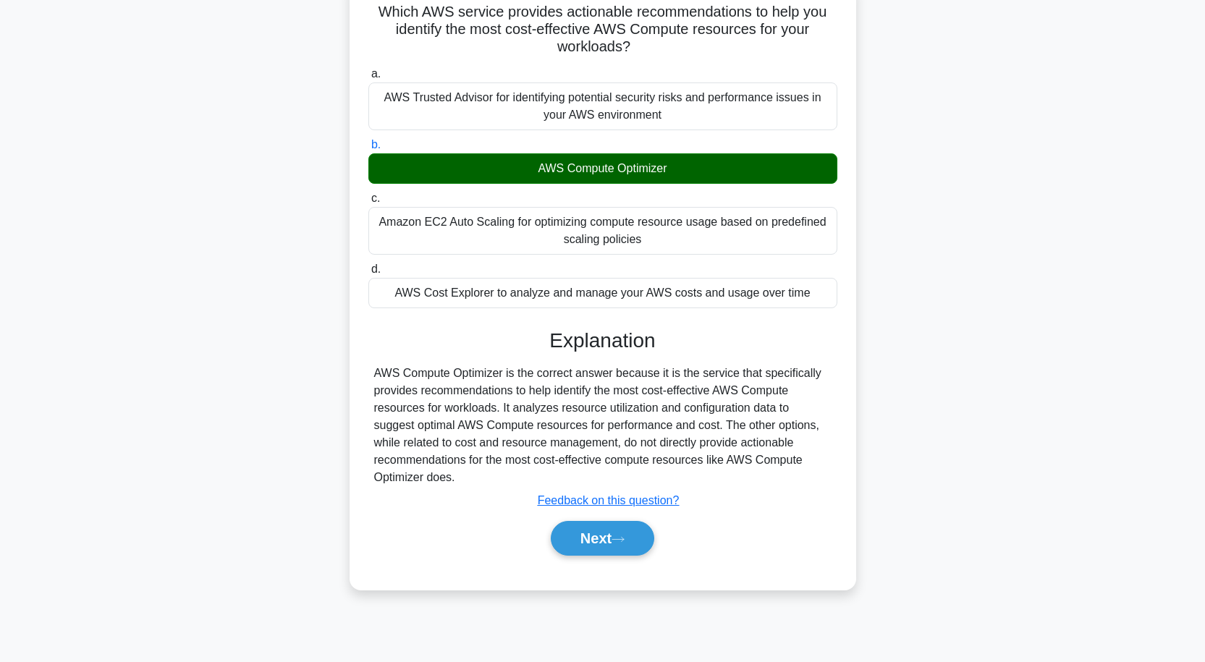
scroll to position [119, 0]
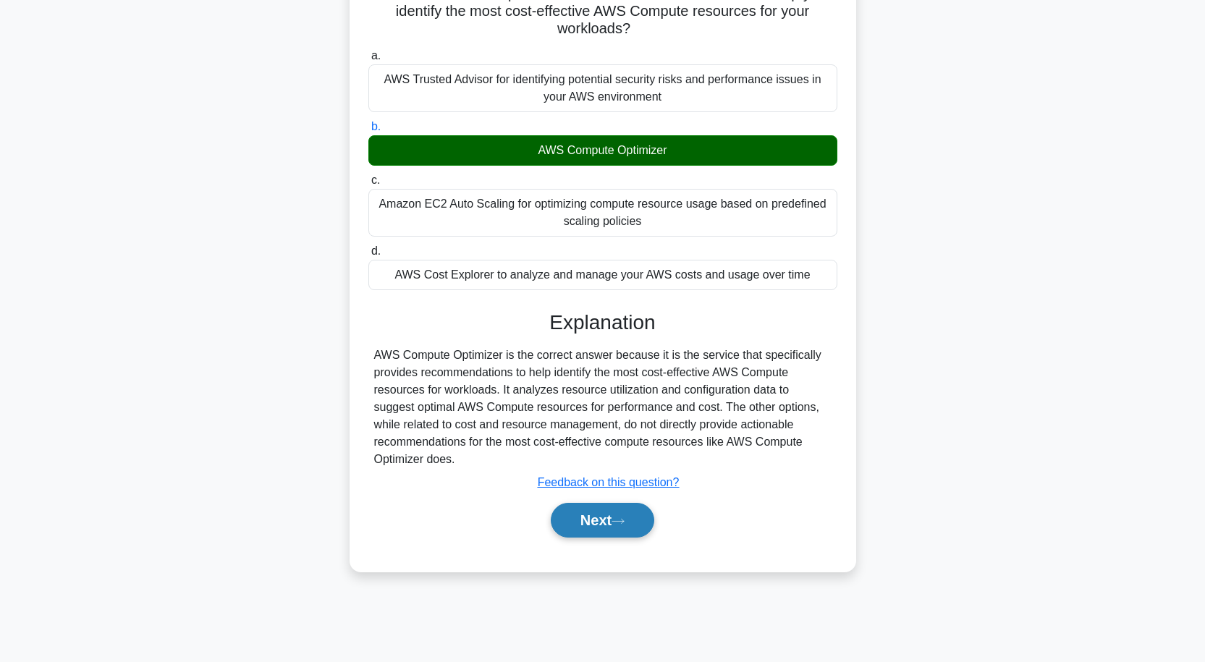
click at [607, 512] on button "Next" at bounding box center [602, 520] width 103 height 35
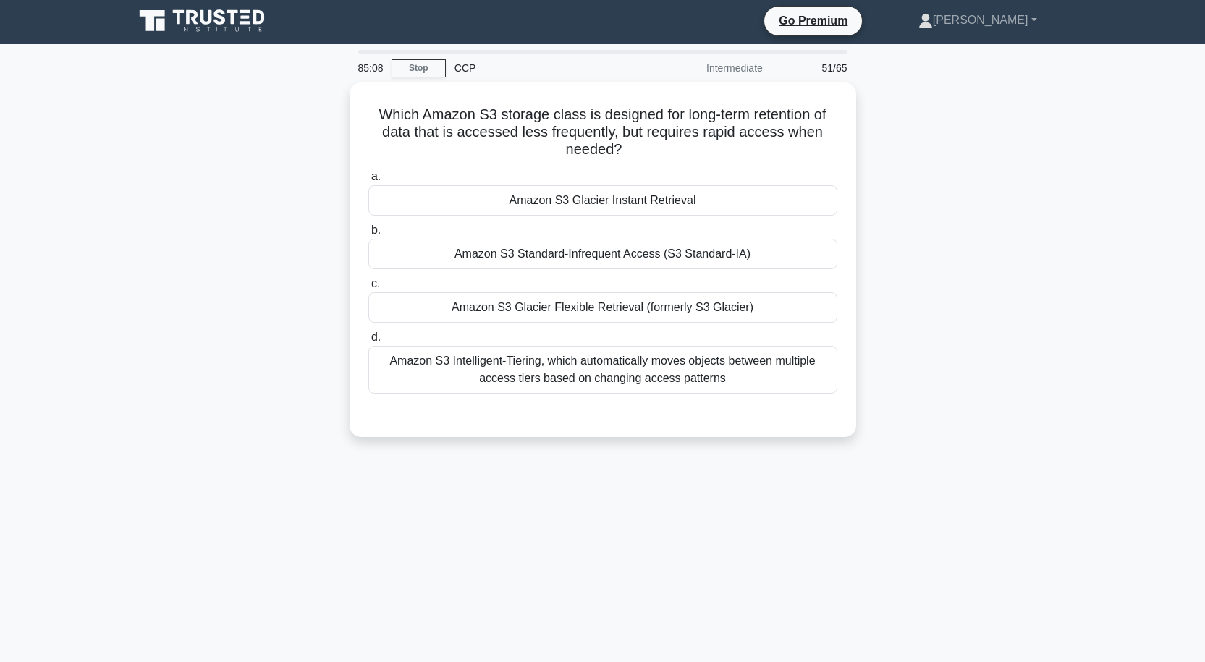
scroll to position [0, 0]
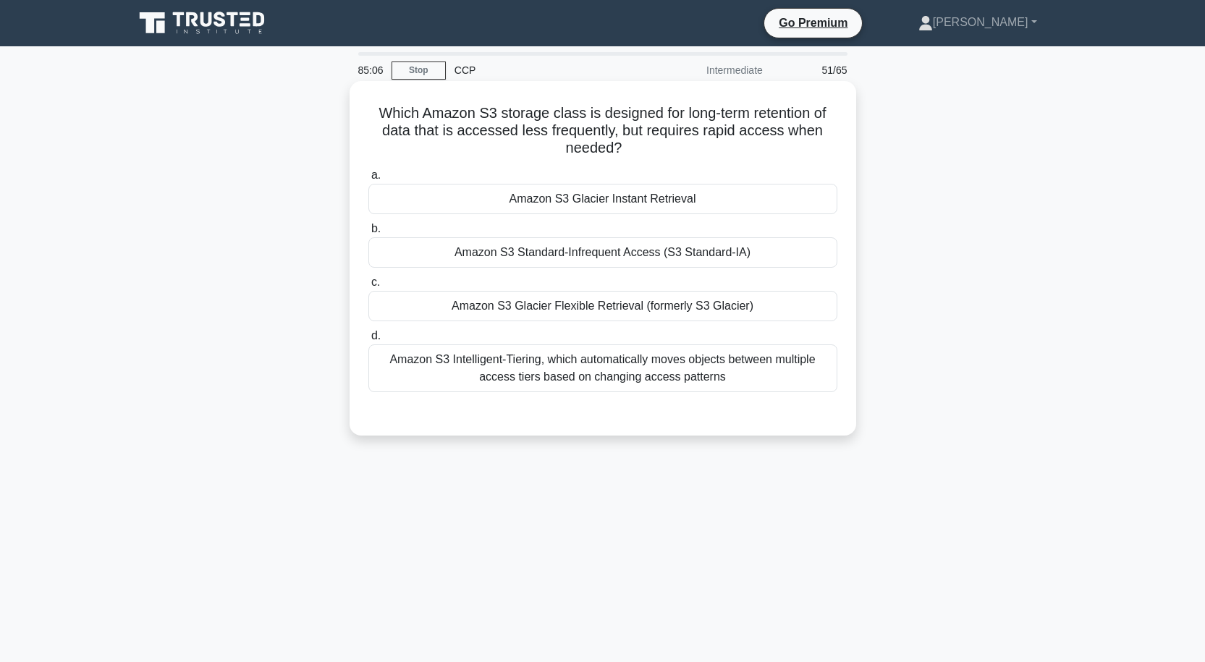
click at [656, 200] on div "Amazon S3 Glacier Instant Retrieval" at bounding box center [602, 199] width 469 height 30
click at [368, 180] on input "a. Amazon S3 Glacier Instant Retrieval" at bounding box center [368, 175] width 0 height 9
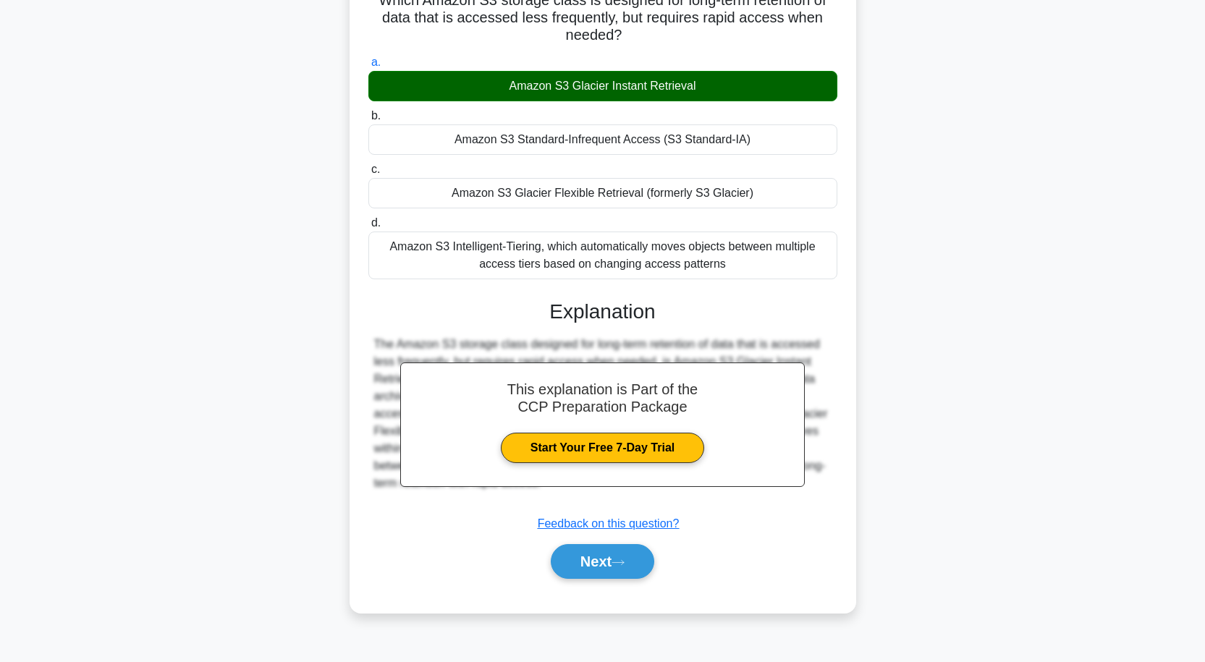
scroll to position [119, 0]
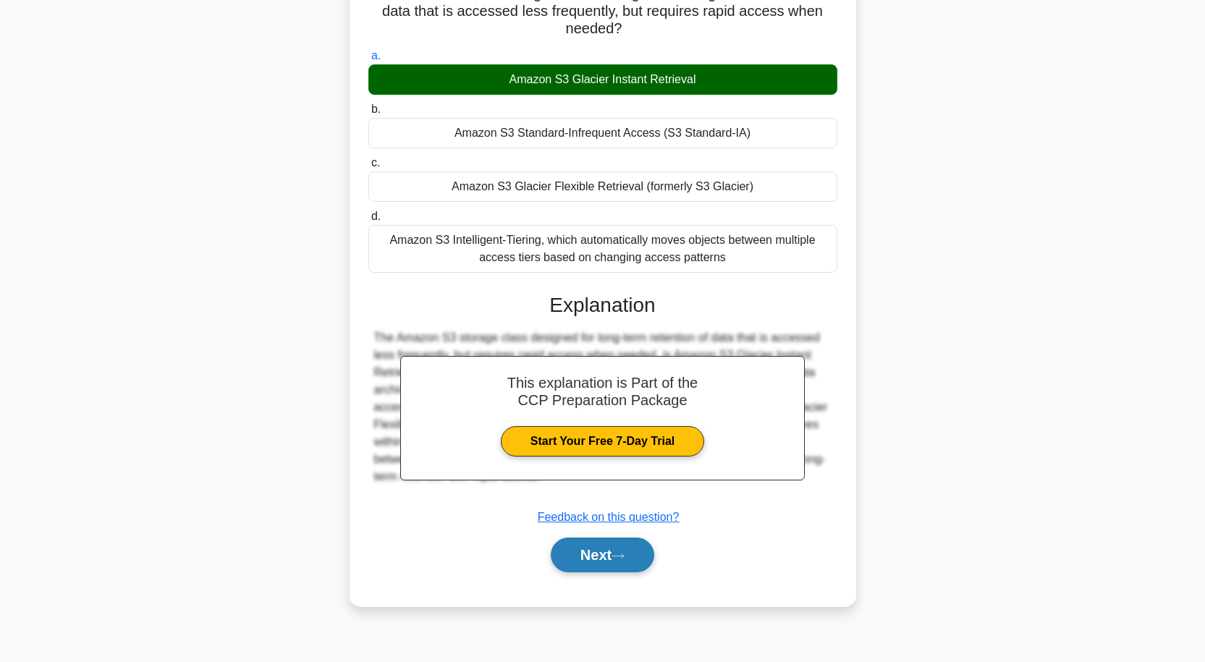
click at [607, 544] on button "Next" at bounding box center [602, 555] width 103 height 35
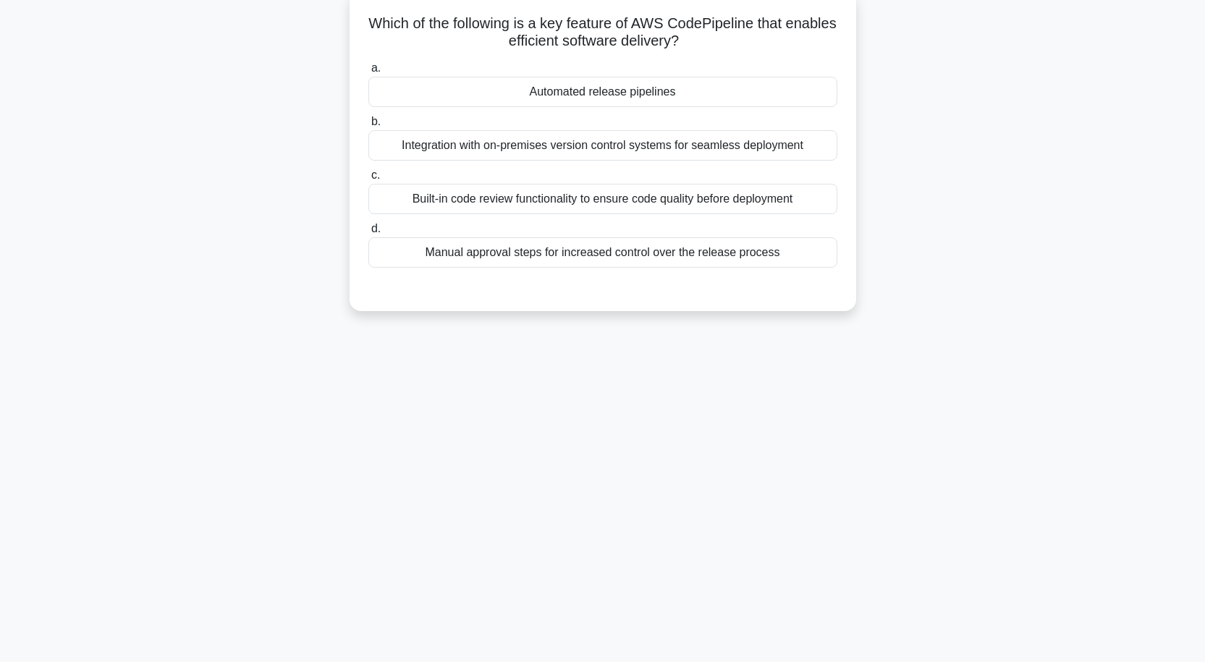
scroll to position [47, 0]
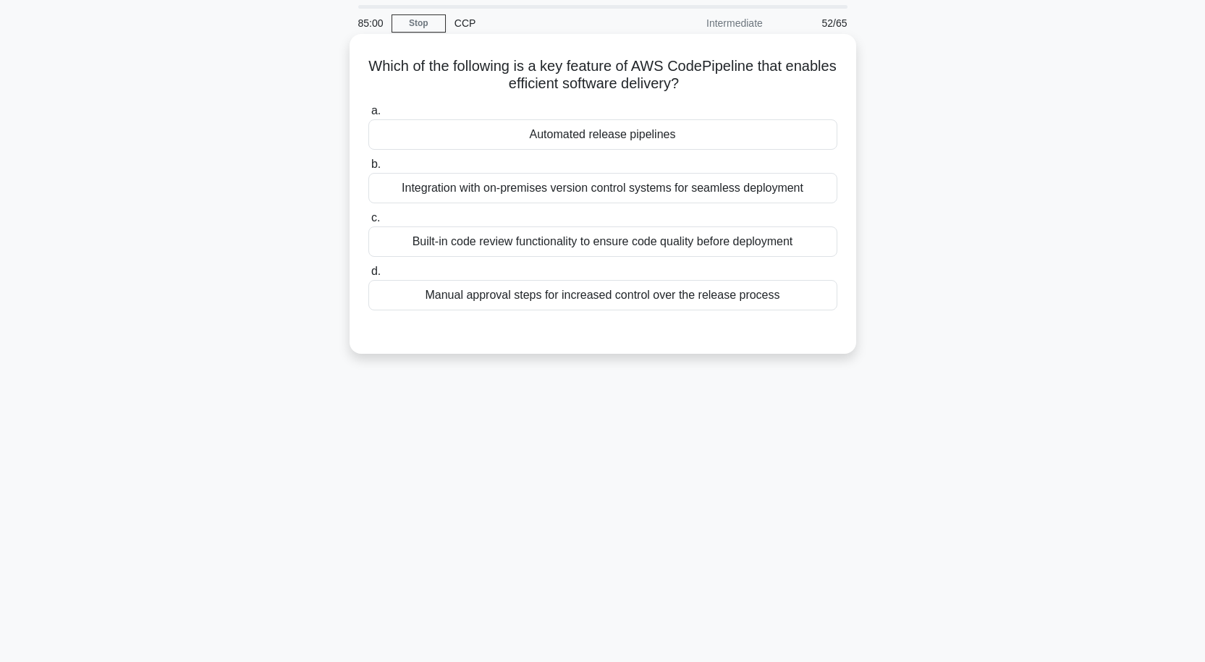
click at [690, 126] on div "Automated release pipelines" at bounding box center [602, 134] width 469 height 30
click at [368, 116] on input "a. Automated release pipelines" at bounding box center [368, 110] width 0 height 9
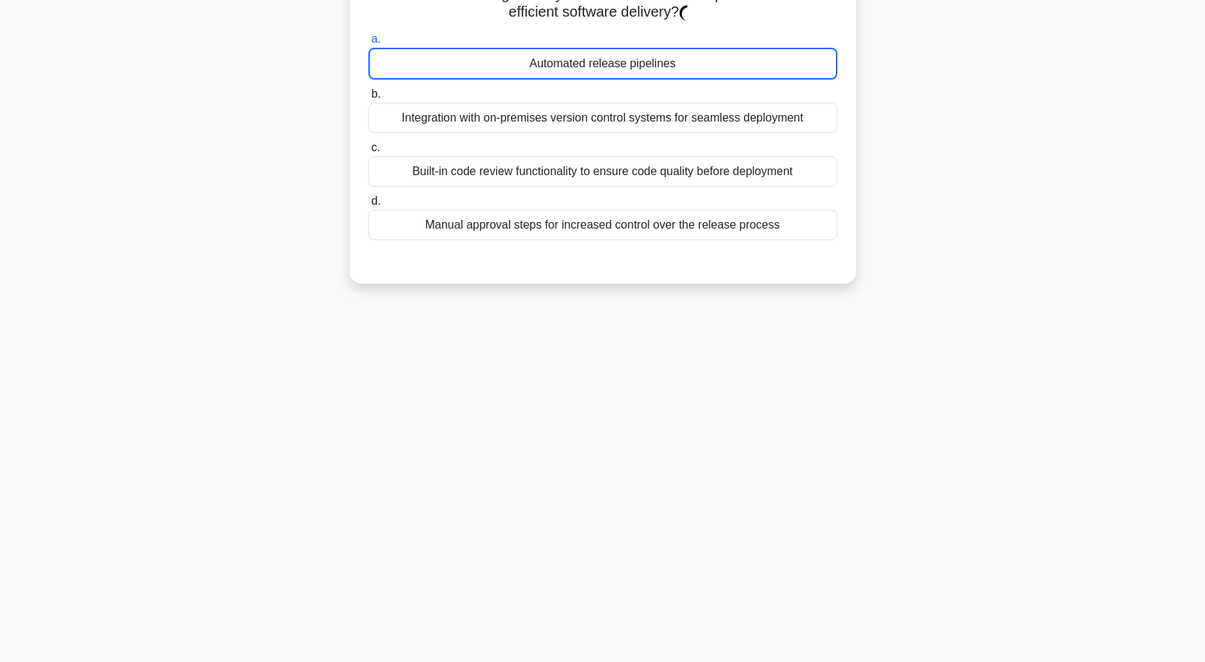
scroll to position [119, 0]
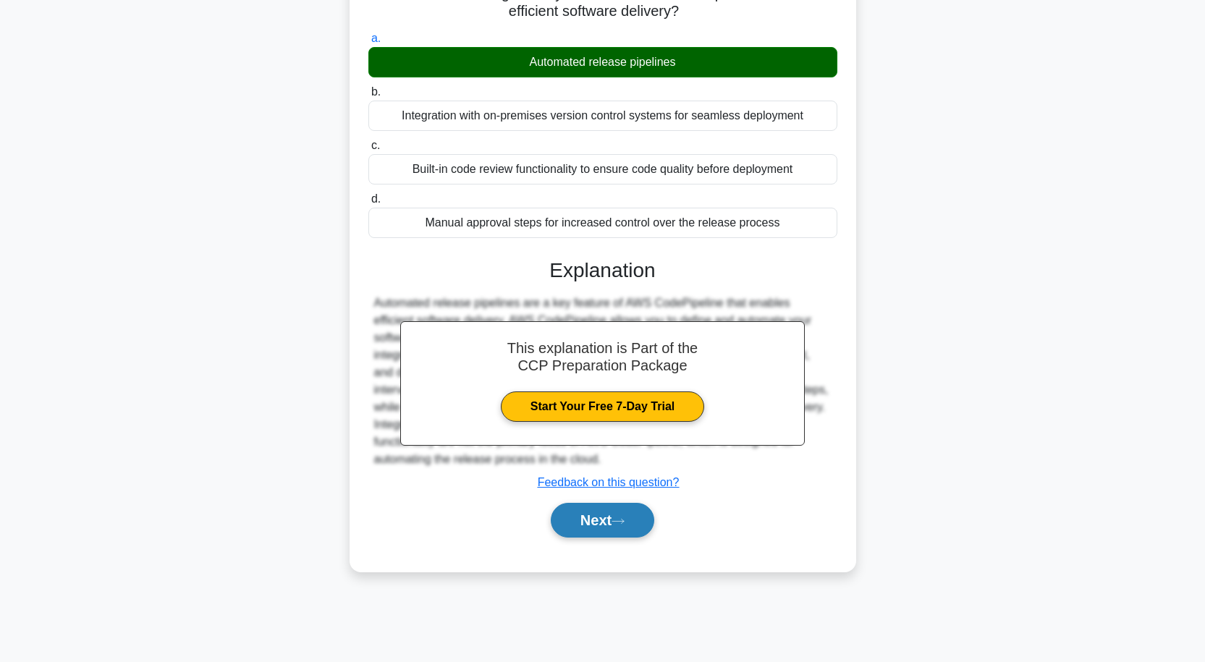
click at [648, 521] on button "Next" at bounding box center [602, 520] width 103 height 35
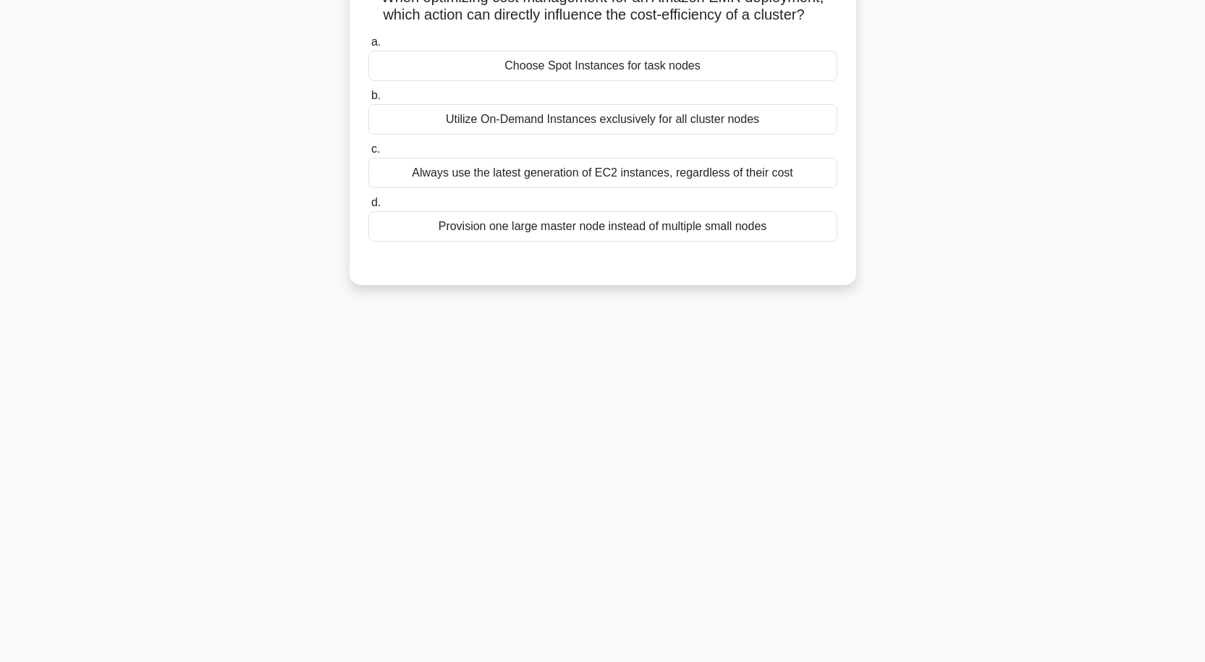
scroll to position [0, 0]
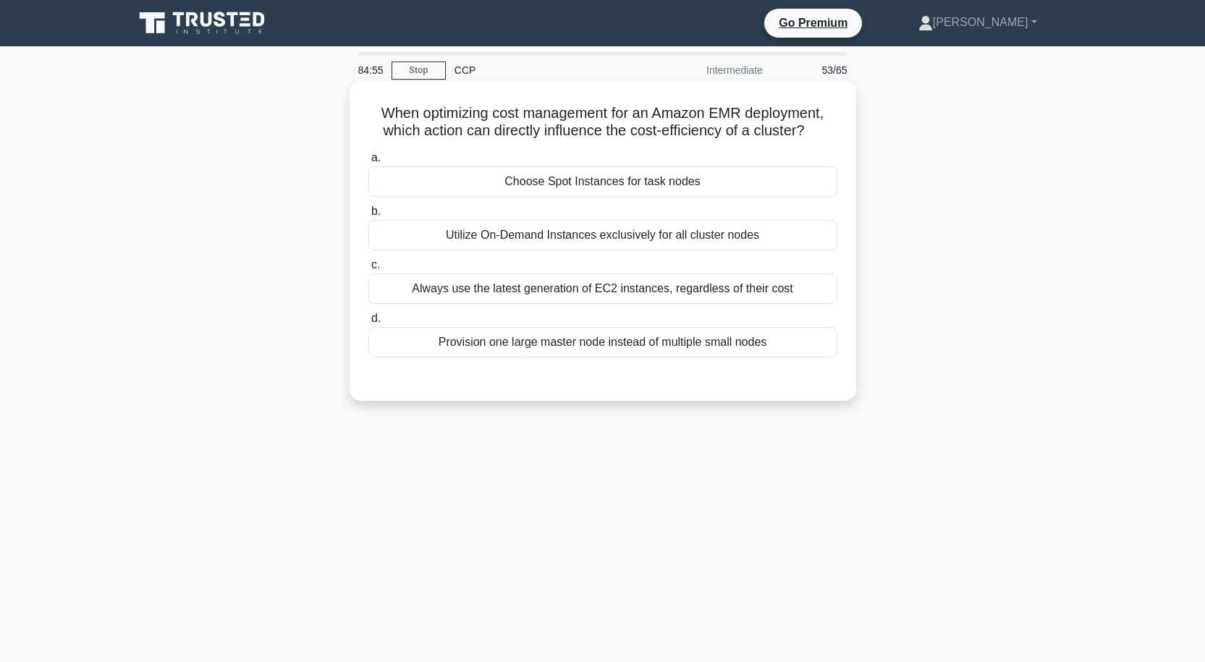
click at [609, 178] on div "Choose Spot Instances for task nodes" at bounding box center [602, 181] width 469 height 30
click at [368, 163] on input "a. Choose Spot Instances for task nodes" at bounding box center [368, 157] width 0 height 9
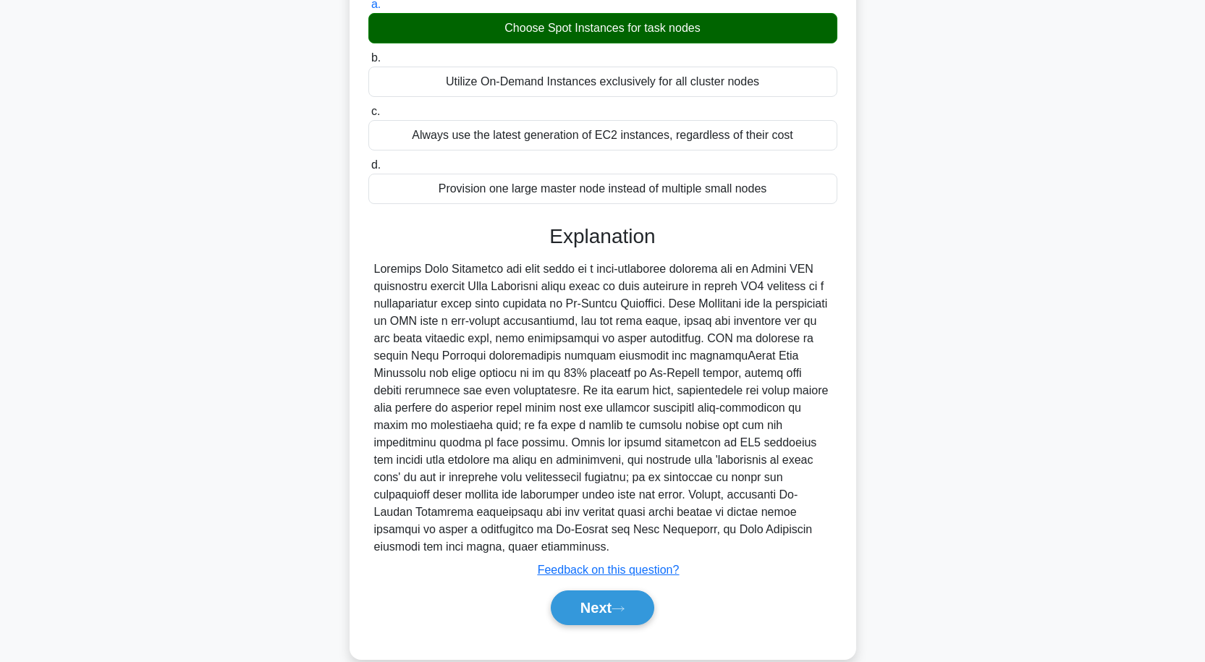
scroll to position [161, 0]
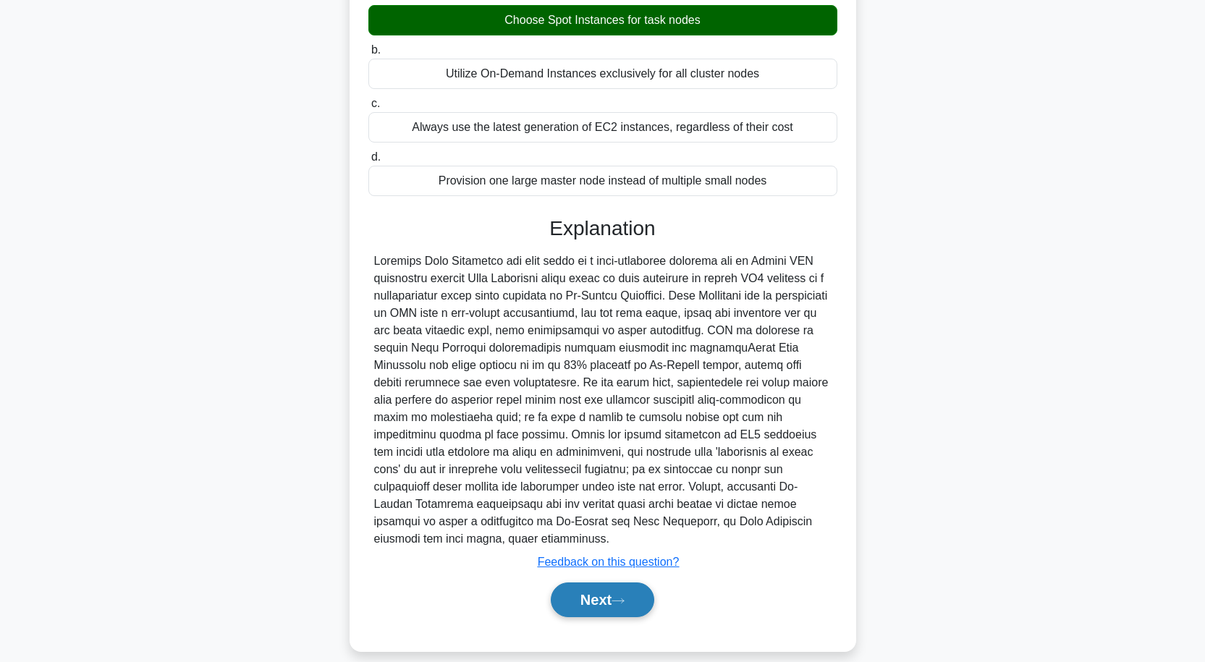
click at [620, 583] on button "Next" at bounding box center [602, 600] width 103 height 35
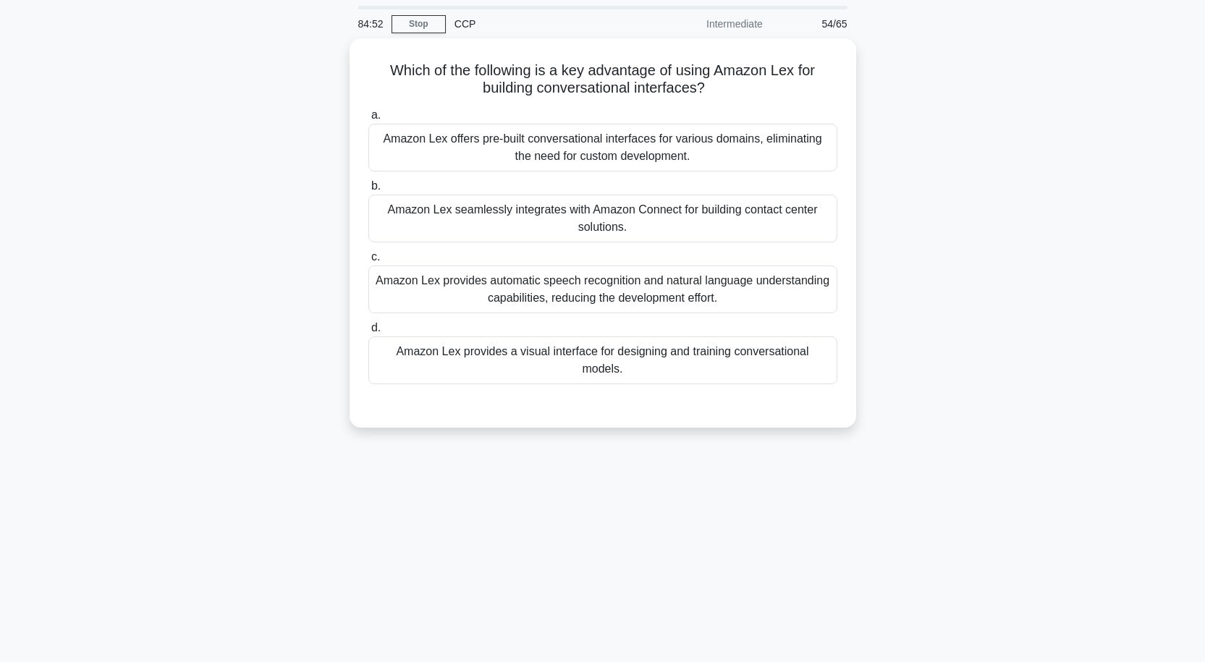
scroll to position [0, 0]
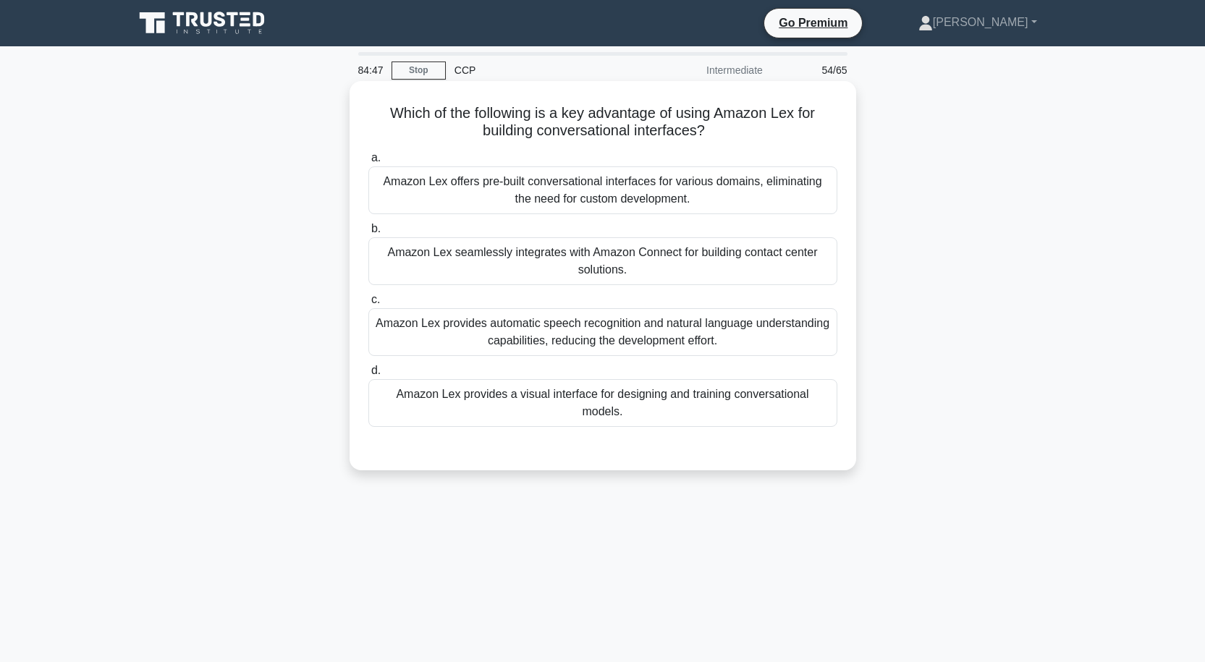
click at [593, 391] on div "Amazon Lex provides a visual interface for designing and training conversationa…" at bounding box center [602, 403] width 469 height 48
click at [368, 376] on input "d. Amazon Lex provides a visual interface for designing and training conversati…" at bounding box center [368, 370] width 0 height 9
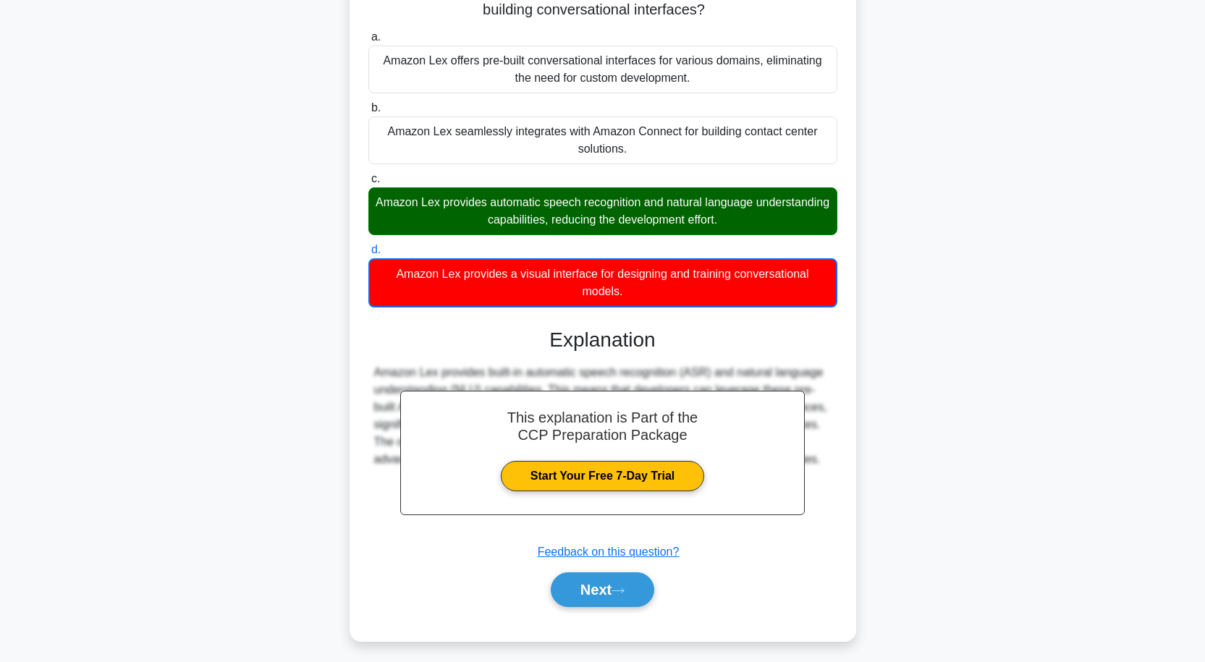
scroll to position [128, 0]
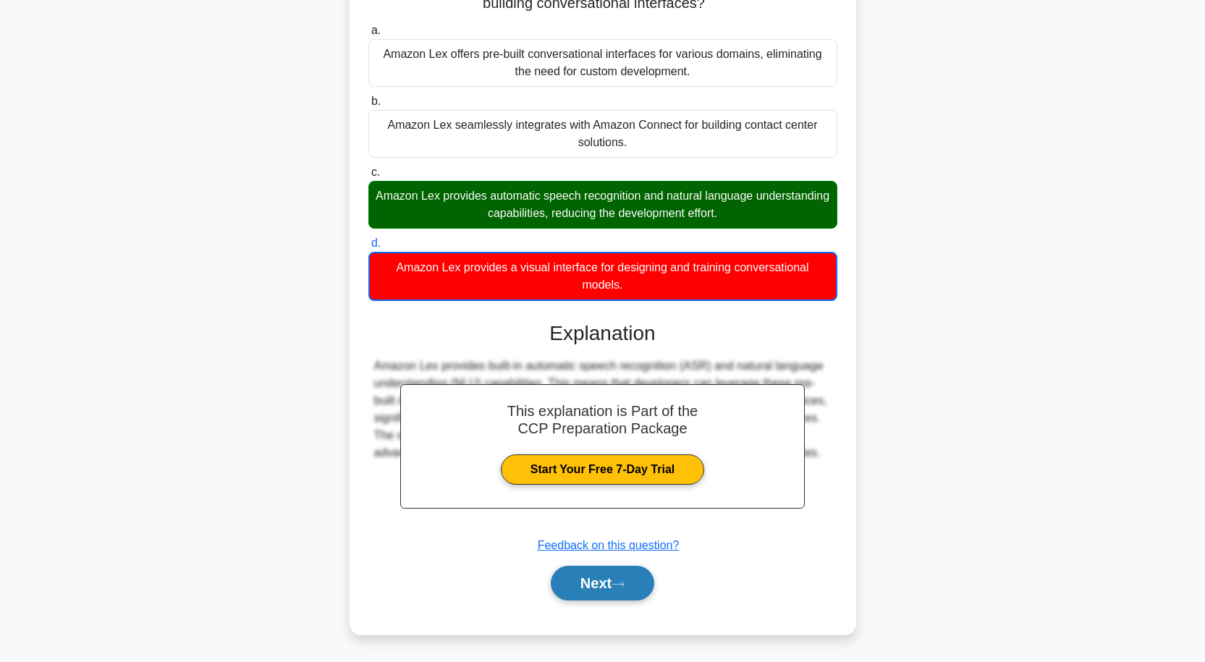
drag, startPoint x: 630, startPoint y: 586, endPoint x: 630, endPoint y: 574, distance: 12.3
click at [631, 586] on button "Next" at bounding box center [602, 583] width 103 height 35
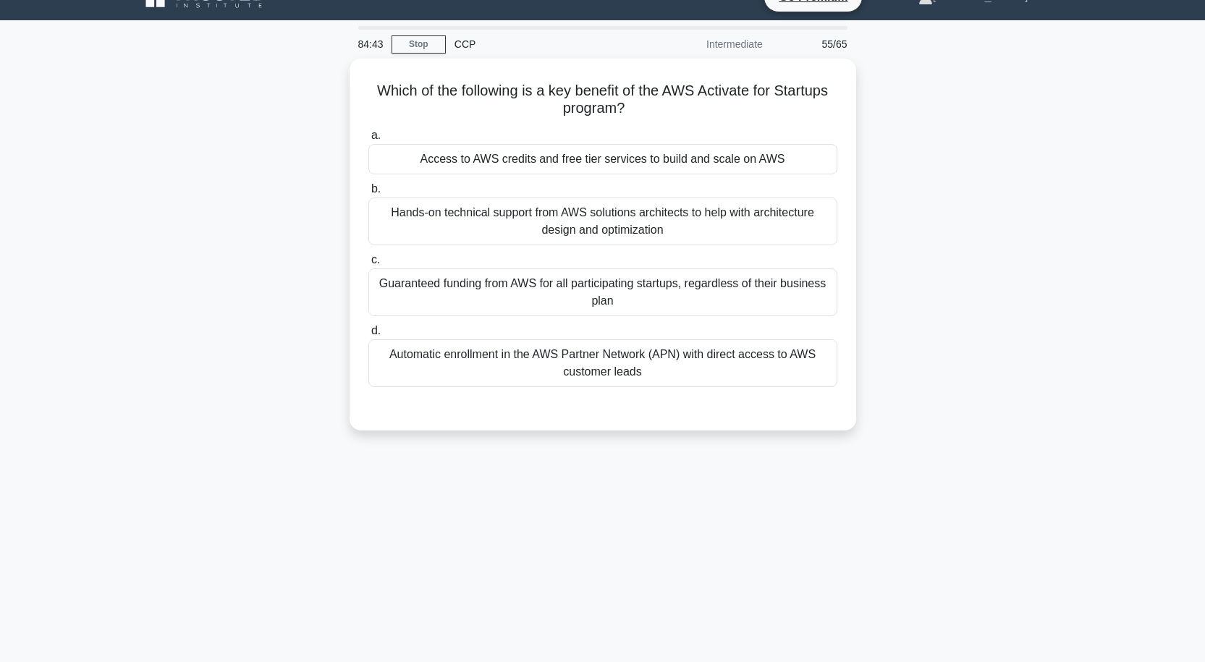
scroll to position [0, 0]
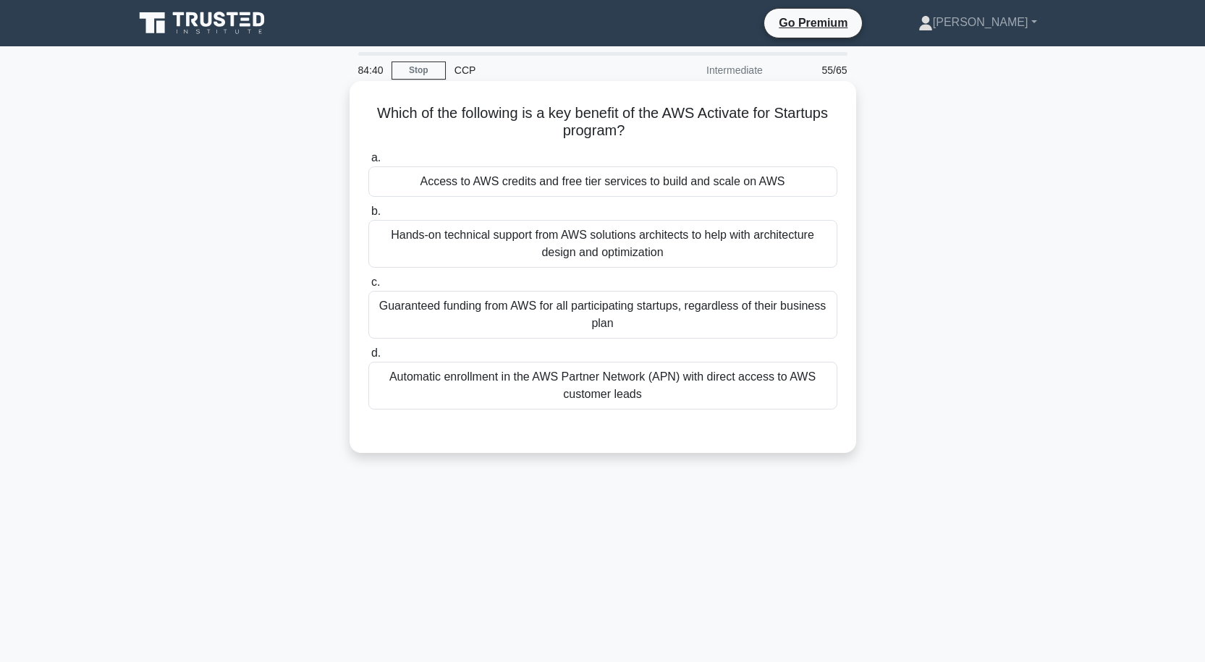
click at [612, 182] on div "Access to AWS credits and free tier services to build and scale on AWS" at bounding box center [602, 181] width 469 height 30
click at [368, 163] on input "a. Access to AWS credits and free tier services to build and scale on AWS" at bounding box center [368, 157] width 0 height 9
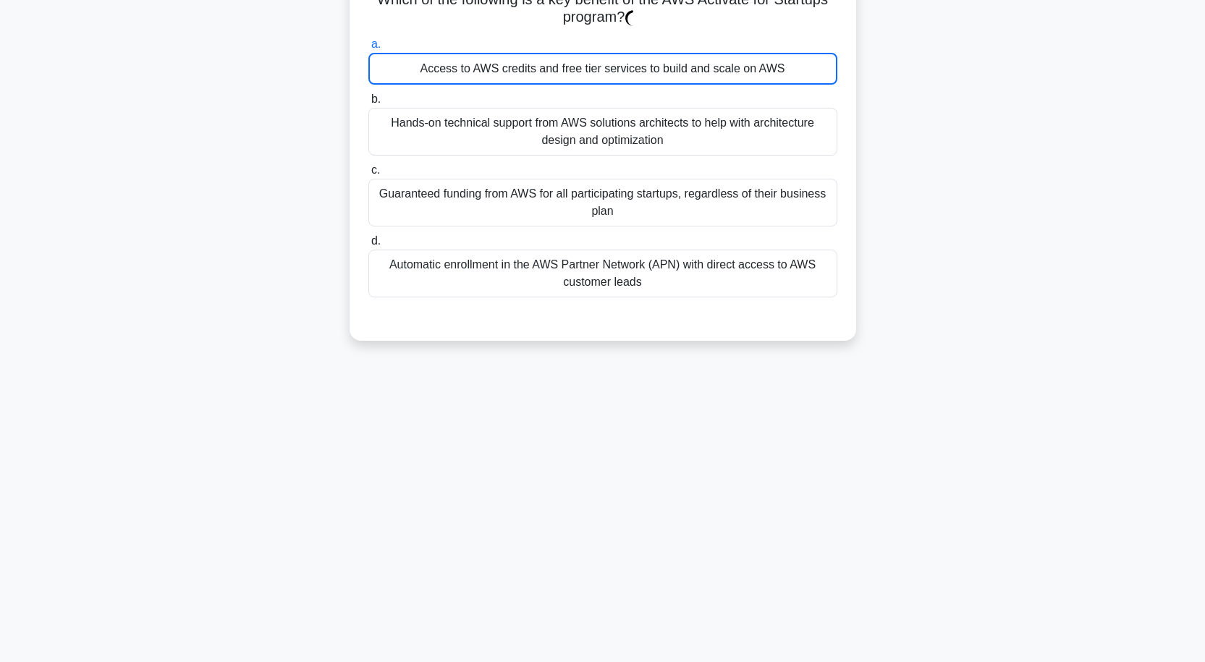
scroll to position [119, 0]
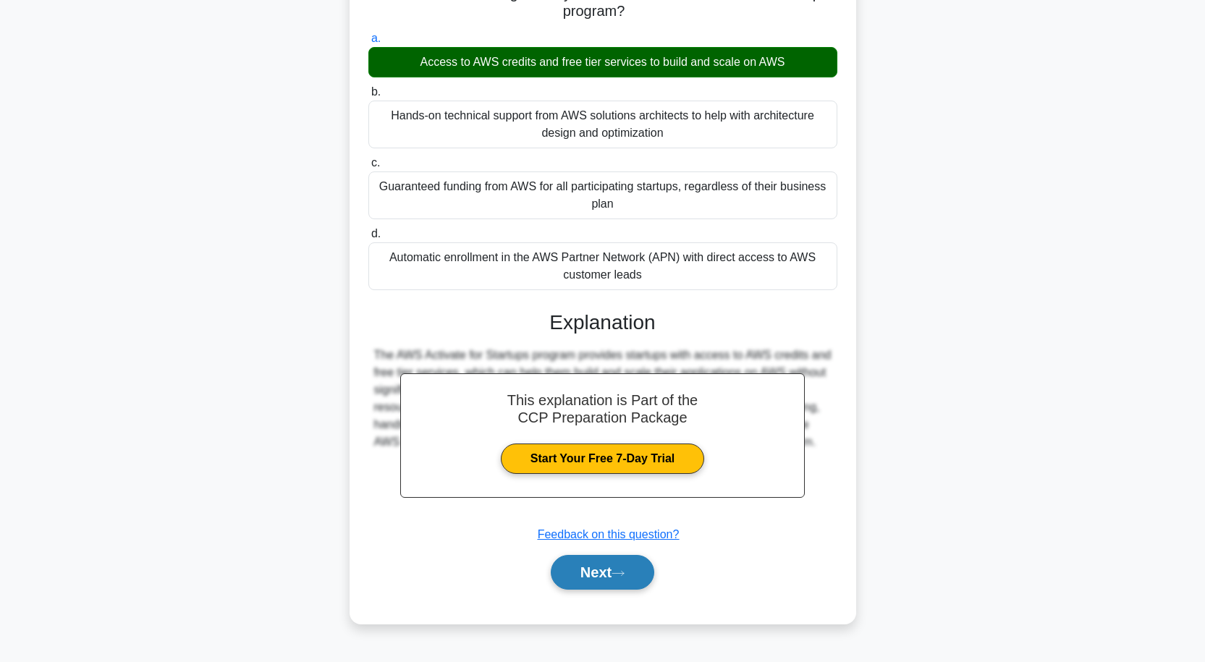
click at [616, 573] on button "Next" at bounding box center [602, 572] width 103 height 35
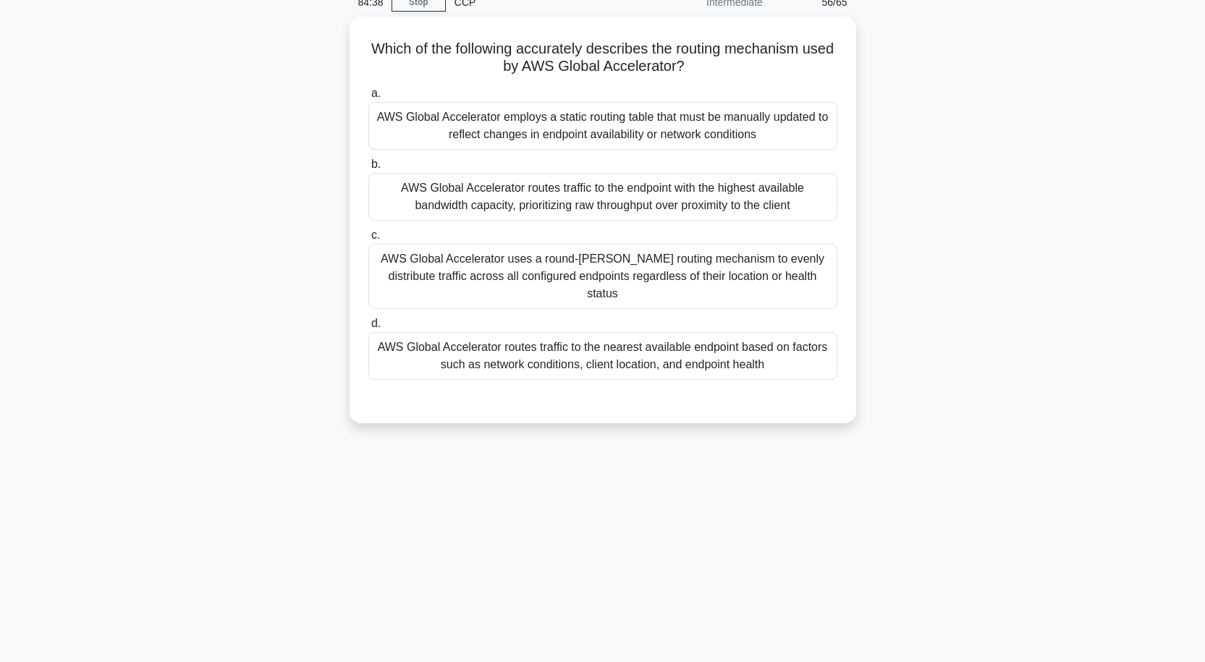
scroll to position [0, 0]
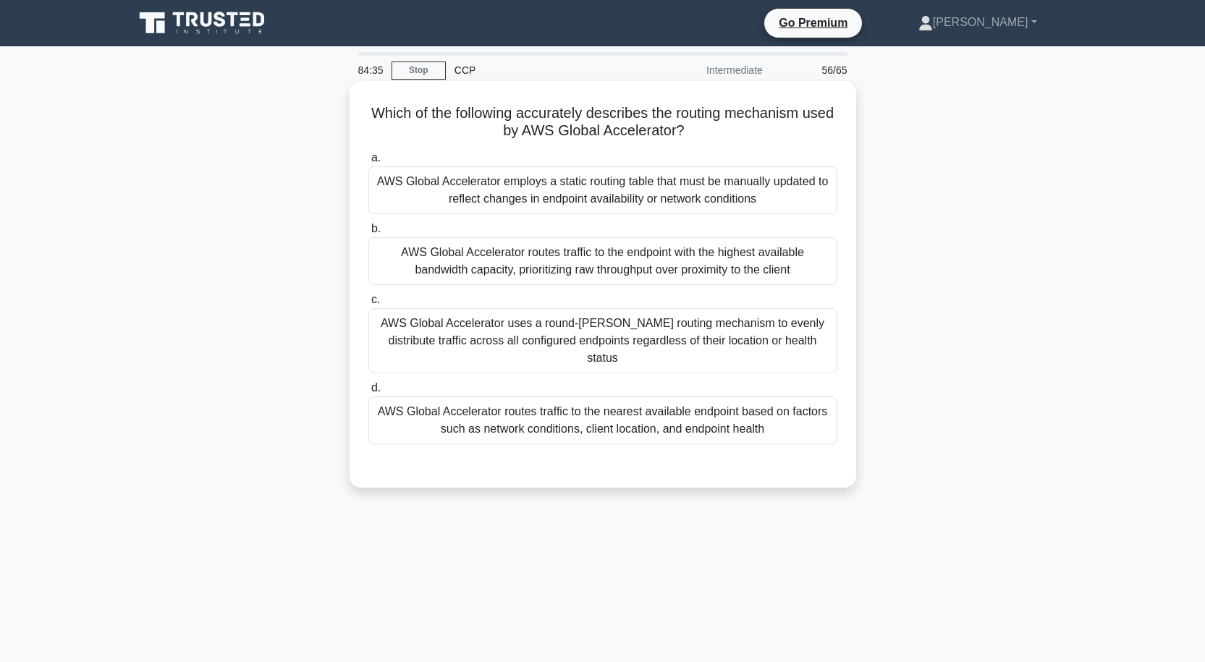
click at [607, 200] on div "AWS Global Accelerator employs a static routing table that must be manually upd…" at bounding box center [602, 190] width 469 height 48
click at [368, 163] on input "a. AWS Global Accelerator employs a static routing table that must be manually …" at bounding box center [368, 157] width 0 height 9
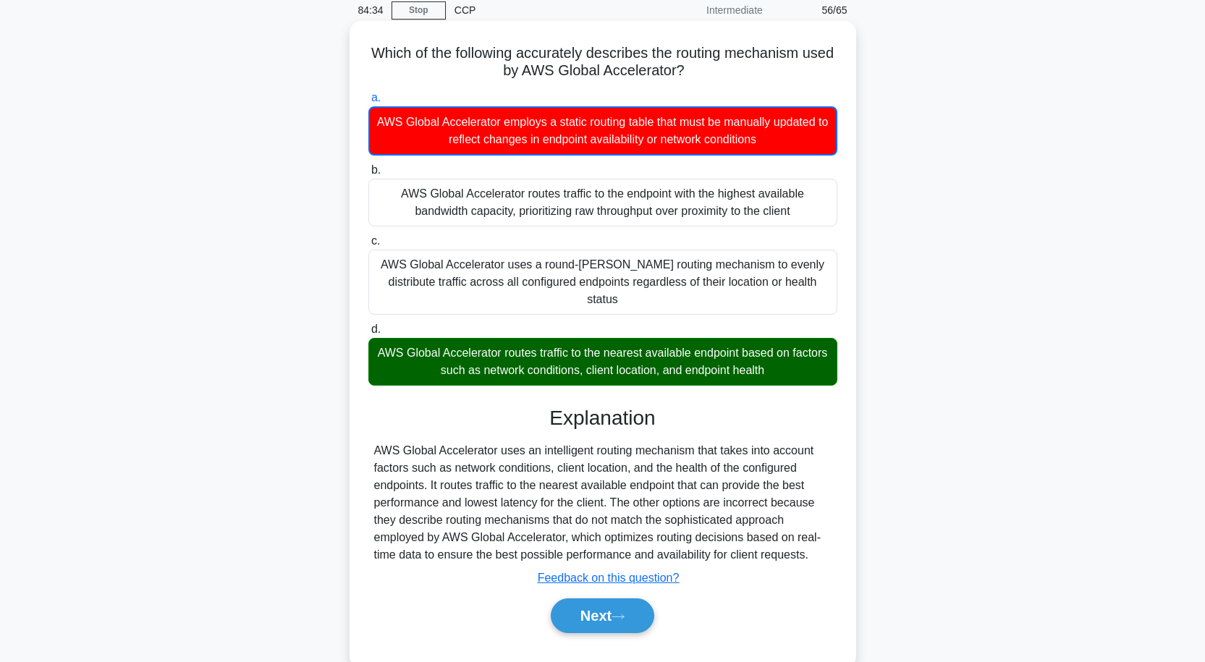
scroll to position [119, 0]
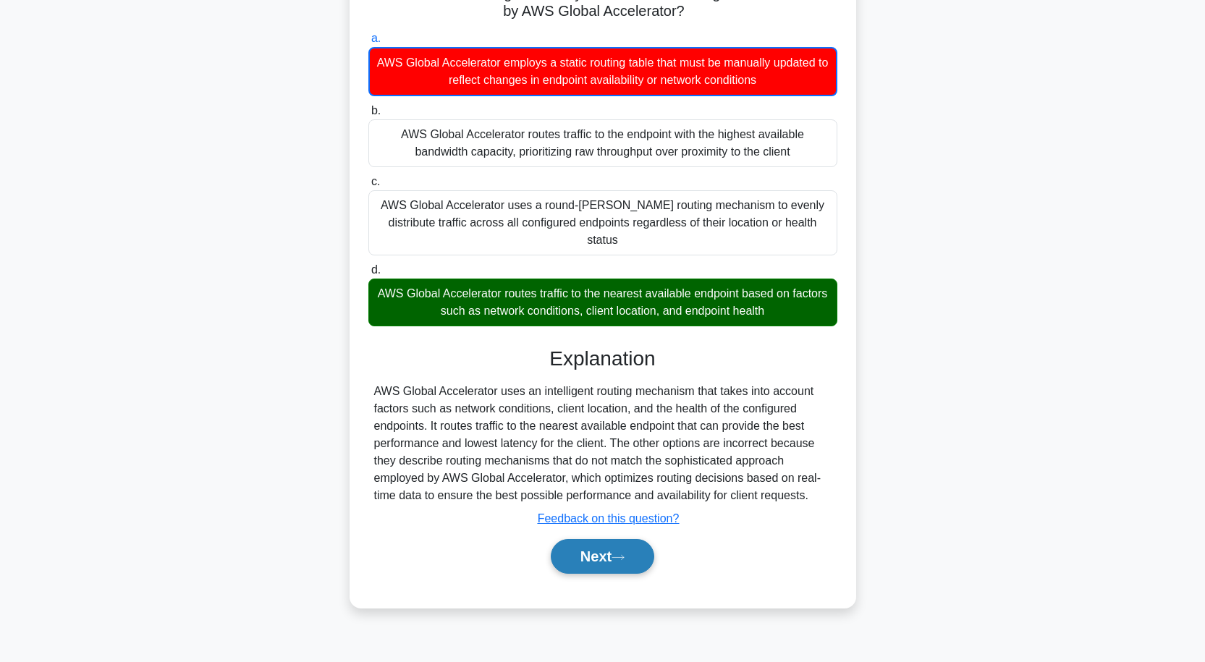
click at [603, 539] on button "Next" at bounding box center [602, 556] width 103 height 35
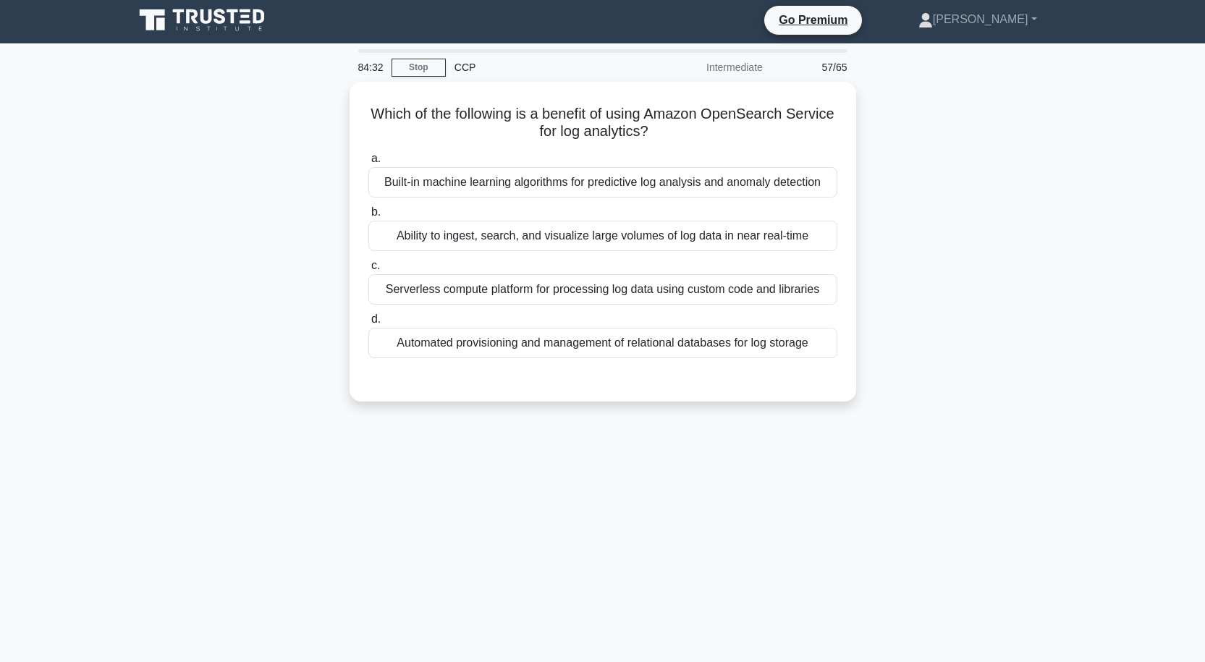
scroll to position [0, 0]
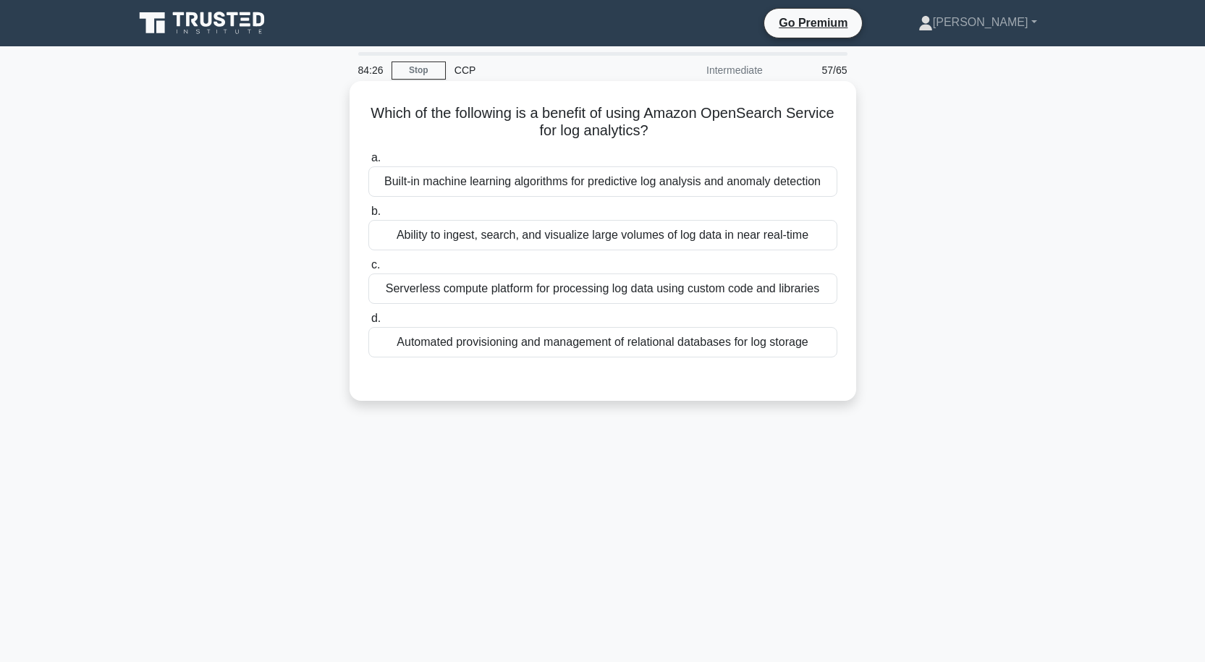
click at [697, 237] on div "Ability to ingest, search, and visualize large volumes of log data in near real…" at bounding box center [602, 235] width 469 height 30
click at [368, 216] on input "b. Ability to ingest, search, and visualize large volumes of log data in near r…" at bounding box center [368, 211] width 0 height 9
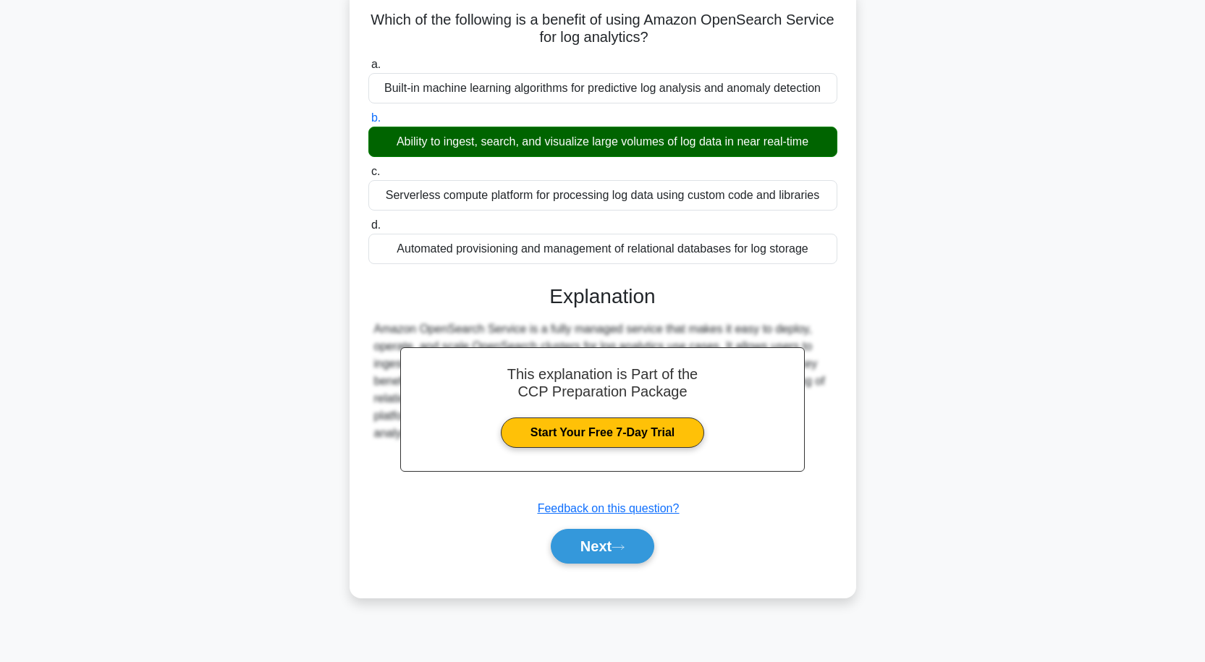
scroll to position [119, 0]
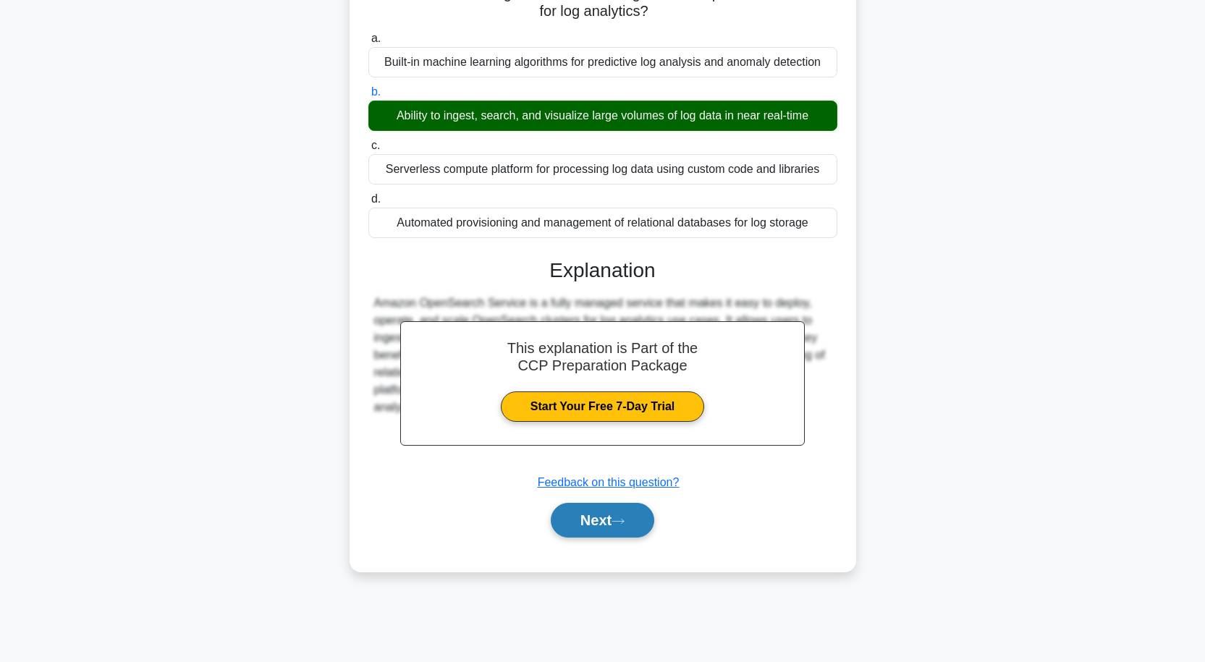
click at [631, 528] on button "Next" at bounding box center [602, 520] width 103 height 35
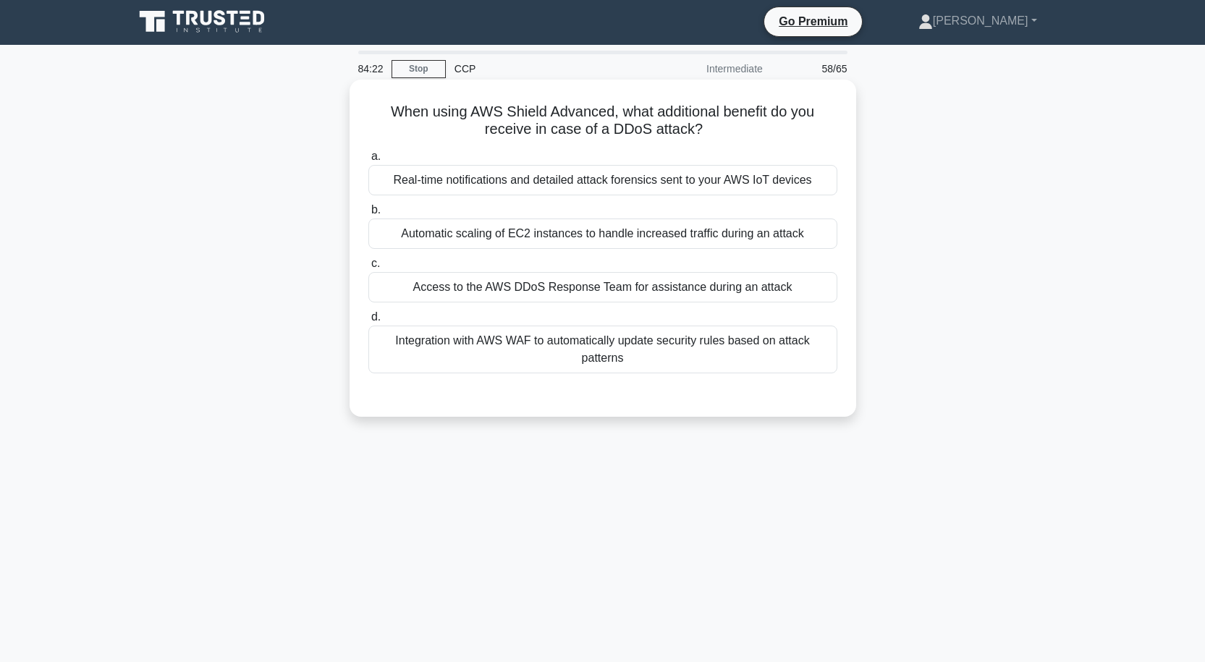
scroll to position [0, 0]
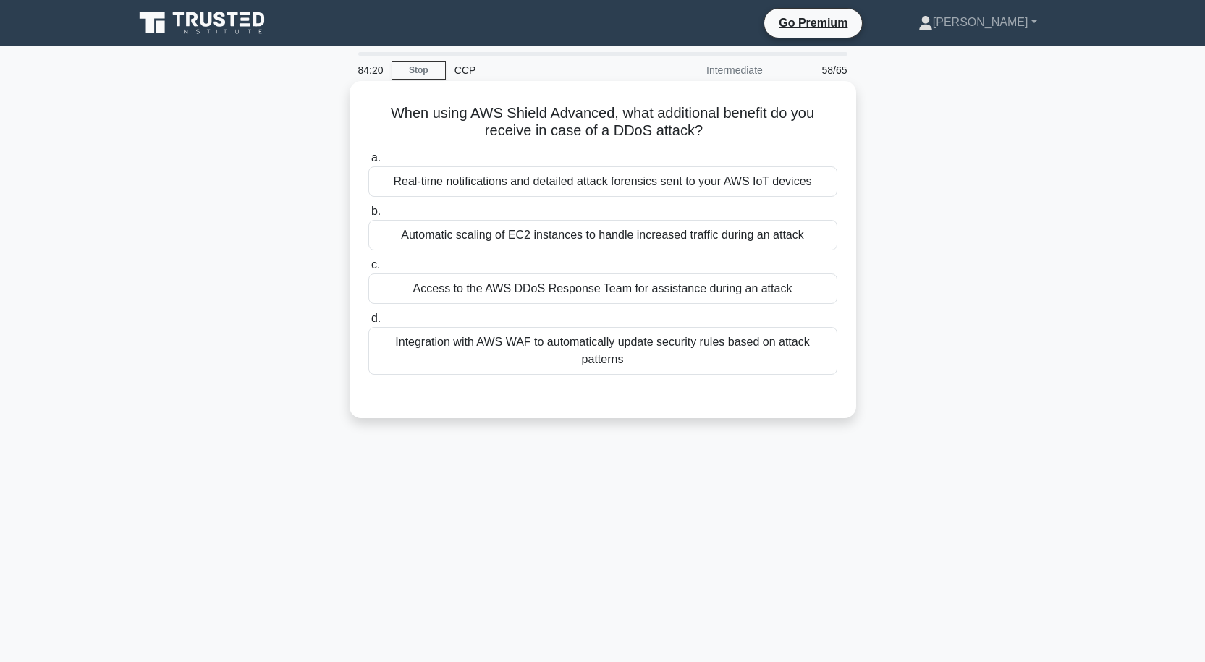
click at [605, 283] on div "Access to the AWS DDoS Response Team for assistance during an attack" at bounding box center [602, 289] width 469 height 30
click at [368, 270] on input "c. Access to the AWS DDoS Response Team for assistance during an attack" at bounding box center [368, 265] width 0 height 9
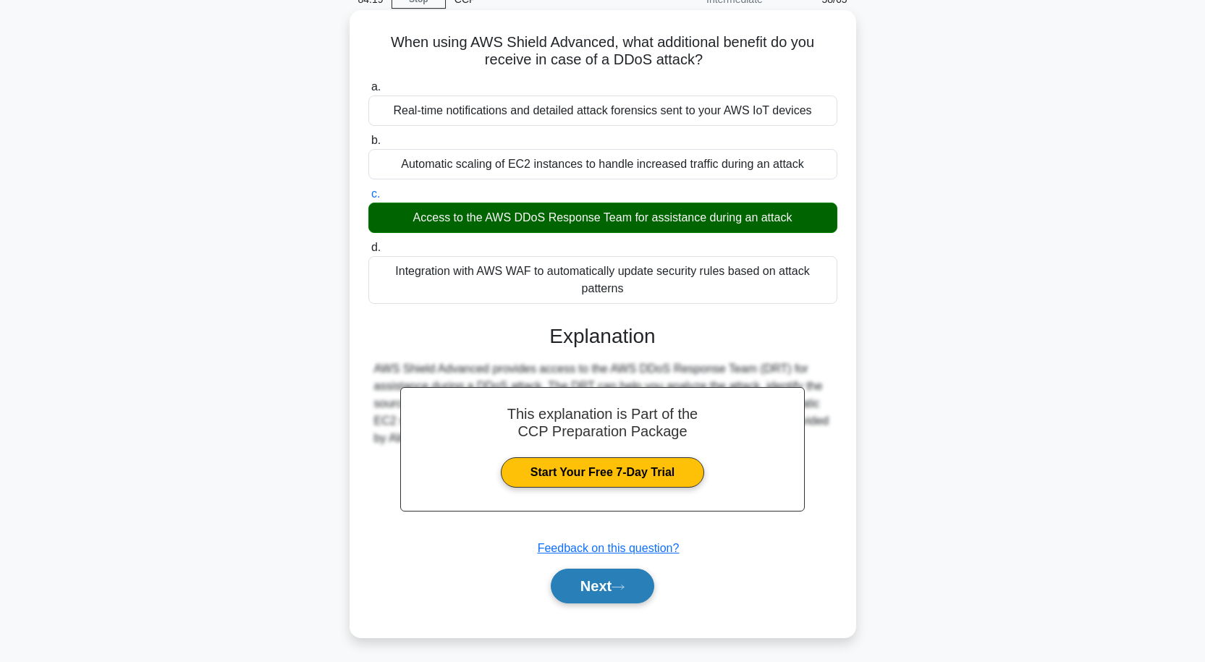
scroll to position [119, 0]
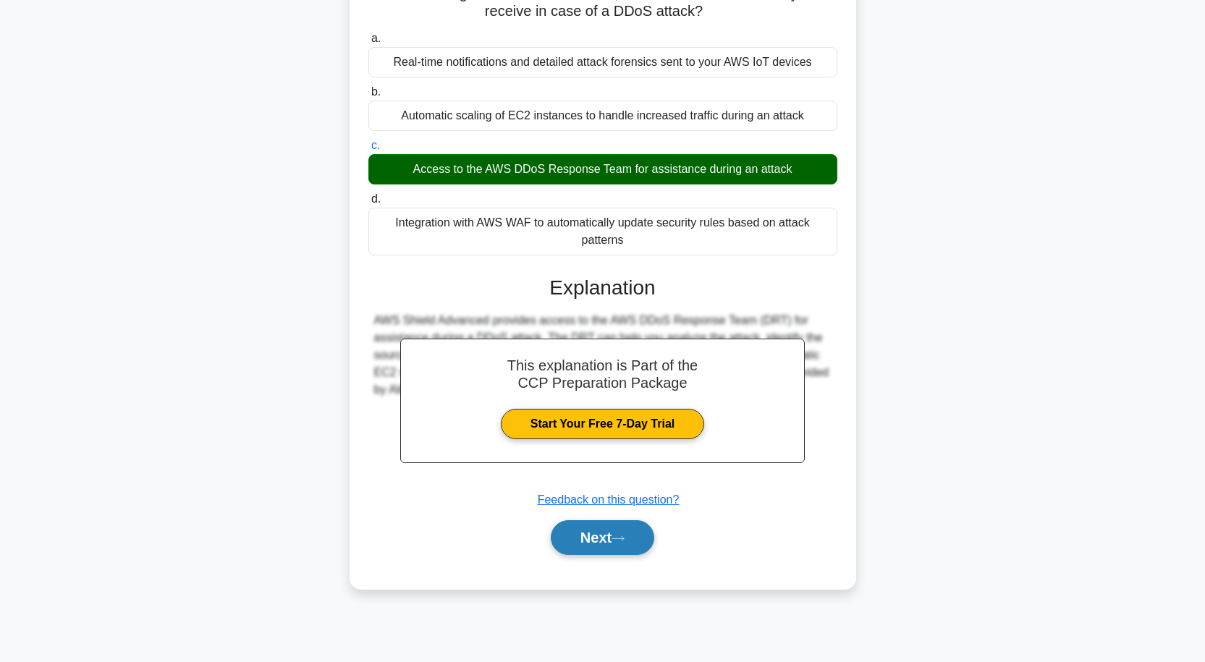
click at [596, 538] on button "Next" at bounding box center [602, 537] width 103 height 35
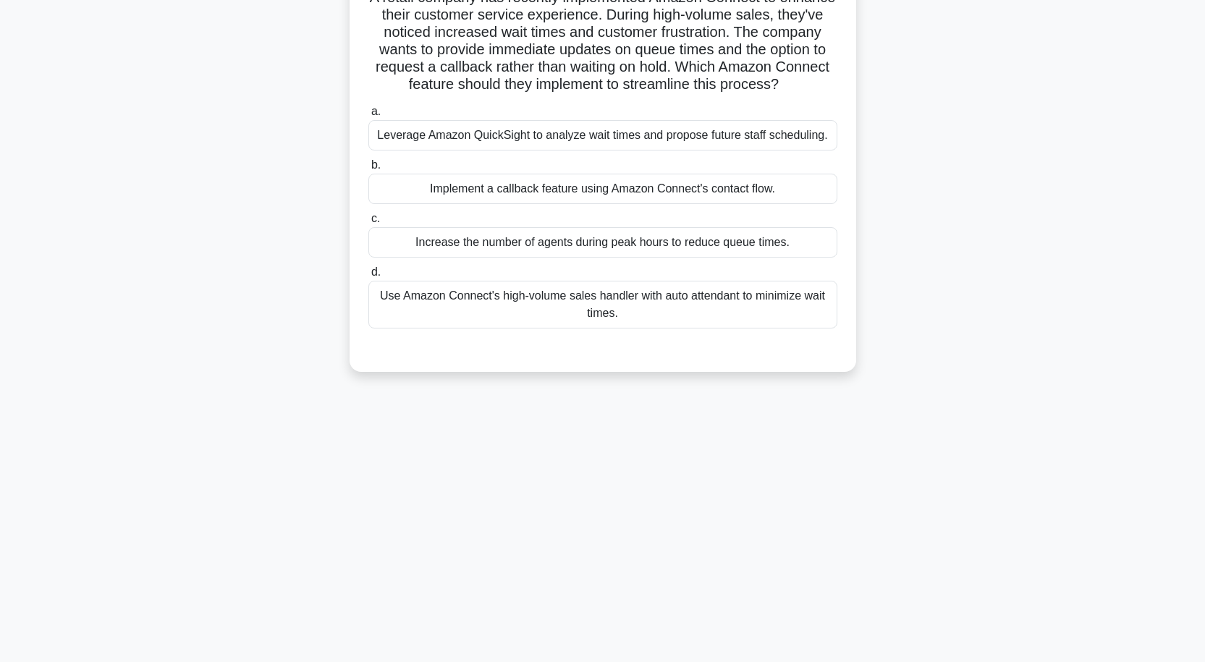
scroll to position [0, 0]
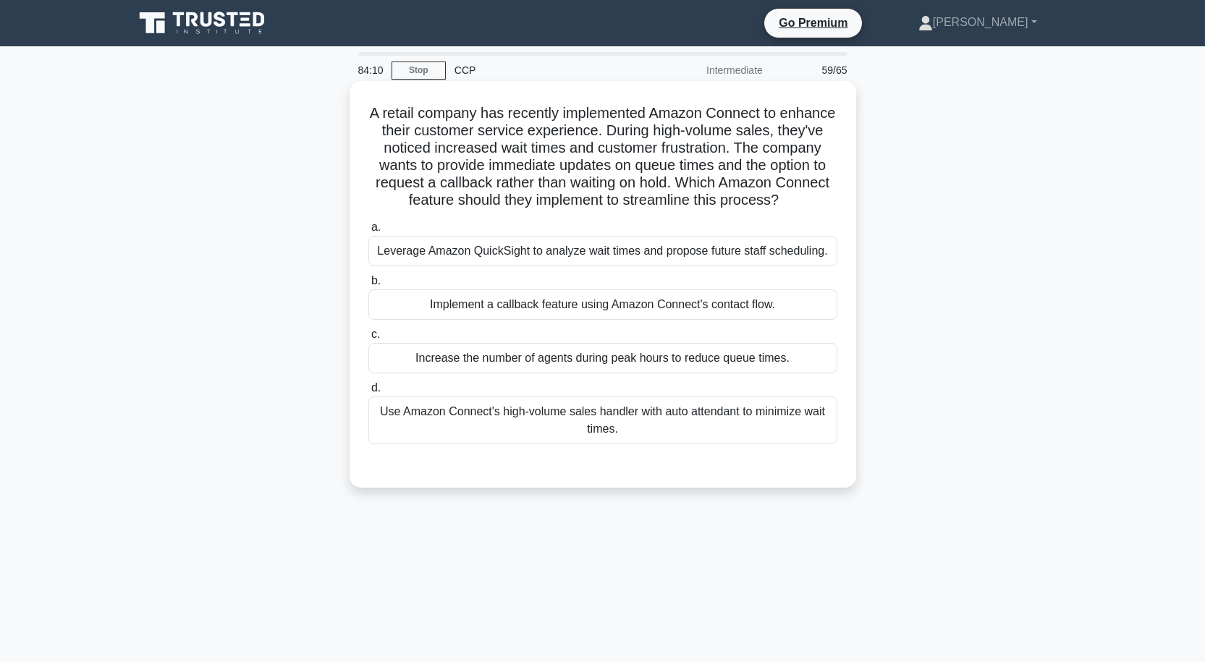
click at [549, 320] on div "Implement a callback feature using Amazon Connect's contact flow." at bounding box center [602, 305] width 469 height 30
click at [368, 286] on input "b. Implement a callback feature using Amazon Connect's contact flow." at bounding box center [368, 280] width 0 height 9
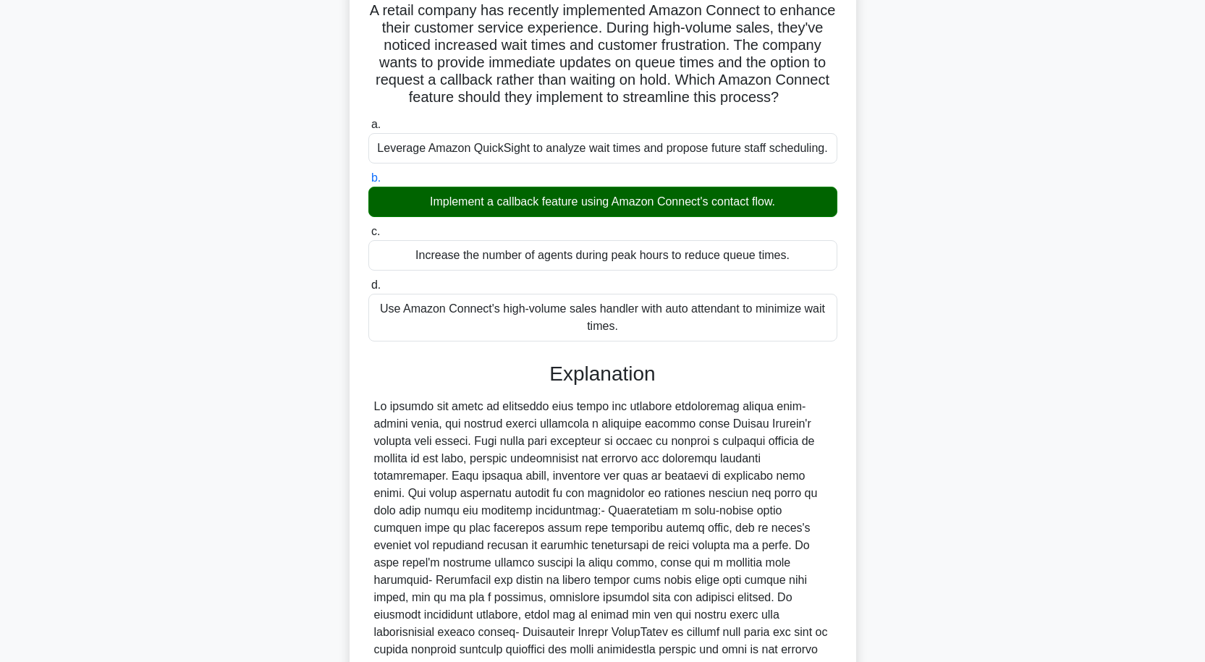
scroll to position [266, 0]
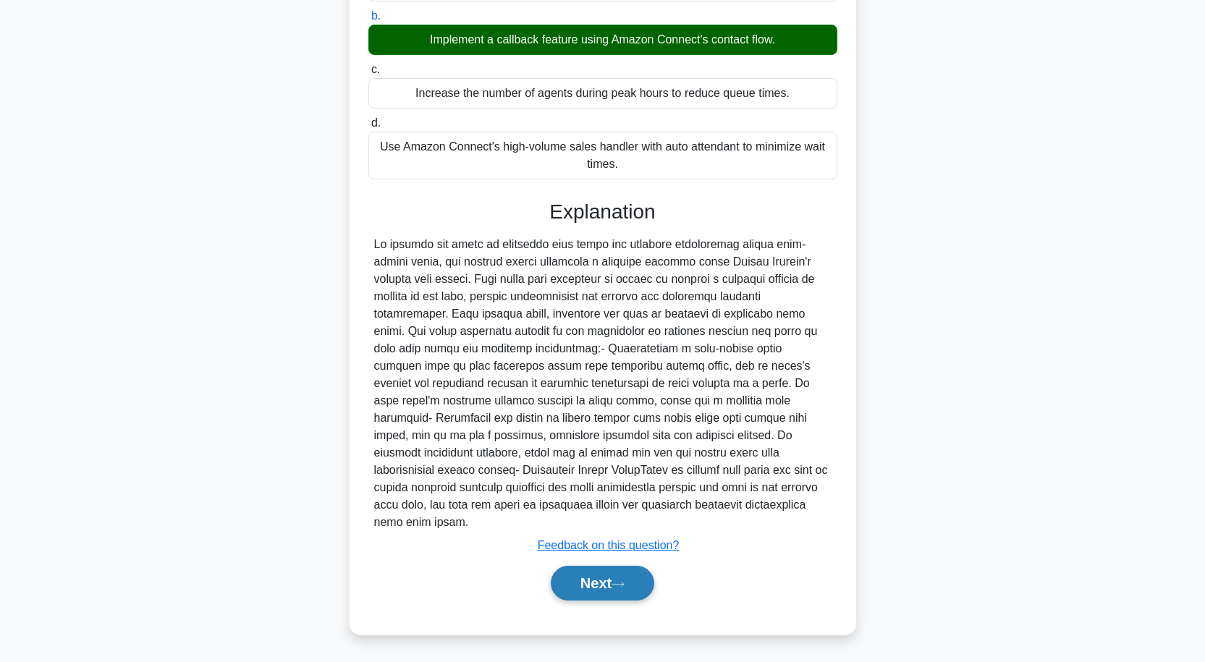
click at [588, 583] on button "Next" at bounding box center [602, 583] width 103 height 35
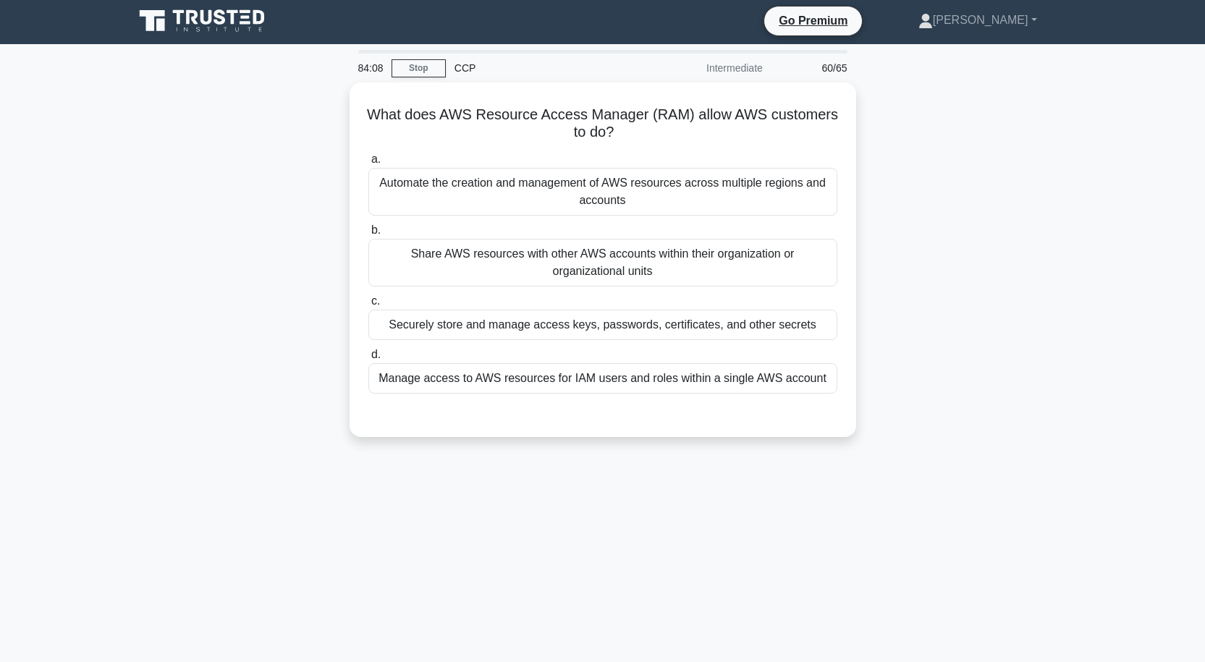
scroll to position [0, 0]
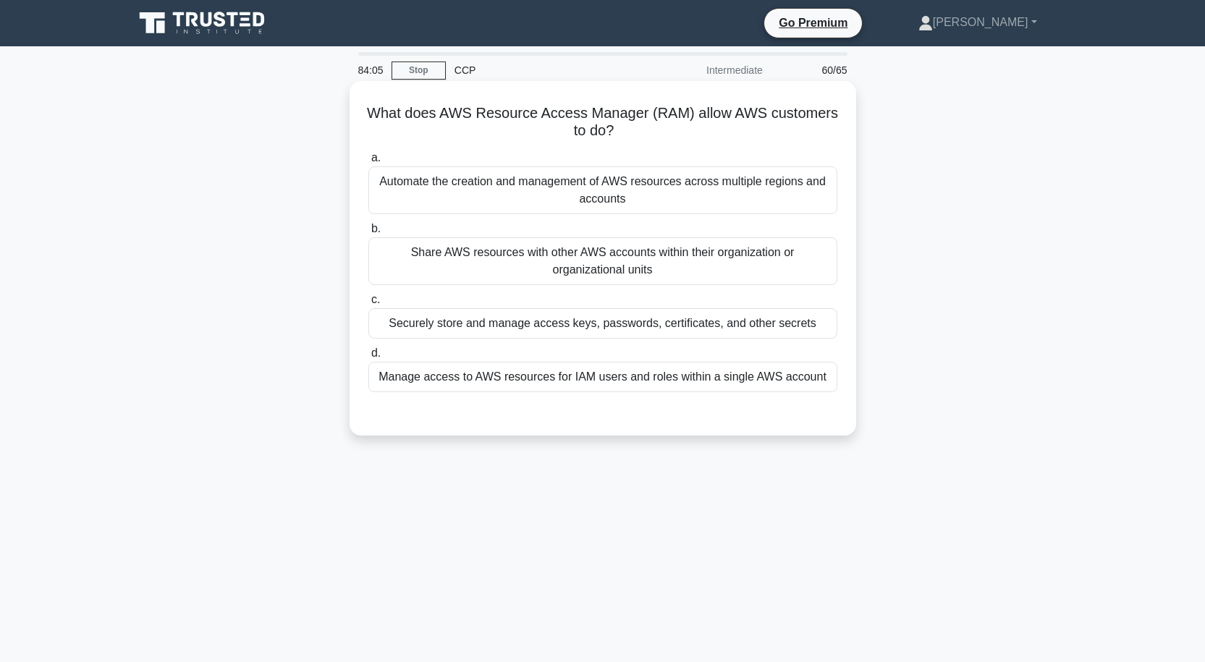
click at [603, 326] on div "Securely store and manage access keys, passwords, certificates, and other secre…" at bounding box center [602, 323] width 469 height 30
click at [368, 305] on input "c. Securely store and manage access keys, passwords, certificates, and other se…" at bounding box center [368, 299] width 0 height 9
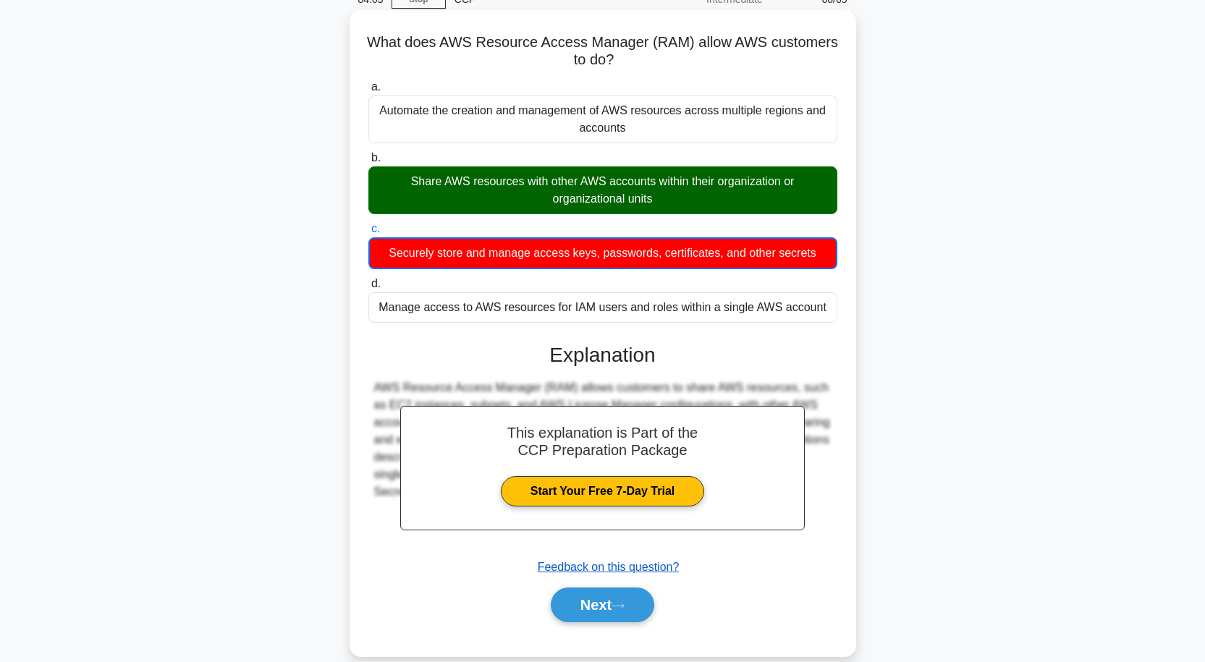
scroll to position [119, 0]
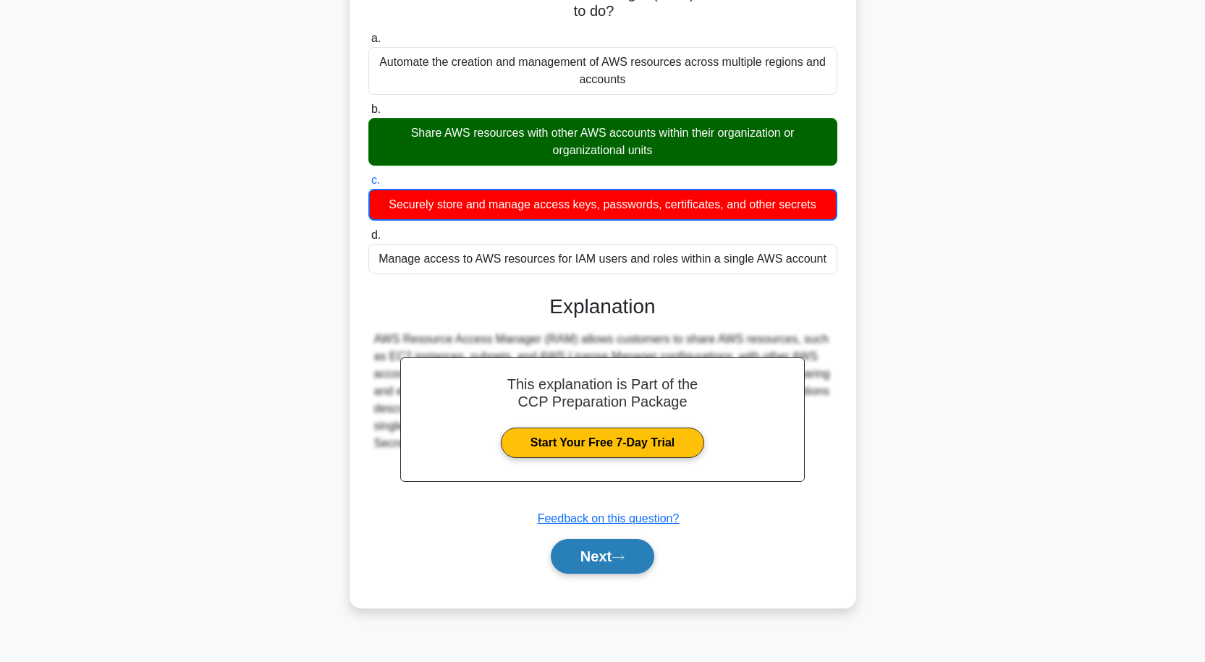
click at [633, 562] on button "Next" at bounding box center [602, 556] width 103 height 35
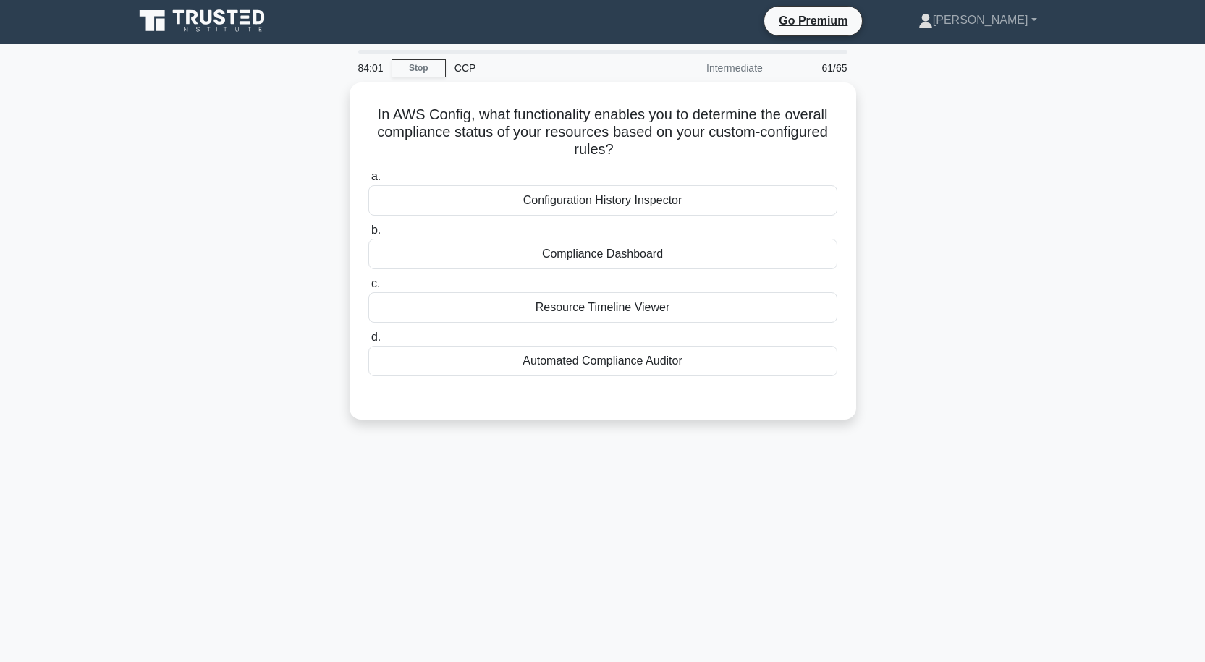
scroll to position [0, 0]
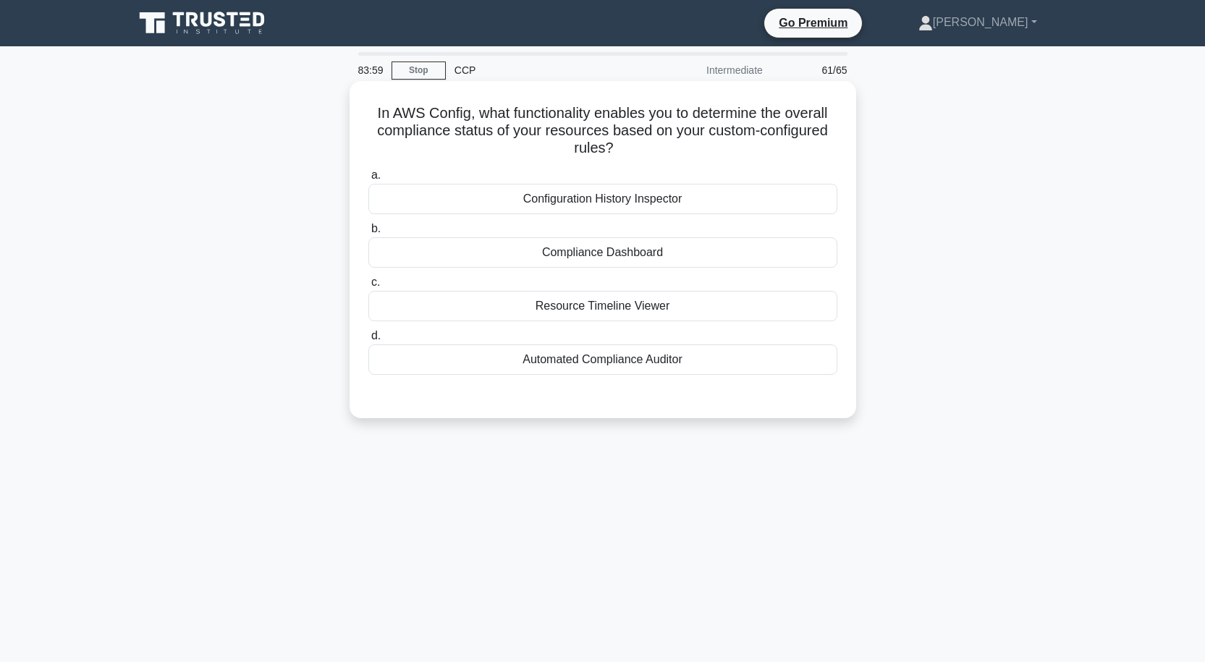
click at [596, 255] on div "Compliance Dashboard" at bounding box center [602, 252] width 469 height 30
click at [368, 234] on input "b. Compliance Dashboard" at bounding box center [368, 228] width 0 height 9
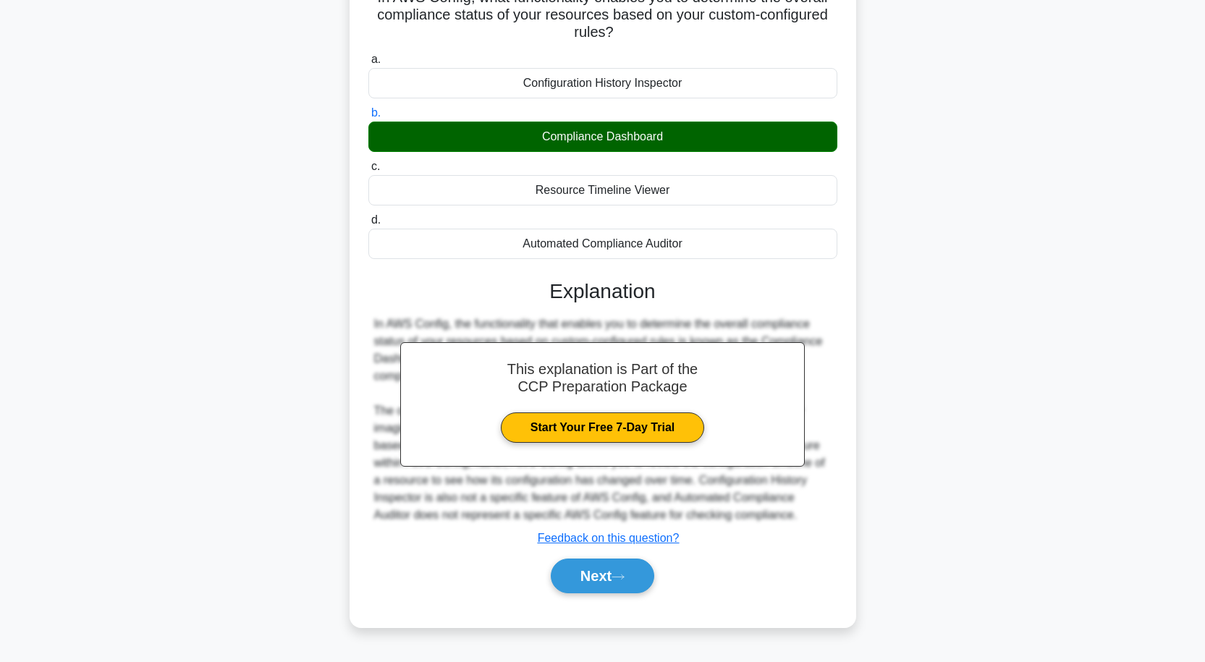
scroll to position [119, 0]
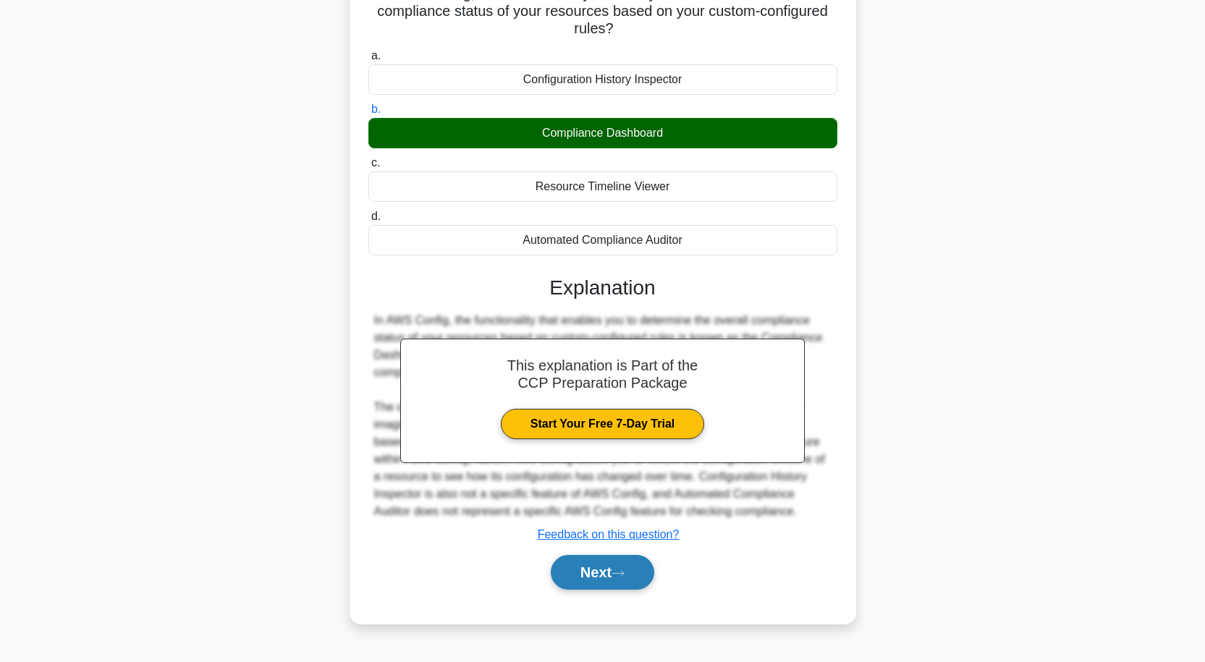
click at [607, 587] on button "Next" at bounding box center [602, 572] width 103 height 35
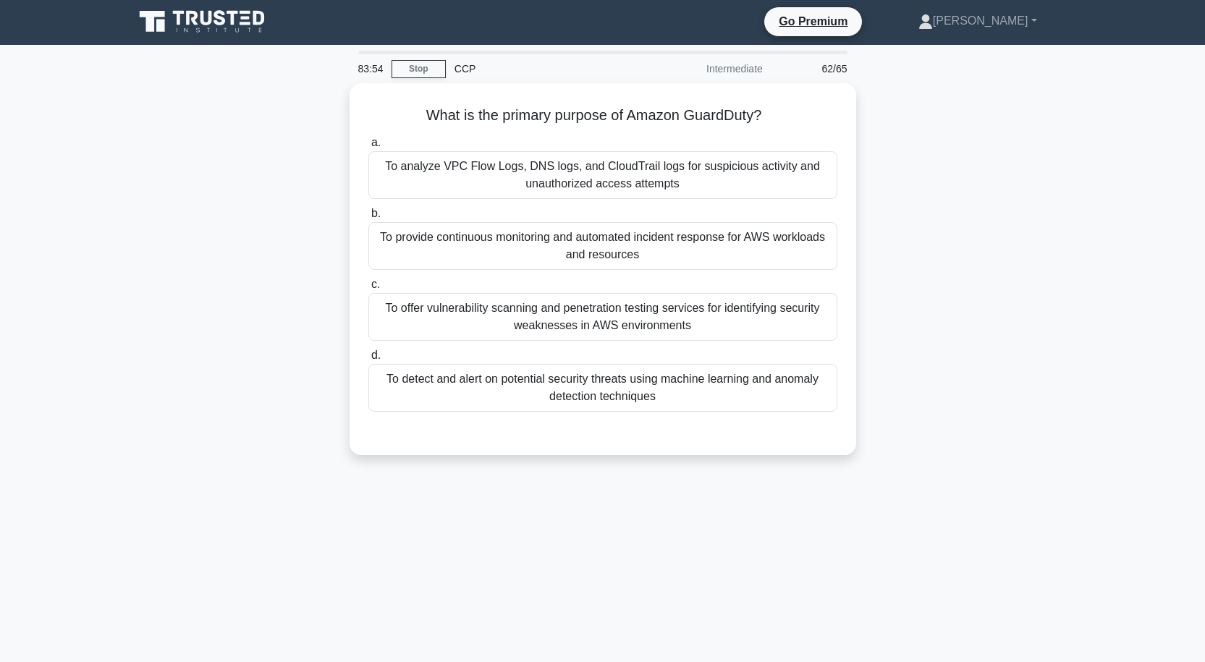
scroll to position [0, 0]
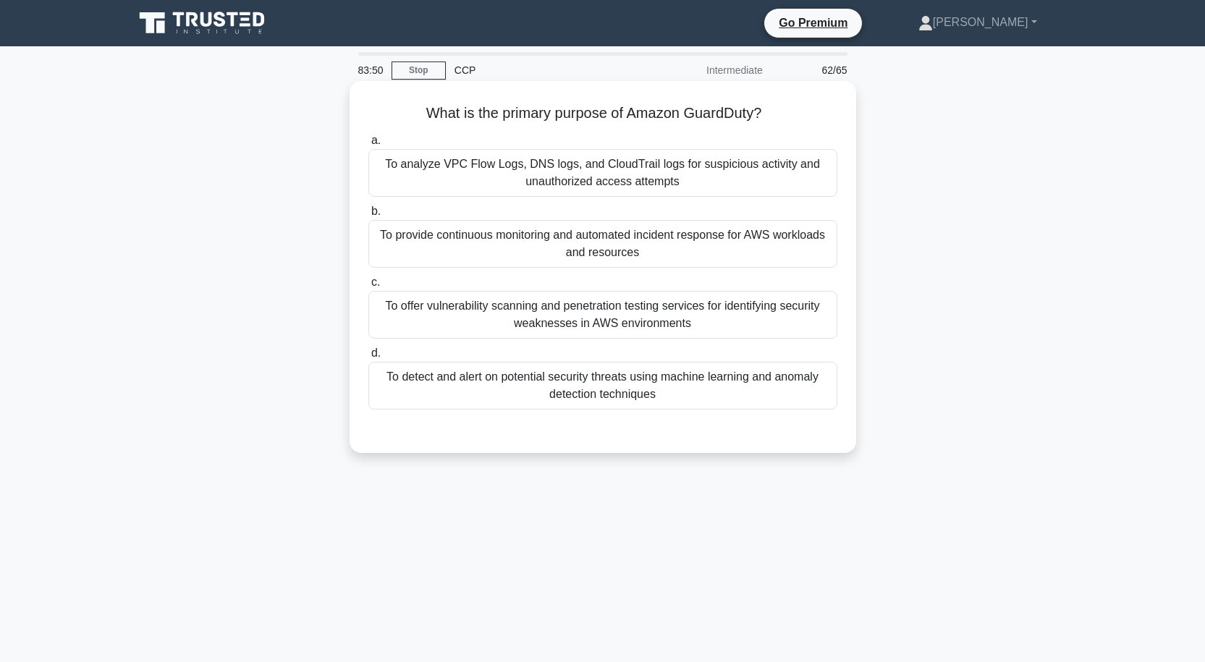
click at [616, 242] on div "To provide continuous monitoring and automated incident response for AWS worklo…" at bounding box center [602, 244] width 469 height 48
click at [368, 216] on input "b. To provide continuous monitoring and automated incident response for AWS wor…" at bounding box center [368, 211] width 0 height 9
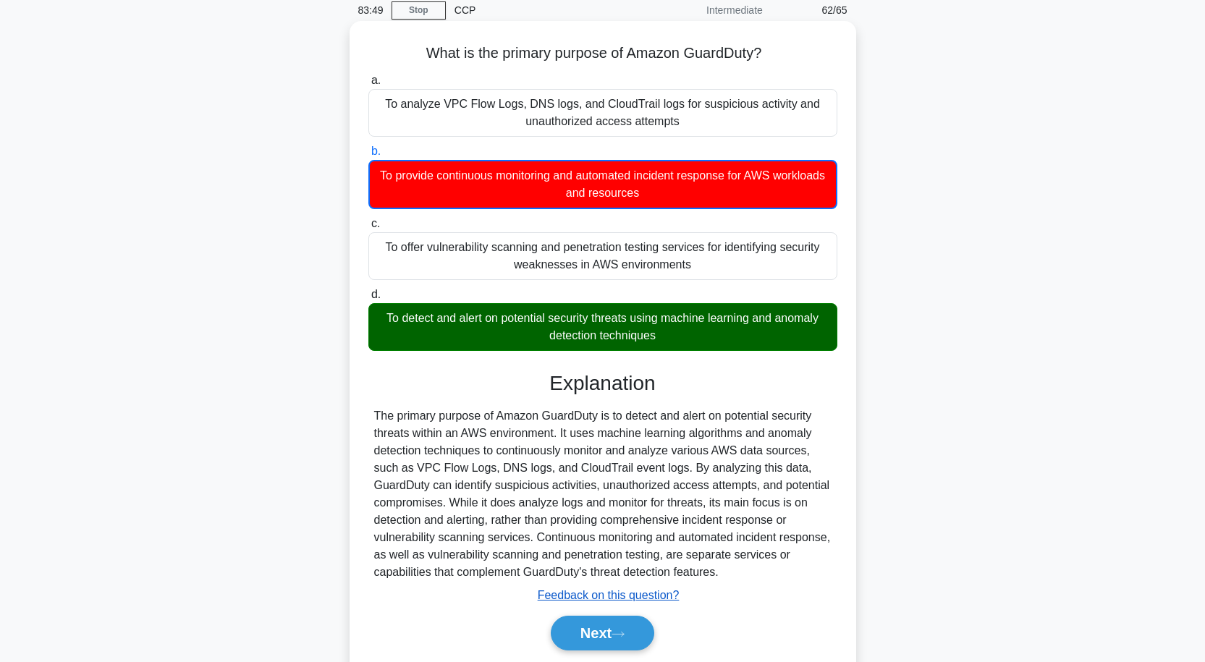
scroll to position [119, 0]
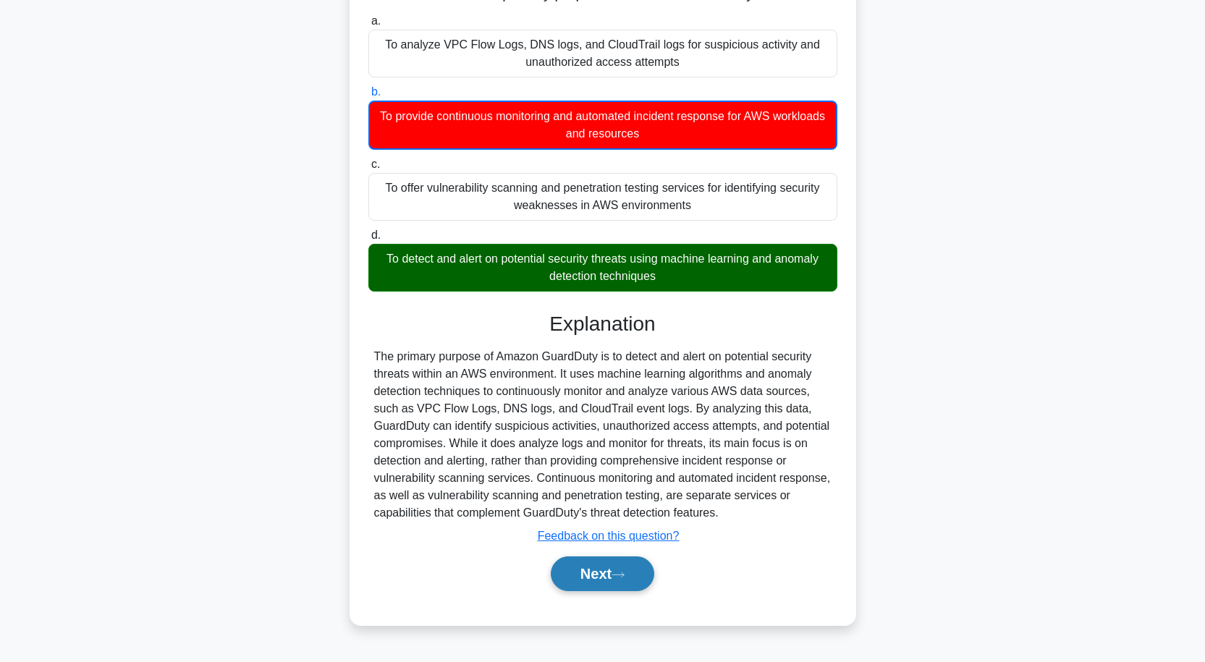
click at [604, 567] on button "Next" at bounding box center [602, 574] width 103 height 35
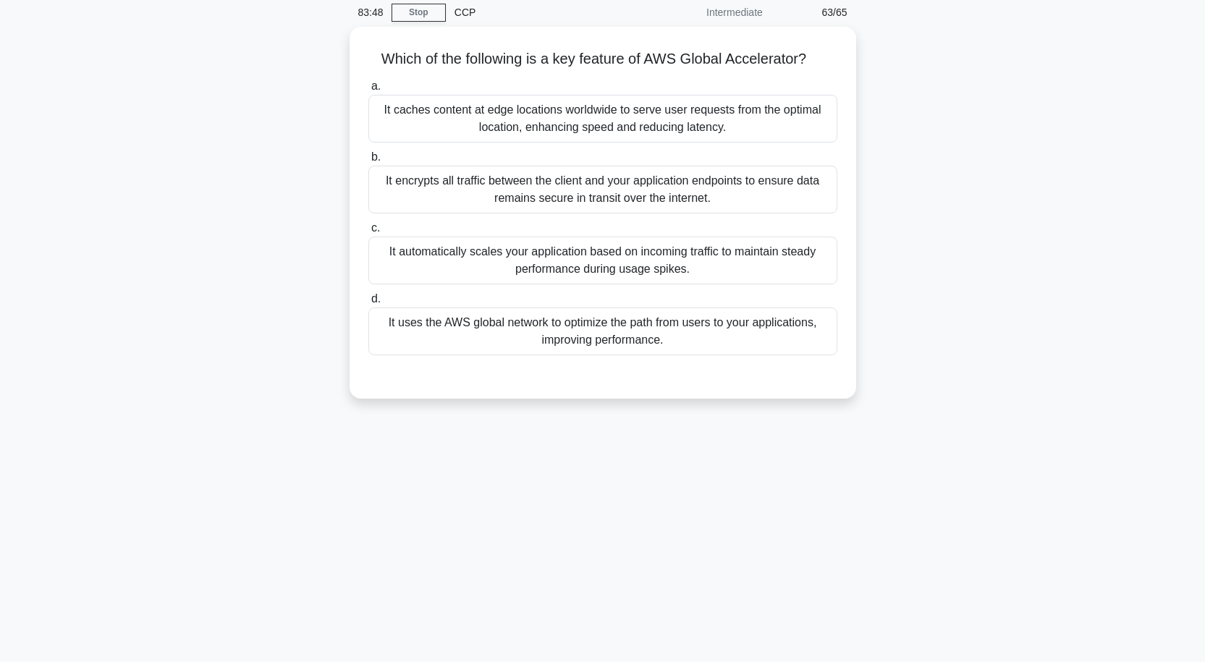
scroll to position [0, 0]
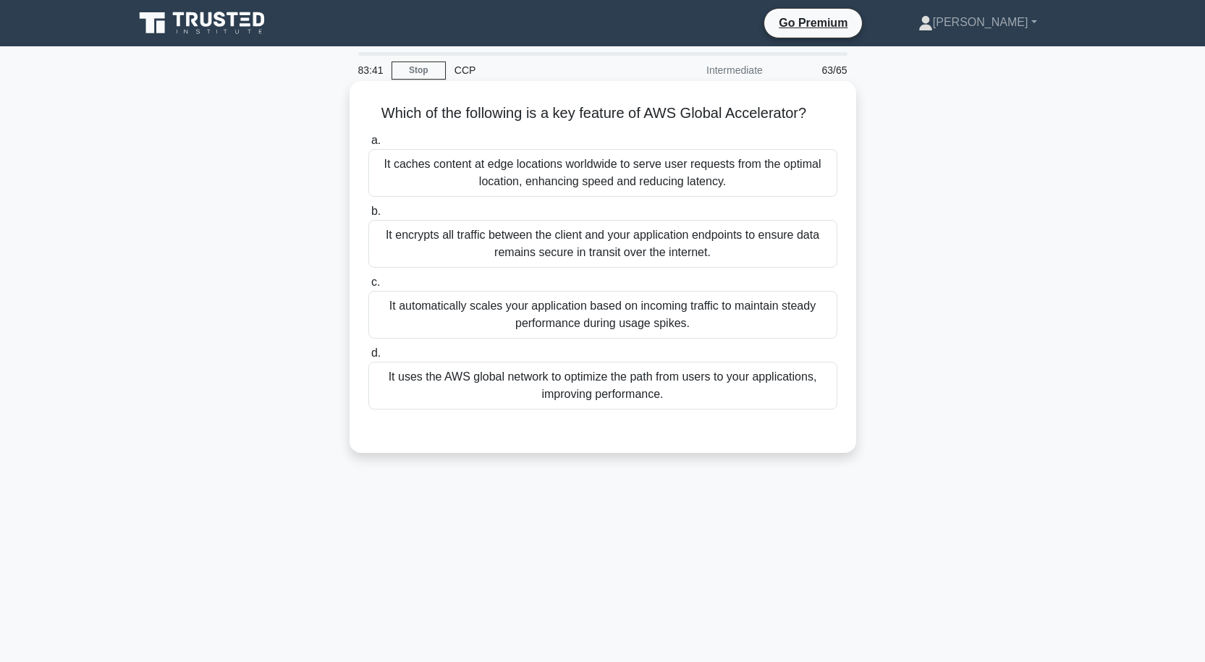
click at [521, 379] on div "It uses the AWS global network to optimize the path from users to your applicat…" at bounding box center [602, 386] width 469 height 48
click at [368, 358] on input "d. It uses the AWS global network to optimize the path from users to your appli…" at bounding box center [368, 353] width 0 height 9
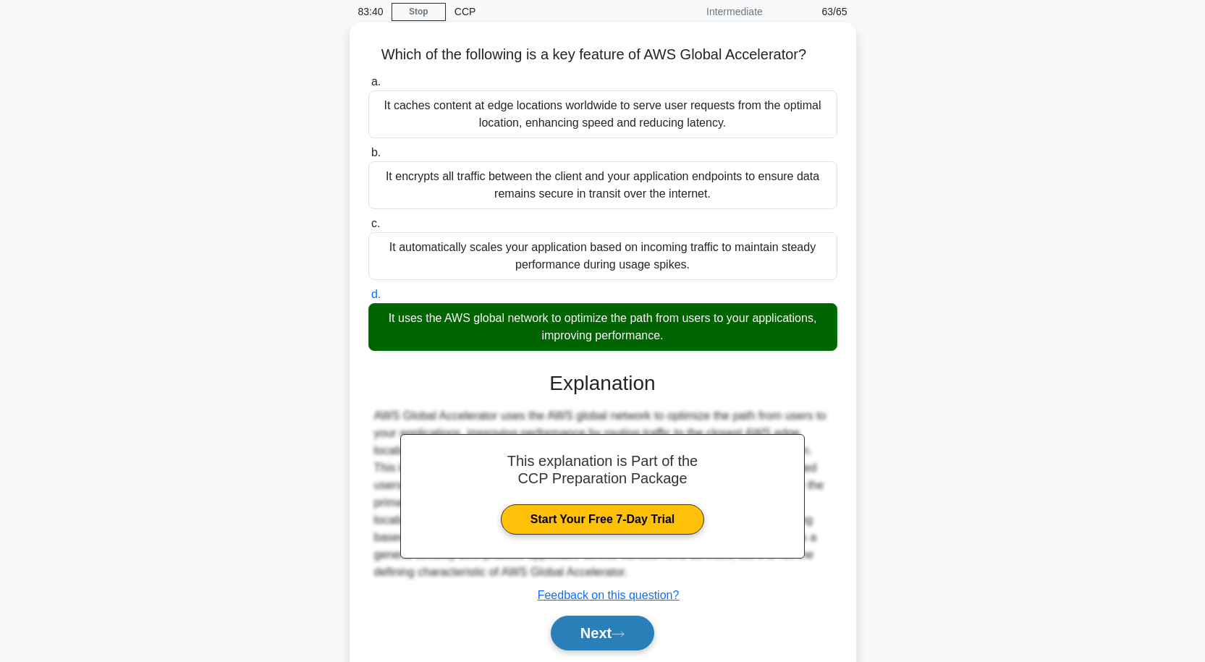
scroll to position [119, 0]
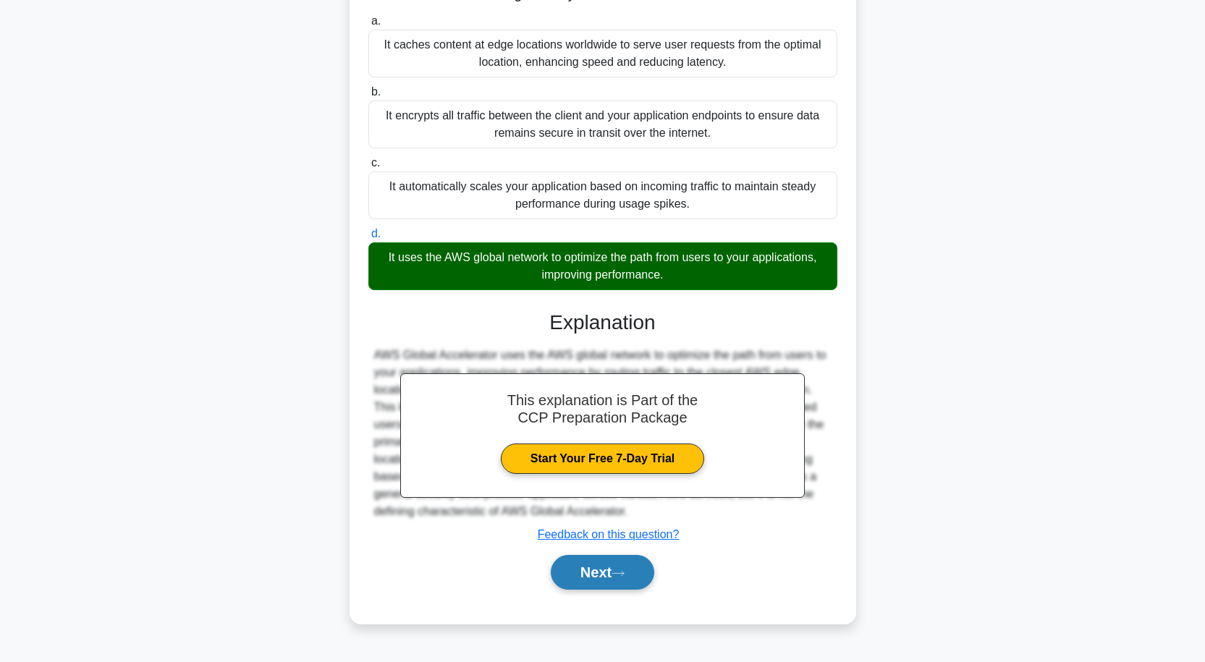
click at [593, 570] on button "Next" at bounding box center [602, 572] width 103 height 35
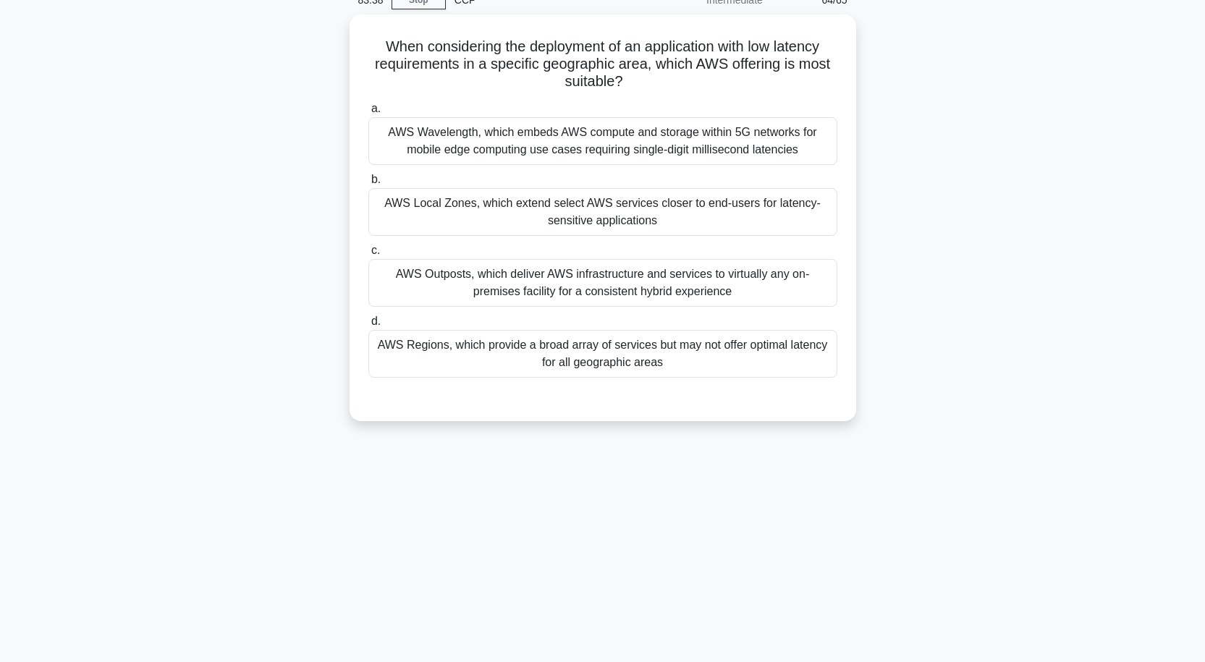
scroll to position [0, 0]
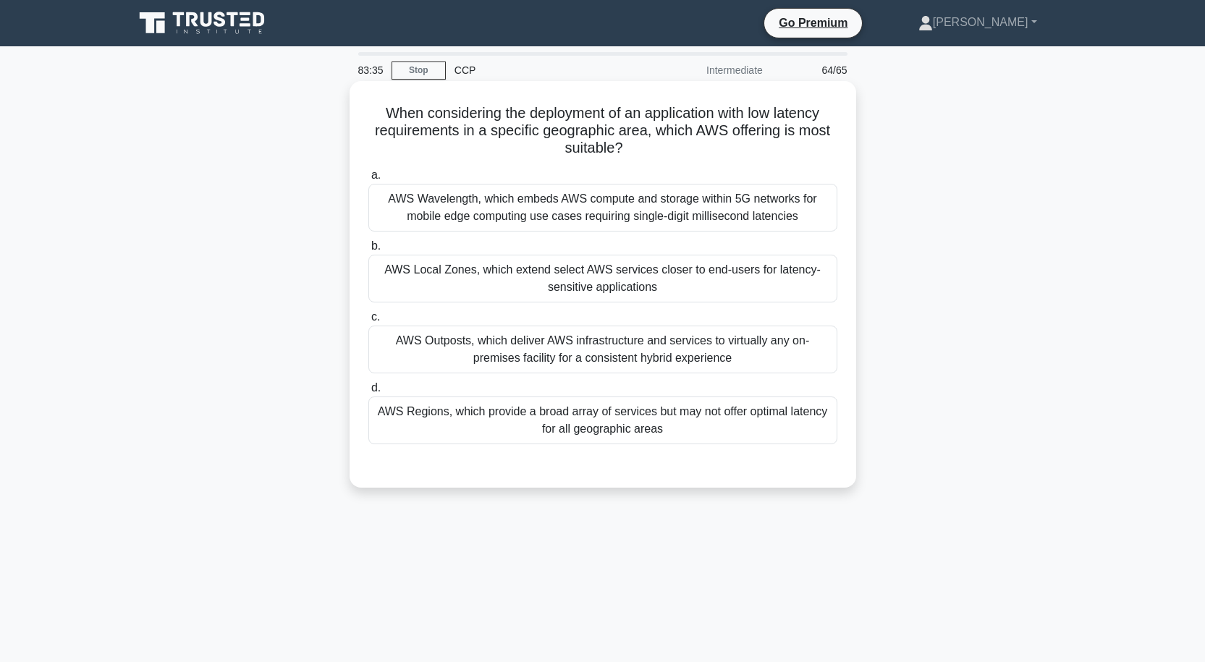
click at [538, 271] on div "AWS Local Zones, which extend select AWS services closer to end-users for laten…" at bounding box center [602, 279] width 469 height 48
click at [368, 251] on input "b. AWS Local Zones, which extend select AWS services closer to end-users for la…" at bounding box center [368, 246] width 0 height 9
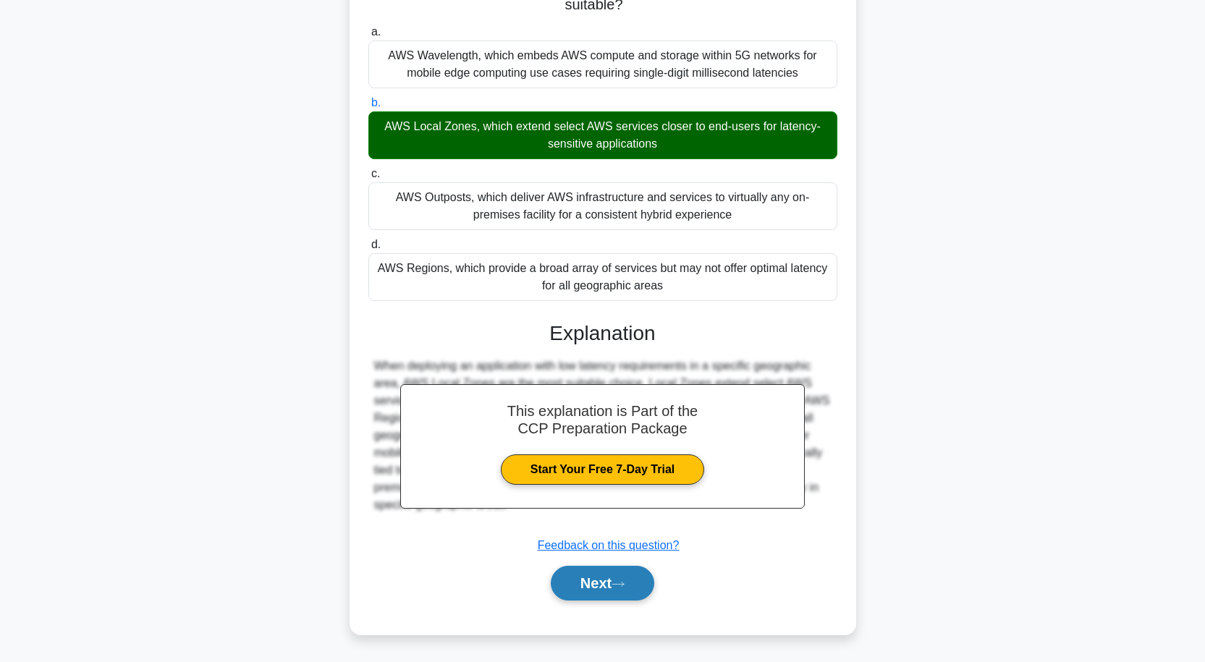
click at [570, 582] on button "Next" at bounding box center [602, 583] width 103 height 35
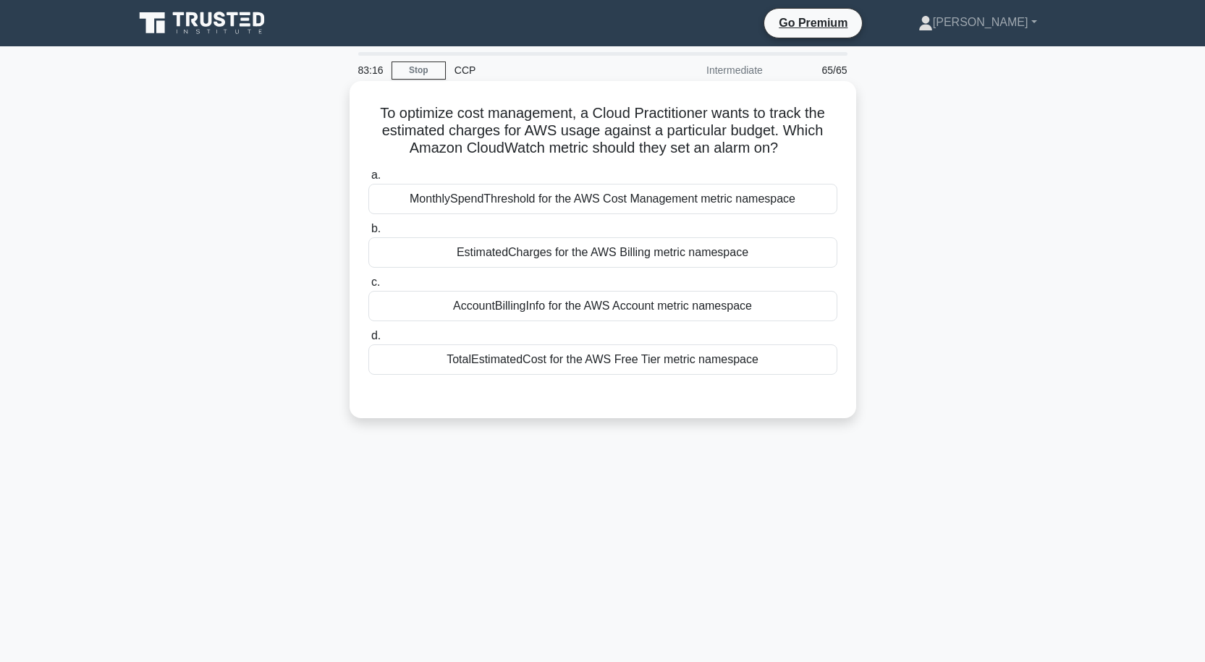
click at [527, 259] on div "EstimatedCharges for the AWS Billing metric namespace" at bounding box center [602, 252] width 469 height 30
click at [368, 234] on input "b. EstimatedCharges for the AWS Billing metric namespace" at bounding box center [368, 228] width 0 height 9
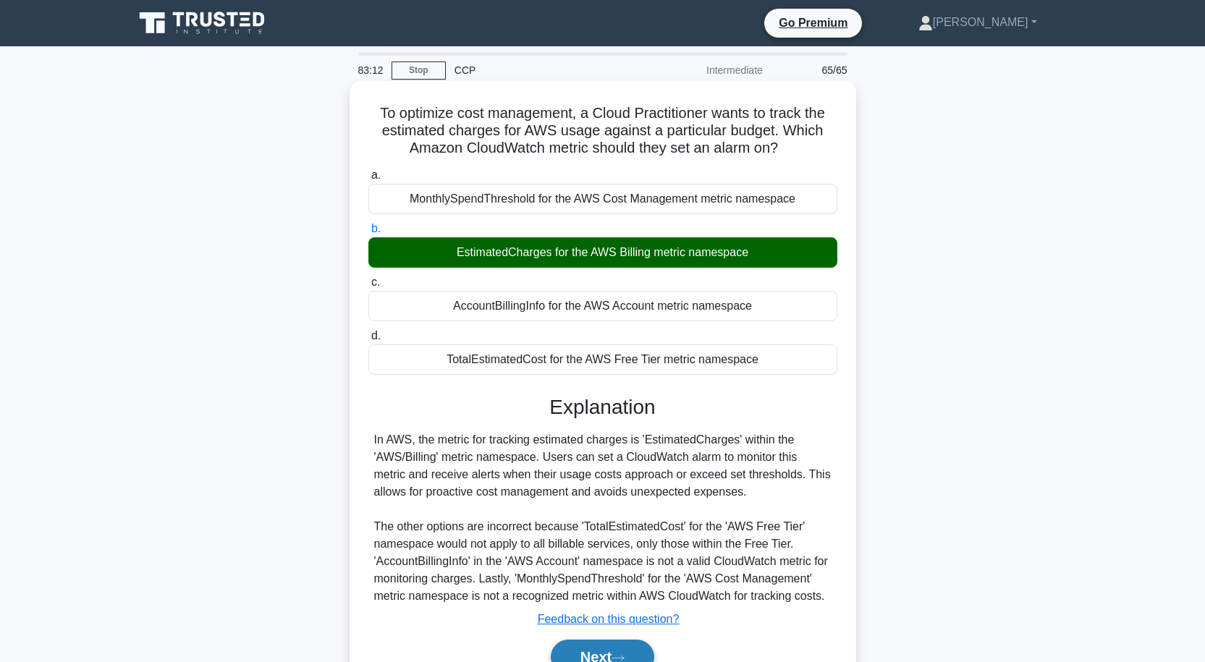
scroll to position [72, 0]
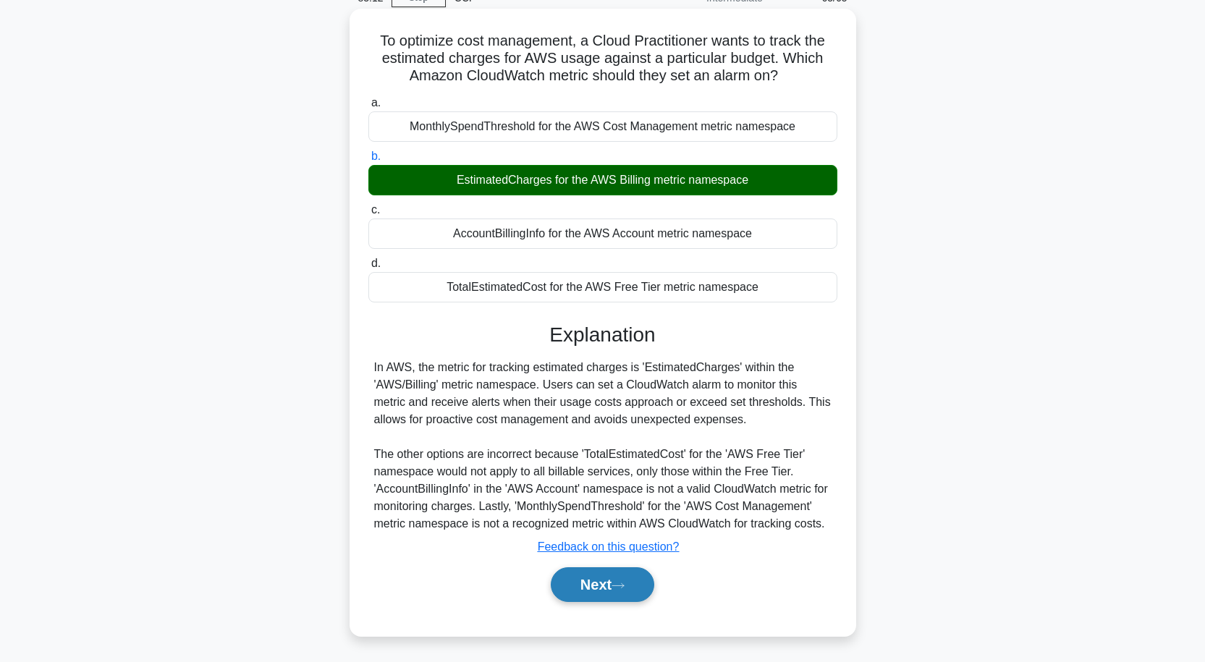
click at [586, 591] on button "Next" at bounding box center [602, 584] width 103 height 35
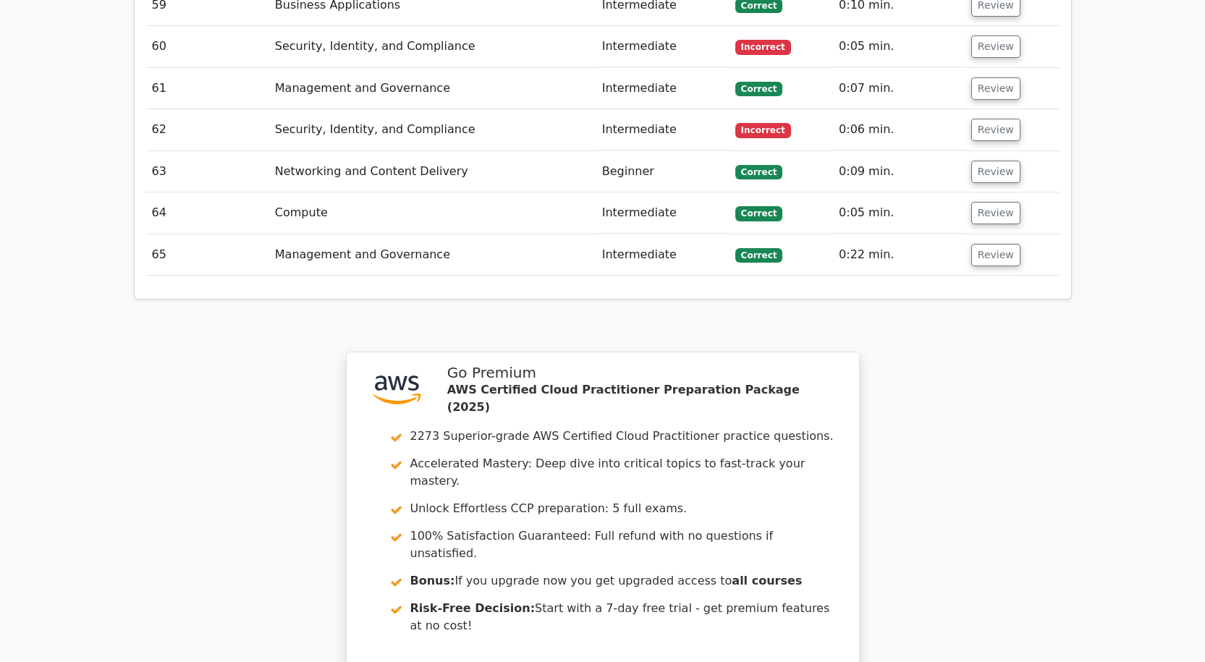
scroll to position [4846, 0]
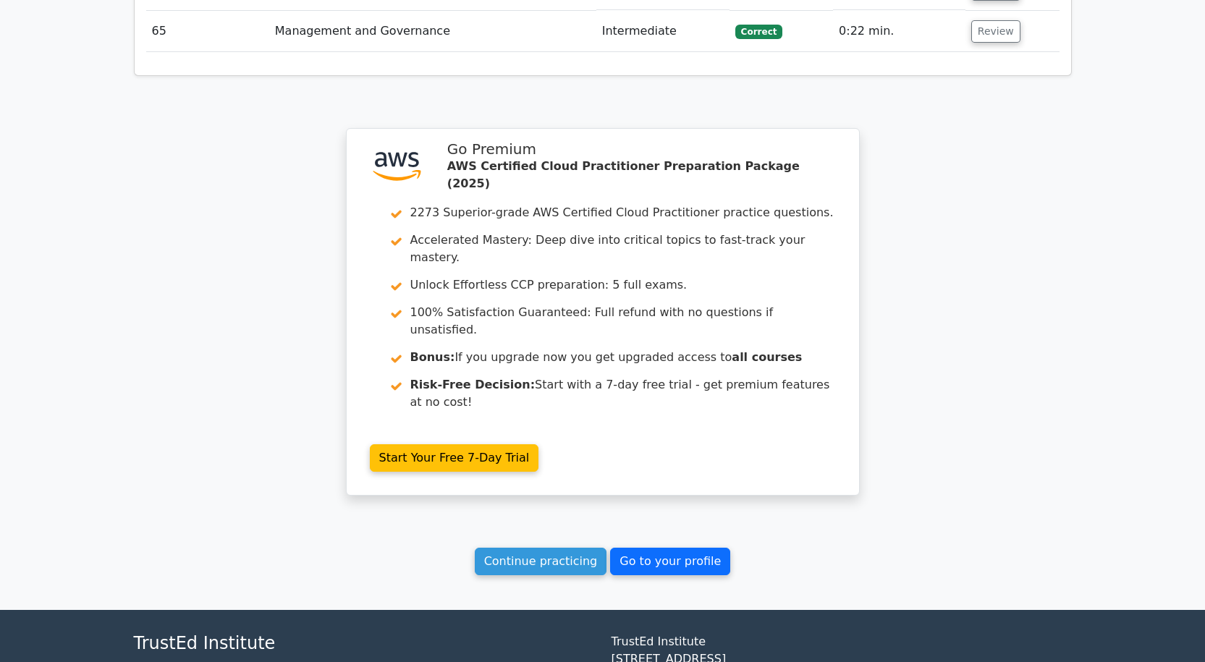
click at [656, 548] on link "Go to your profile" at bounding box center [670, 562] width 120 height 28
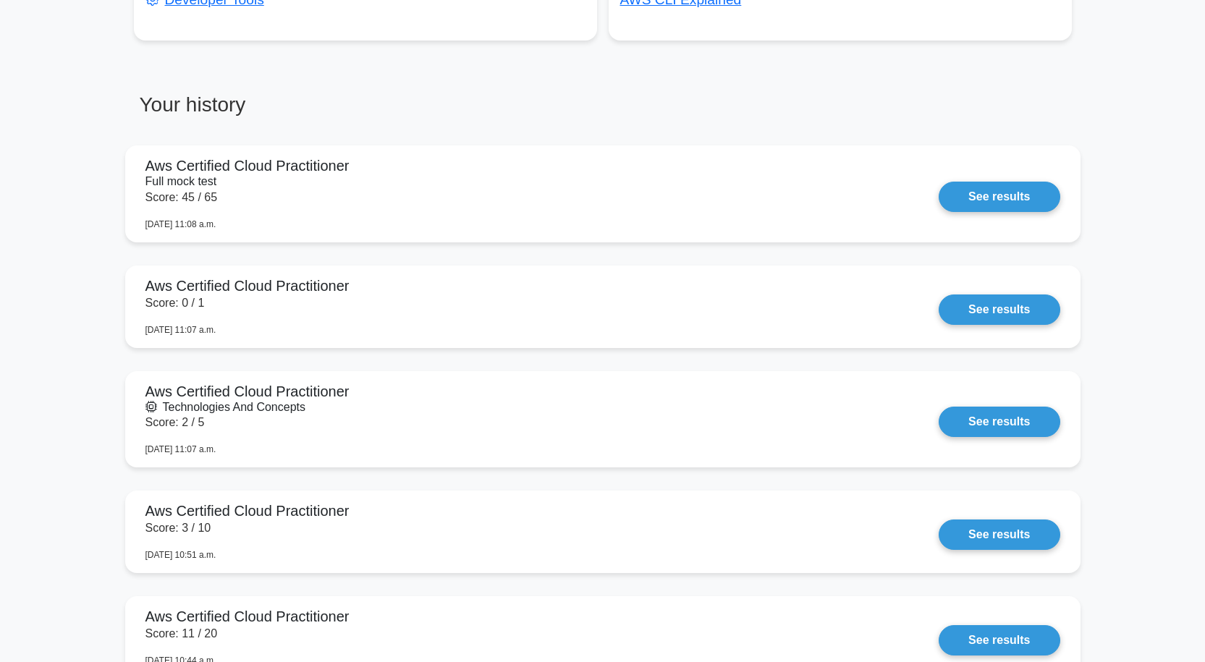
scroll to position [1013, 0]
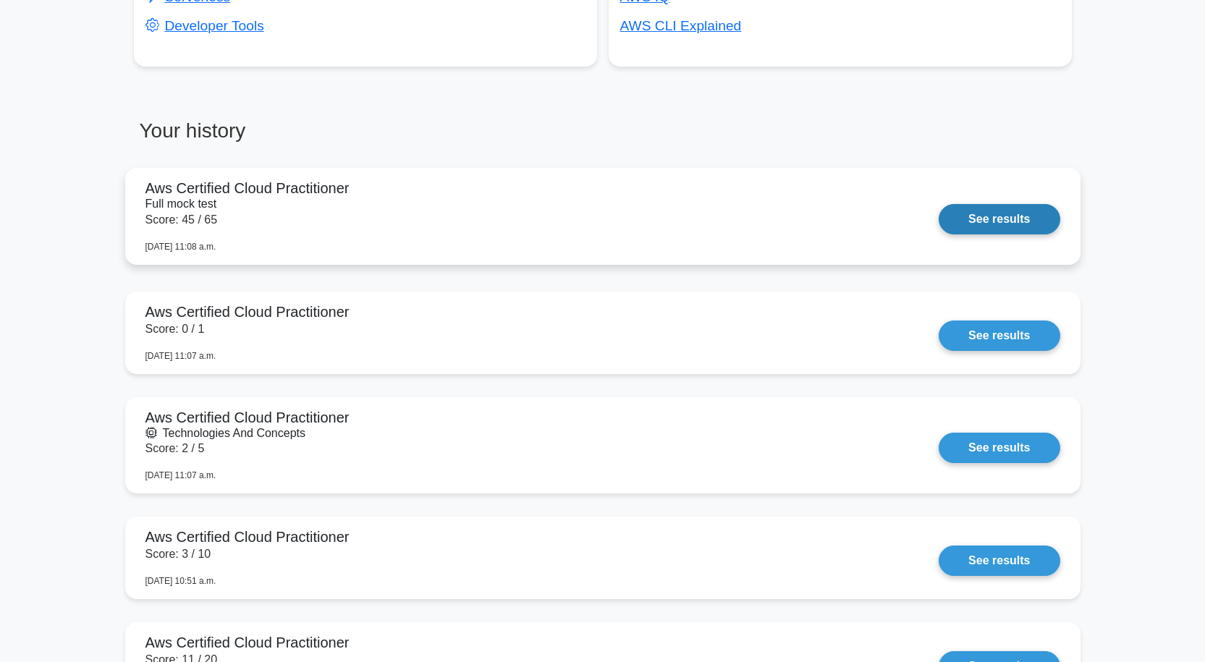
click at [1013, 224] on link "See results" at bounding box center [999, 219] width 121 height 30
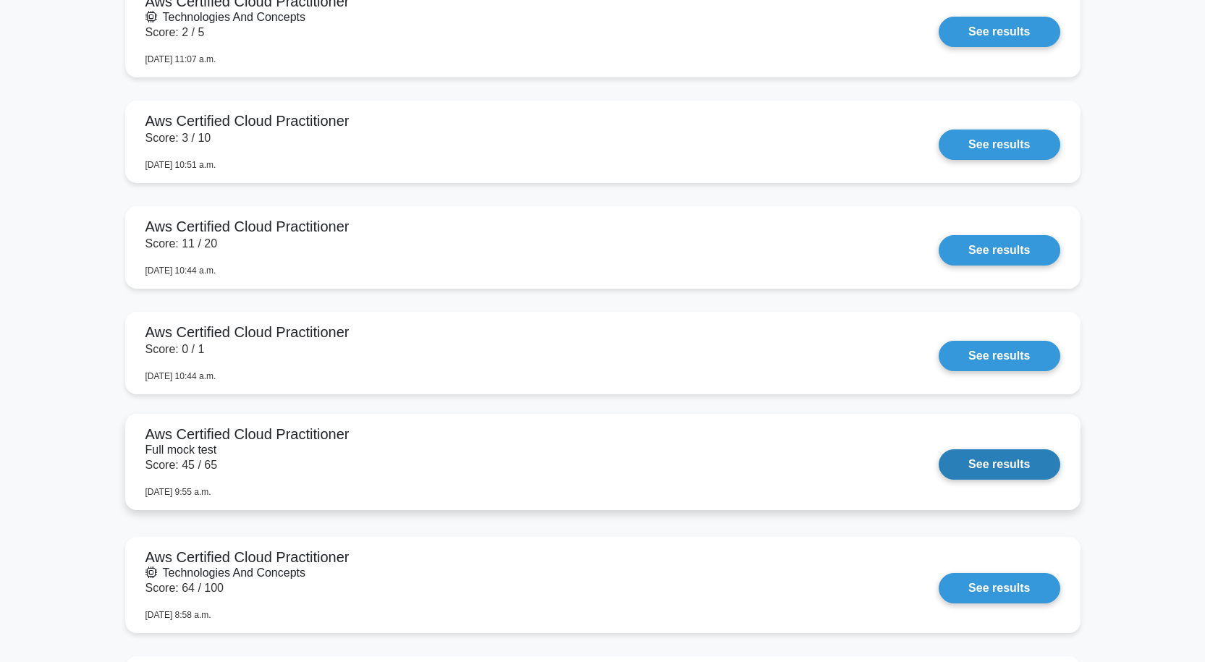
scroll to position [1518, 0]
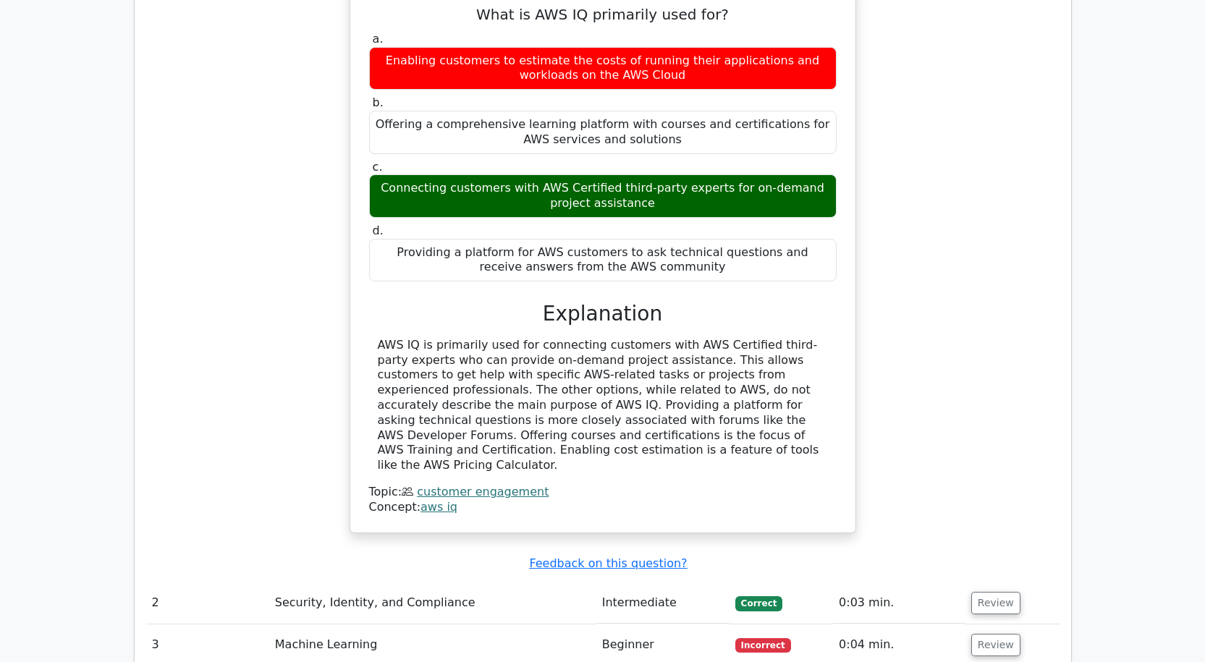
scroll to position [1809, 0]
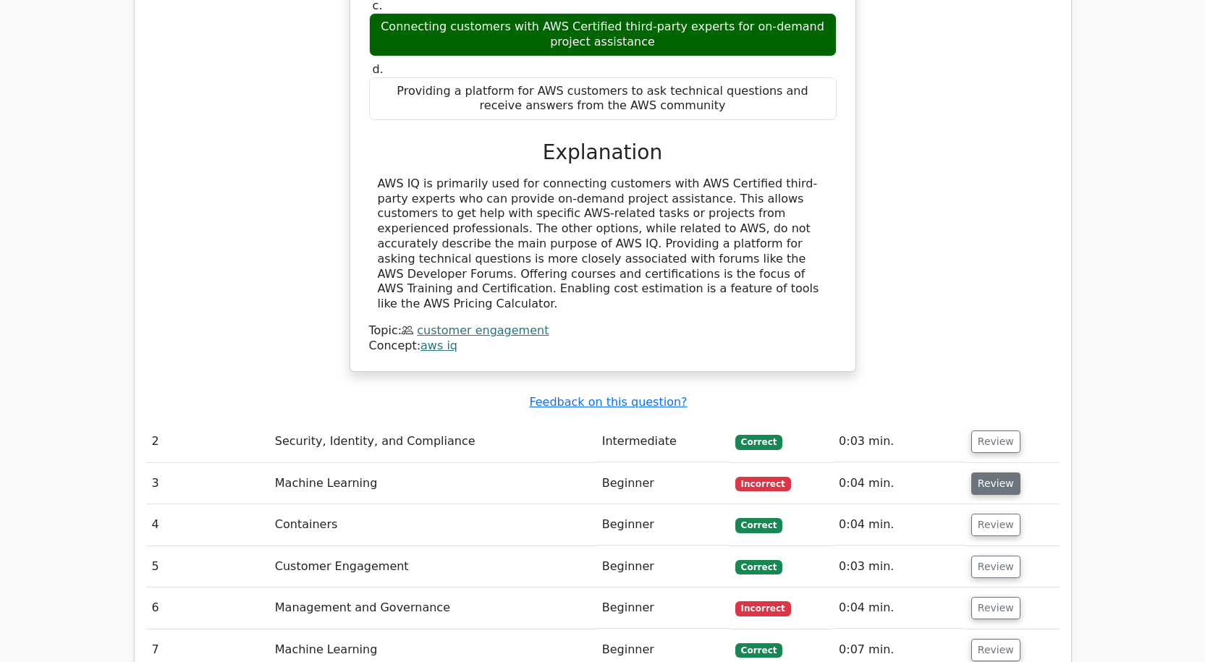
click at [988, 473] on button "Review" at bounding box center [995, 484] width 49 height 22
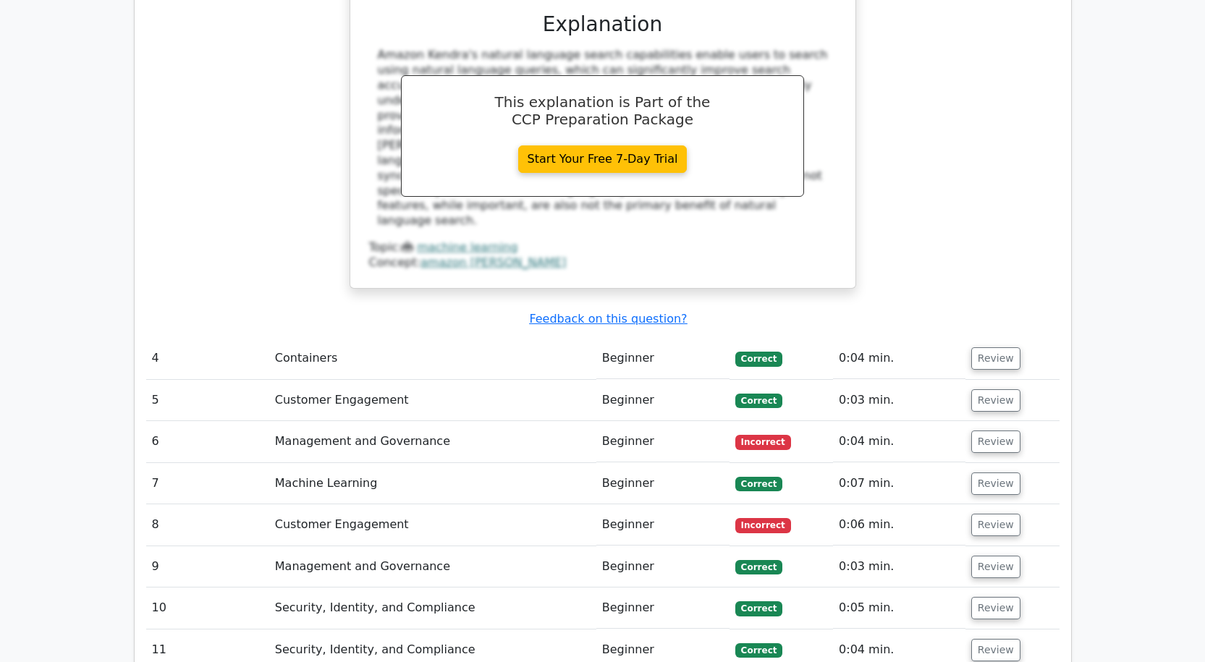
scroll to position [2606, 0]
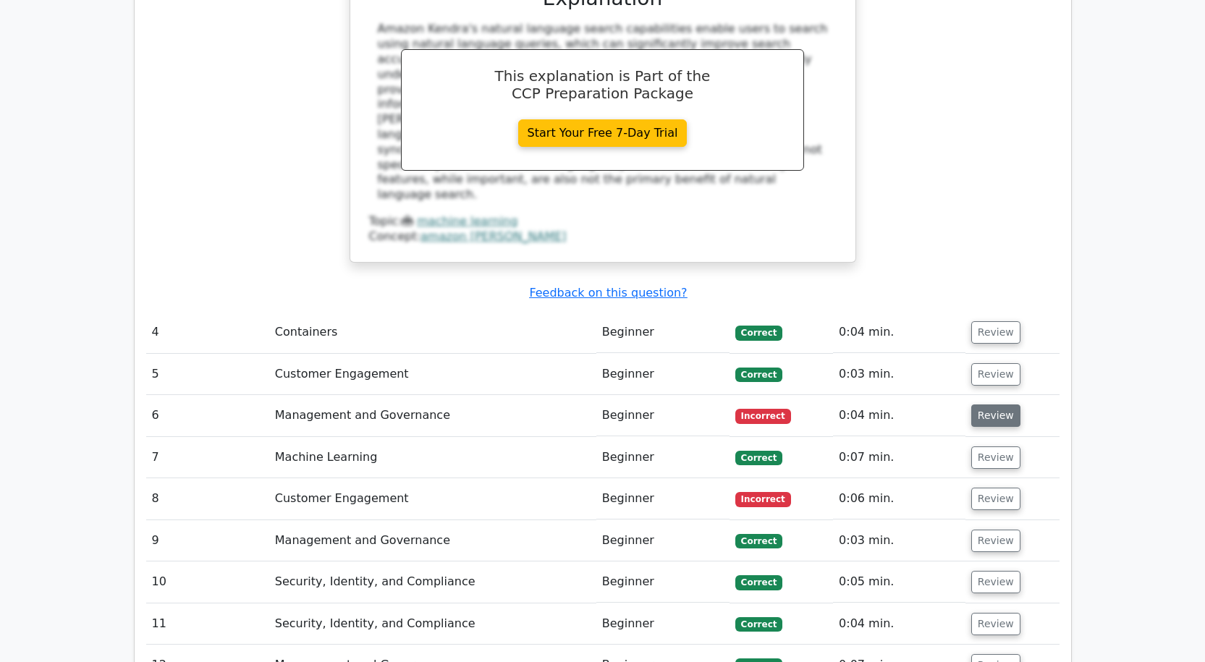
click at [994, 405] on button "Review" at bounding box center [995, 416] width 49 height 22
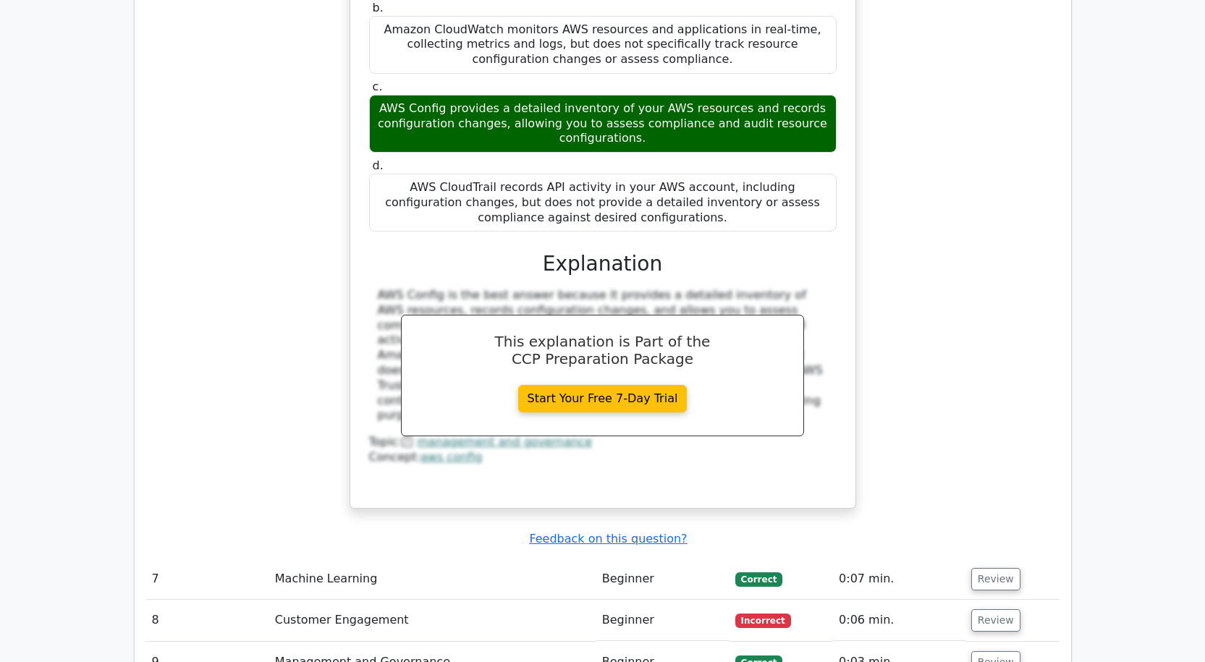
scroll to position [3257, 0]
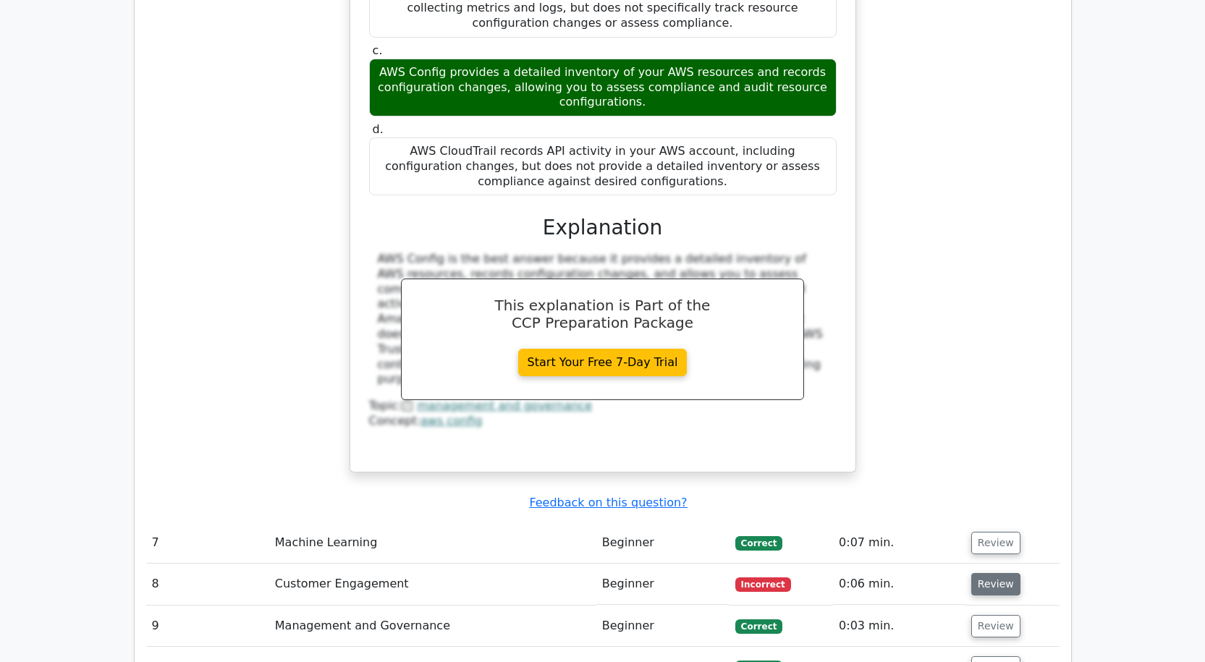
click at [994, 573] on button "Review" at bounding box center [995, 584] width 49 height 22
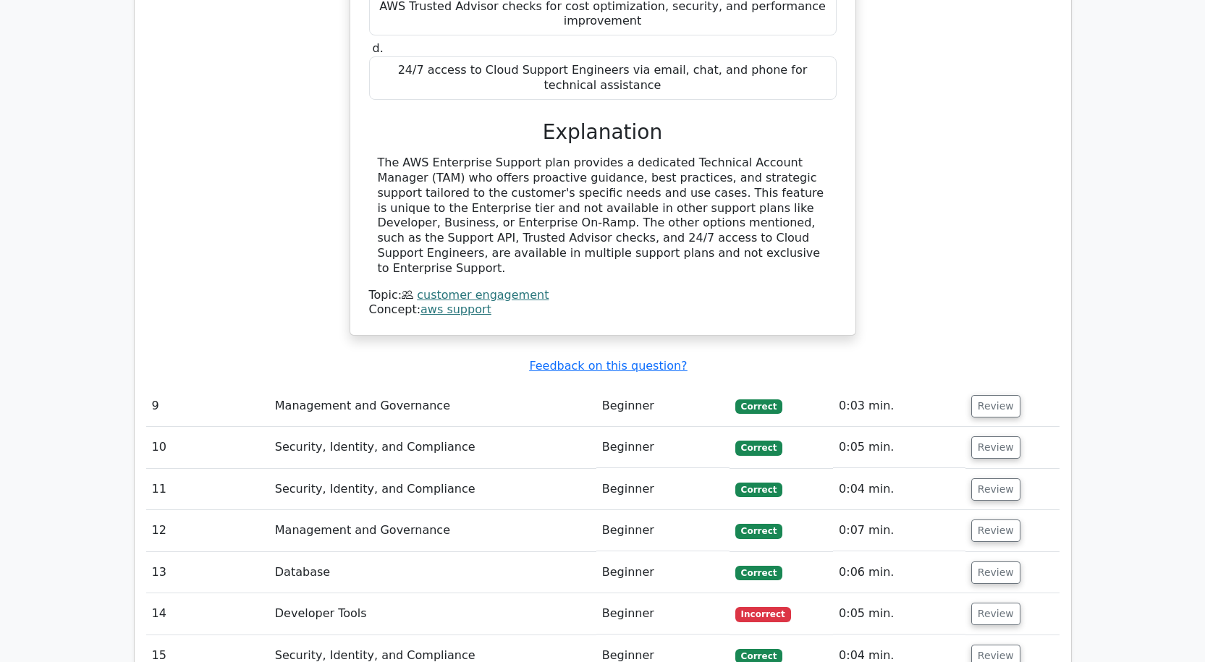
scroll to position [4068, 0]
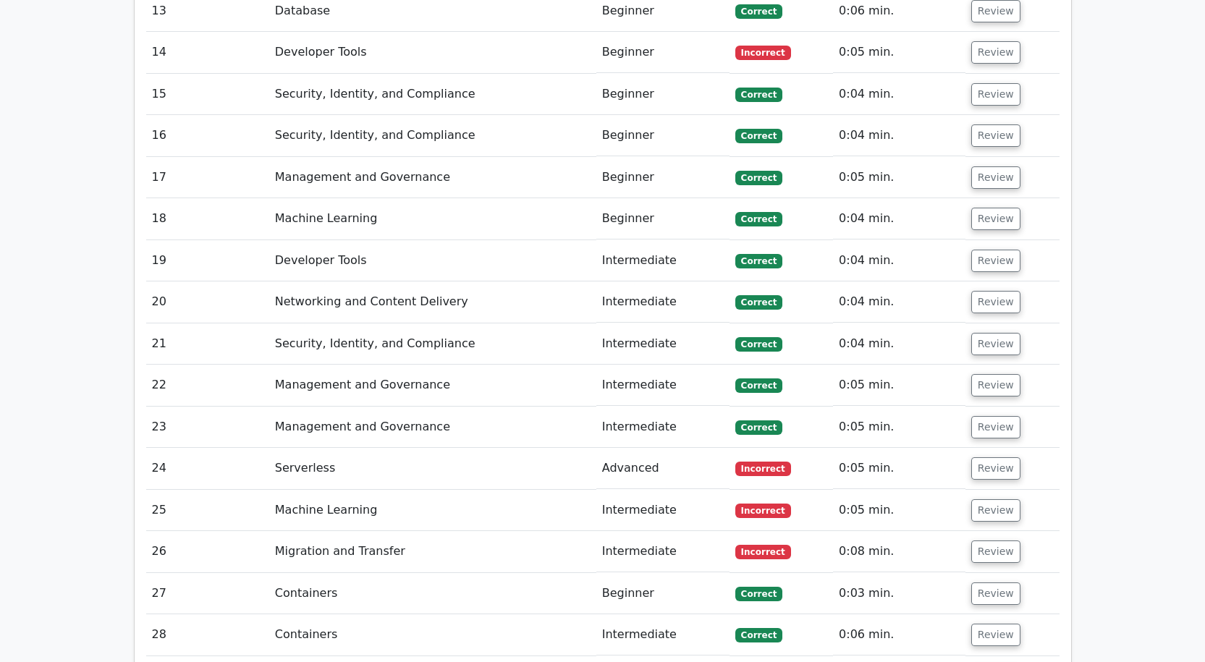
scroll to position [4010, 0]
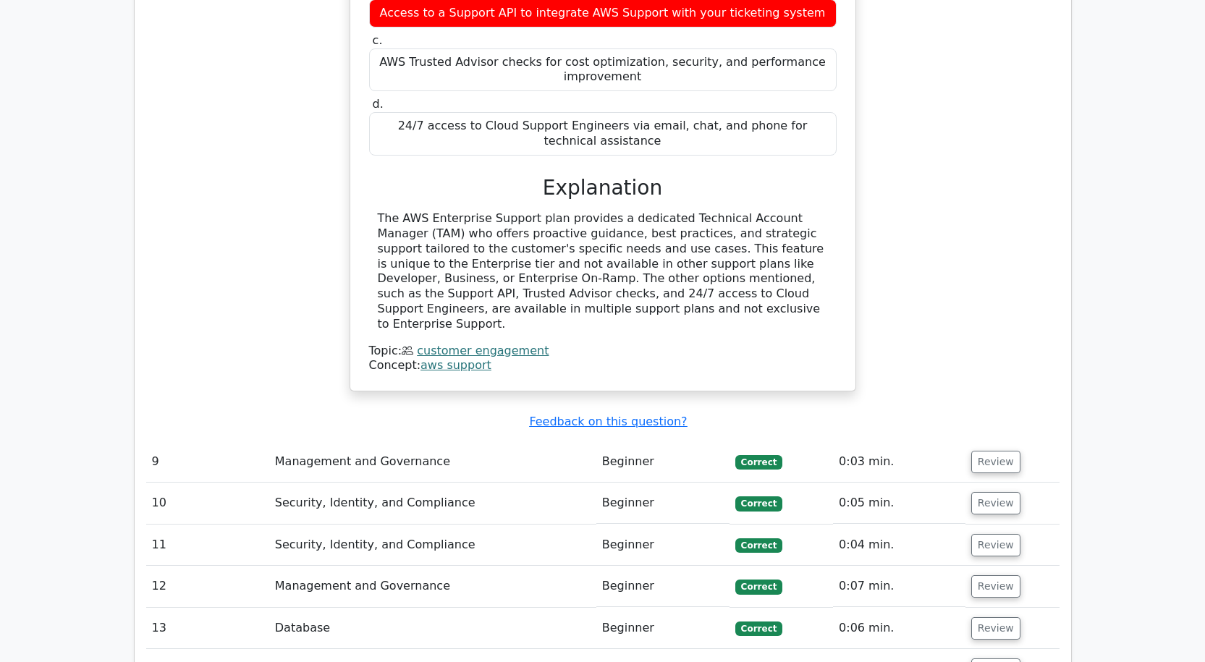
scroll to position [4583, 0]
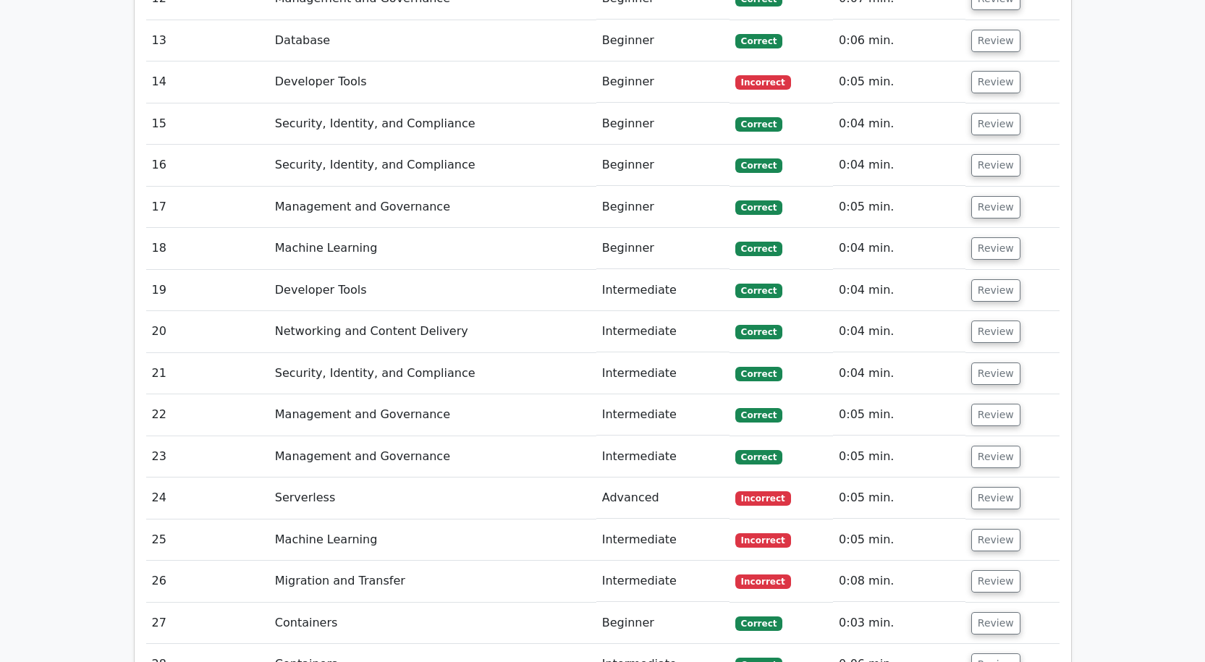
scroll to position [4010, 0]
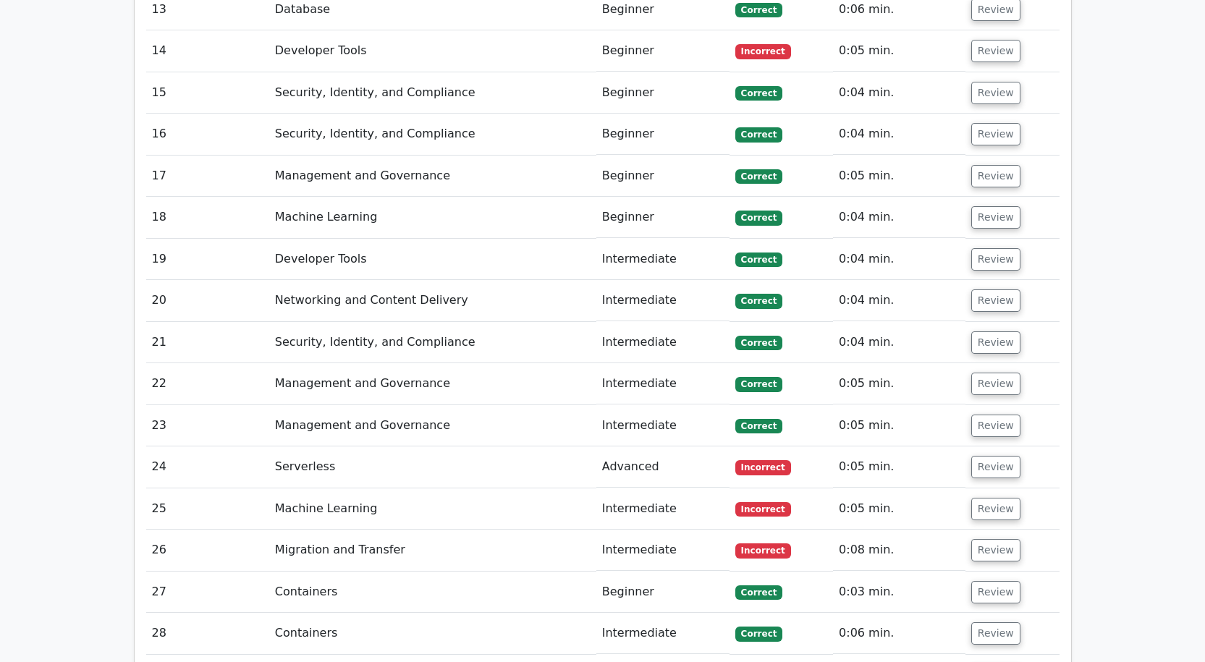
scroll to position [4728, 0]
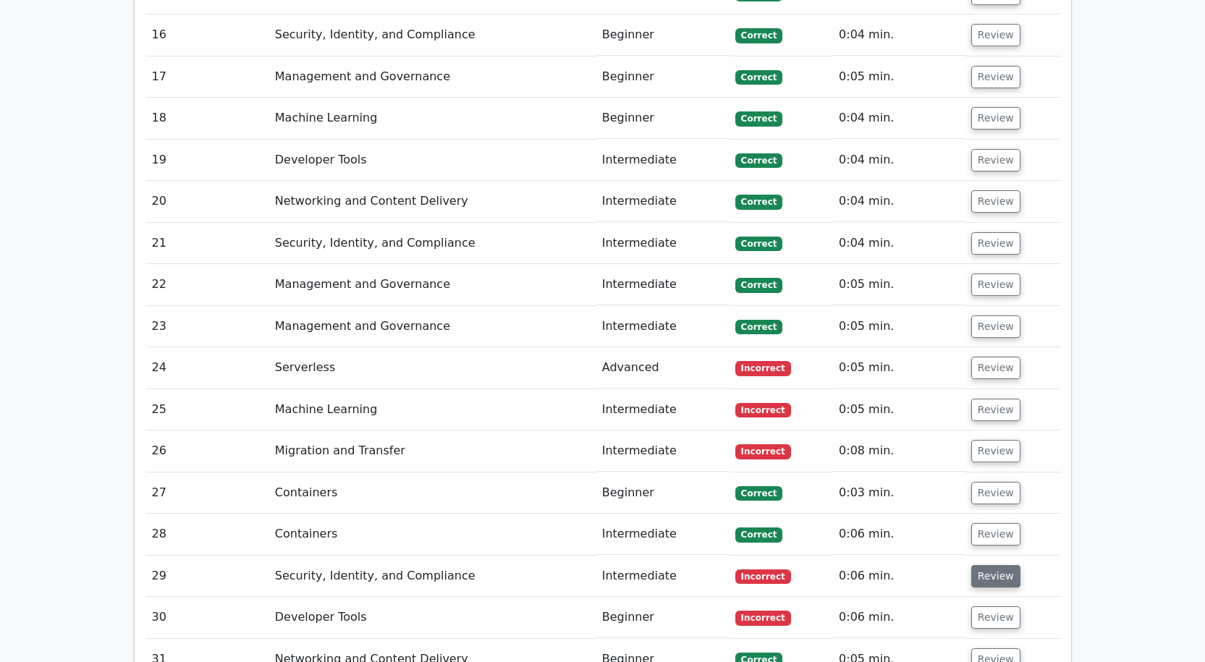
click at [1007, 565] on button "Review" at bounding box center [995, 576] width 49 height 22
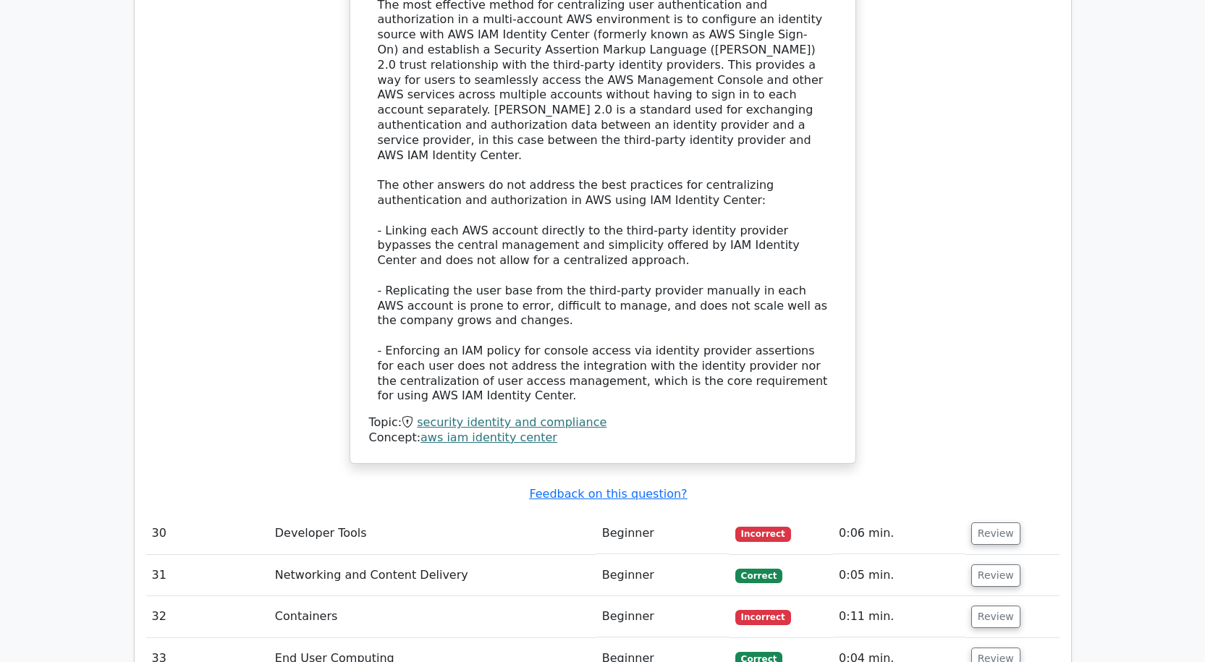
scroll to position [5886, 0]
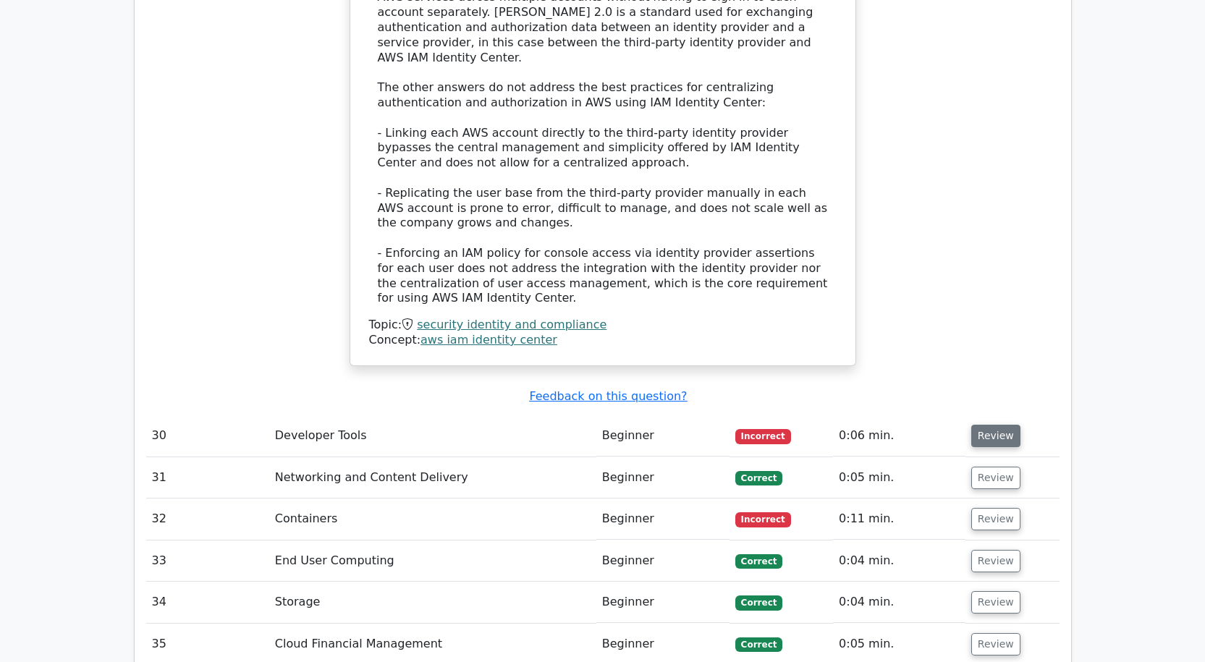
click at [979, 425] on button "Review" at bounding box center [995, 436] width 49 height 22
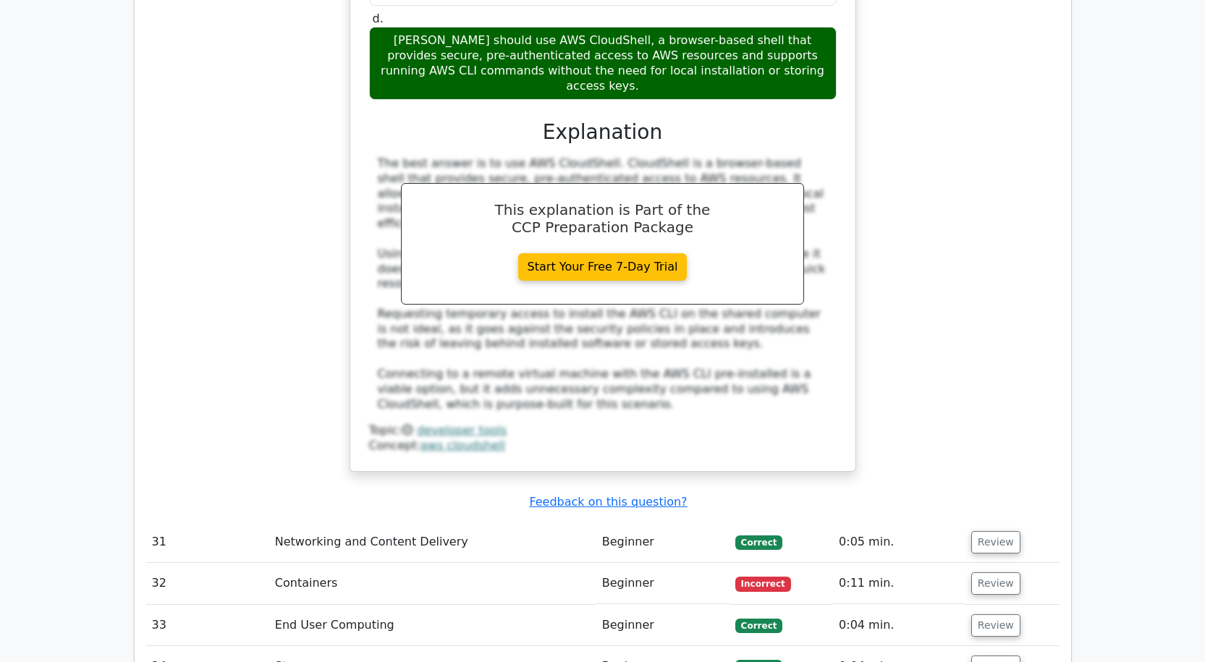
scroll to position [6740, 0]
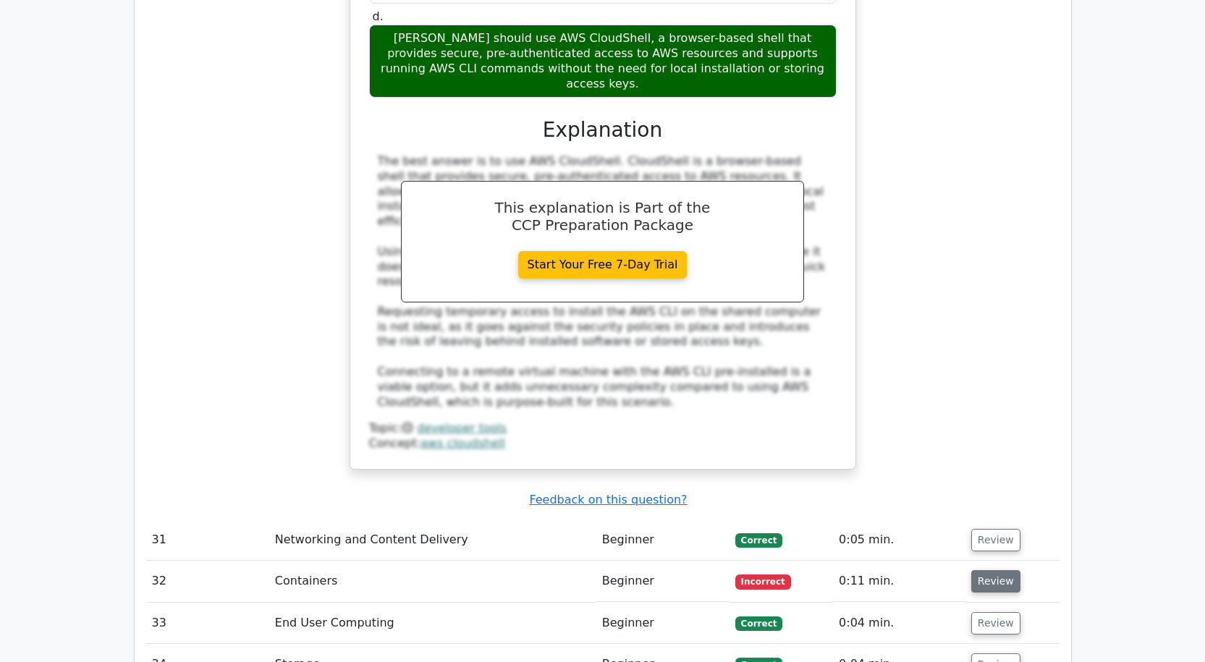
click at [993, 570] on button "Review" at bounding box center [995, 581] width 49 height 22
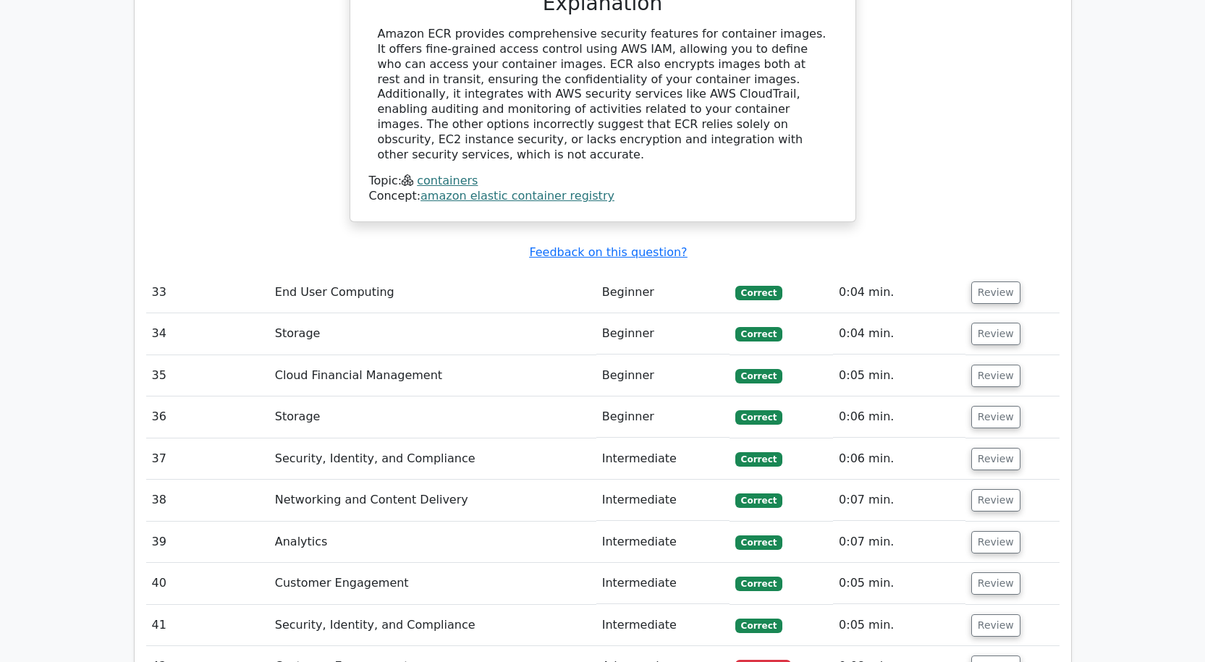
scroll to position [7753, 0]
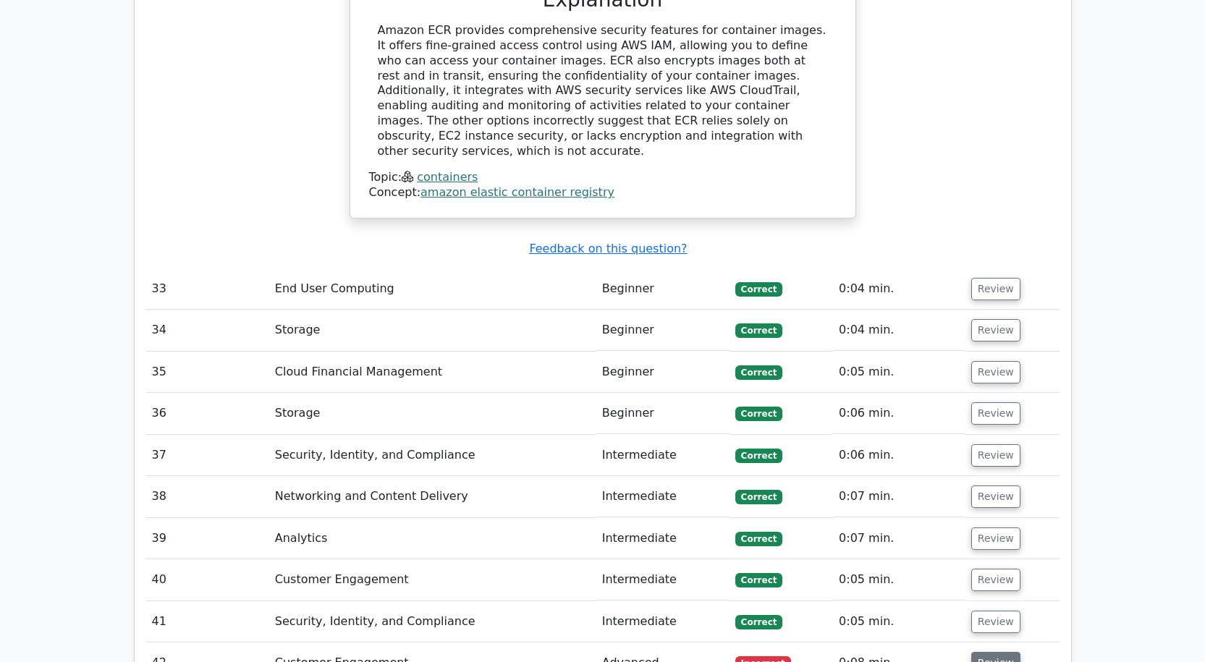
click at [998, 652] on button "Review" at bounding box center [995, 663] width 49 height 22
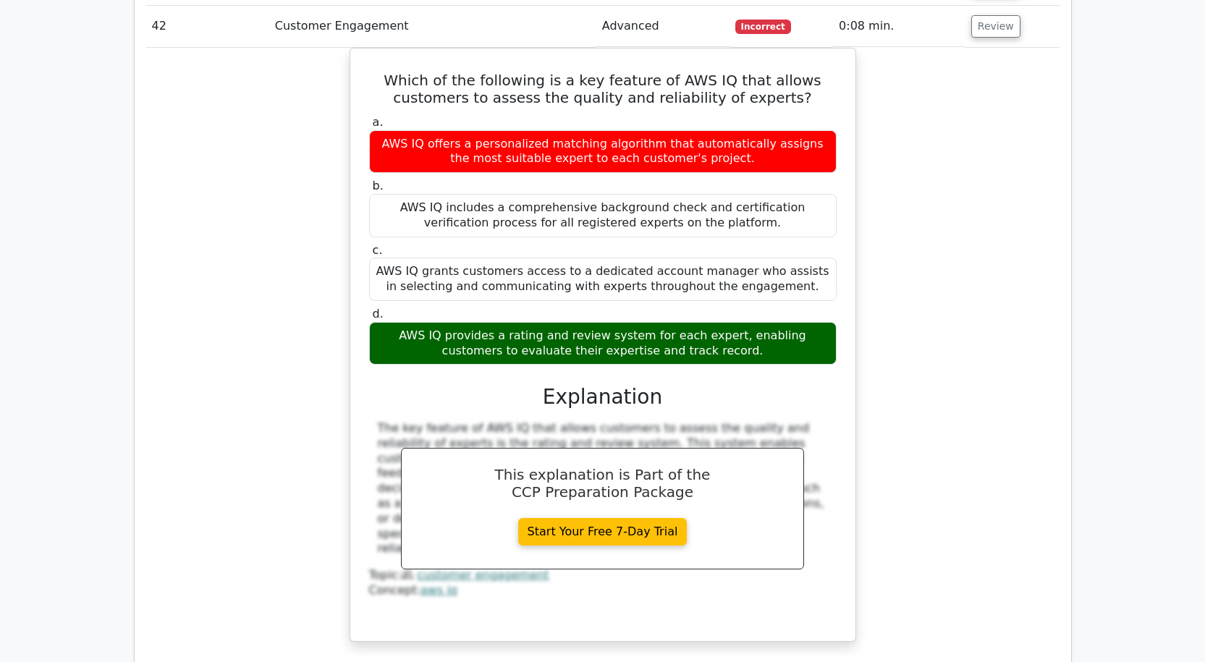
scroll to position [8462, 0]
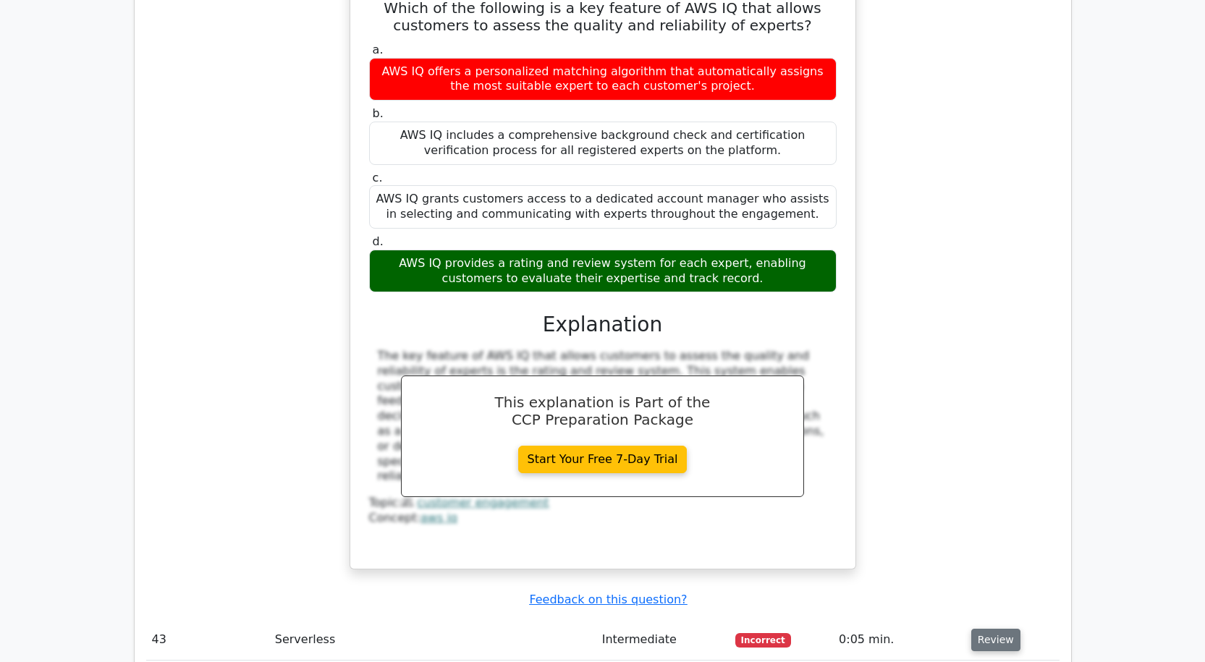
click at [1001, 629] on button "Review" at bounding box center [995, 640] width 49 height 22
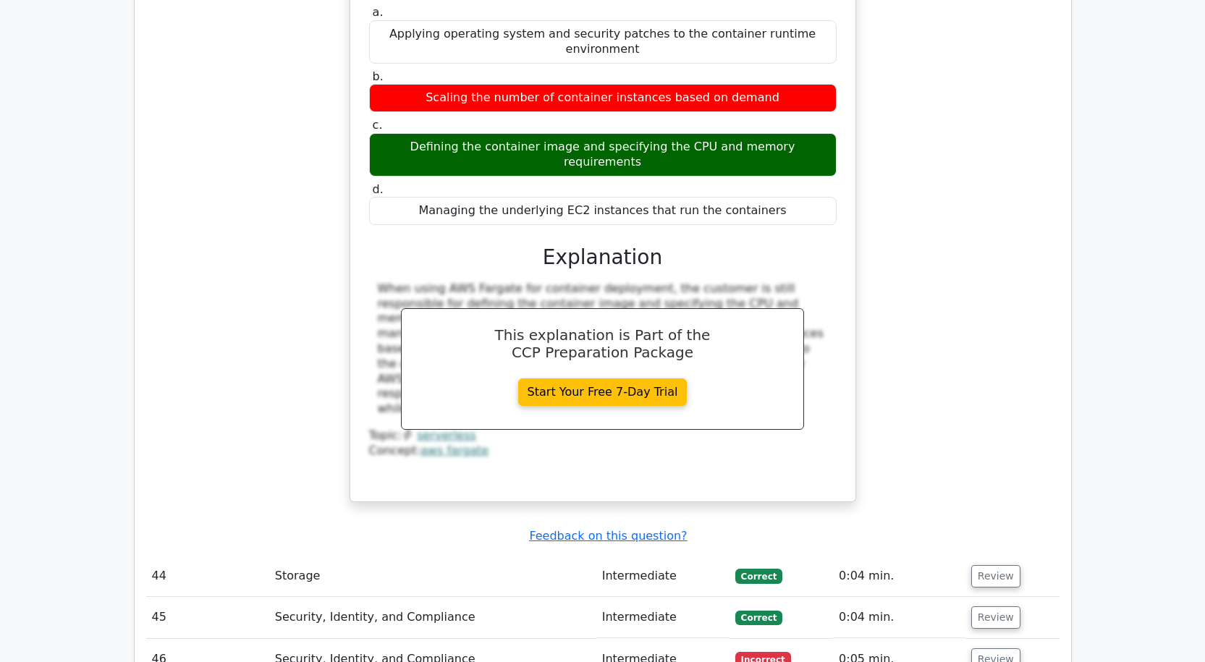
scroll to position [9186, 0]
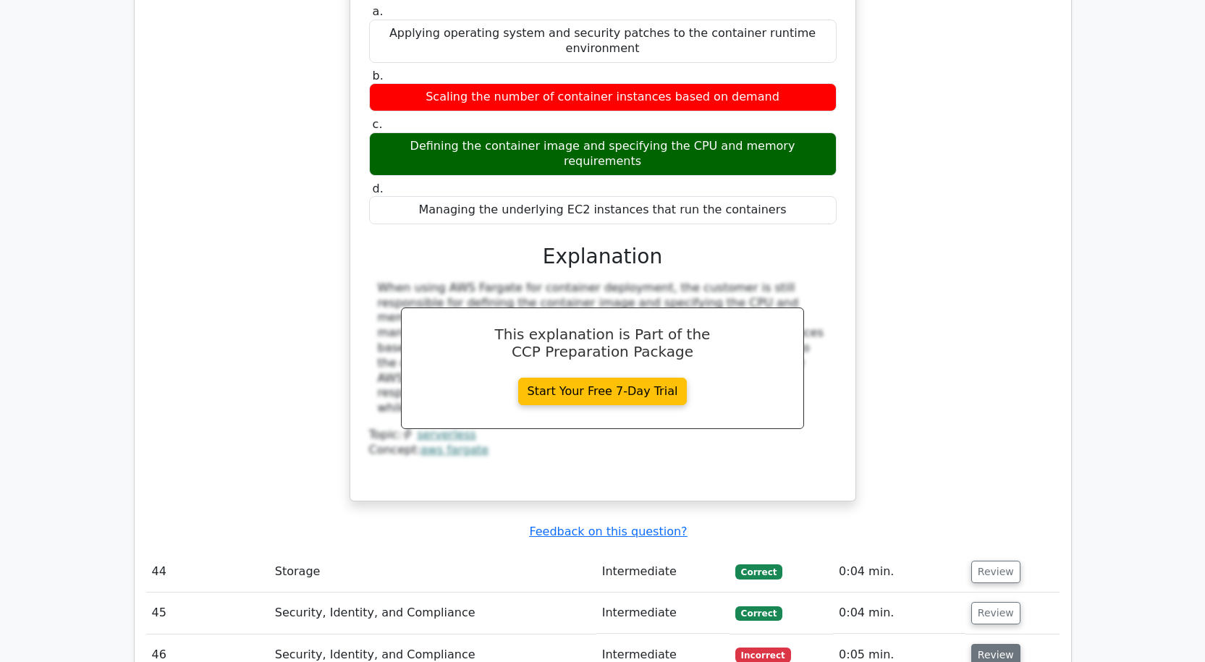
click at [992, 644] on button "Review" at bounding box center [995, 655] width 49 height 22
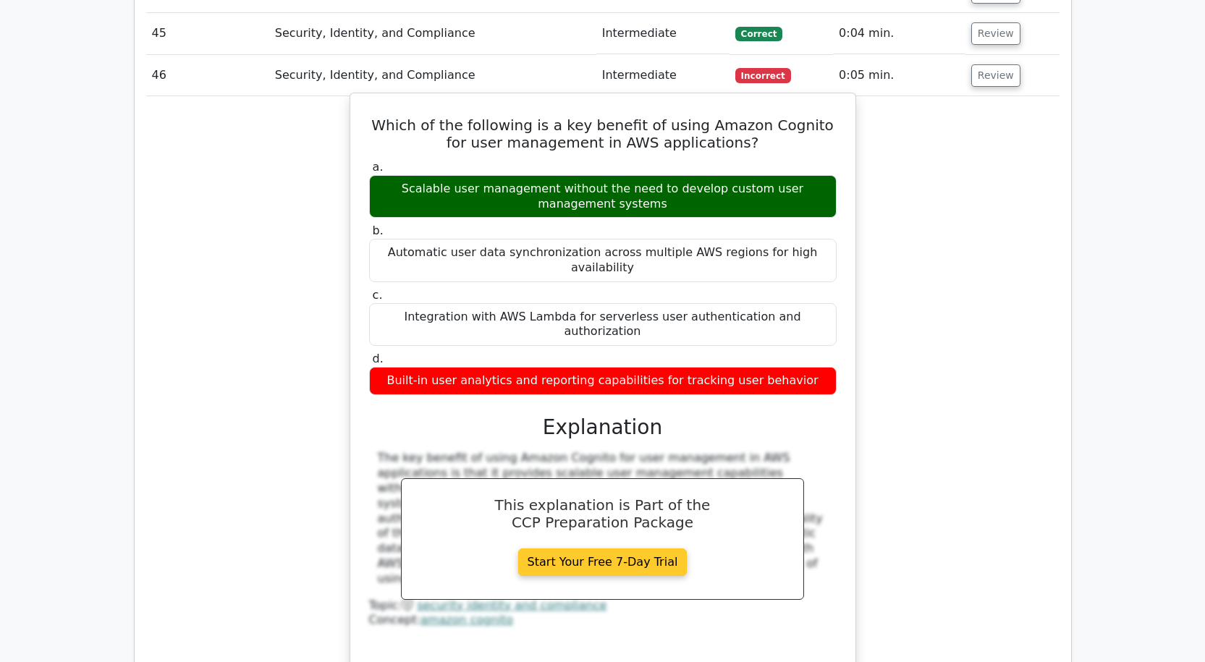
scroll to position [9837, 0]
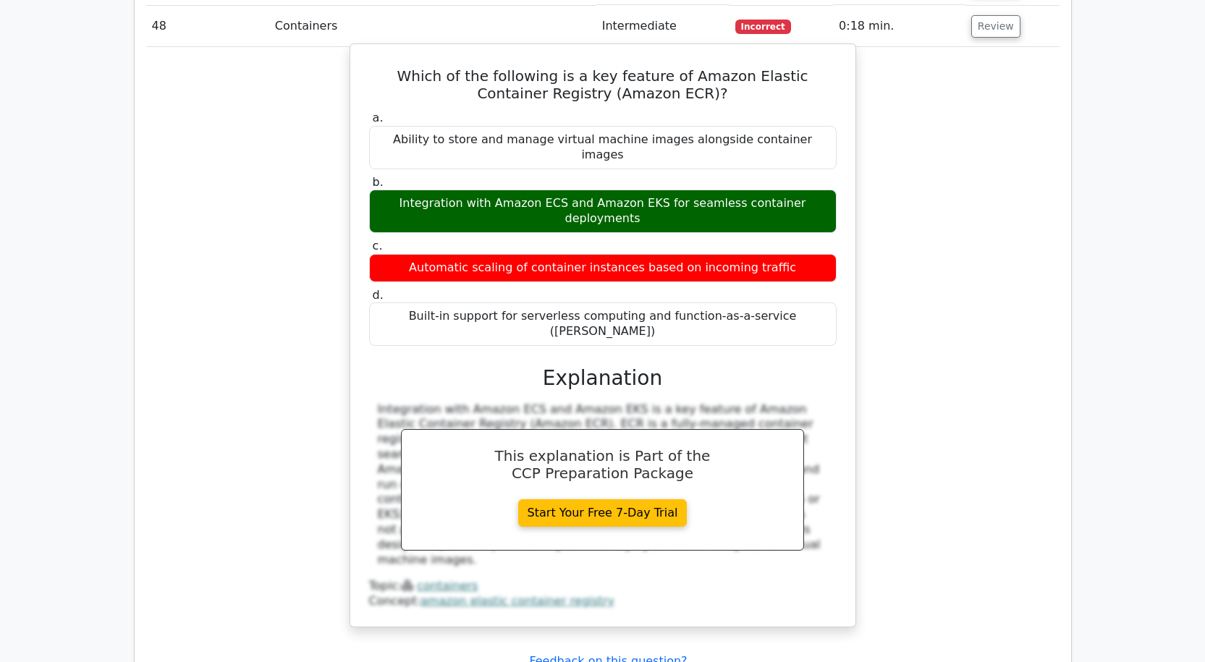
scroll to position [10561, 0]
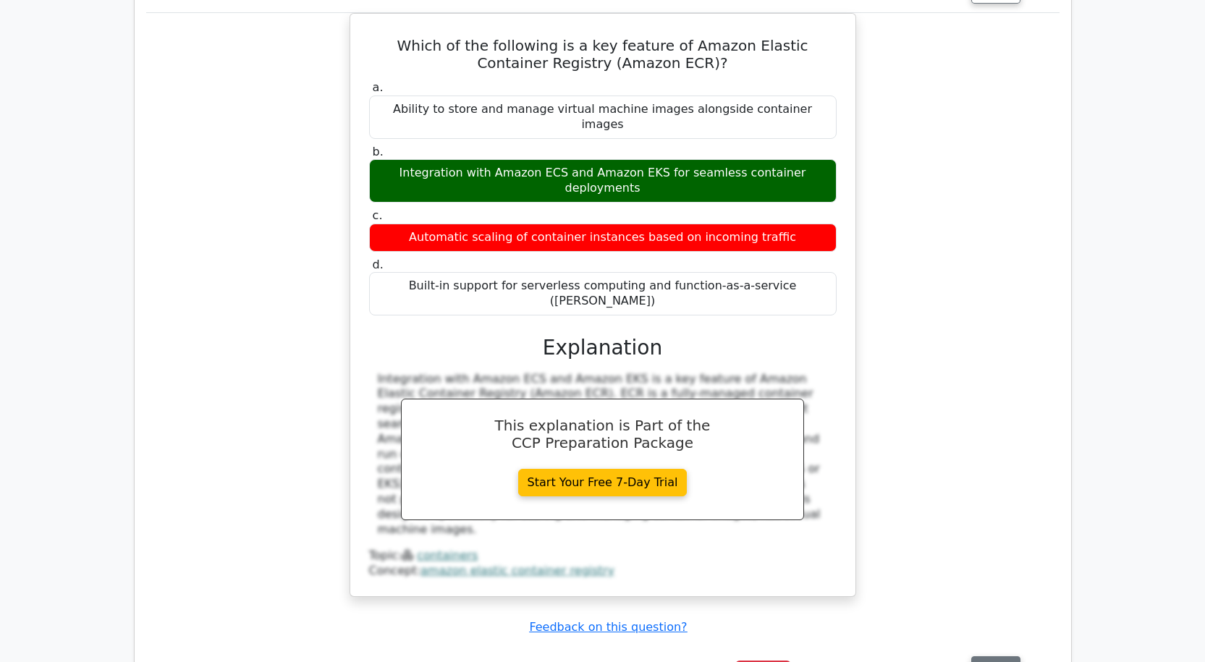
click at [993, 656] on button "Review" at bounding box center [995, 667] width 49 height 22
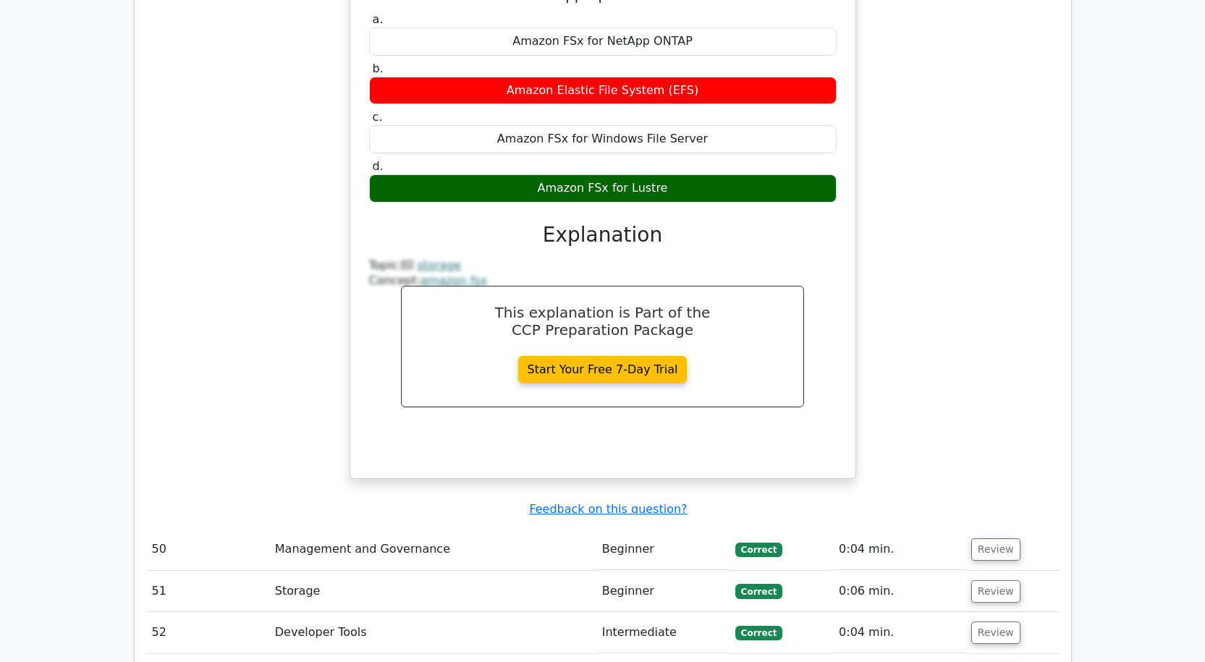
scroll to position [11357, 0]
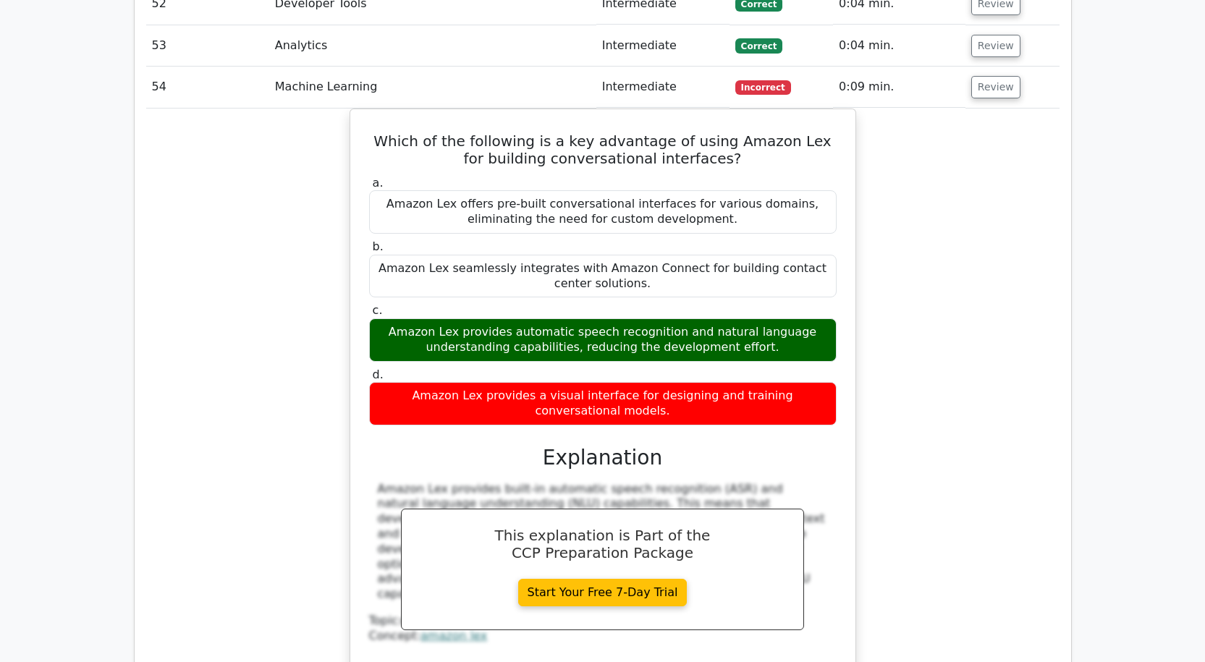
scroll to position [12081, 0]
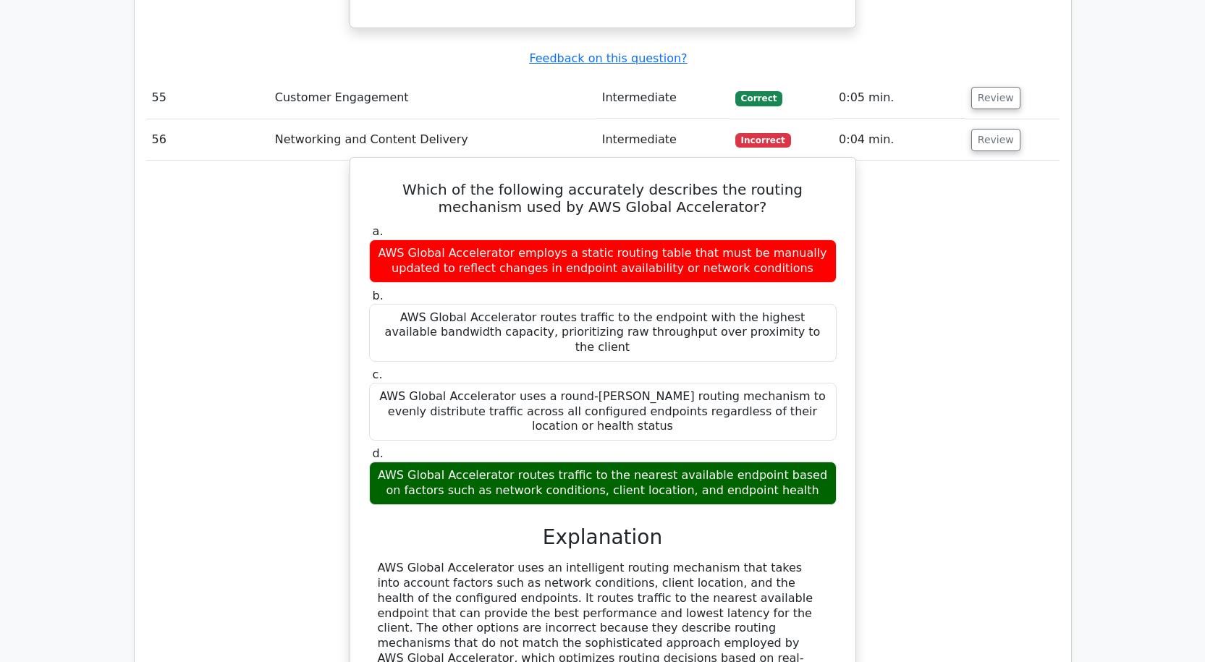
scroll to position [12733, 0]
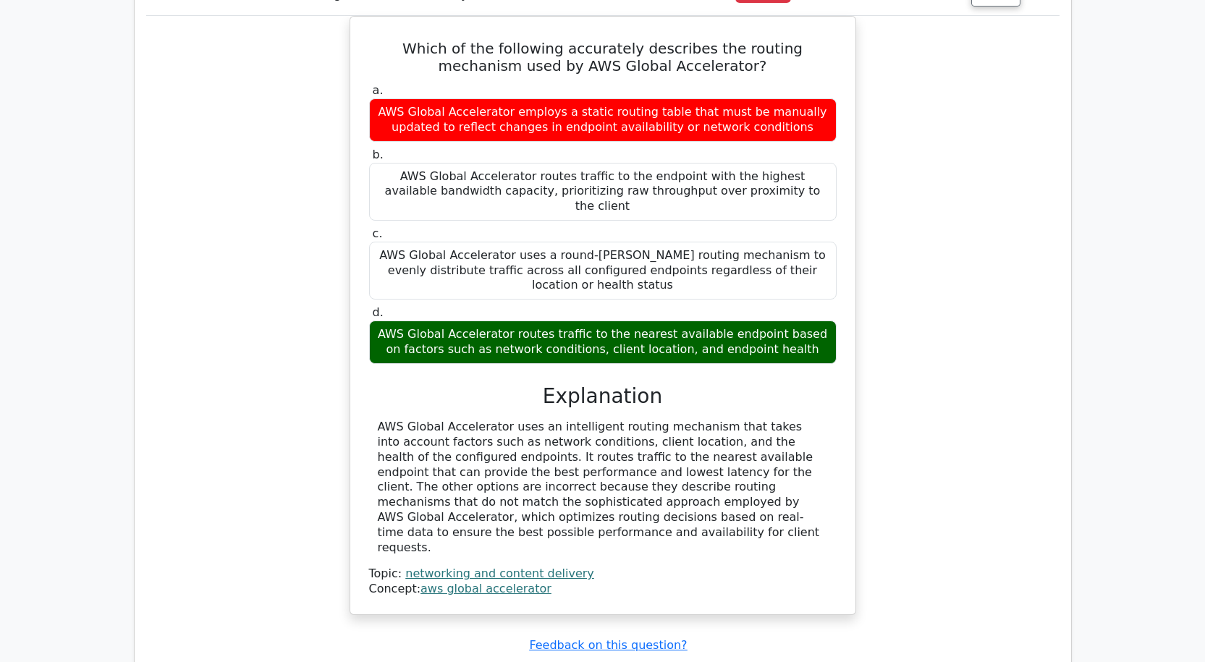
scroll to position [12877, 0]
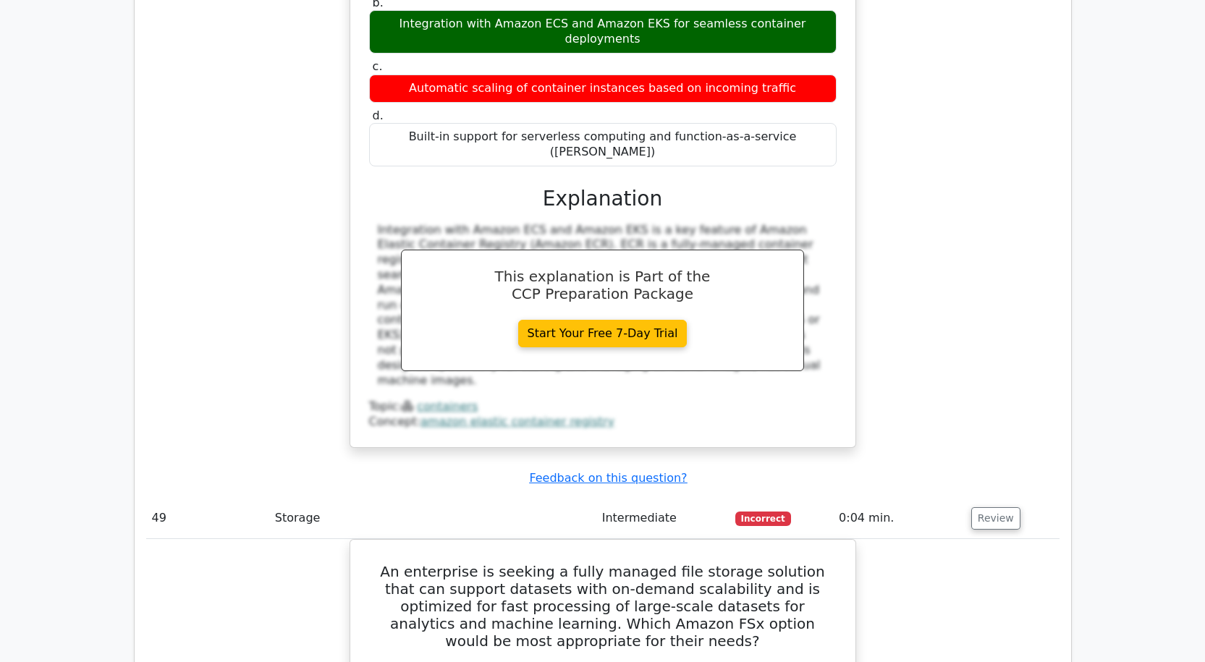
scroll to position [10634, 0]
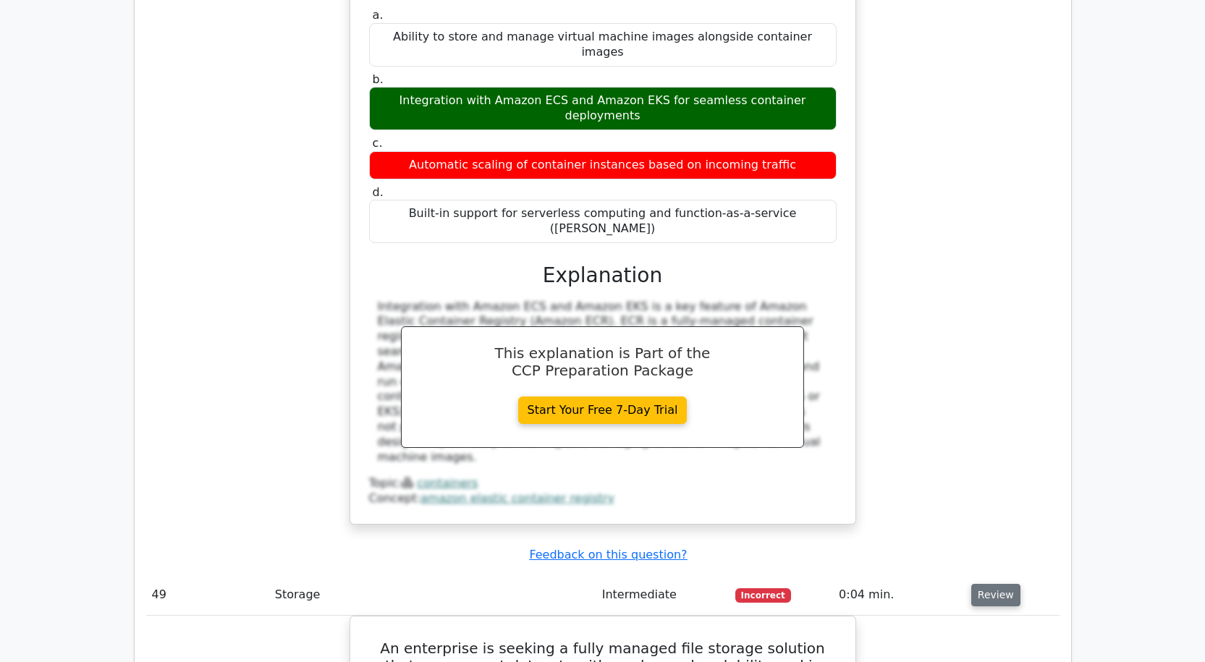
click at [984, 584] on button "Review" at bounding box center [995, 595] width 49 height 22
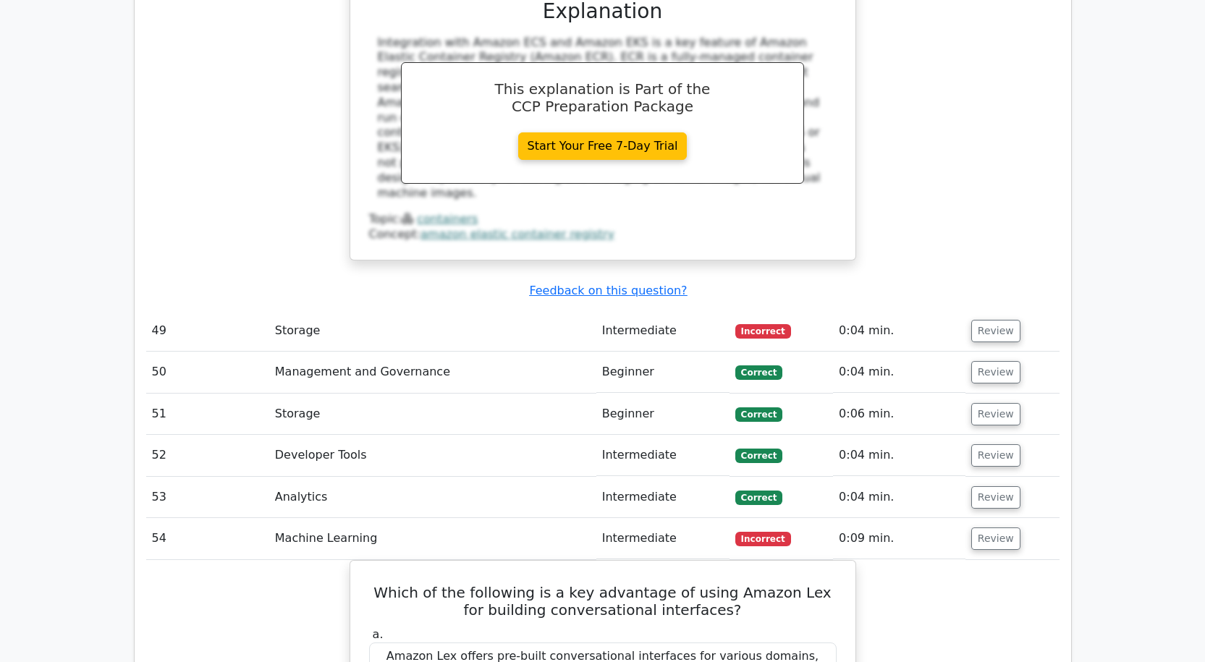
scroll to position [10923, 0]
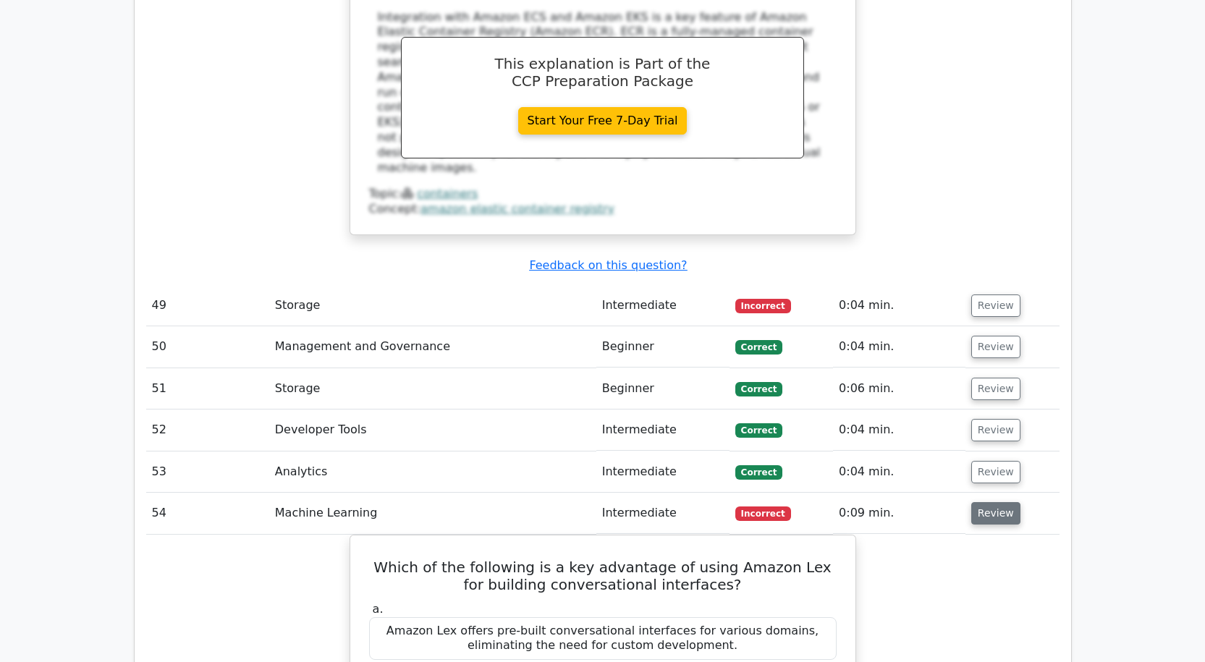
click at [981, 502] on button "Review" at bounding box center [995, 513] width 49 height 22
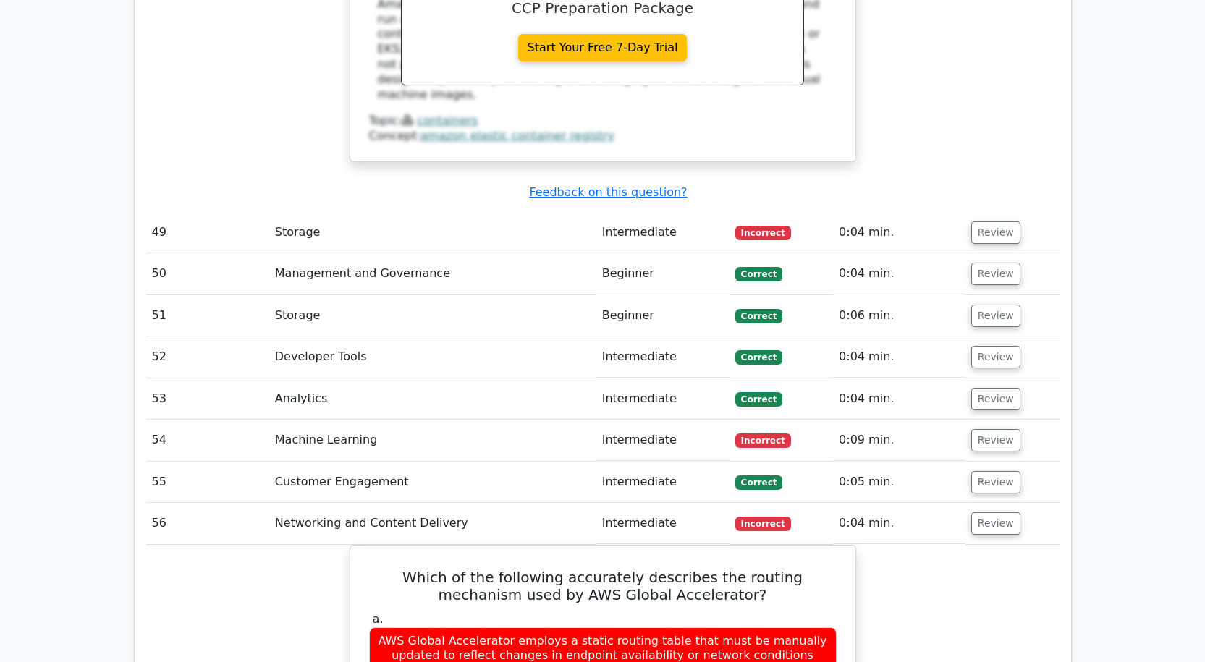
scroll to position [10995, 0]
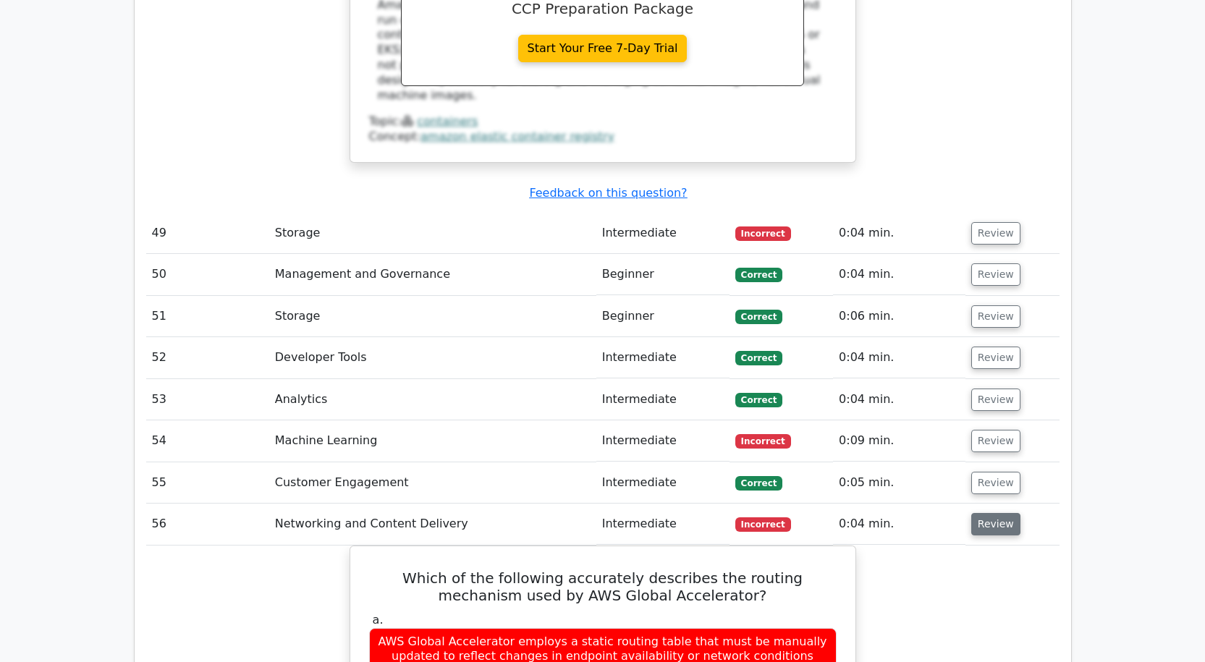
click at [976, 513] on button "Review" at bounding box center [995, 524] width 49 height 22
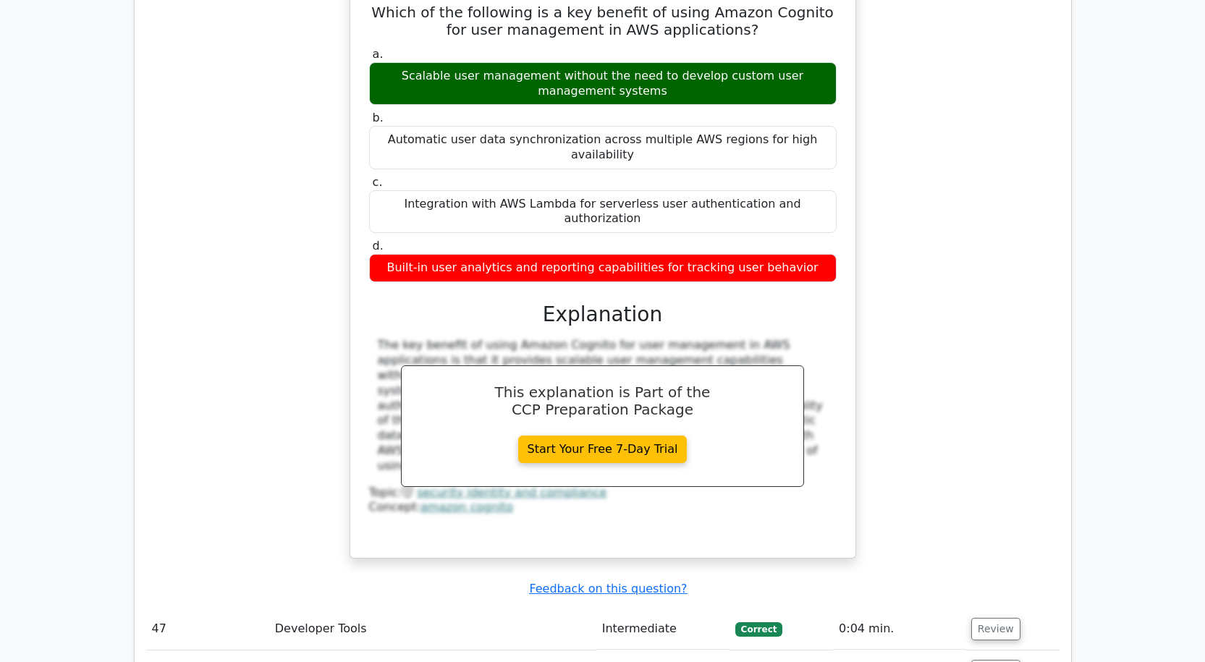
scroll to position [9837, 0]
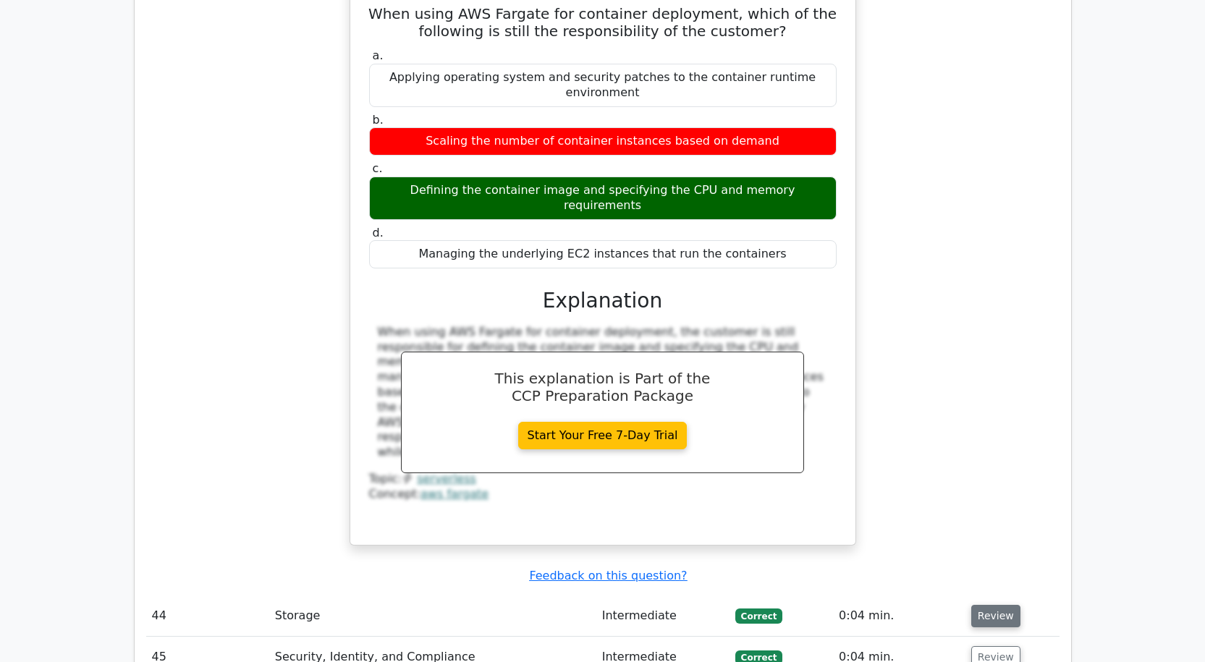
scroll to position [9114, 0]
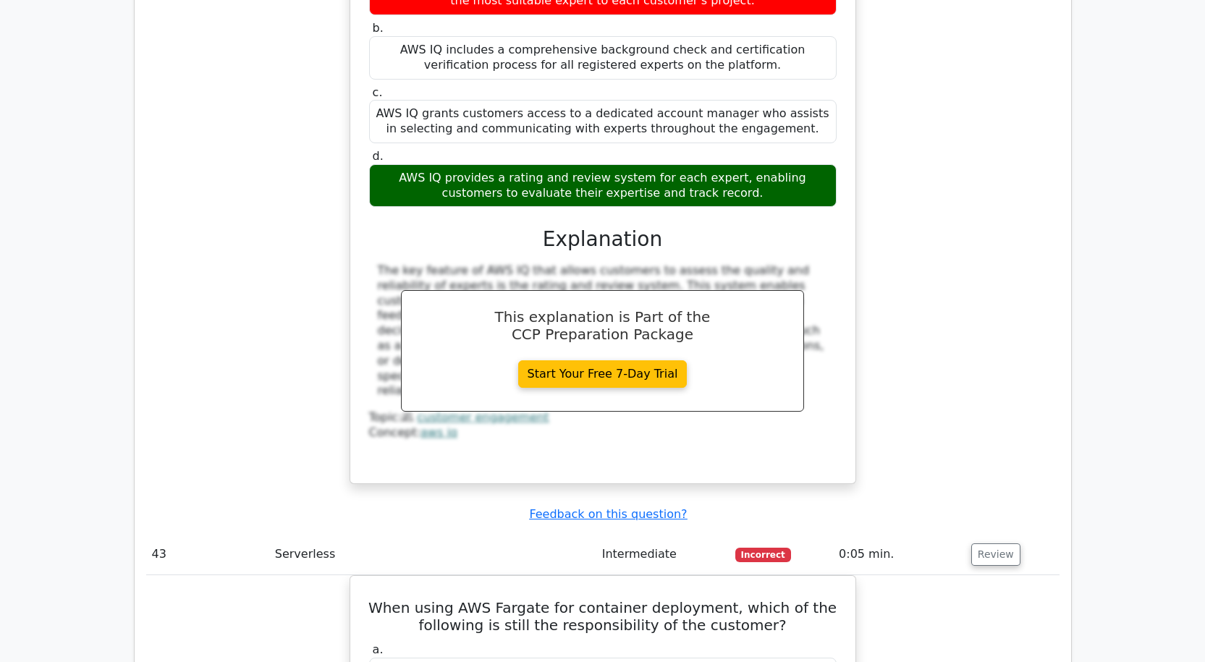
scroll to position [8535, 0]
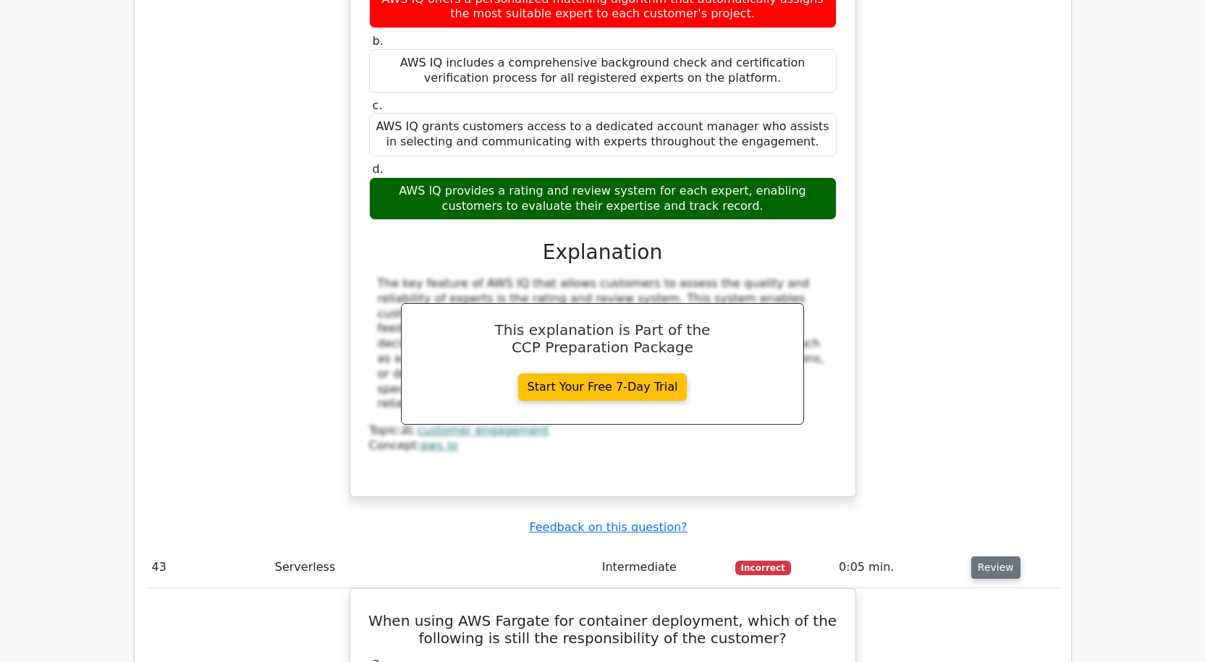
click at [984, 557] on button "Review" at bounding box center [995, 568] width 49 height 22
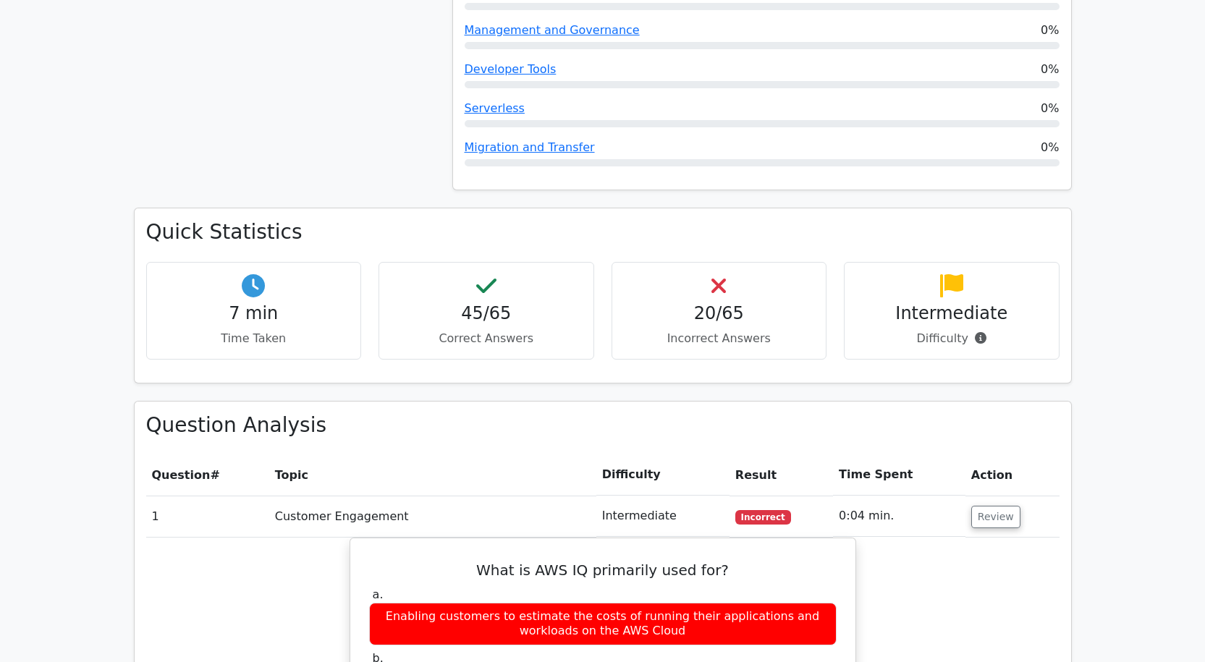
scroll to position [1297, 0]
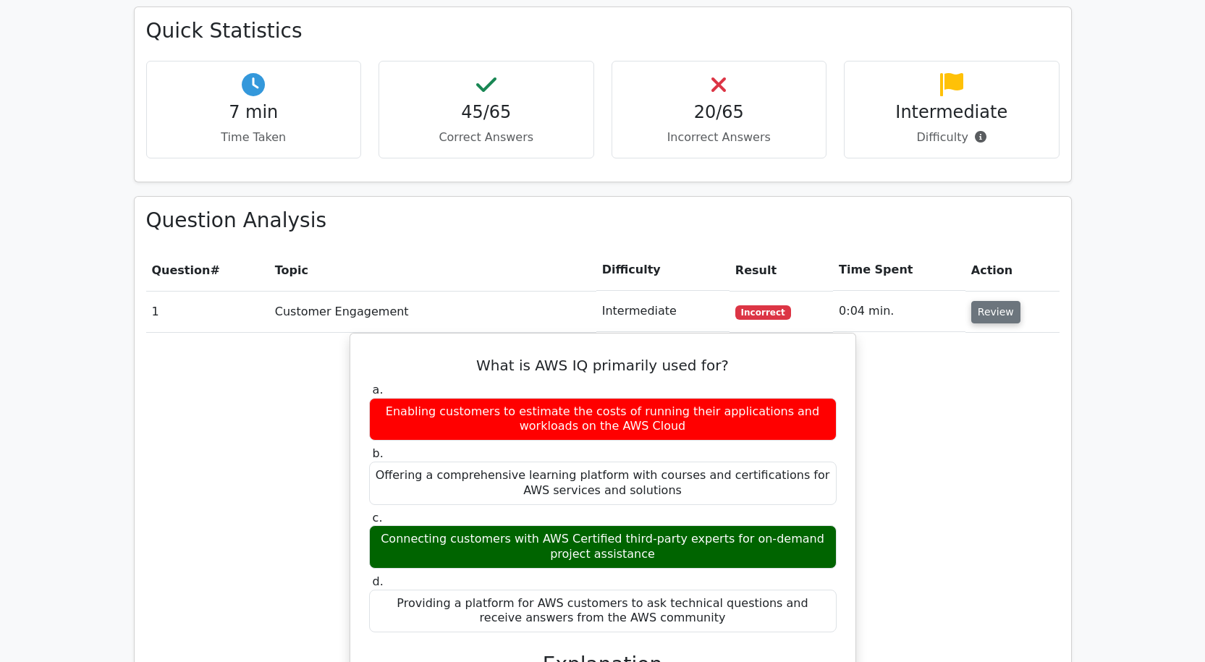
click at [983, 301] on button "Review" at bounding box center [995, 312] width 49 height 22
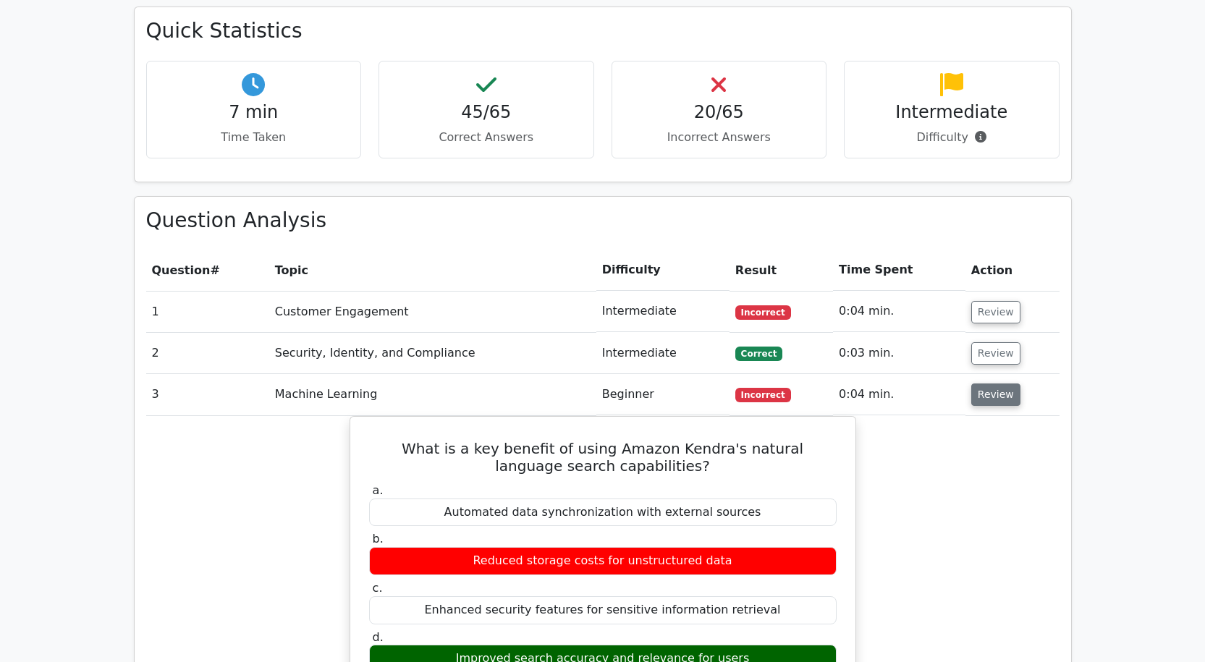
click at [976, 384] on button "Review" at bounding box center [995, 395] width 49 height 22
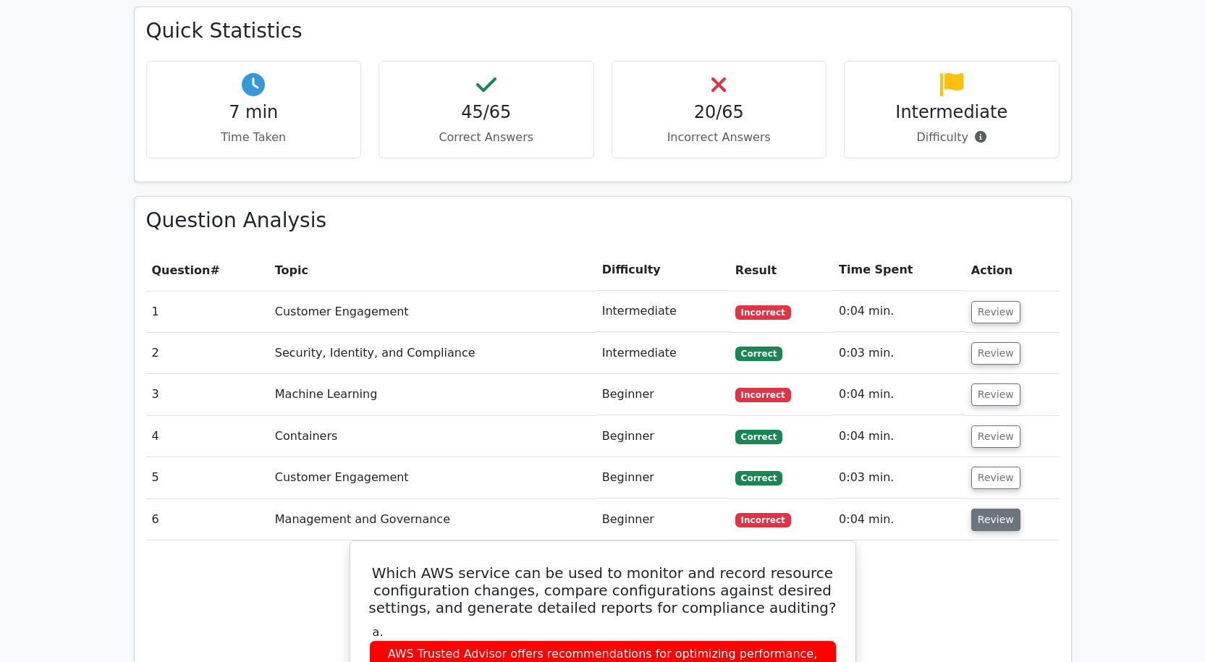
click at [979, 509] on button "Review" at bounding box center [995, 520] width 49 height 22
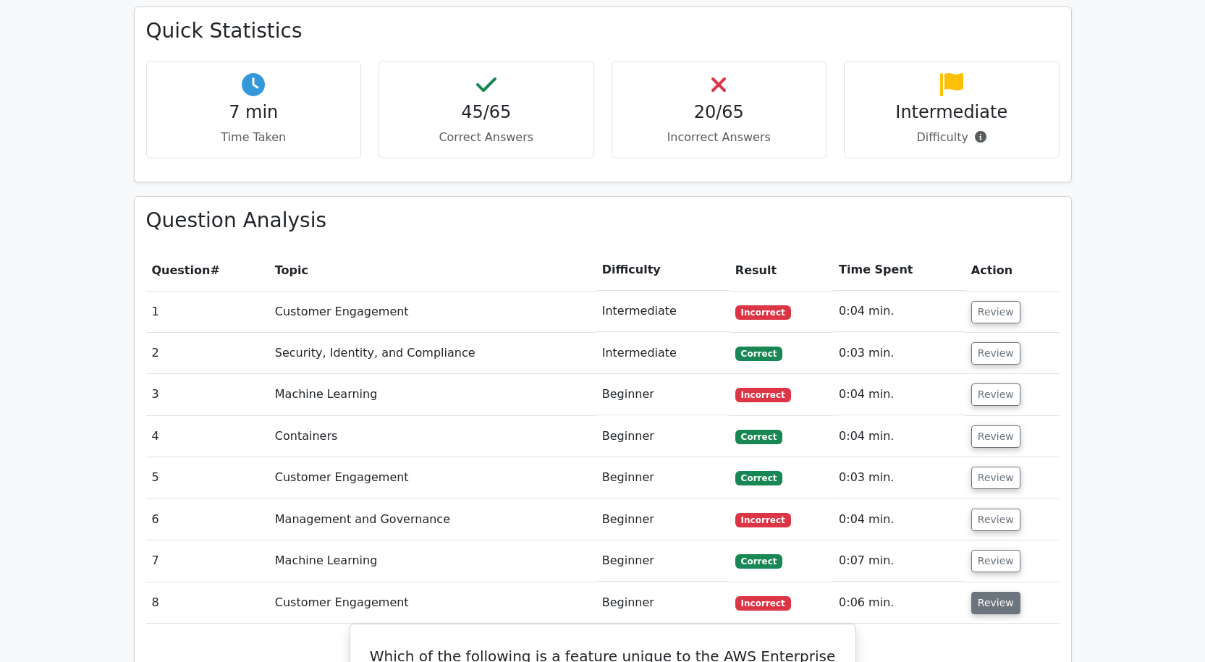
click at [981, 592] on button "Review" at bounding box center [995, 603] width 49 height 22
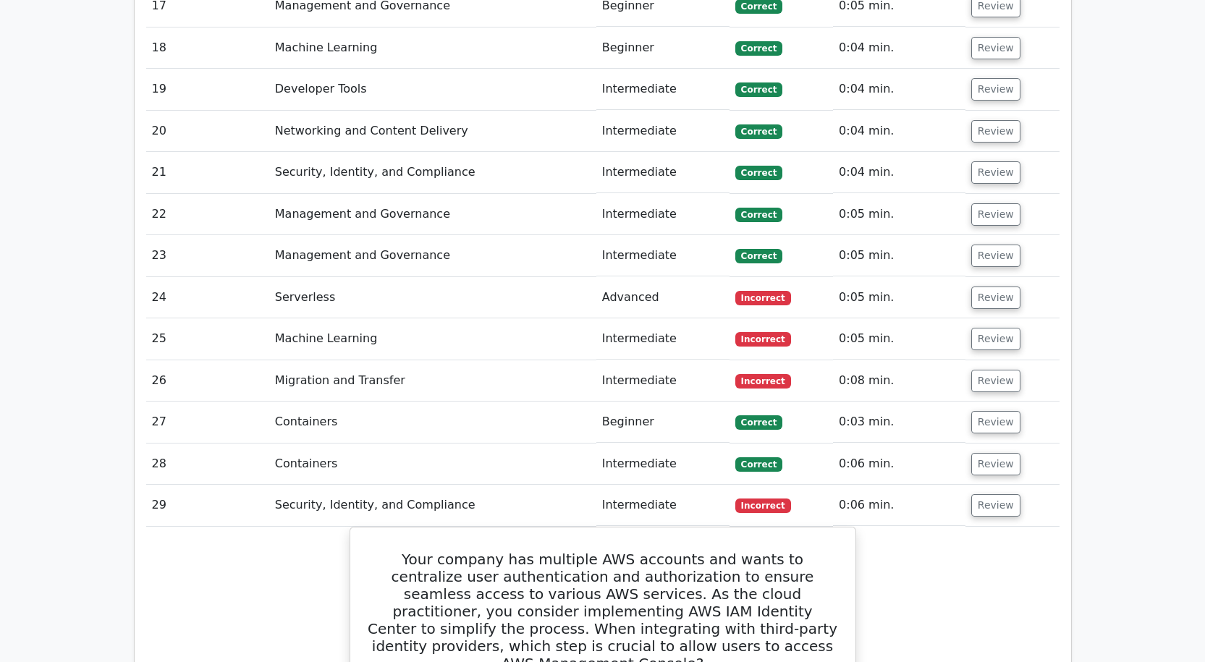
scroll to position [2455, 0]
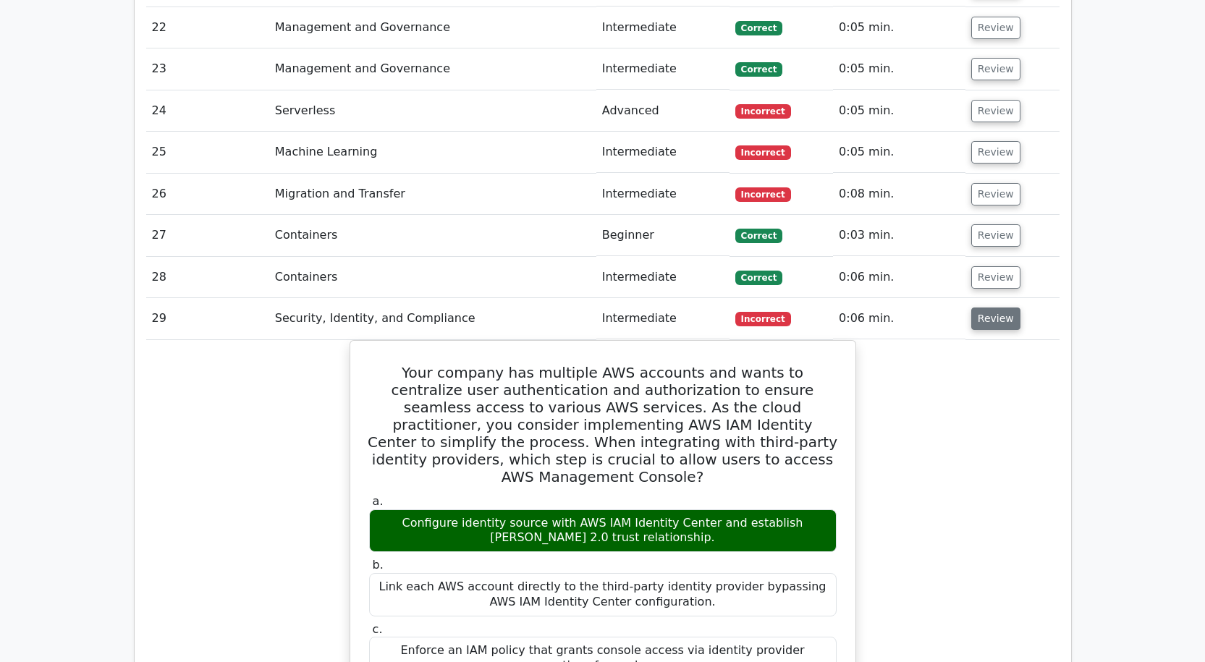
click at [989, 308] on button "Review" at bounding box center [995, 319] width 49 height 22
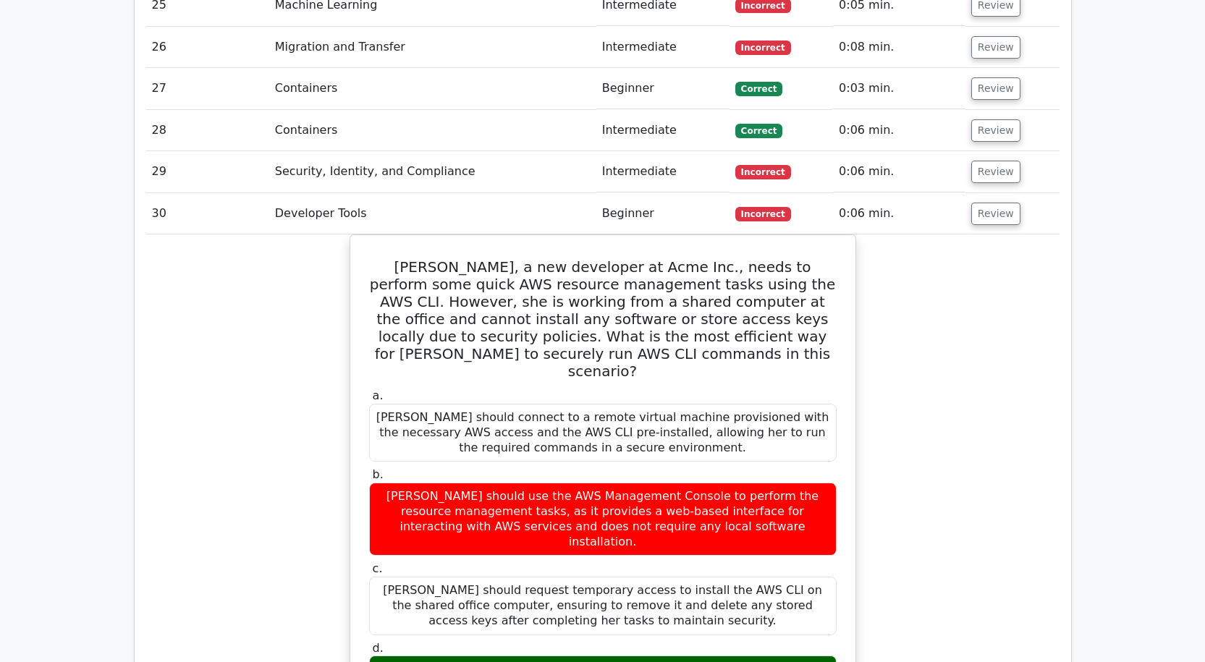
scroll to position [2600, 0]
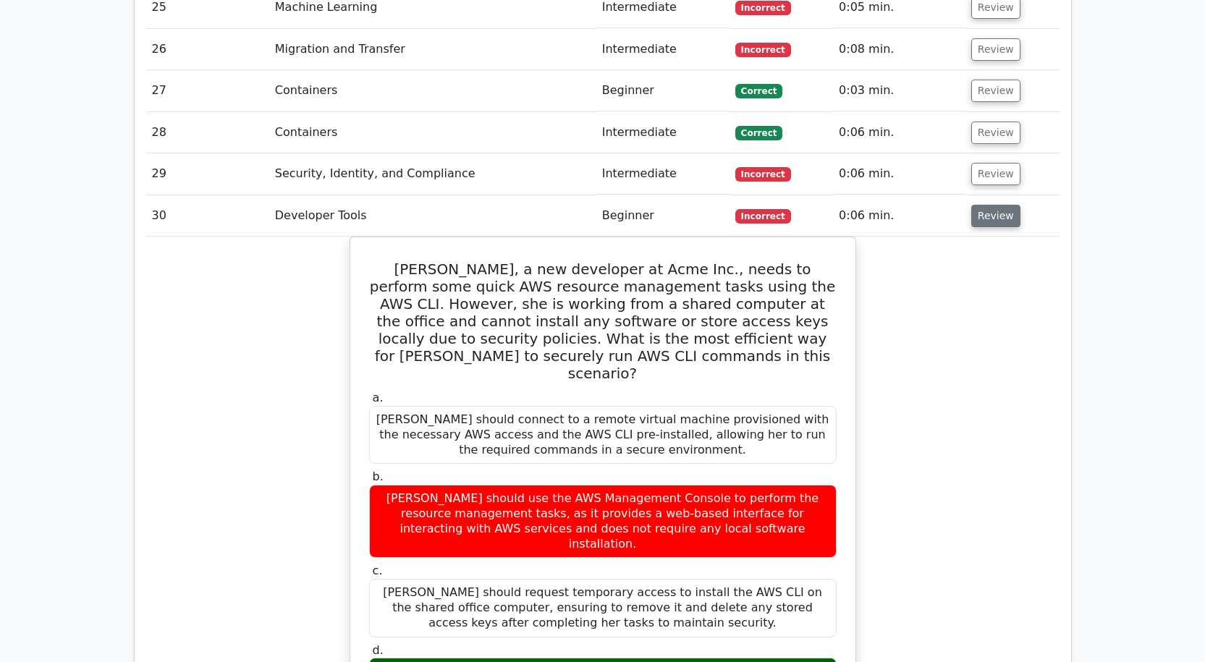
click at [979, 205] on button "Review" at bounding box center [995, 216] width 49 height 22
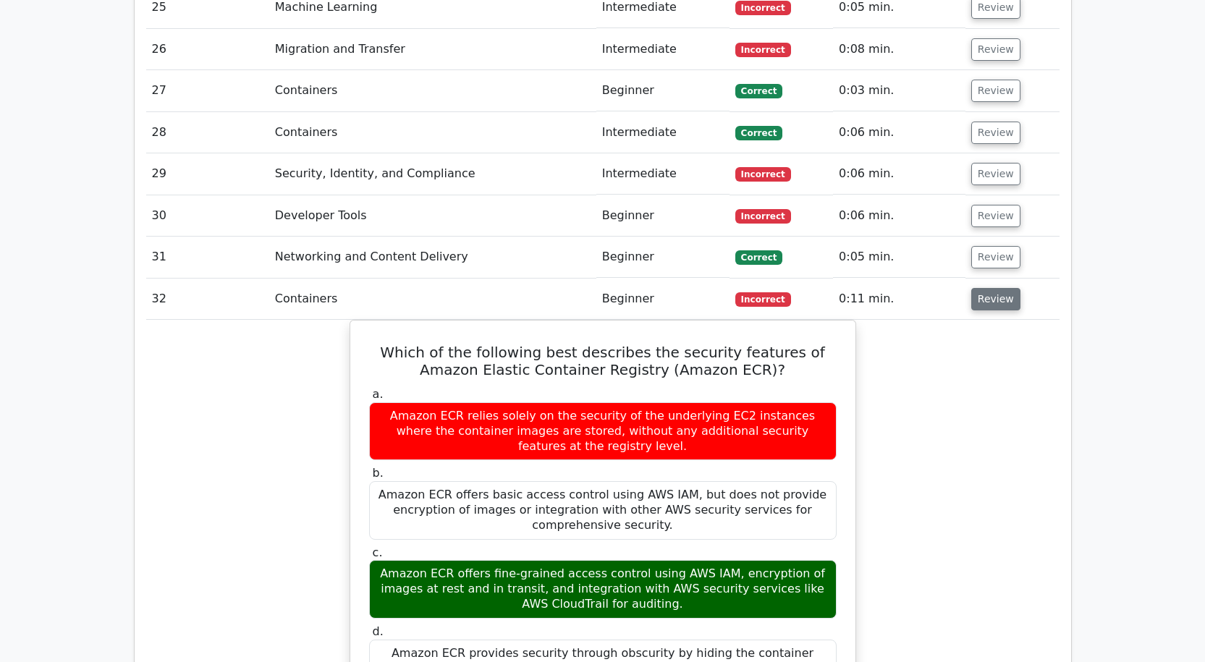
click at [986, 288] on button "Review" at bounding box center [995, 299] width 49 height 22
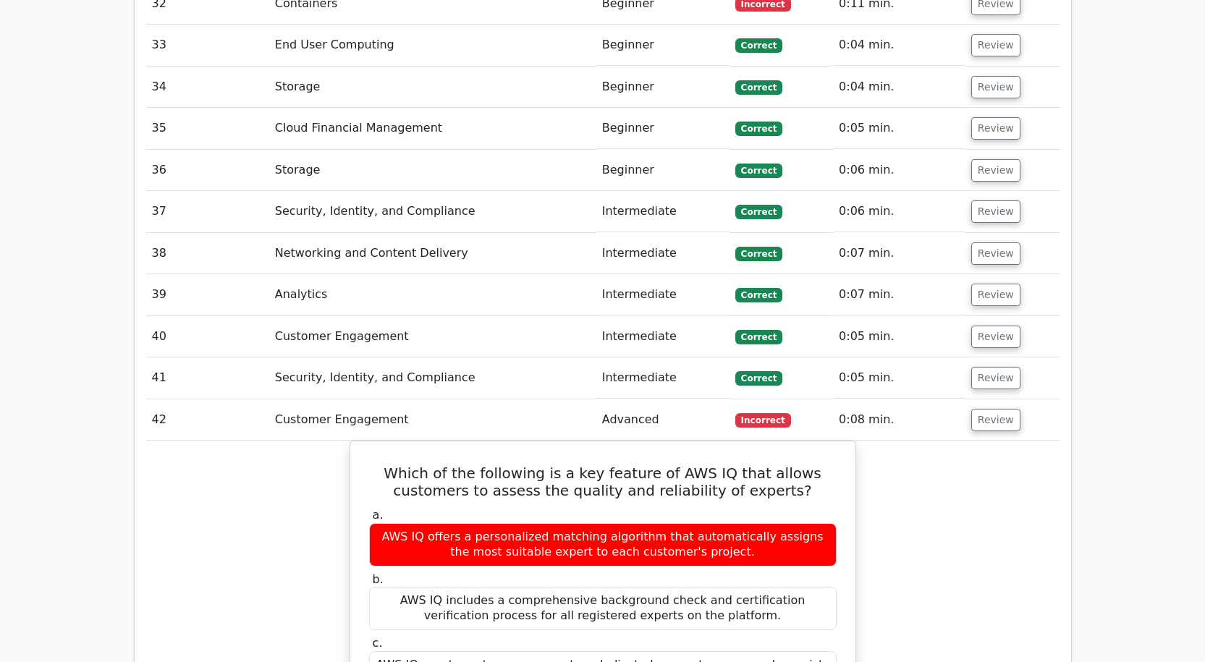
scroll to position [2889, 0]
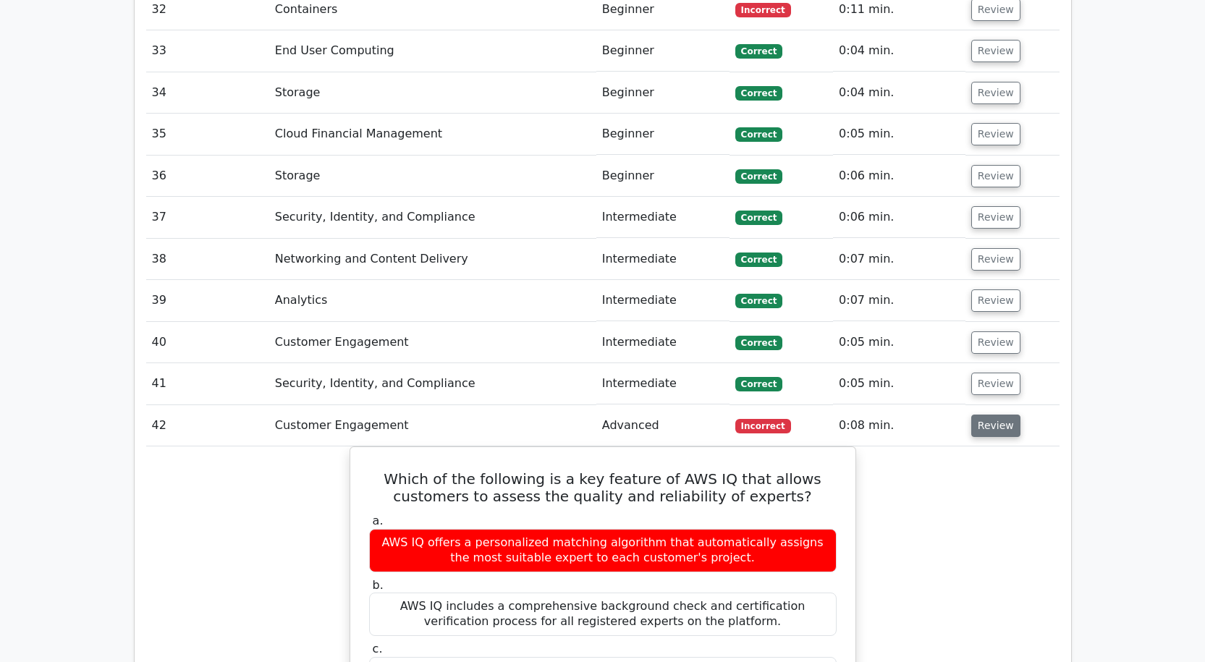
click at [984, 415] on button "Review" at bounding box center [995, 426] width 49 height 22
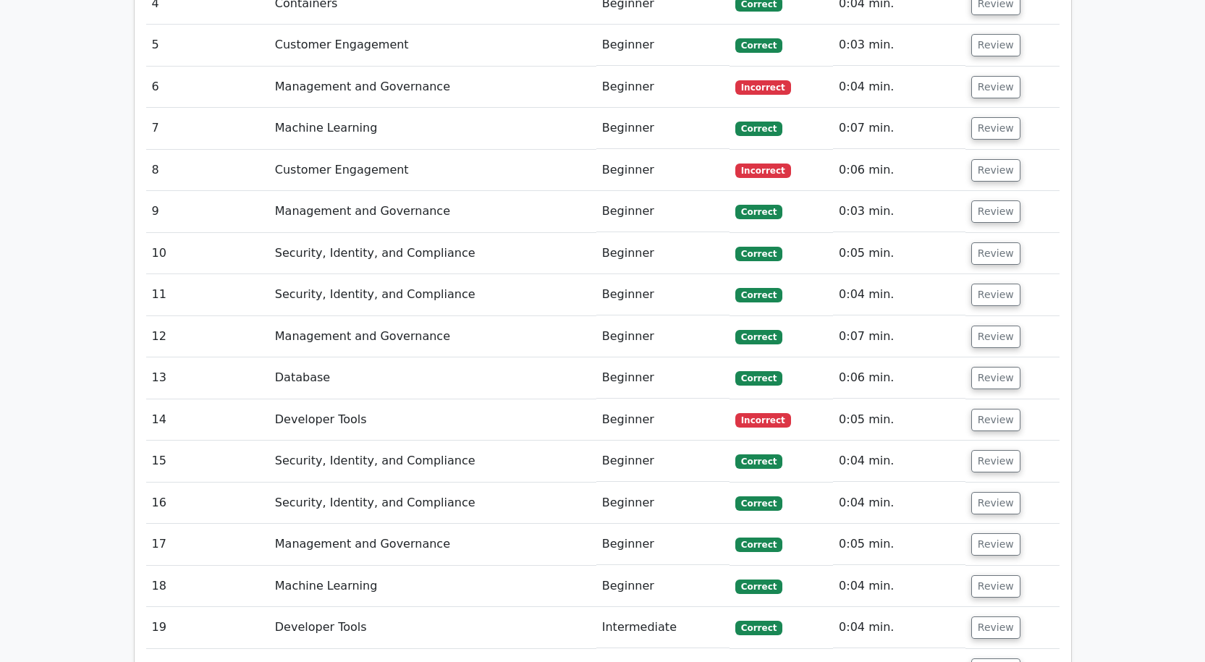
scroll to position [1731, 0]
